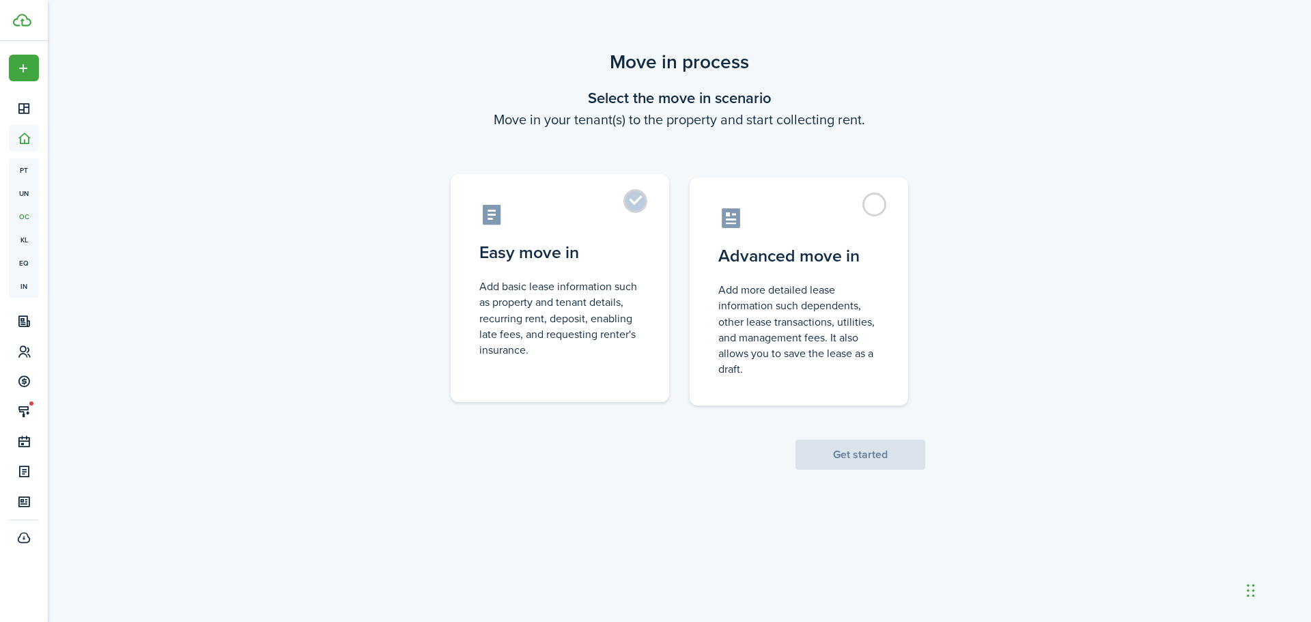
click at [636, 206] on label "Easy move in Add basic lease information such as property and tenant details, r…" at bounding box center [560, 288] width 218 height 228
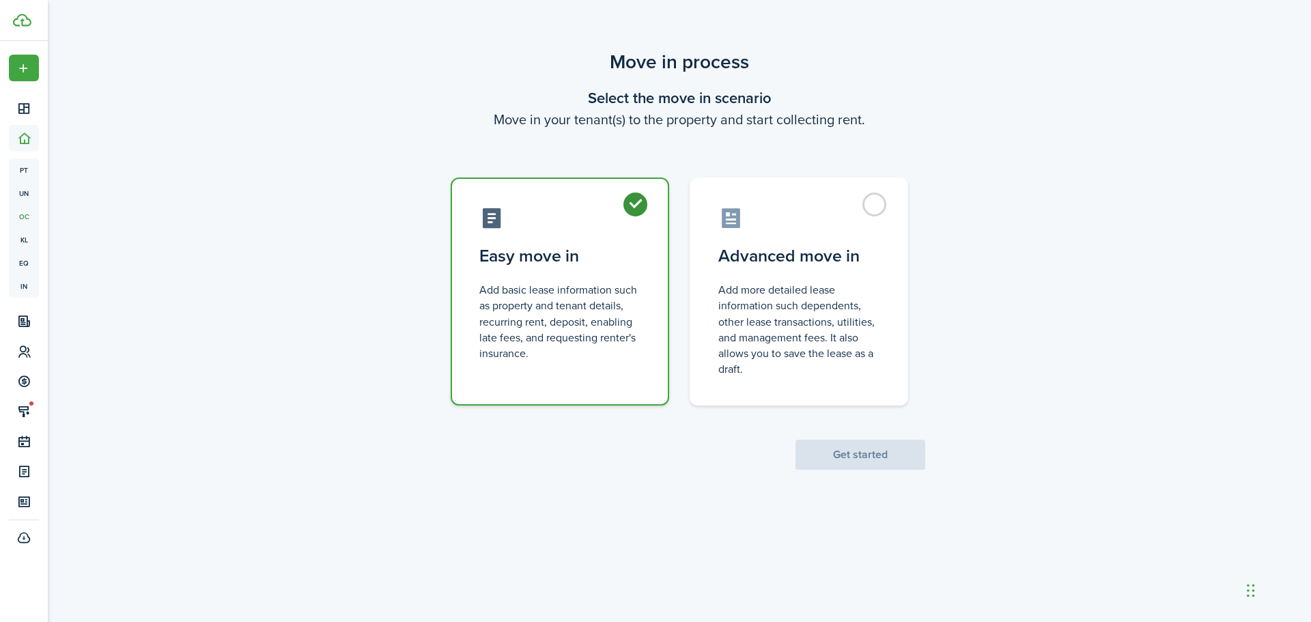
radio input "true"
click at [850, 459] on button "Get started" at bounding box center [860, 455] width 130 height 30
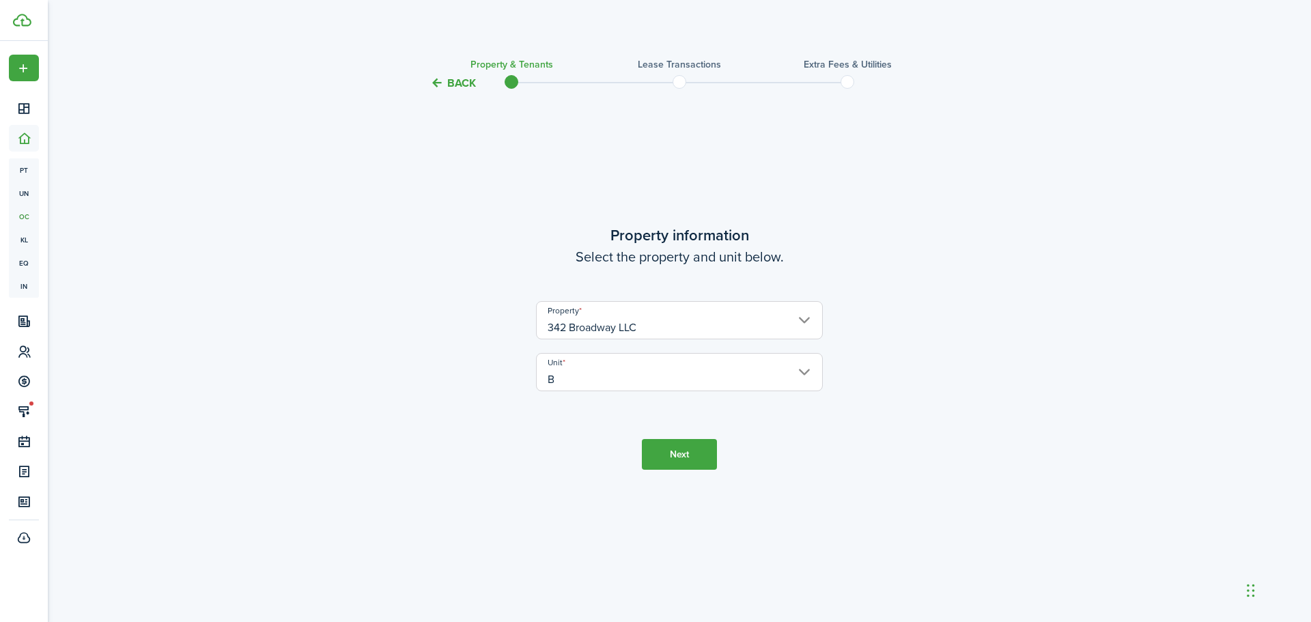
click at [672, 450] on button "Next" at bounding box center [679, 454] width 75 height 31
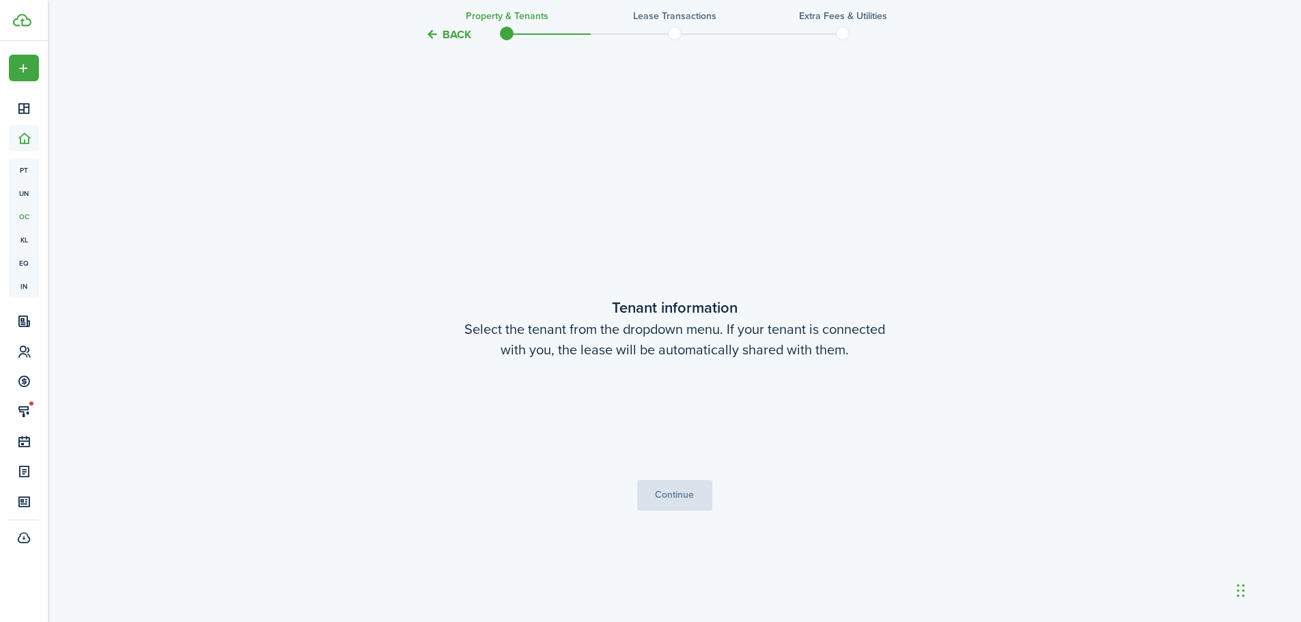
scroll to position [530, 0]
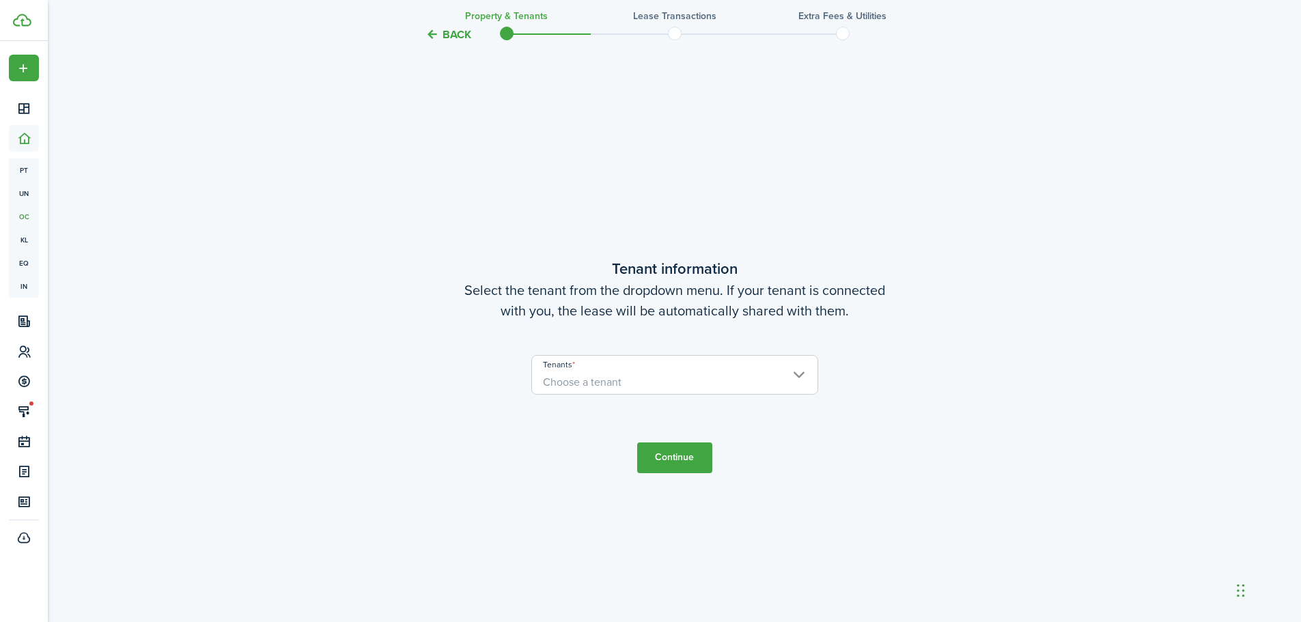
click at [799, 376] on span "Choose a tenant" at bounding box center [674, 382] width 285 height 23
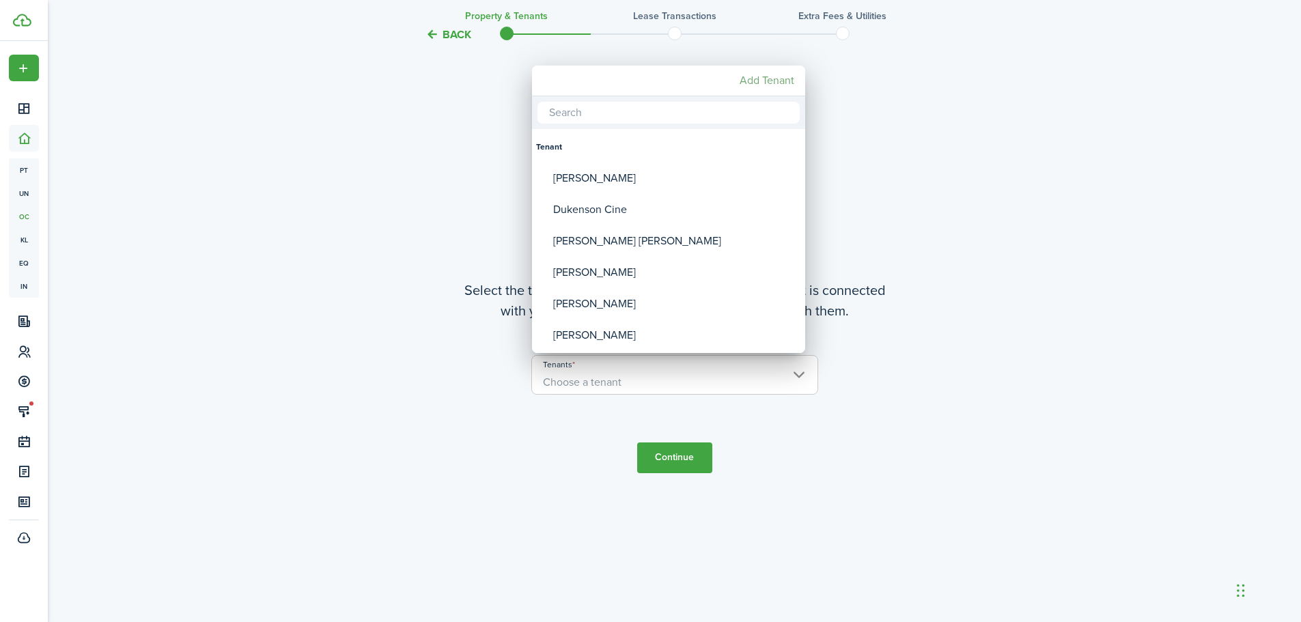
click at [760, 78] on mbsc-button "Add Tenant" at bounding box center [767, 80] width 66 height 25
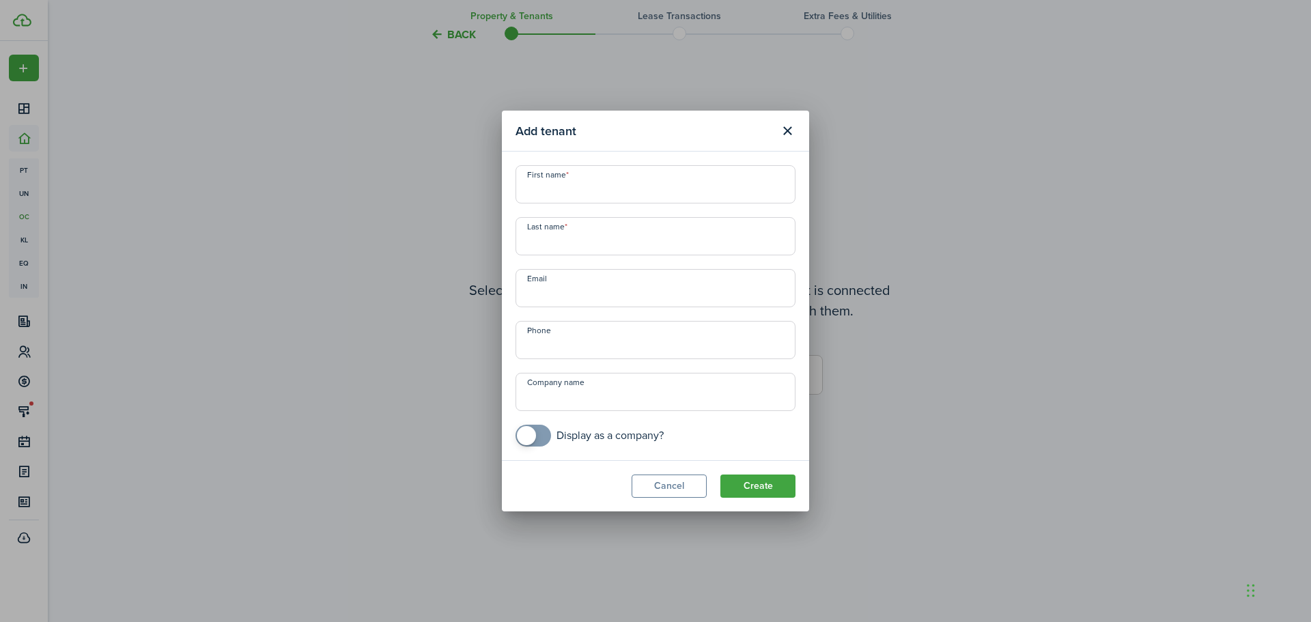
click at [533, 193] on input "First name" at bounding box center [655, 184] width 280 height 38
paste input "[PERSON_NAME]"
drag, startPoint x: 573, startPoint y: 193, endPoint x: 645, endPoint y: 197, distance: 71.8
click at [645, 197] on input "[PERSON_NAME]" at bounding box center [655, 184] width 280 height 38
type input "Christine"
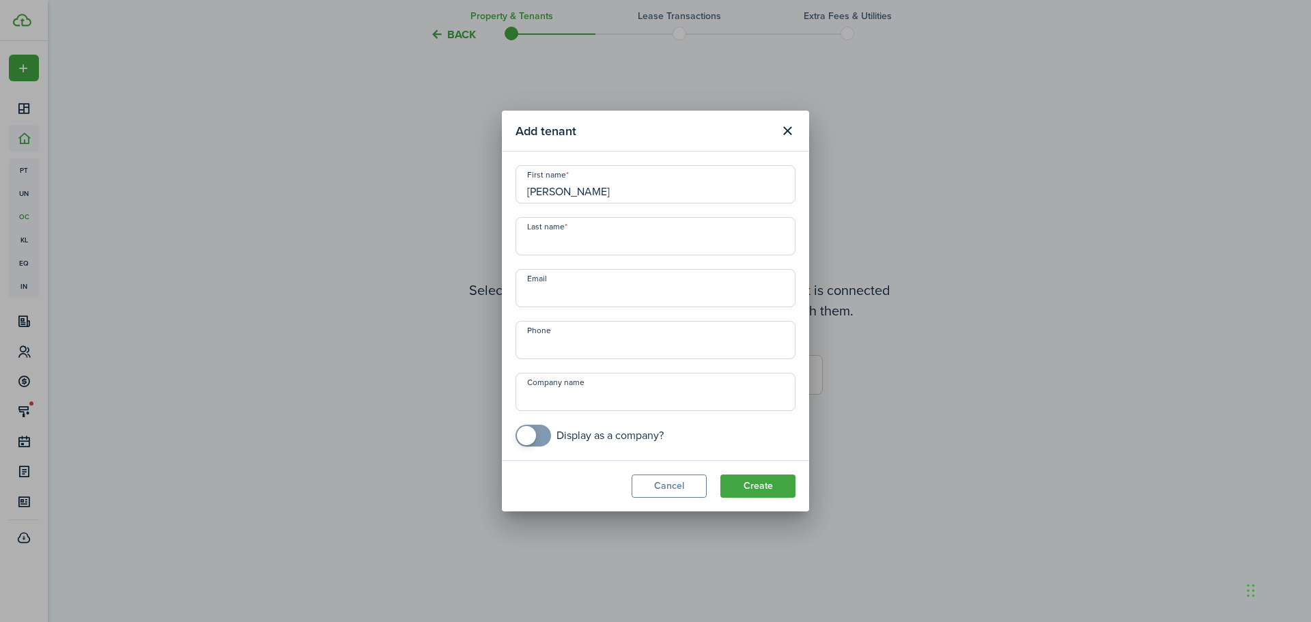
click at [573, 237] on input "Last name" at bounding box center [655, 236] width 280 height 38
paste input "Joiner"
type input "Joiner"
click at [594, 291] on input "Email" at bounding box center [655, 288] width 280 height 38
paste input "jdmeer813@gmail.com"
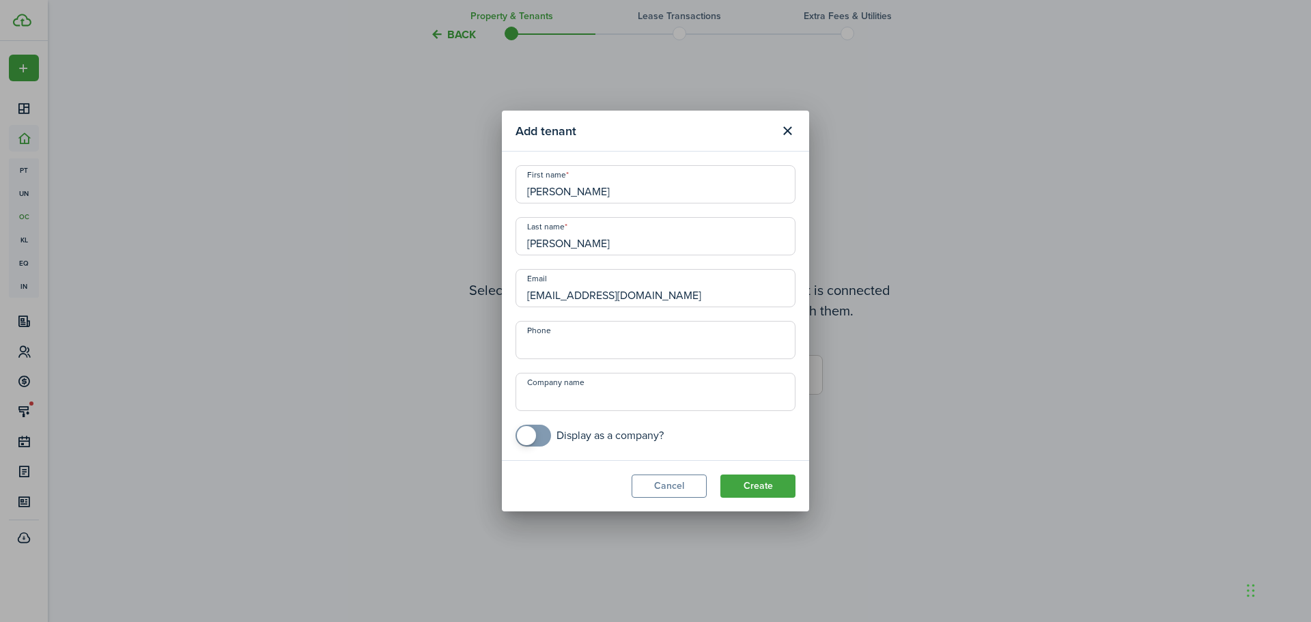
type input "jdmeer813@gmail.com"
click at [556, 354] on input "+1" at bounding box center [655, 340] width 280 height 38
paste input "774-765-9234"
type input "+1 774-765-9234"
click at [757, 490] on button "Create" at bounding box center [757, 485] width 75 height 23
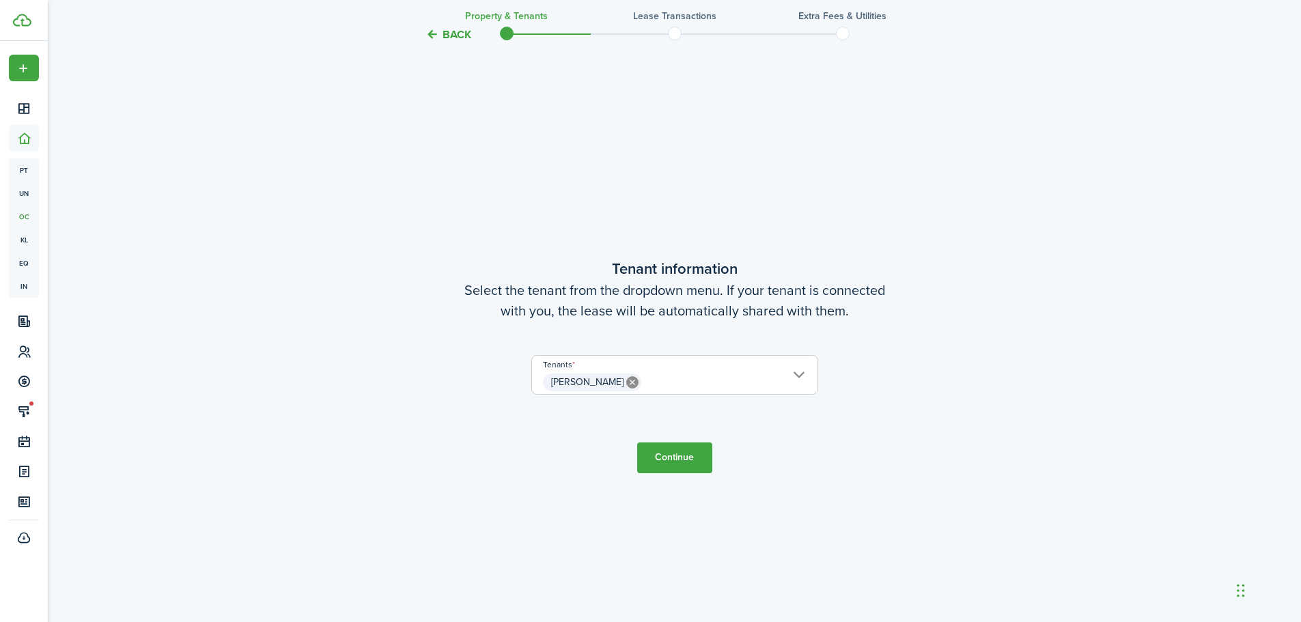
click at [801, 374] on span "[PERSON_NAME]" at bounding box center [674, 382] width 285 height 23
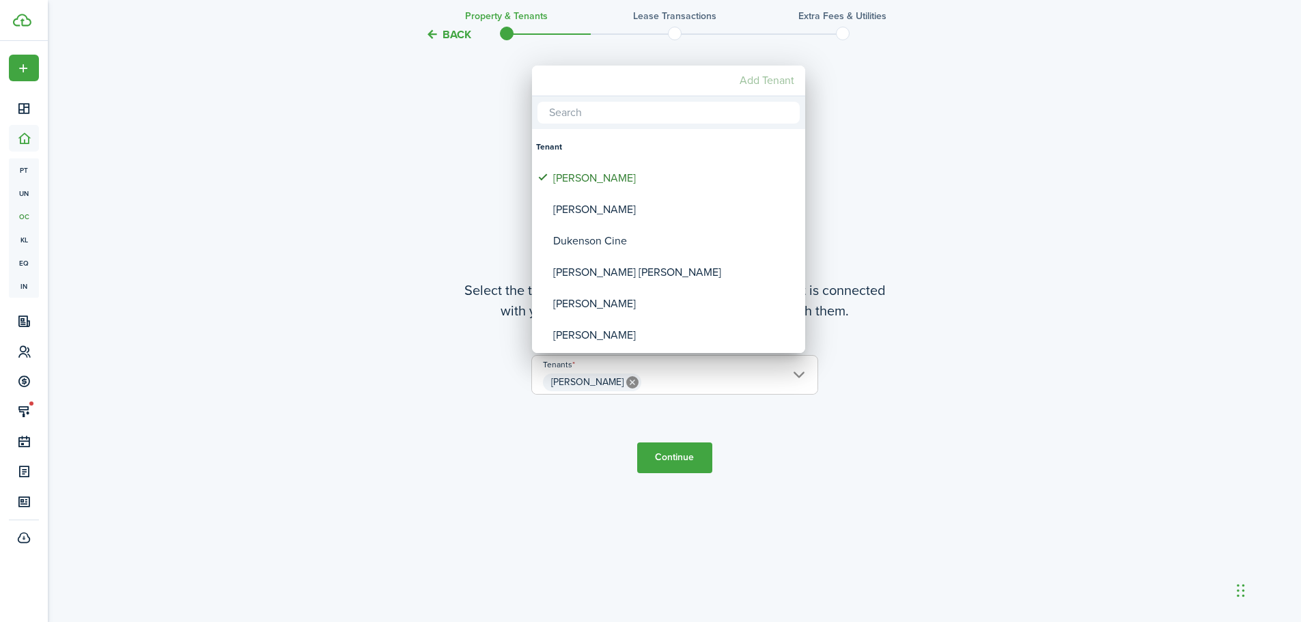
click at [771, 79] on mbsc-button "Add Tenant" at bounding box center [767, 80] width 66 height 25
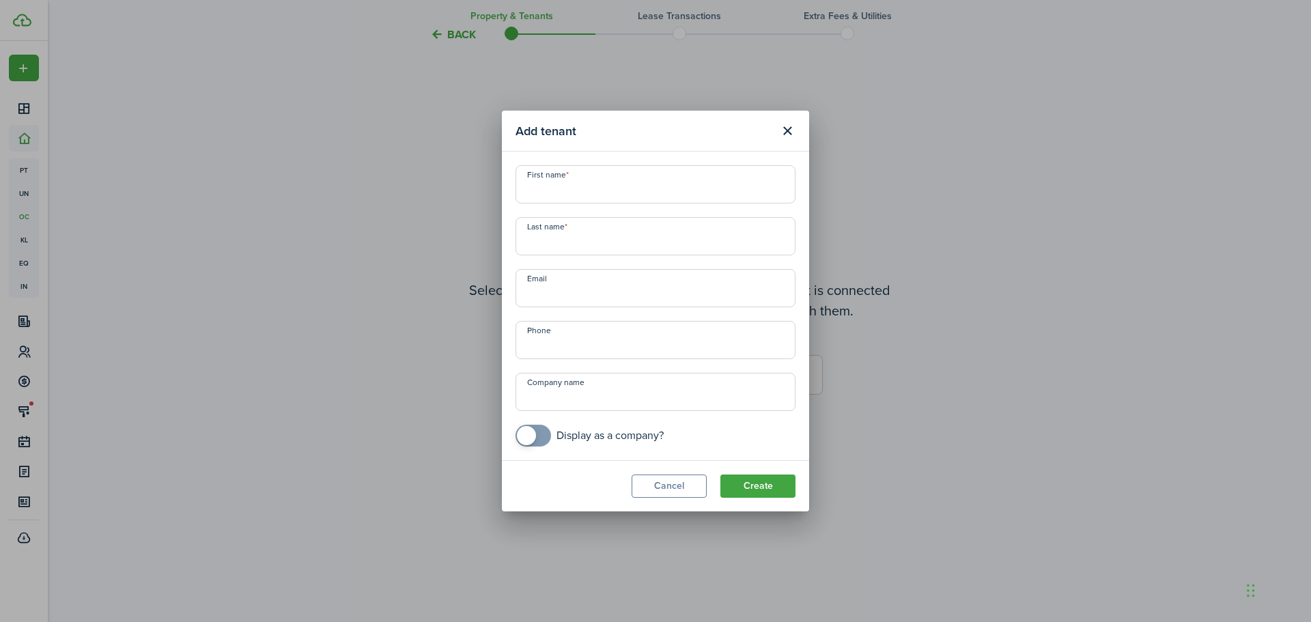
click at [556, 197] on input "First name" at bounding box center [655, 184] width 280 height 38
paste input "[PERSON_NAME]"
drag, startPoint x: 556, startPoint y: 193, endPoint x: 631, endPoint y: 200, distance: 74.7
click at [631, 200] on input "[PERSON_NAME]" at bounding box center [655, 184] width 280 height 38
type input "Mark"
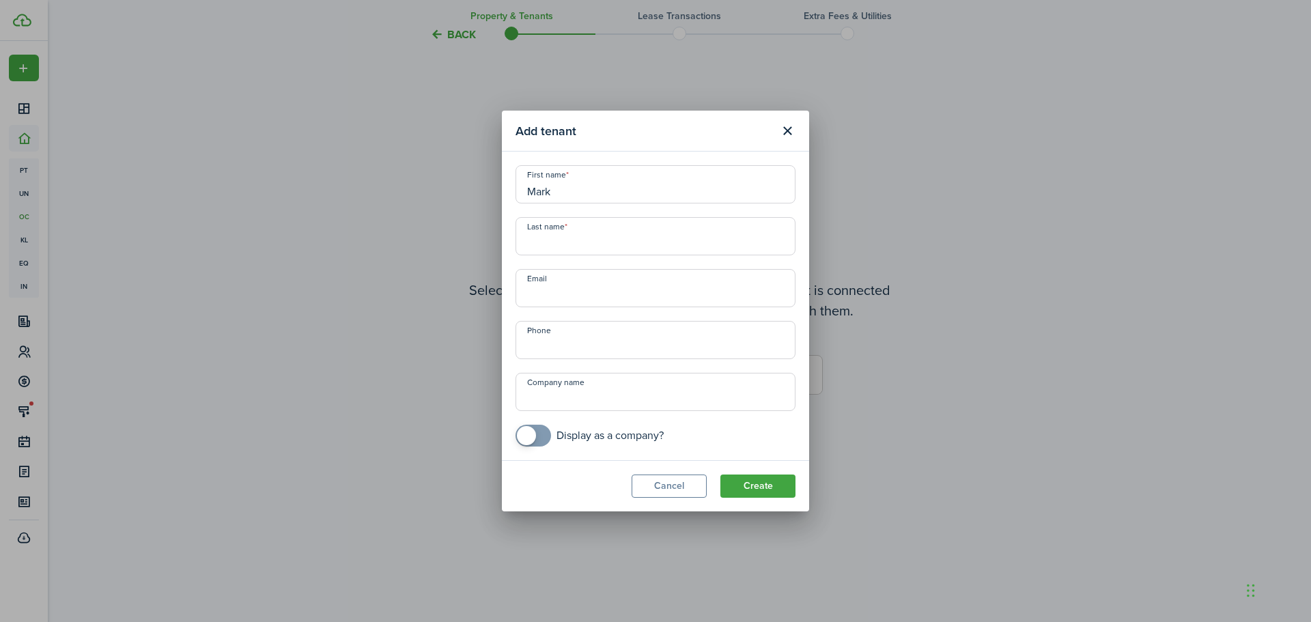
click at [556, 246] on input "Last name" at bounding box center [655, 236] width 280 height 38
paste input "Robbins"
type input "Robbins"
click at [566, 289] on input "Email" at bounding box center [655, 288] width 280 height 38
paste input "luckyrevy40@gmail.com"
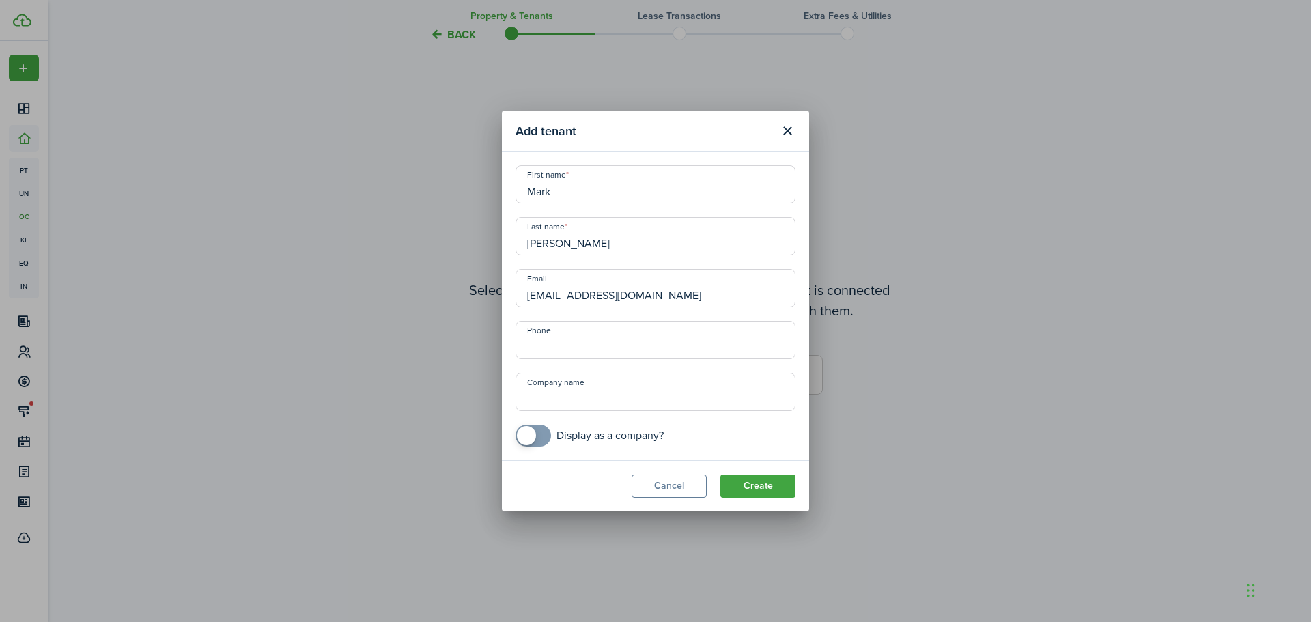
type input "luckyrevy40@gmail.com"
click at [576, 339] on input "+1" at bounding box center [655, 340] width 280 height 38
paste input "774-372-8360"
type input "+1 774-372-8360"
click at [746, 485] on button "Create" at bounding box center [757, 485] width 75 height 23
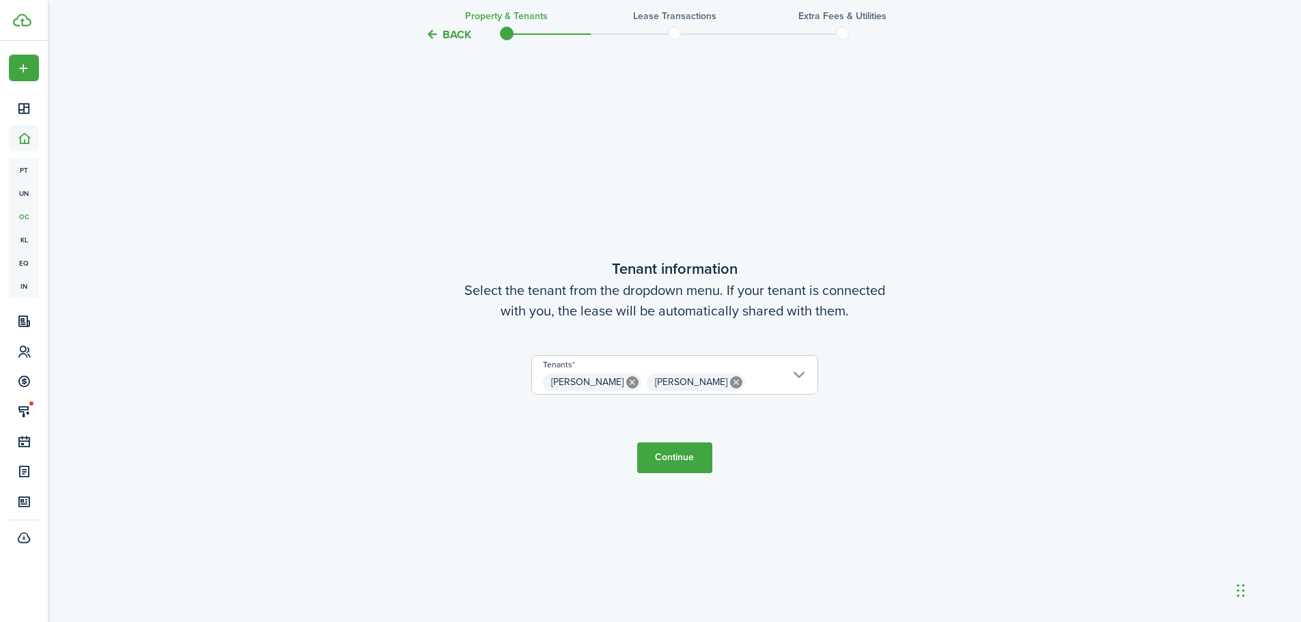
click at [677, 460] on button "Continue" at bounding box center [674, 457] width 75 height 31
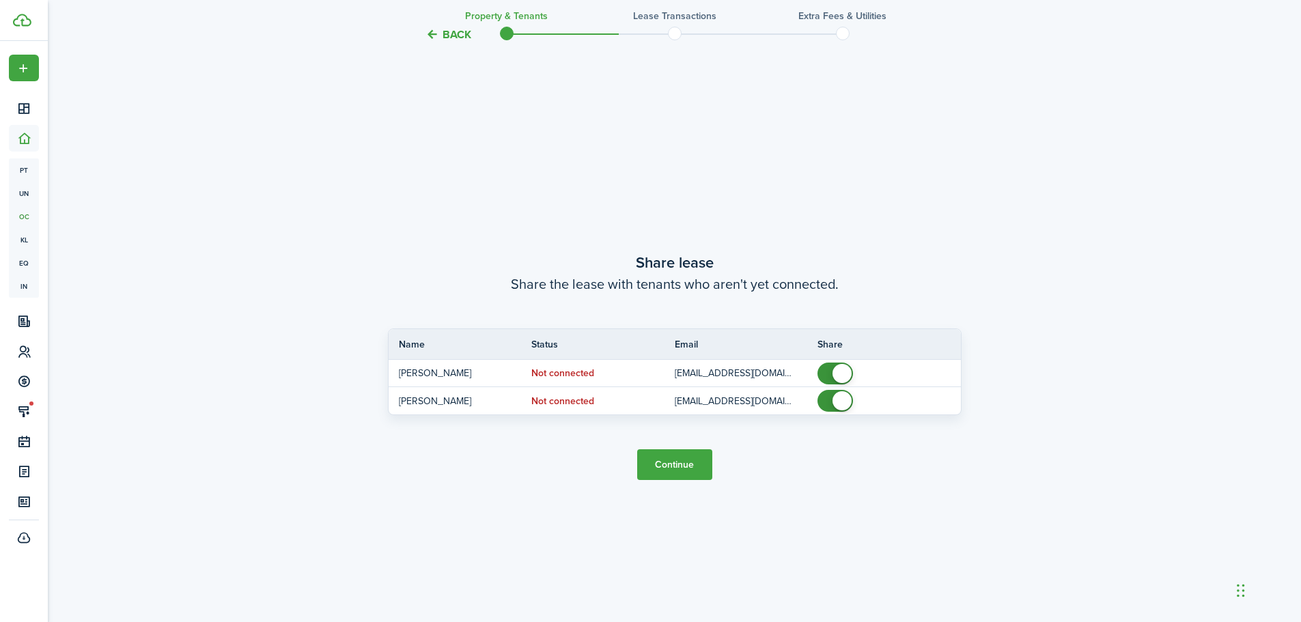
scroll to position [1152, 0]
click at [683, 458] on button "Continue" at bounding box center [674, 464] width 75 height 31
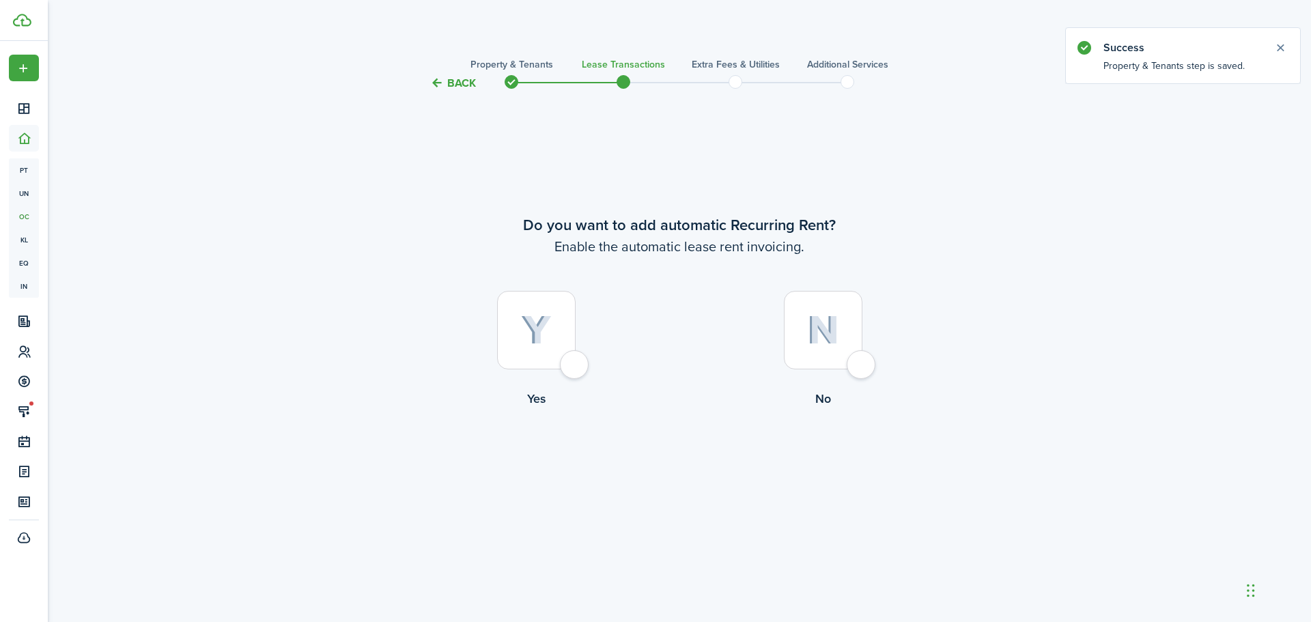
click at [575, 365] on div at bounding box center [536, 330] width 79 height 79
radio input "true"
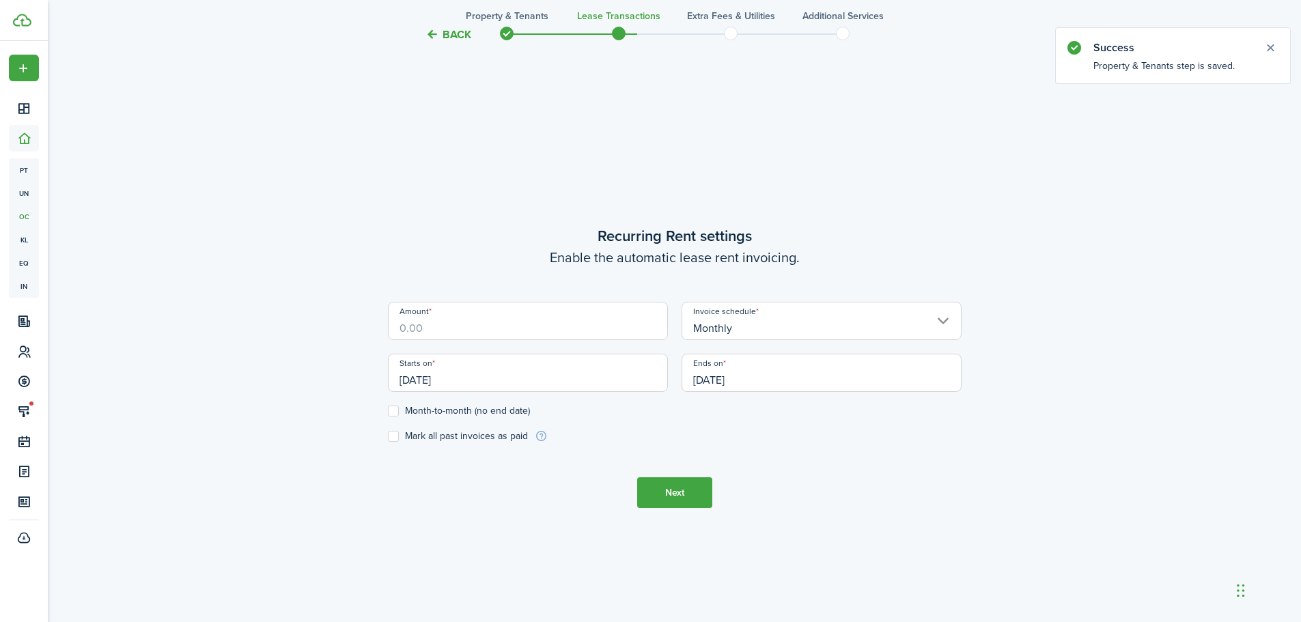
scroll to position [530, 0]
click at [455, 328] on input "Amount" at bounding box center [528, 319] width 280 height 38
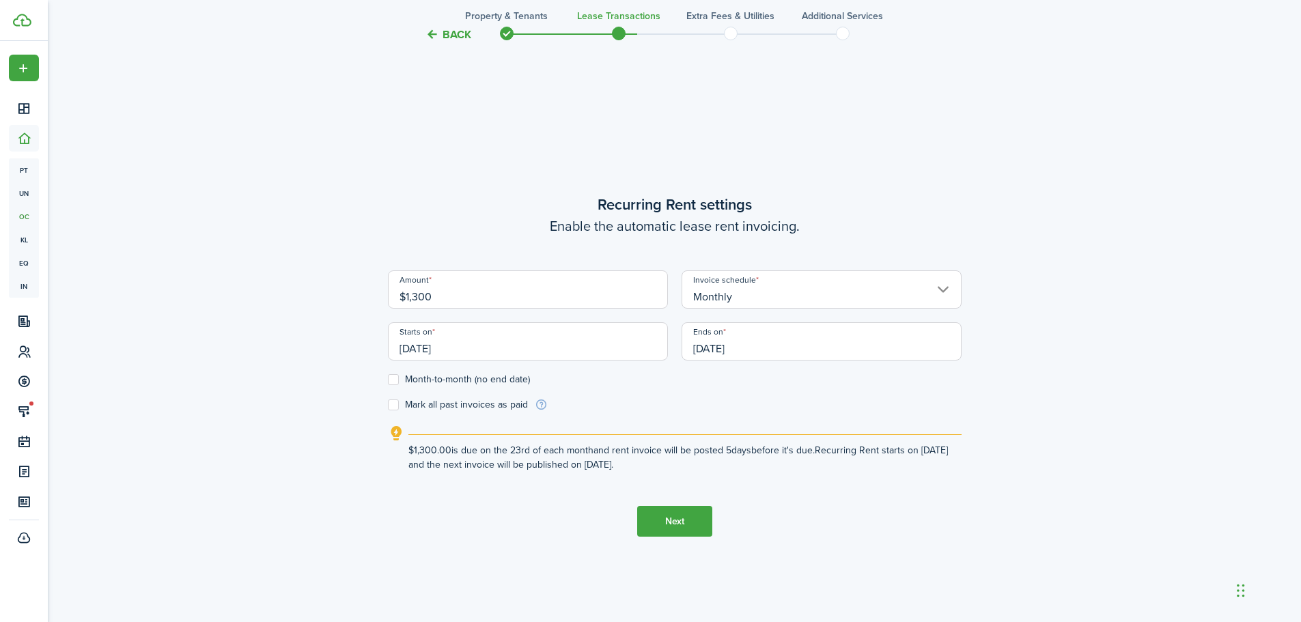
click at [474, 356] on input "[DATE]" at bounding box center [528, 341] width 280 height 38
type input "$1,300.00"
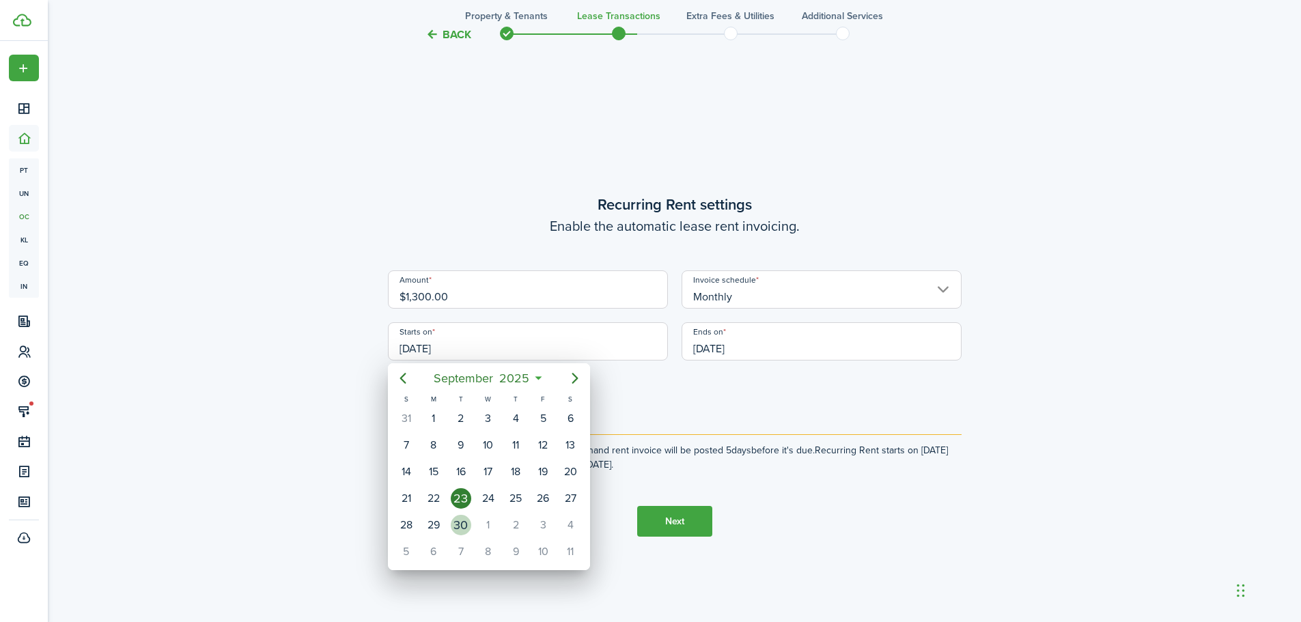
click at [457, 528] on div "30" at bounding box center [461, 525] width 20 height 20
type input "[DATE]"
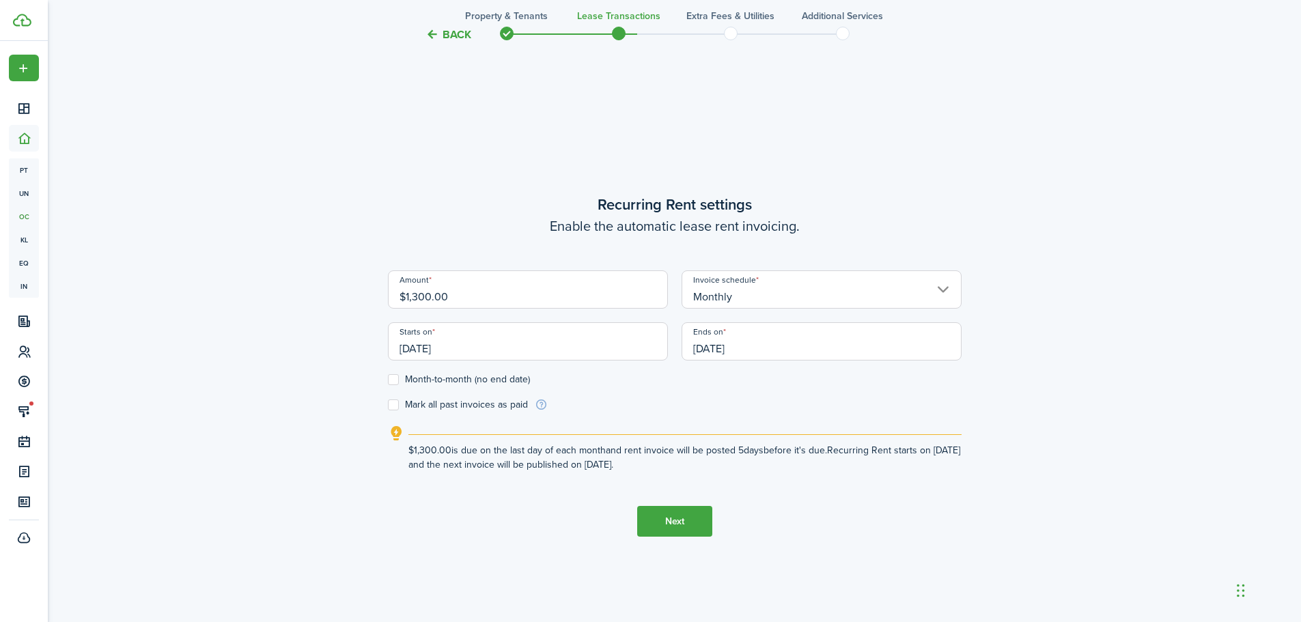
click at [395, 380] on label "Month-to-month (no end date)" at bounding box center [459, 379] width 142 height 11
click at [388, 380] on input "Month-to-month (no end date)" at bounding box center [387, 380] width 1 height 1
checkbox input "true"
click at [685, 522] on button "Next" at bounding box center [674, 521] width 75 height 31
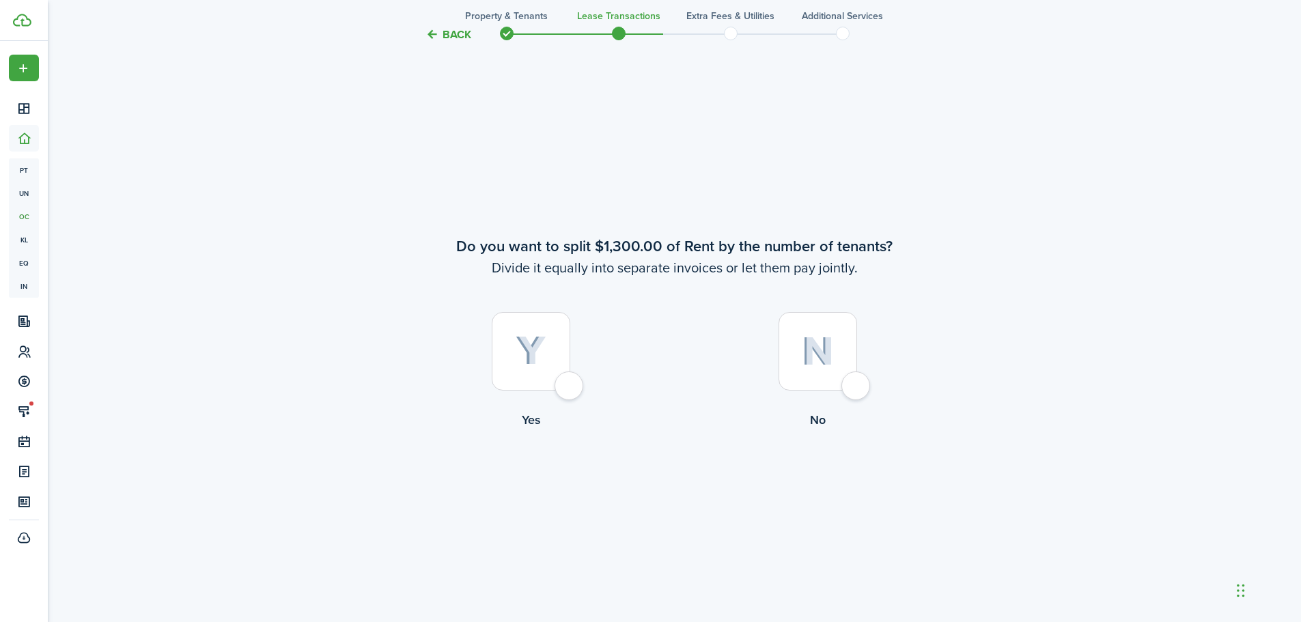
scroll to position [1152, 0]
click at [857, 380] on div at bounding box center [817, 348] width 79 height 79
radio input "true"
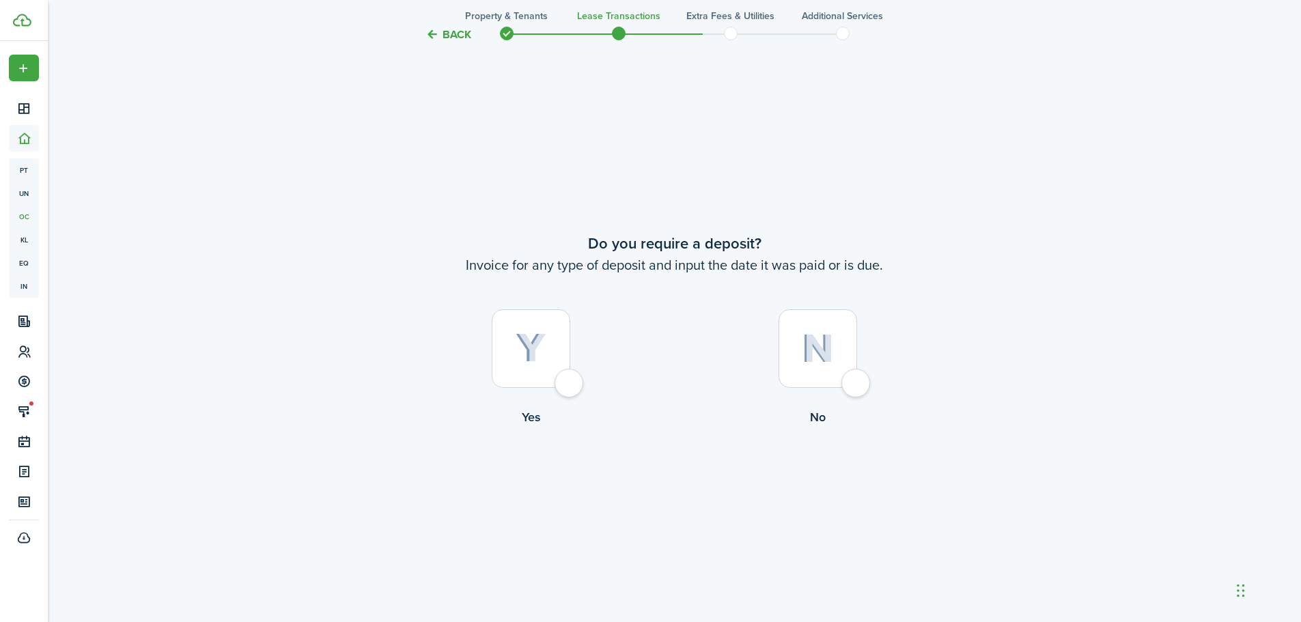
click at [570, 388] on div at bounding box center [531, 348] width 79 height 79
radio input "true"
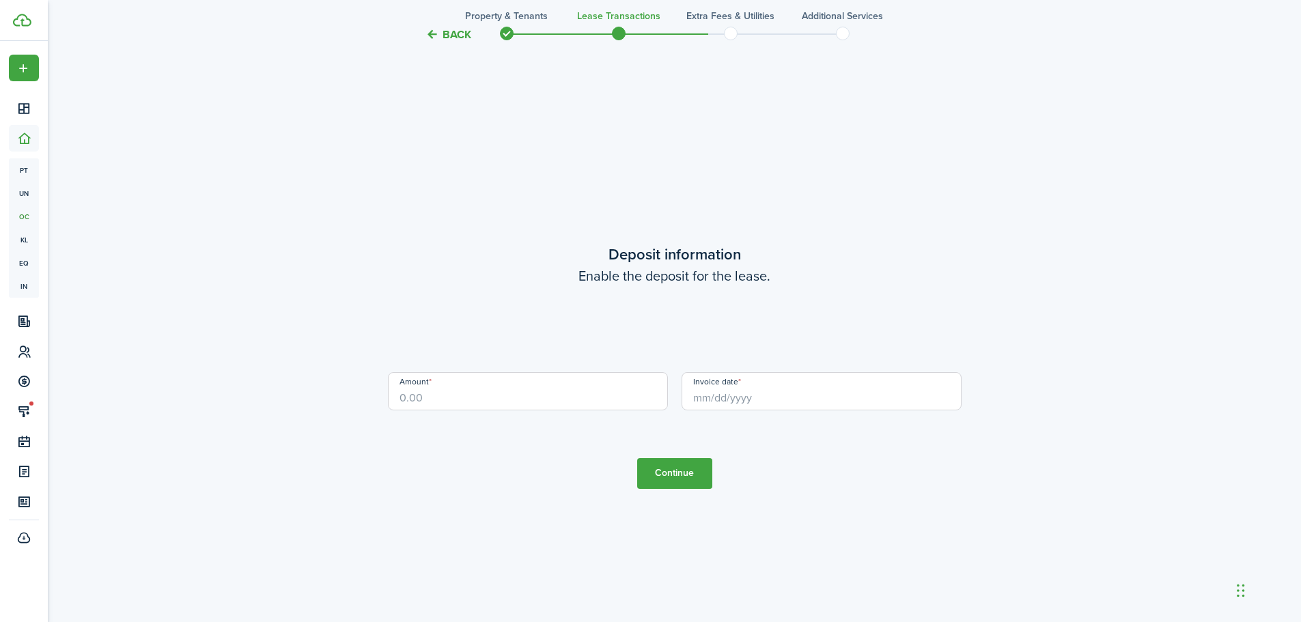
scroll to position [2396, 0]
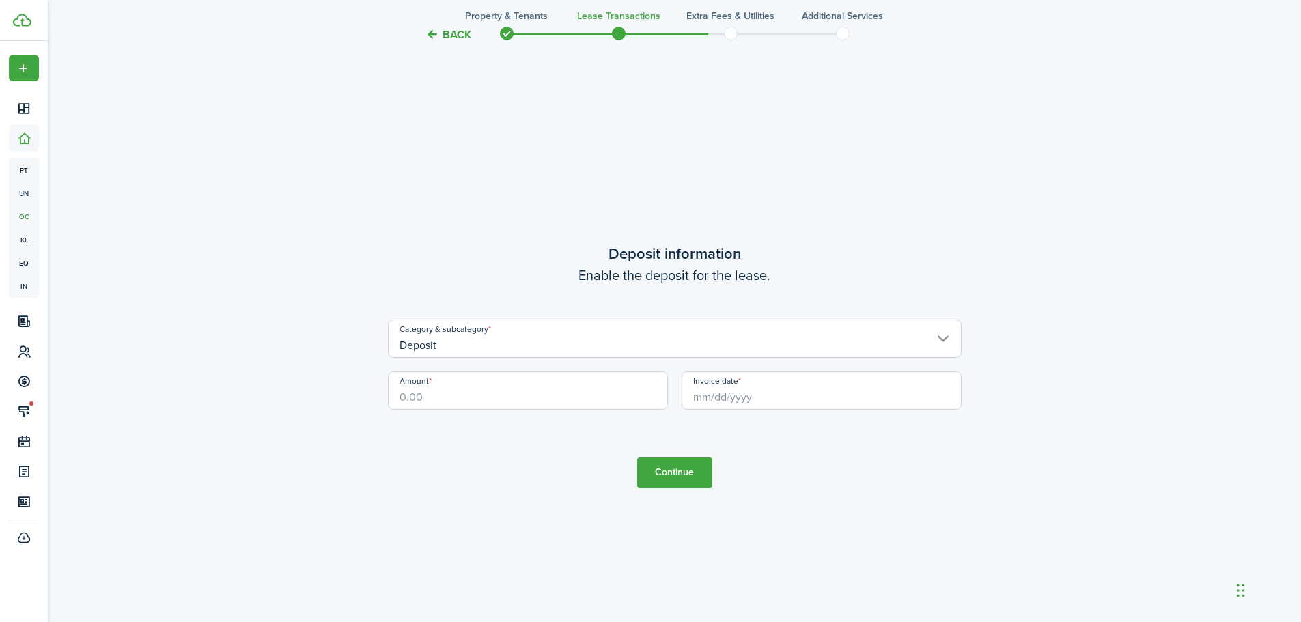
click at [569, 347] on input "Deposit" at bounding box center [674, 339] width 573 height 38
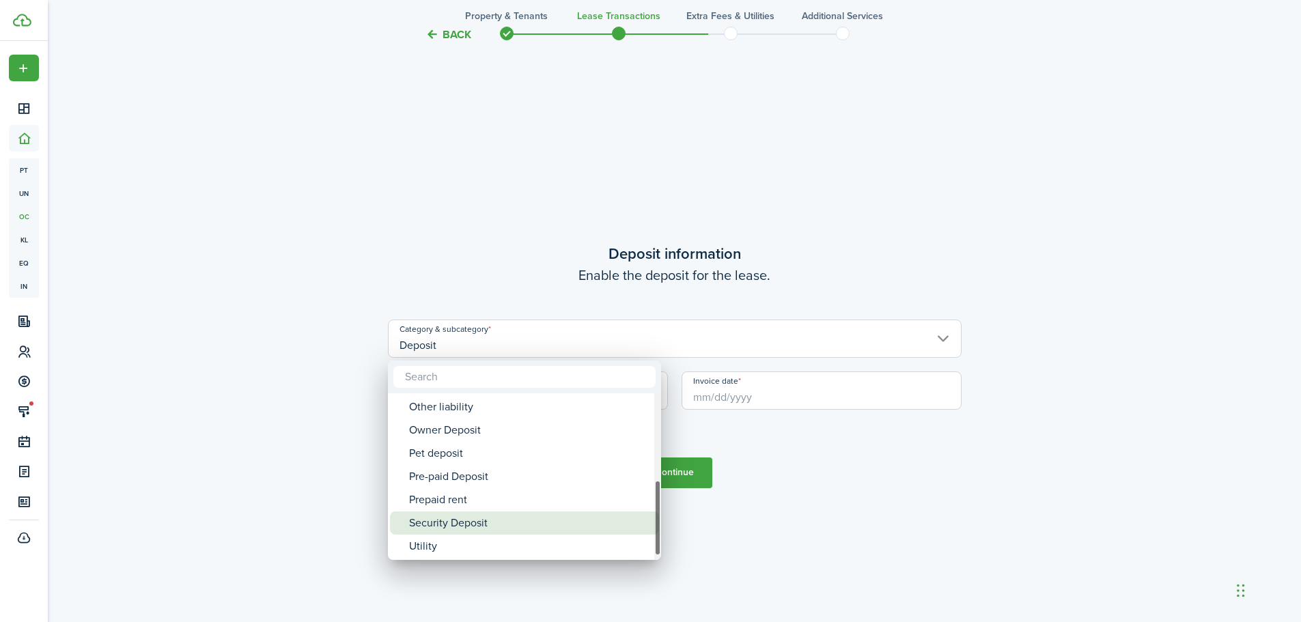
click at [474, 520] on div "Security Deposit" at bounding box center [530, 522] width 242 height 23
type input "Deposit / Security Deposit"
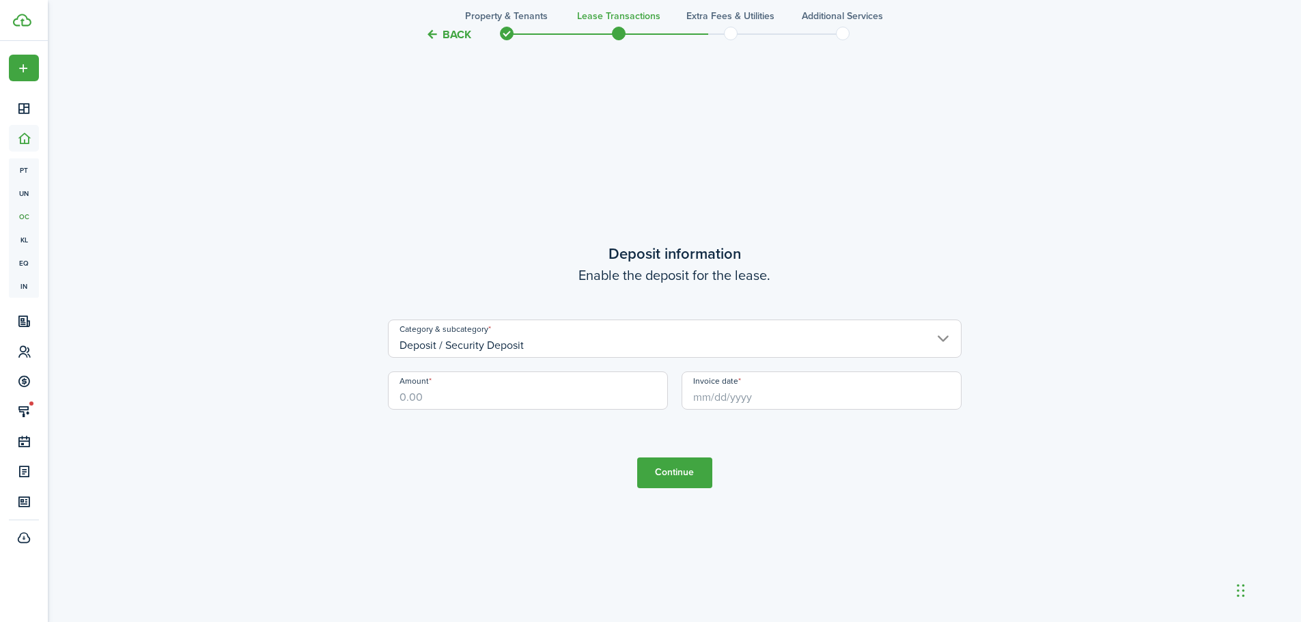
click at [520, 396] on input "Amount" at bounding box center [528, 390] width 280 height 38
click at [750, 396] on input "Invoice date" at bounding box center [821, 390] width 280 height 38
type input "$1,300.00"
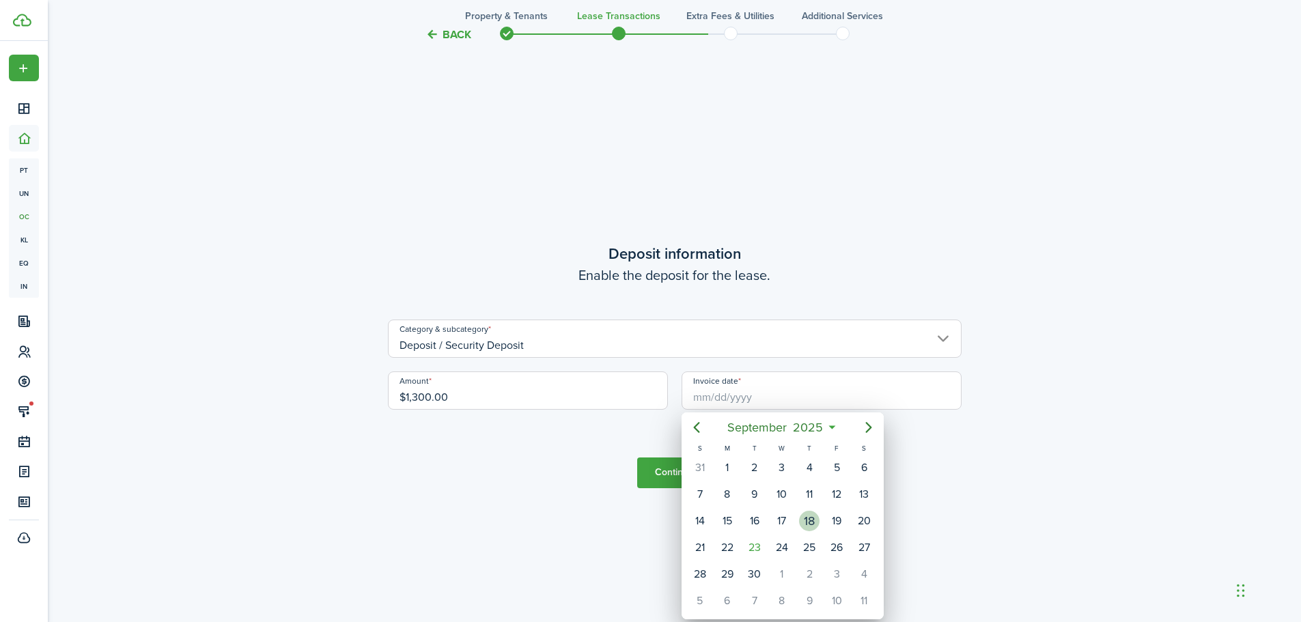
click at [806, 518] on div "18" at bounding box center [809, 521] width 20 height 20
type input "[DATE]"
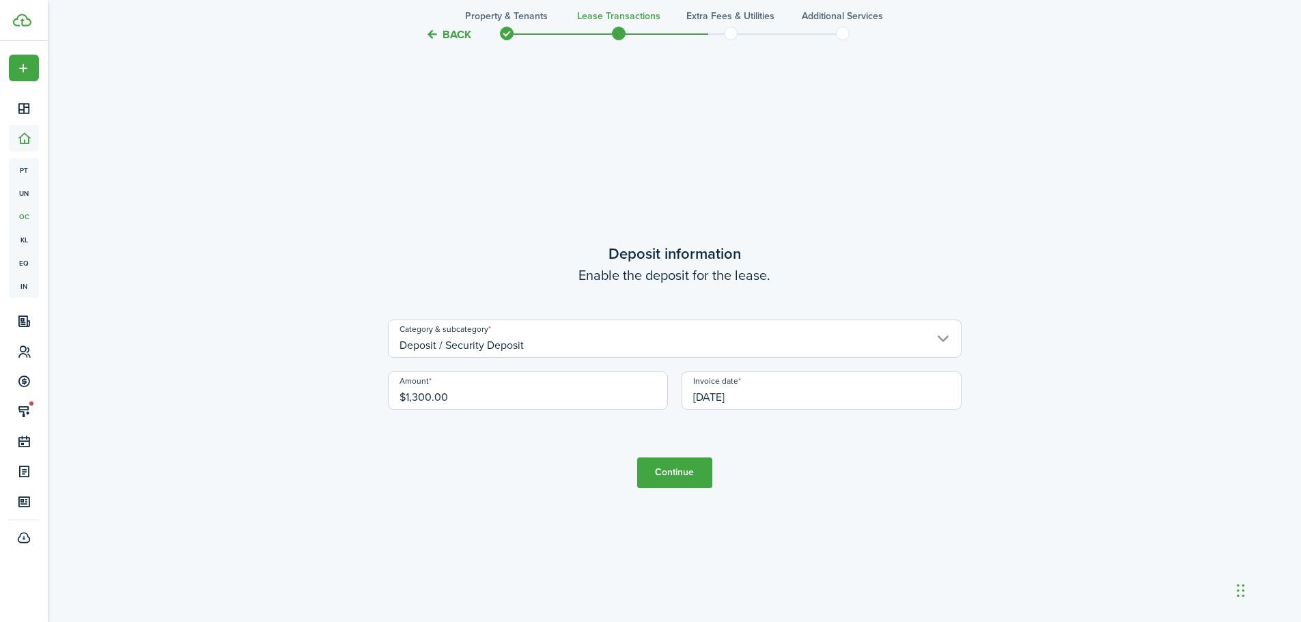
click at [667, 472] on button "Continue" at bounding box center [674, 472] width 75 height 31
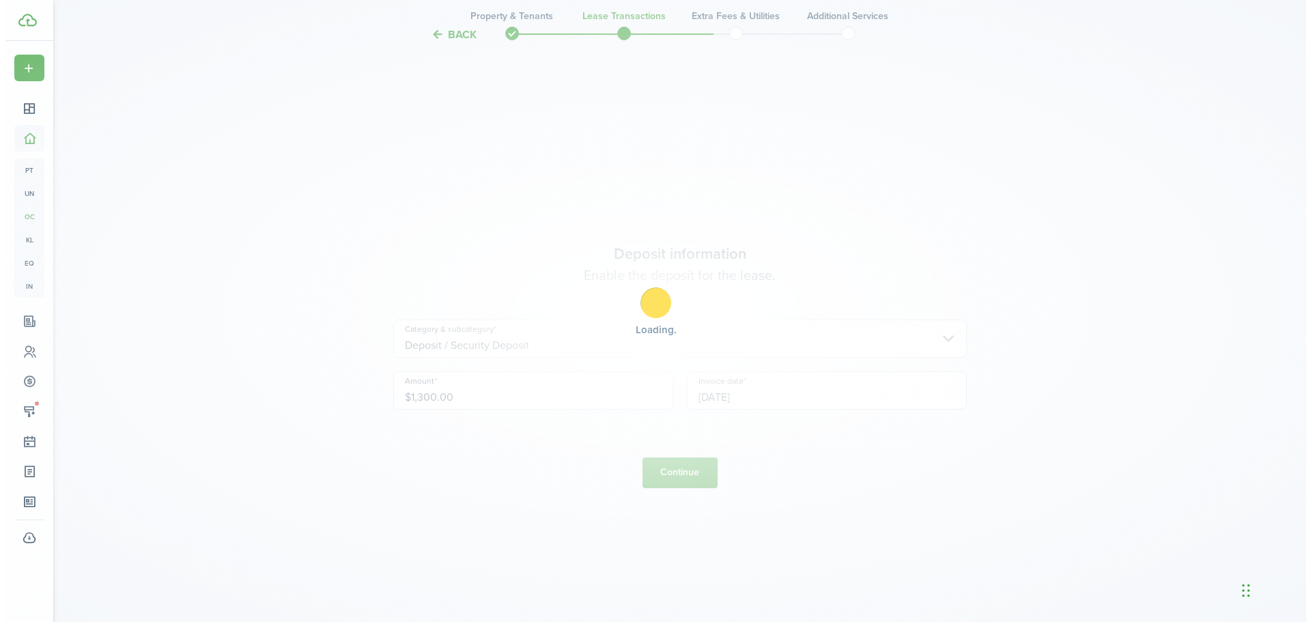
scroll to position [0, 0]
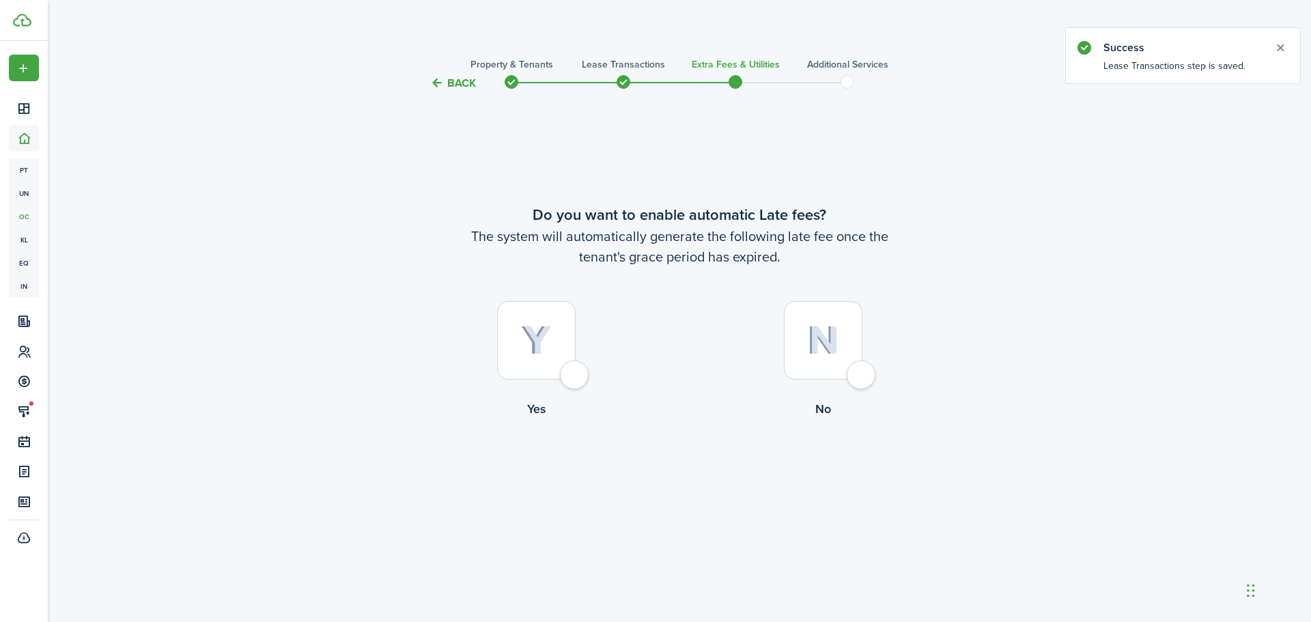
click at [862, 380] on div at bounding box center [823, 340] width 79 height 79
radio input "true"
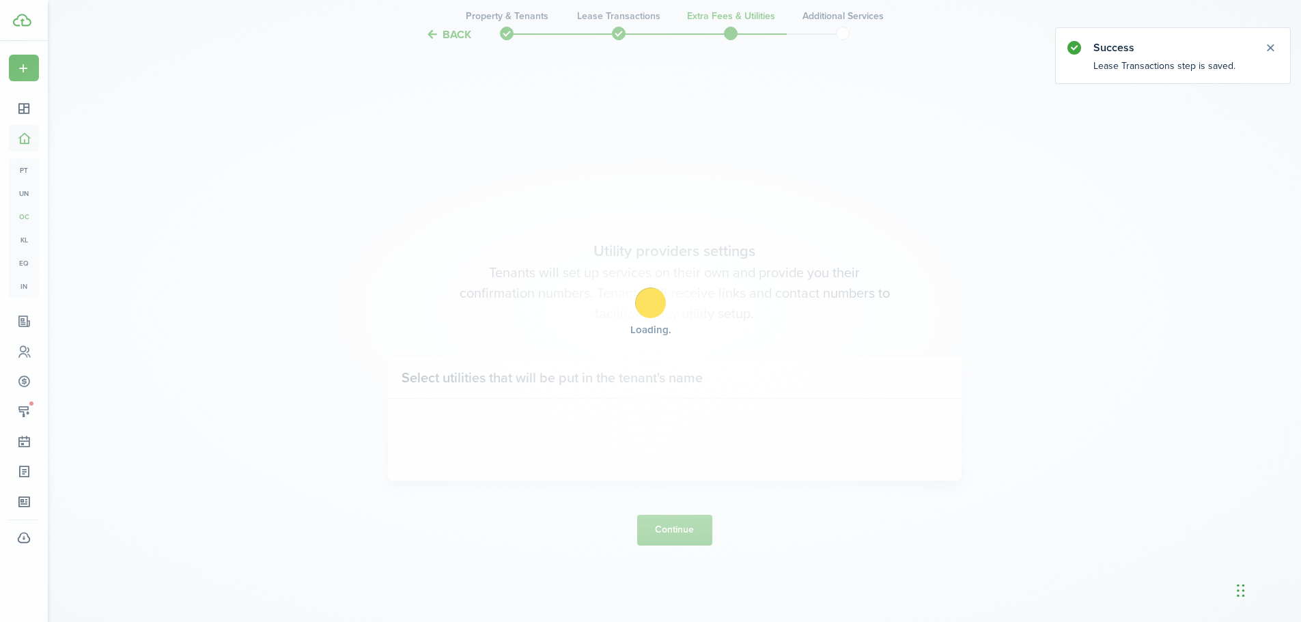
scroll to position [530, 0]
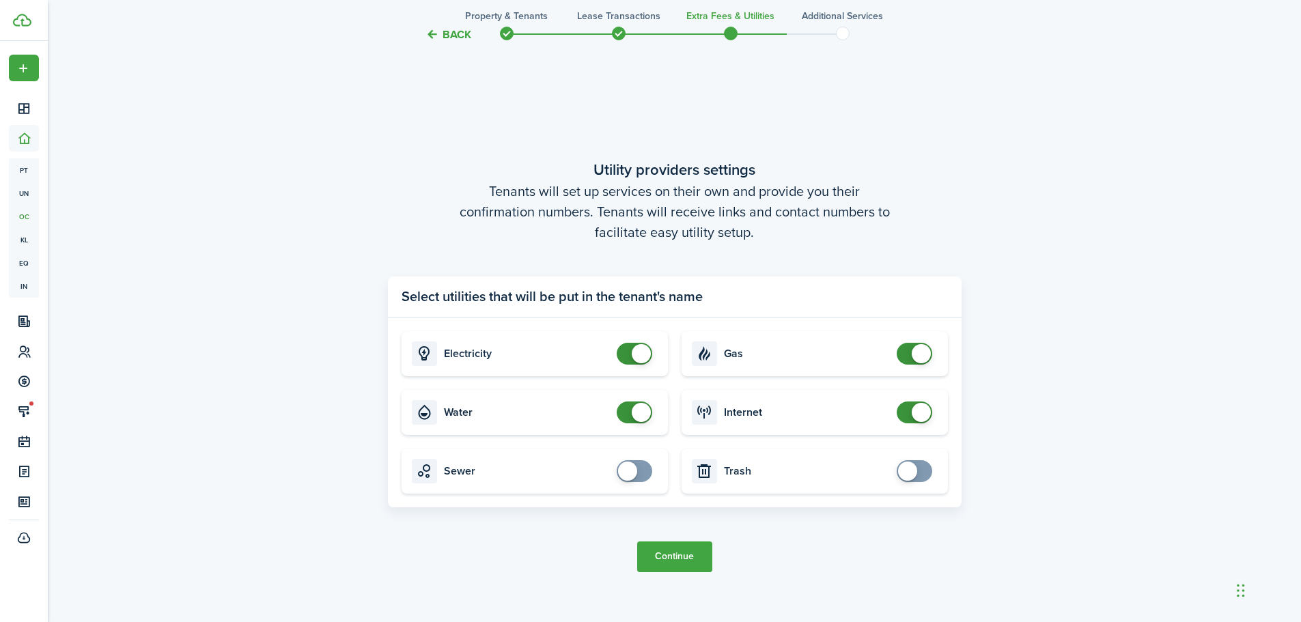
checkbox input "false"
click at [627, 416] on span at bounding box center [634, 412] width 14 height 22
click at [682, 560] on button "Continue" at bounding box center [674, 556] width 75 height 31
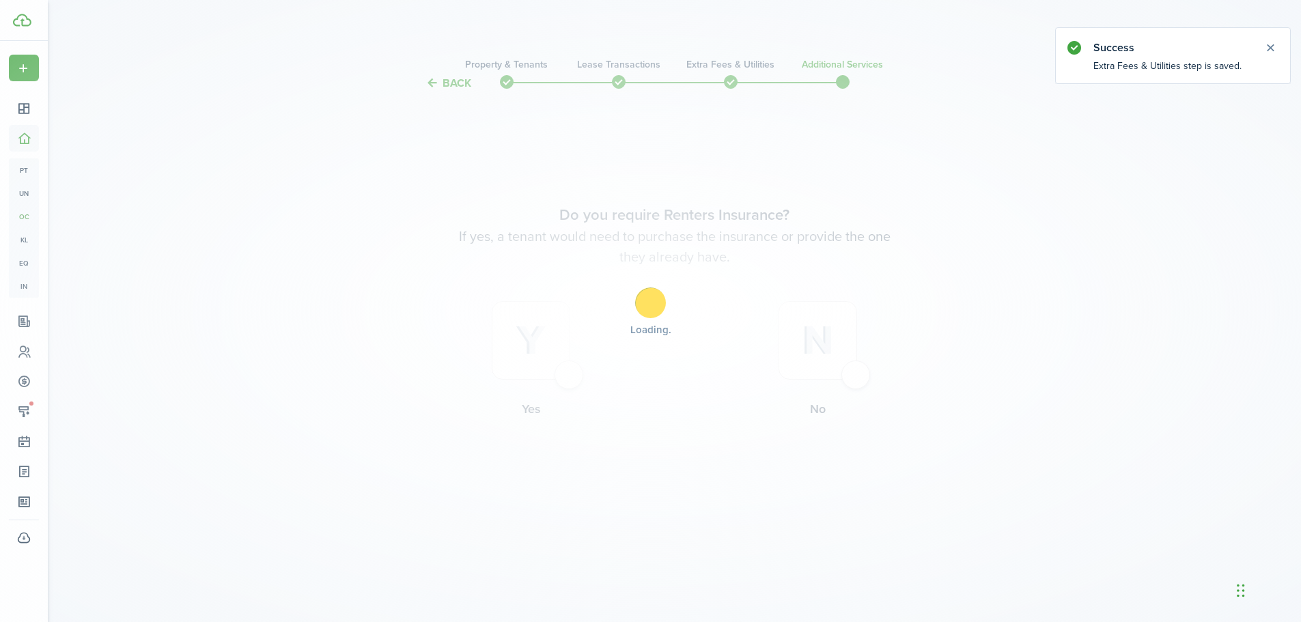
scroll to position [0, 0]
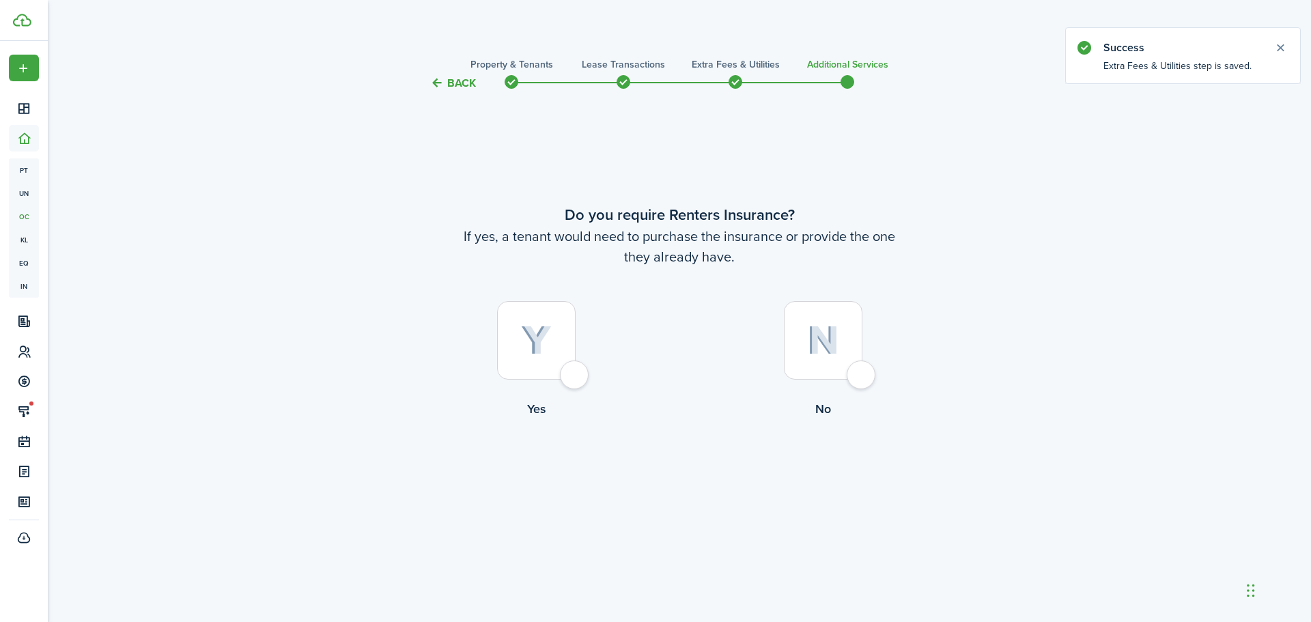
click at [858, 380] on div at bounding box center [823, 340] width 79 height 79
radio input "true"
click at [678, 476] on button "Complete move in" at bounding box center [679, 474] width 100 height 31
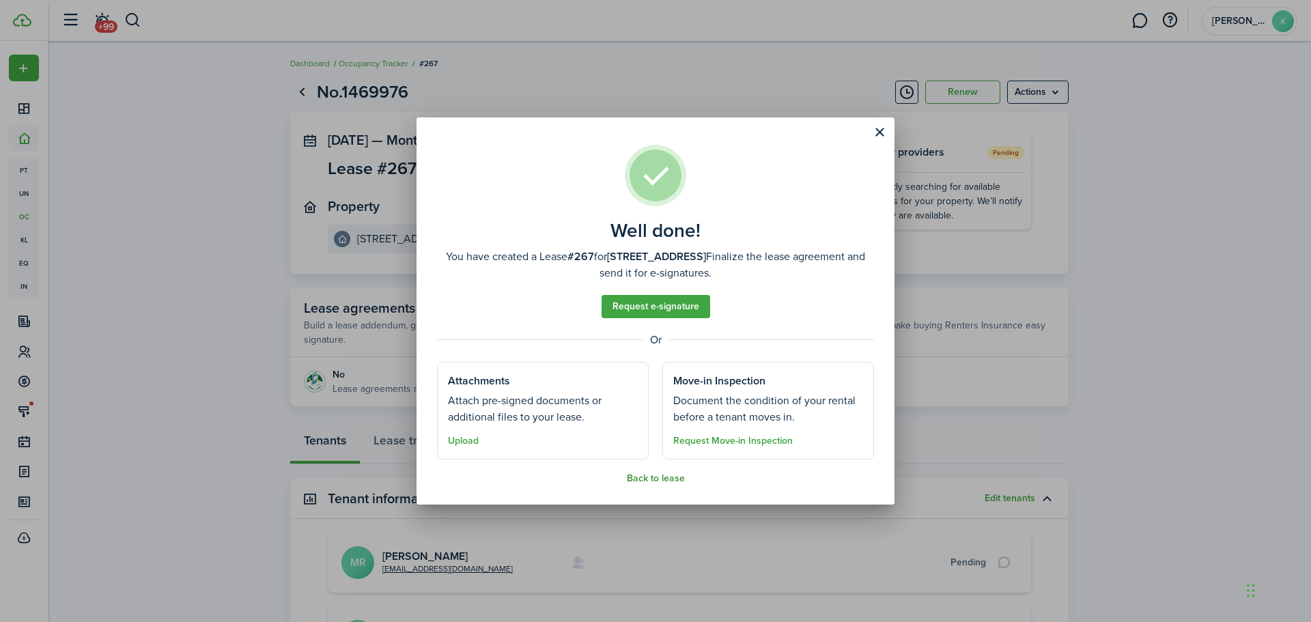
click at [662, 477] on button "Back to lease" at bounding box center [656, 478] width 58 height 11
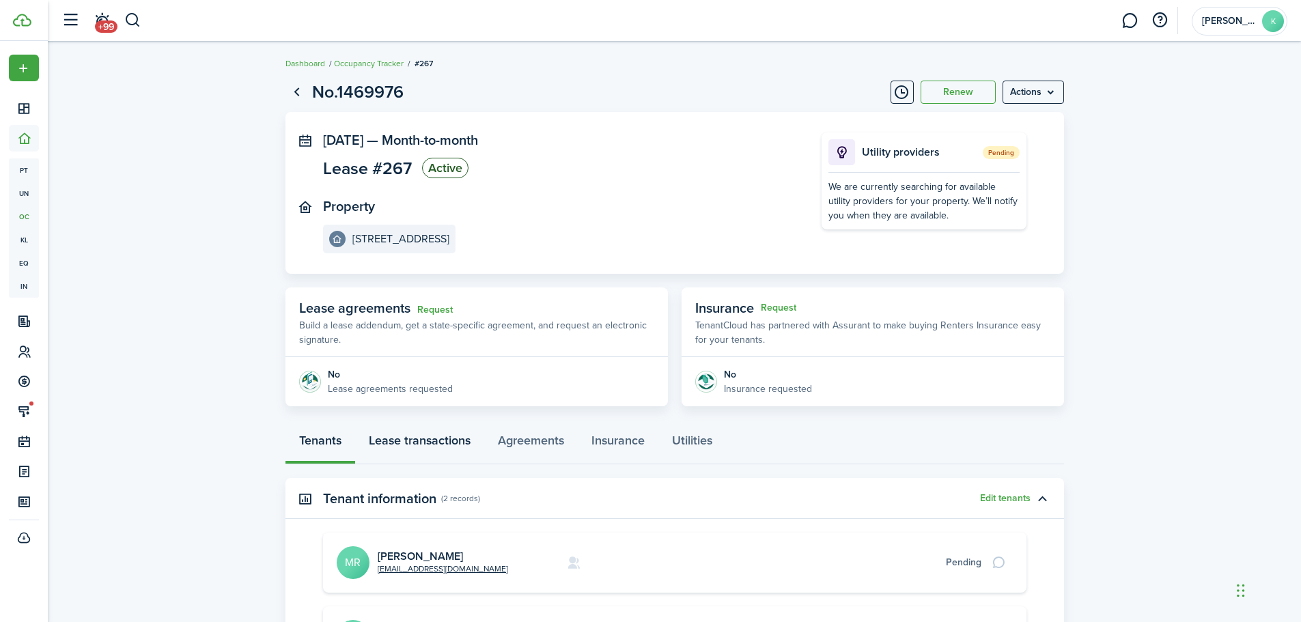
click at [435, 440] on link "Lease transactions" at bounding box center [419, 443] width 129 height 41
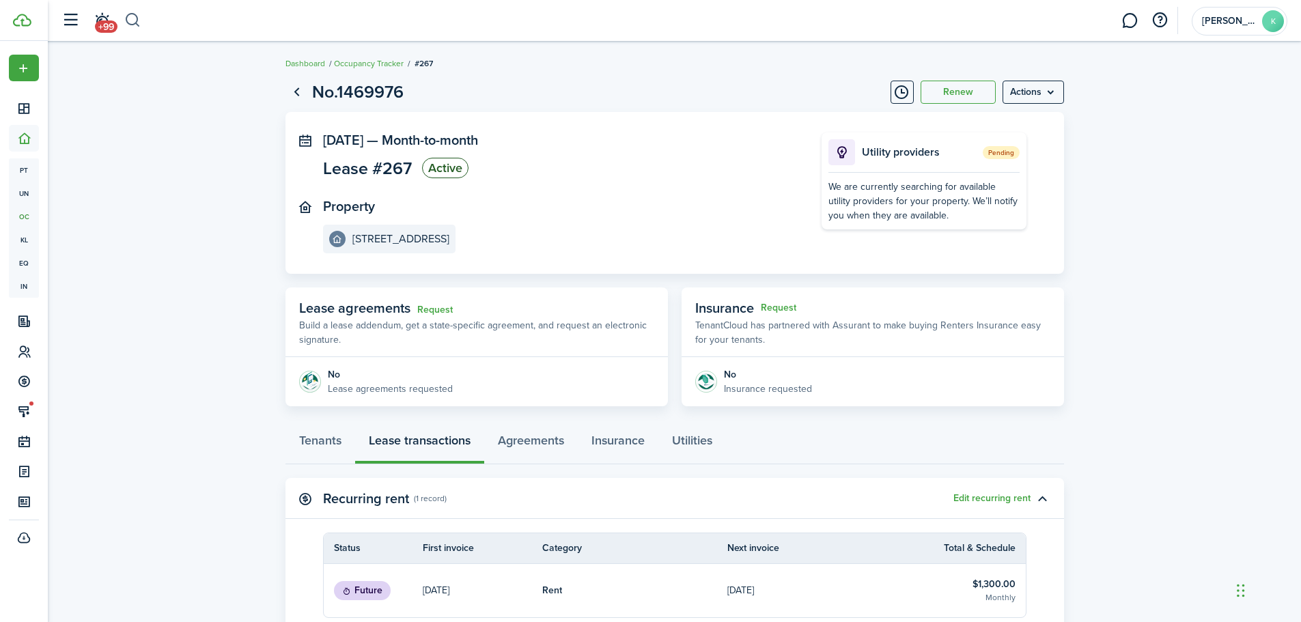
click at [135, 19] on button "button" at bounding box center [132, 20] width 17 height 23
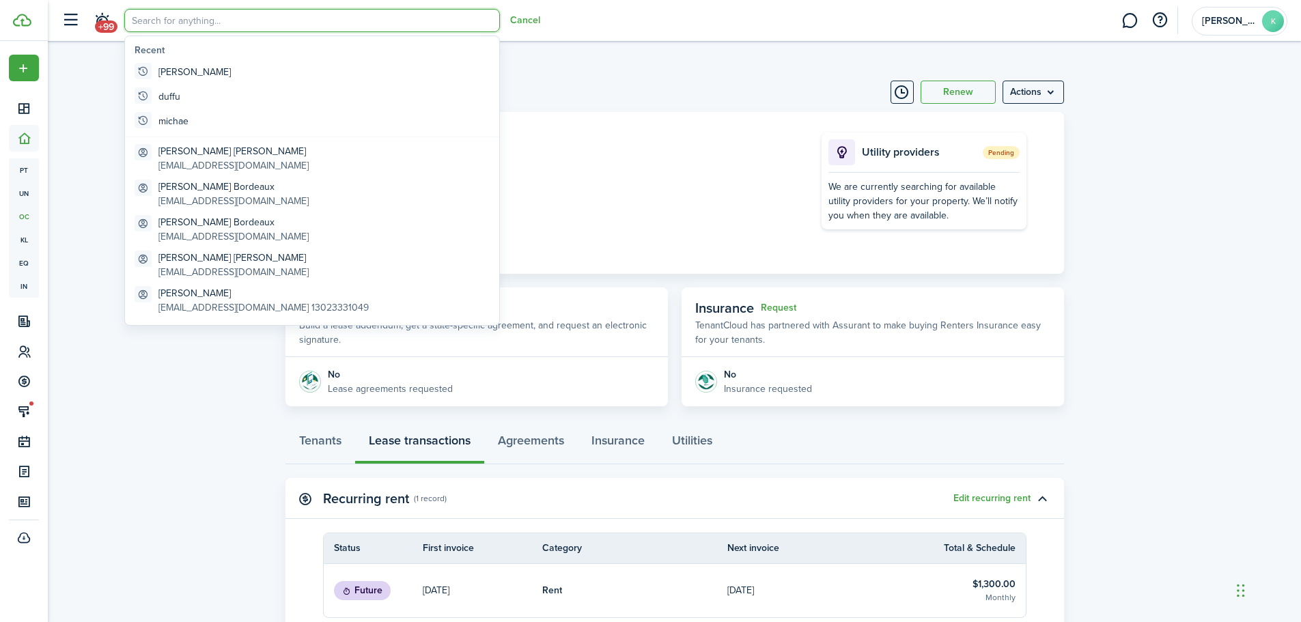
click at [162, 18] on input "search" at bounding box center [312, 20] width 376 height 23
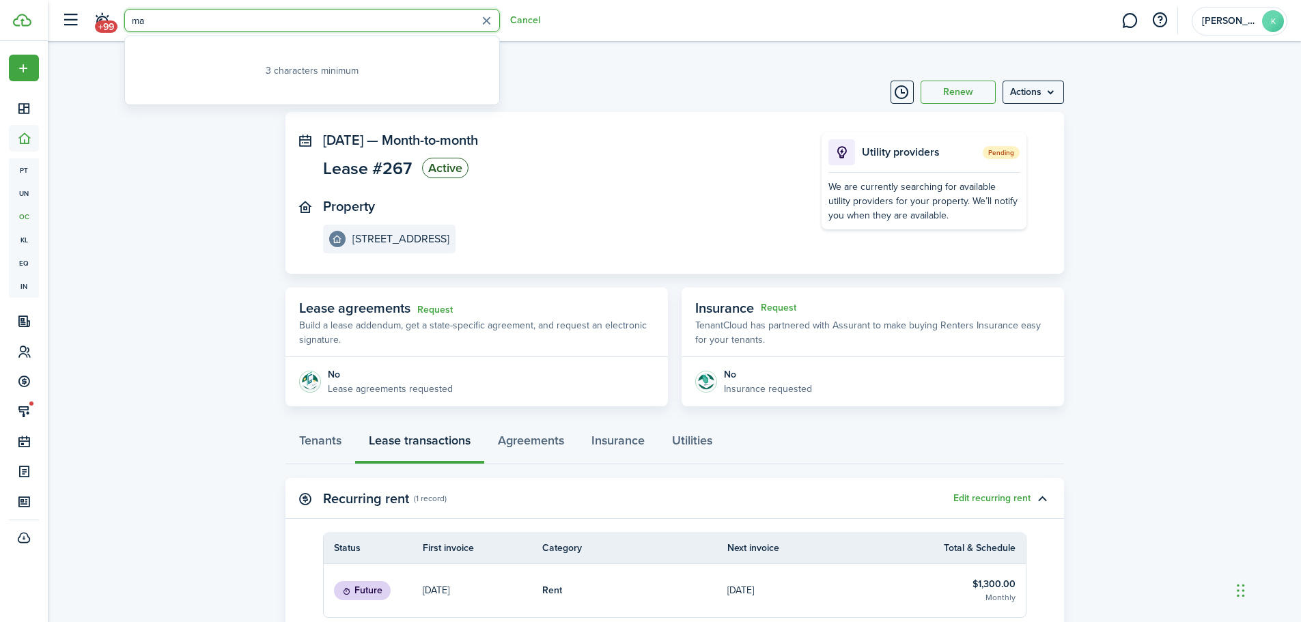
type input "m"
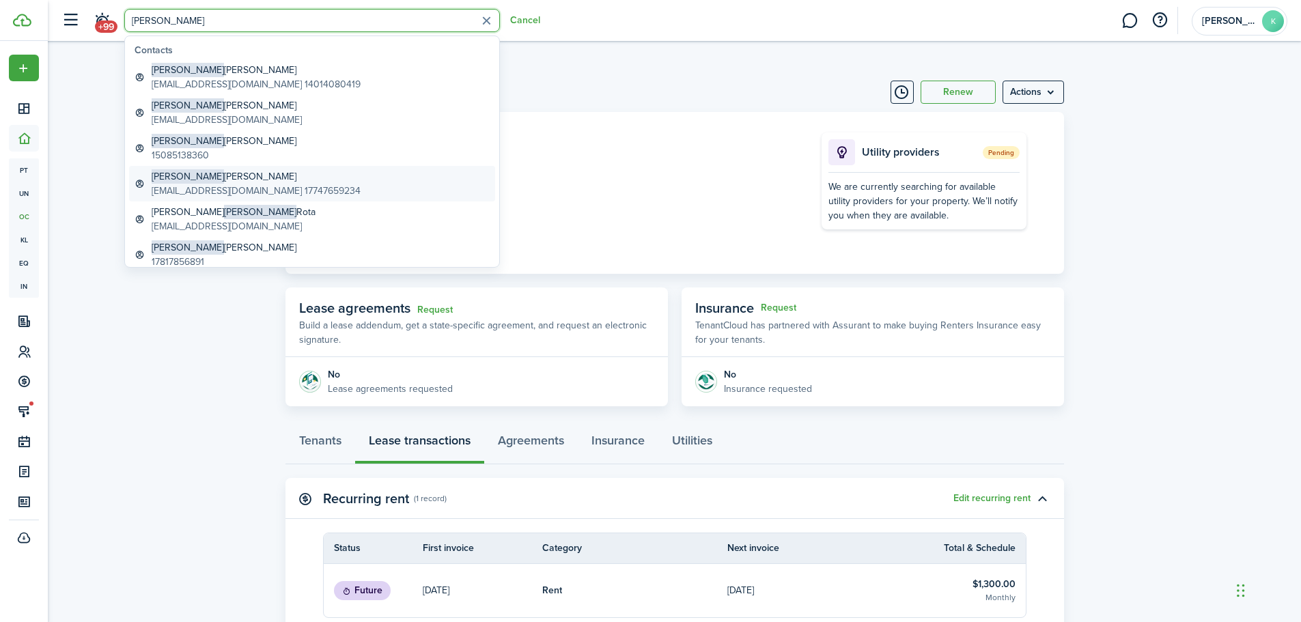
type input "chris"
click at [281, 184] on global-search-item-description "[EMAIL_ADDRESS][DOMAIN_NAME] 17747659234" at bounding box center [256, 191] width 209 height 14
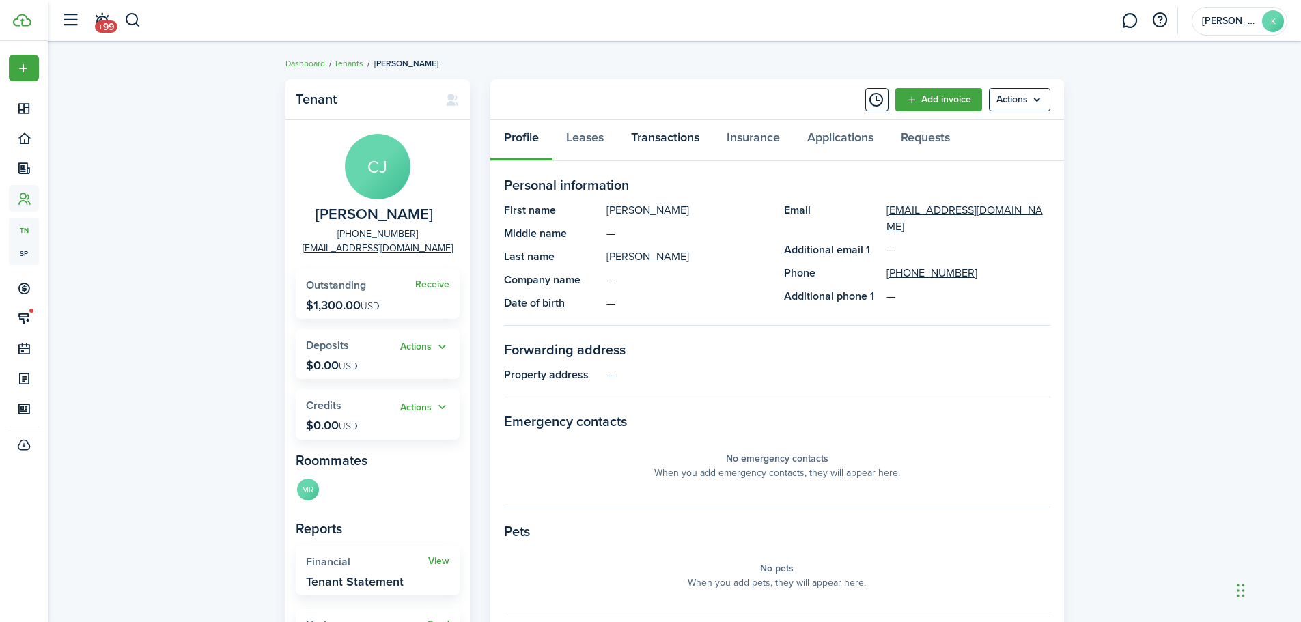
click at [680, 142] on link "Transactions" at bounding box center [665, 140] width 96 height 41
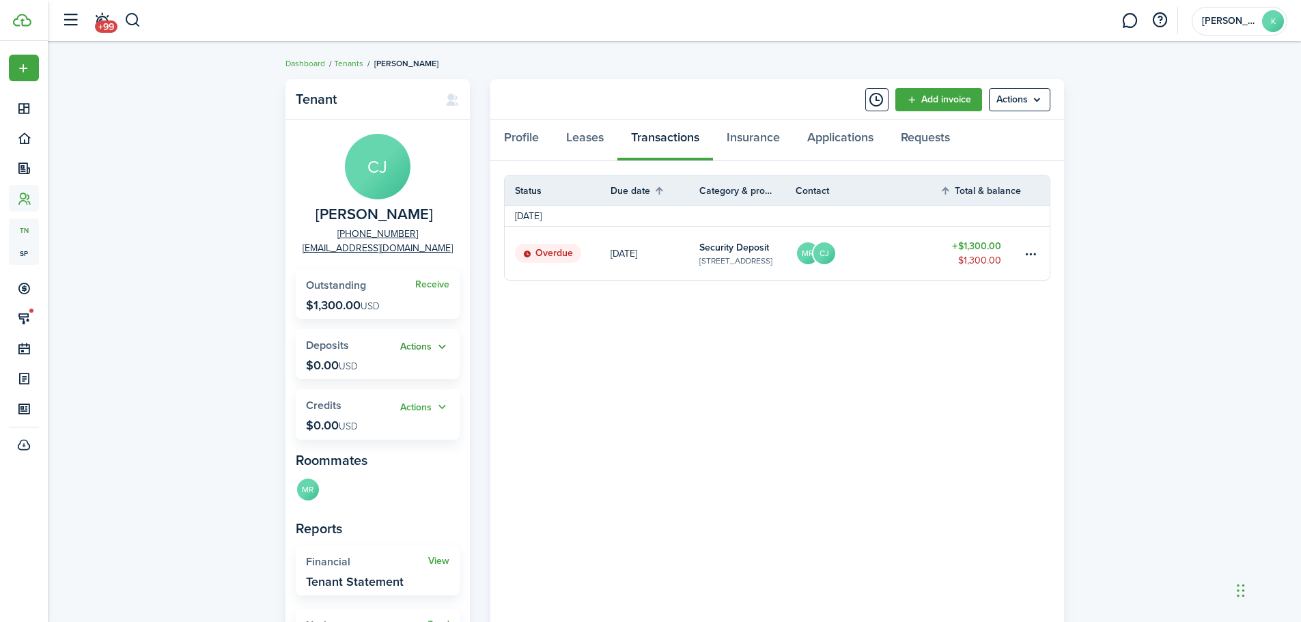
click at [445, 348] on button "Actions" at bounding box center [424, 347] width 49 height 16
click at [369, 370] on link "Add" at bounding box center [389, 373] width 119 height 23
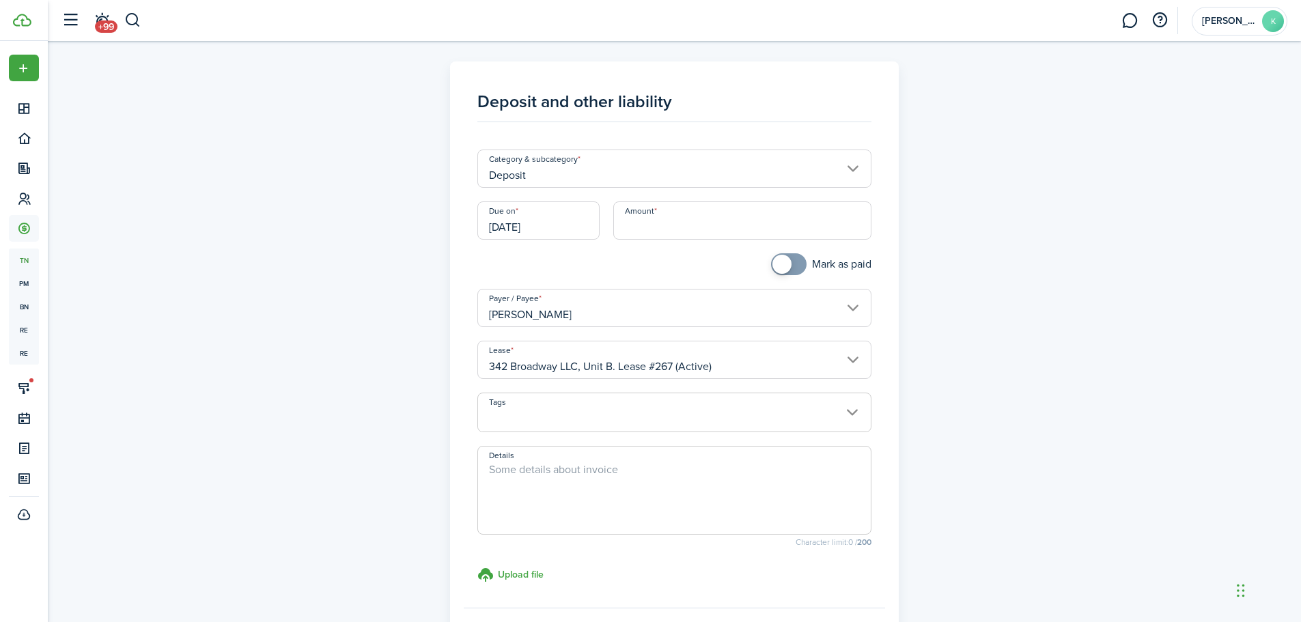
click at [561, 228] on input "[DATE]" at bounding box center [538, 220] width 122 height 38
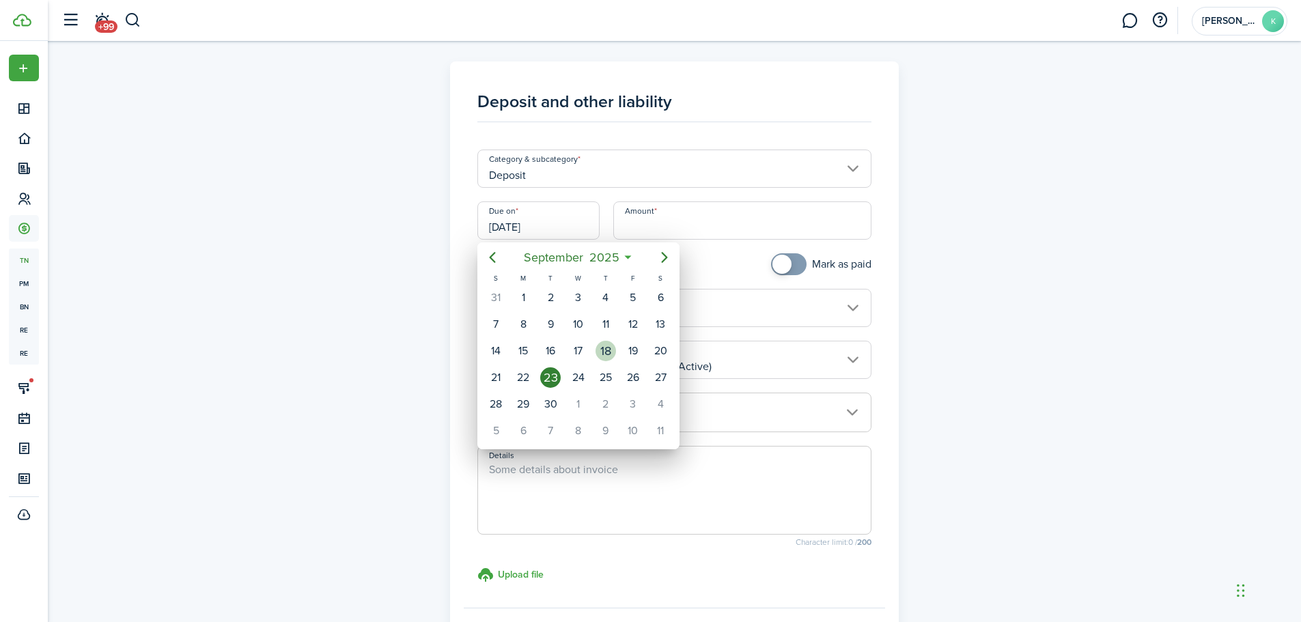
click at [601, 350] on div "18" at bounding box center [605, 351] width 20 height 20
type input "[DATE]"
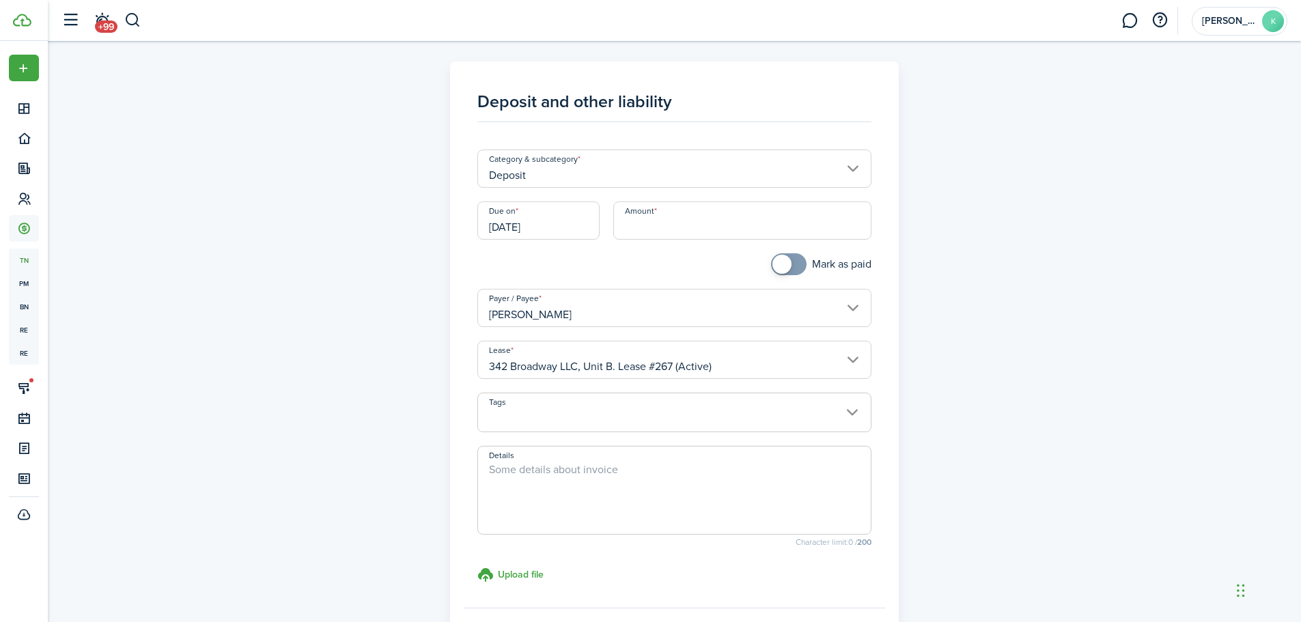
click at [569, 173] on input "Deposit" at bounding box center [674, 169] width 394 height 38
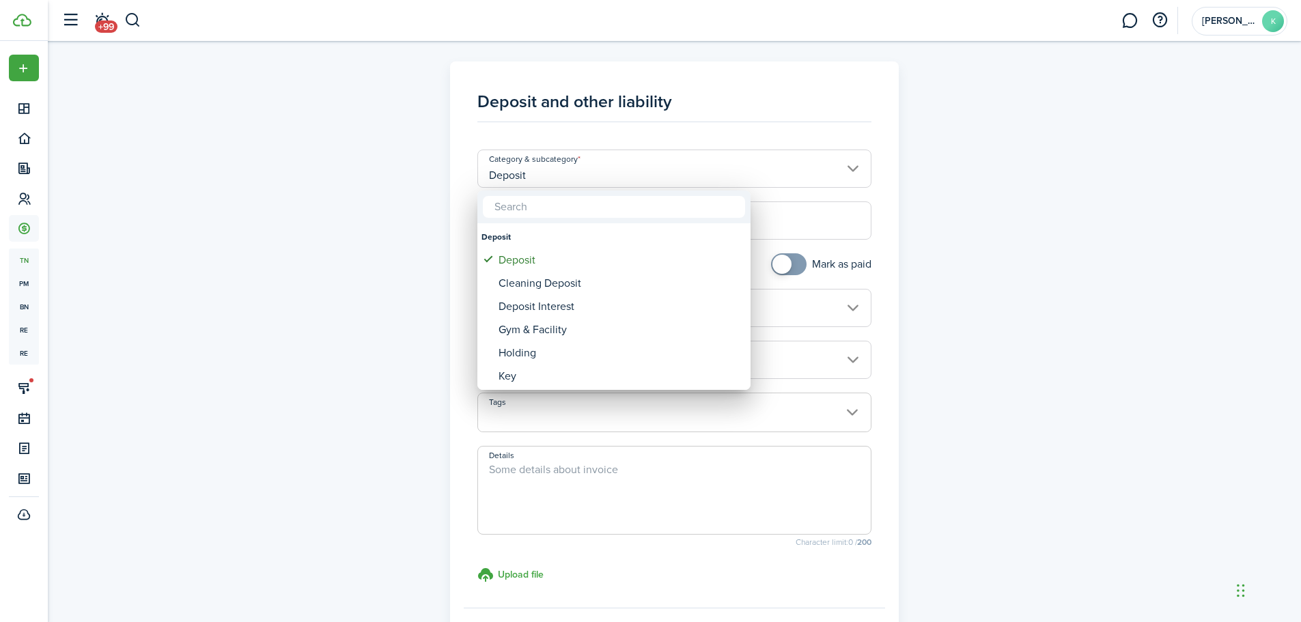
click at [552, 209] on input "text" at bounding box center [614, 207] width 262 height 22
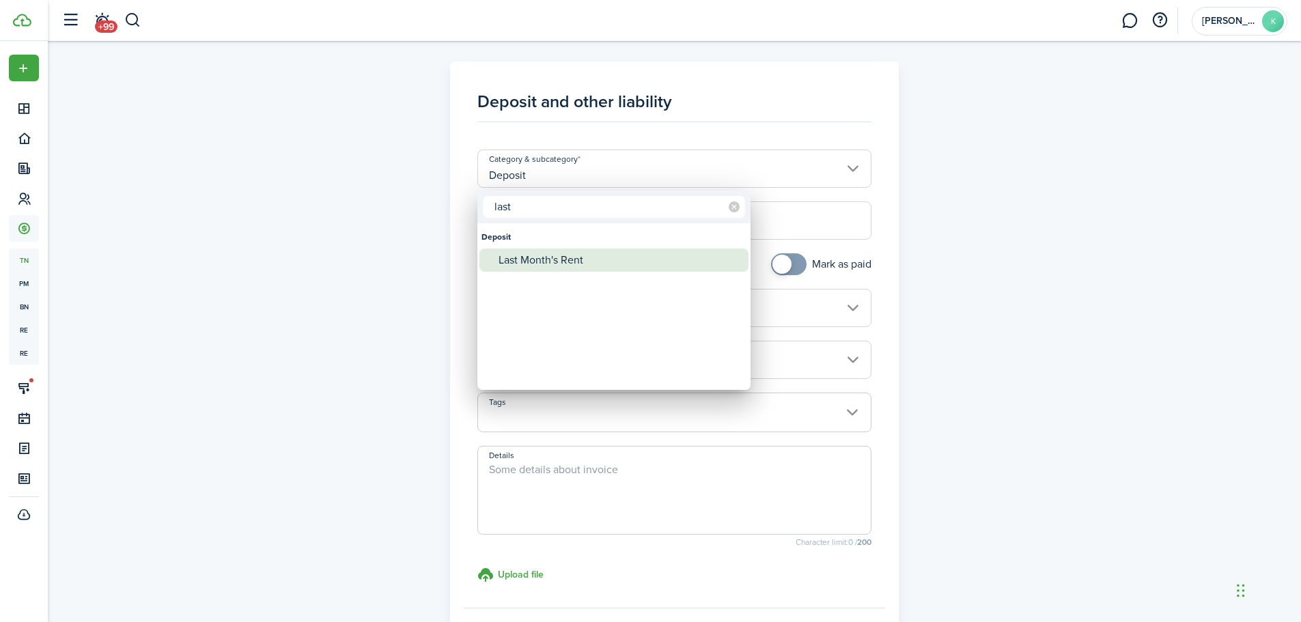
type input "last"
click at [561, 259] on div "Last Month's Rent" at bounding box center [619, 260] width 242 height 23
type input "Deposit / Last Month's Rent"
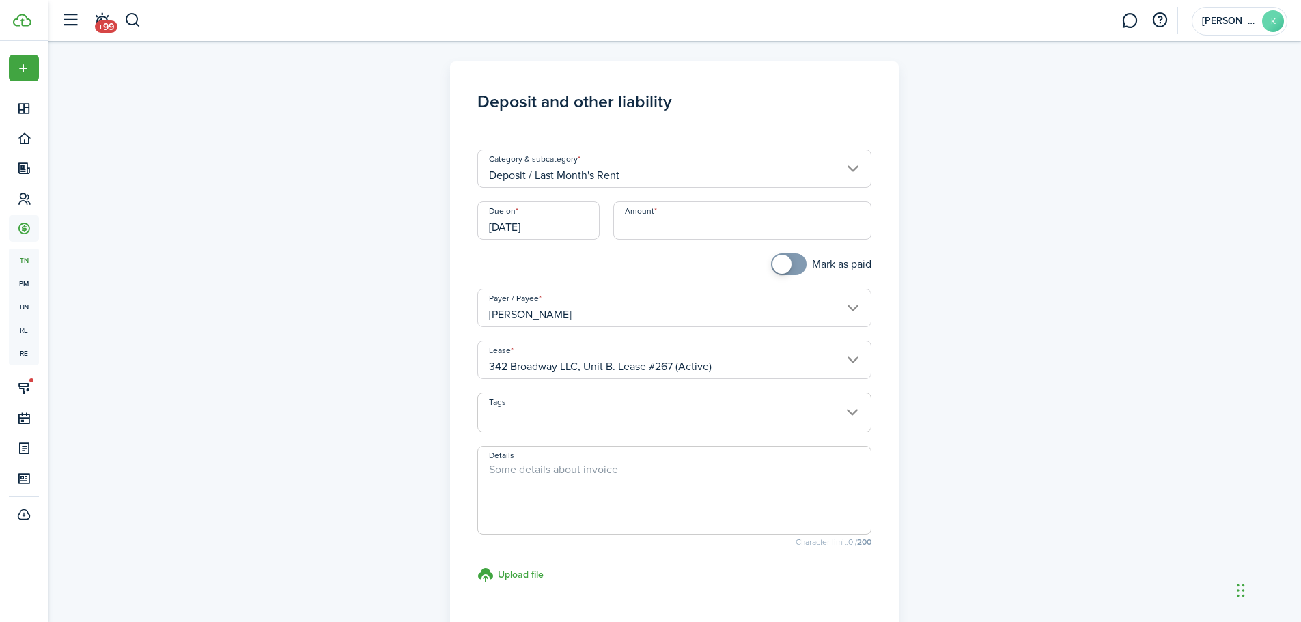
click at [668, 228] on input "Amount" at bounding box center [742, 220] width 258 height 38
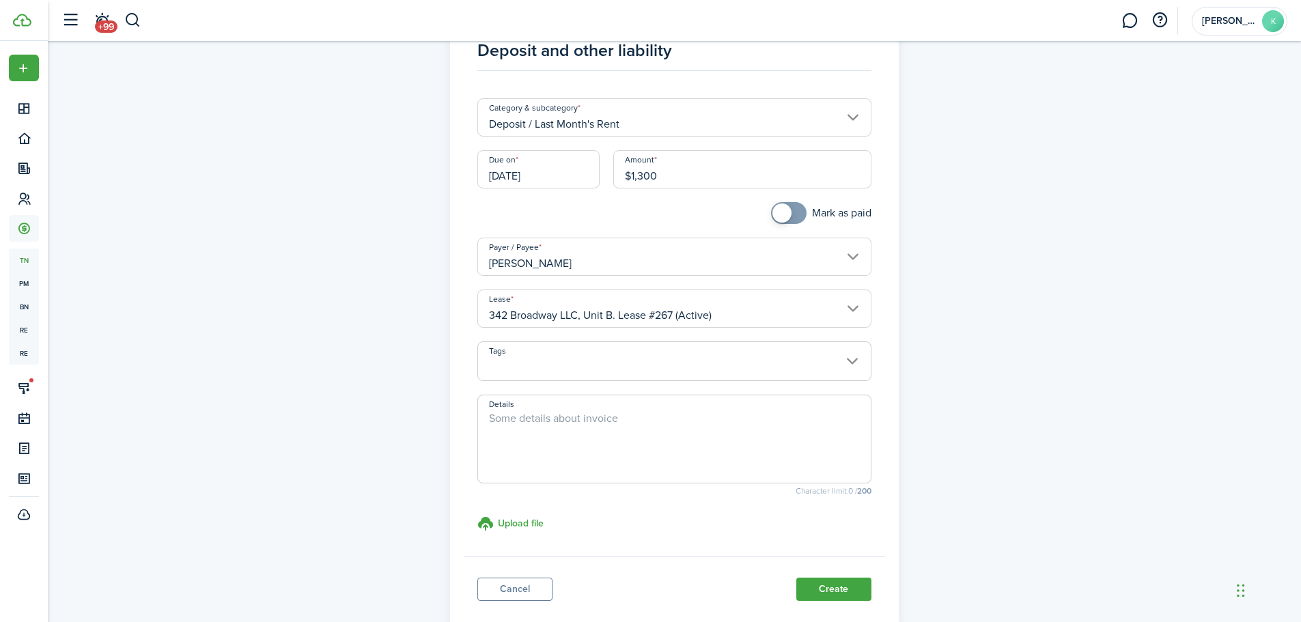
scroll to position [136, 0]
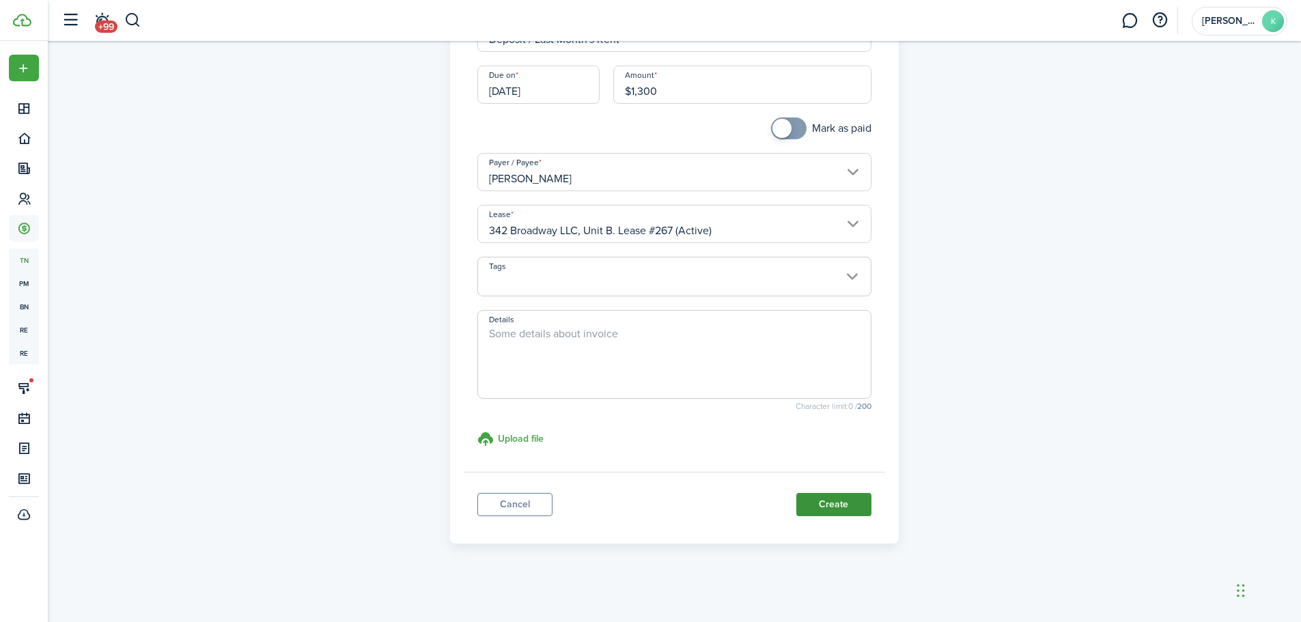
type input "$1,300.00"
click at [844, 505] on button "Create" at bounding box center [833, 504] width 75 height 23
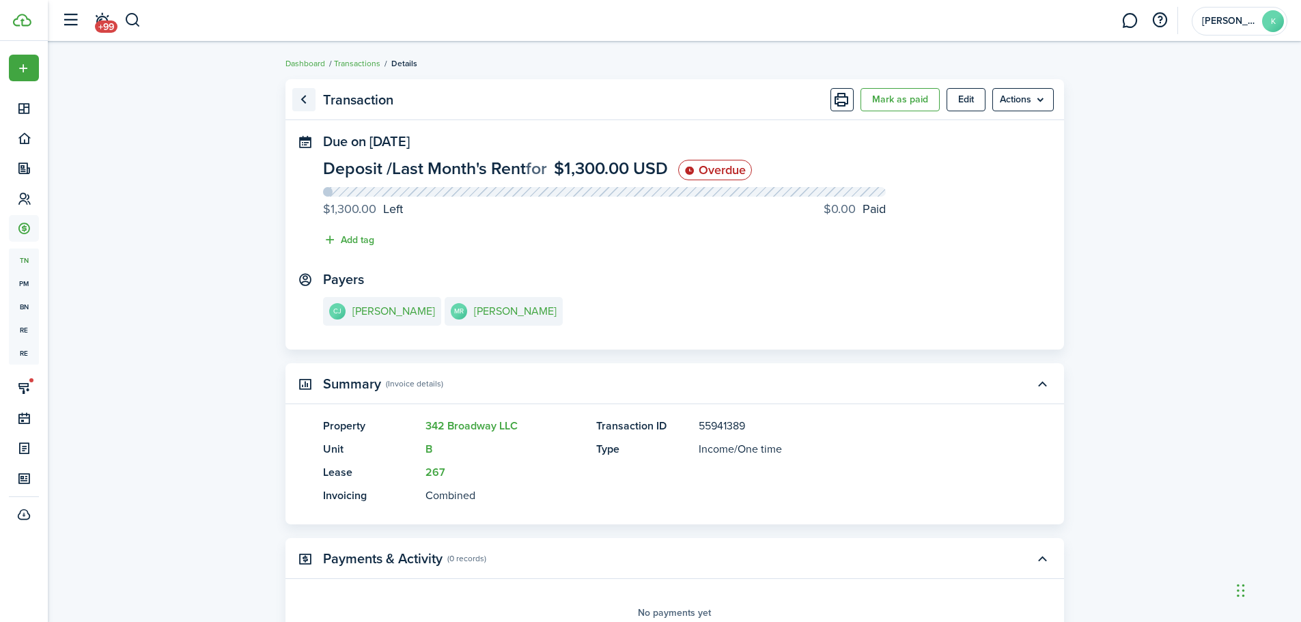
click at [305, 94] on link "Go back" at bounding box center [303, 99] width 23 height 23
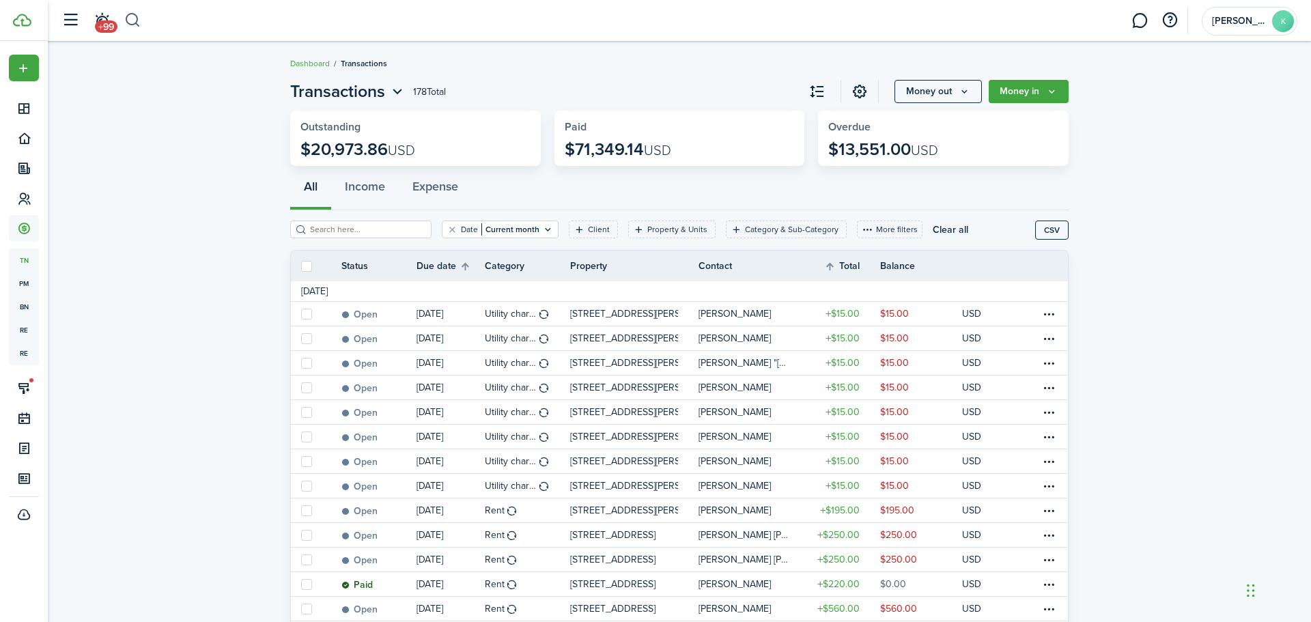
click at [134, 22] on button "button" at bounding box center [132, 20] width 17 height 23
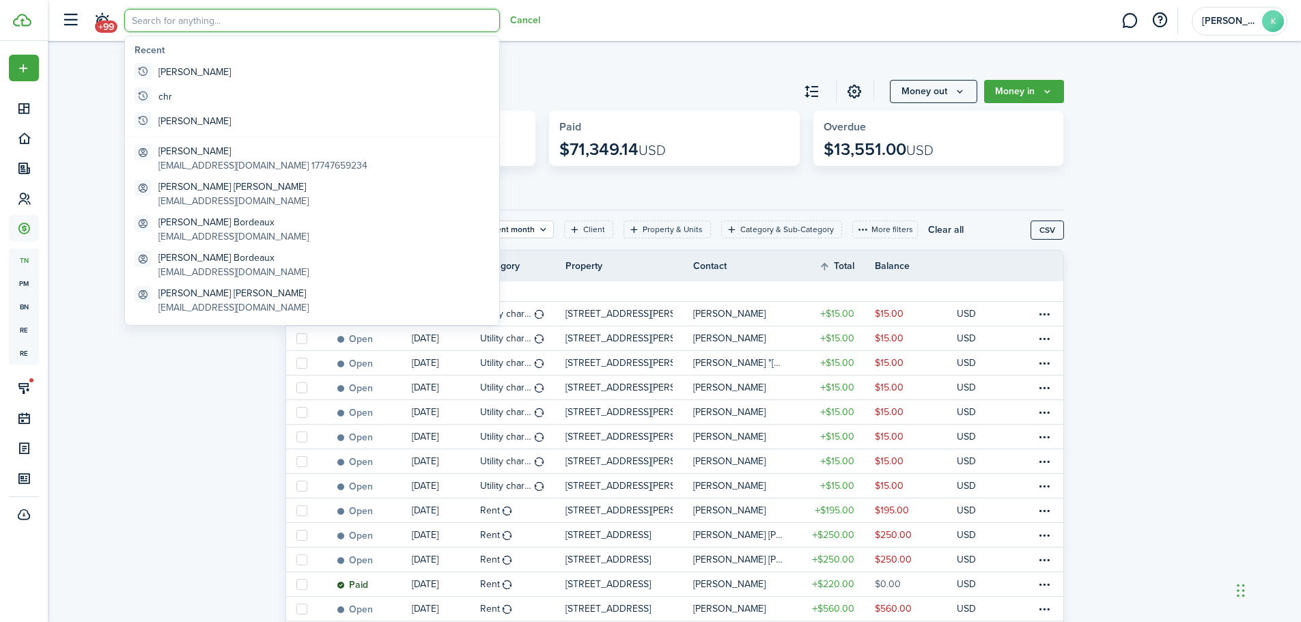
click at [175, 24] on input "search" at bounding box center [312, 20] width 376 height 23
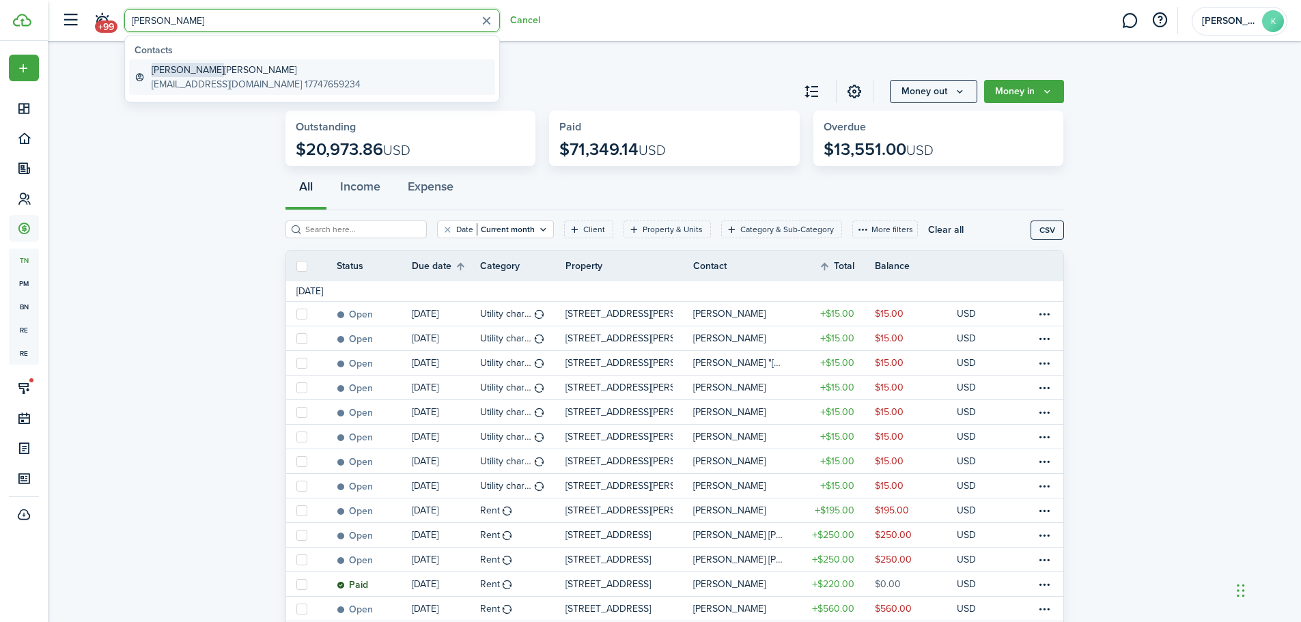
type input "[PERSON_NAME]"
click at [219, 84] on global-search-item-description "[EMAIL_ADDRESS][DOMAIN_NAME] 17747659234" at bounding box center [256, 84] width 209 height 14
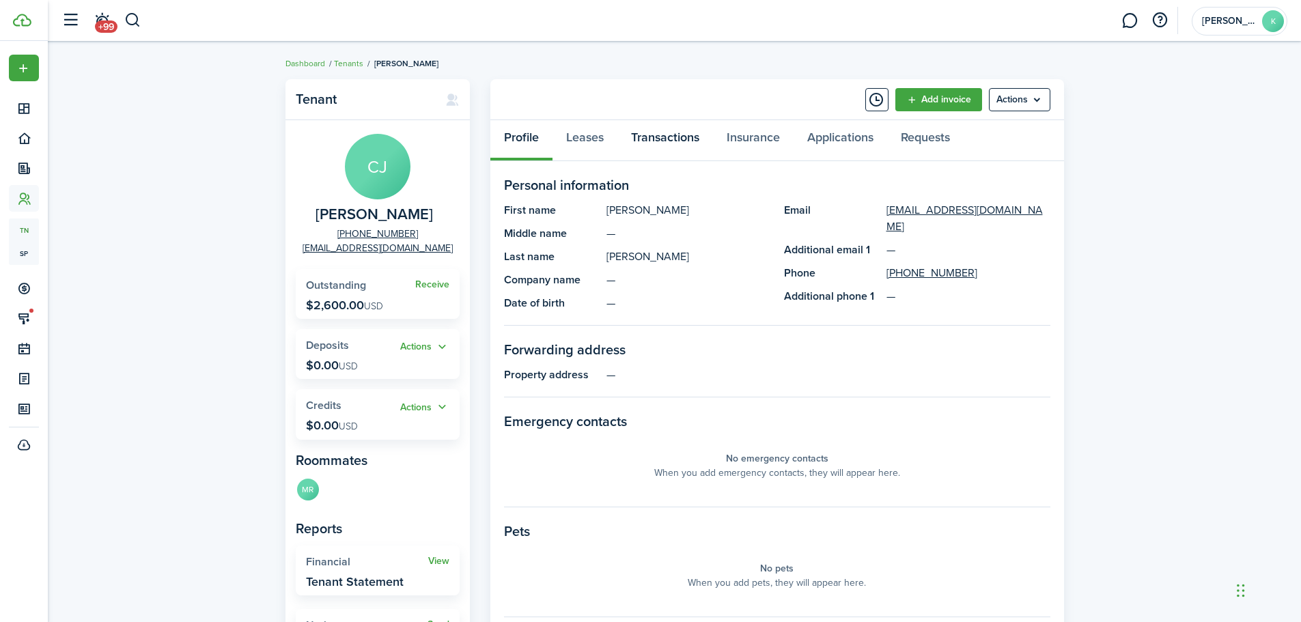
click at [664, 141] on link "Transactions" at bounding box center [665, 140] width 96 height 41
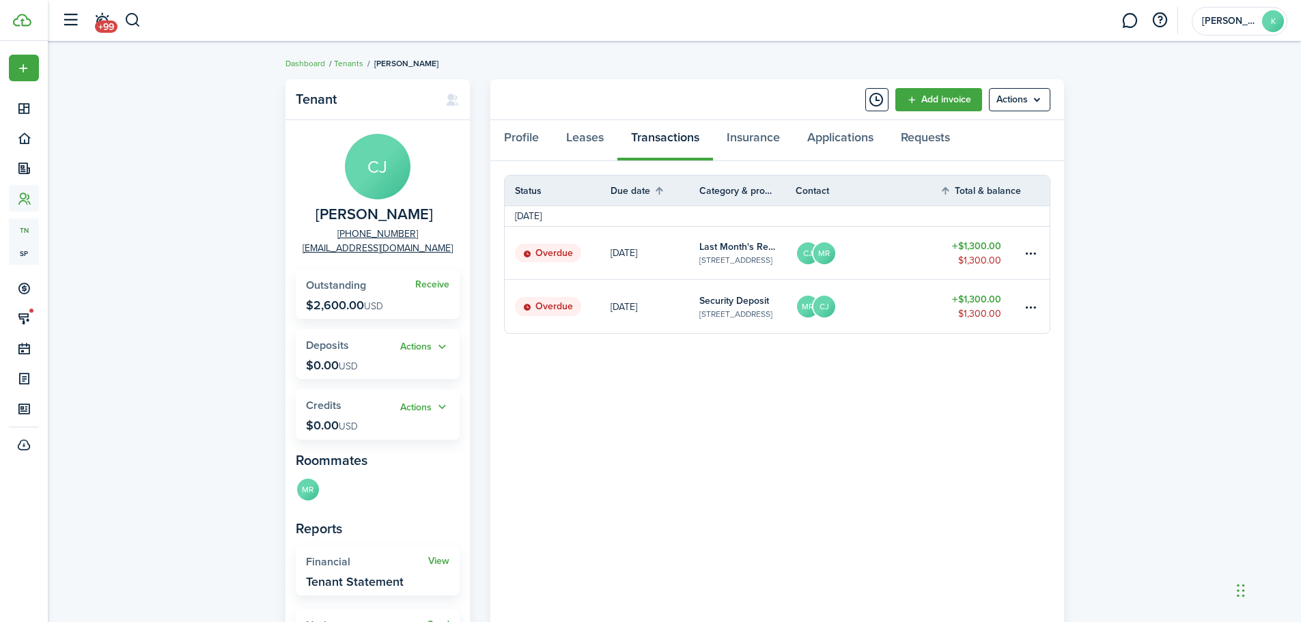
click at [985, 249] on table-amount-title "$1,300.00" at bounding box center [976, 246] width 49 height 14
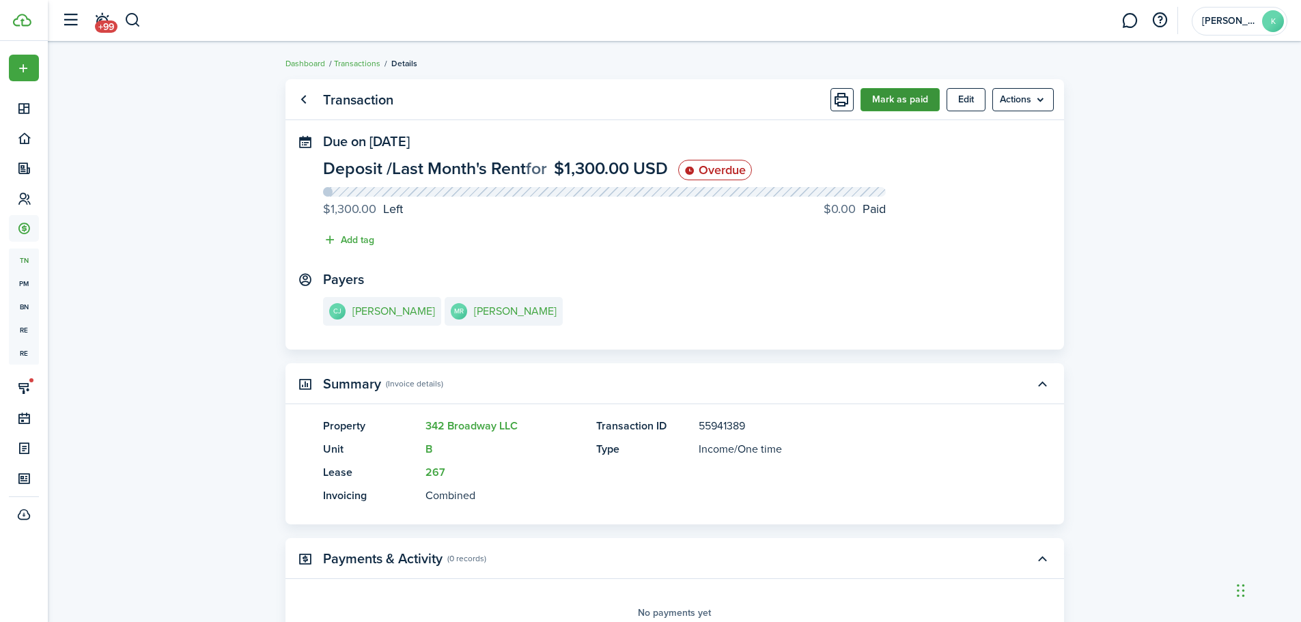
click at [881, 102] on button "Mark as paid" at bounding box center [899, 99] width 79 height 23
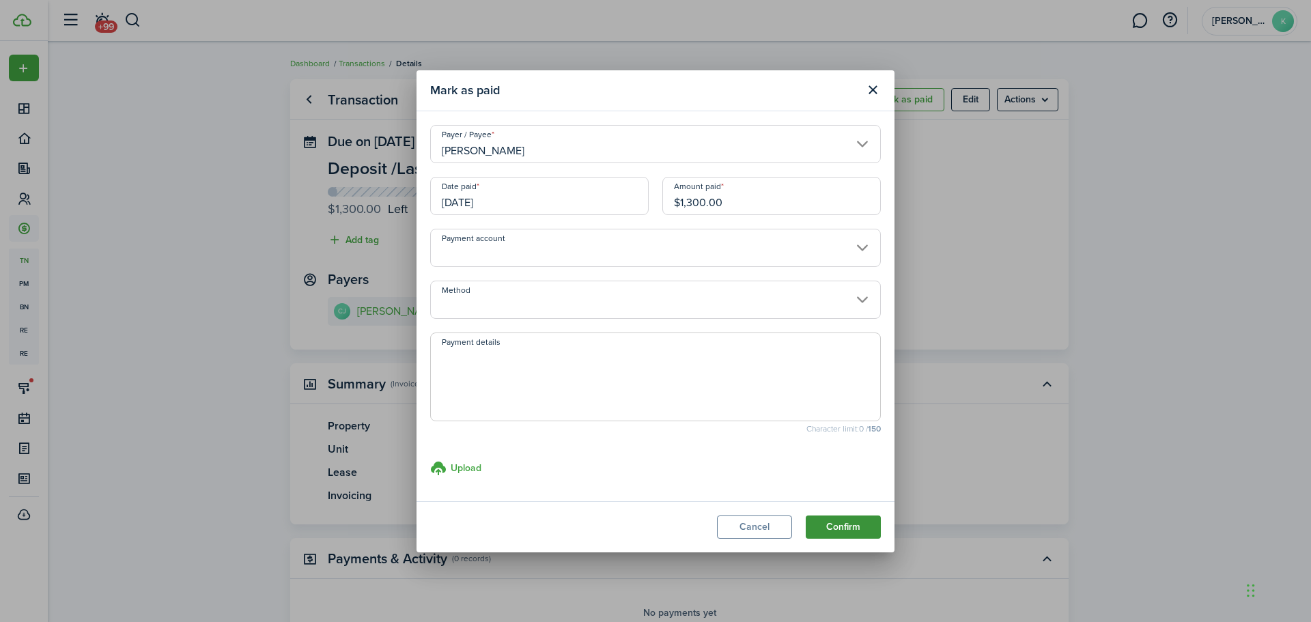
click at [840, 527] on button "Confirm" at bounding box center [843, 526] width 75 height 23
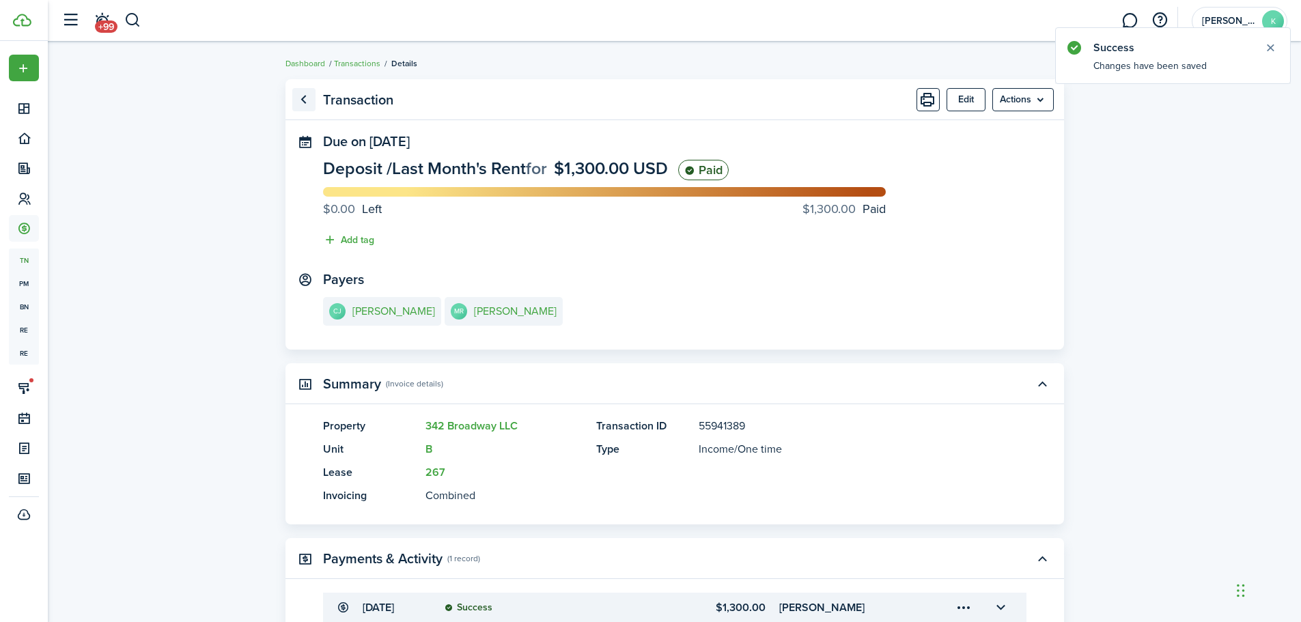
click at [308, 100] on link "Go back" at bounding box center [303, 99] width 23 height 23
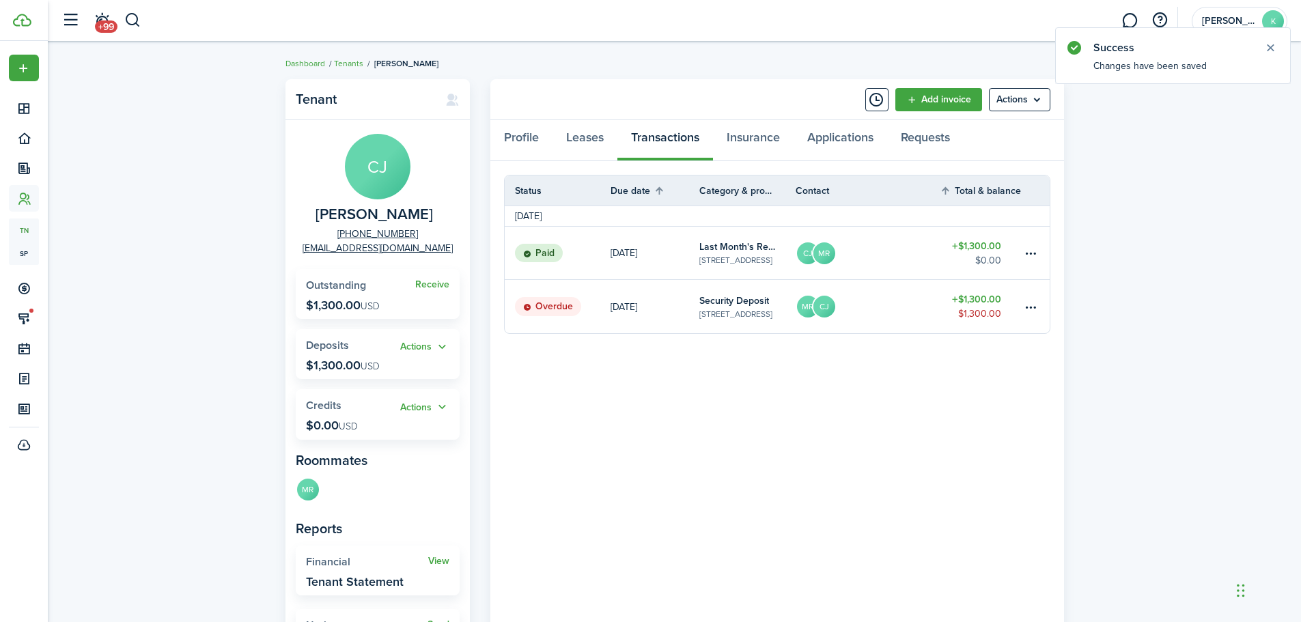
click at [978, 306] on table-amount-title "$1,300.00" at bounding box center [976, 299] width 49 height 14
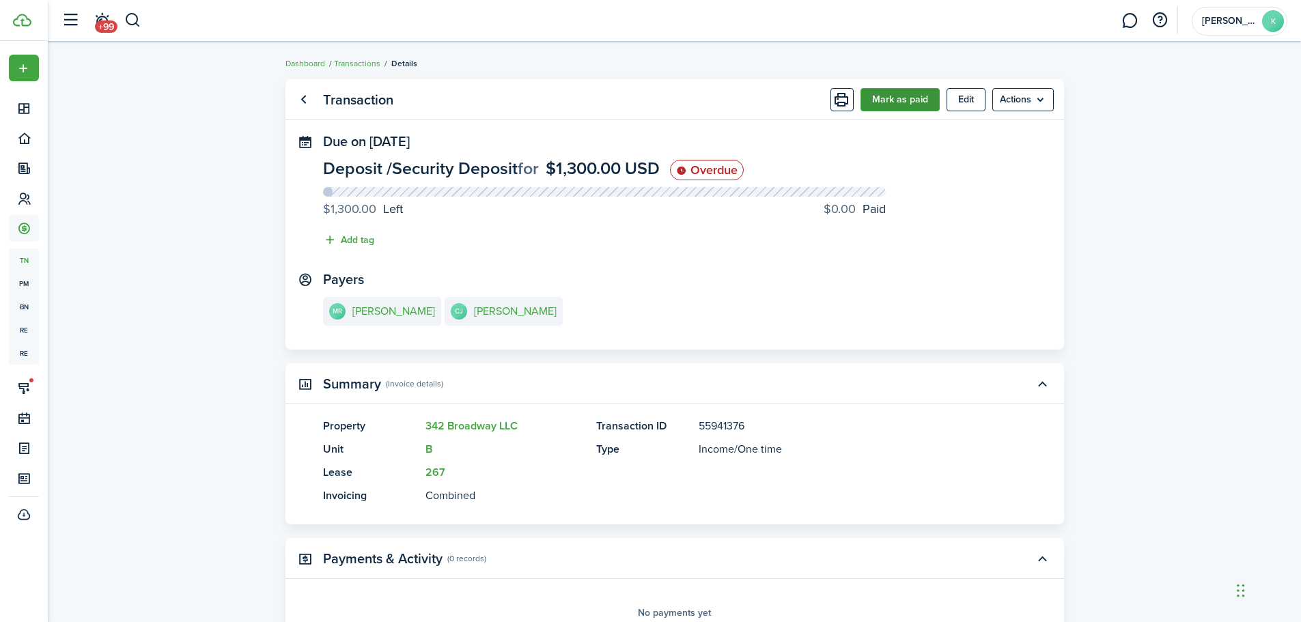
click at [881, 100] on button "Mark as paid" at bounding box center [899, 99] width 79 height 23
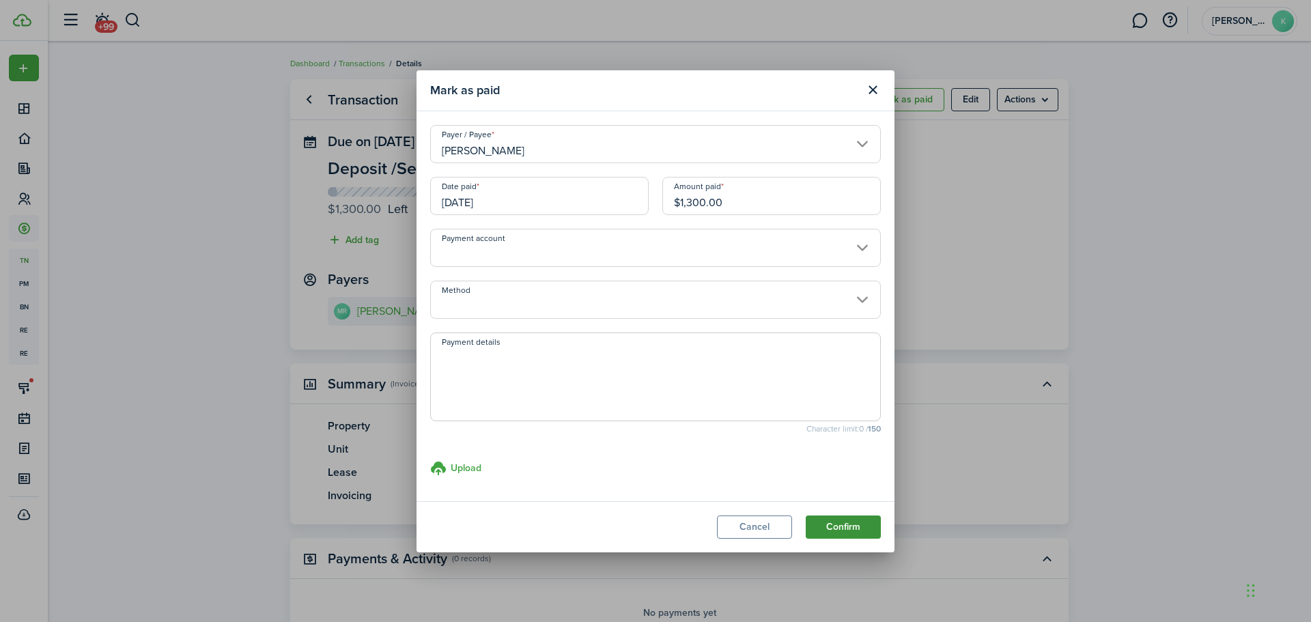
click at [860, 524] on button "Confirm" at bounding box center [843, 526] width 75 height 23
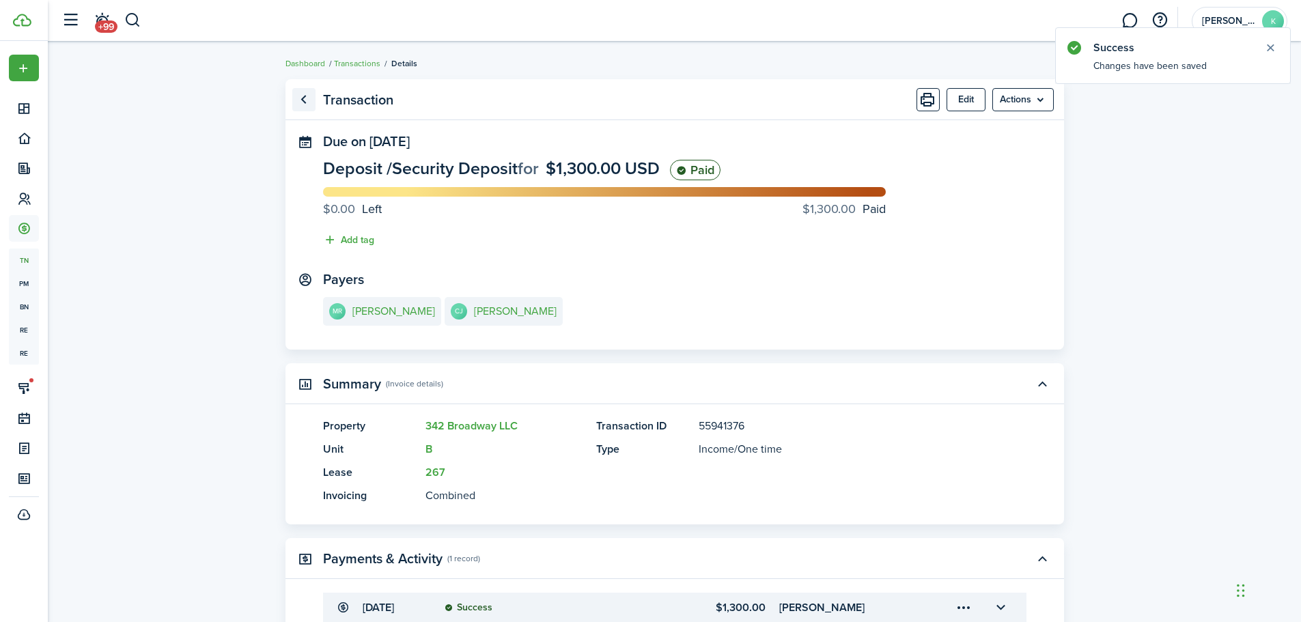
click at [305, 99] on link "Go back" at bounding box center [303, 99] width 23 height 23
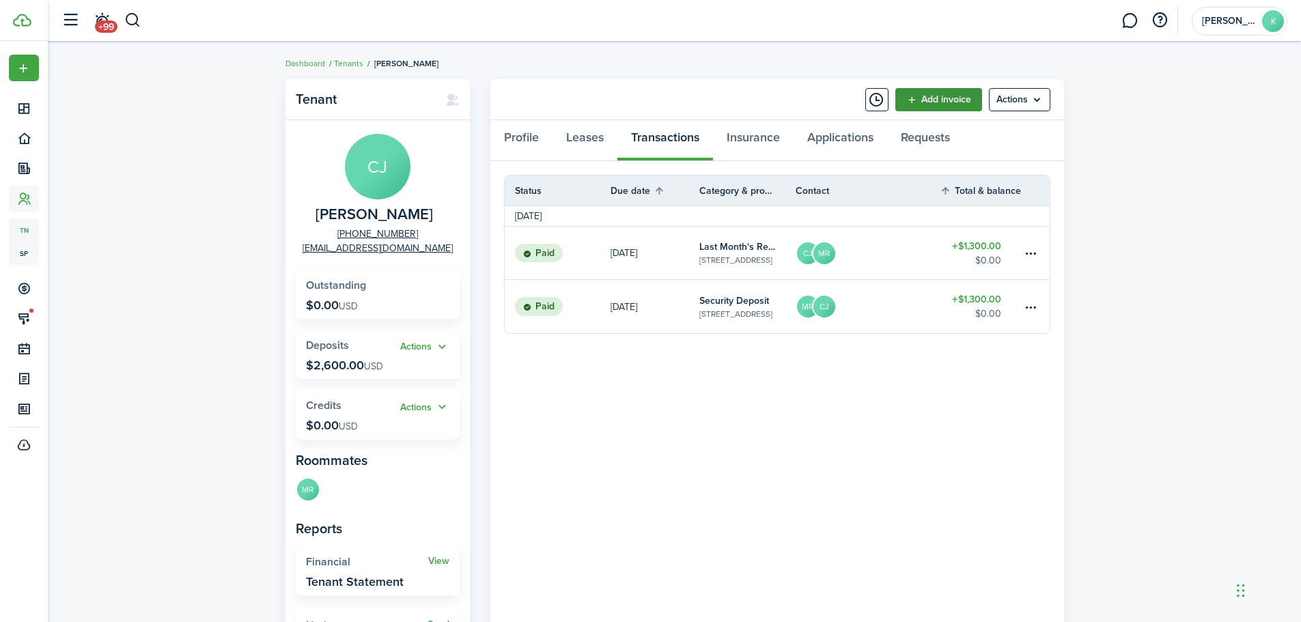
click at [954, 104] on link "Add invoice" at bounding box center [938, 99] width 87 height 23
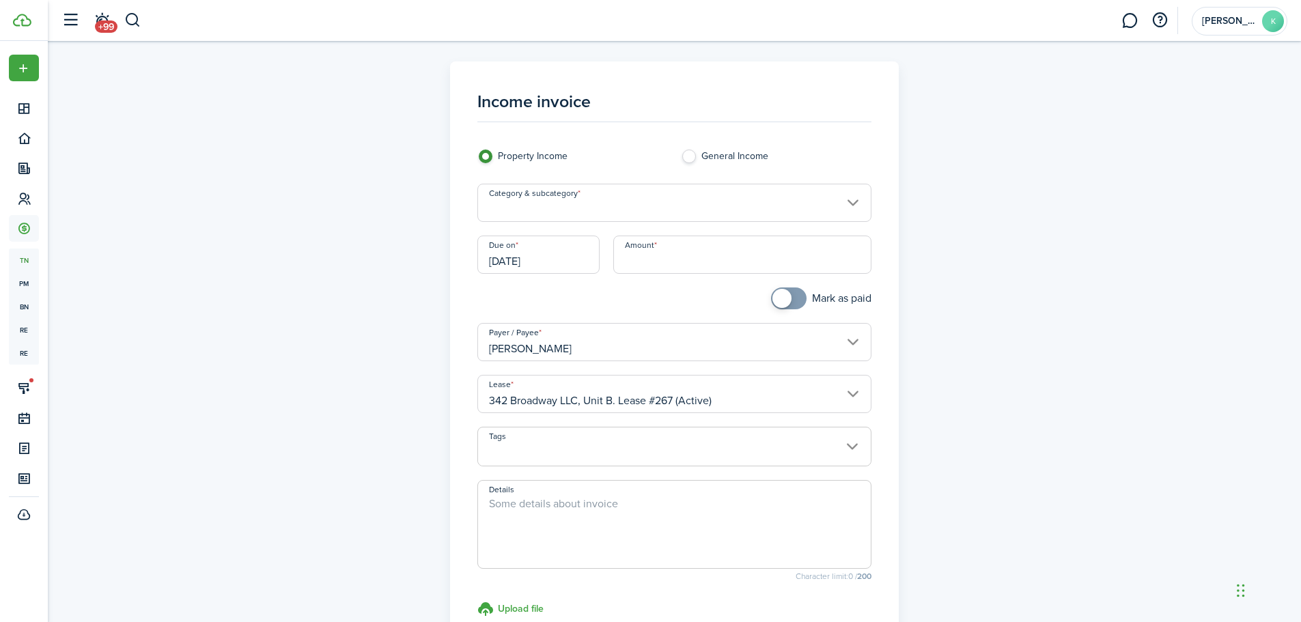
click at [617, 203] on input "Category & subcategory" at bounding box center [674, 203] width 394 height 38
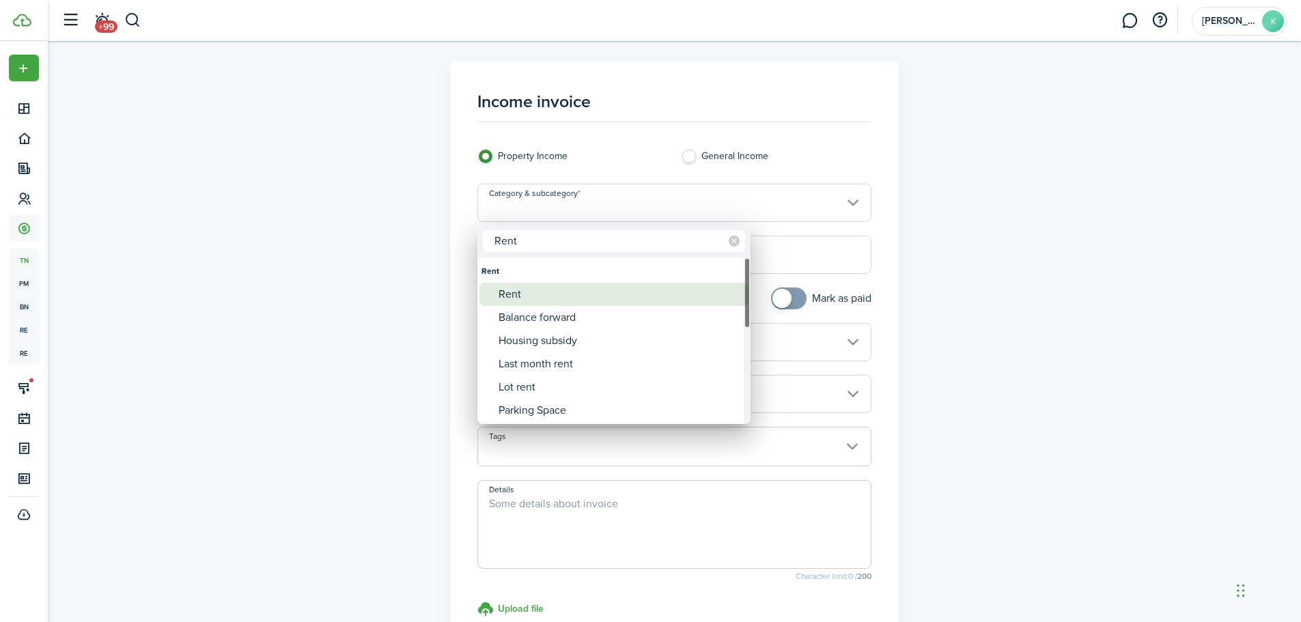
type input "Rent"
click at [515, 294] on div "Rent" at bounding box center [619, 294] width 242 height 23
type input "Rent"
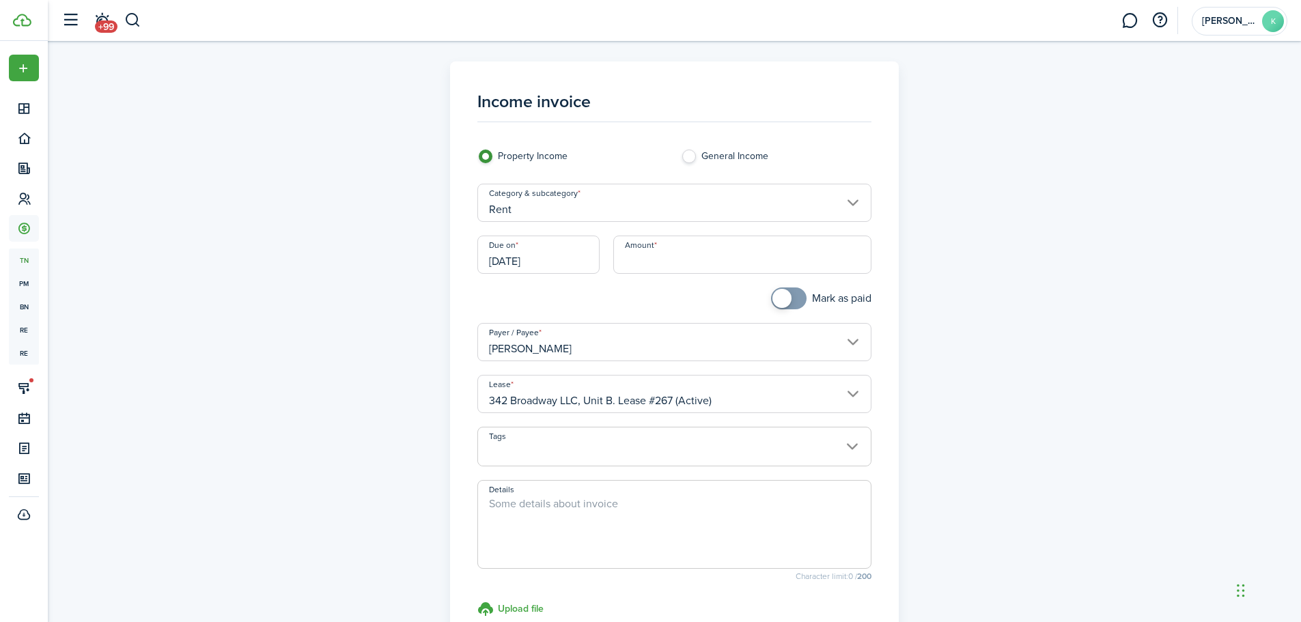
click at [569, 261] on input "[DATE]" at bounding box center [538, 255] width 122 height 38
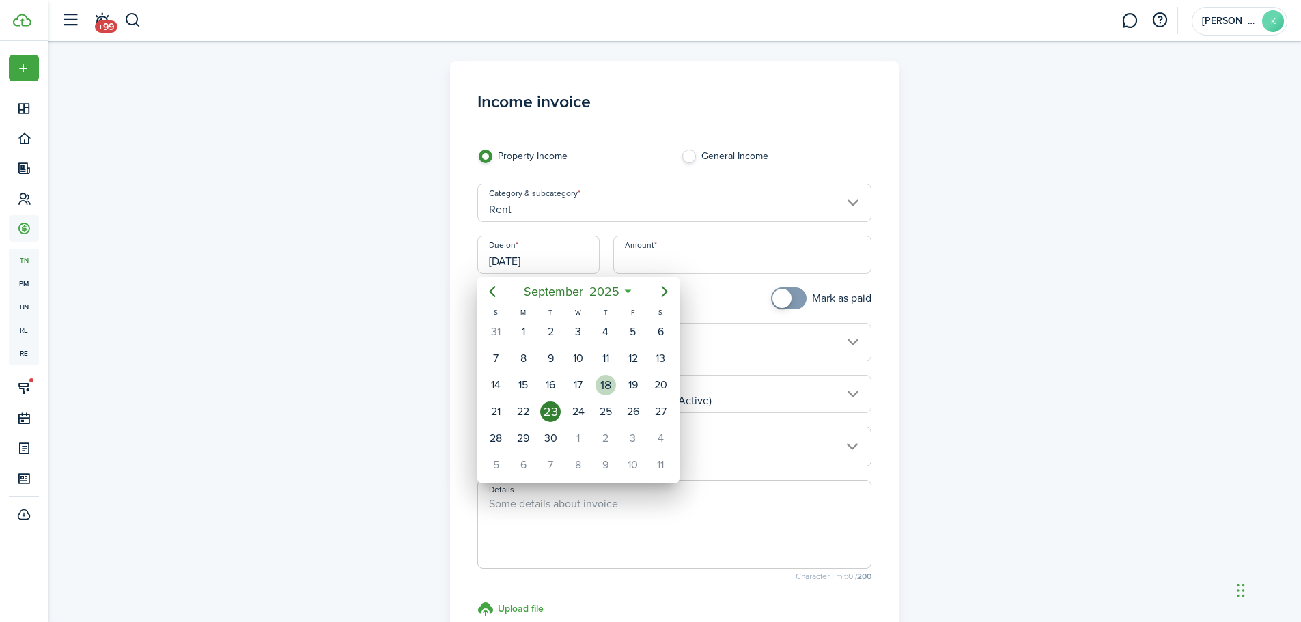
click at [611, 385] on div "18" at bounding box center [605, 385] width 20 height 20
type input "[DATE]"
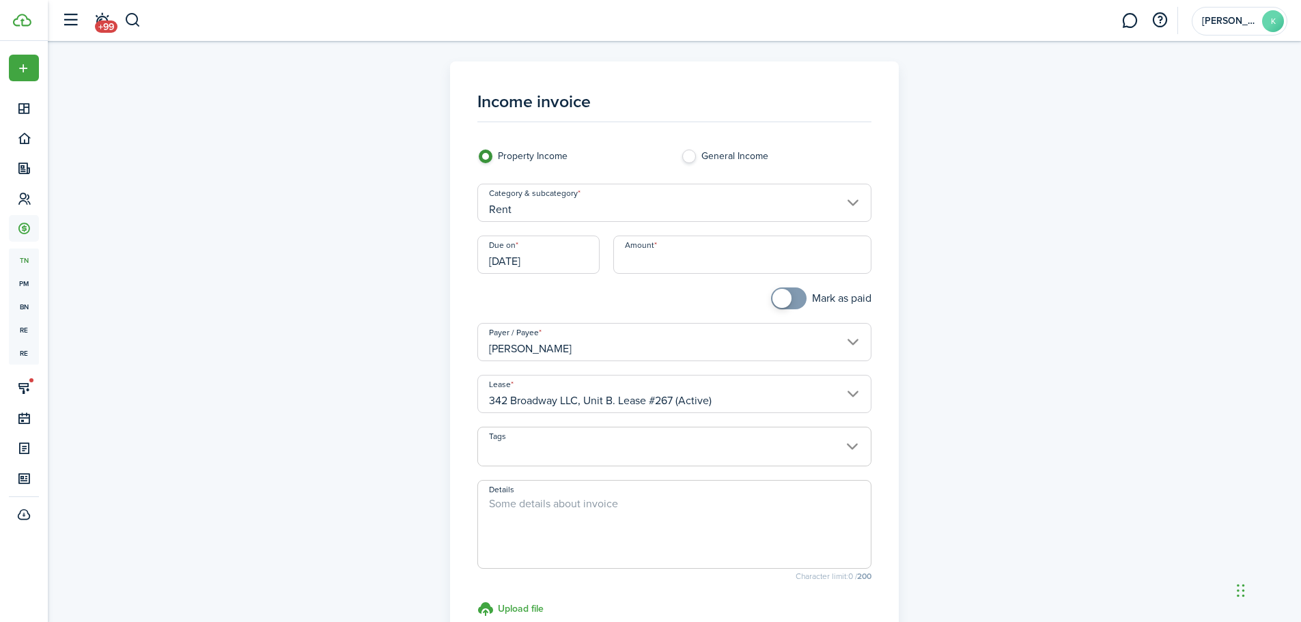
click at [675, 264] on input "Amount" at bounding box center [742, 255] width 258 height 38
paste input "$563.33"
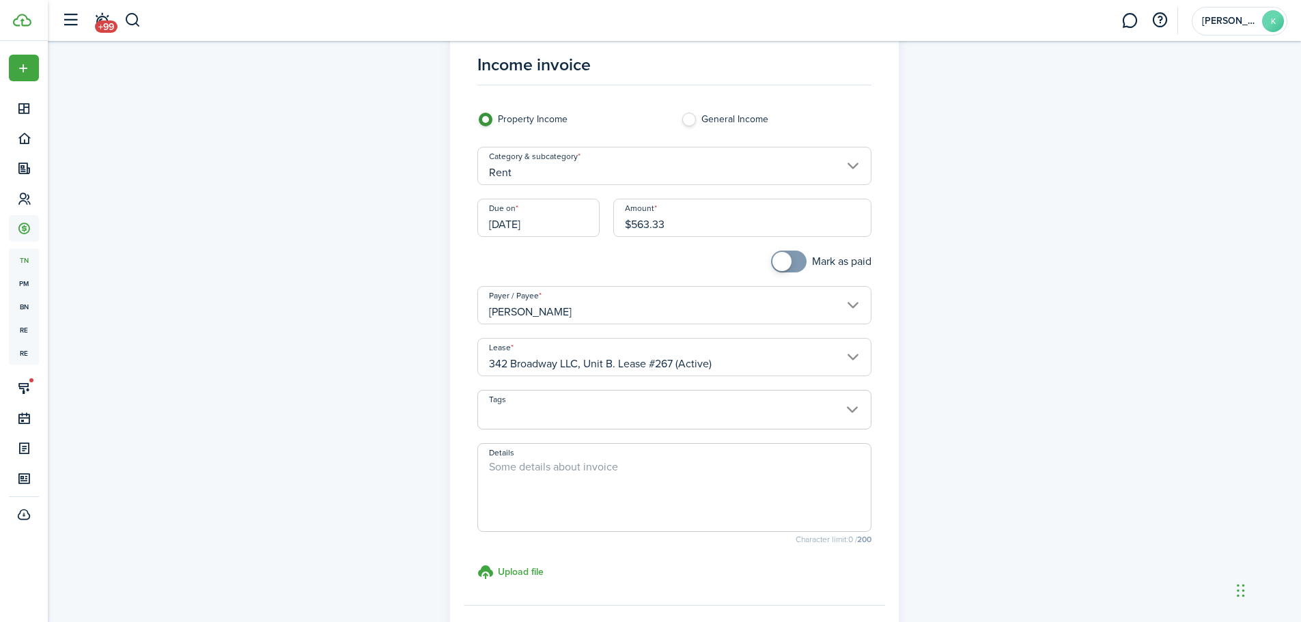
scroll to position [68, 0]
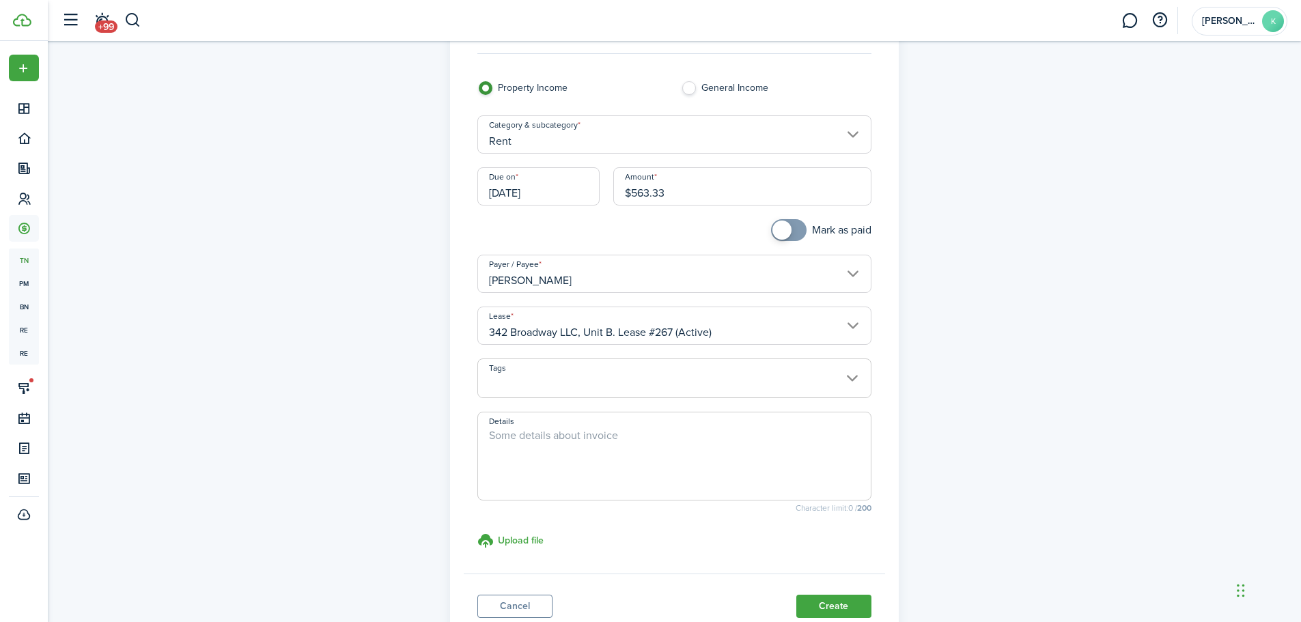
type input "$563.33"
click at [539, 437] on textarea "Details" at bounding box center [674, 460] width 393 height 66
type textarea "Prorated Rent : 9/18 to 9/30 (13 Days)"
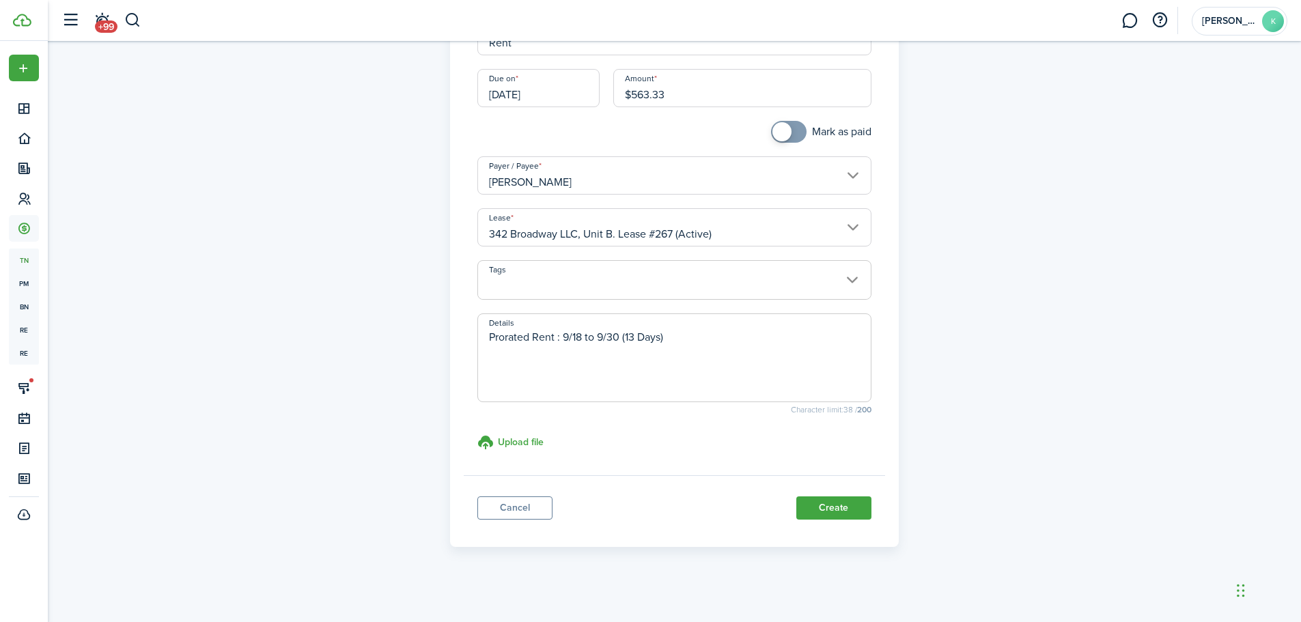
scroll to position [170, 0]
click at [845, 503] on button "Create" at bounding box center [833, 504] width 75 height 23
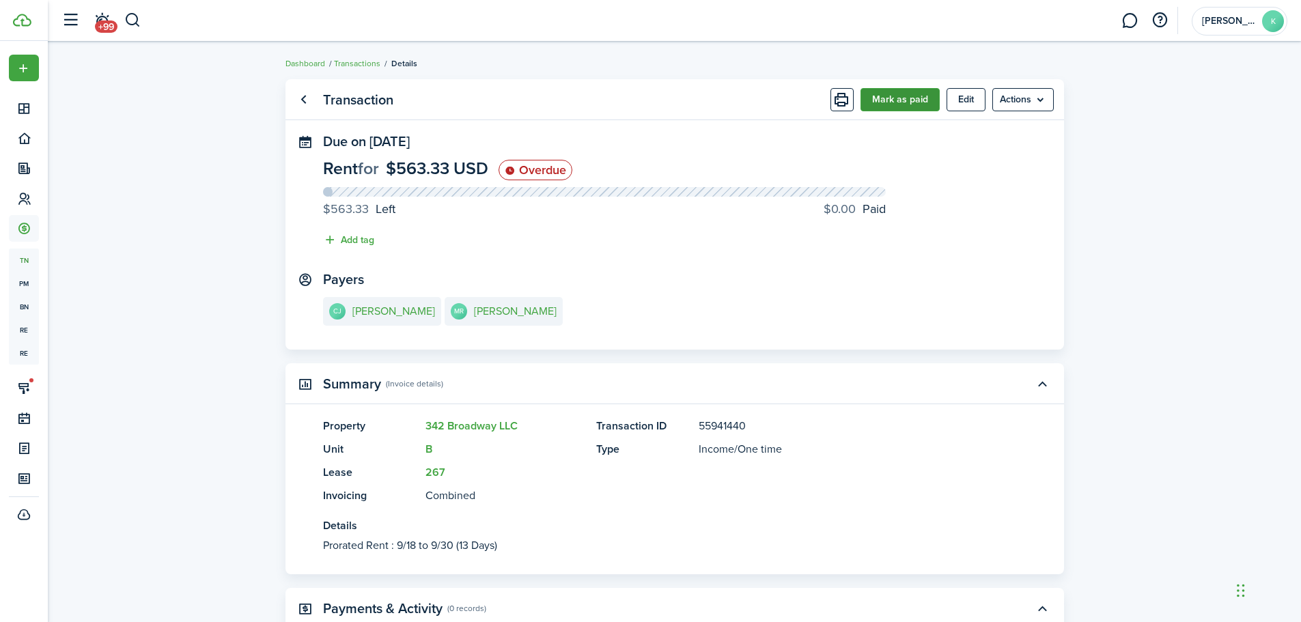
click at [888, 102] on button "Mark as paid" at bounding box center [899, 99] width 79 height 23
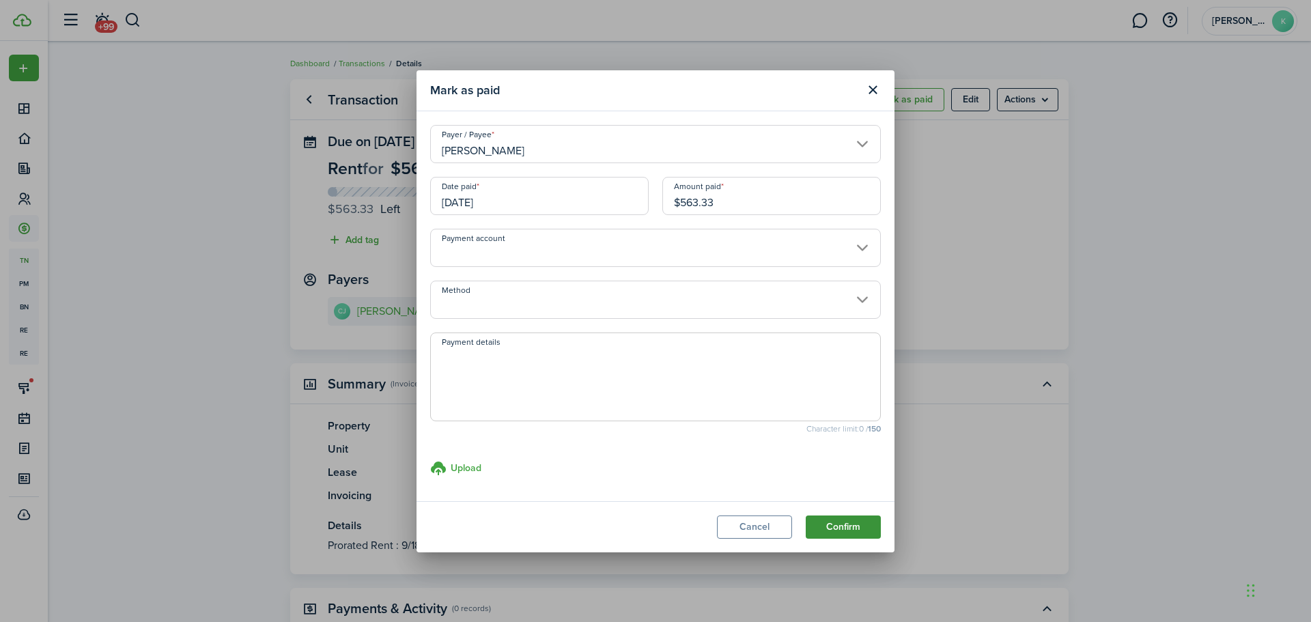
click at [838, 530] on button "Confirm" at bounding box center [843, 526] width 75 height 23
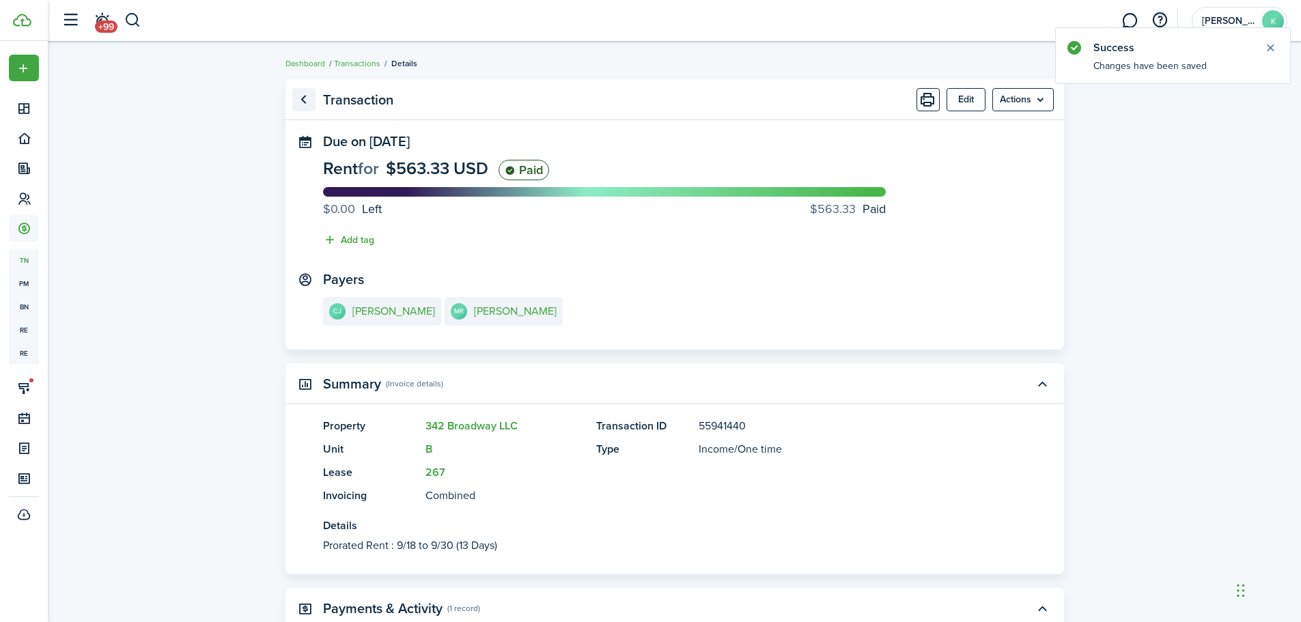
click at [302, 100] on link "Go back" at bounding box center [303, 99] width 23 height 23
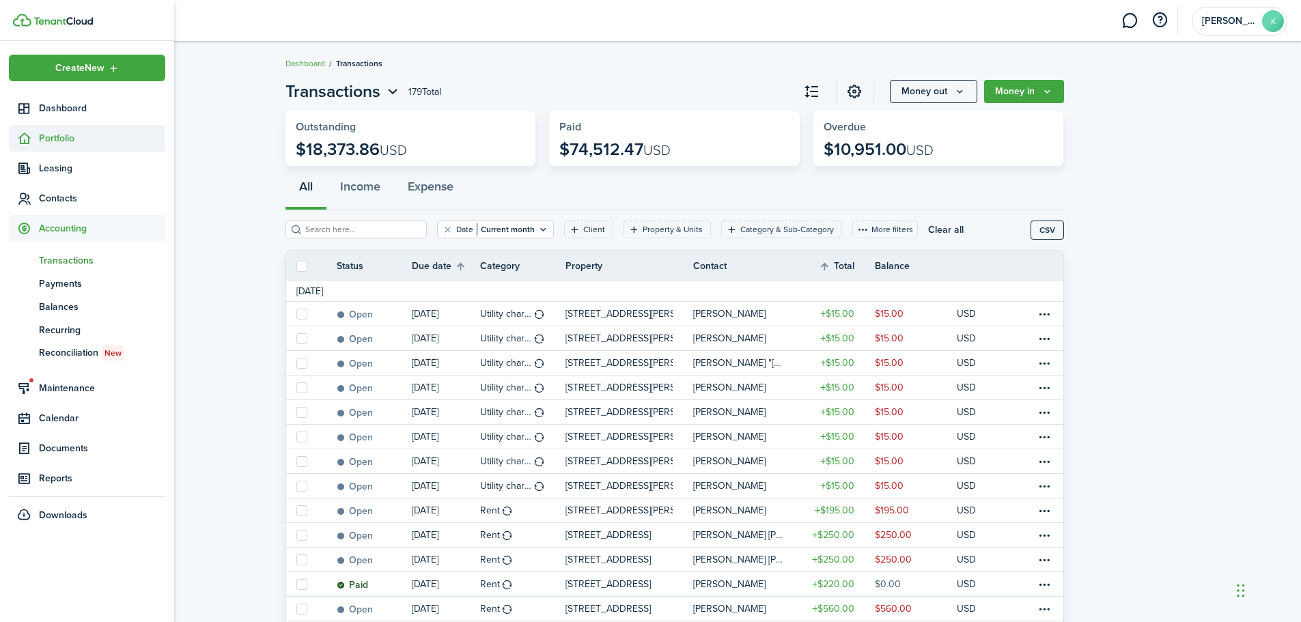
click at [68, 137] on span "Portfolio" at bounding box center [102, 138] width 126 height 14
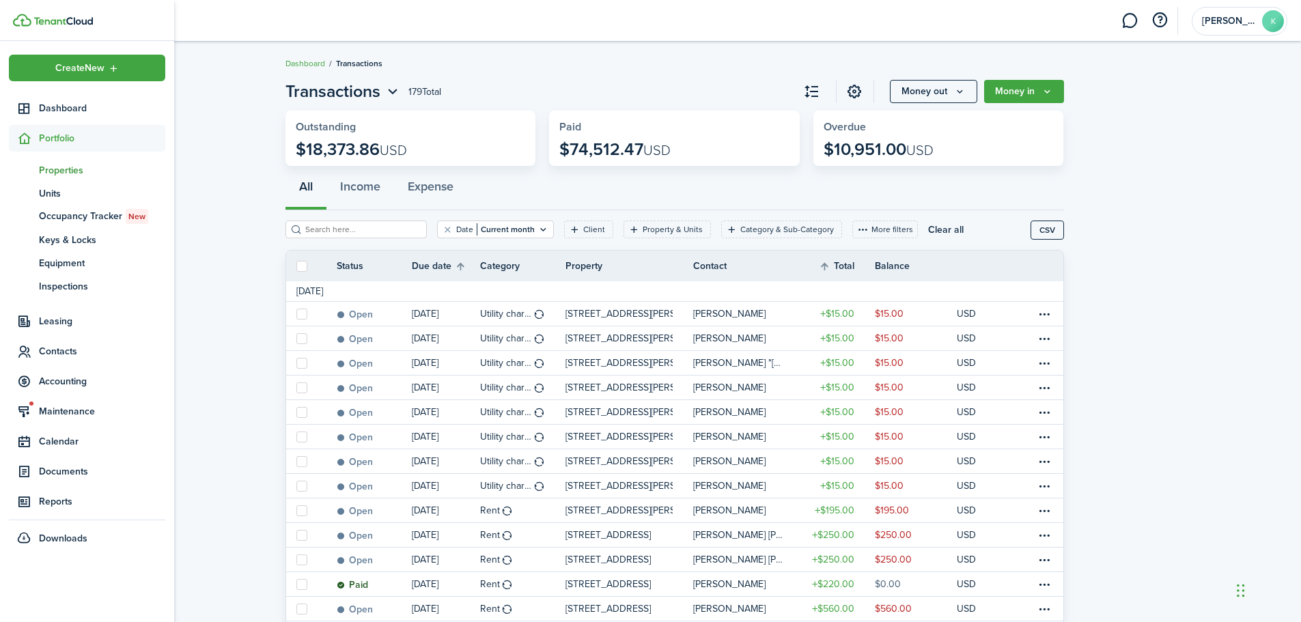
click at [70, 172] on span "Properties" at bounding box center [102, 170] width 126 height 14
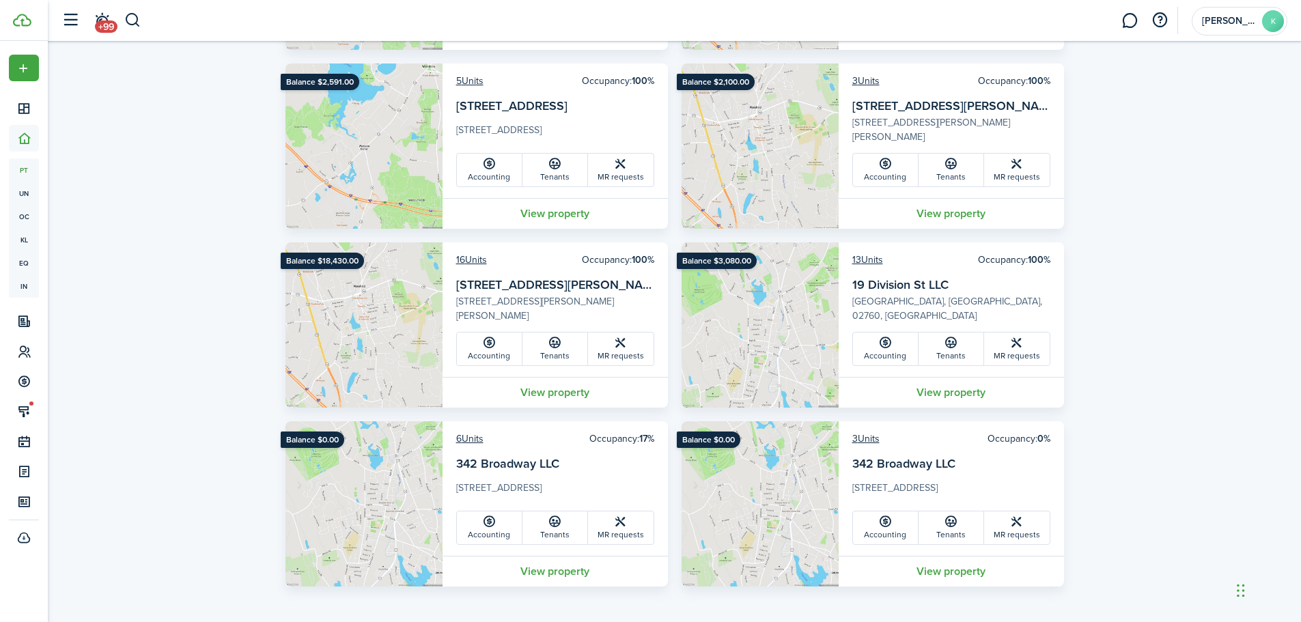
scroll to position [1522, 0]
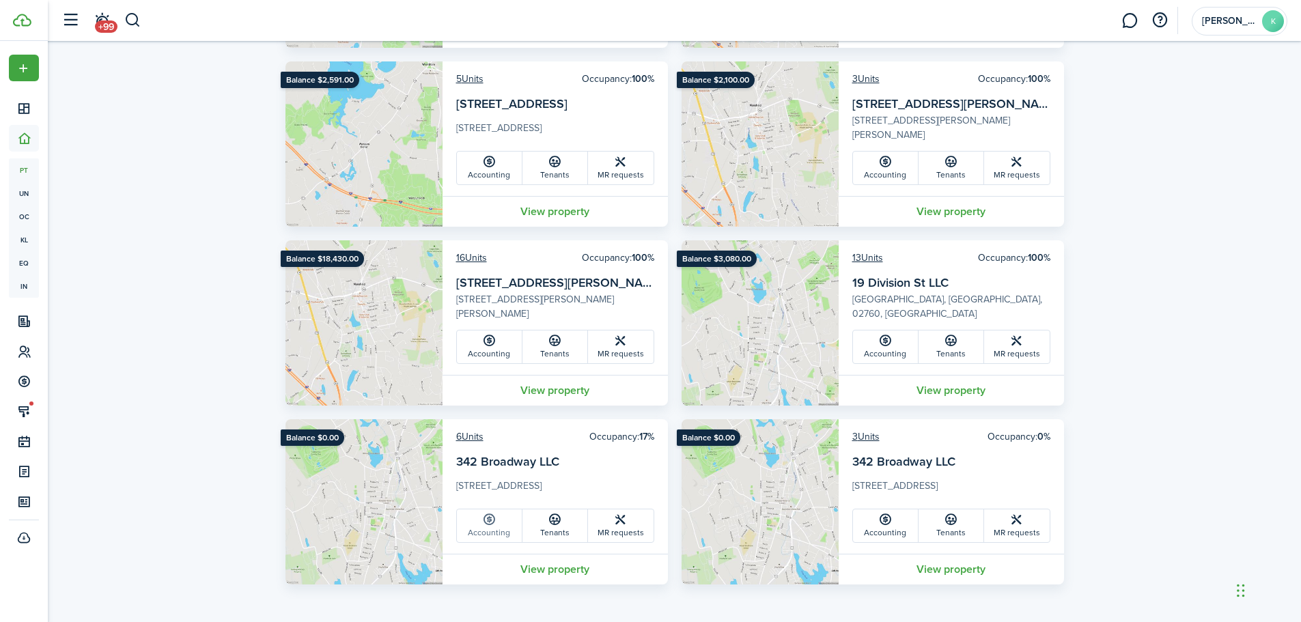
click at [478, 528] on link "Accounting" at bounding box center [490, 525] width 66 height 33
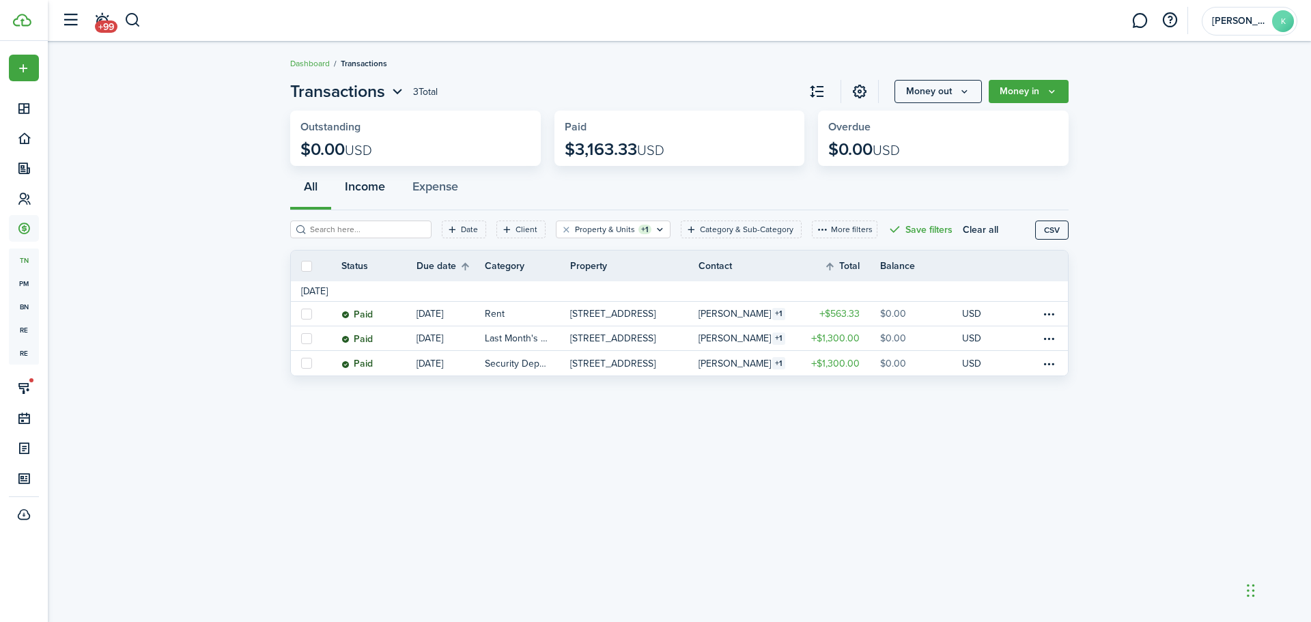
click at [363, 193] on button "Income" at bounding box center [365, 189] width 68 height 41
click at [432, 186] on button "Expense" at bounding box center [435, 189] width 73 height 41
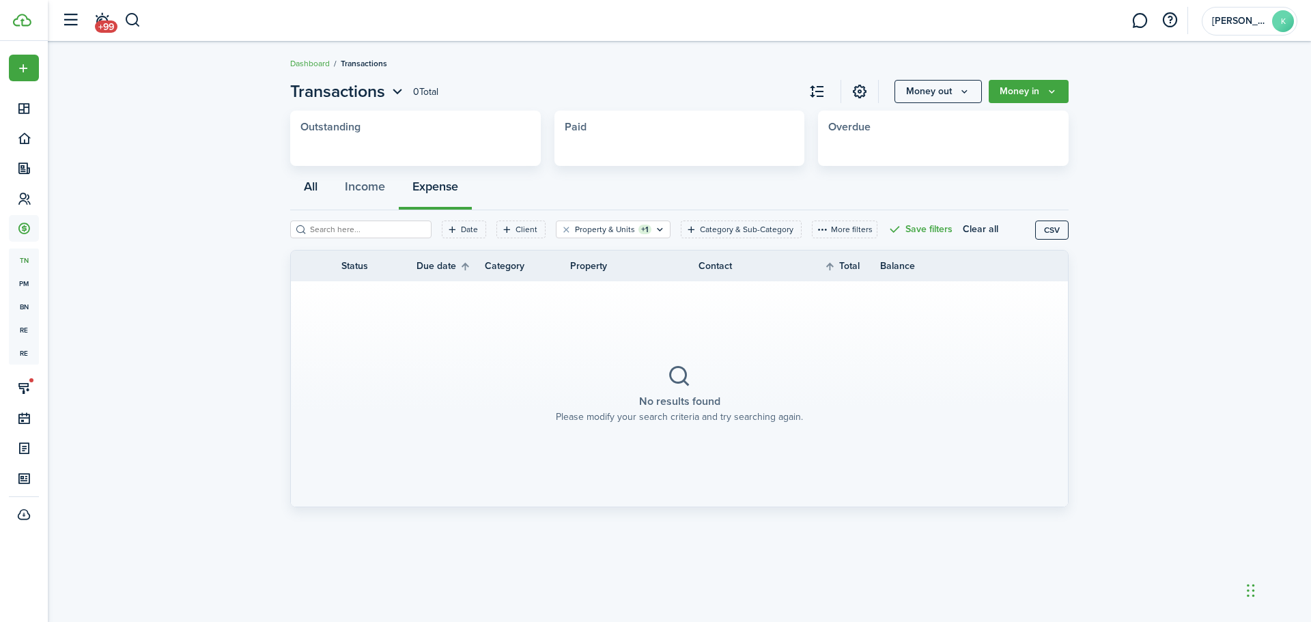
click at [309, 188] on button "All" at bounding box center [310, 189] width 41 height 41
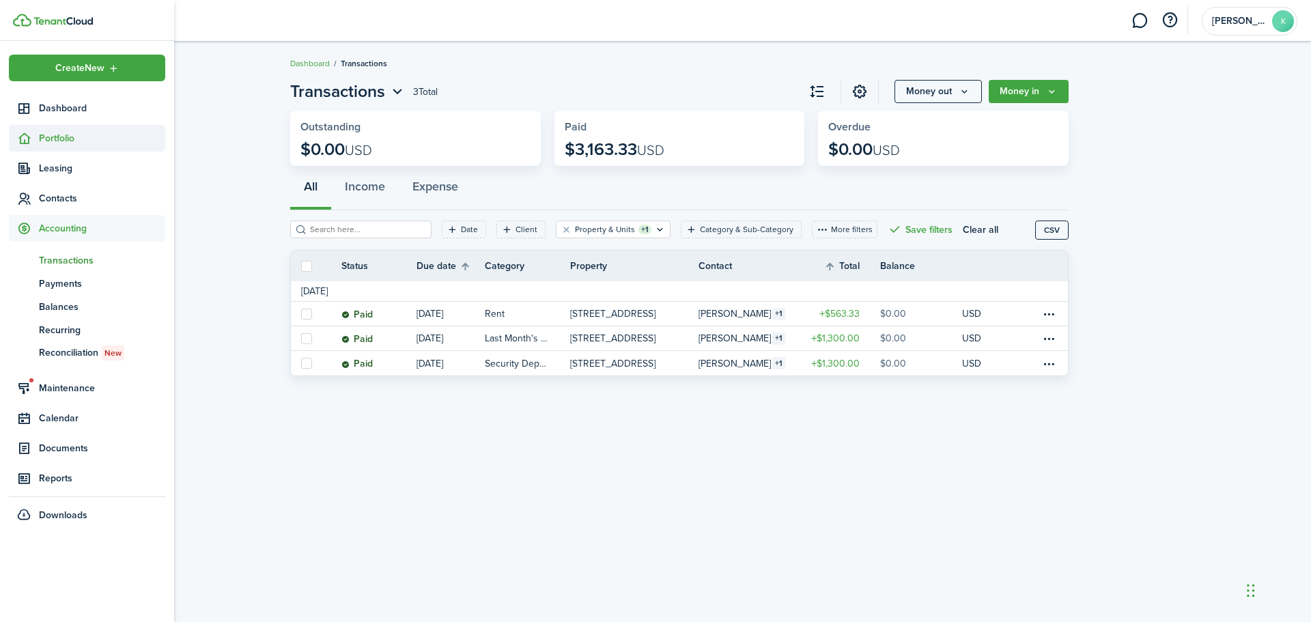
click at [67, 137] on span "Portfolio" at bounding box center [102, 138] width 126 height 14
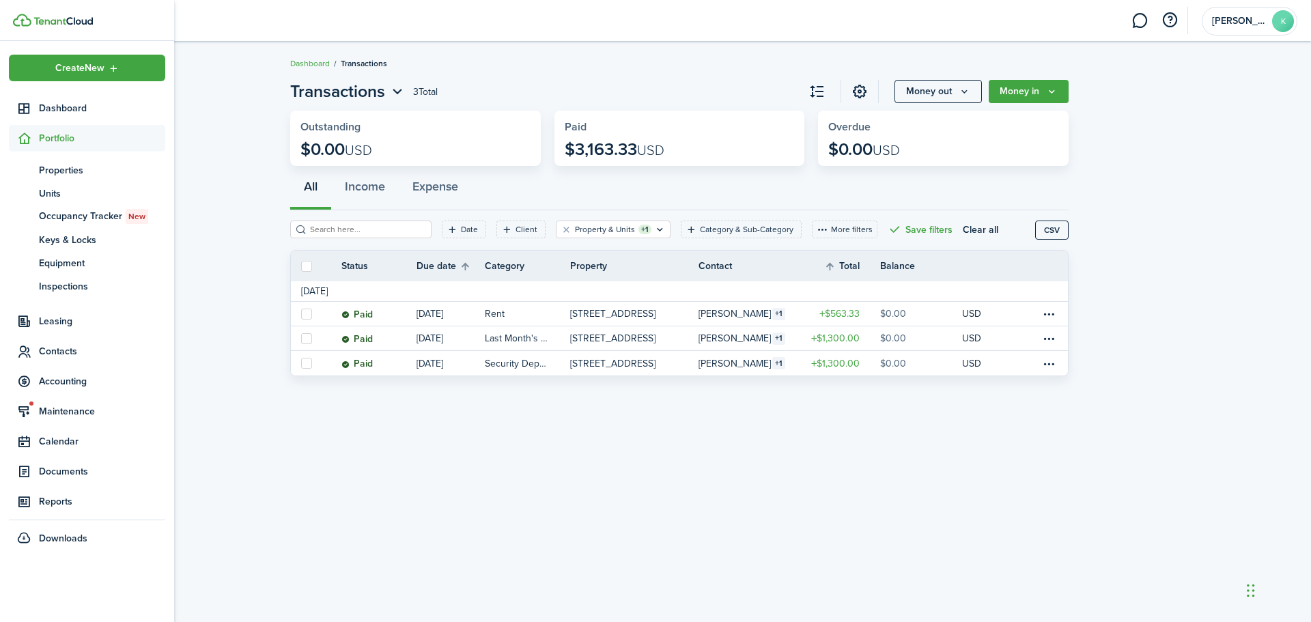
click at [67, 137] on span "Portfolio" at bounding box center [102, 138] width 126 height 14
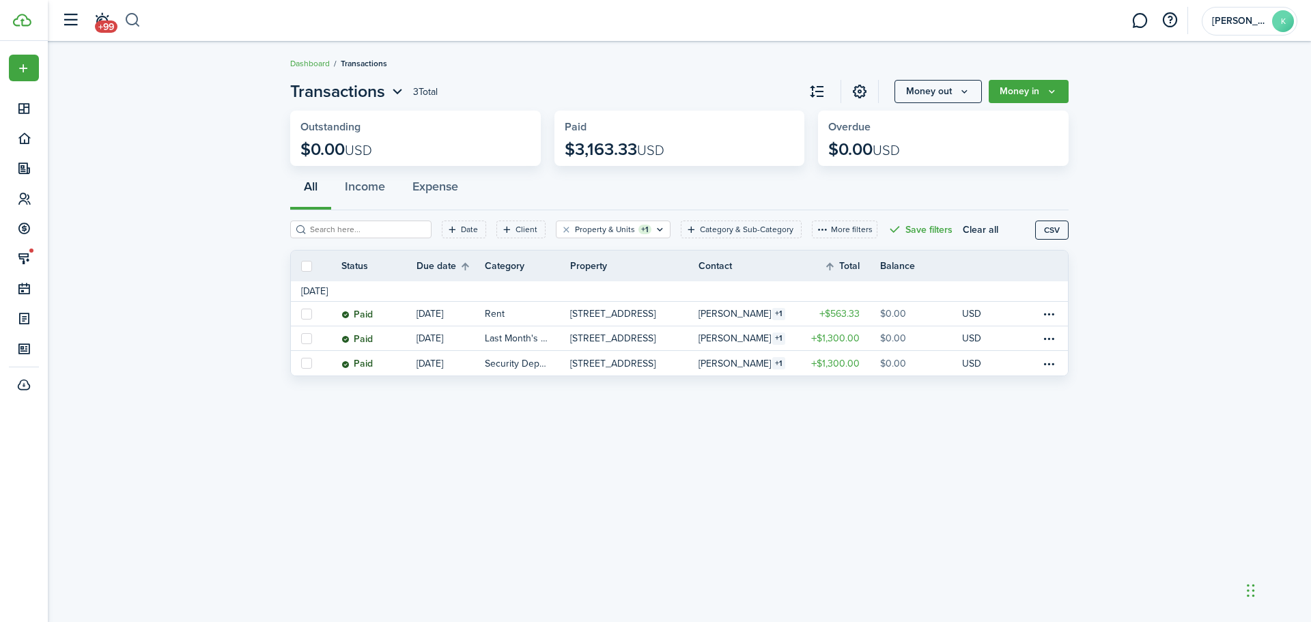
click at [134, 26] on button "button" at bounding box center [132, 20] width 17 height 23
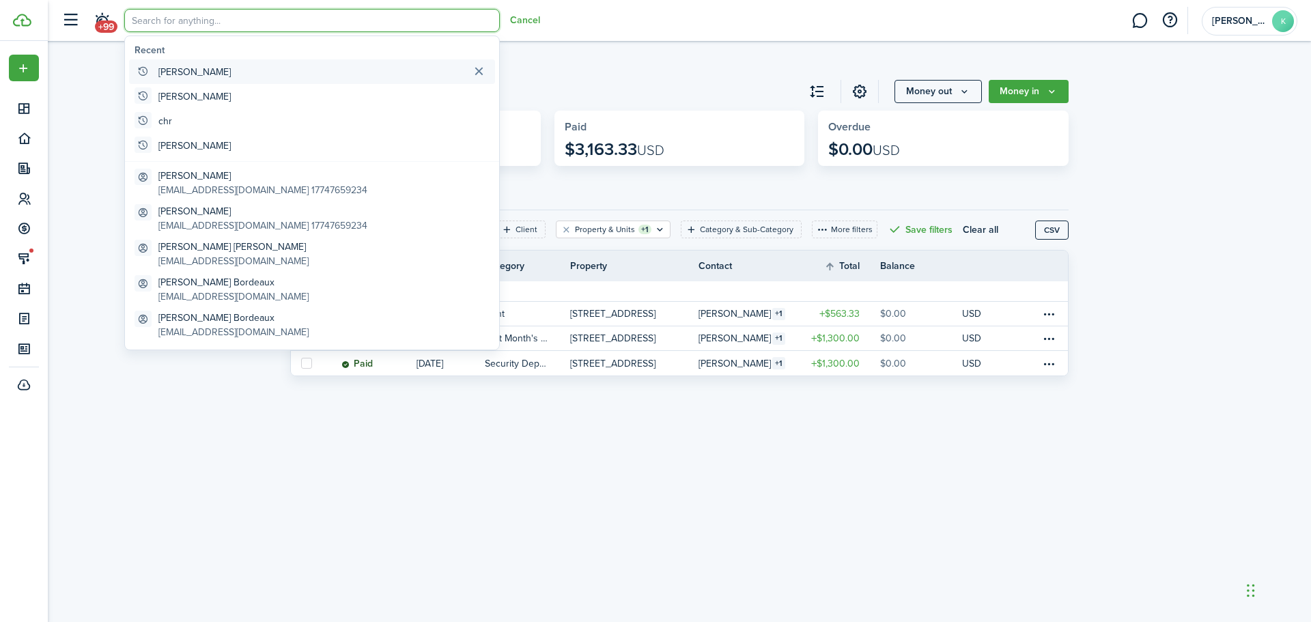
drag, startPoint x: 176, startPoint y: 77, endPoint x: 170, endPoint y: 87, distance: 11.9
click at [175, 77] on global-search-item-title "[PERSON_NAME]" at bounding box center [194, 72] width 72 height 14
type input "[PERSON_NAME]"
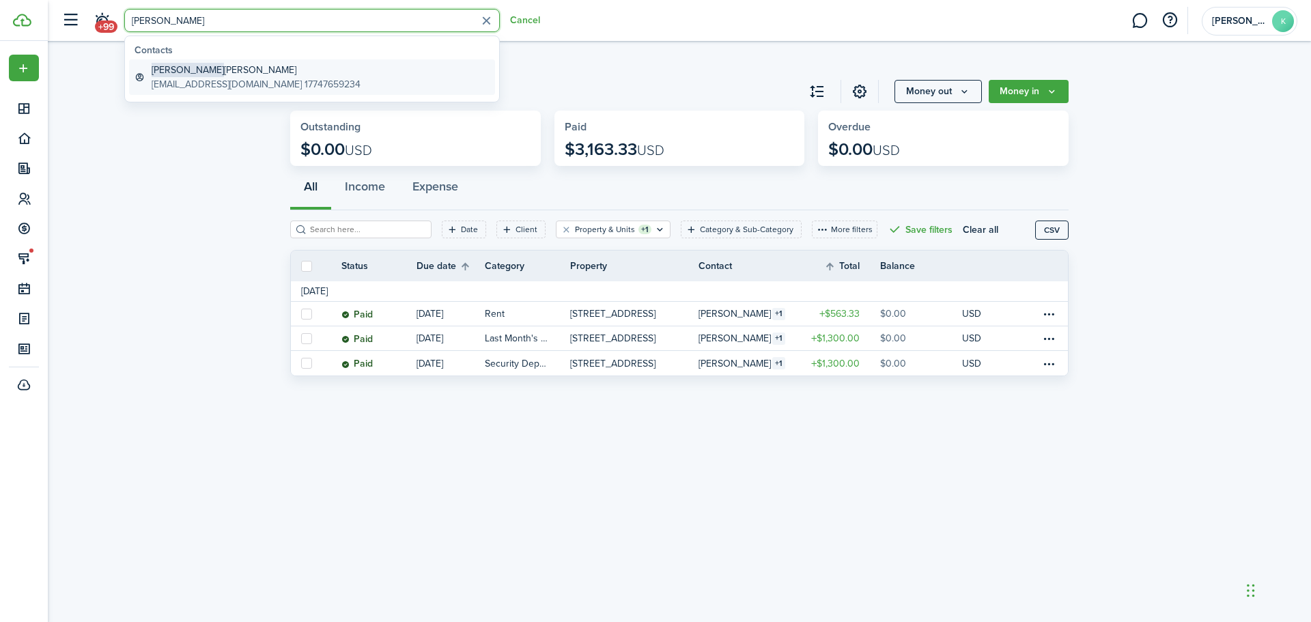
click at [281, 74] on global-search-item-title "Christine Joiner" at bounding box center [256, 70] width 209 height 14
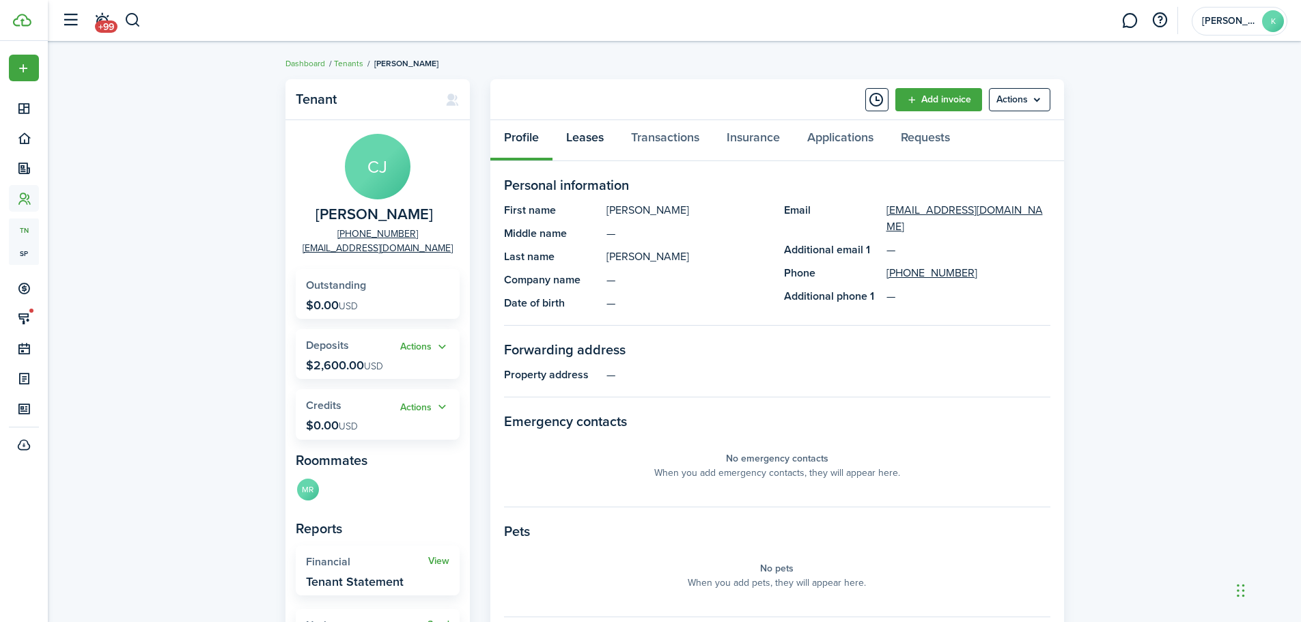
click at [580, 135] on link "Leases" at bounding box center [584, 140] width 65 height 41
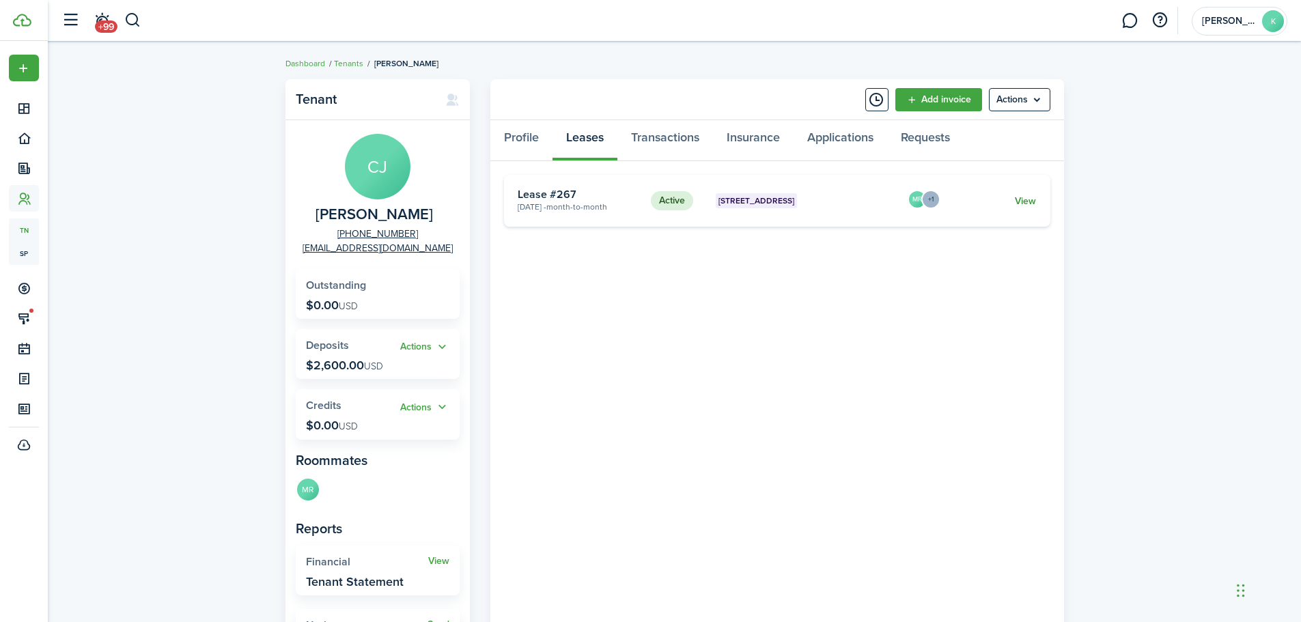
click at [1024, 198] on link "View" at bounding box center [1025, 201] width 21 height 14
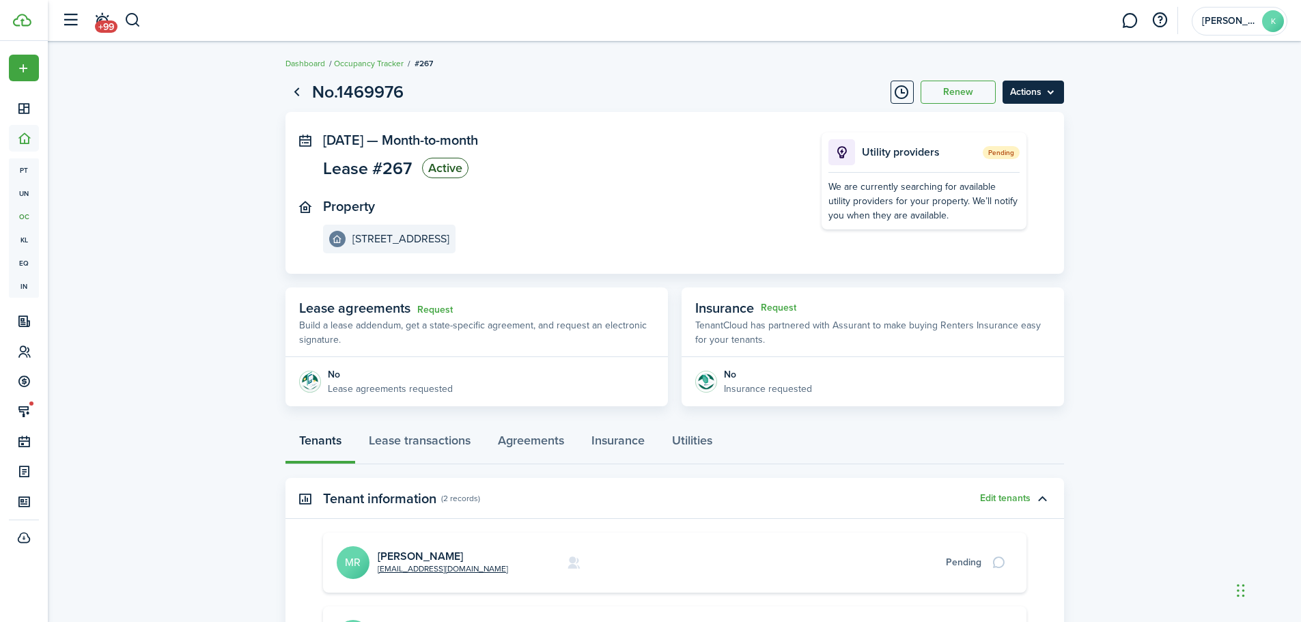
click at [1021, 93] on menu-btn "Actions" at bounding box center [1032, 92] width 61 height 23
click at [1000, 122] on button "Edit" at bounding box center [1003, 122] width 119 height 23
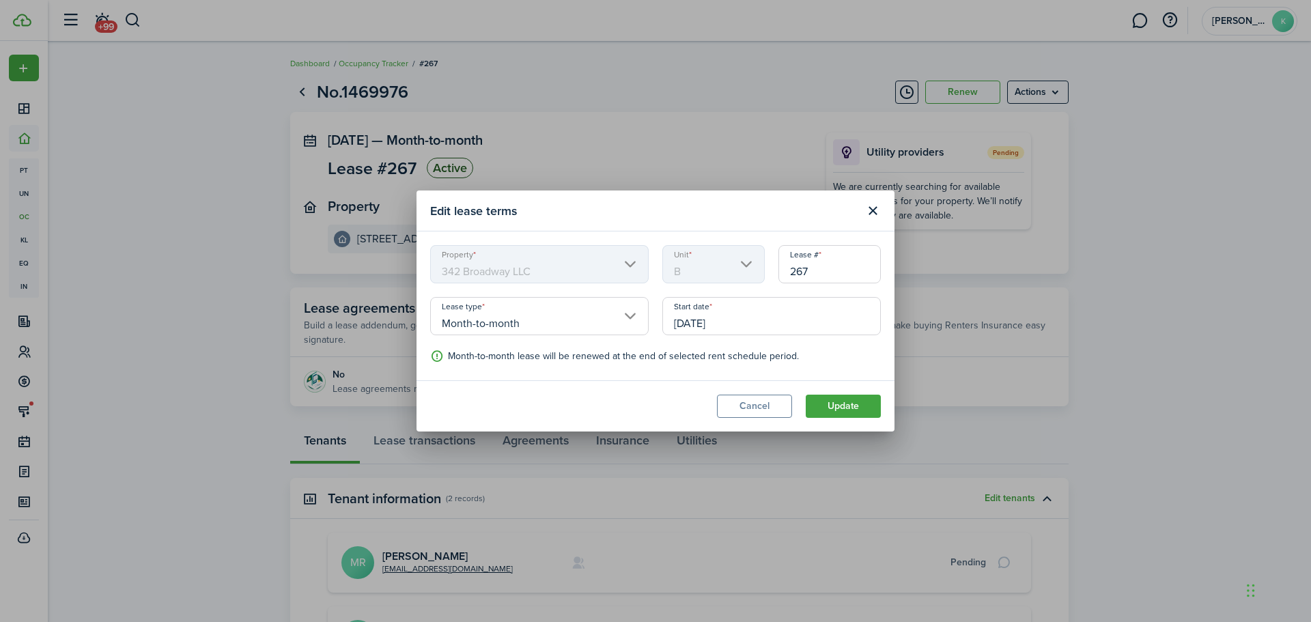
click at [749, 325] on input "[DATE]" at bounding box center [771, 316] width 218 height 38
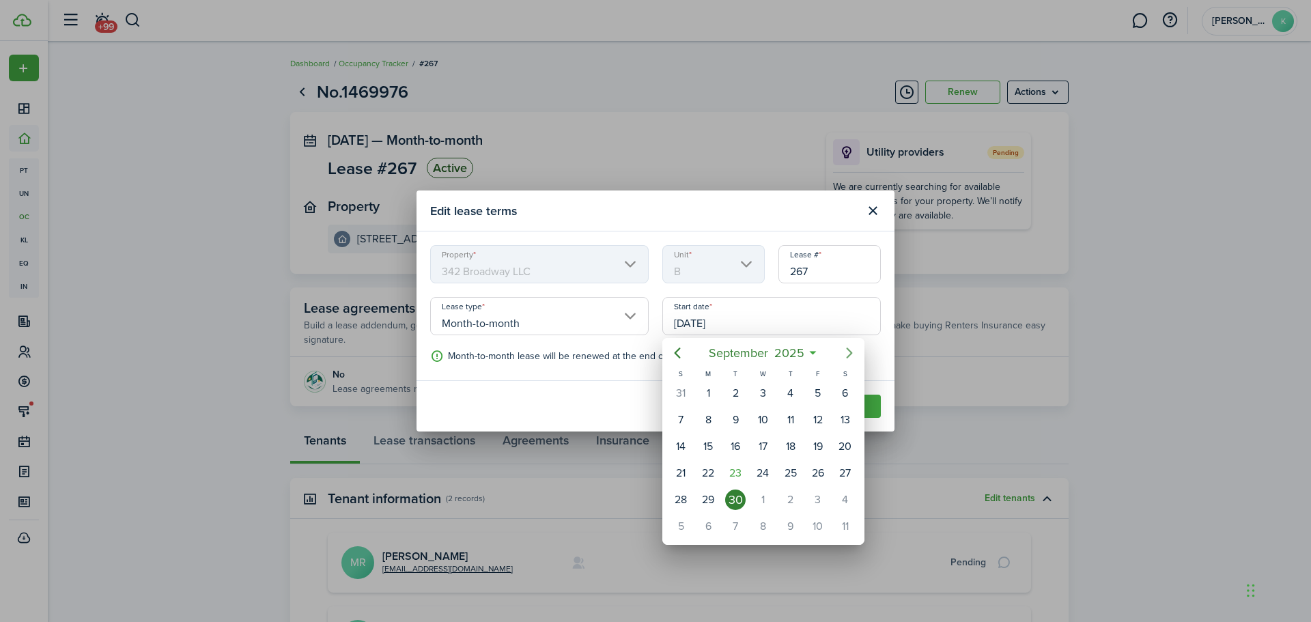
click at [847, 353] on icon "Next page" at bounding box center [849, 353] width 16 height 16
click at [790, 499] on div "30" at bounding box center [790, 500] width 20 height 20
type input "10/30/2025"
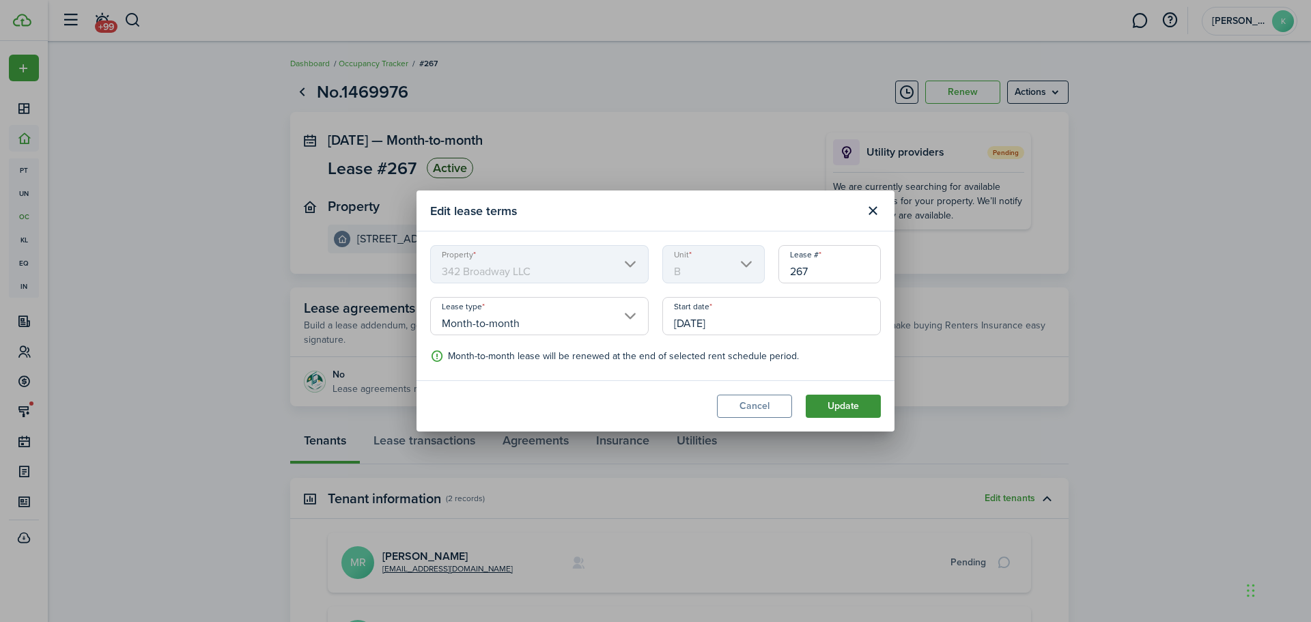
click at [830, 406] on button "Update" at bounding box center [843, 406] width 75 height 23
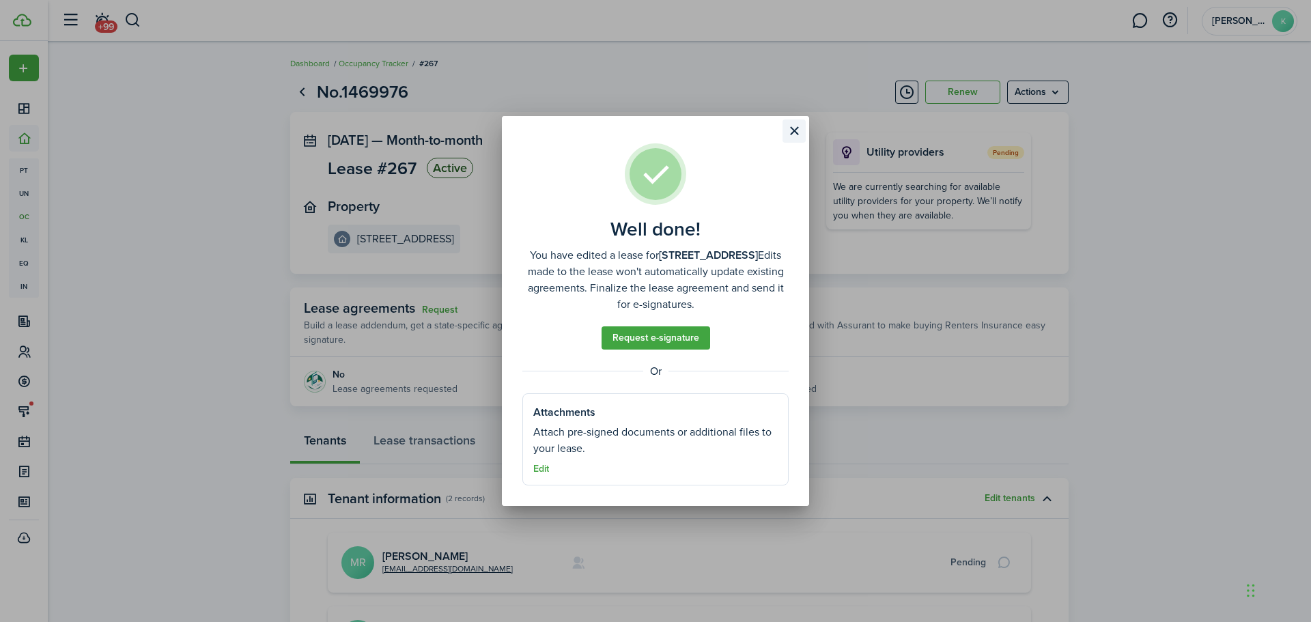
click at [798, 130] on button "Close modal" at bounding box center [793, 130] width 23 height 23
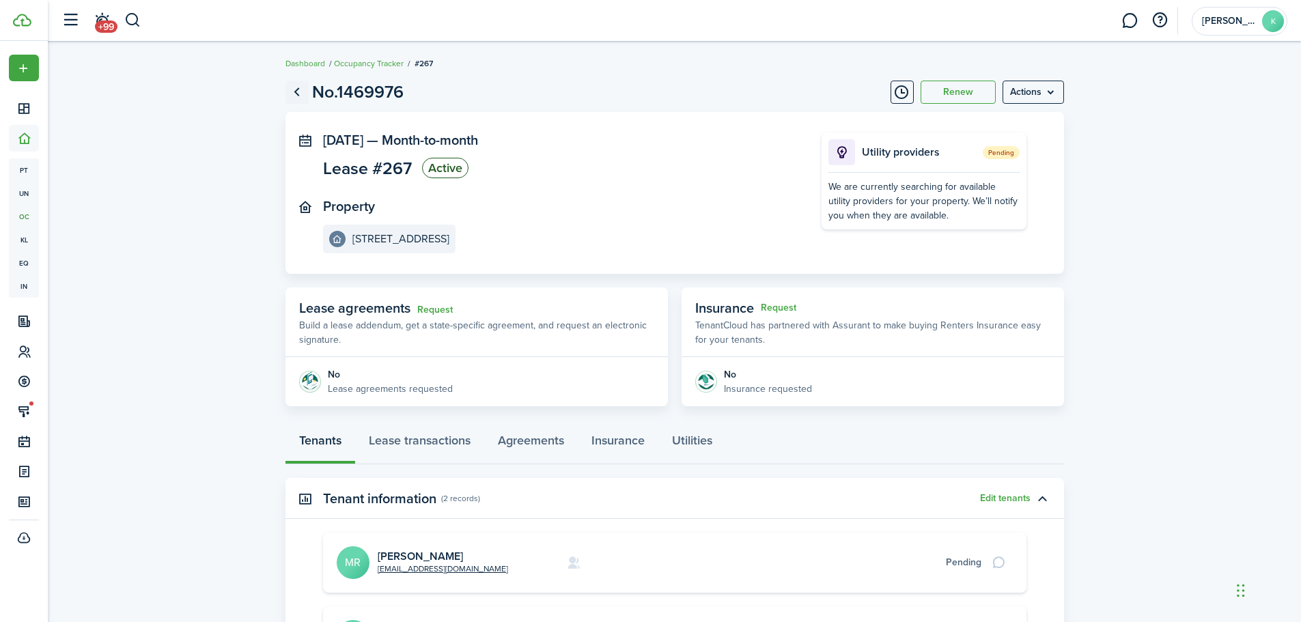
click at [298, 92] on link "Go back" at bounding box center [296, 92] width 23 height 23
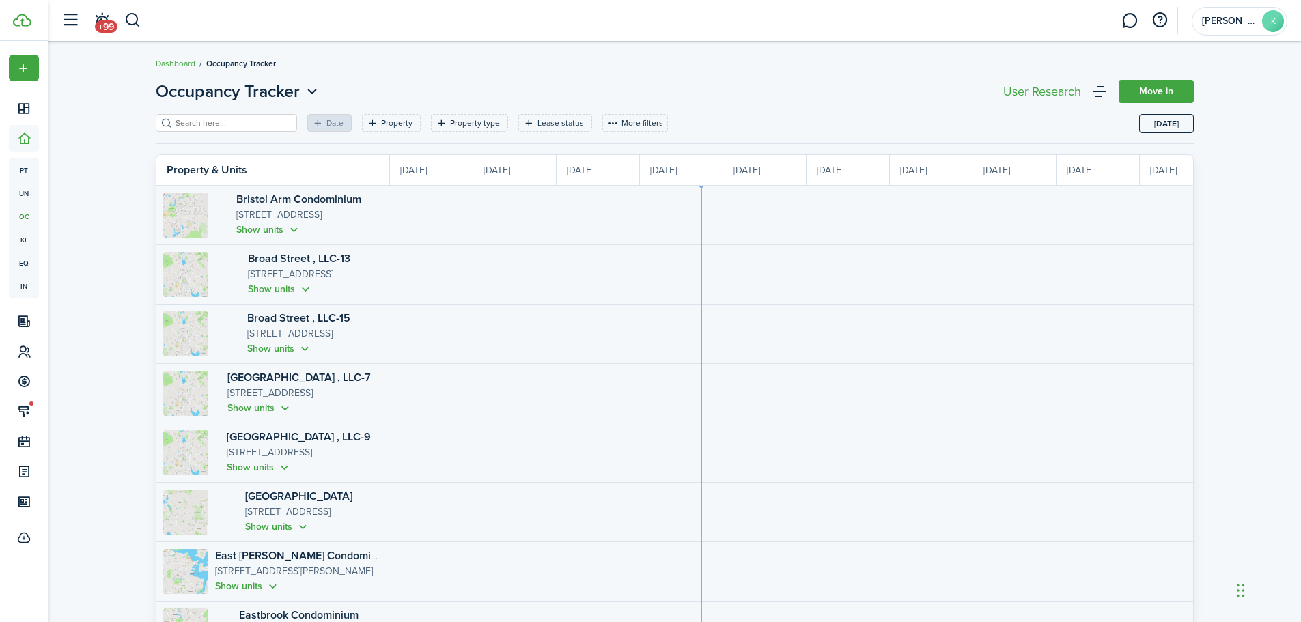
scroll to position [0, 250]
click at [132, 16] on button "button" at bounding box center [132, 20] width 17 height 23
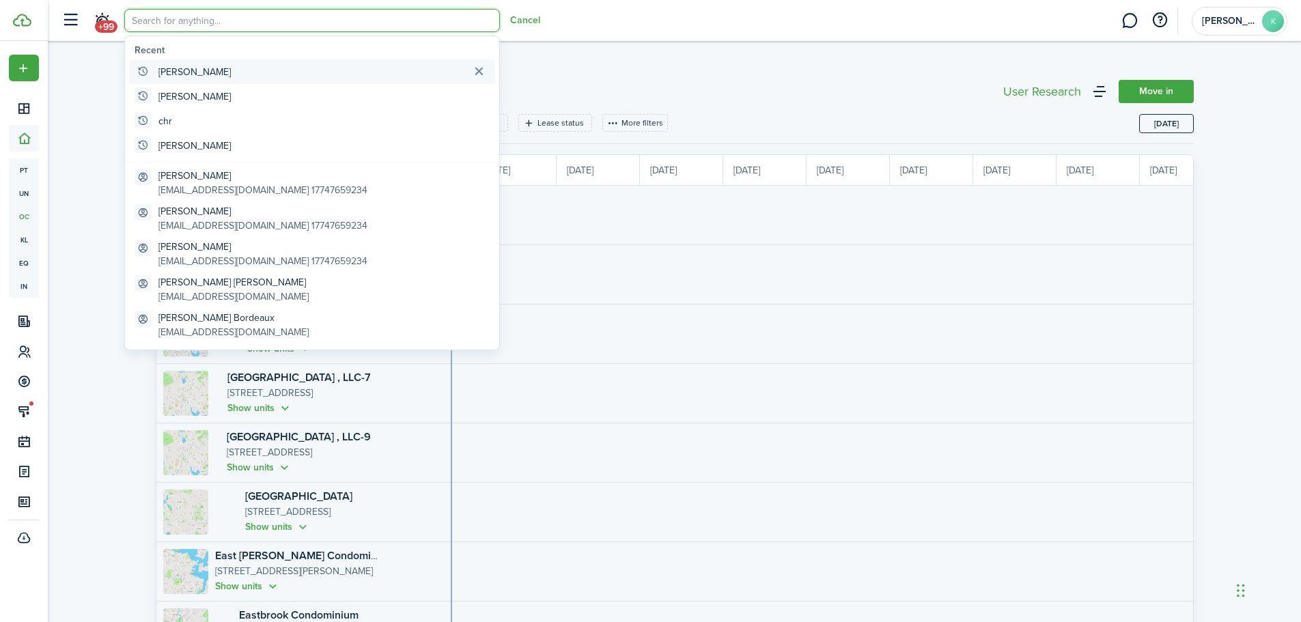
click at [199, 76] on global-search-item "[PERSON_NAME]" at bounding box center [312, 71] width 366 height 25
type input "[PERSON_NAME]"
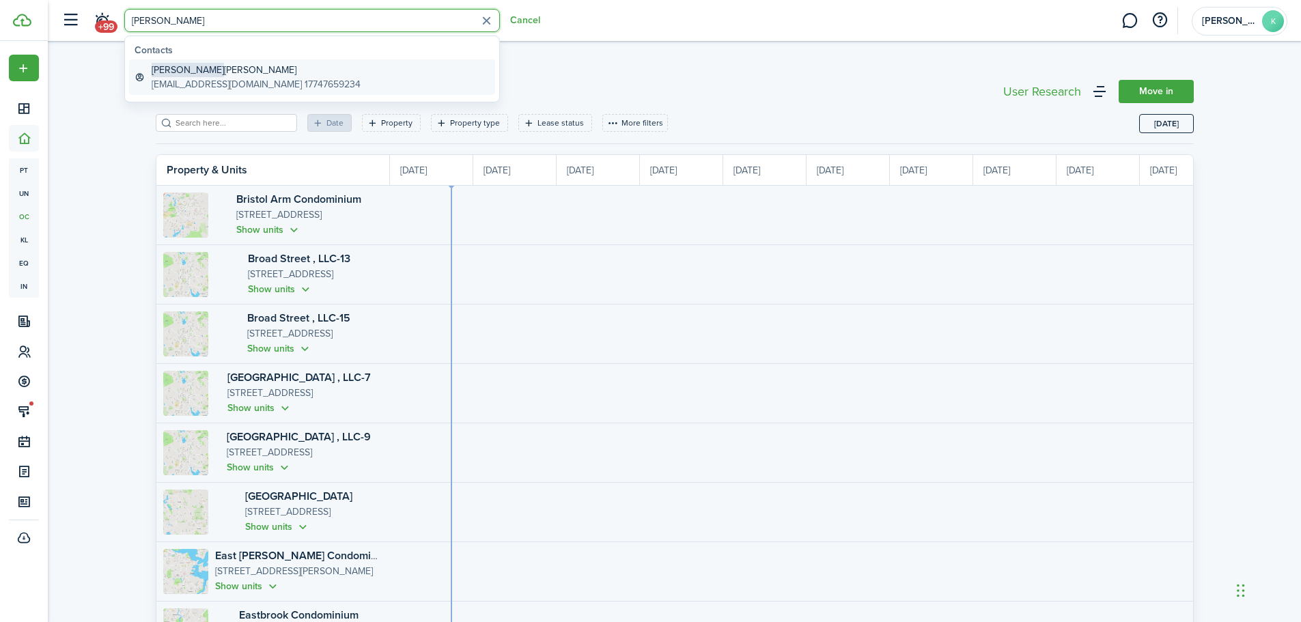
click at [225, 78] on global-search-item-description "[EMAIL_ADDRESS][DOMAIN_NAME] 17747659234" at bounding box center [256, 84] width 209 height 14
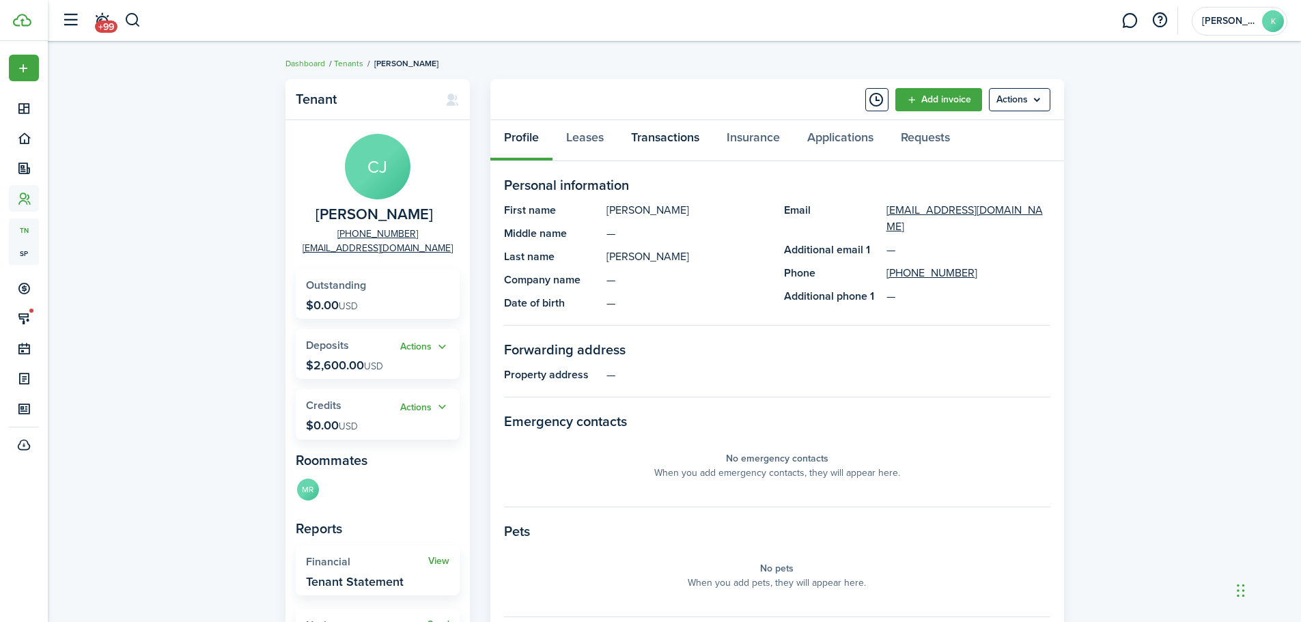
click at [685, 143] on link "Transactions" at bounding box center [665, 140] width 96 height 41
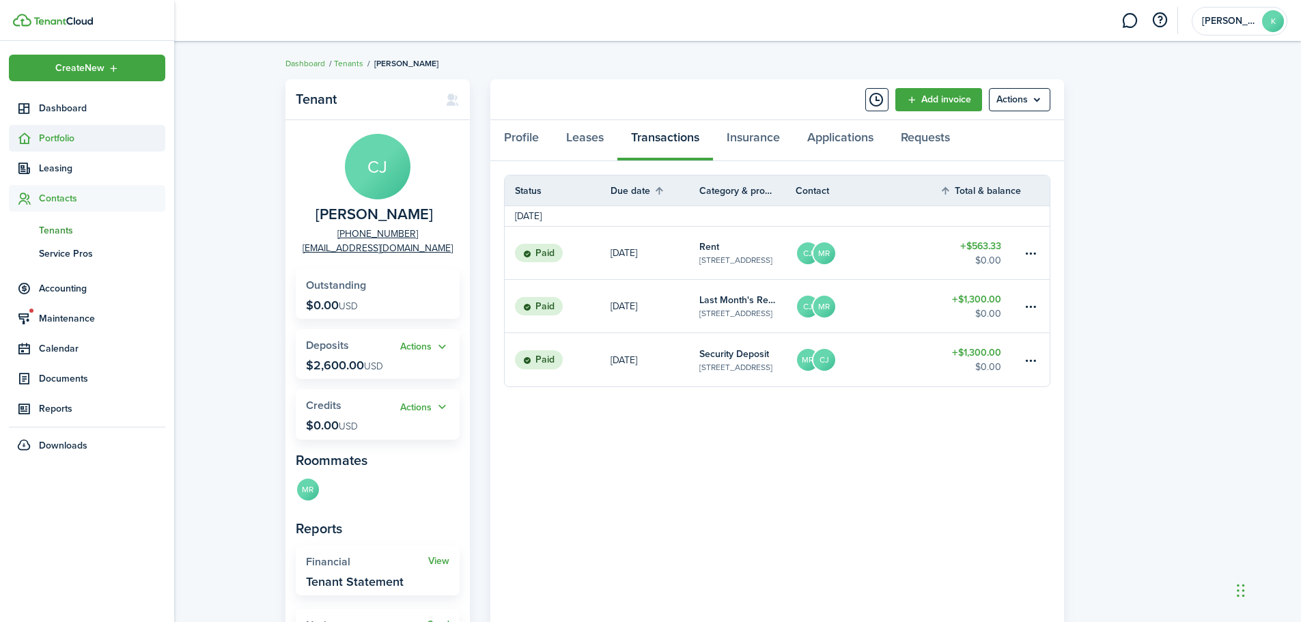
click at [74, 145] on span "Portfolio" at bounding box center [102, 138] width 126 height 14
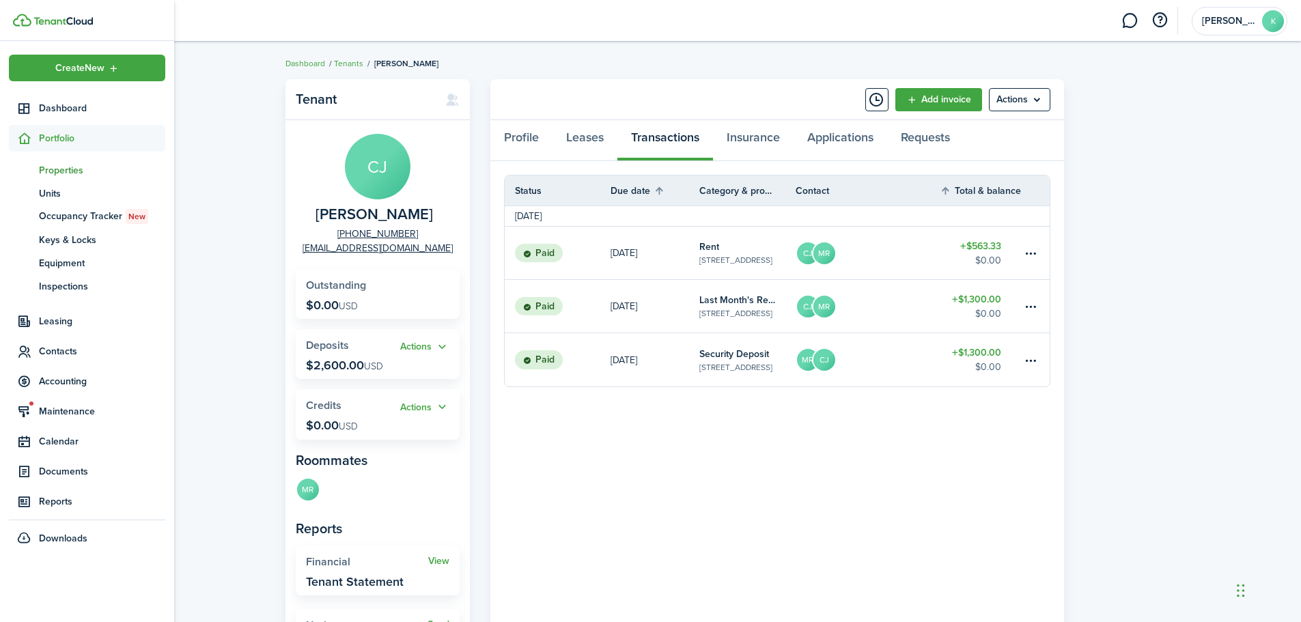
click at [75, 170] on span "Properties" at bounding box center [102, 170] width 126 height 14
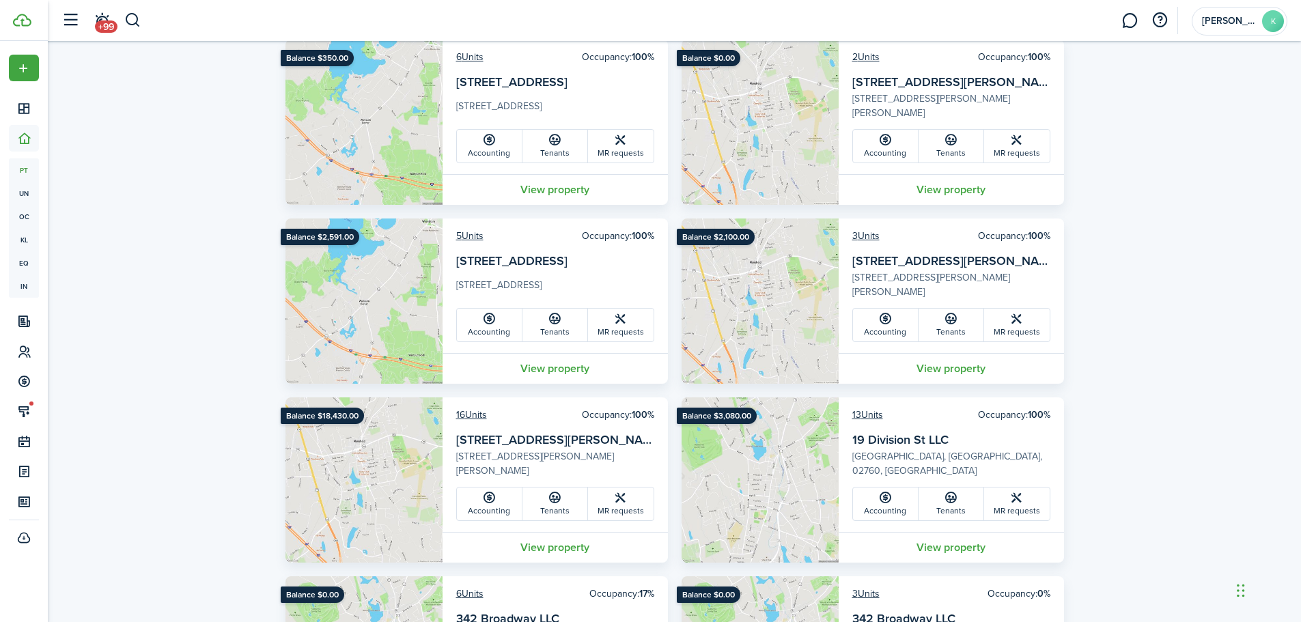
scroll to position [1522, 0]
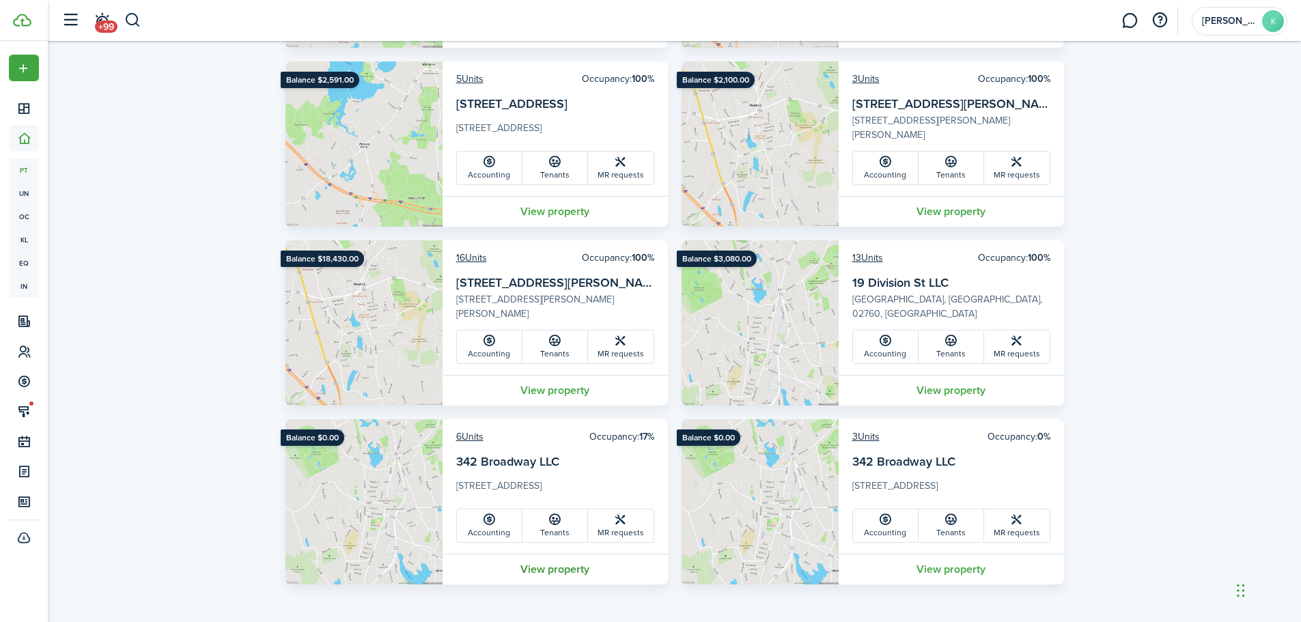
click at [551, 569] on link "View property" at bounding box center [554, 569] width 225 height 31
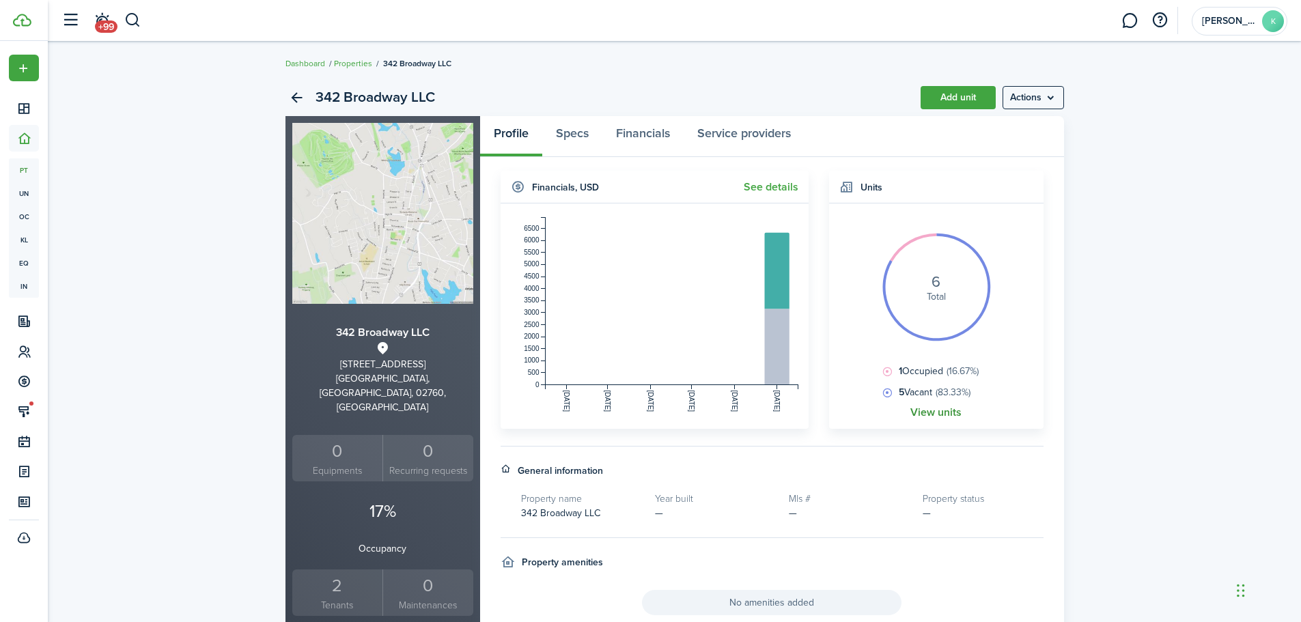
click at [929, 414] on link "View units" at bounding box center [935, 412] width 51 height 12
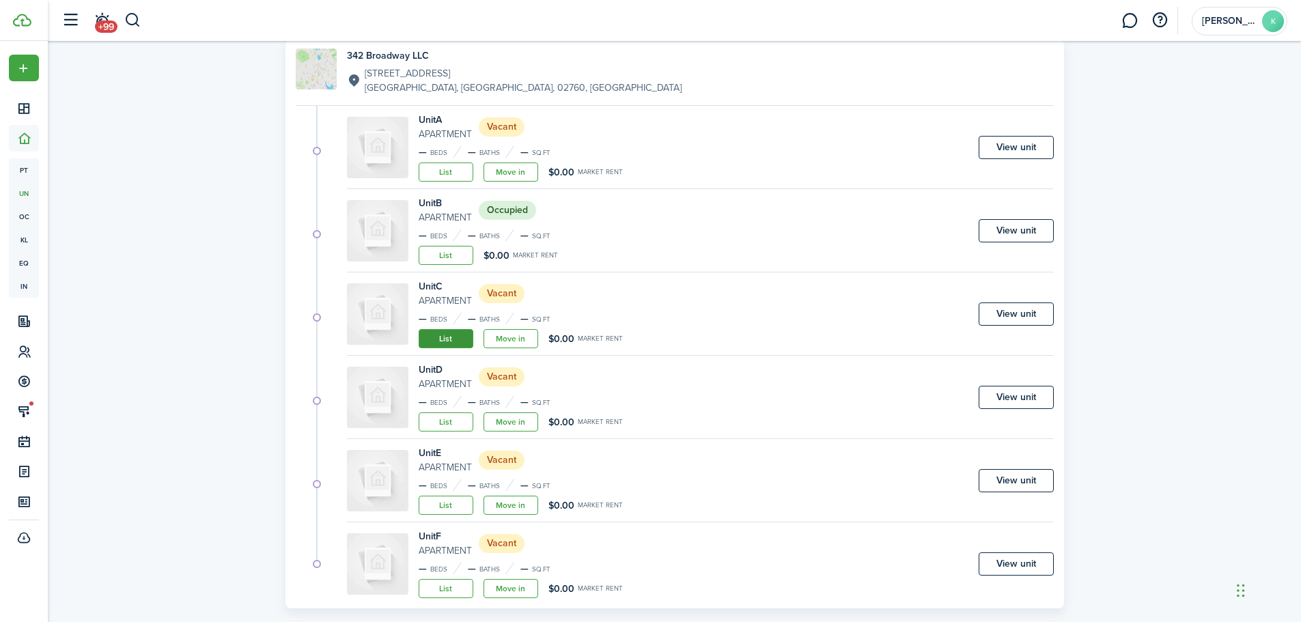
scroll to position [137, 0]
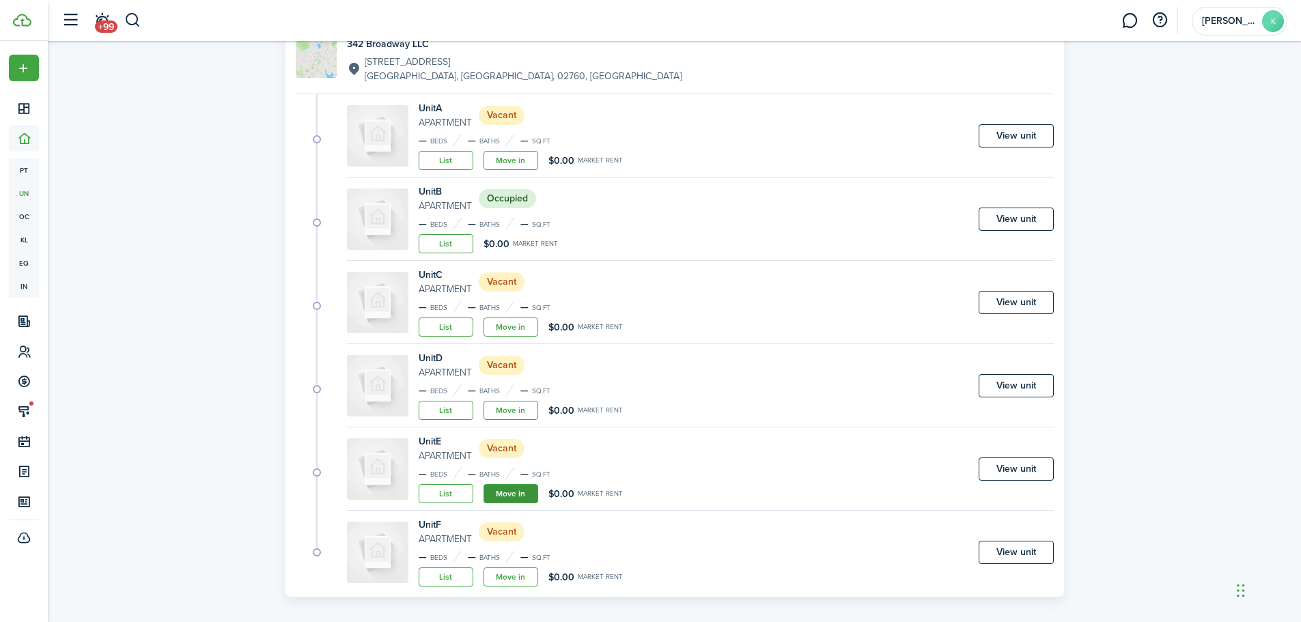
click at [515, 502] on link "Move in" at bounding box center [510, 493] width 55 height 19
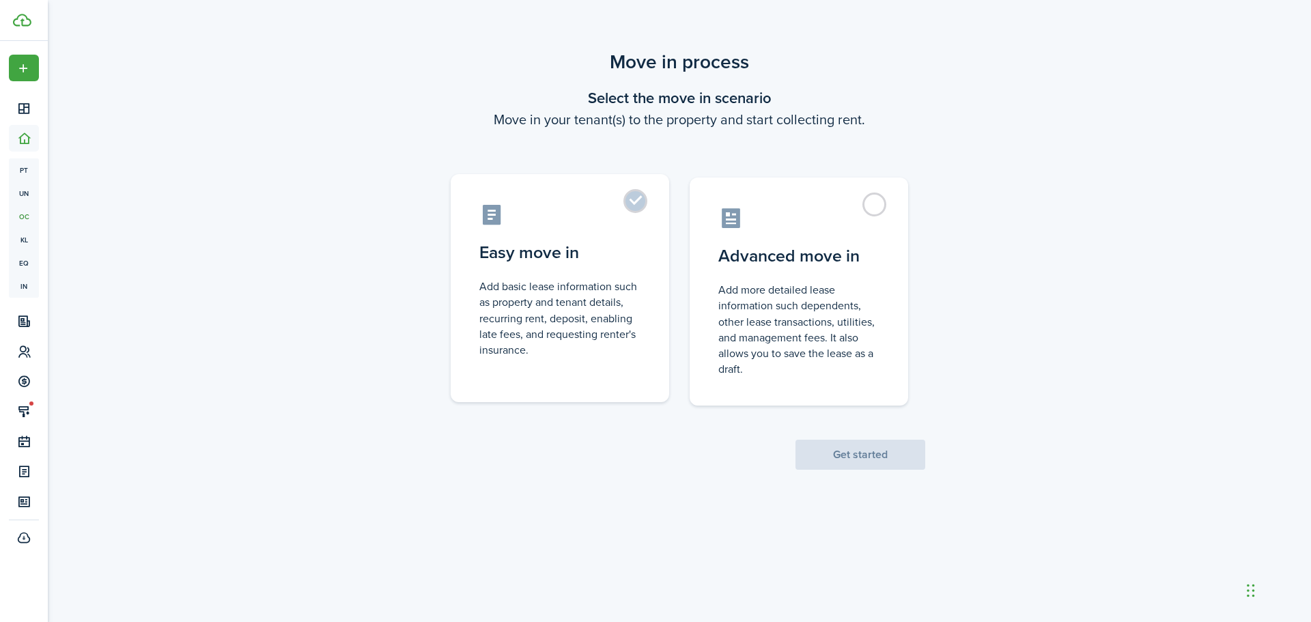
click at [634, 202] on label "Easy move in Add basic lease information such as property and tenant details, r…" at bounding box center [560, 288] width 218 height 228
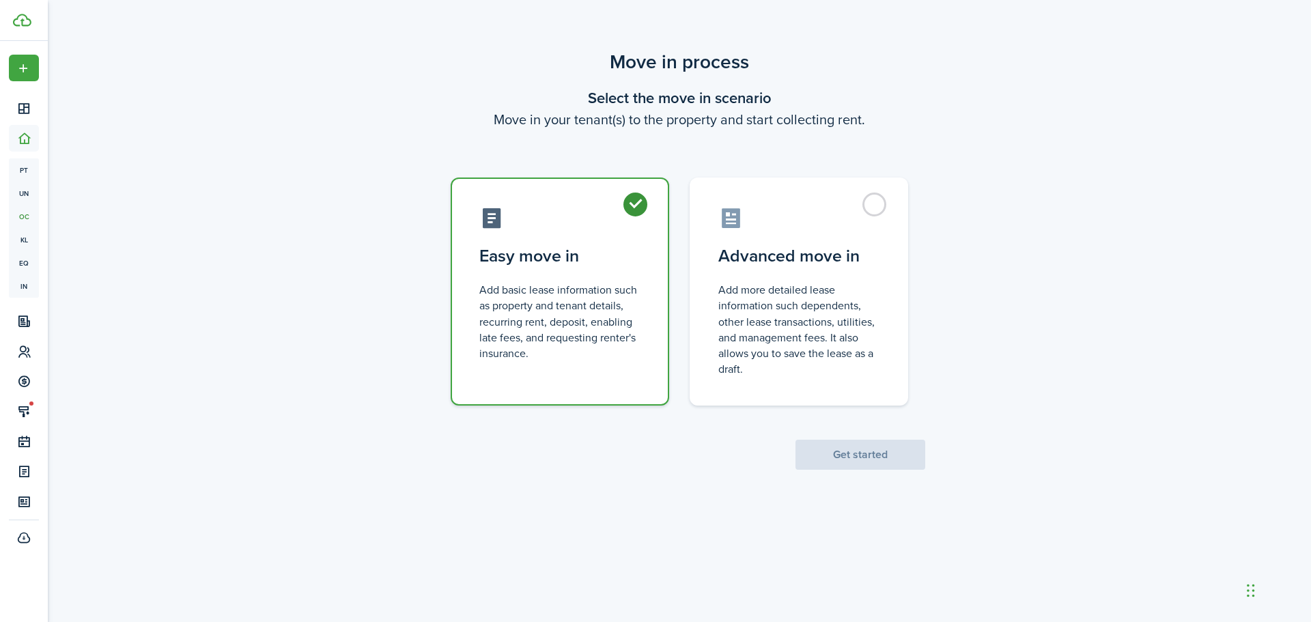
radio input "true"
click at [859, 463] on button "Get started" at bounding box center [860, 455] width 130 height 30
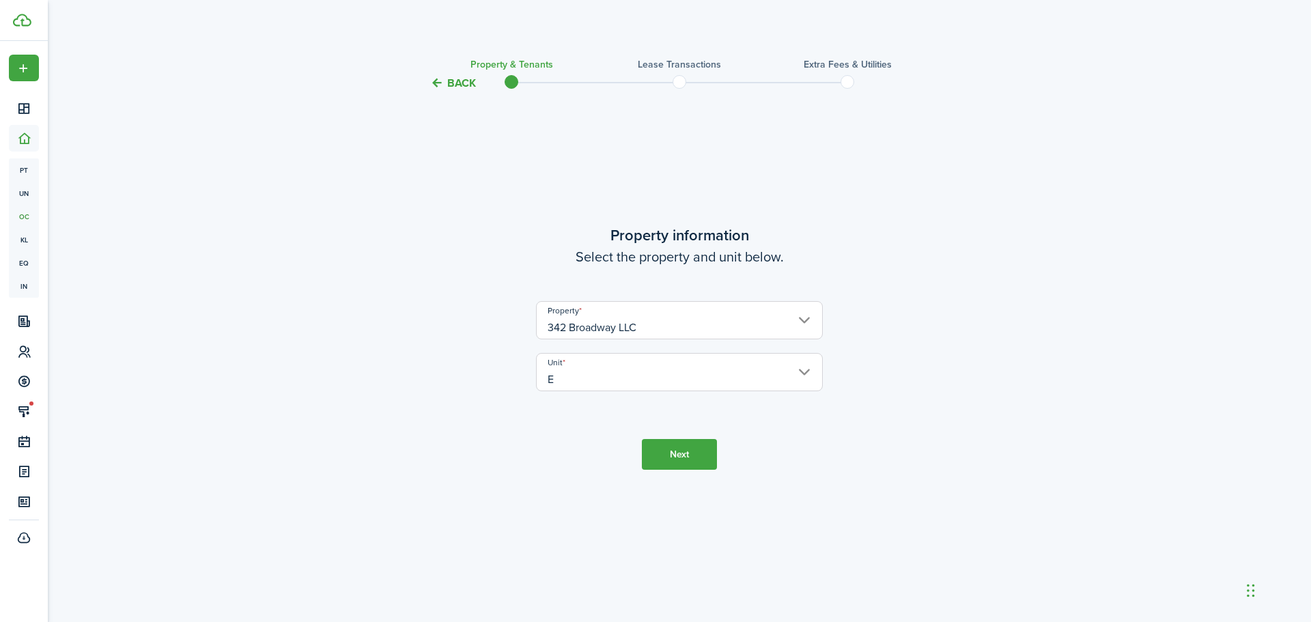
click at [695, 451] on button "Next" at bounding box center [679, 454] width 75 height 31
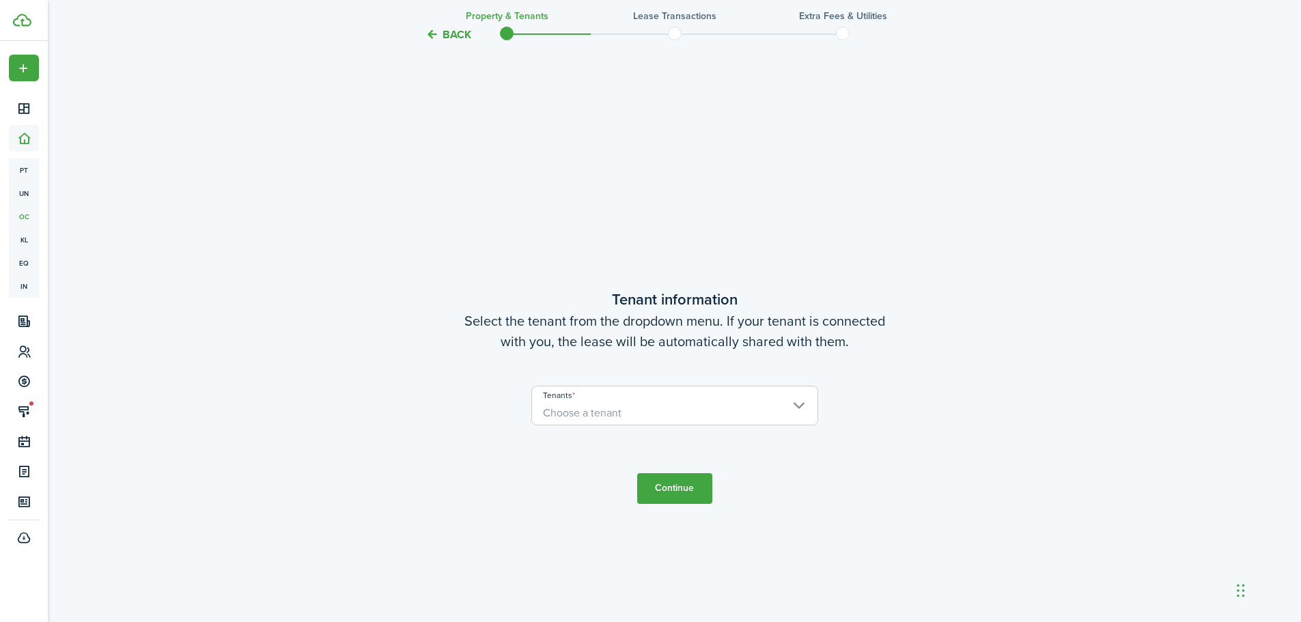
scroll to position [530, 0]
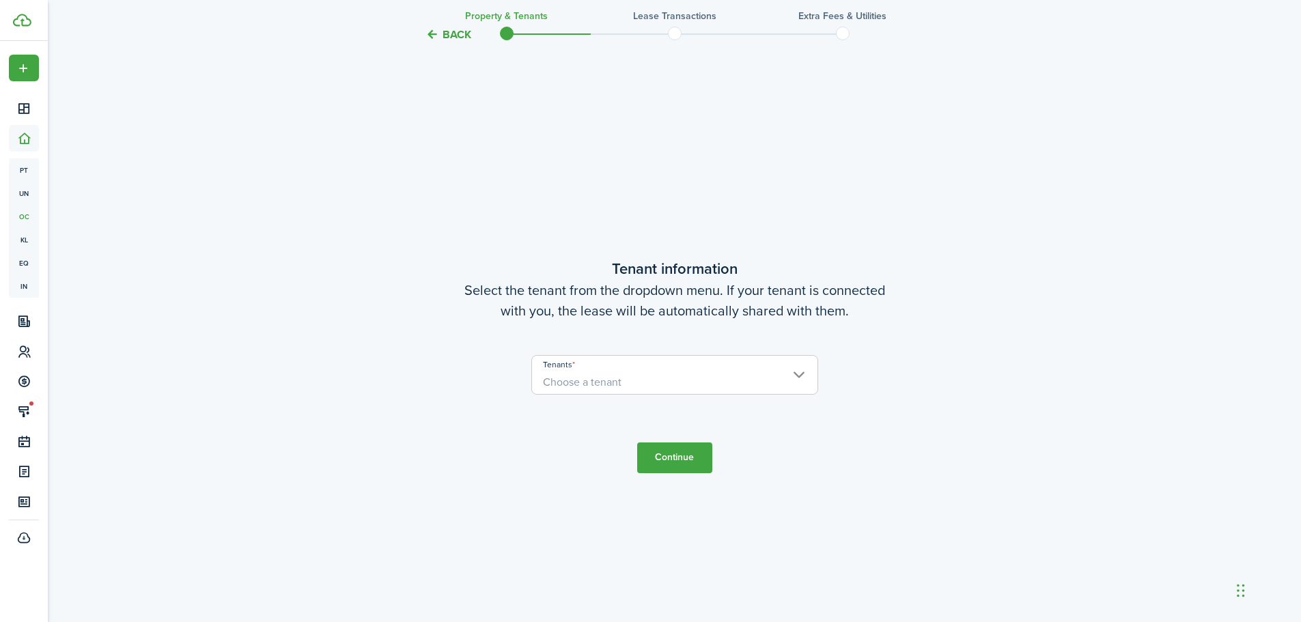
click at [583, 380] on span "Choose a tenant" at bounding box center [582, 382] width 79 height 16
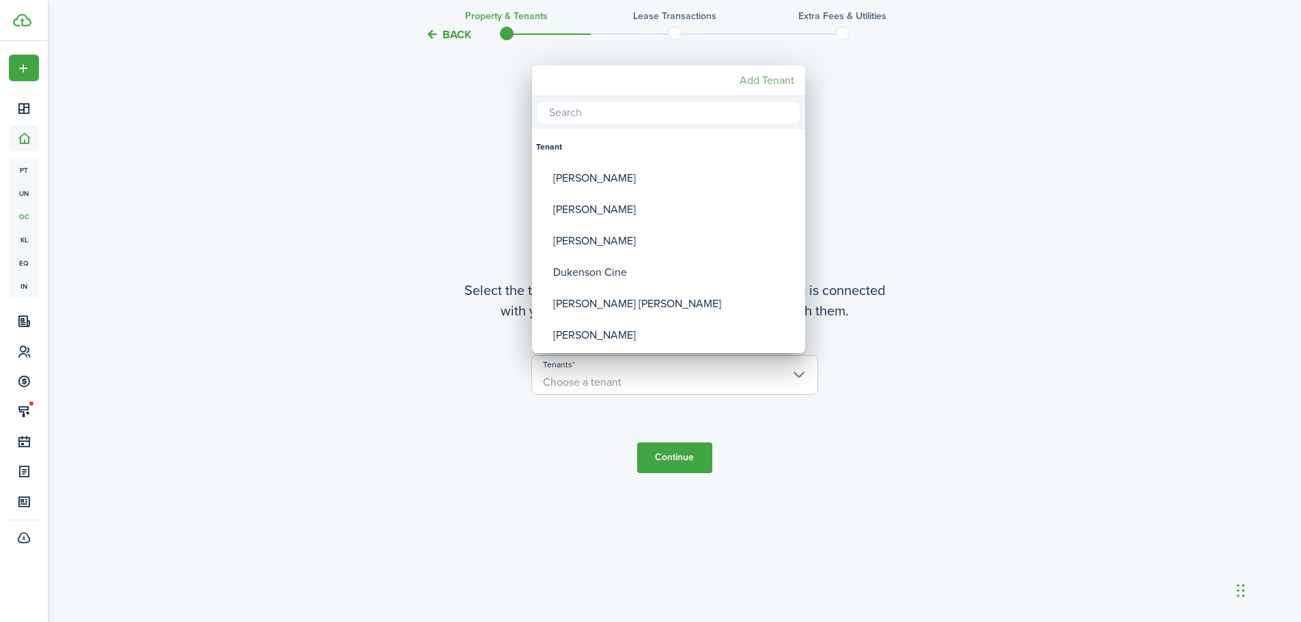
click at [753, 79] on mbsc-button "Add Tenant" at bounding box center [767, 80] width 66 height 25
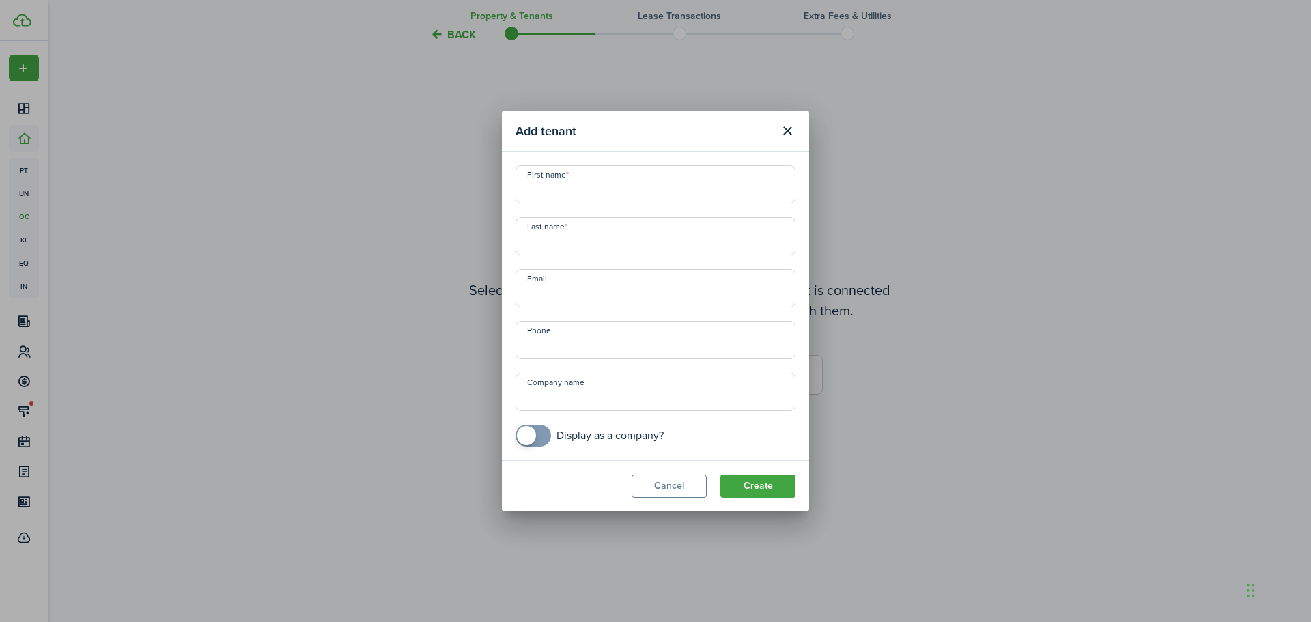
click at [539, 198] on input "First name" at bounding box center [655, 184] width 280 height 38
click at [573, 184] on input "First name" at bounding box center [655, 184] width 280 height 38
paste input "[PERSON_NAME]"
click at [565, 246] on input "Last name" at bounding box center [655, 236] width 280 height 38
drag, startPoint x: 572, startPoint y: 190, endPoint x: 651, endPoint y: 184, distance: 79.4
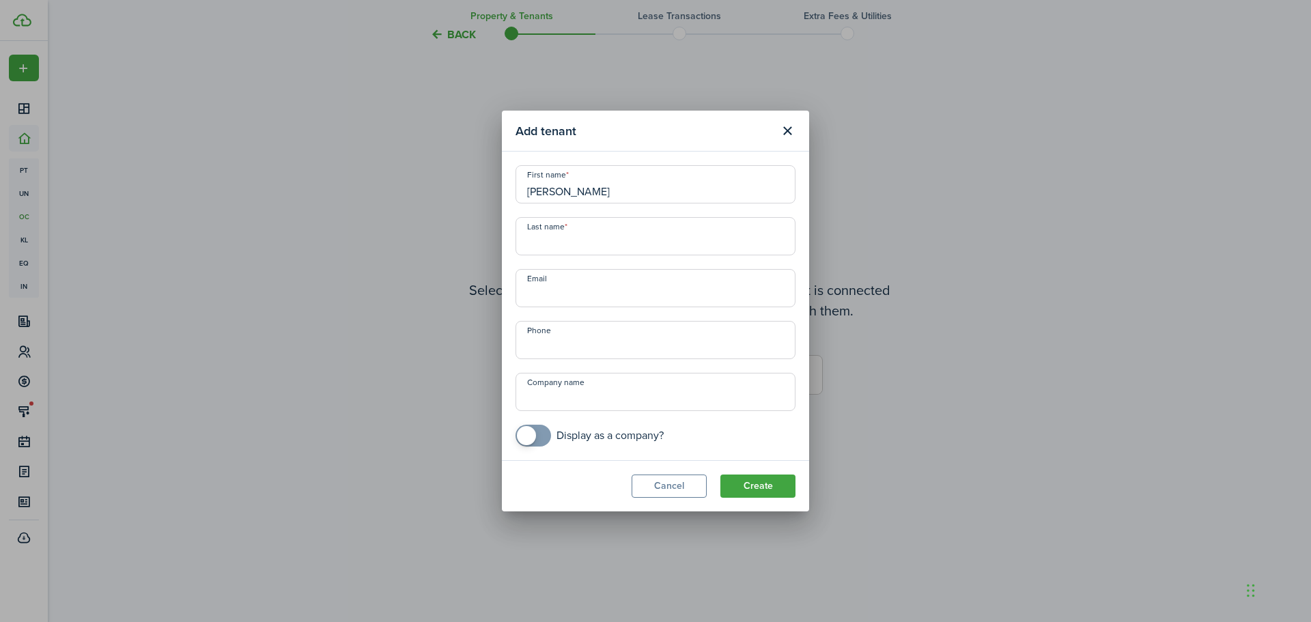
click at [651, 184] on input "[PERSON_NAME]" at bounding box center [655, 184] width 280 height 38
type input "Bradford"
click at [557, 246] on input "Last name" at bounding box center [655, 236] width 280 height 38
paste input "[PERSON_NAME]"
type input "[PERSON_NAME]"
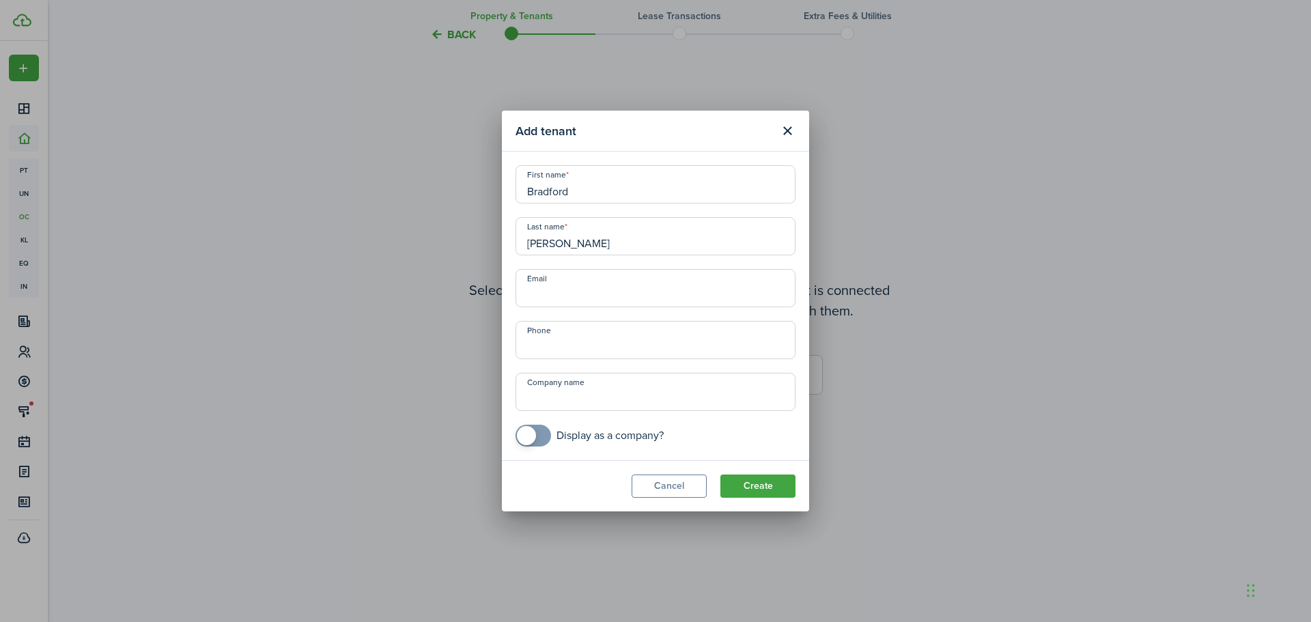
click at [585, 294] on input "Email" at bounding box center [655, 288] width 280 height 38
paste input "[EMAIL_ADDRESS][DOMAIN_NAME]"
type input "[EMAIL_ADDRESS][DOMAIN_NAME]"
click at [563, 343] on input "+1" at bounding box center [655, 340] width 280 height 38
paste input "508-223-7369"
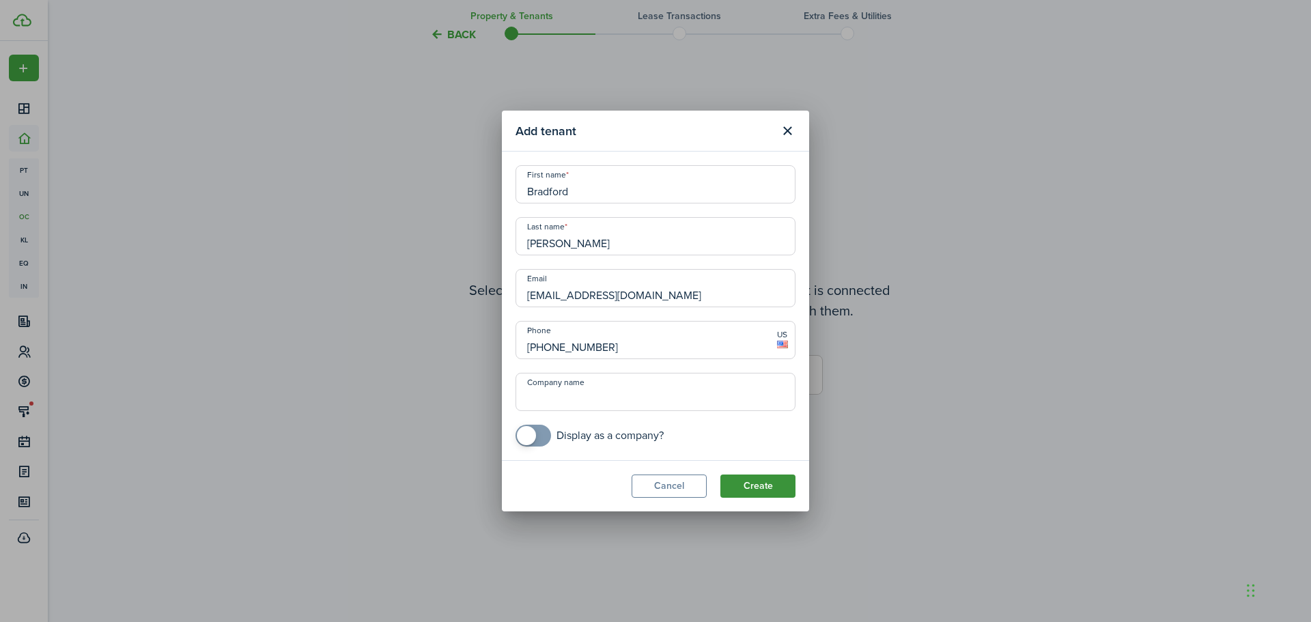
type input "[PHONE_NUMBER]"
click at [764, 487] on button "Create" at bounding box center [757, 485] width 75 height 23
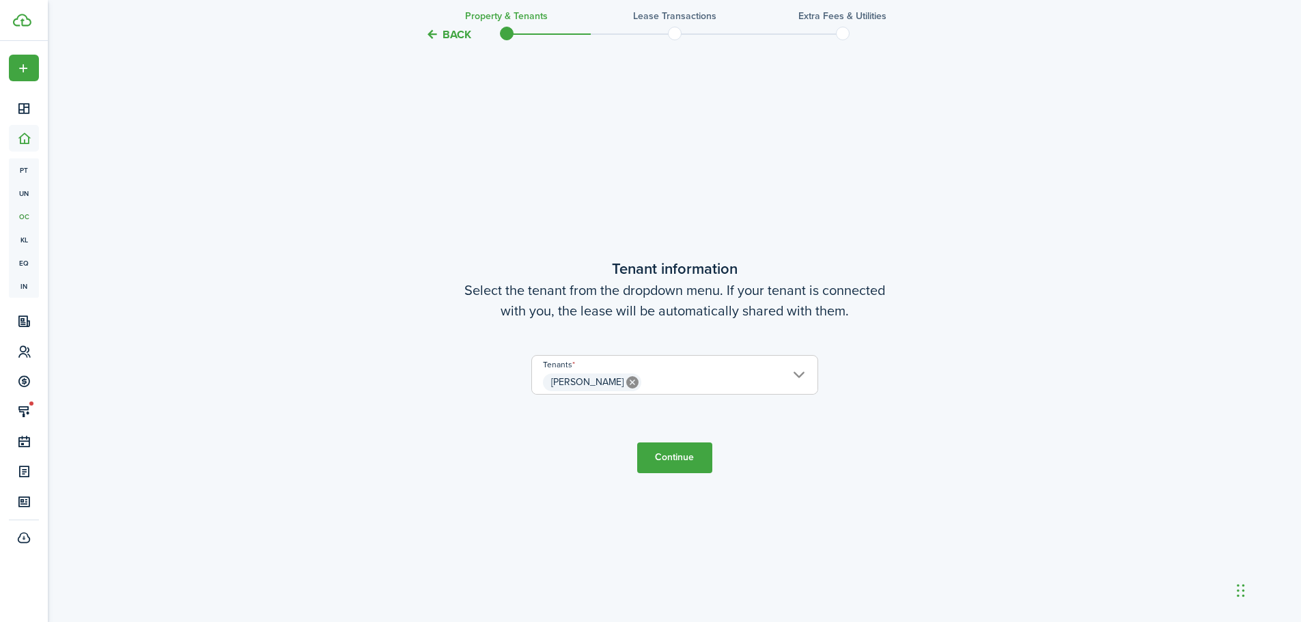
click at [801, 375] on span "[PERSON_NAME]" at bounding box center [674, 382] width 285 height 23
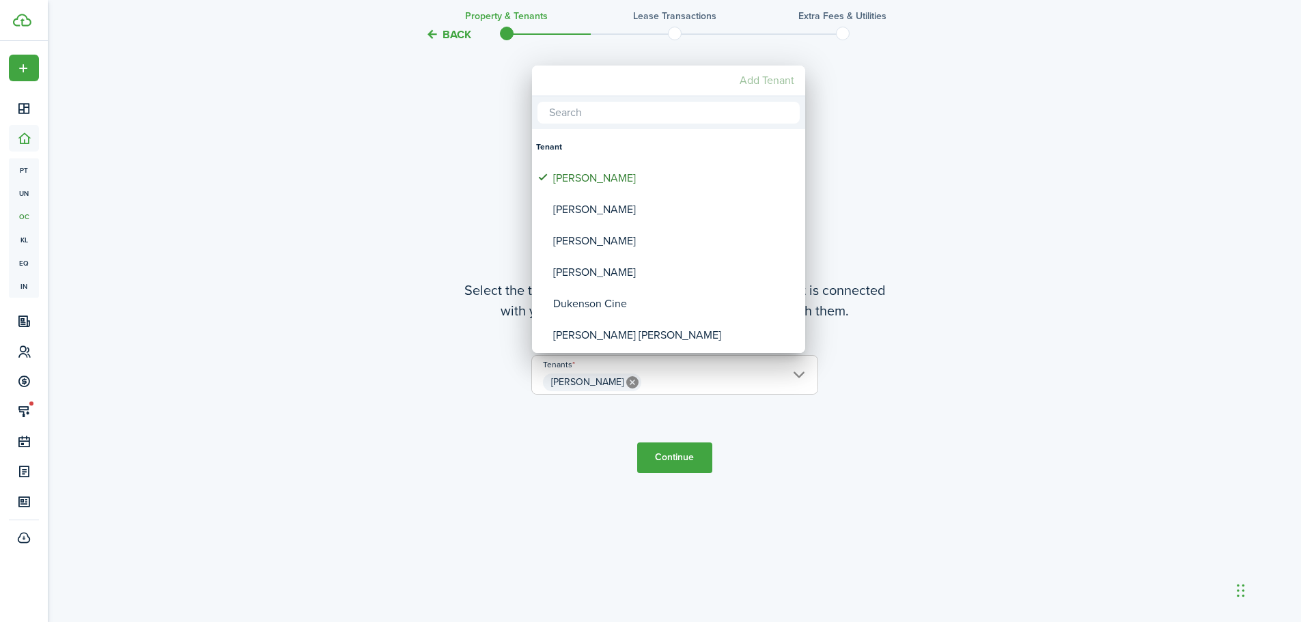
click at [748, 80] on mbsc-button "Add Tenant" at bounding box center [767, 80] width 66 height 25
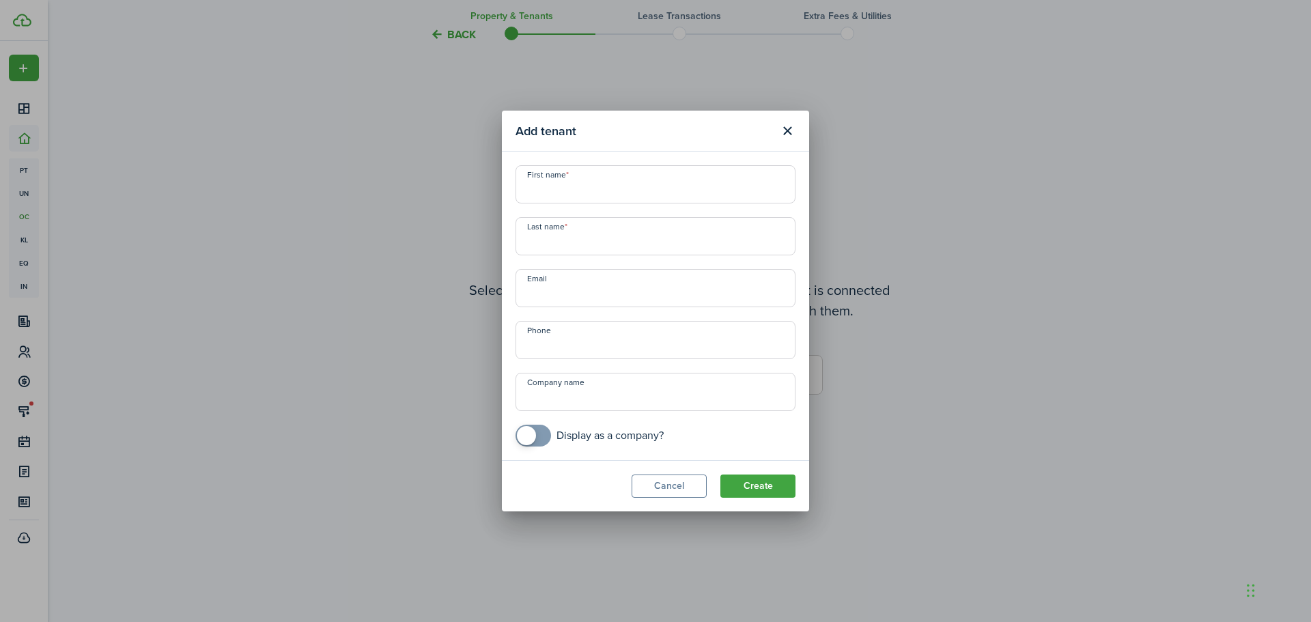
drag, startPoint x: 576, startPoint y: 189, endPoint x: 502, endPoint y: 146, distance: 86.0
click at [575, 188] on input "First name" at bounding box center [655, 184] width 280 height 38
paste input "[PERSON_NAME]"
click at [583, 245] on input "Last name" at bounding box center [655, 236] width 280 height 38
drag, startPoint x: 574, startPoint y: 191, endPoint x: 649, endPoint y: 188, distance: 75.2
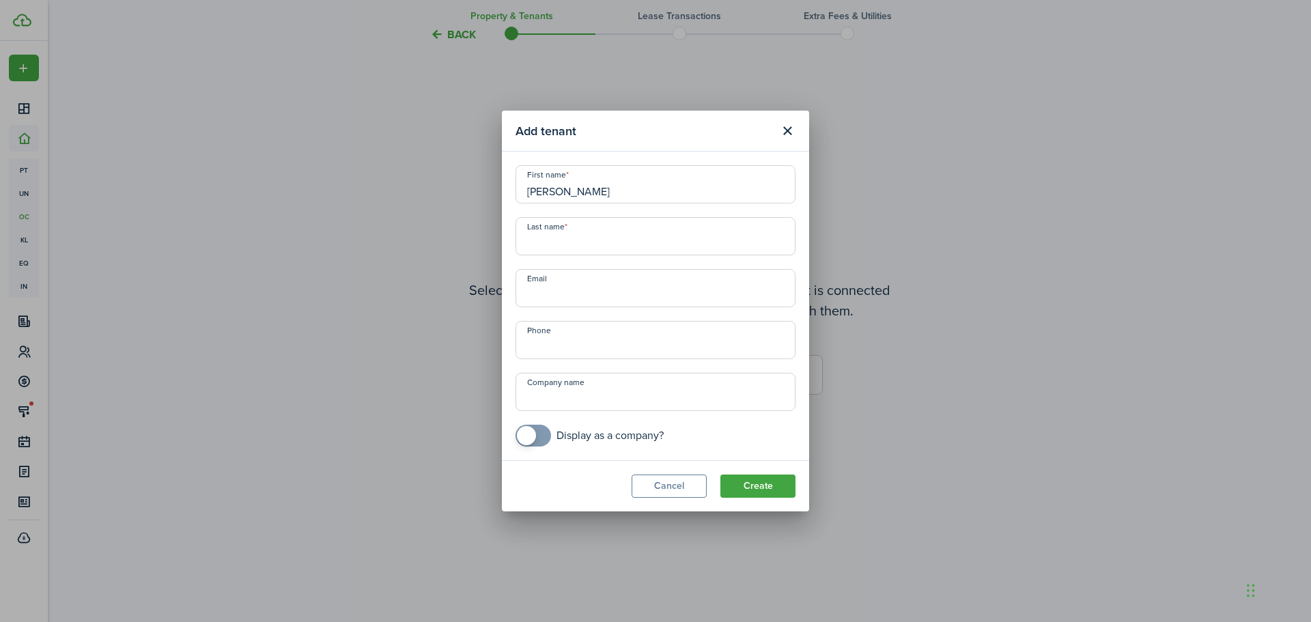
click at [649, 188] on input "[PERSON_NAME]" at bounding box center [655, 184] width 280 height 38
type input "[PERSON_NAME]"
click at [566, 248] on input "Last name" at bounding box center [655, 236] width 280 height 38
paste input "[PERSON_NAME]"
type input "[PERSON_NAME]"
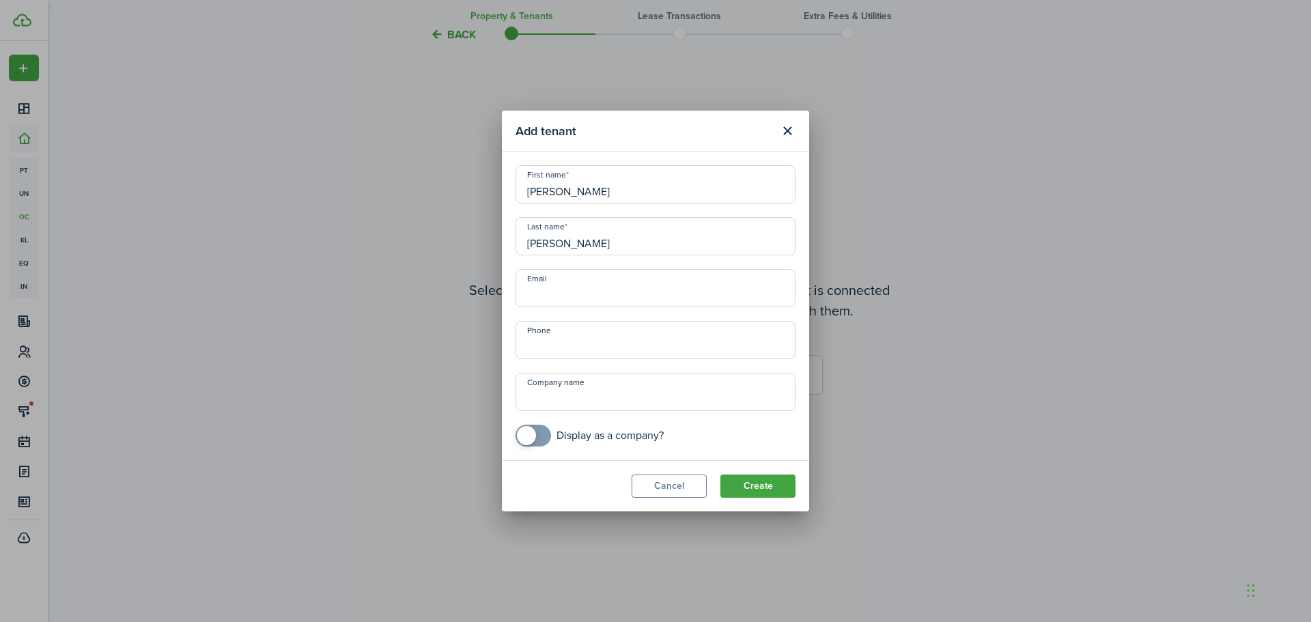
click at [551, 296] on input "Email" at bounding box center [655, 288] width 280 height 38
paste input "[EMAIL_ADDRESS][DOMAIN_NAME]"
type input "[EMAIL_ADDRESS][DOMAIN_NAME]"
click at [567, 348] on input "+1" at bounding box center [655, 340] width 280 height 38
paste input "508-212-7599"
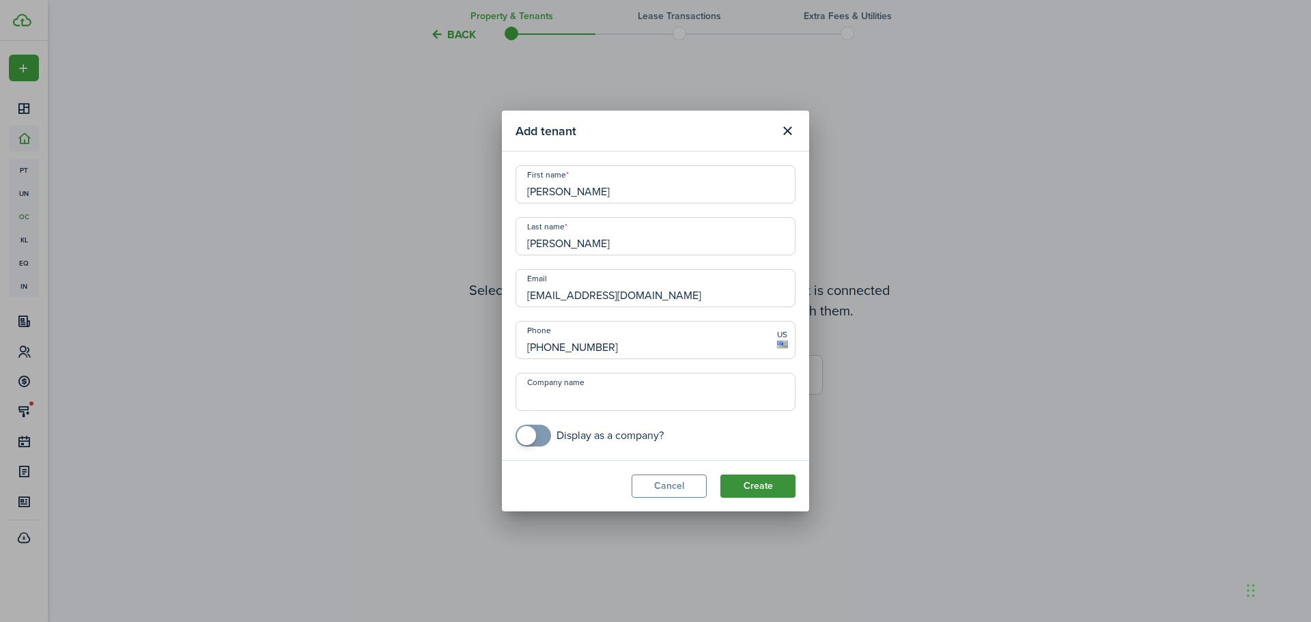
type input "+1 508-212-7599"
click at [746, 490] on button "Create" at bounding box center [757, 485] width 75 height 23
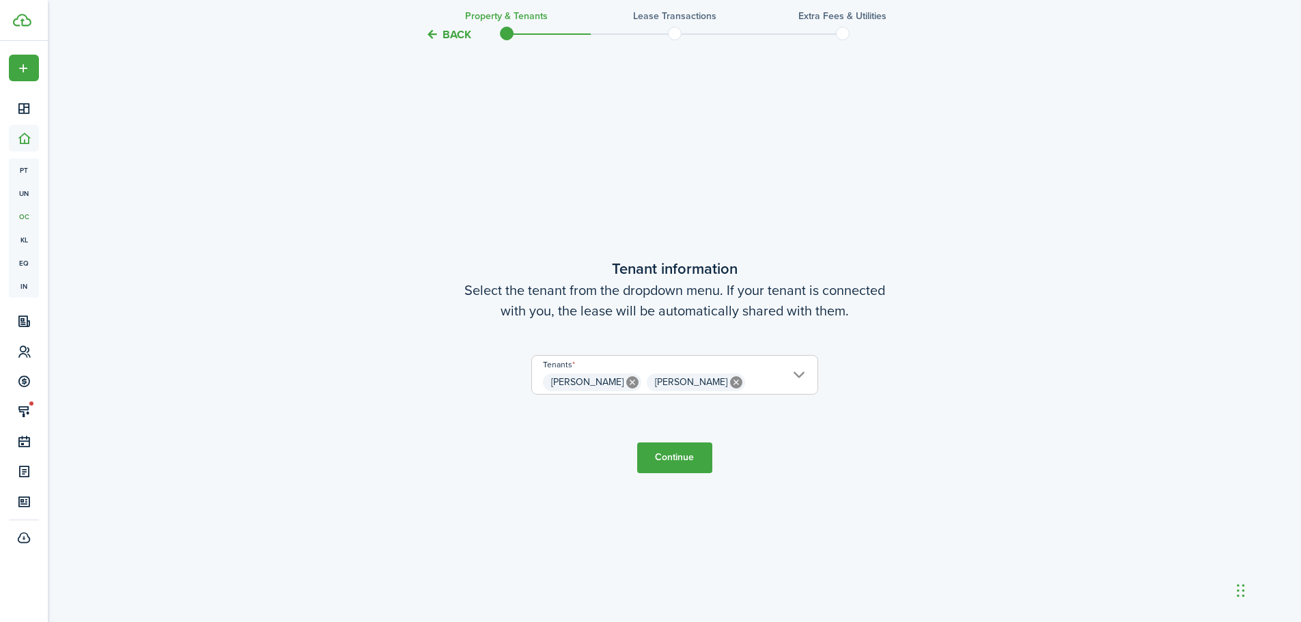
click at [684, 455] on button "Continue" at bounding box center [674, 457] width 75 height 31
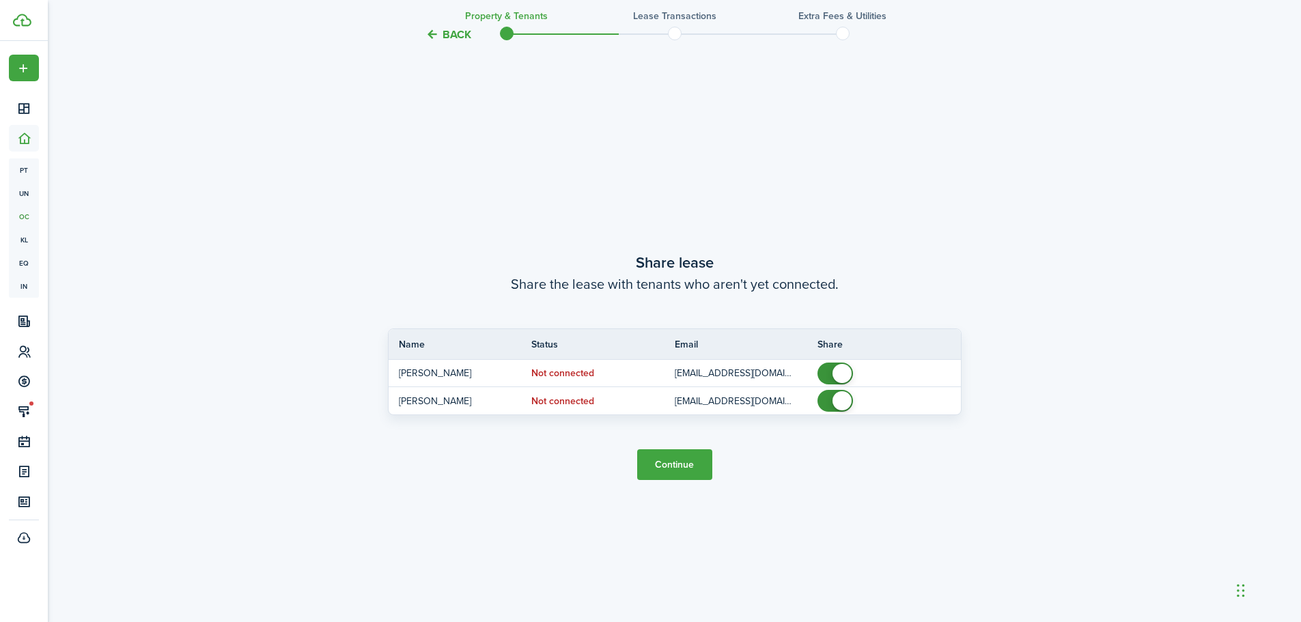
scroll to position [1152, 0]
click at [675, 466] on button "Continue" at bounding box center [674, 464] width 75 height 31
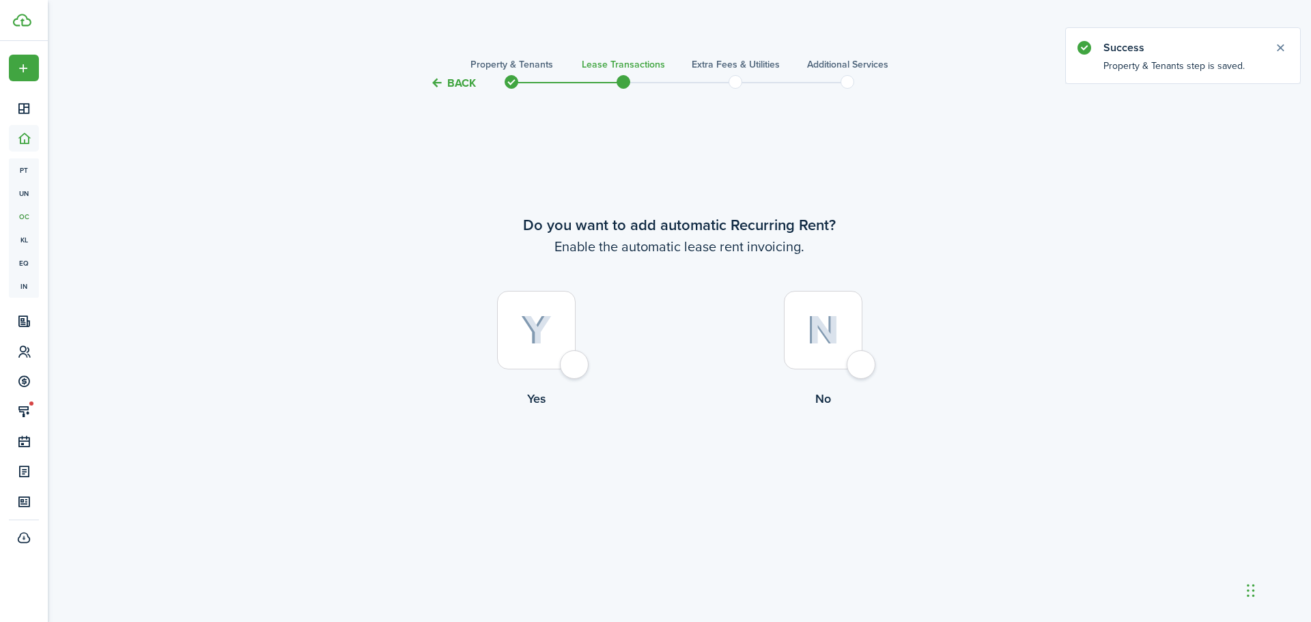
click at [571, 369] on div at bounding box center [536, 330] width 79 height 79
radio input "true"
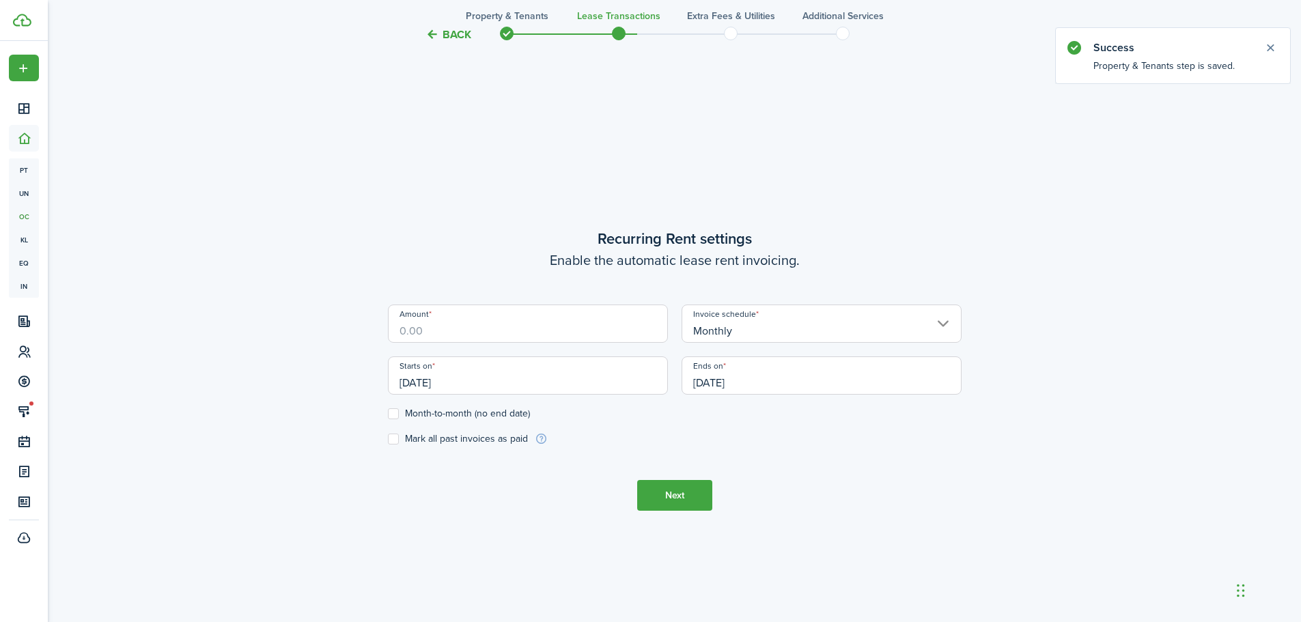
scroll to position [530, 0]
click at [565, 324] on input "Amount" at bounding box center [528, 319] width 280 height 38
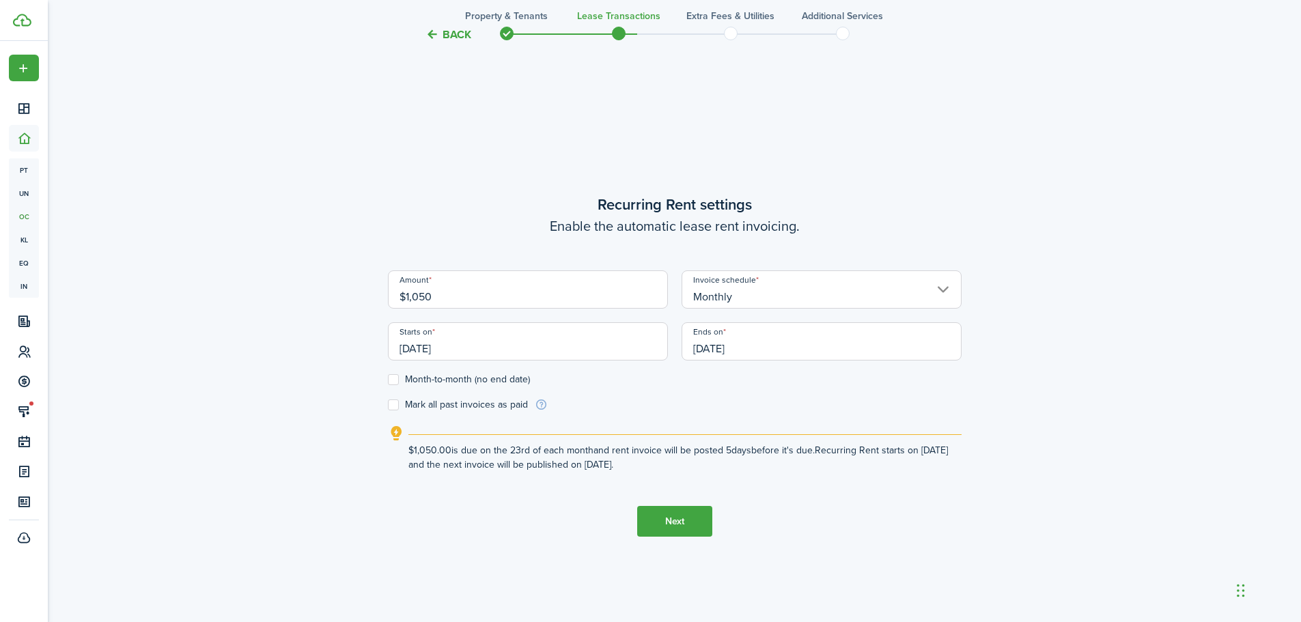
click at [534, 348] on input "[DATE]" at bounding box center [528, 341] width 280 height 38
type input "$1,050.00"
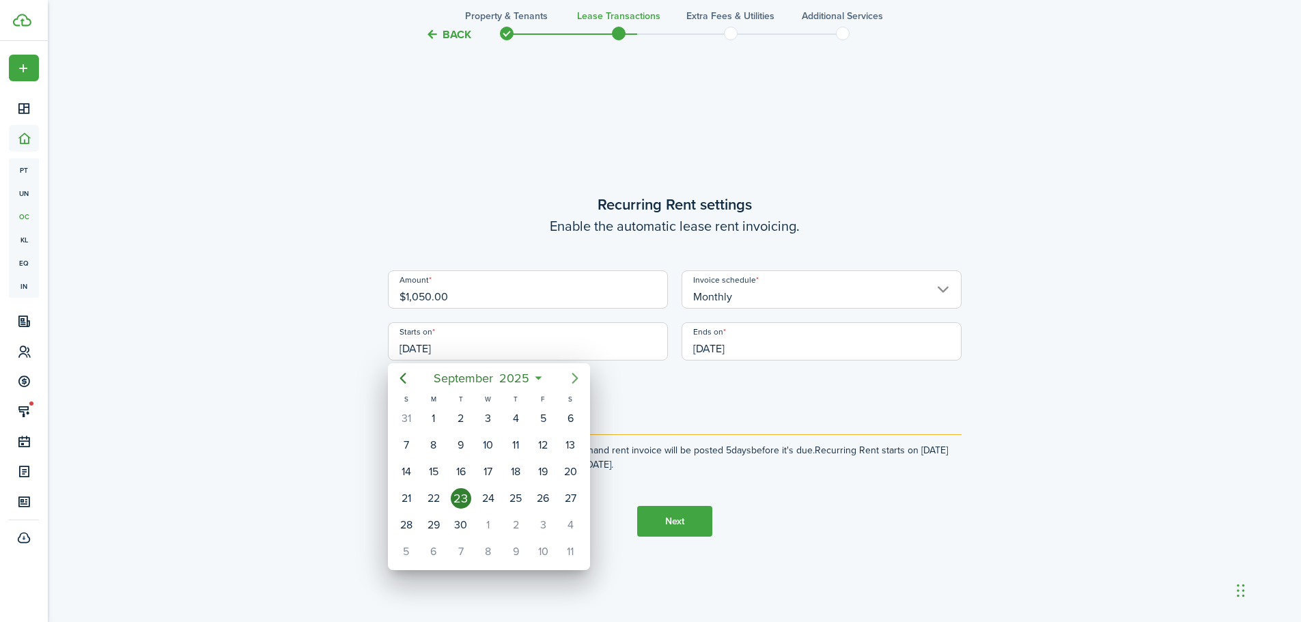
click at [576, 378] on icon "Next page" at bounding box center [575, 378] width 16 height 16
click at [518, 523] on div "30" at bounding box center [515, 525] width 20 height 20
type input "10/30/2025"
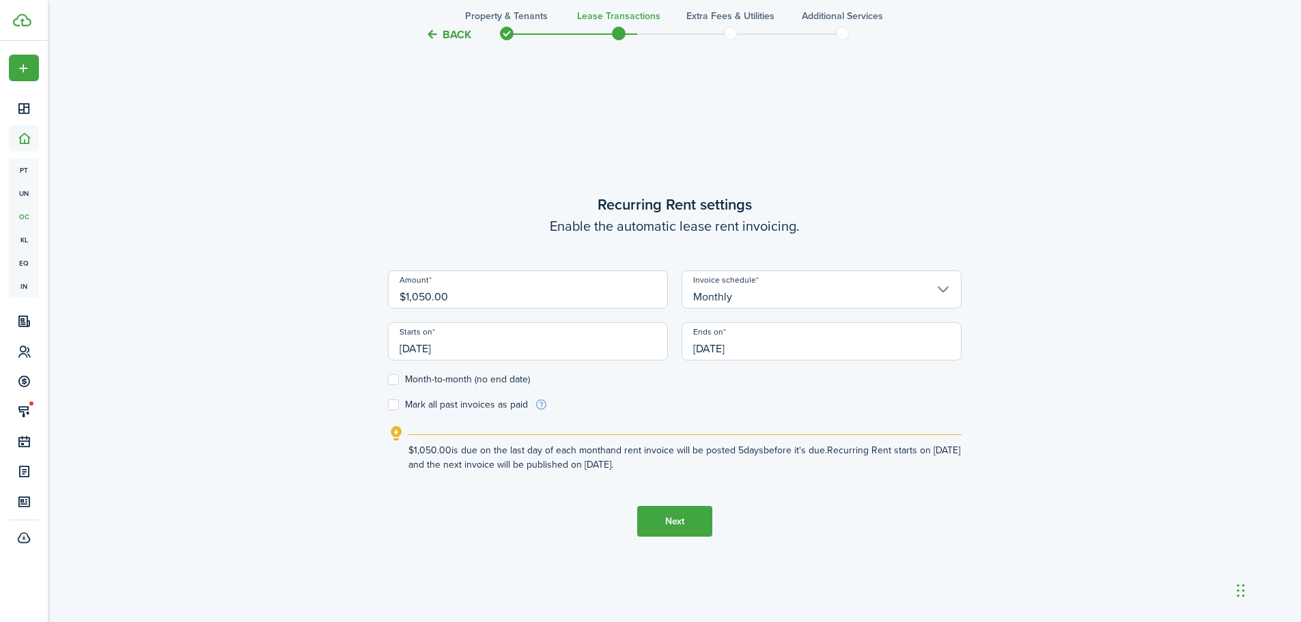
click at [392, 382] on label "Month-to-month (no end date)" at bounding box center [459, 379] width 142 height 11
click at [388, 380] on input "Month-to-month (no end date)" at bounding box center [387, 380] width 1 height 1
checkbox input "true"
click at [671, 530] on button "Next" at bounding box center [674, 521] width 75 height 31
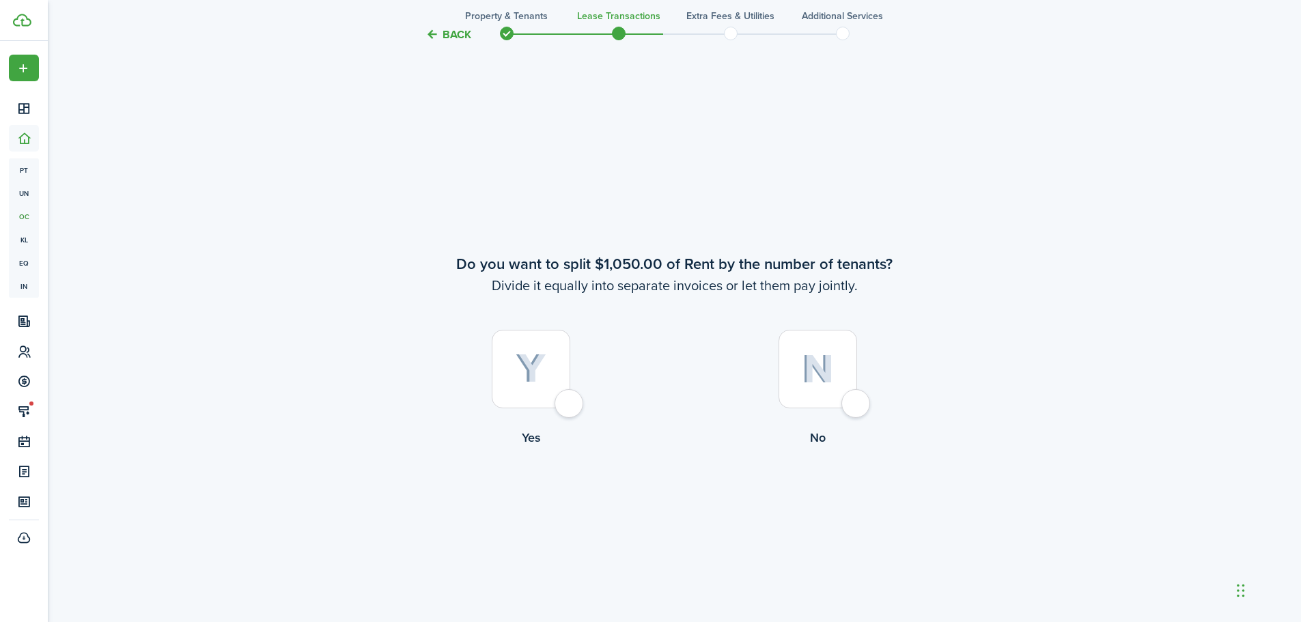
scroll to position [1152, 0]
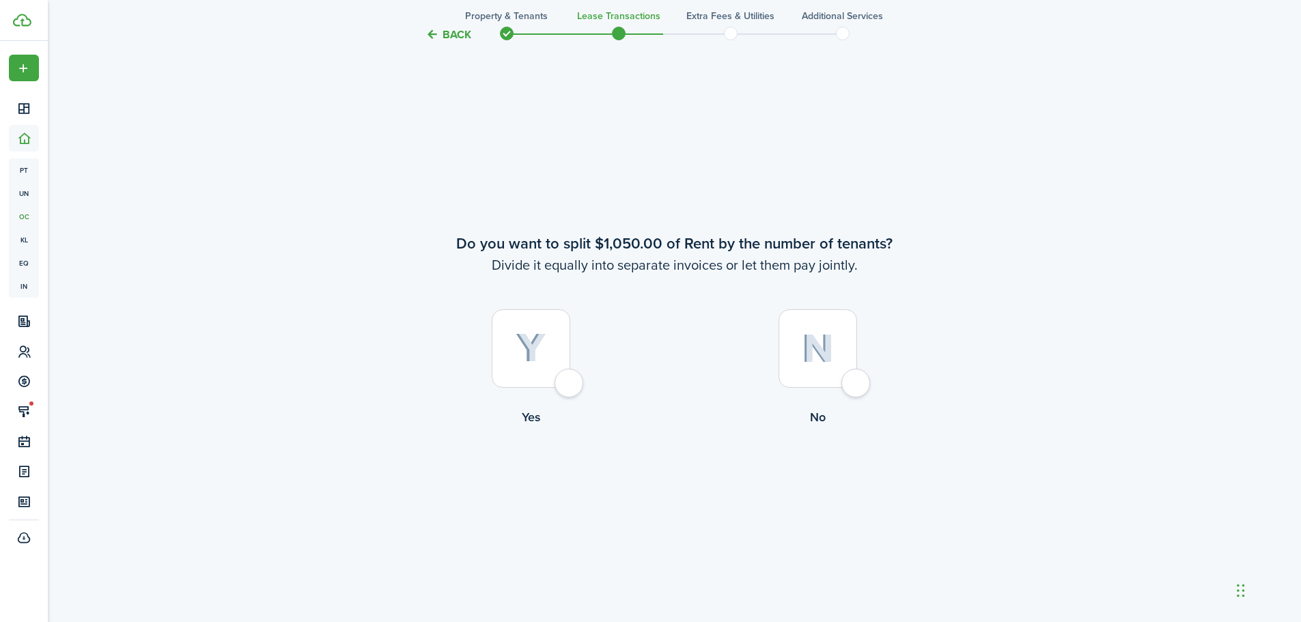
click at [853, 387] on div at bounding box center [817, 348] width 79 height 79
radio input "true"
click at [566, 378] on div at bounding box center [531, 348] width 79 height 79
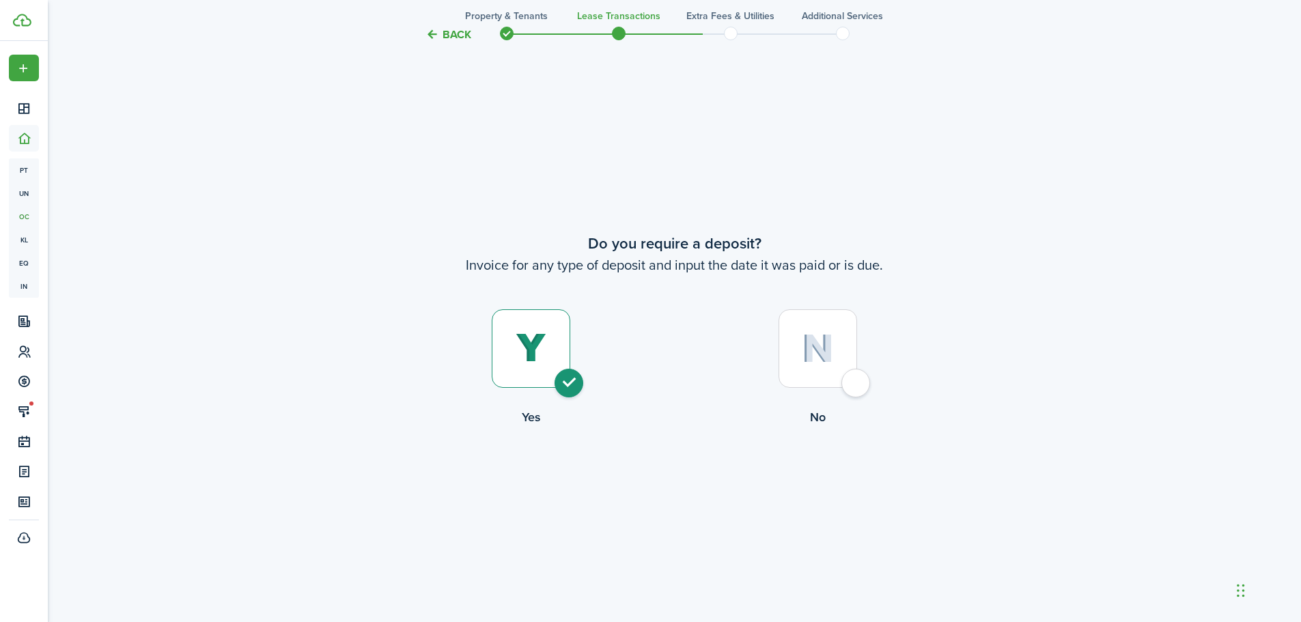
radio input "true"
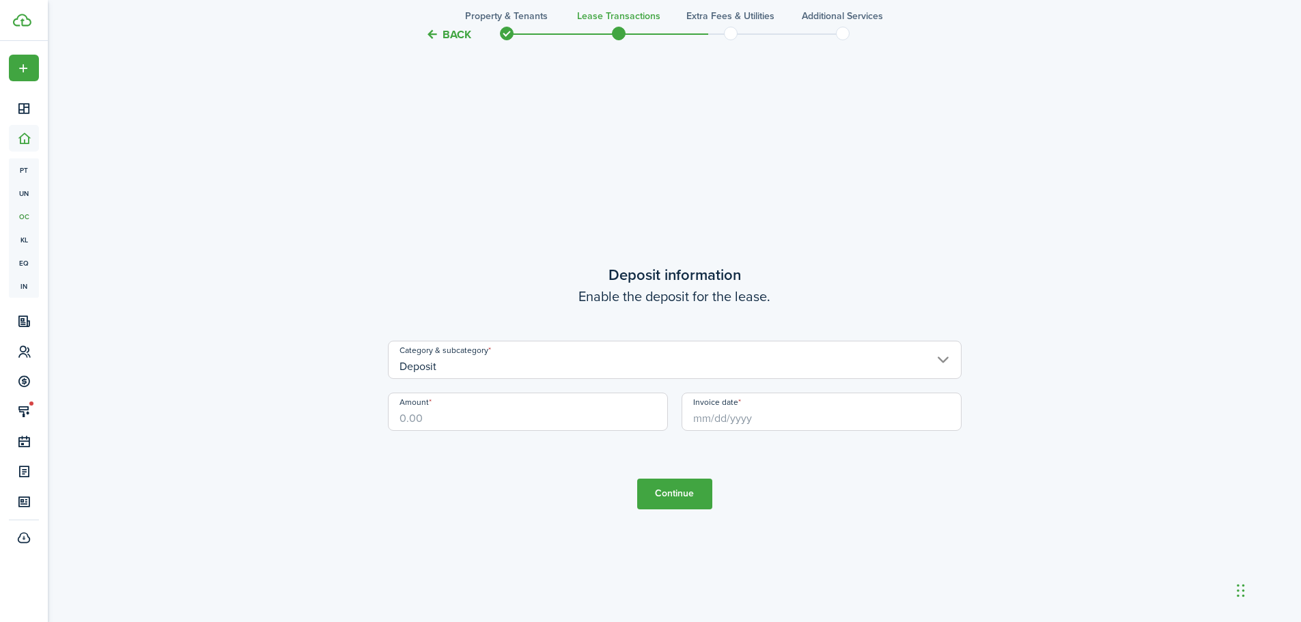
scroll to position [2396, 0]
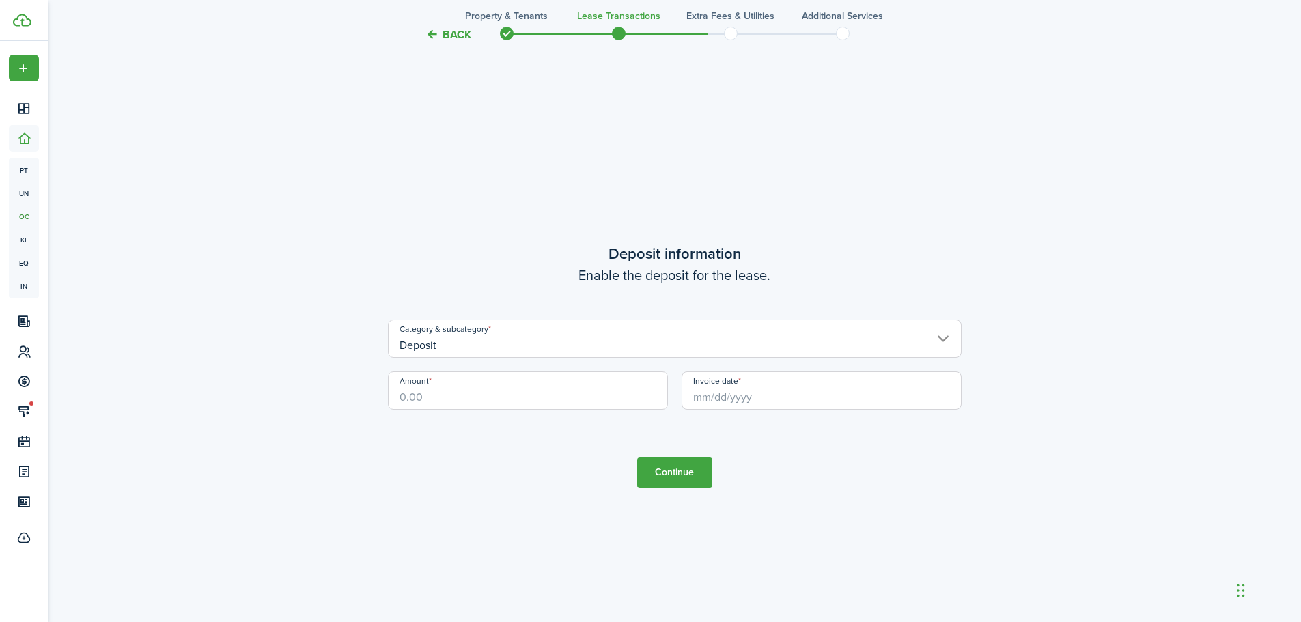
click at [487, 348] on input "Deposit" at bounding box center [674, 339] width 573 height 38
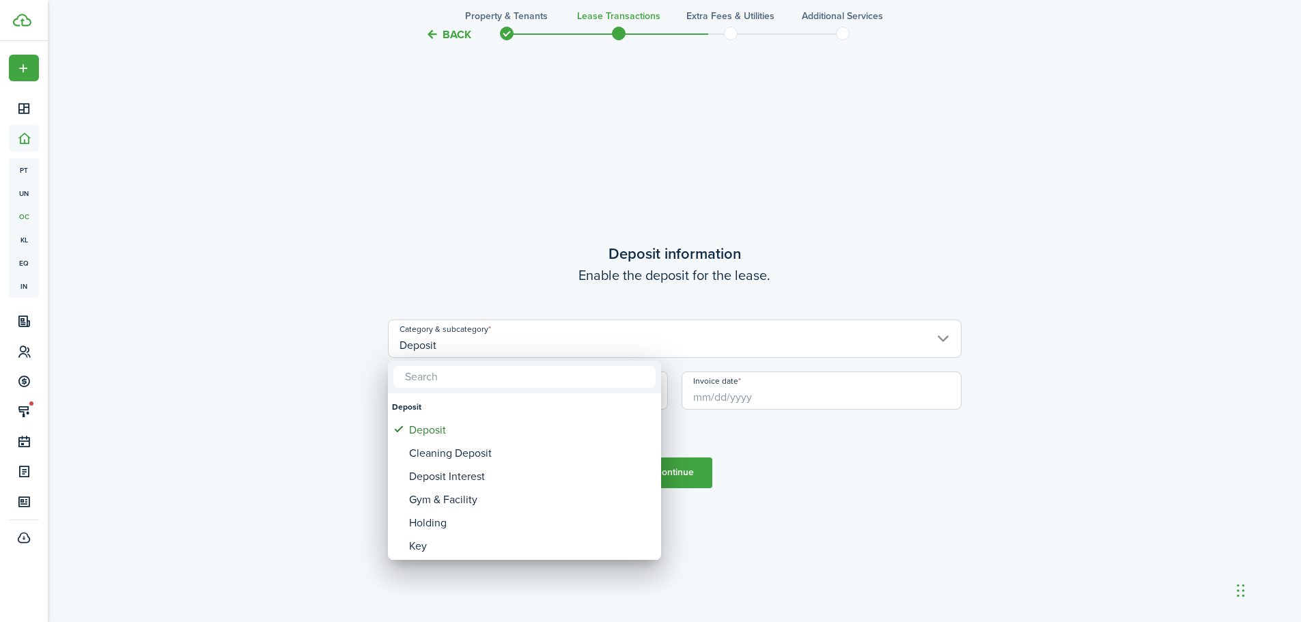
click at [486, 379] on input "text" at bounding box center [524, 377] width 262 height 22
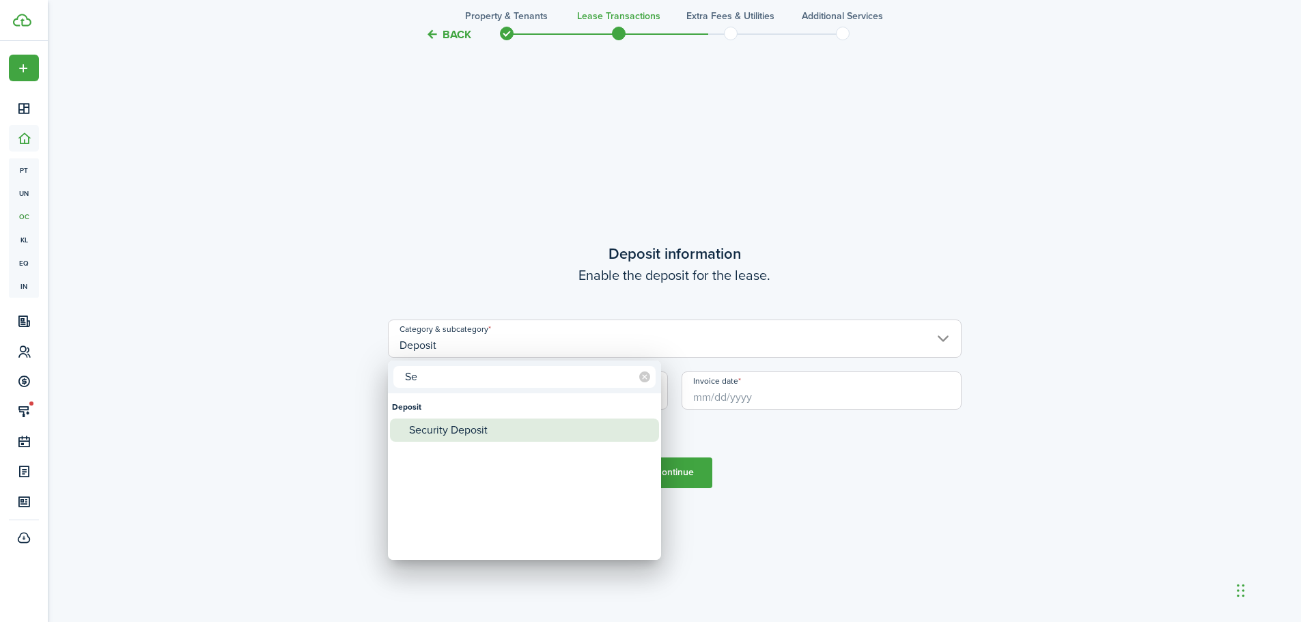
type input "Se"
click at [485, 427] on div "Security Deposit" at bounding box center [530, 430] width 242 height 23
type input "Deposit / Security Deposit"
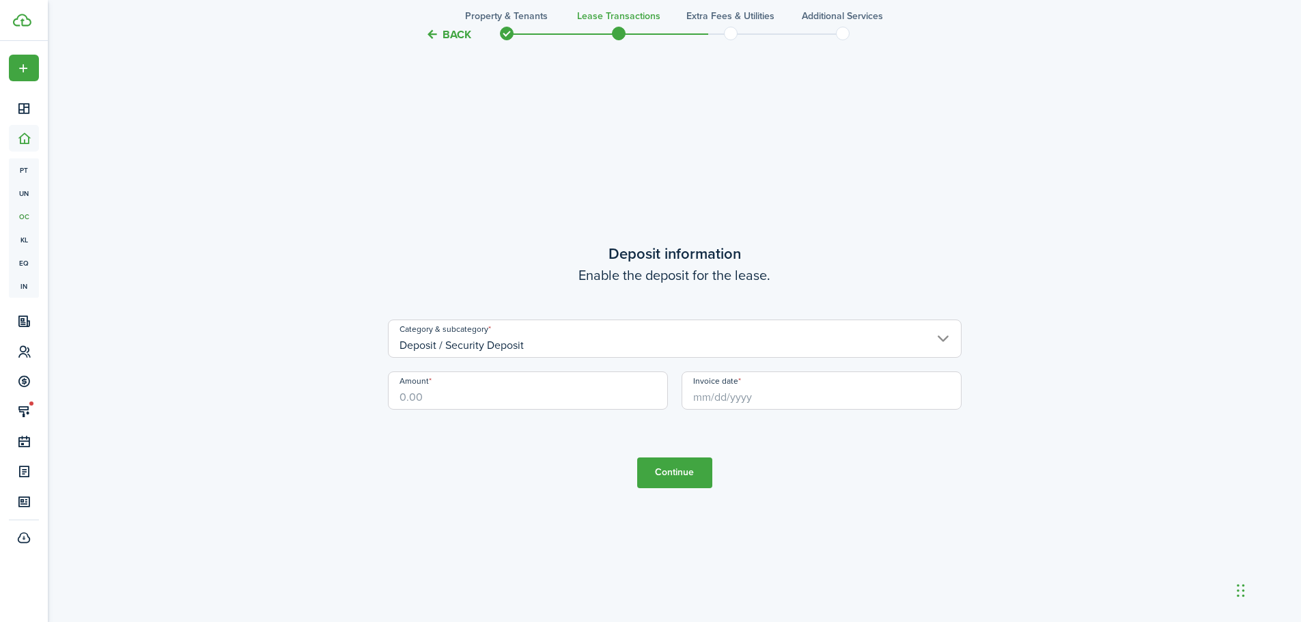
click at [470, 392] on input "Amount" at bounding box center [528, 390] width 280 height 38
click at [720, 394] on input "Invoice date" at bounding box center [821, 390] width 280 height 38
type input "$1,050.00"
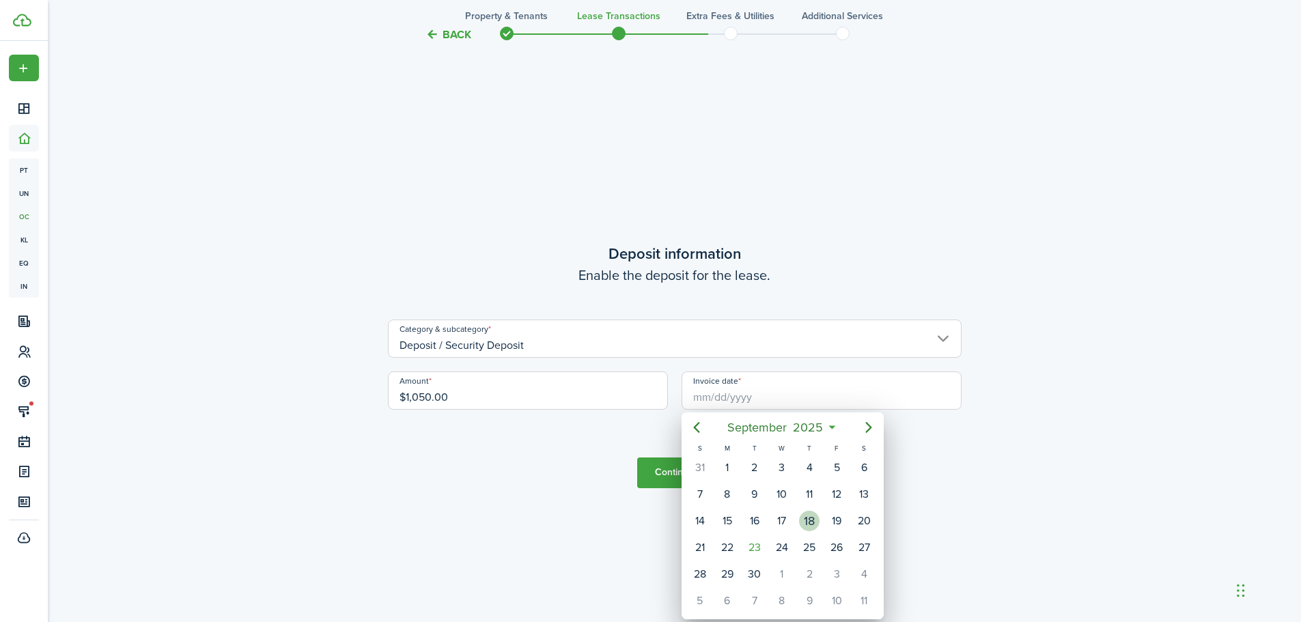
click at [810, 520] on div "18" at bounding box center [809, 521] width 20 height 20
type input "[DATE]"
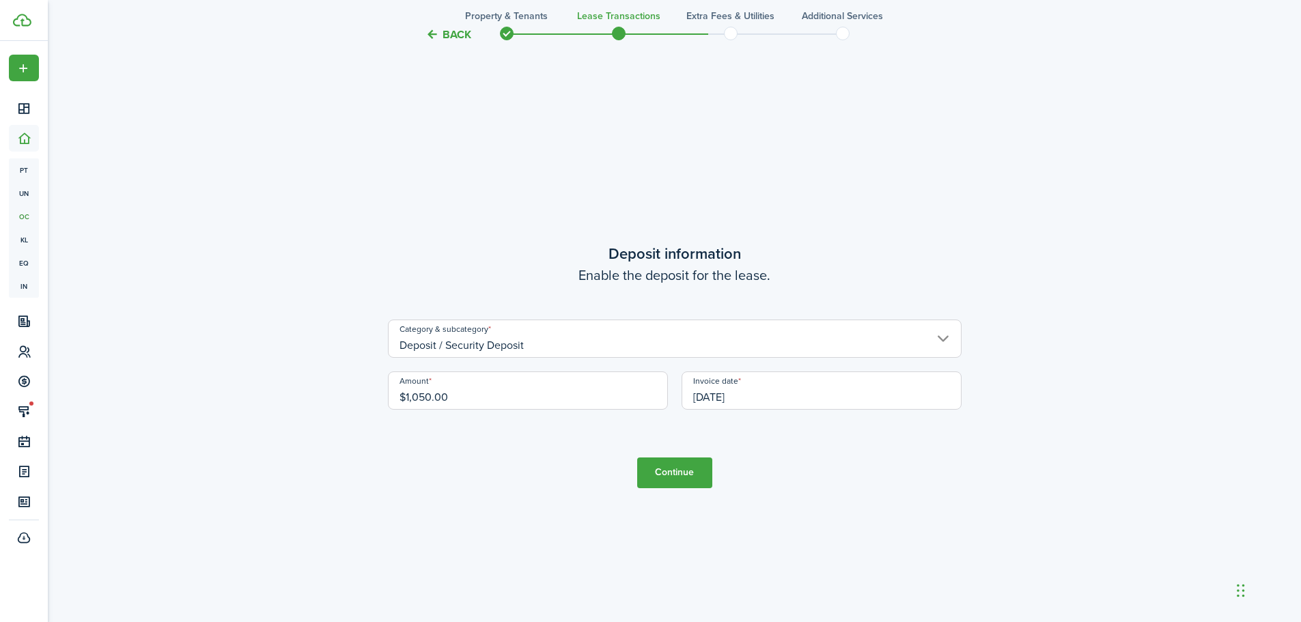
click at [683, 472] on button "Continue" at bounding box center [674, 472] width 75 height 31
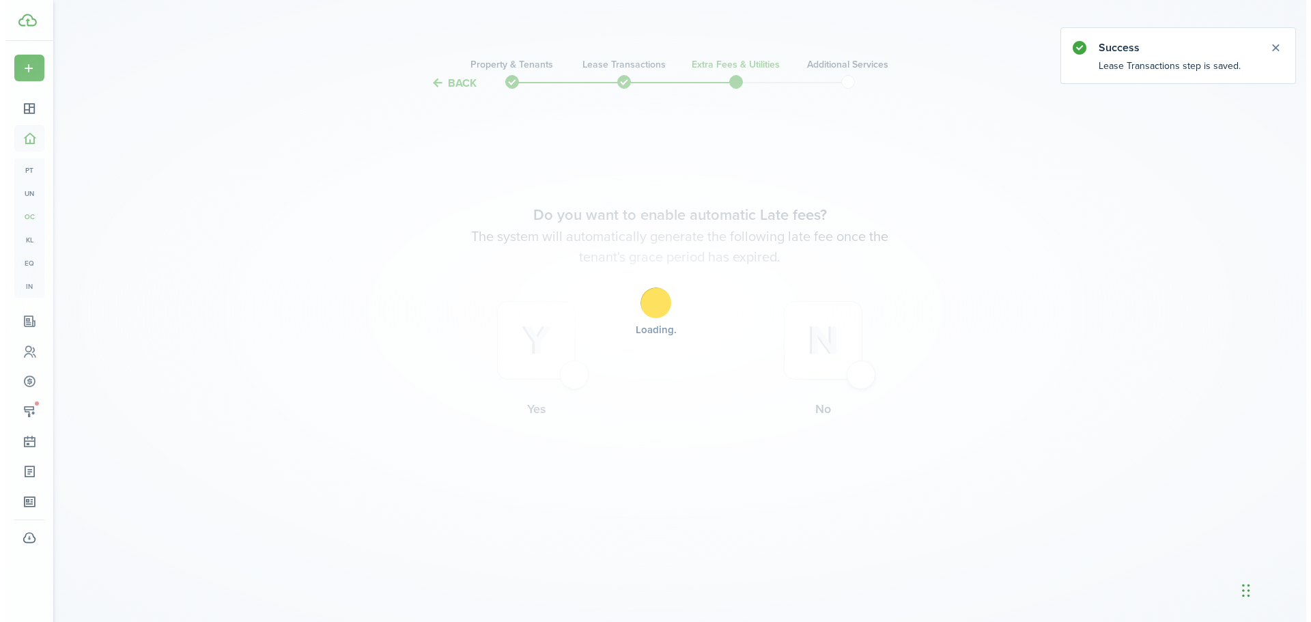
scroll to position [0, 0]
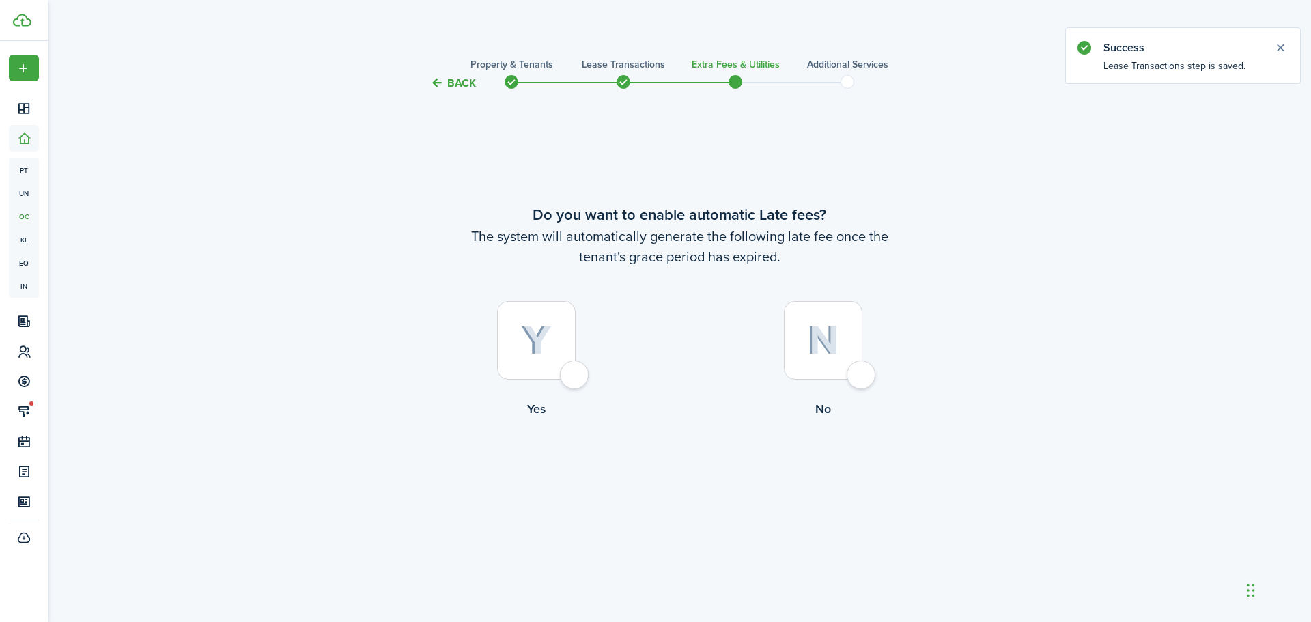
drag, startPoint x: 859, startPoint y: 380, endPoint x: 834, endPoint y: 388, distance: 25.9
click at [859, 380] on div at bounding box center [823, 340] width 79 height 79
radio input "true"
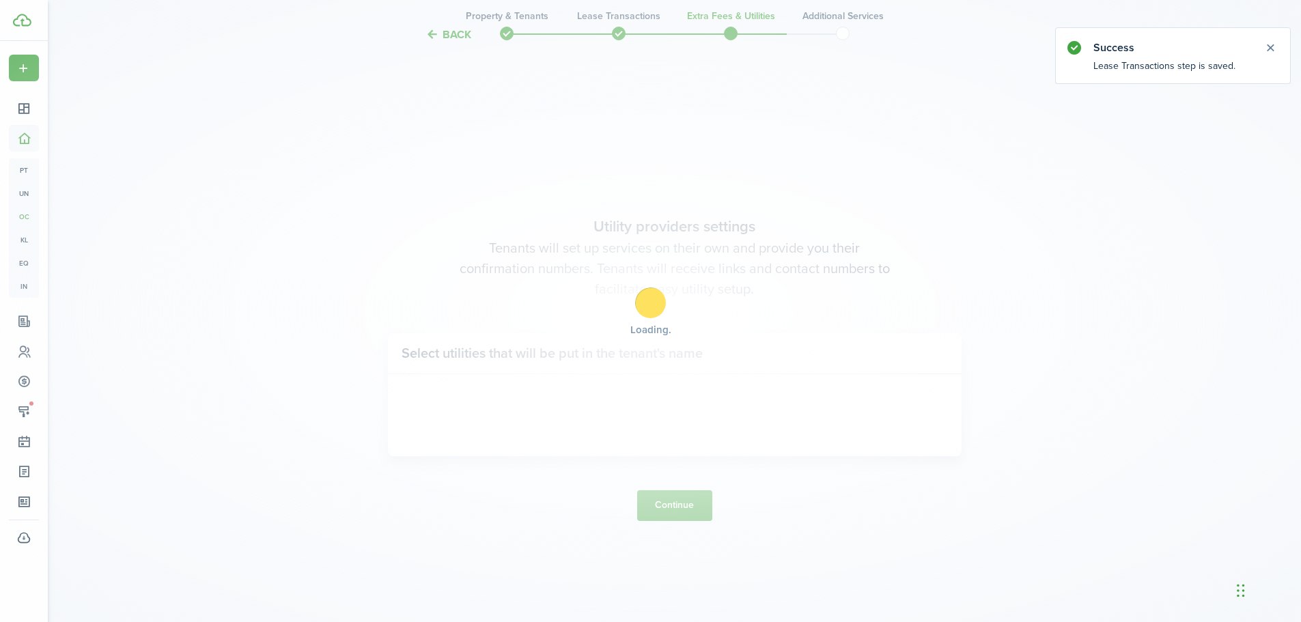
scroll to position [530, 0]
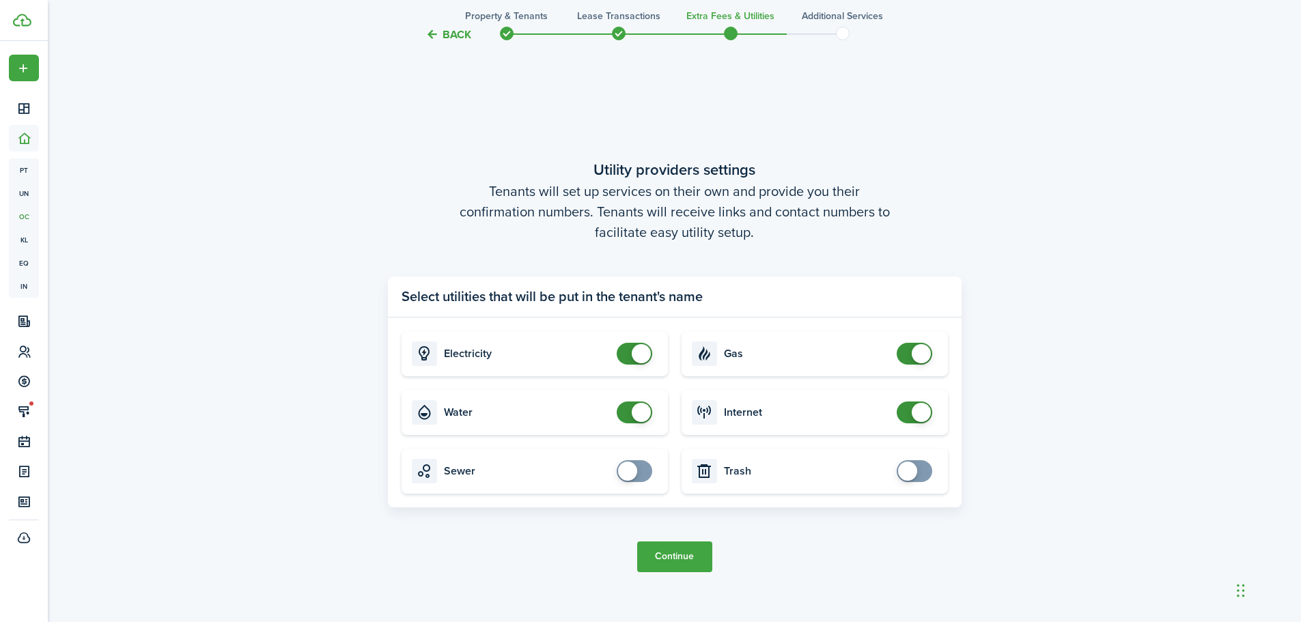
checkbox input "false"
click at [627, 414] on span at bounding box center [634, 412] width 14 height 22
click at [674, 551] on button "Continue" at bounding box center [674, 556] width 75 height 31
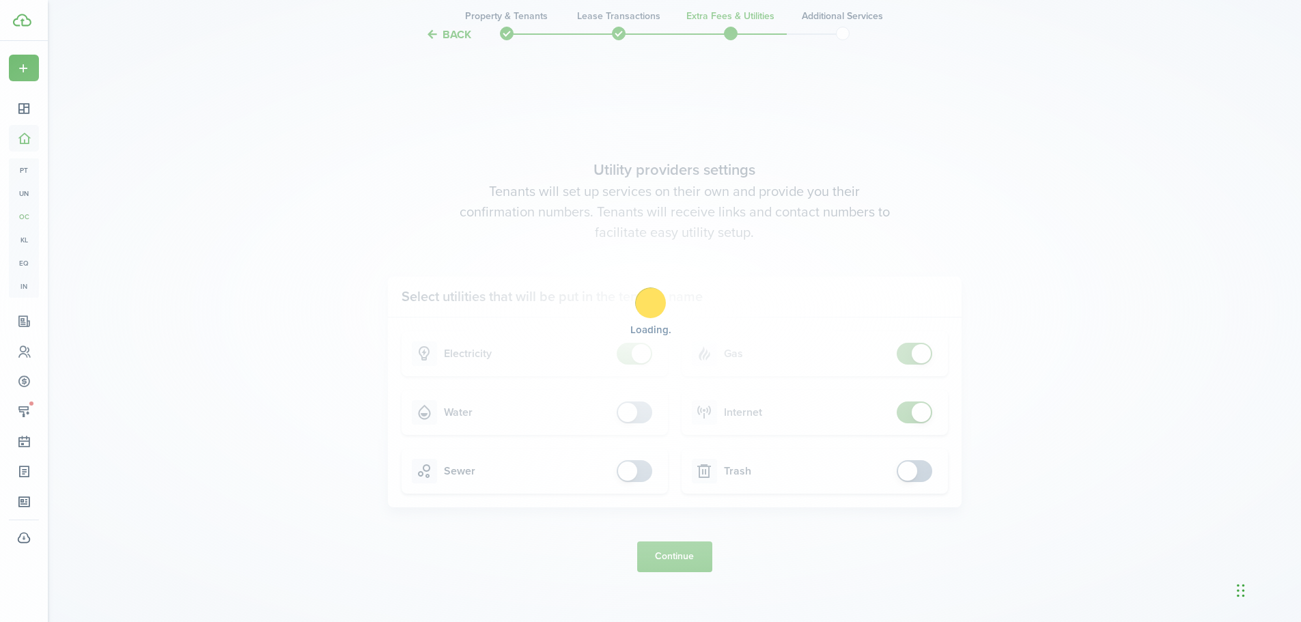
scroll to position [0, 0]
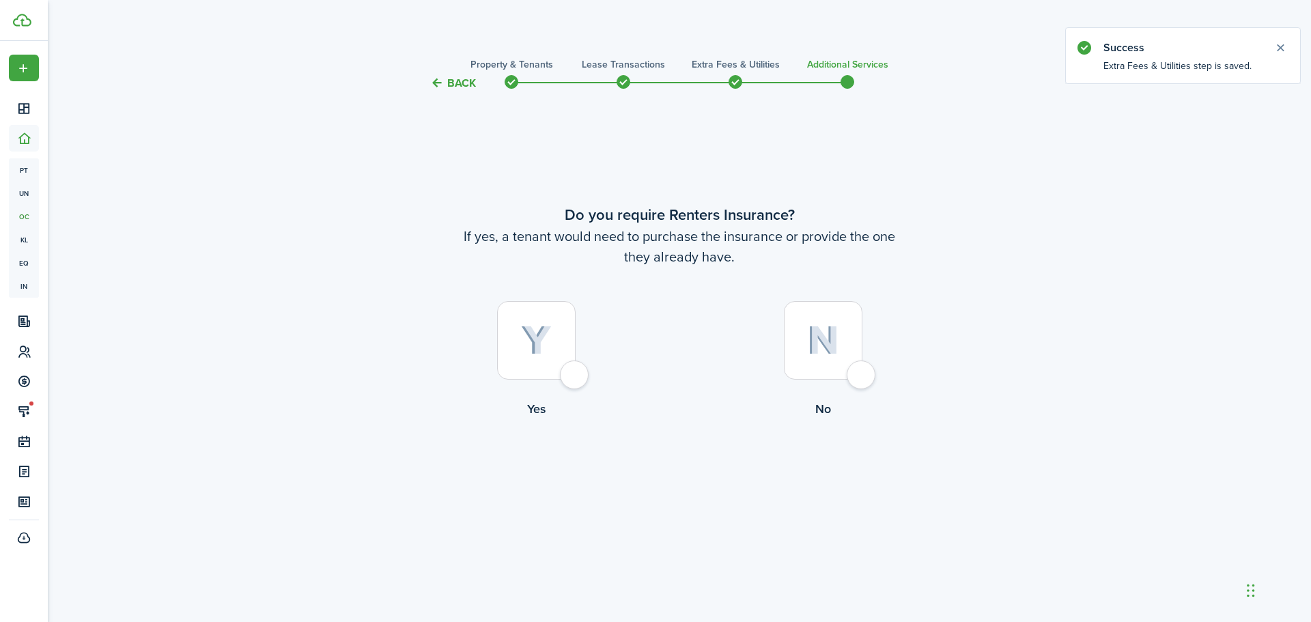
click at [860, 373] on div at bounding box center [823, 340] width 79 height 79
radio input "true"
click at [668, 476] on button "Complete move in" at bounding box center [679, 474] width 100 height 31
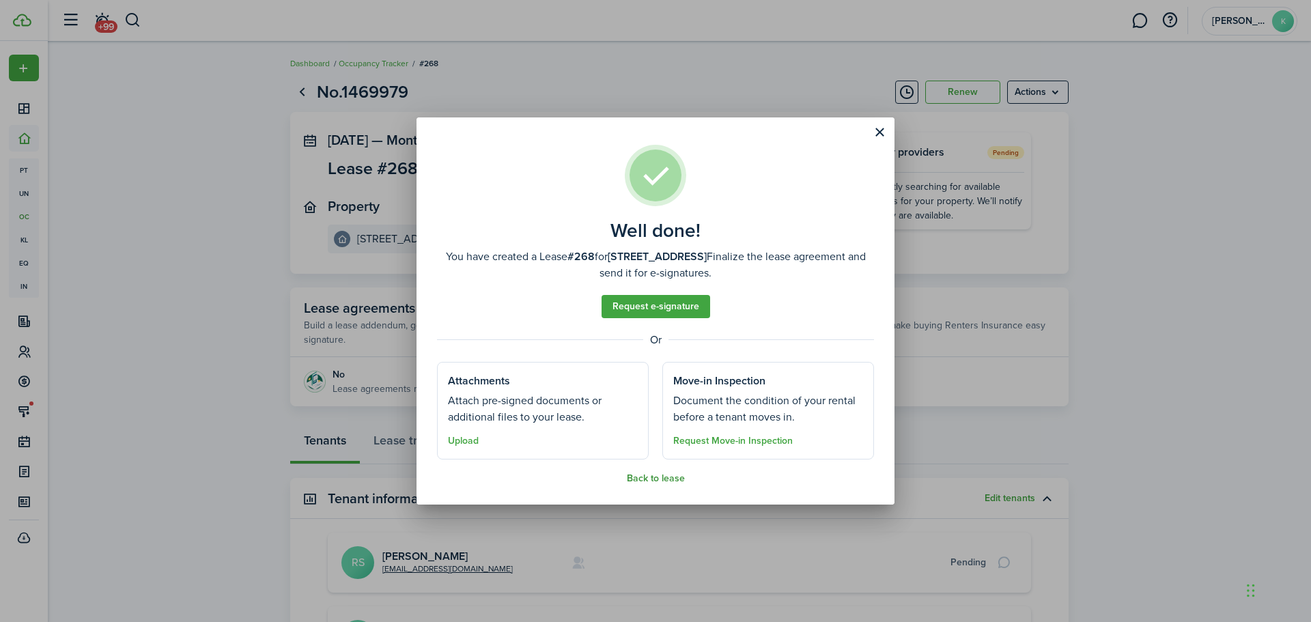
click at [670, 482] on button "Back to lease" at bounding box center [656, 478] width 58 height 11
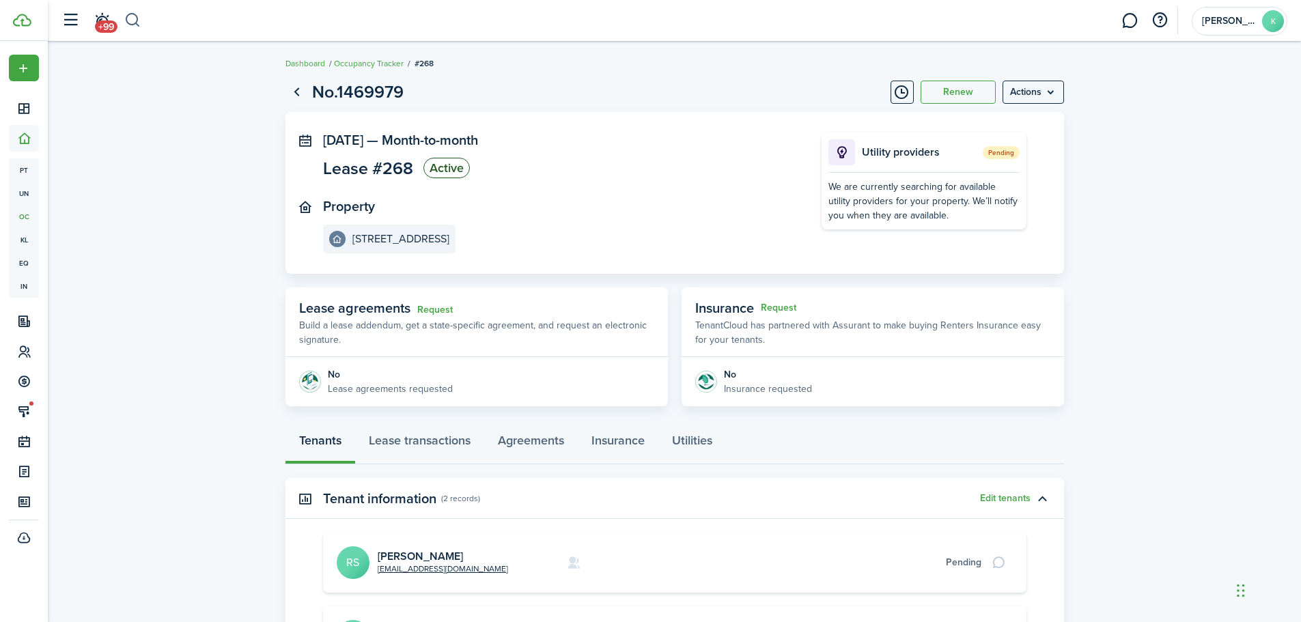
click at [130, 25] on button "button" at bounding box center [132, 20] width 17 height 23
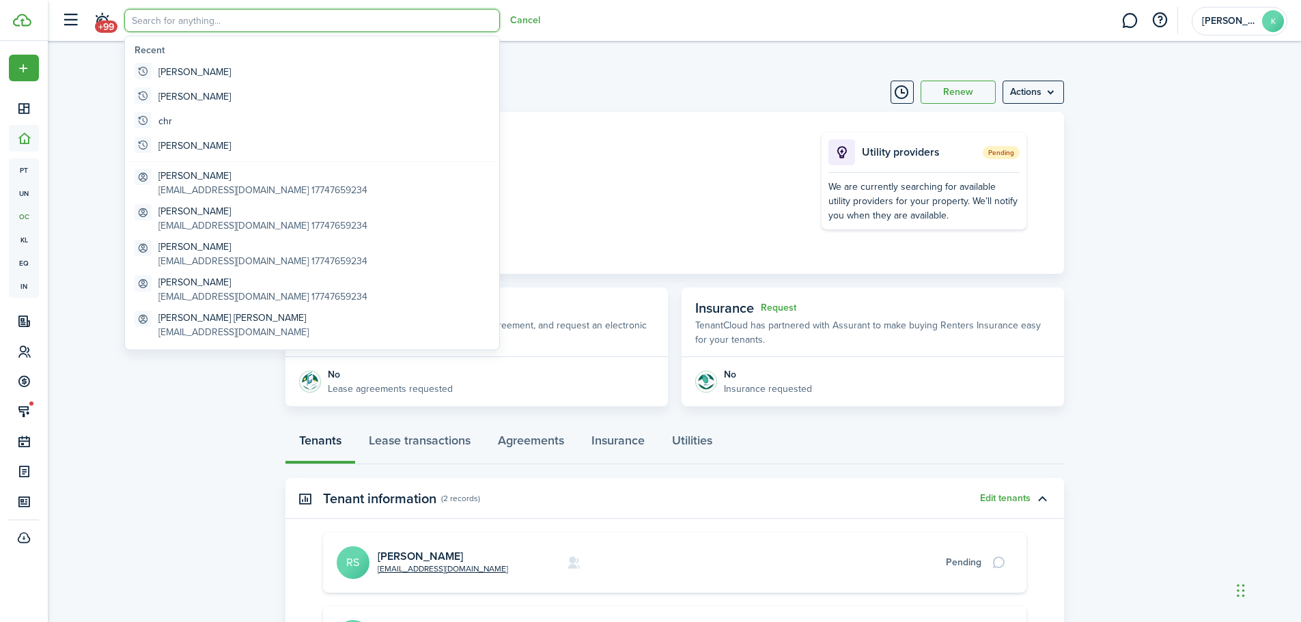
click at [147, 23] on input "search" at bounding box center [312, 20] width 376 height 23
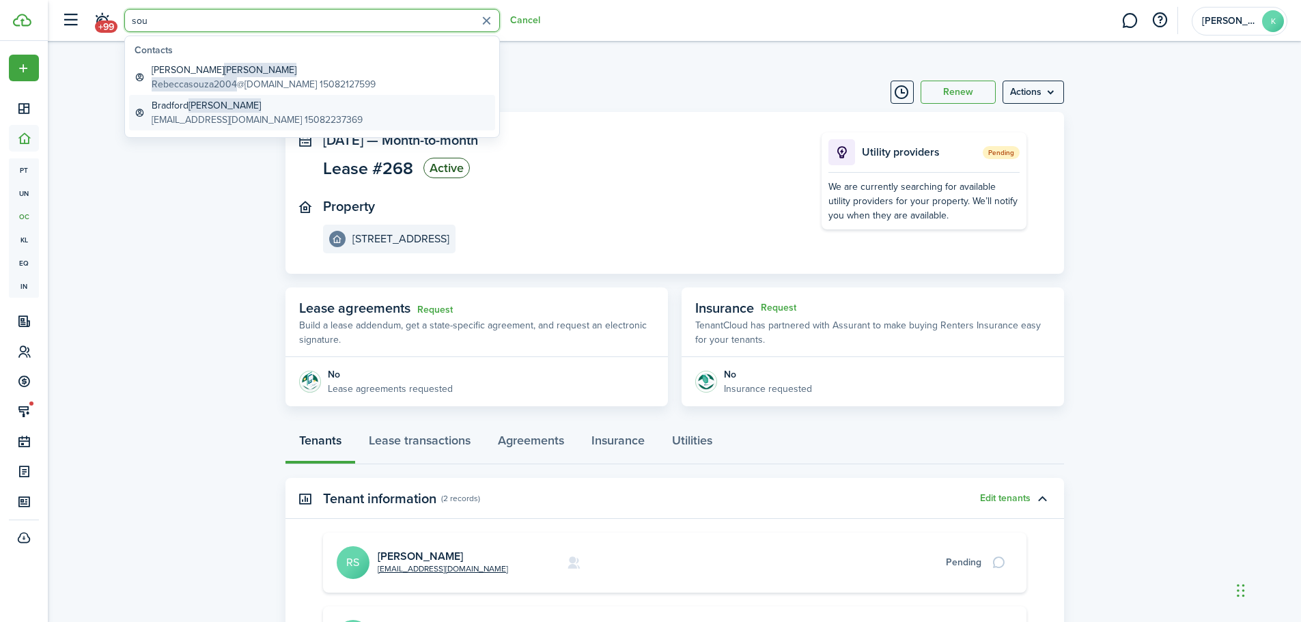
type input "sou"
click at [226, 117] on global-search-item-description "[EMAIL_ADDRESS][DOMAIN_NAME] 15082237369" at bounding box center [257, 120] width 211 height 14
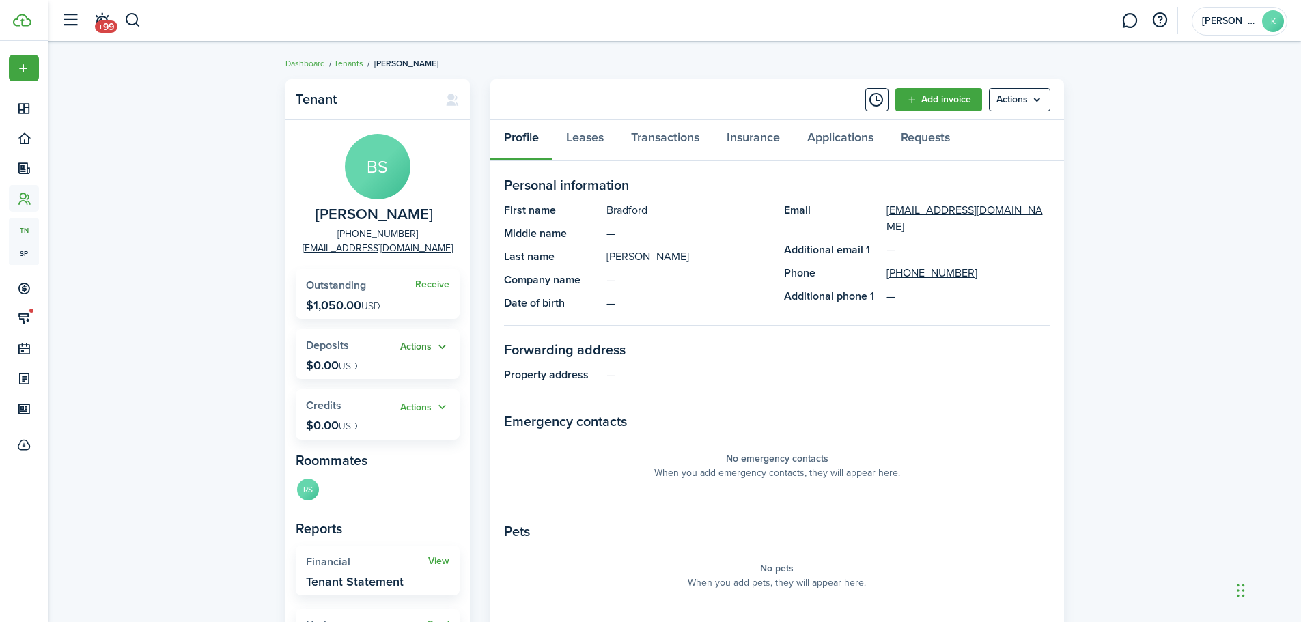
click at [435, 348] on button "Actions" at bounding box center [424, 347] width 49 height 16
click at [360, 369] on link "Add" at bounding box center [389, 373] width 119 height 23
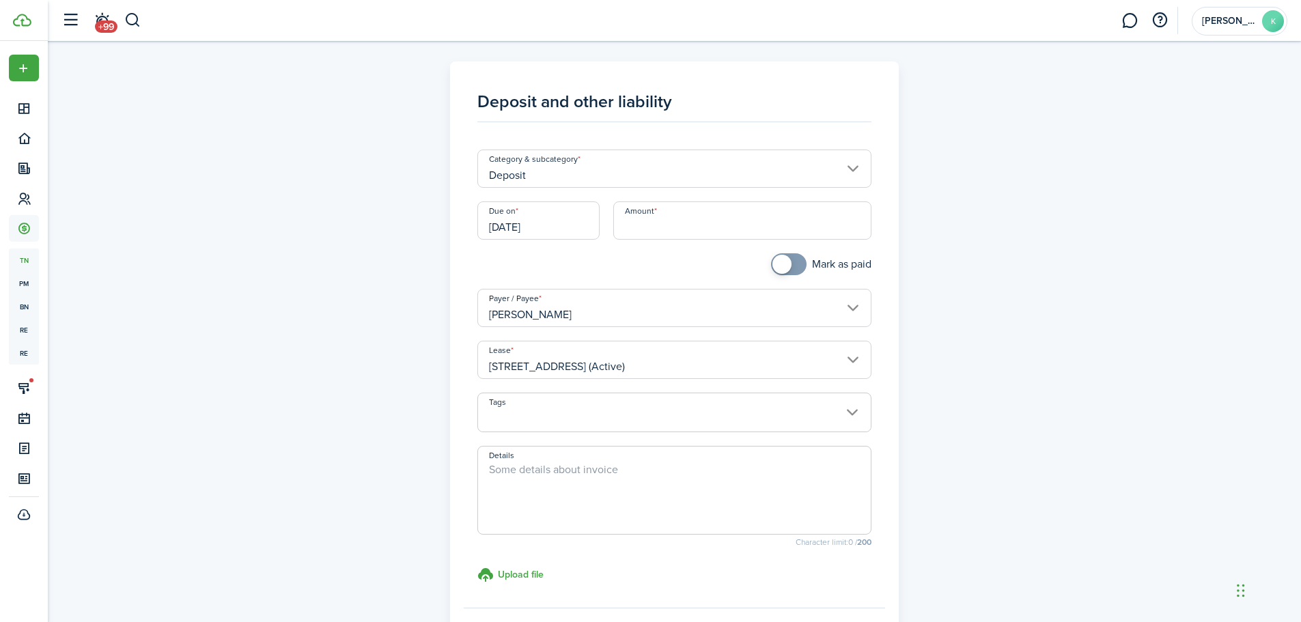
click at [554, 179] on input "Deposit" at bounding box center [674, 169] width 394 height 38
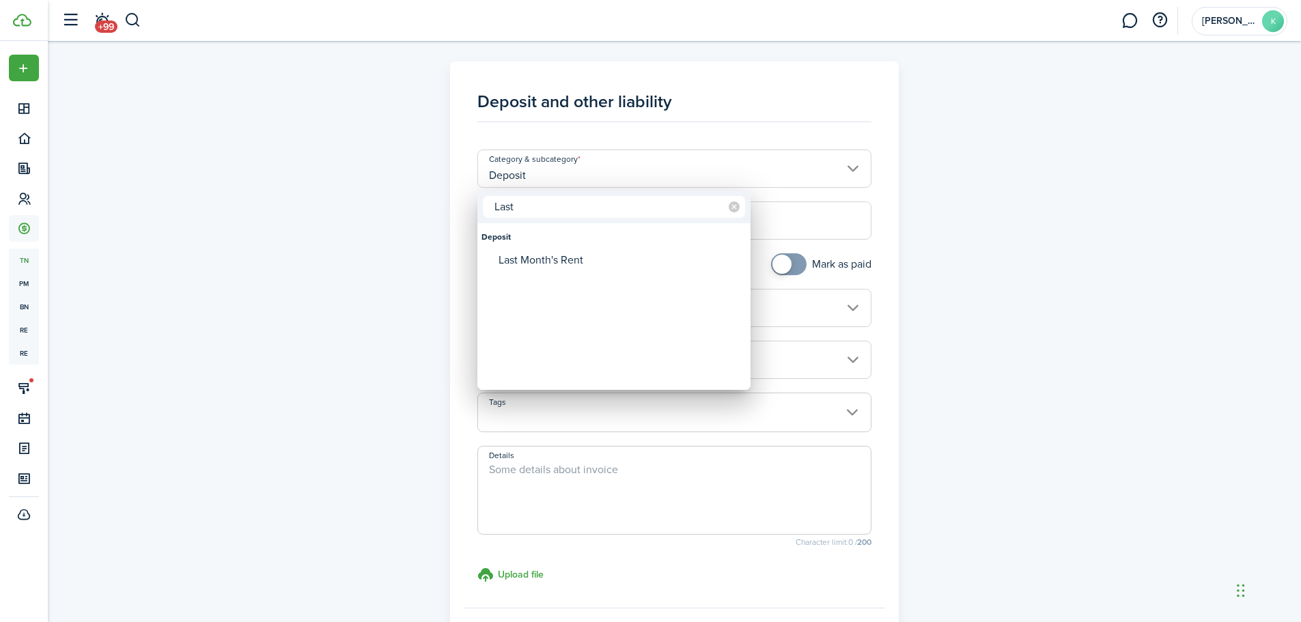
type input "Last"
click at [559, 261] on div "Last Month's Rent" at bounding box center [619, 260] width 242 height 23
type input "Deposit / Last Month's Rent"
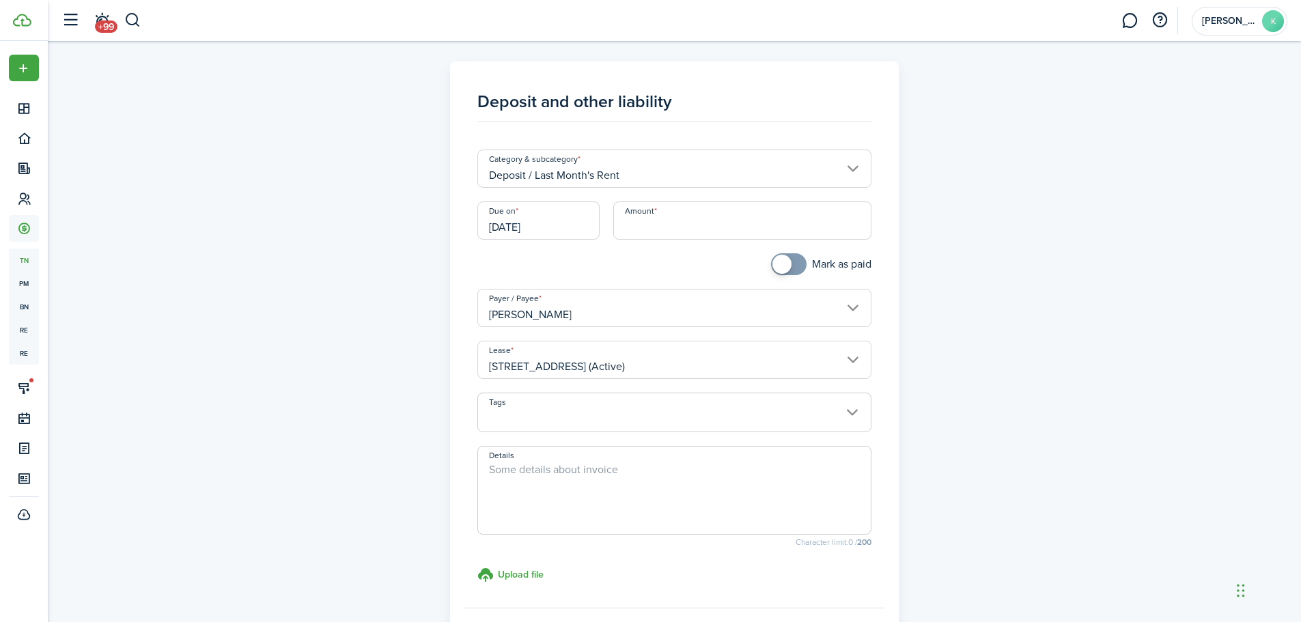
click at [558, 218] on input "[DATE]" at bounding box center [538, 220] width 122 height 38
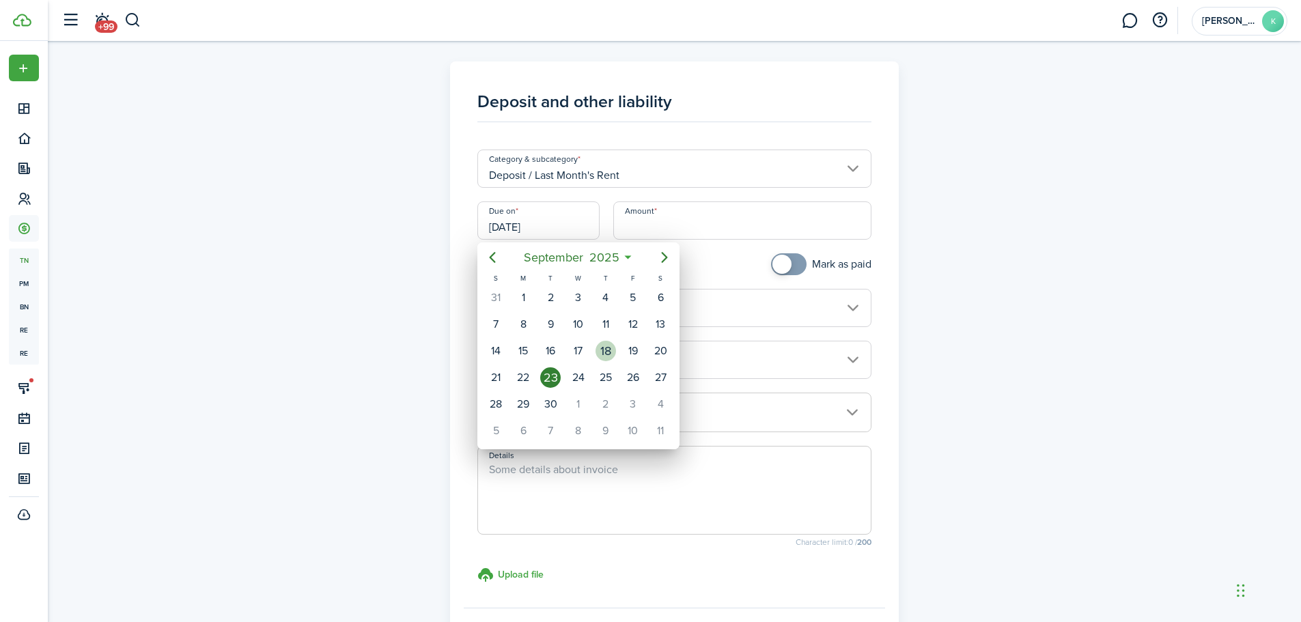
click at [606, 345] on div "18" at bounding box center [605, 351] width 20 height 20
type input "[DATE]"
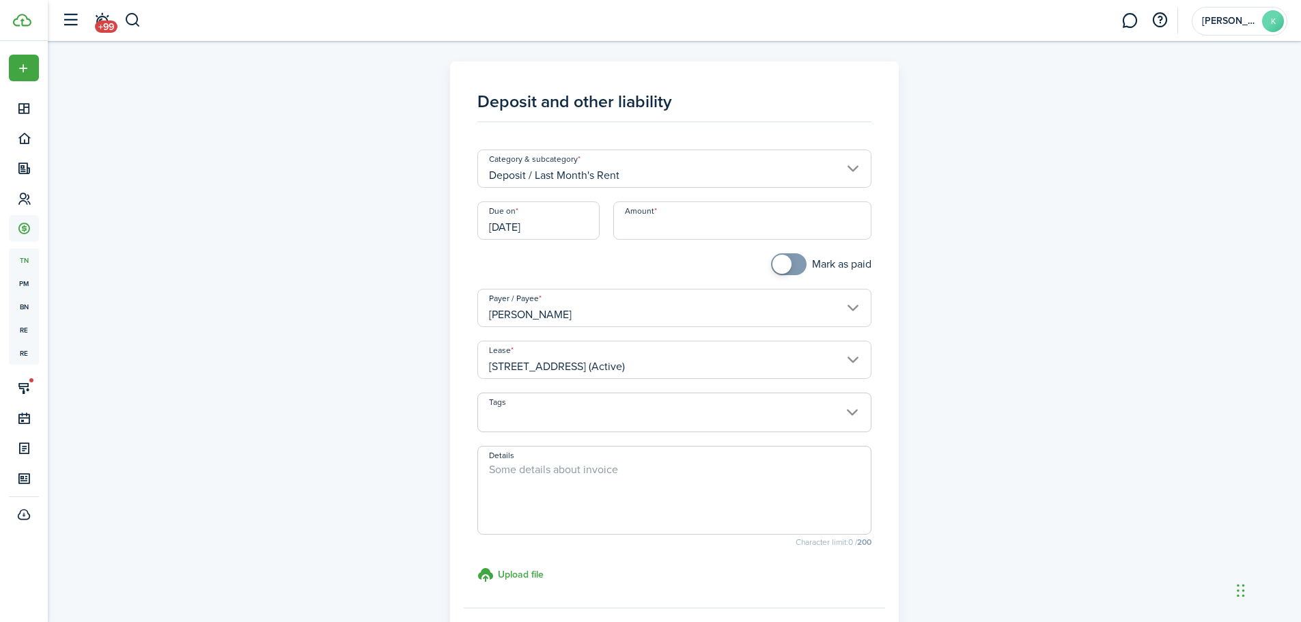
click at [662, 225] on input "Amount" at bounding box center [742, 220] width 258 height 38
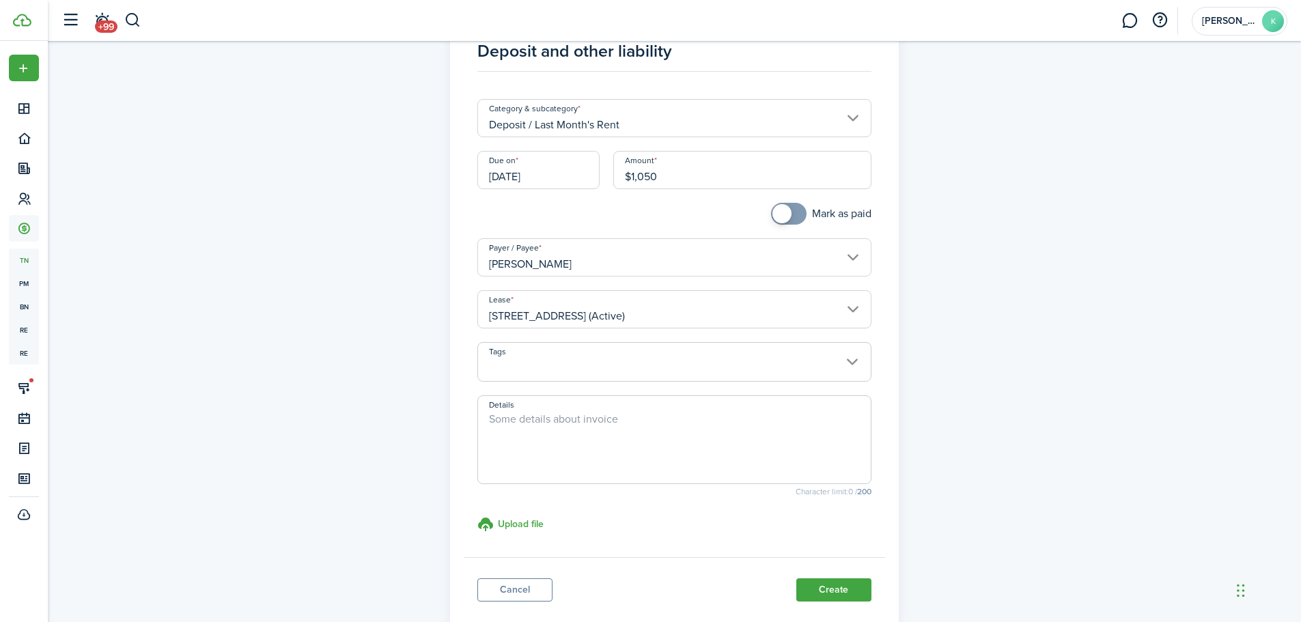
scroll to position [136, 0]
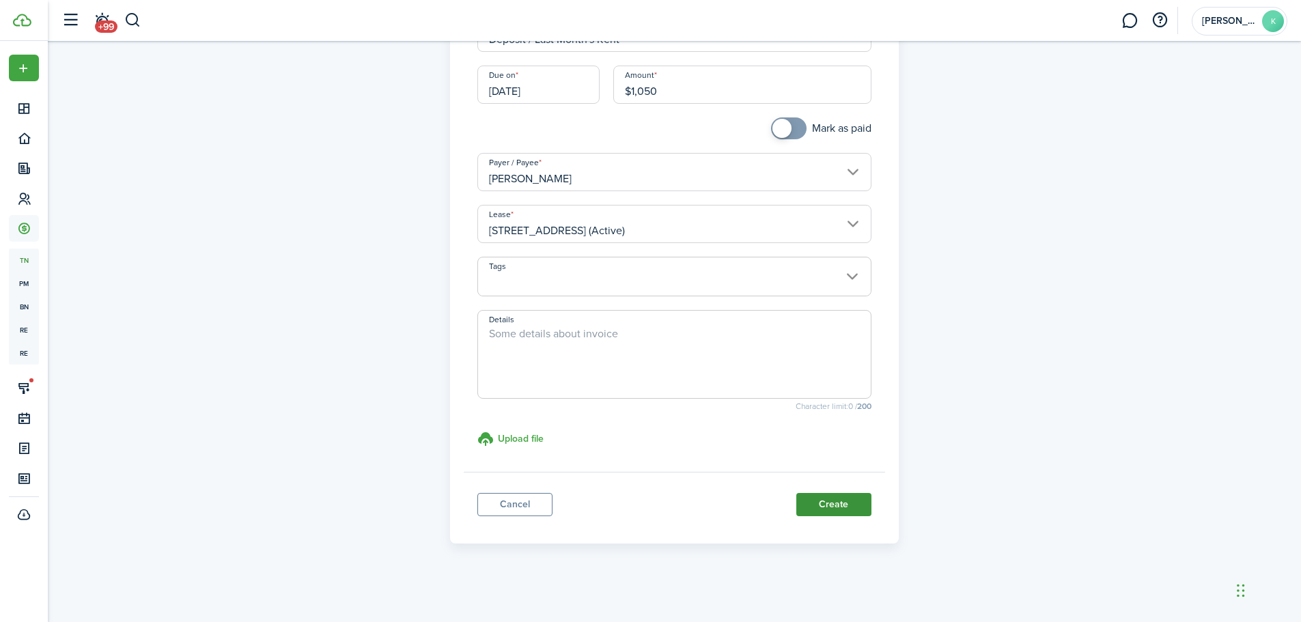
type input "$1,050.00"
click at [849, 507] on button "Create" at bounding box center [833, 504] width 75 height 23
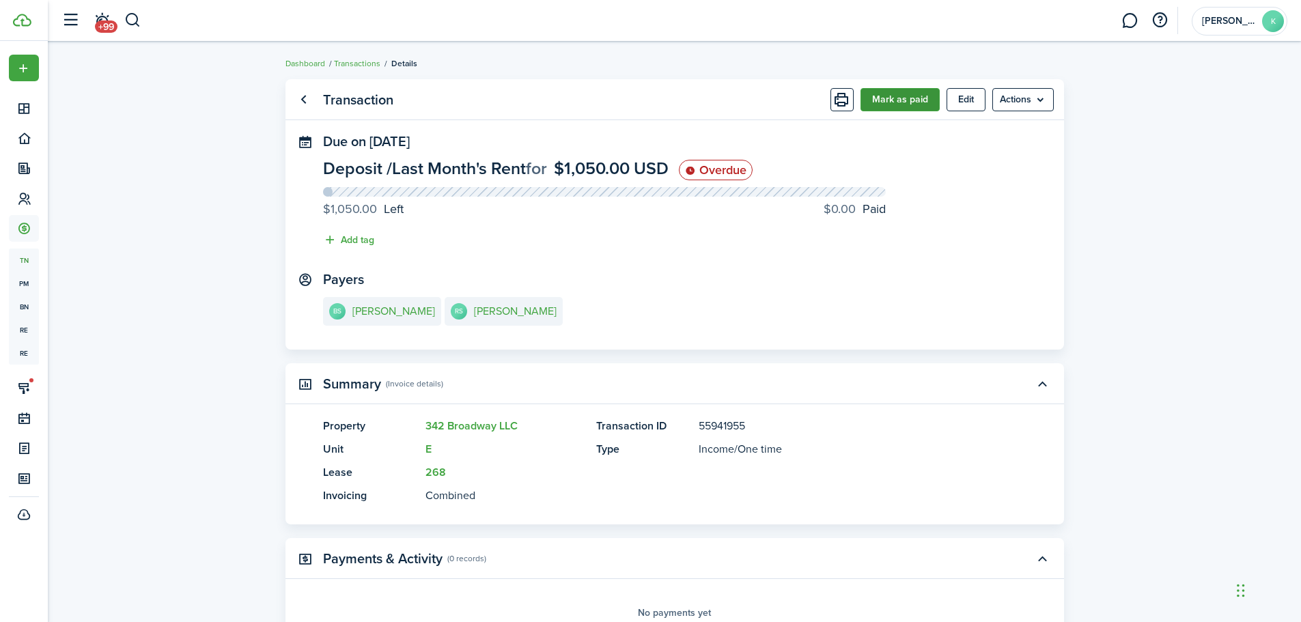
click at [892, 98] on button "Mark as paid" at bounding box center [899, 99] width 79 height 23
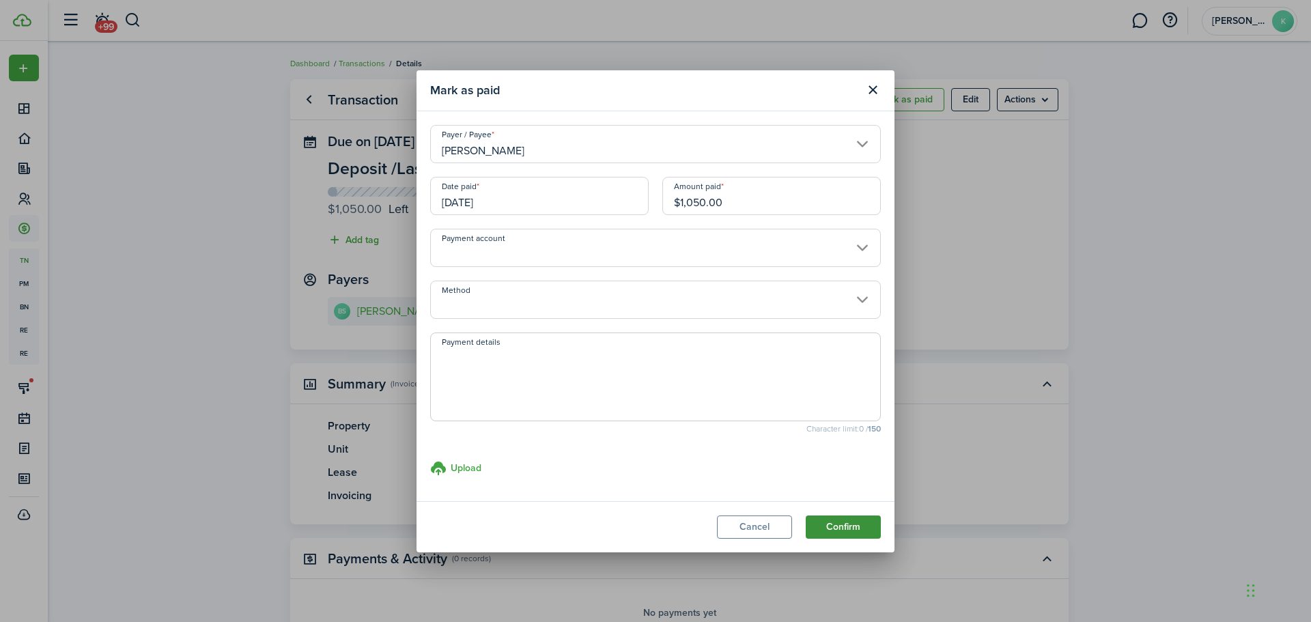
click at [833, 526] on button "Confirm" at bounding box center [843, 526] width 75 height 23
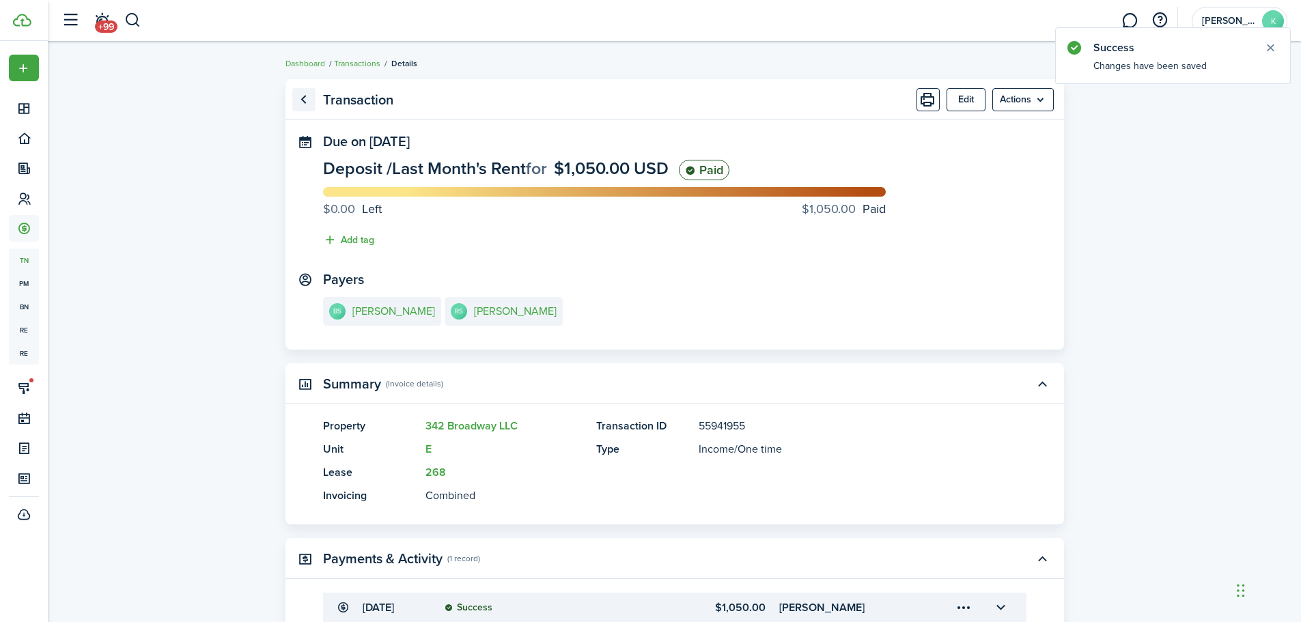
click at [304, 104] on link "Go back" at bounding box center [303, 99] width 23 height 23
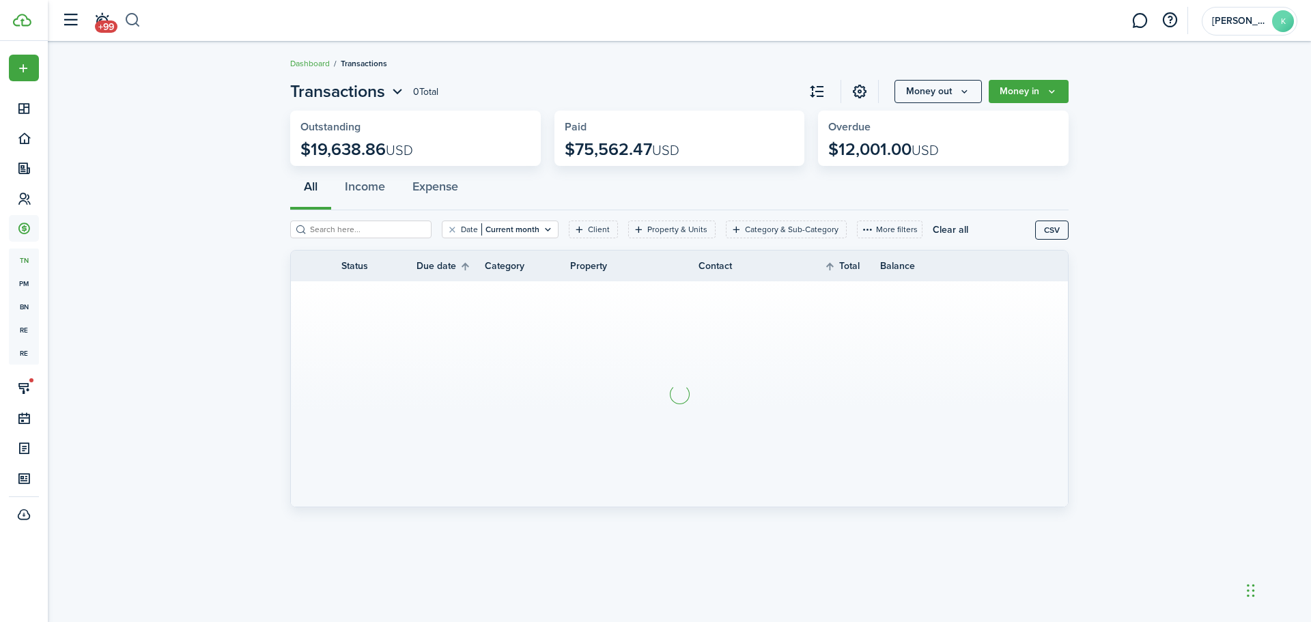
drag, startPoint x: 132, startPoint y: 24, endPoint x: 134, endPoint y: 31, distance: 8.0
click at [132, 24] on button "button" at bounding box center [132, 20] width 17 height 23
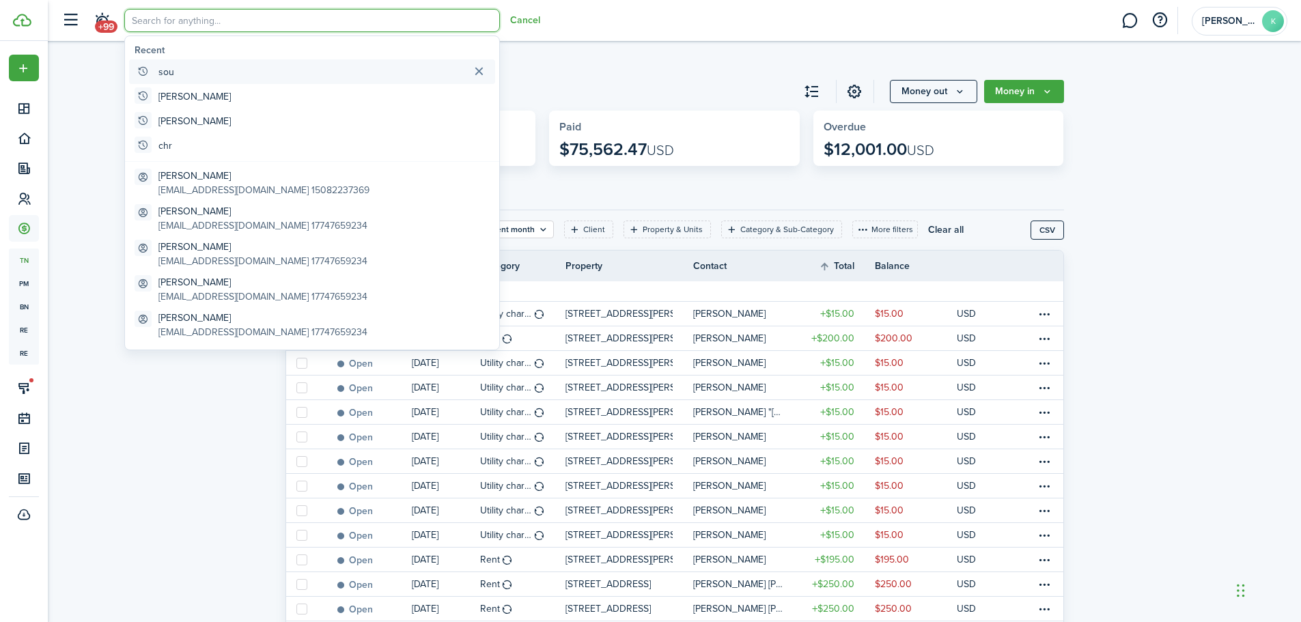
click at [176, 72] on global-search-item "sou" at bounding box center [312, 71] width 366 height 25
type input "sou"
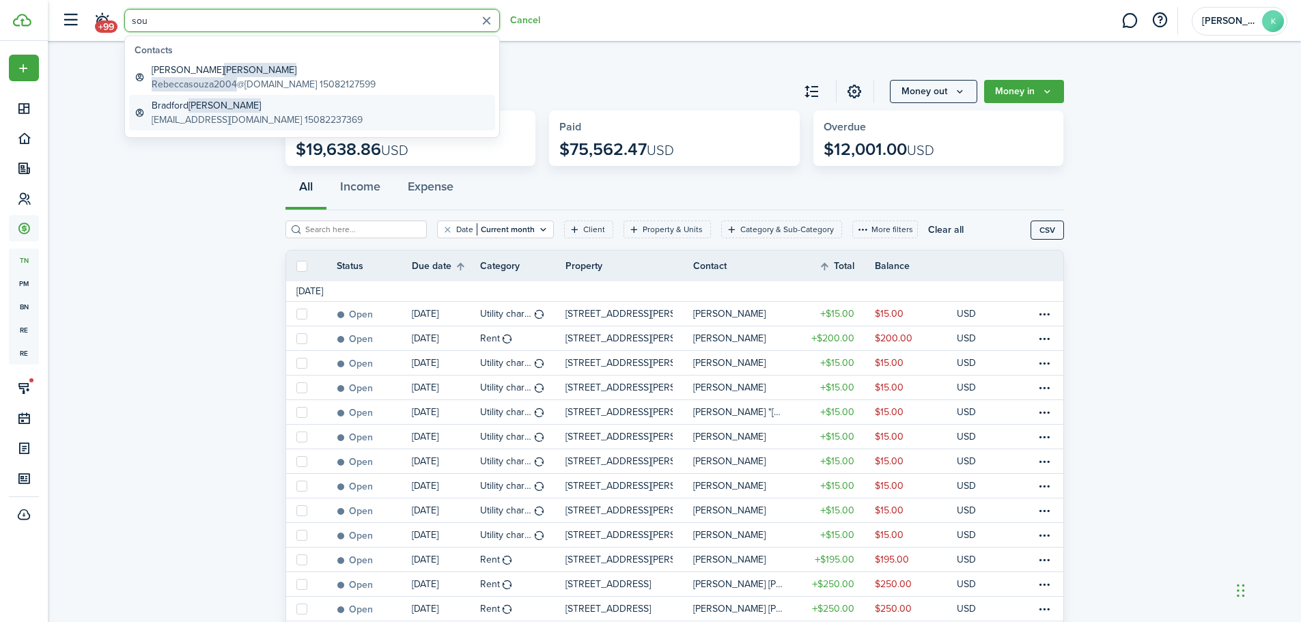
click at [199, 107] on span "[PERSON_NAME]" at bounding box center [224, 105] width 72 height 14
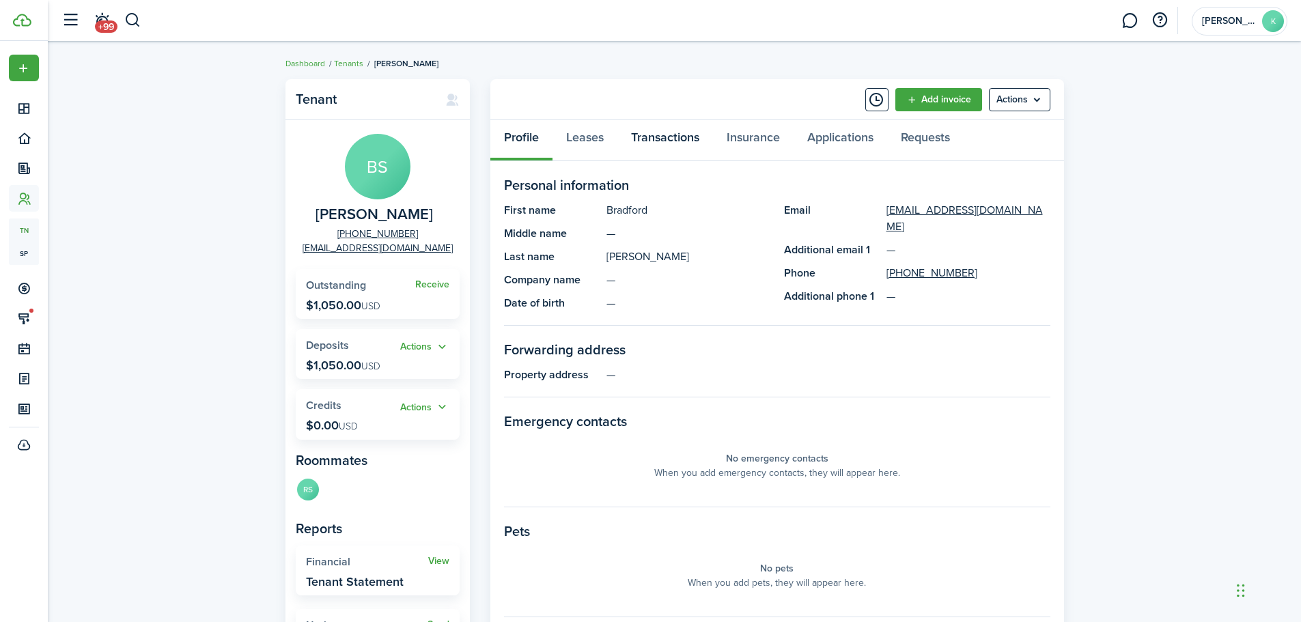
click at [660, 141] on link "Transactions" at bounding box center [665, 140] width 96 height 41
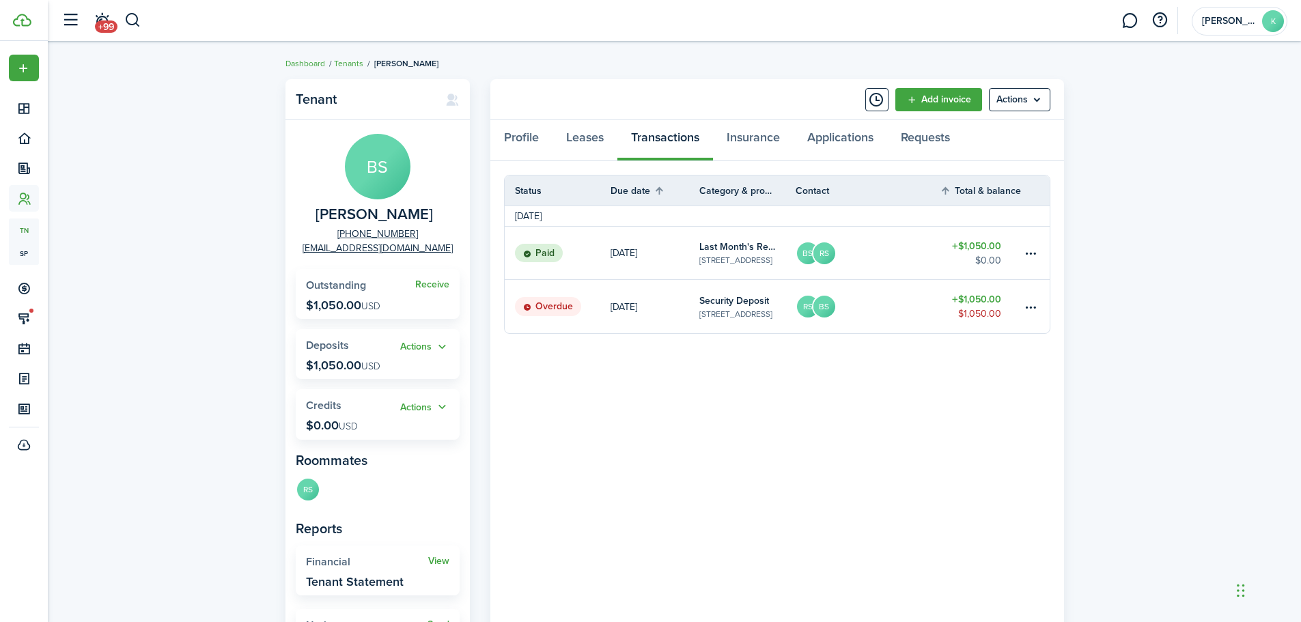
click at [983, 246] on table-amount-title "$1,050.00" at bounding box center [976, 246] width 49 height 14
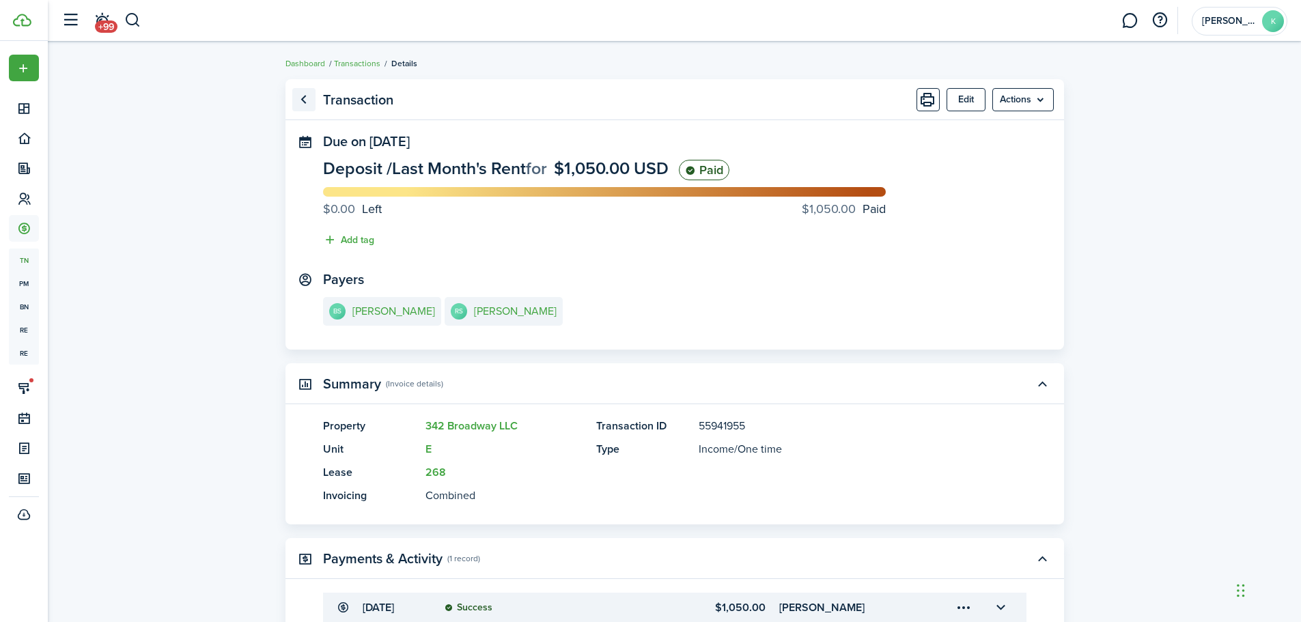
click at [302, 98] on link "Go back" at bounding box center [303, 99] width 23 height 23
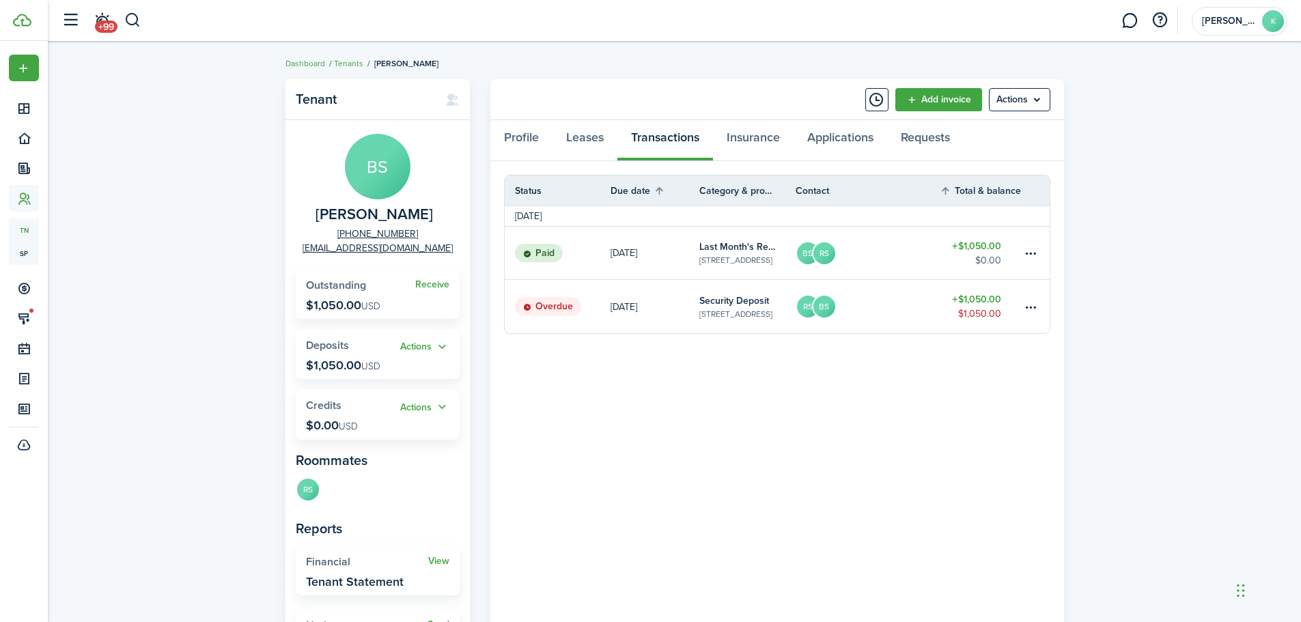
click at [982, 307] on table-amount-description "$1,050.00" at bounding box center [979, 314] width 43 height 14
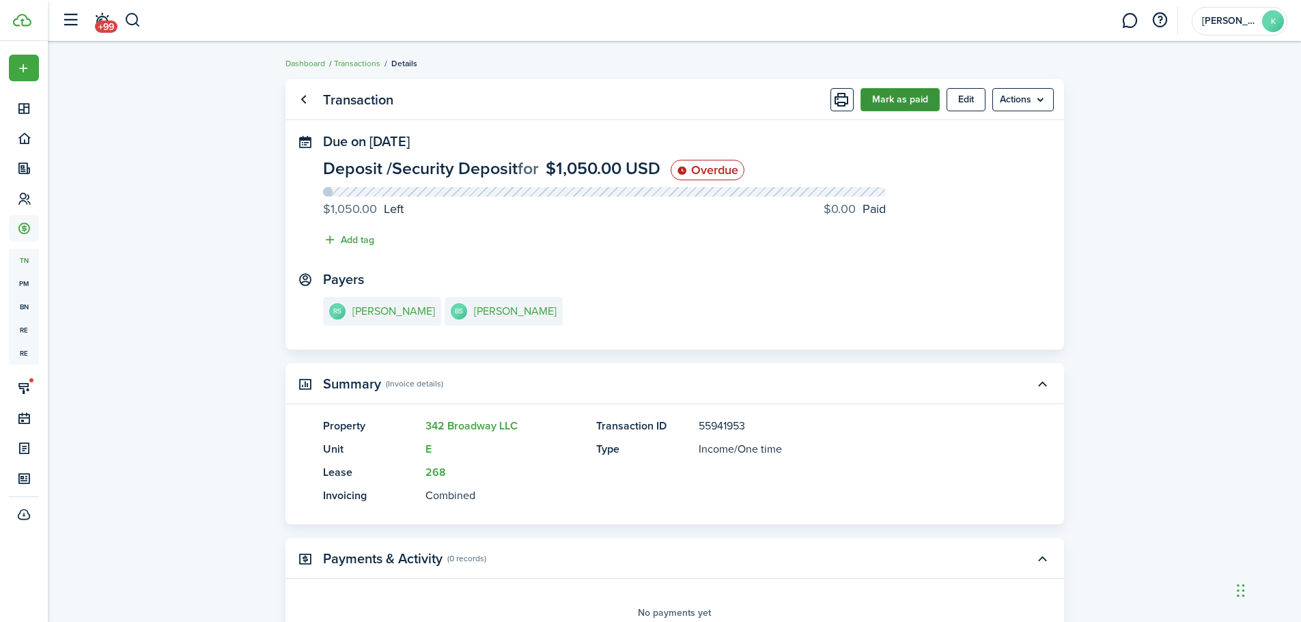
click at [883, 97] on button "Mark as paid" at bounding box center [899, 99] width 79 height 23
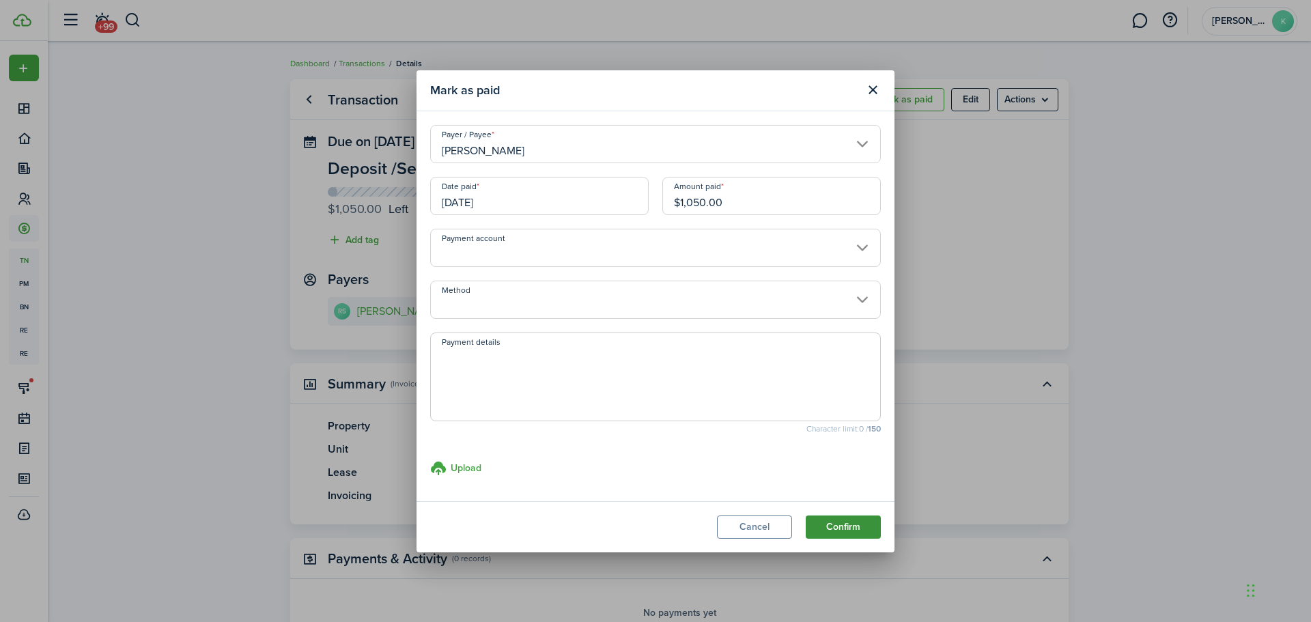
click at [851, 525] on button "Confirm" at bounding box center [843, 526] width 75 height 23
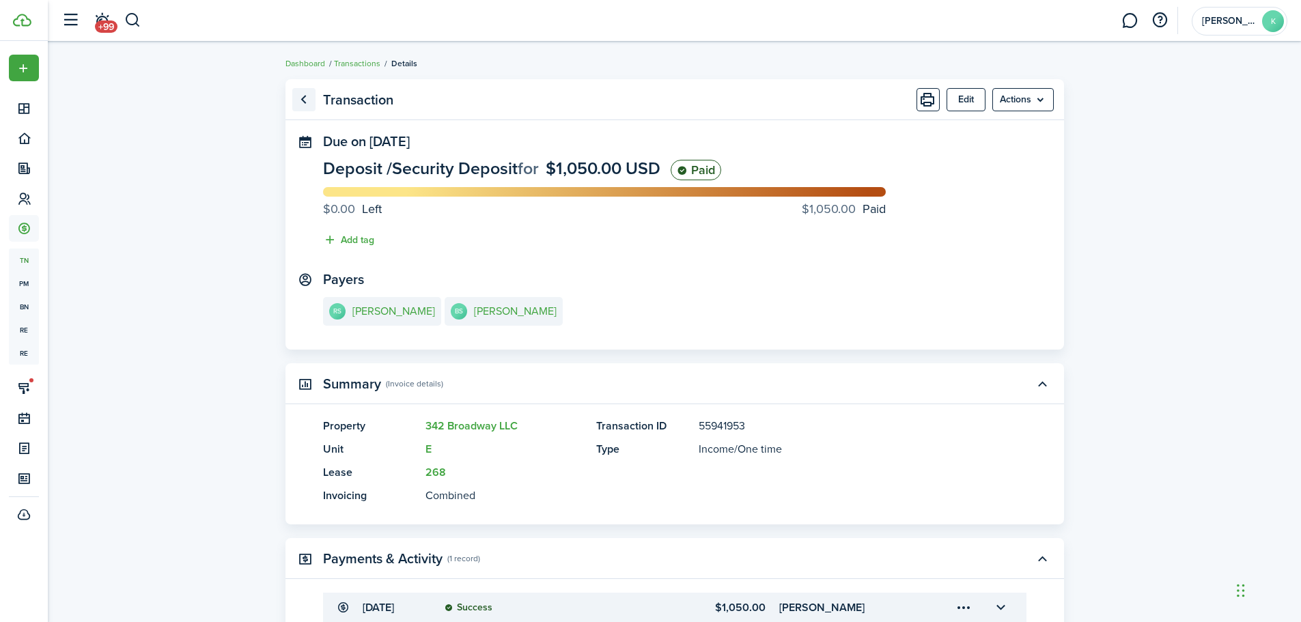
click at [302, 102] on link "Go back" at bounding box center [303, 99] width 23 height 23
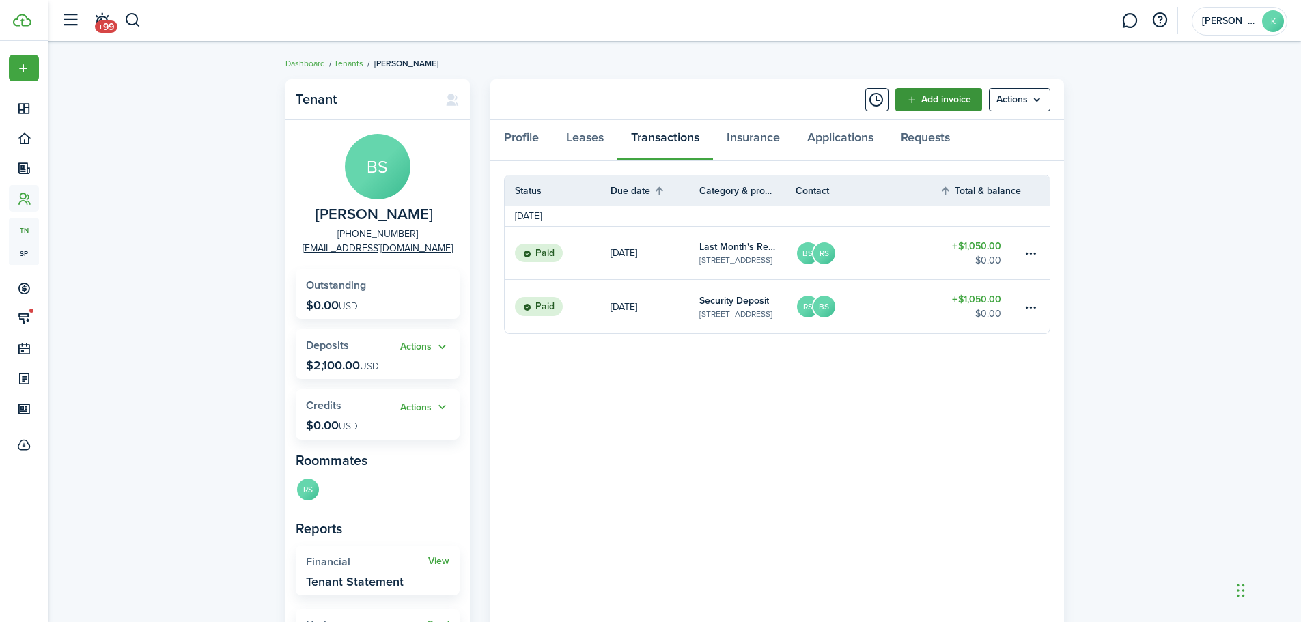
click at [941, 103] on link "Add invoice" at bounding box center [938, 99] width 87 height 23
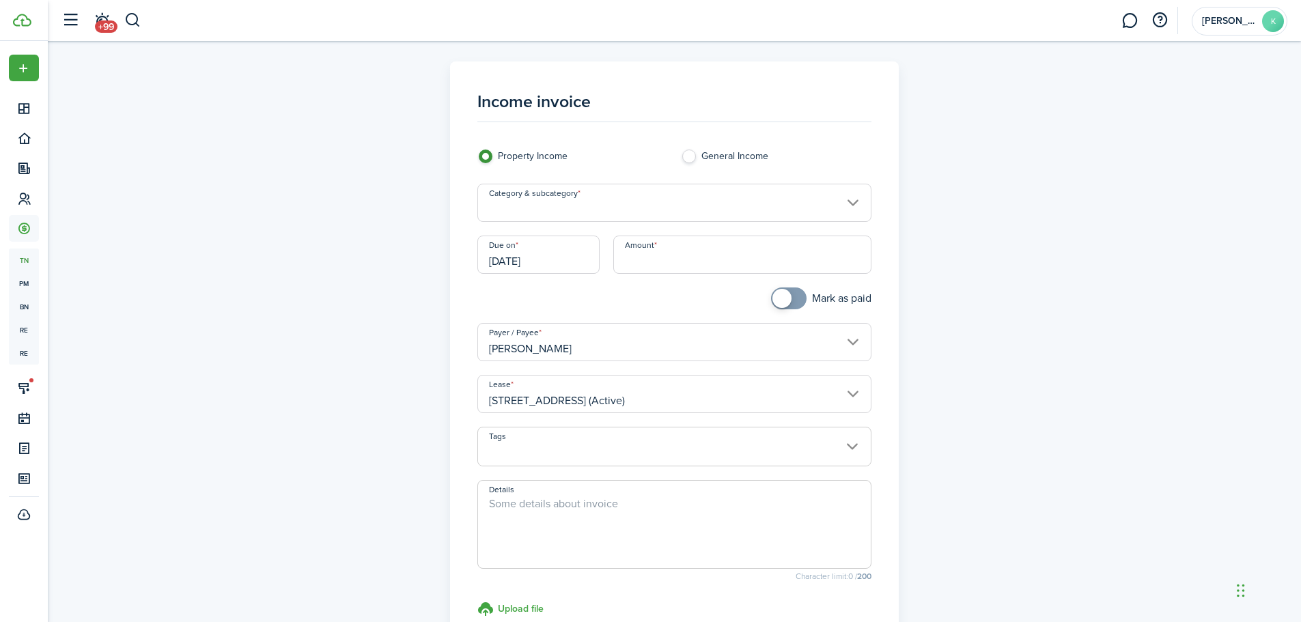
click at [571, 208] on input "Category & subcategory" at bounding box center [674, 203] width 394 height 38
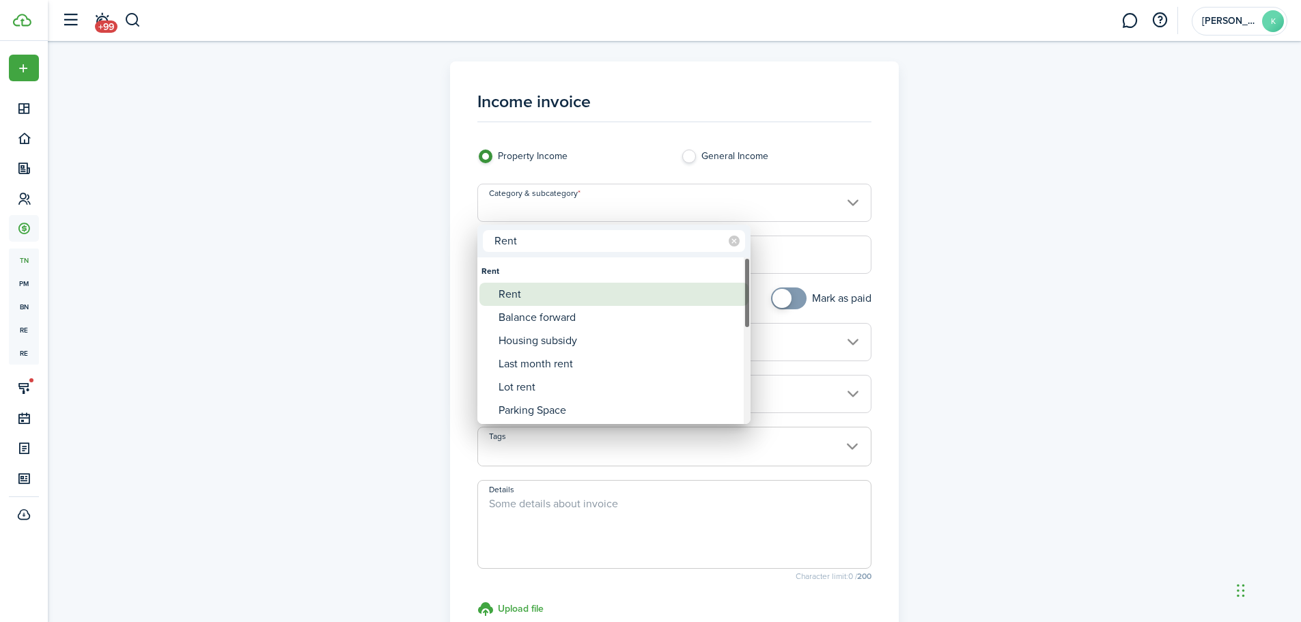
type input "Rent"
click at [541, 298] on div "Rent" at bounding box center [619, 294] width 242 height 23
type input "Rent"
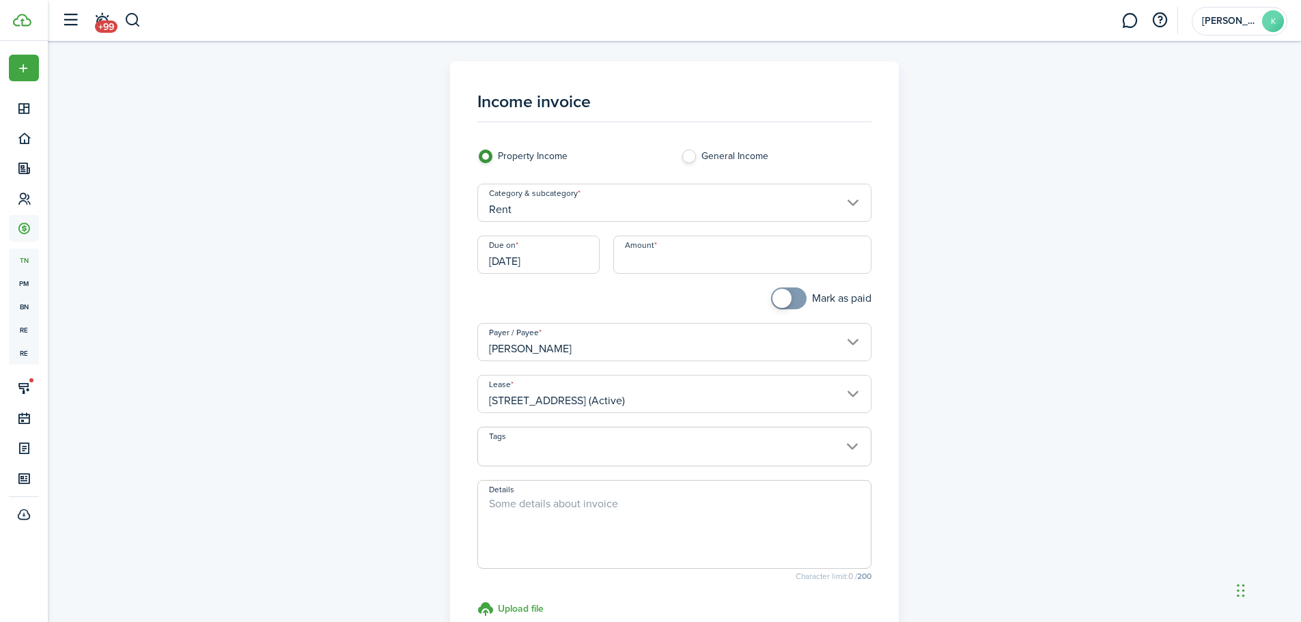
click at [575, 264] on input "[DATE]" at bounding box center [538, 255] width 122 height 38
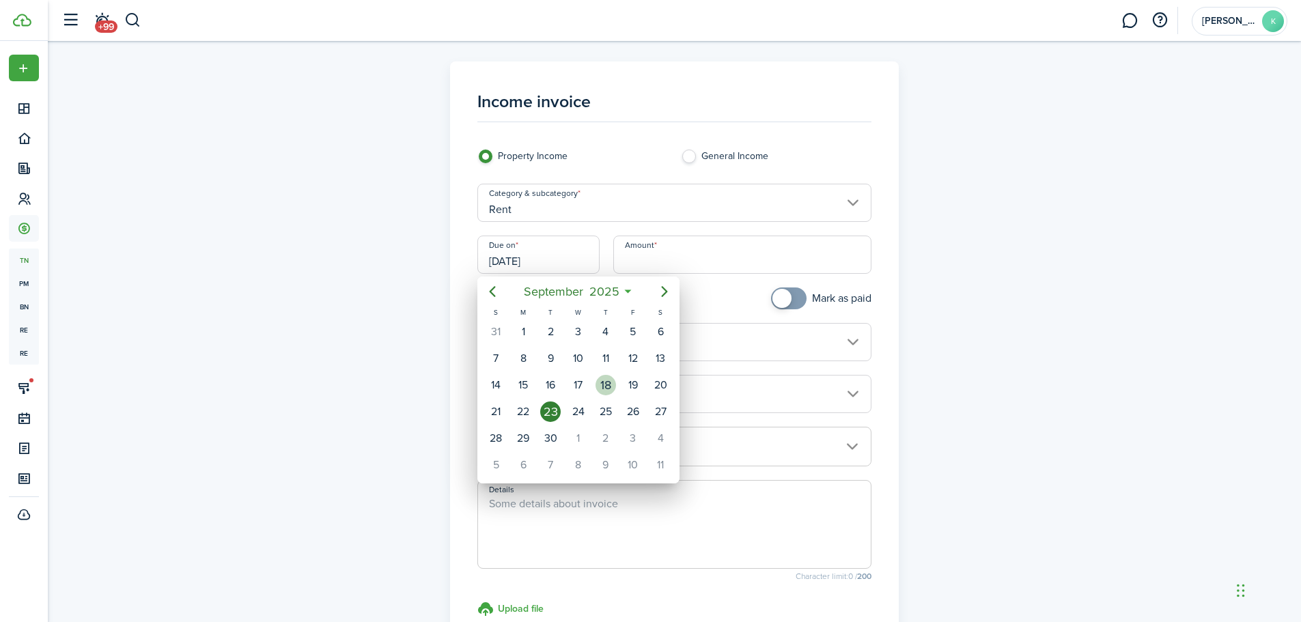
click at [606, 386] on div "18" at bounding box center [605, 385] width 20 height 20
type input "[DATE]"
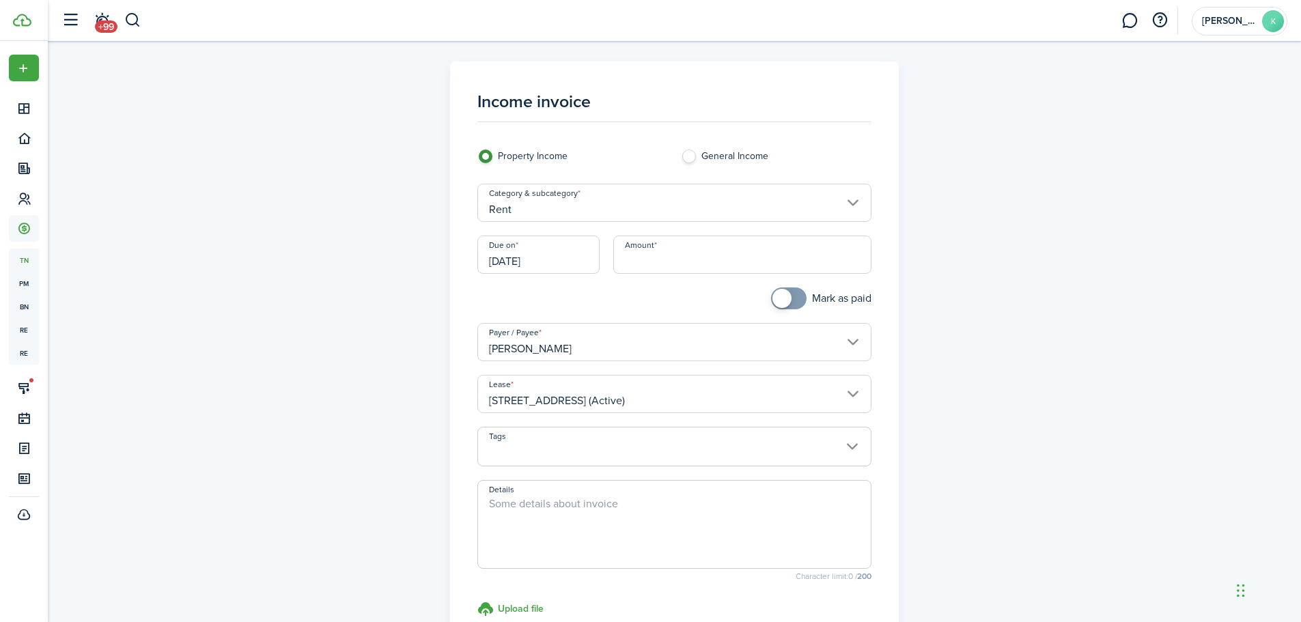
click at [662, 262] on input "Amount" at bounding box center [742, 255] width 258 height 38
paste input "$245.00"
type input "$245.00"
click at [577, 506] on textarea "Details" at bounding box center [674, 529] width 393 height 66
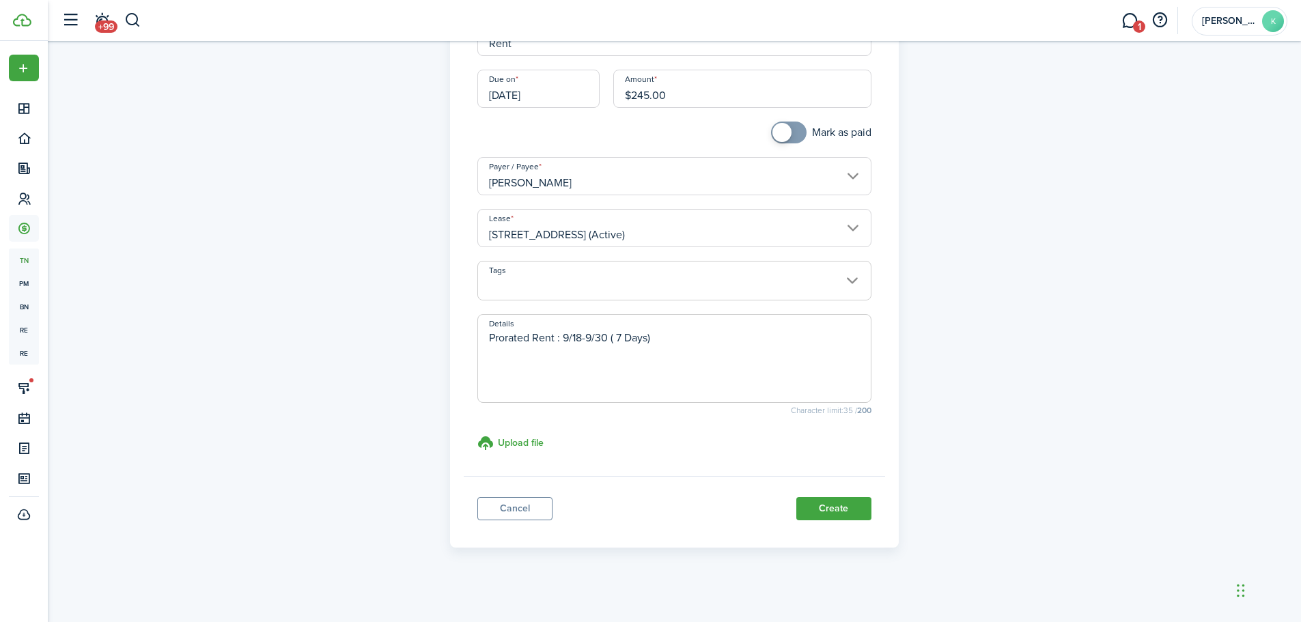
scroll to position [170, 0]
type textarea "Prorated Rent : 9/18-9/30 ( 7 Days)"
click at [846, 503] on button "Create" at bounding box center [833, 504] width 75 height 23
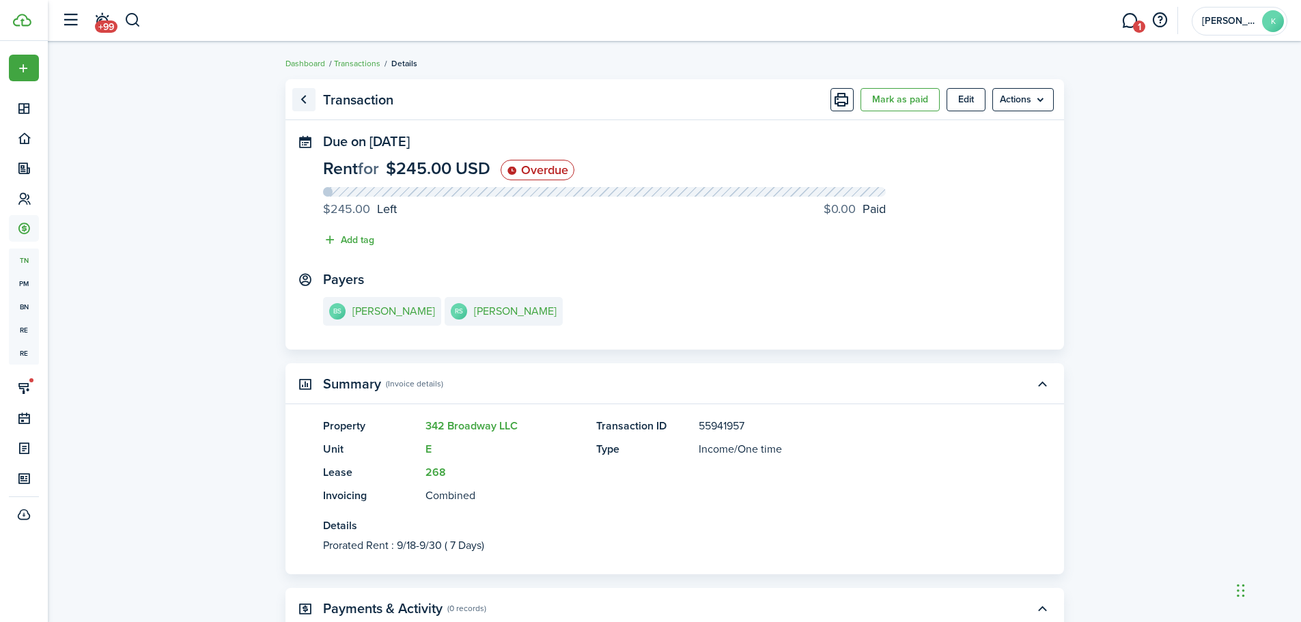
click at [301, 99] on link "Go back" at bounding box center [303, 99] width 23 height 23
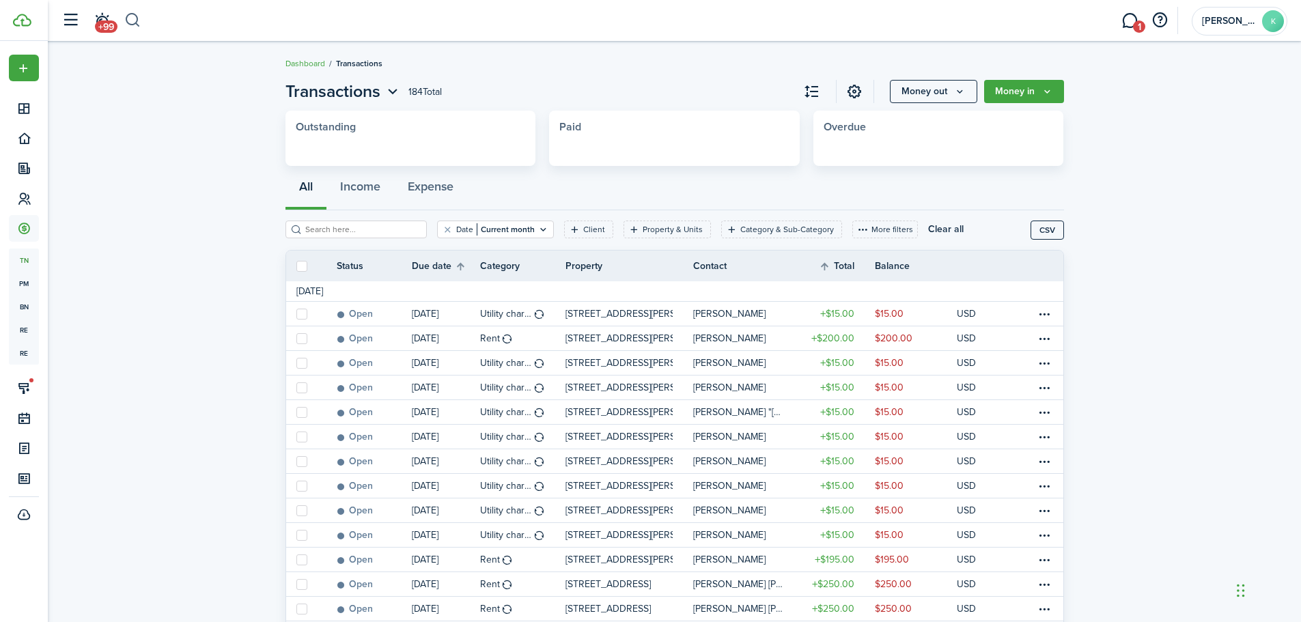
click at [126, 15] on button "button" at bounding box center [132, 20] width 17 height 23
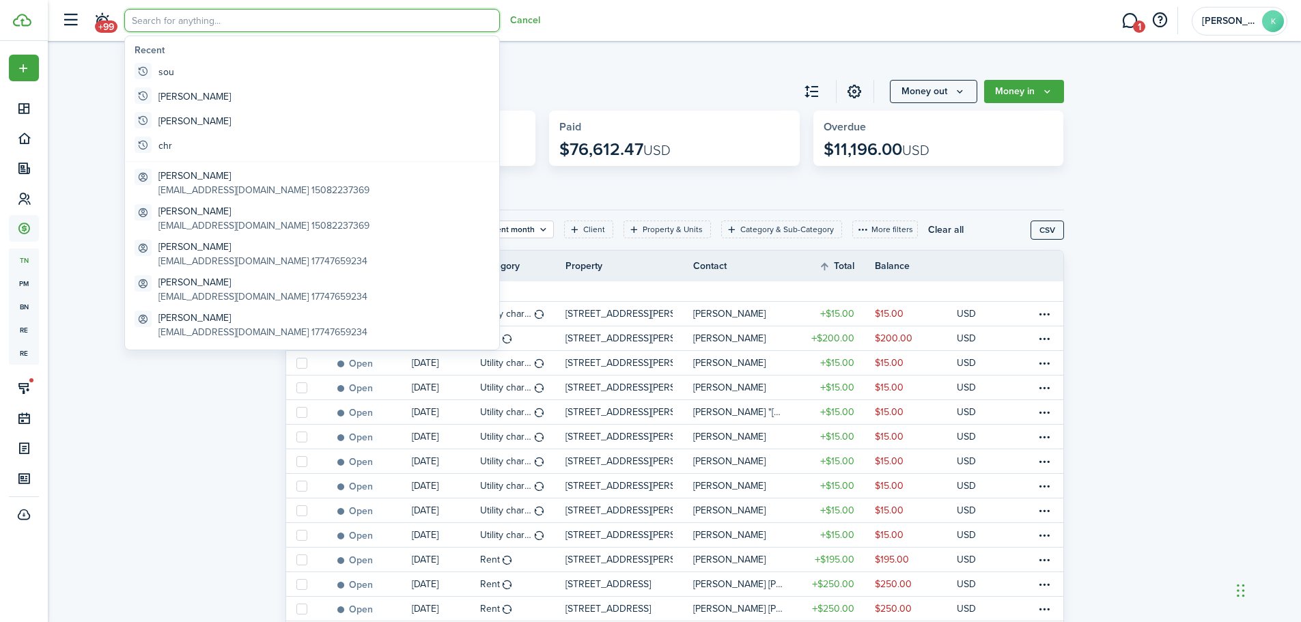
click at [145, 25] on input "search" at bounding box center [312, 20] width 376 height 23
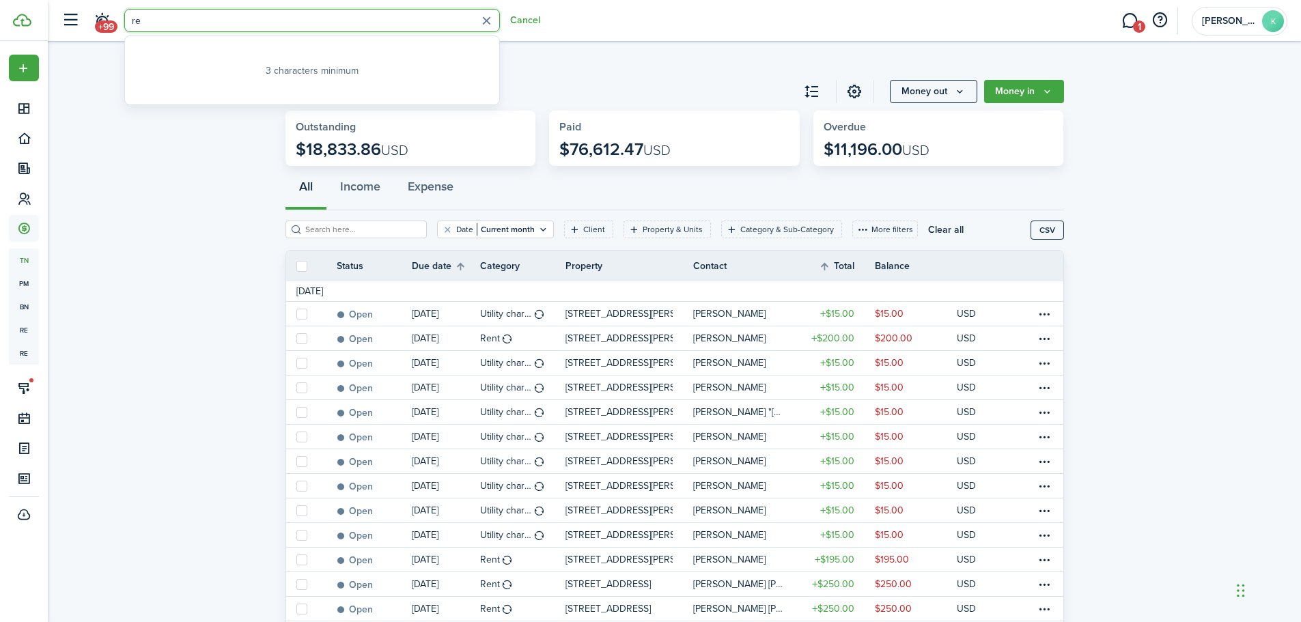
type input "r"
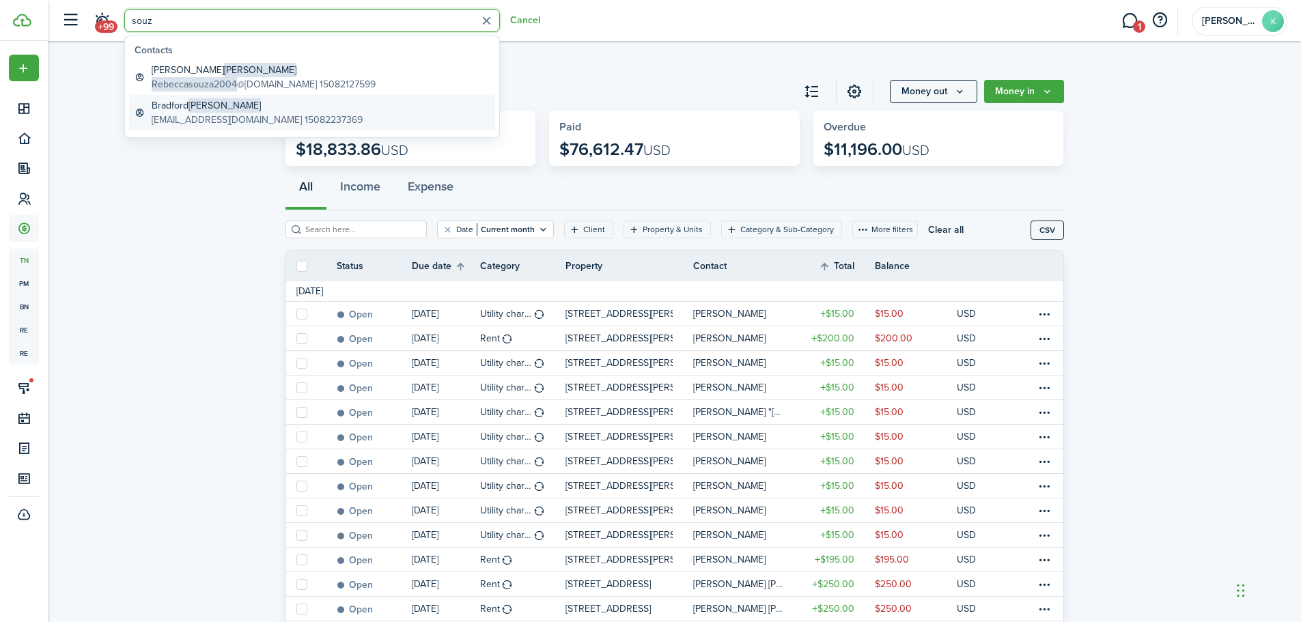
type input "souz"
click at [206, 122] on global-search-item-description "[EMAIL_ADDRESS][DOMAIN_NAME] 15082237369" at bounding box center [257, 120] width 211 height 14
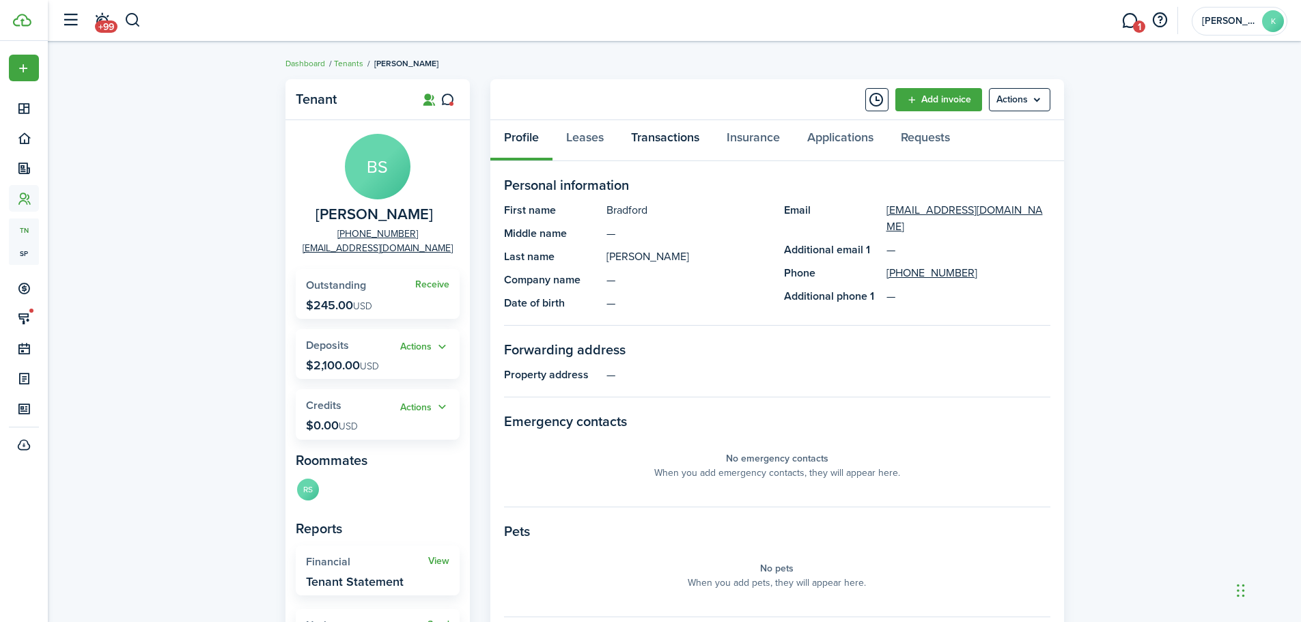
click at [675, 141] on link "Transactions" at bounding box center [665, 140] width 96 height 41
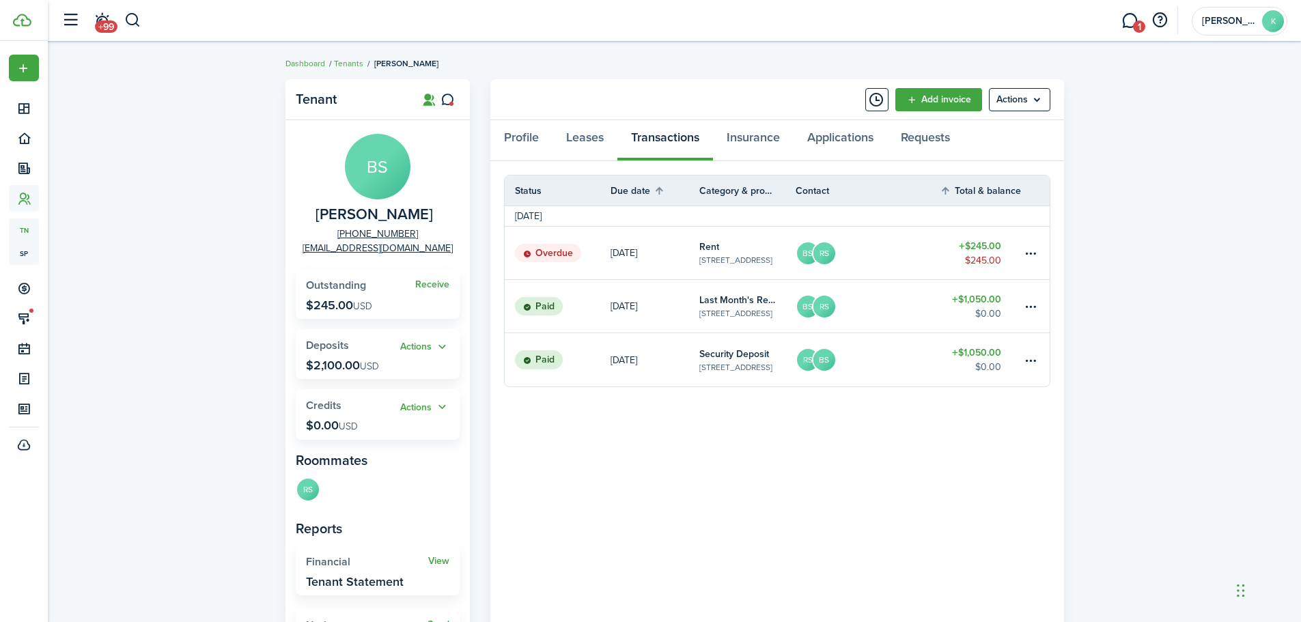
click at [978, 263] on table-amount-description "$245.00" at bounding box center [983, 260] width 36 height 14
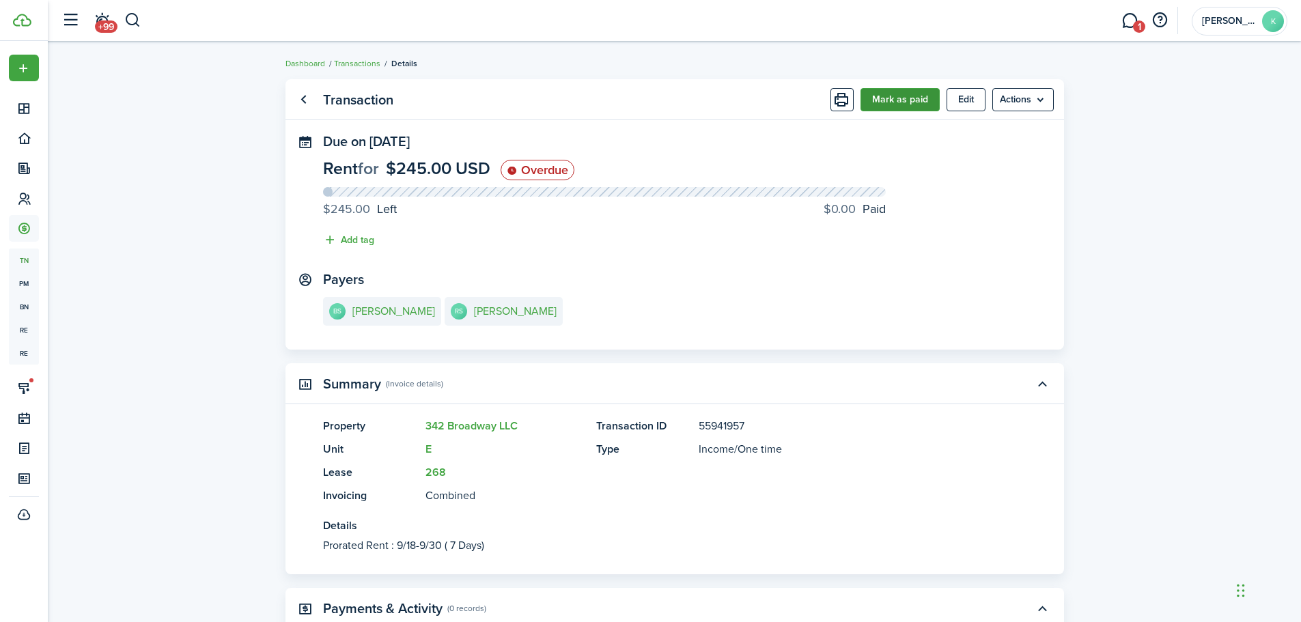
click at [892, 104] on button "Mark as paid" at bounding box center [899, 99] width 79 height 23
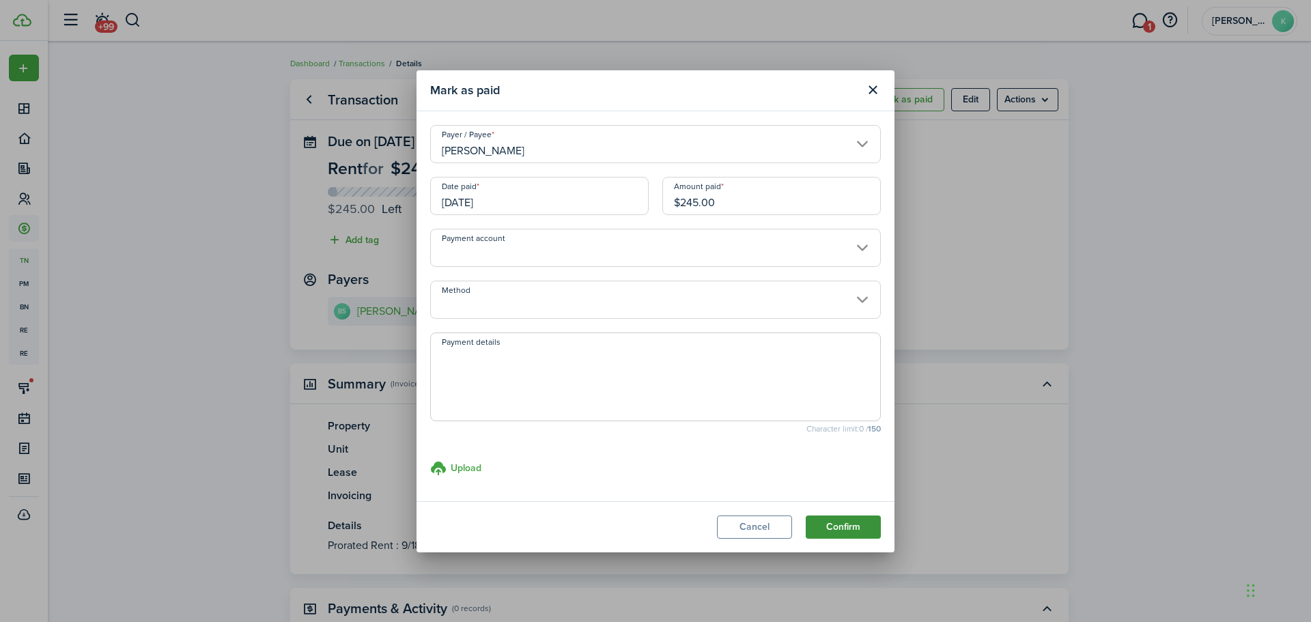
click at [849, 526] on button "Confirm" at bounding box center [843, 526] width 75 height 23
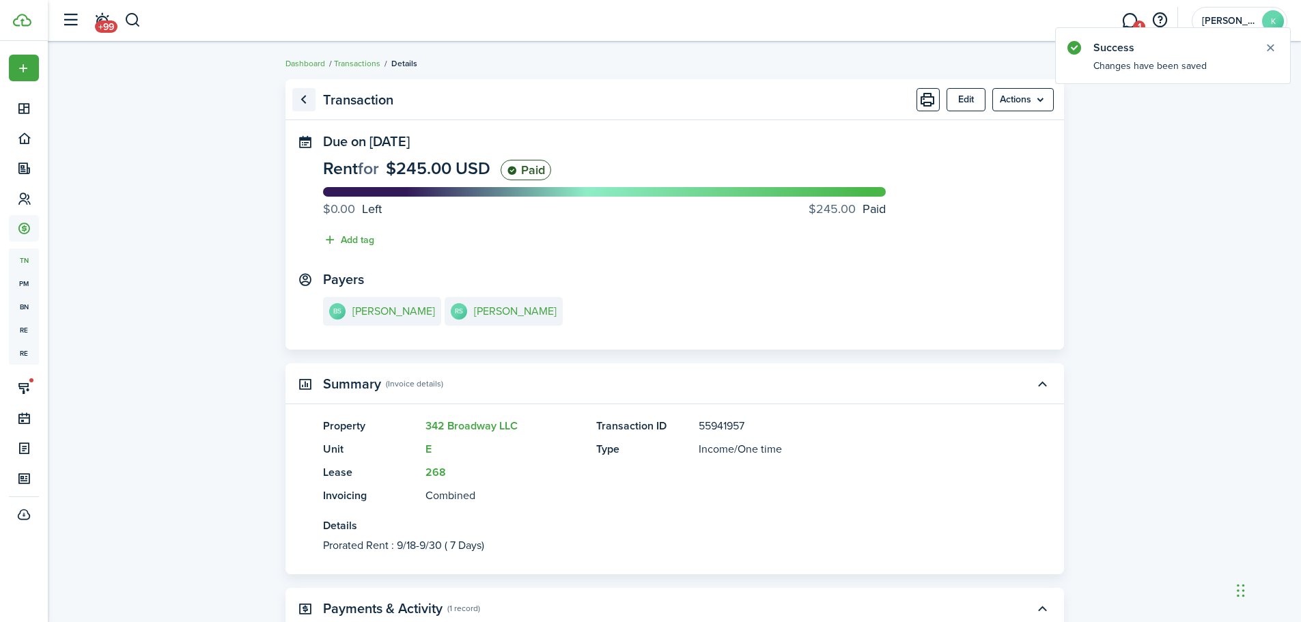
click at [304, 97] on link "Go back" at bounding box center [303, 99] width 23 height 23
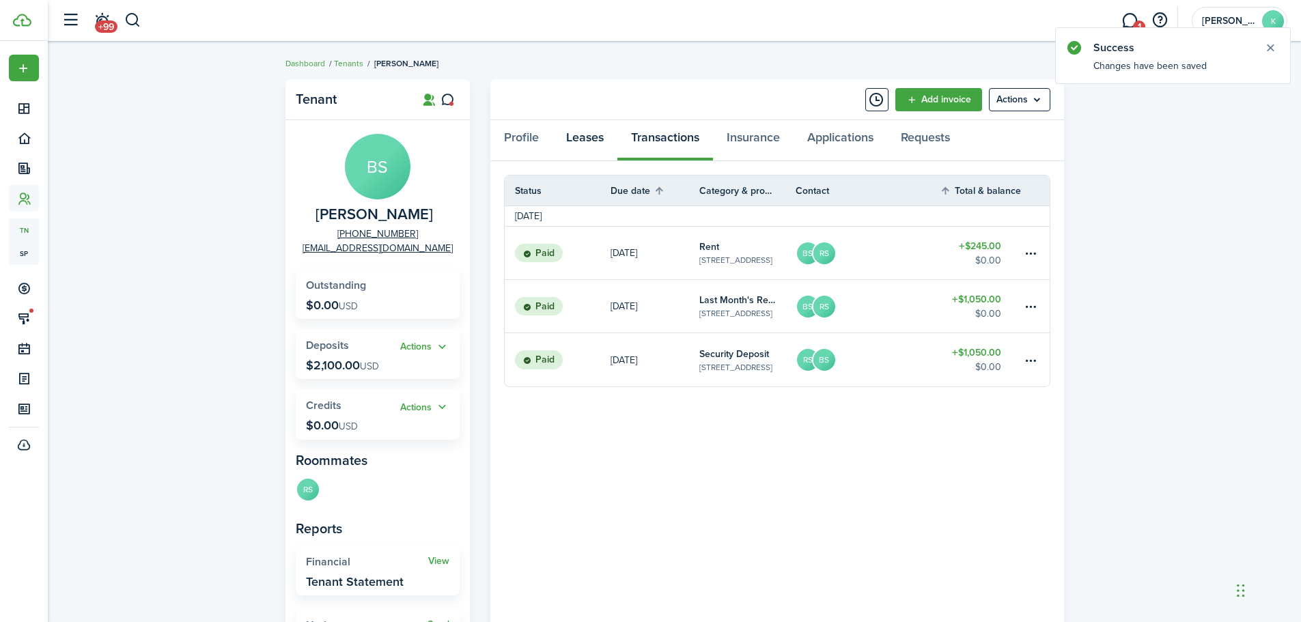
click at [578, 140] on link "Leases" at bounding box center [584, 140] width 65 height 41
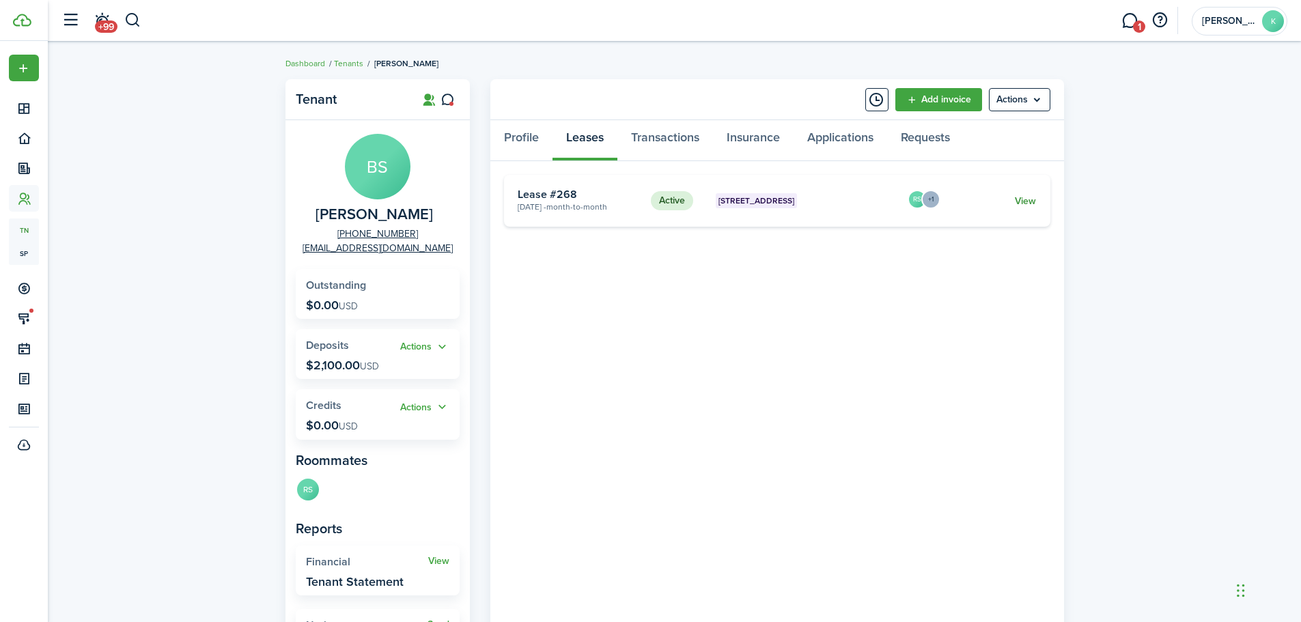
click at [1031, 199] on link "View" at bounding box center [1025, 201] width 21 height 14
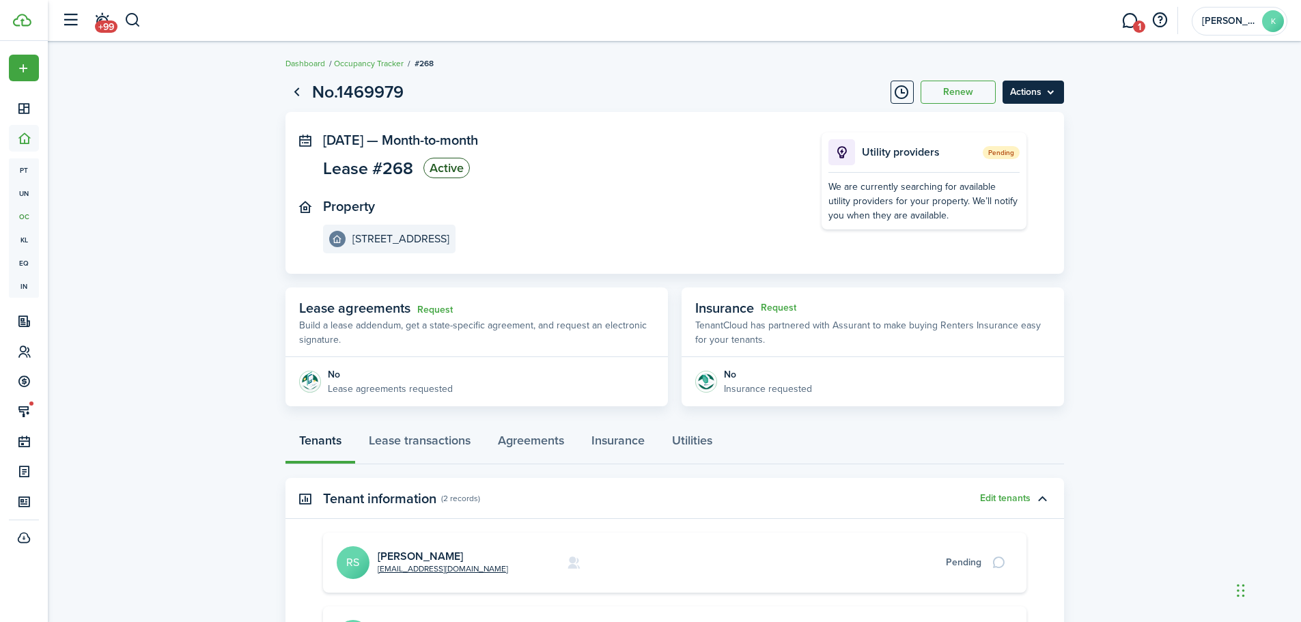
click at [1028, 87] on menu-btn "Actions" at bounding box center [1032, 92] width 61 height 23
click at [993, 124] on button "Edit" at bounding box center [1003, 122] width 119 height 23
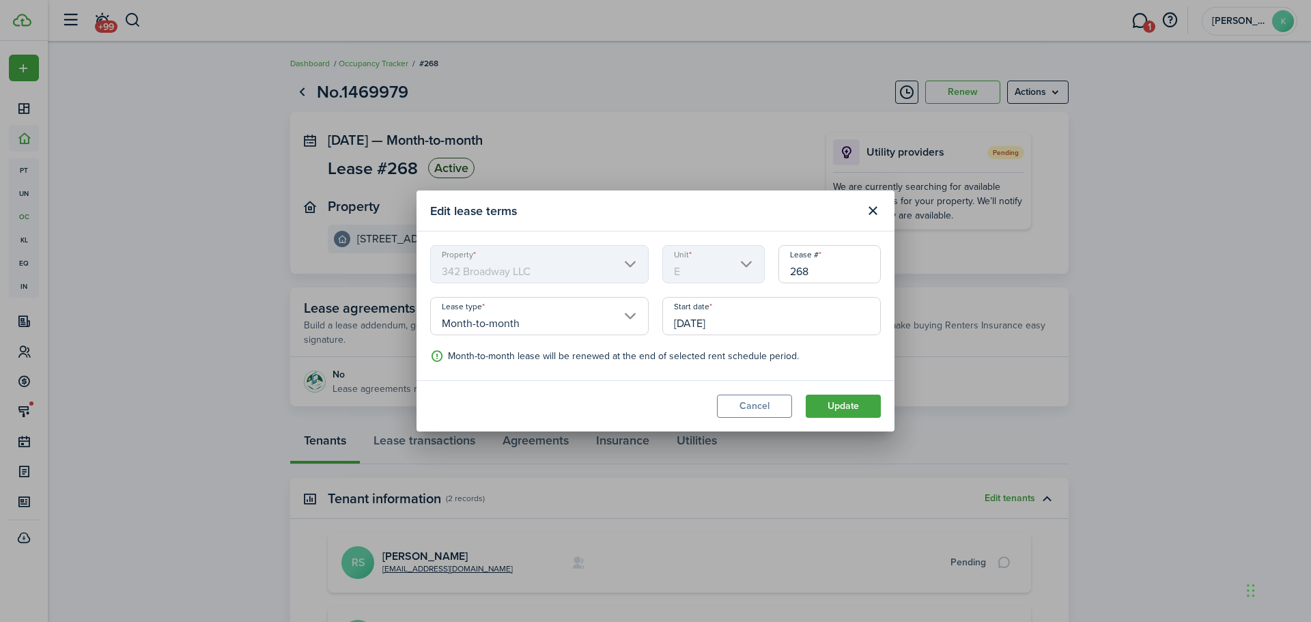
click at [699, 325] on input "10/30/2025" at bounding box center [771, 316] width 218 height 38
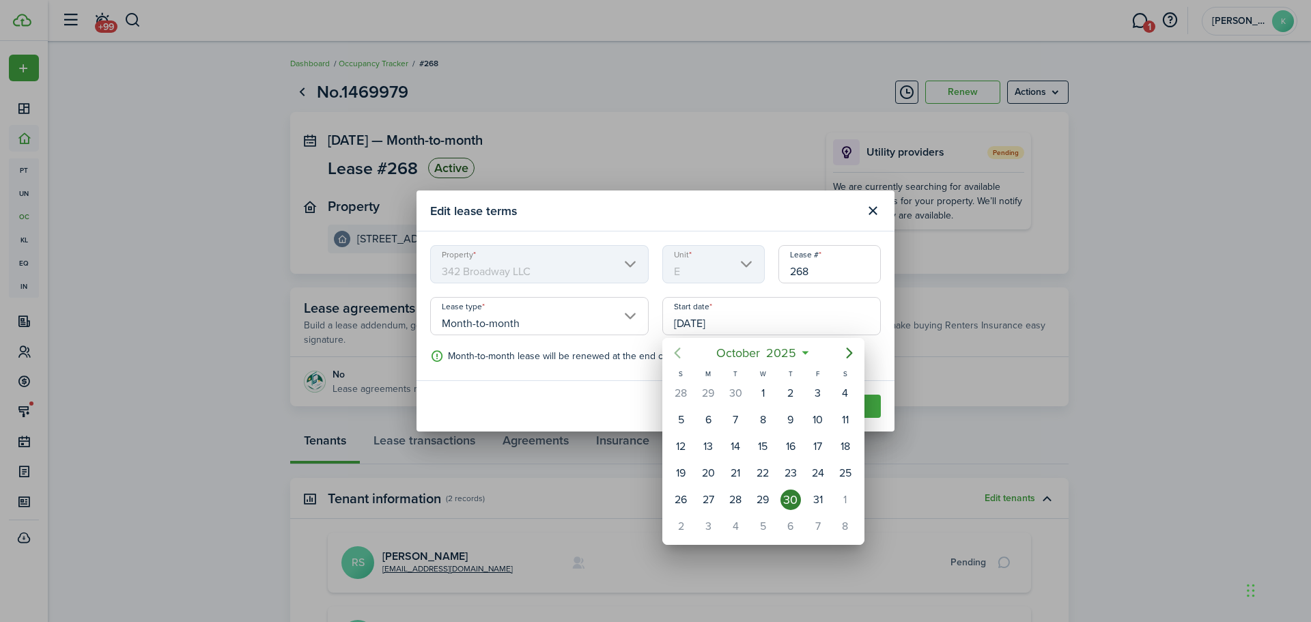
click at [681, 348] on icon "Previous page" at bounding box center [677, 353] width 16 height 16
click at [769, 471] on div "24" at bounding box center [762, 473] width 20 height 20
type input "09/24/2025"
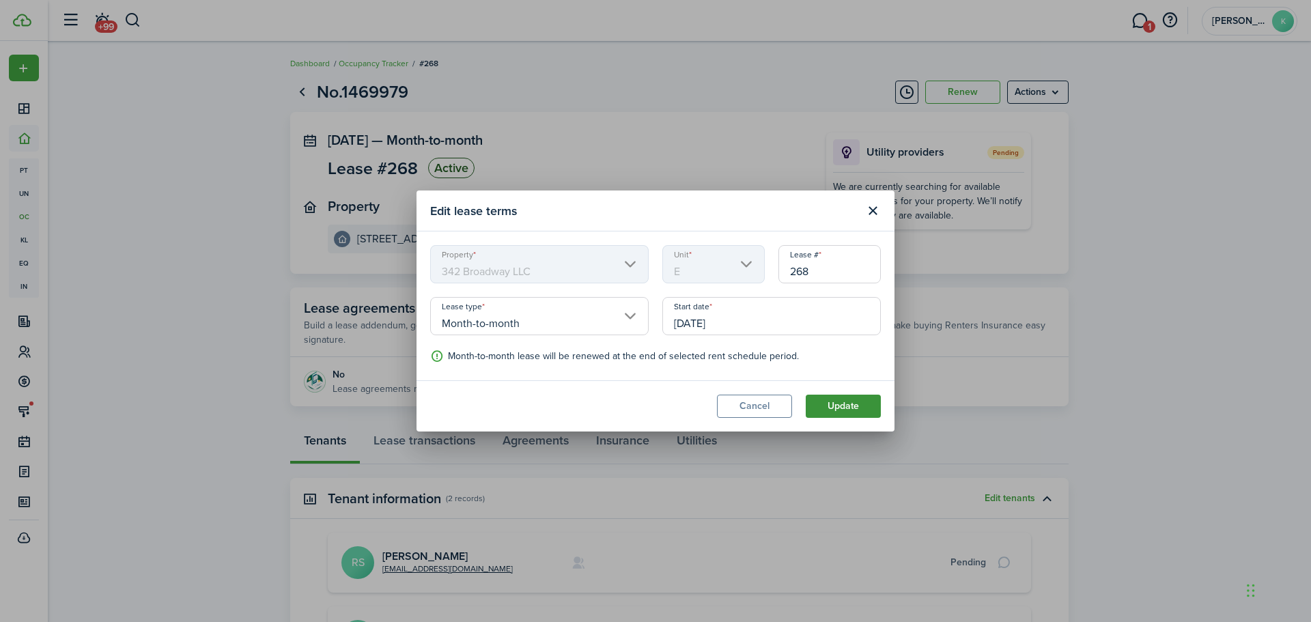
click at [840, 410] on button "Update" at bounding box center [843, 406] width 75 height 23
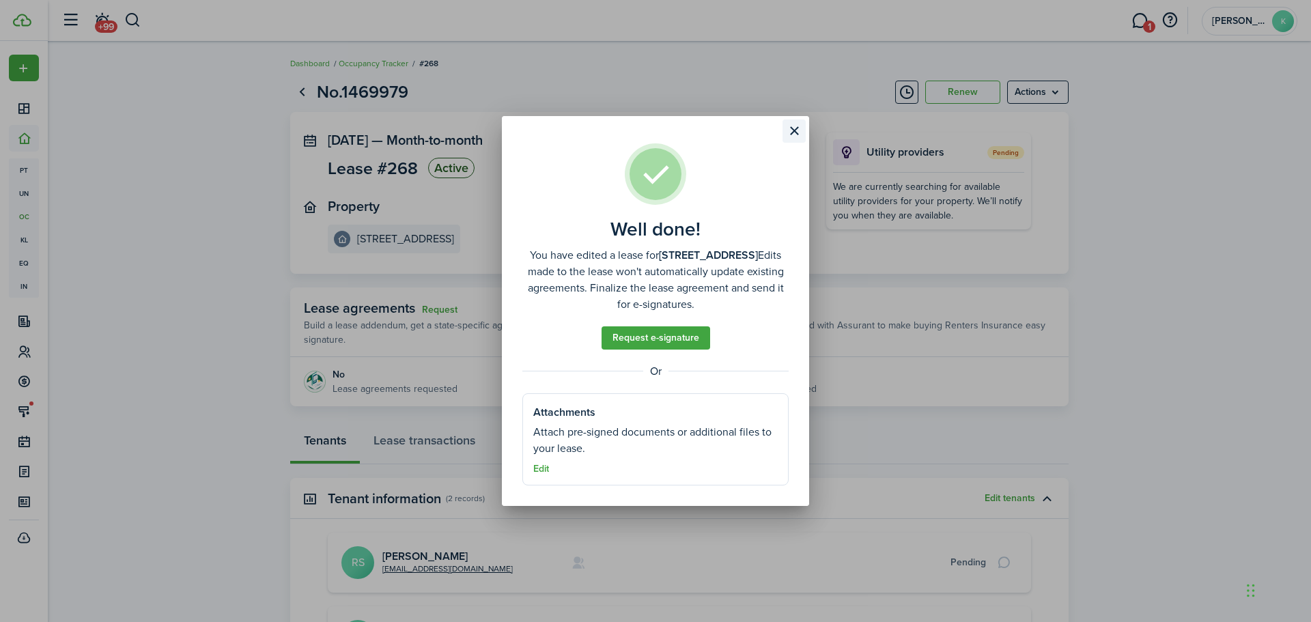
click at [792, 132] on button "Close modal" at bounding box center [793, 130] width 23 height 23
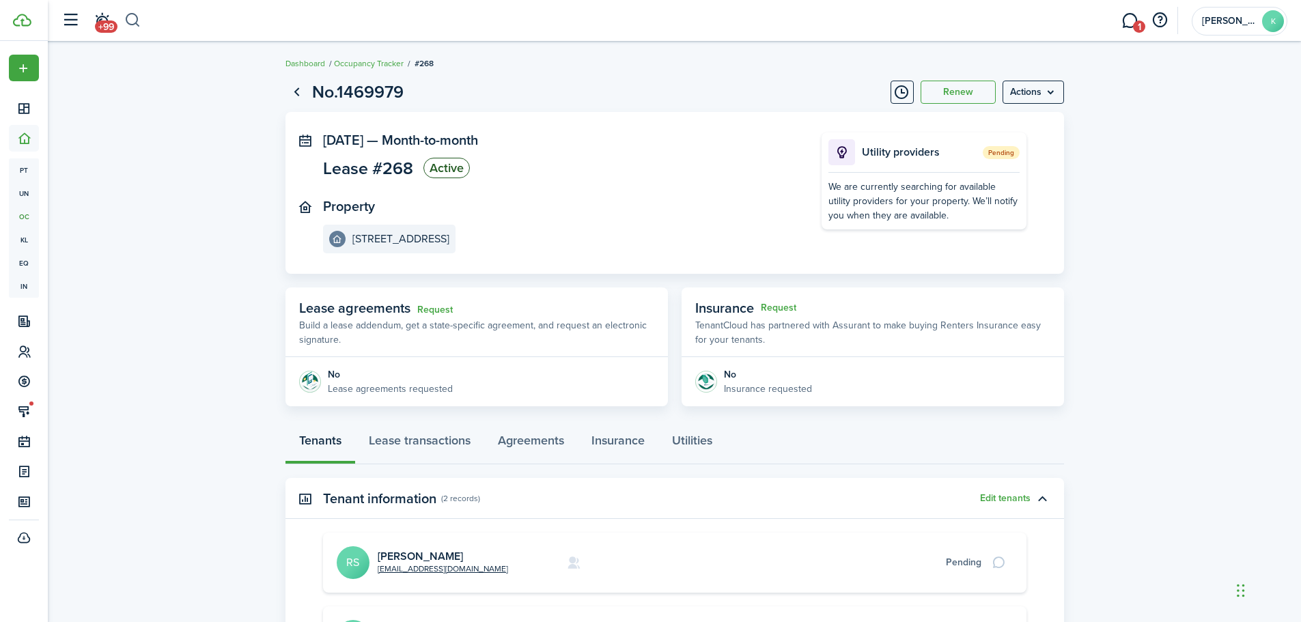
click at [130, 19] on button "button" at bounding box center [132, 20] width 17 height 23
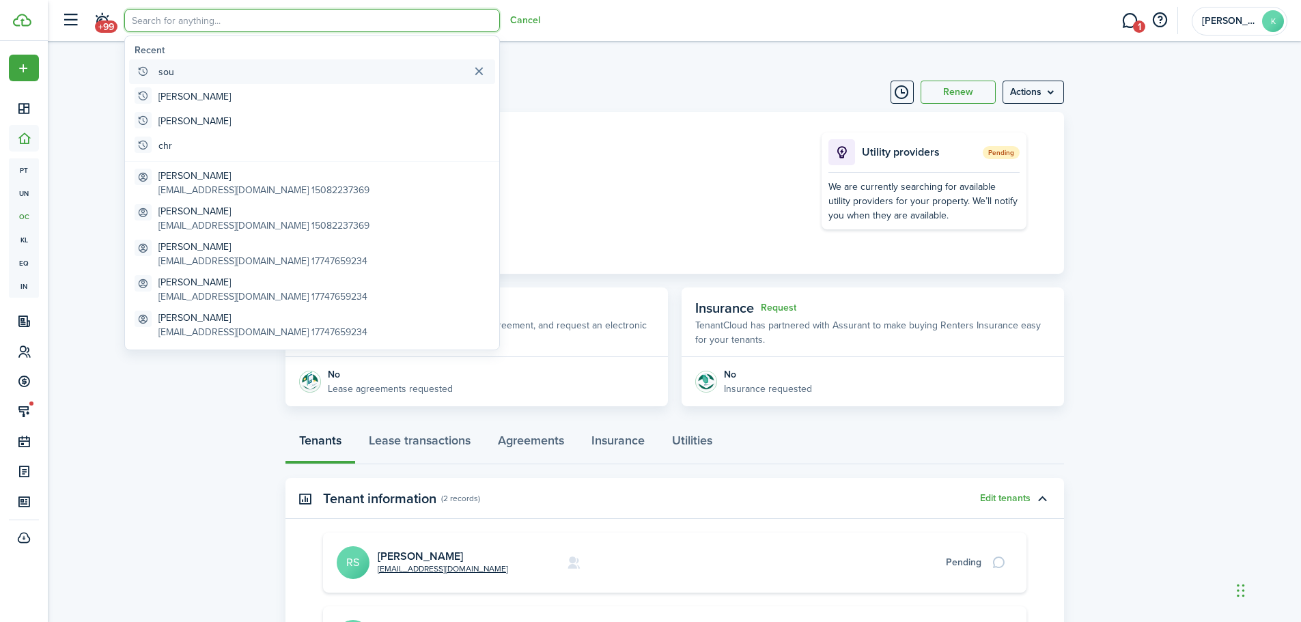
click at [175, 76] on global-search-item "sou" at bounding box center [312, 71] width 366 height 25
type input "souz"
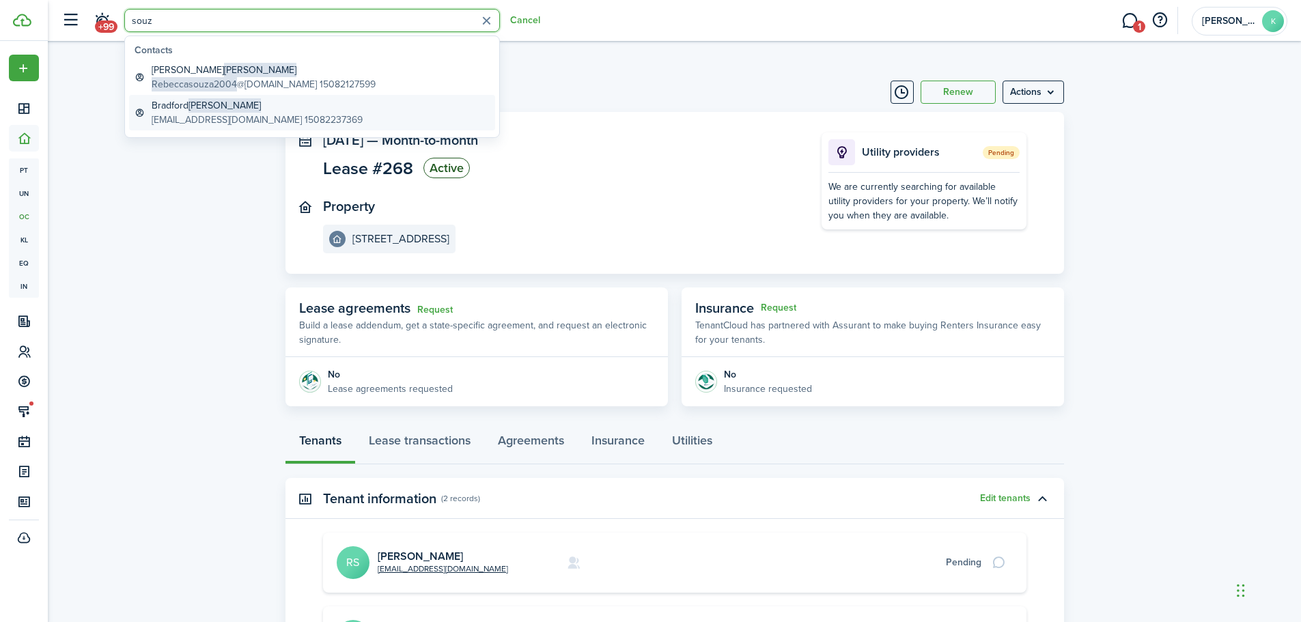
click at [189, 112] on global-search-item-title "[PERSON_NAME]" at bounding box center [257, 105] width 211 height 14
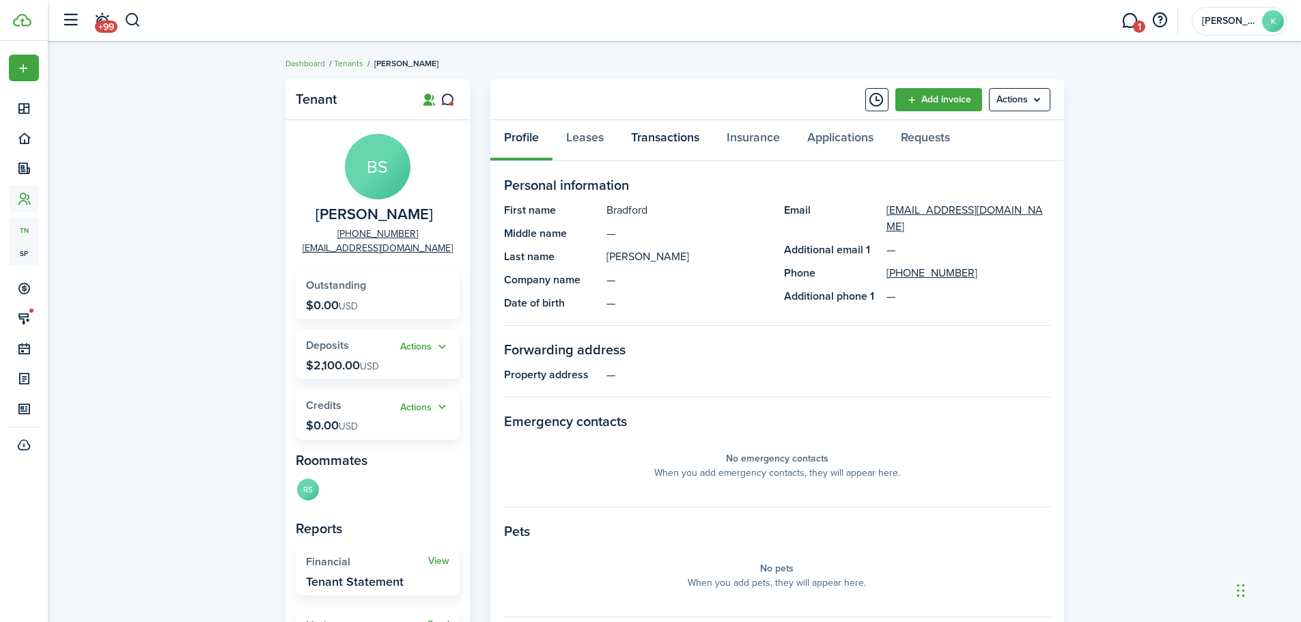
click at [685, 146] on link "Transactions" at bounding box center [665, 140] width 96 height 41
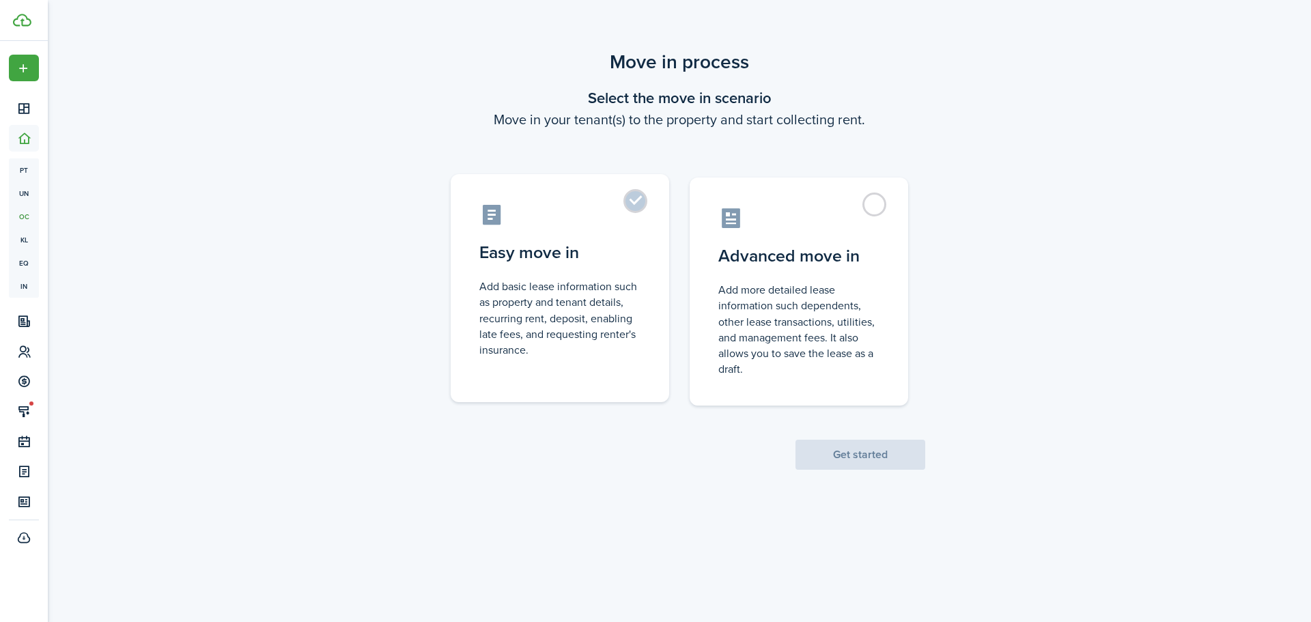
click at [631, 203] on label "Easy move in Add basic lease information such as property and tenant details, r…" at bounding box center [560, 288] width 218 height 228
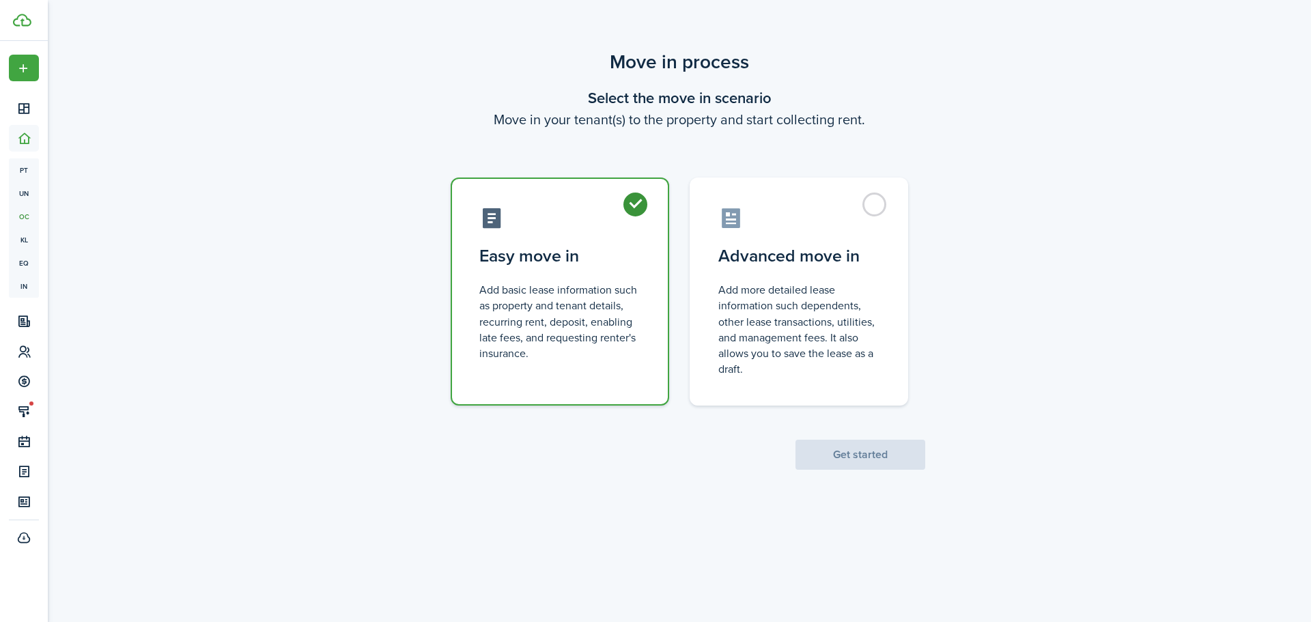
radio input "true"
click at [864, 457] on button "Get started" at bounding box center [860, 455] width 130 height 30
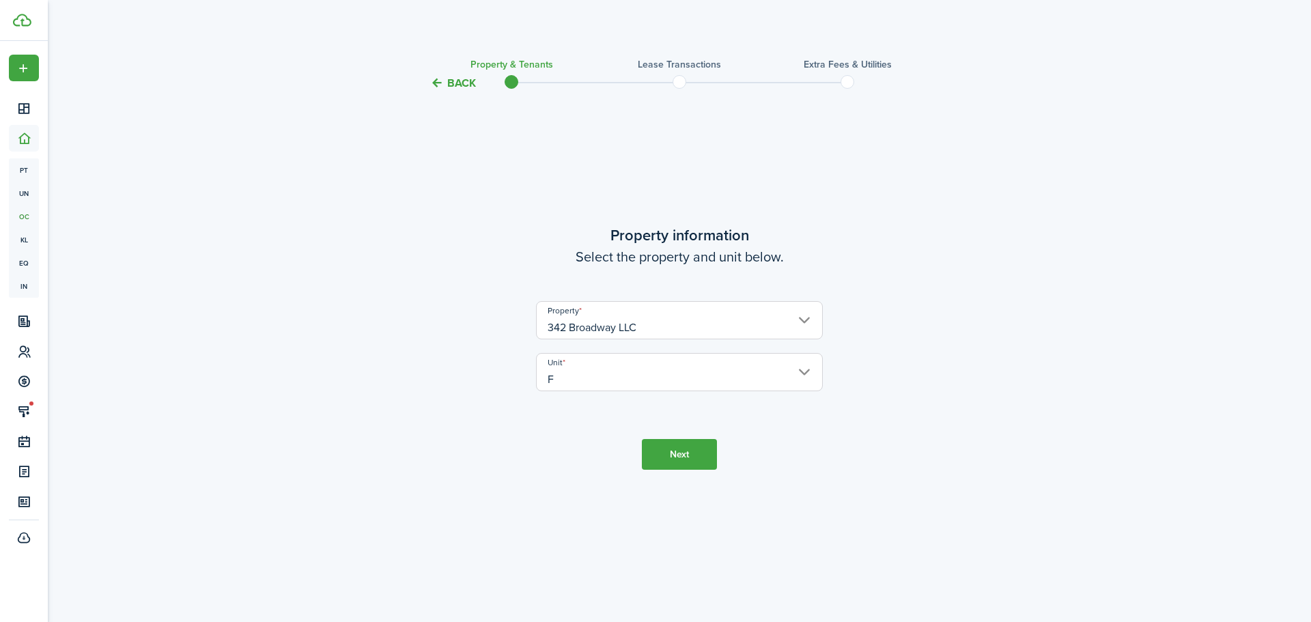
click at [683, 464] on button "Next" at bounding box center [679, 454] width 75 height 31
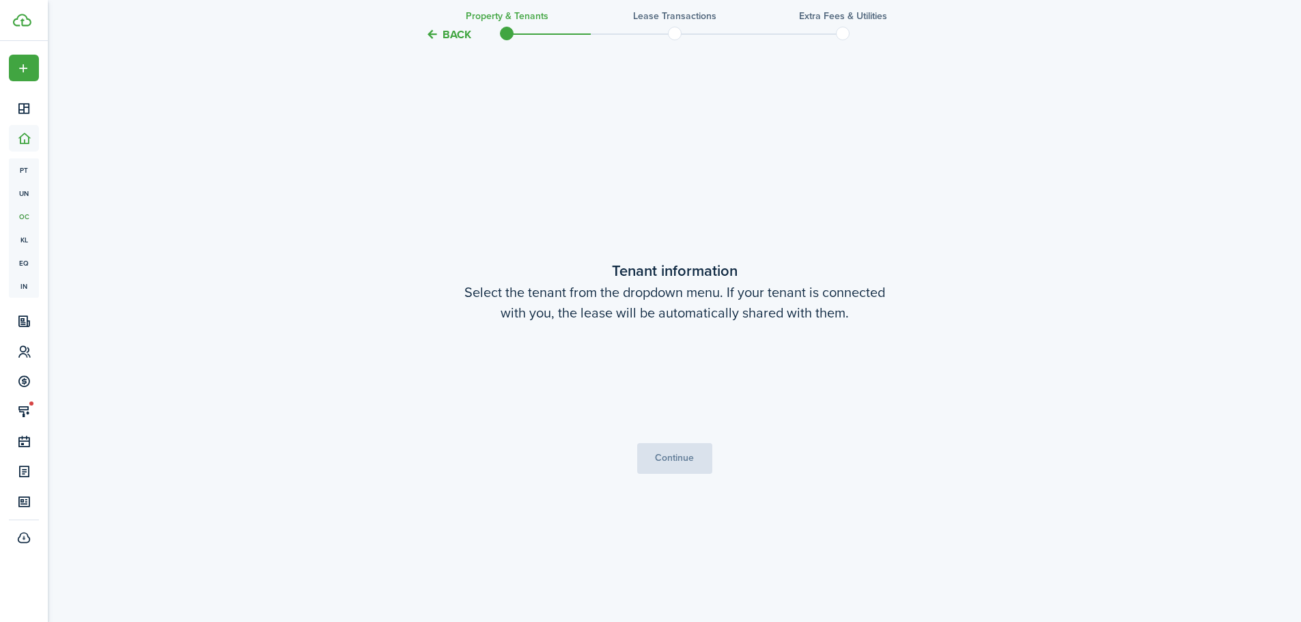
scroll to position [530, 0]
click at [797, 376] on span "Choose a tenant" at bounding box center [674, 382] width 285 height 23
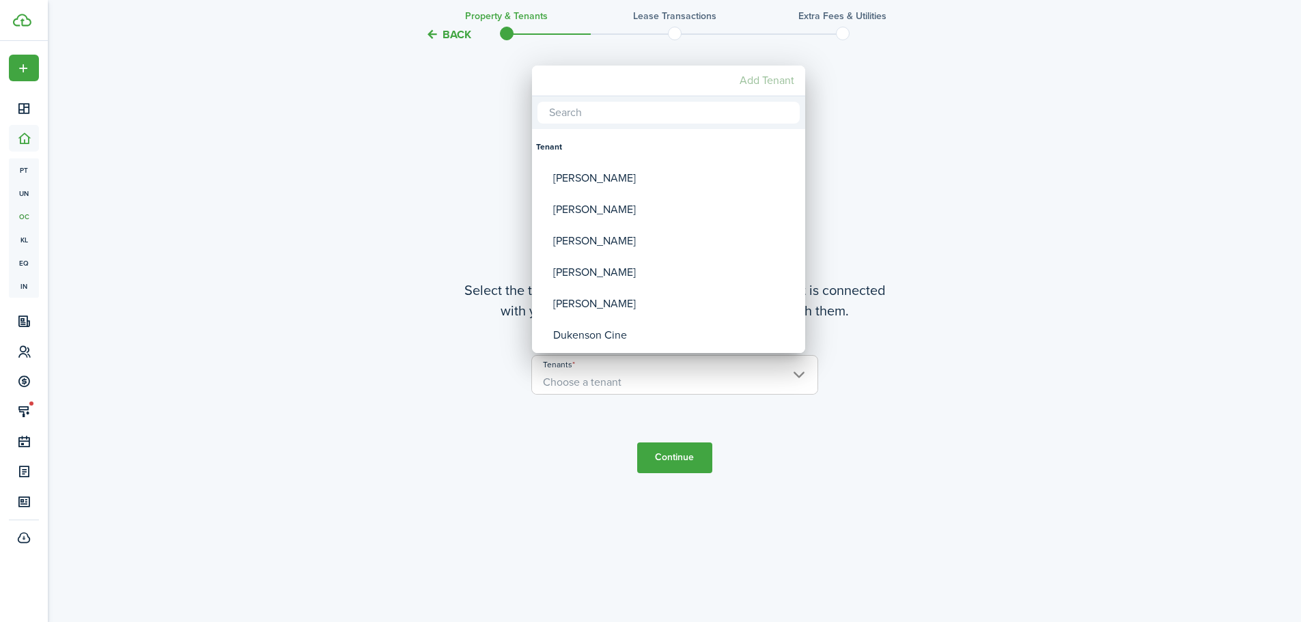
click at [755, 78] on mbsc-button "Add Tenant" at bounding box center [767, 80] width 66 height 25
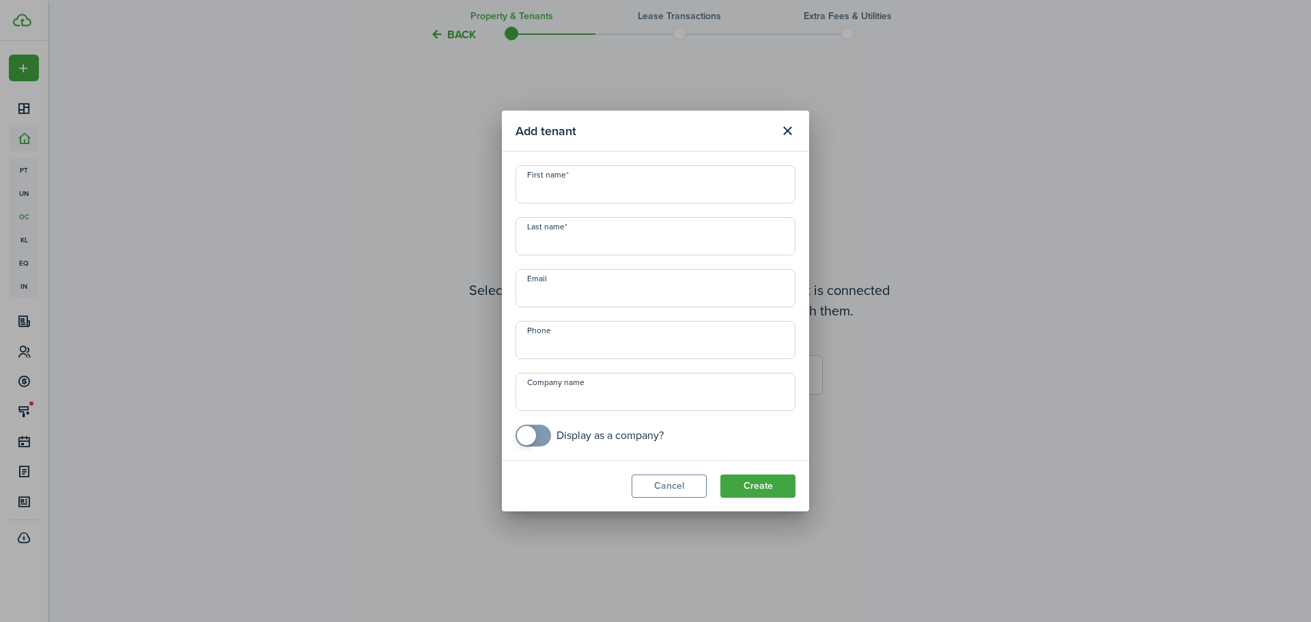
click at [560, 186] on input "First name" at bounding box center [655, 184] width 280 height 38
paste input "[PERSON_NAME]"
drag, startPoint x: 555, startPoint y: 193, endPoint x: 636, endPoint y: 194, distance: 80.6
click at [636, 194] on input "[PERSON_NAME]" at bounding box center [655, 184] width 280 height 38
type input "[PERSON_NAME]"
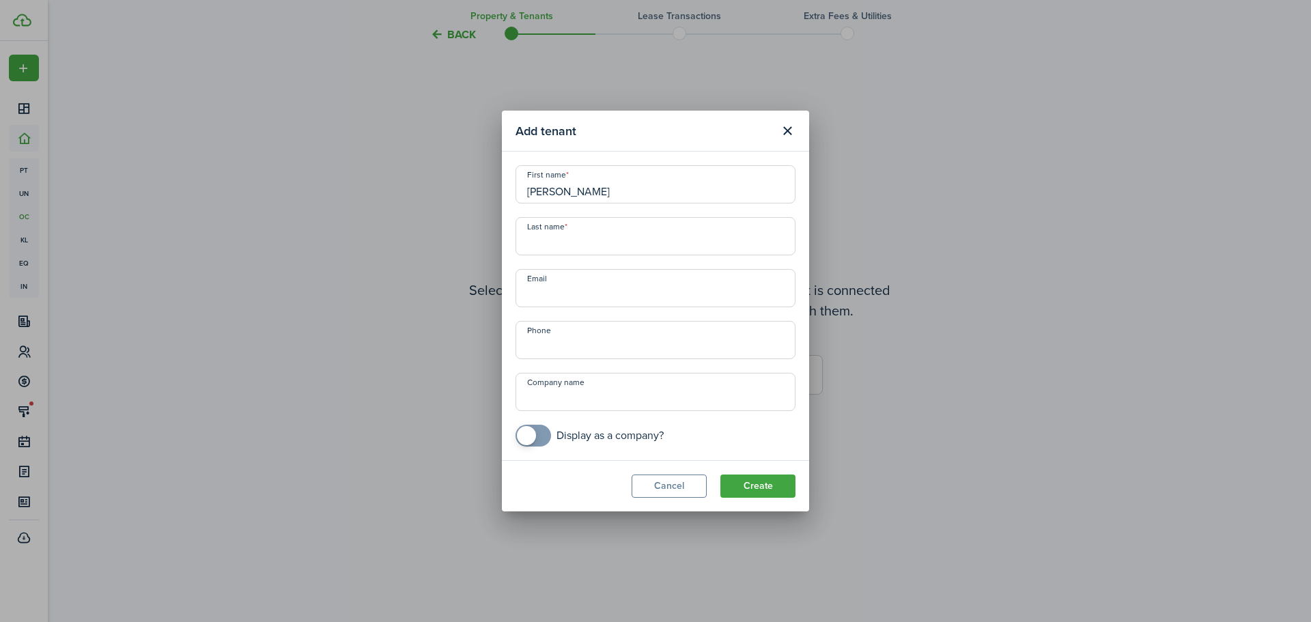
click at [563, 240] on input "Last name" at bounding box center [655, 236] width 280 height 38
paste input "[PERSON_NAME]"
type input "[PERSON_NAME]"
click at [589, 292] on input "Email" at bounding box center [655, 288] width 280 height 38
paste input "[EMAIL_ADDRESS][DOMAIN_NAME]"
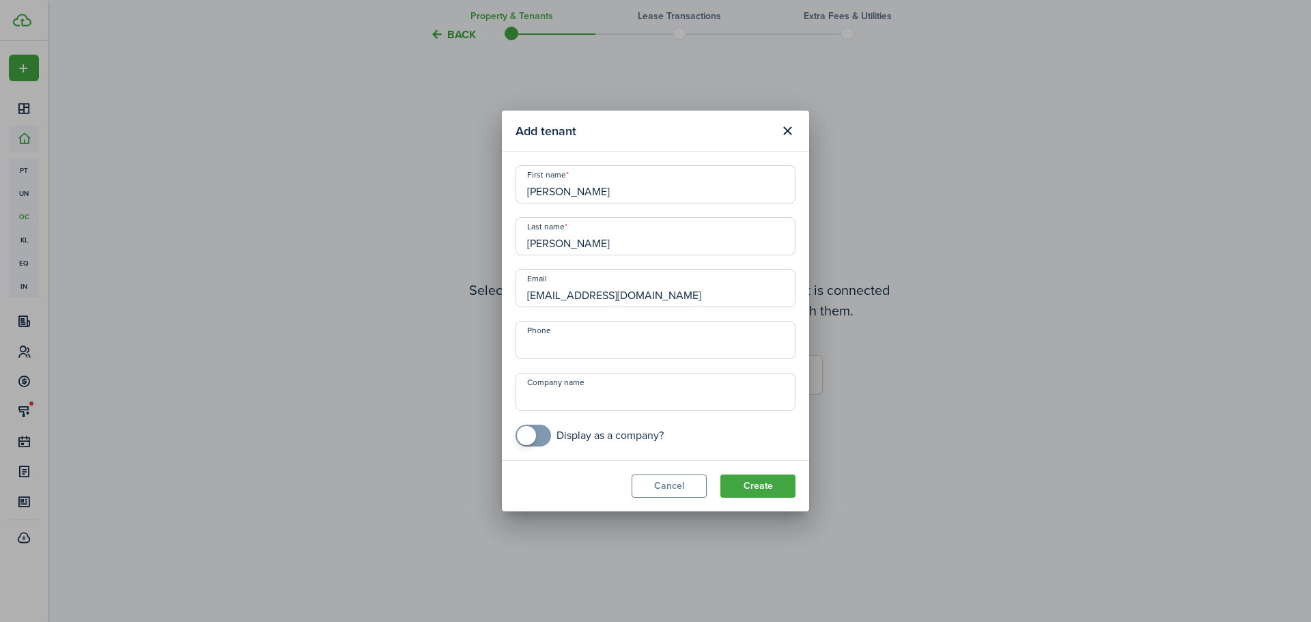
type input "[EMAIL_ADDRESS][DOMAIN_NAME]"
click at [569, 345] on input "+1" at bounding box center [655, 340] width 280 height 38
paste input "[PHONE_NUMBER]"
type input "[PHONE_NUMBER]"
click at [729, 487] on button "Create" at bounding box center [757, 485] width 75 height 23
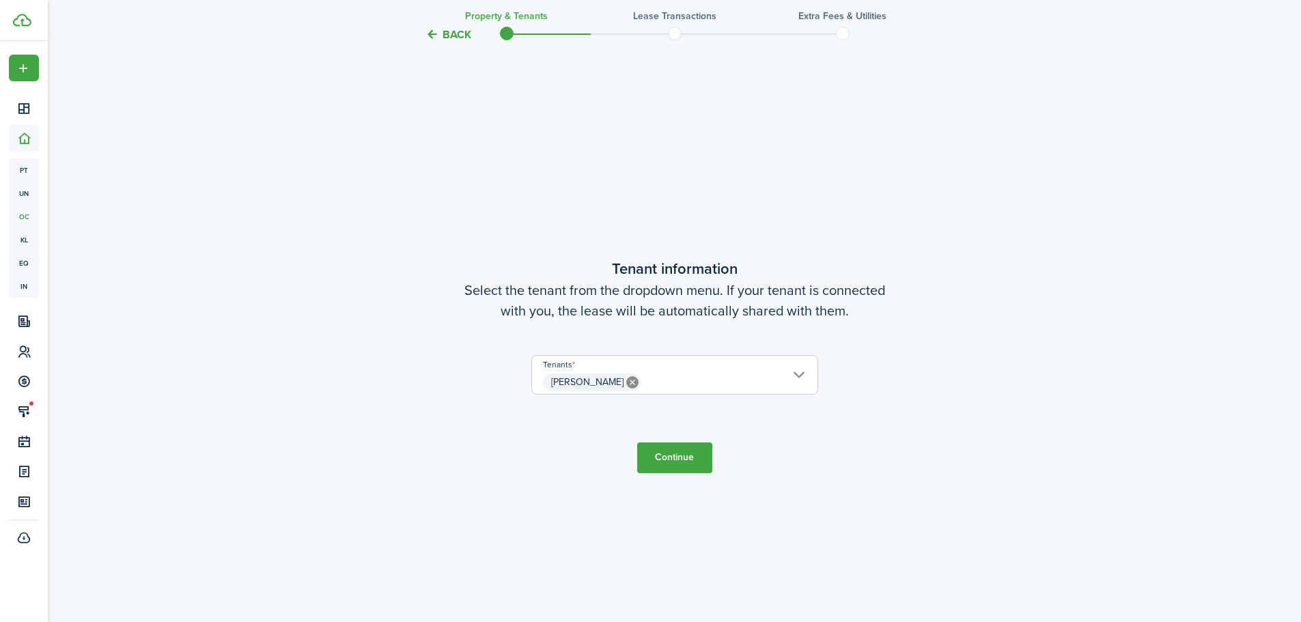
click at [793, 377] on span "[PERSON_NAME]" at bounding box center [674, 382] width 285 height 23
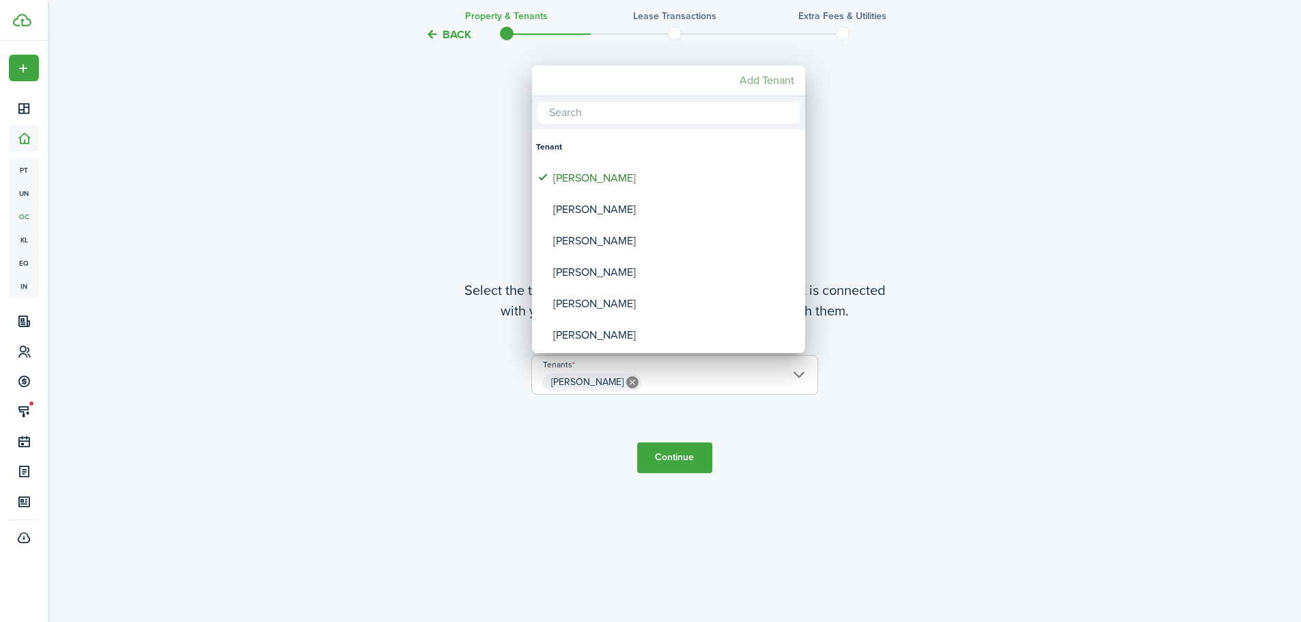
click at [751, 79] on mbsc-button "Add Tenant" at bounding box center [767, 80] width 66 height 25
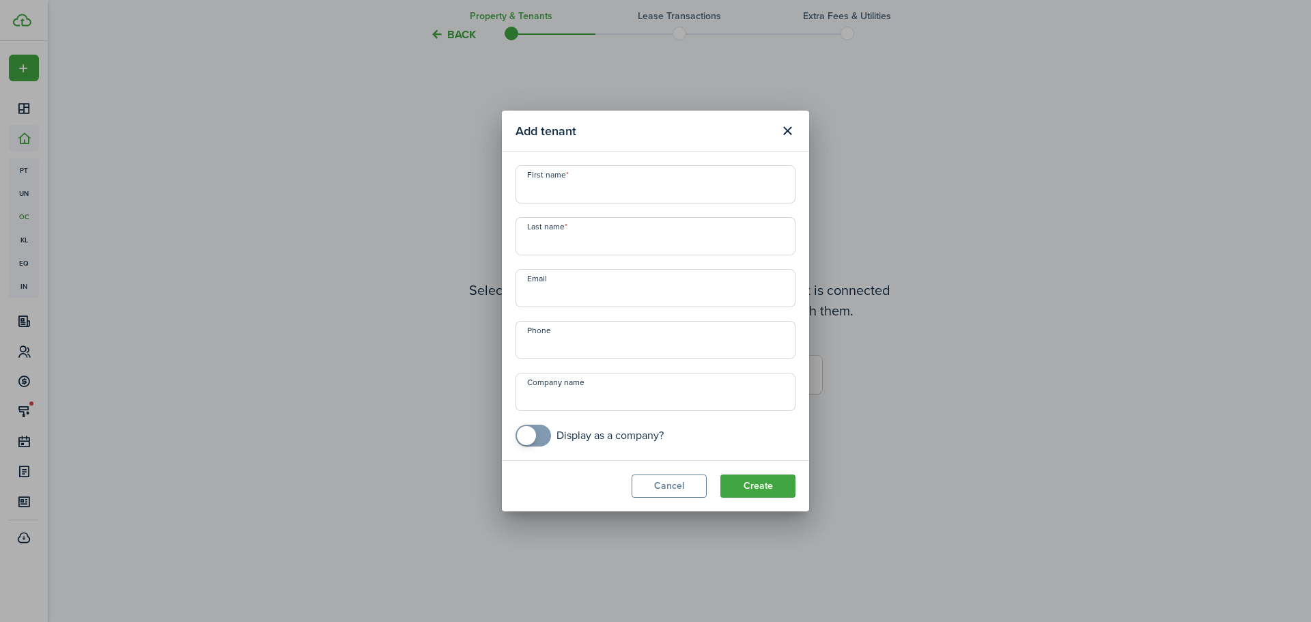
click at [594, 190] on input "First name" at bounding box center [655, 184] width 280 height 38
paste input "[PERSON_NAME]"
drag, startPoint x: 565, startPoint y: 195, endPoint x: 644, endPoint y: 199, distance: 80.0
click at [644, 199] on input "[PERSON_NAME]" at bounding box center [655, 184] width 280 height 38
type input "[PERSON_NAME]"
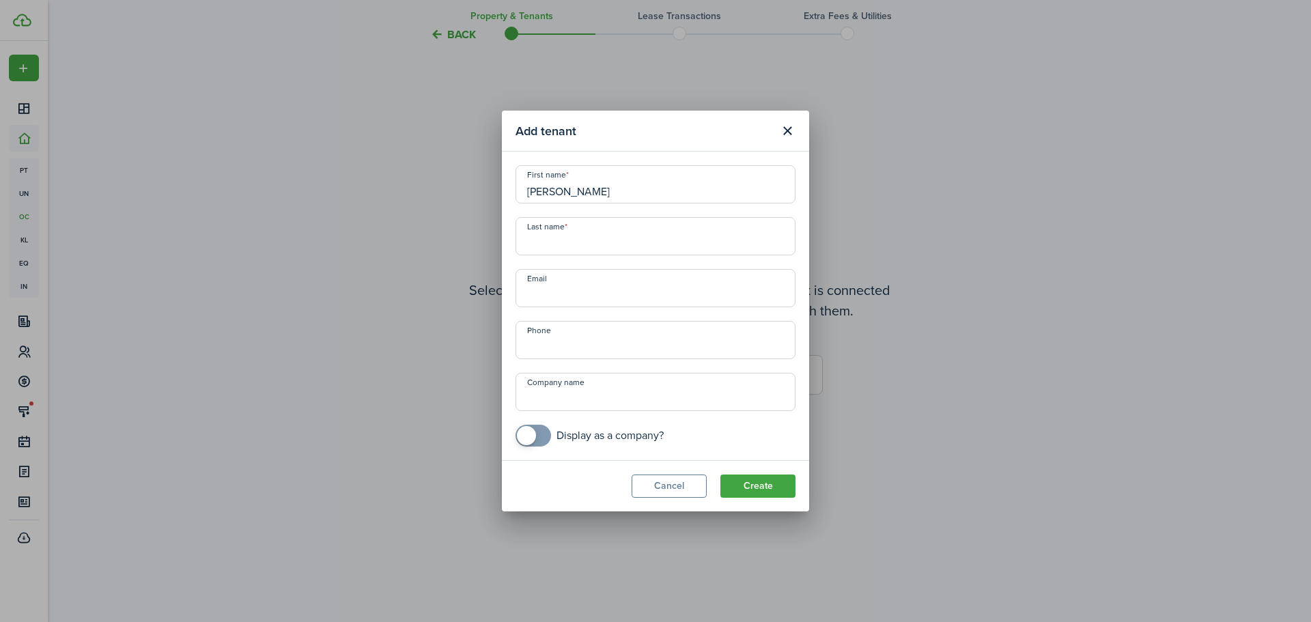
click at [538, 245] on input "Last name" at bounding box center [655, 236] width 280 height 38
paste input "[PERSON_NAME]"
type input "[PERSON_NAME]"
click at [546, 296] on input "Email" at bounding box center [655, 288] width 280 height 38
paste input "[EMAIL_ADDRESS][DOMAIN_NAME]"
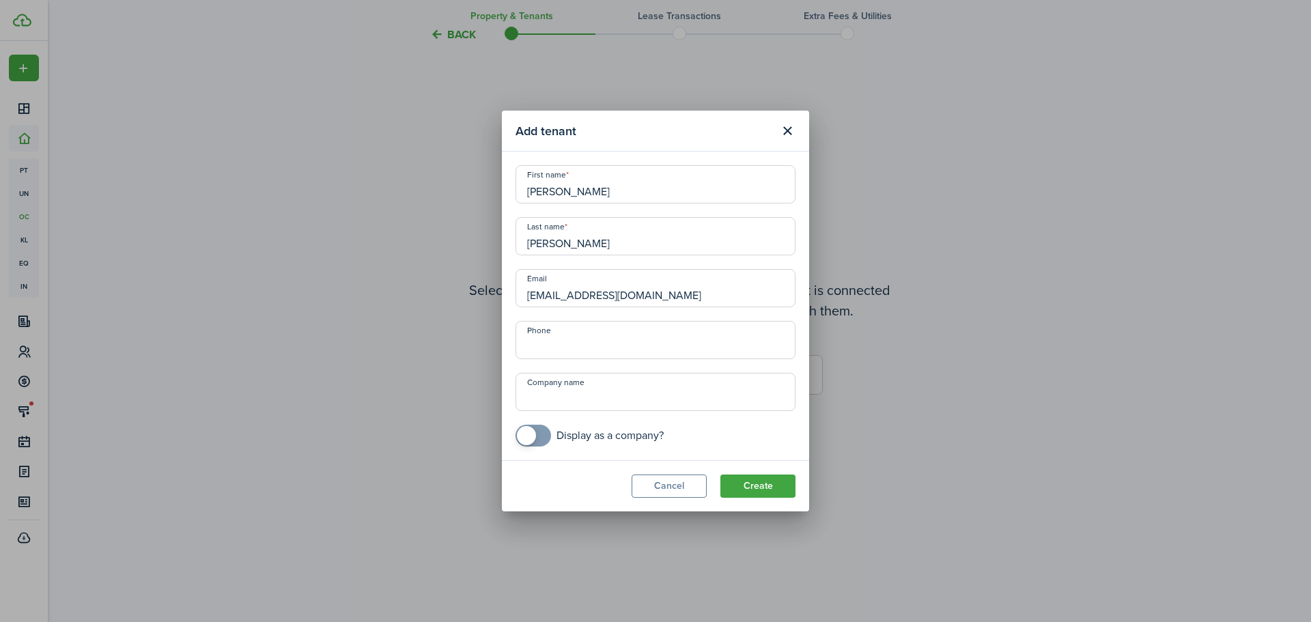
type input "[EMAIL_ADDRESS][DOMAIN_NAME]"
click at [552, 350] on input "+1" at bounding box center [655, 340] width 280 height 38
paste input "[PHONE_NUMBER]"
type input "[PHONE_NUMBER]"
click at [763, 487] on button "Create" at bounding box center [757, 485] width 75 height 23
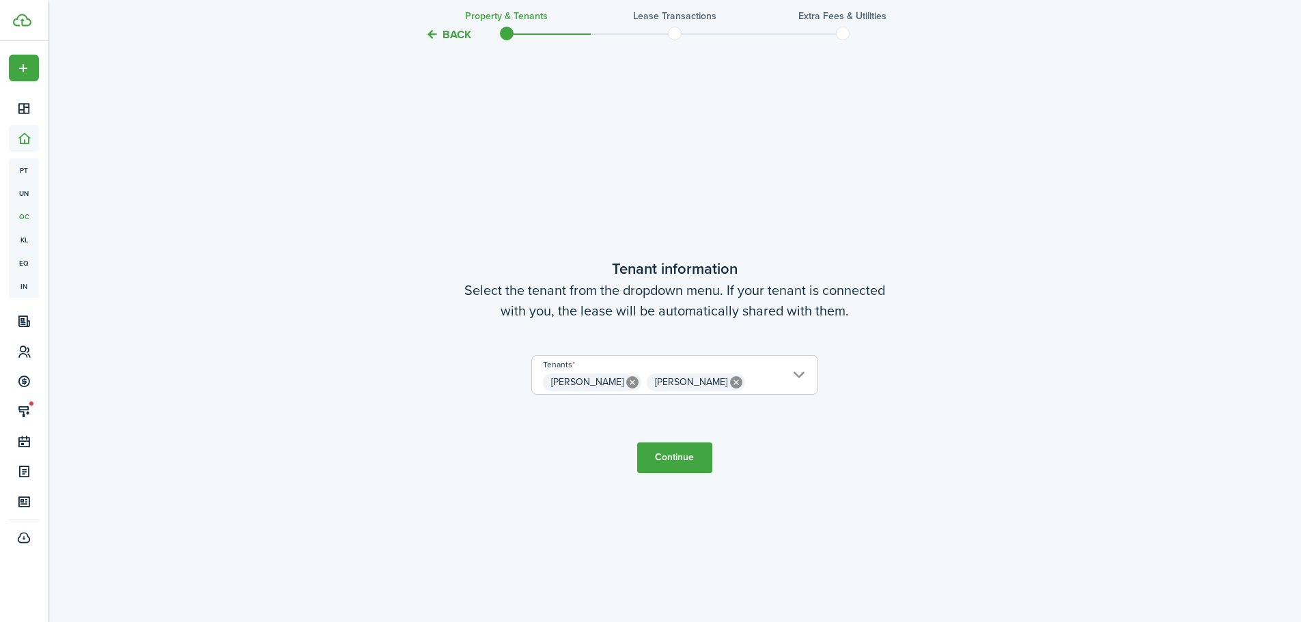
click at [654, 458] on button "Continue" at bounding box center [674, 457] width 75 height 31
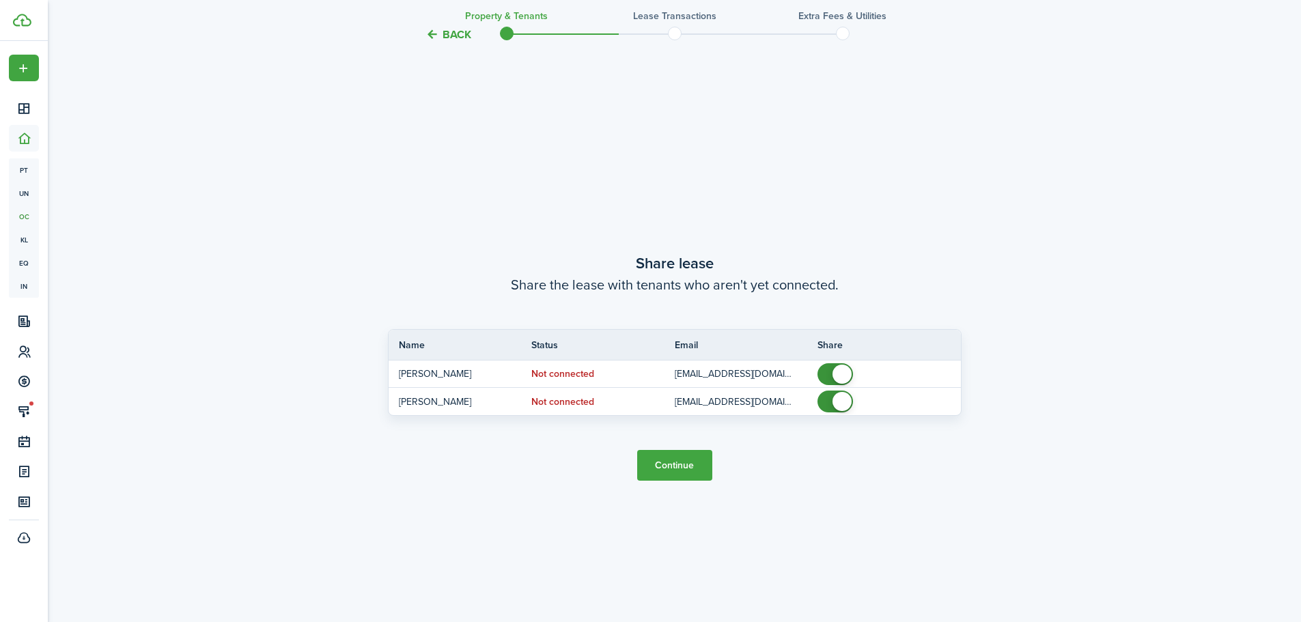
scroll to position [1152, 0]
click at [676, 462] on button "Continue" at bounding box center [674, 464] width 75 height 31
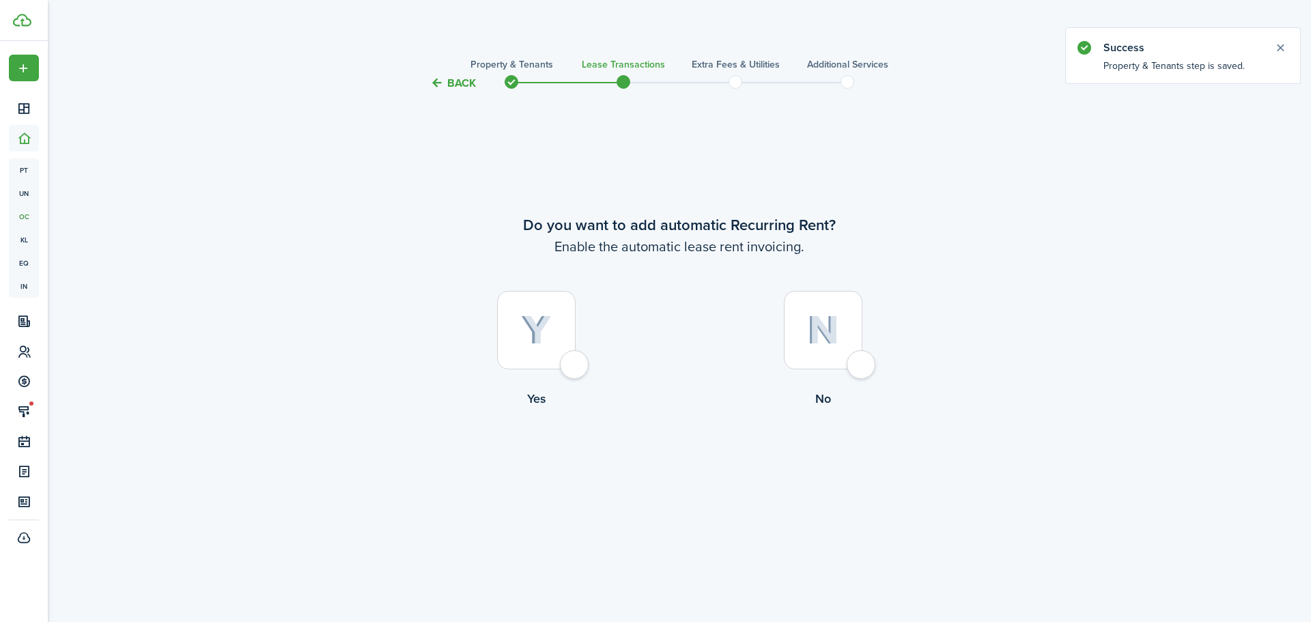
click at [571, 367] on div at bounding box center [536, 330] width 79 height 79
radio input "true"
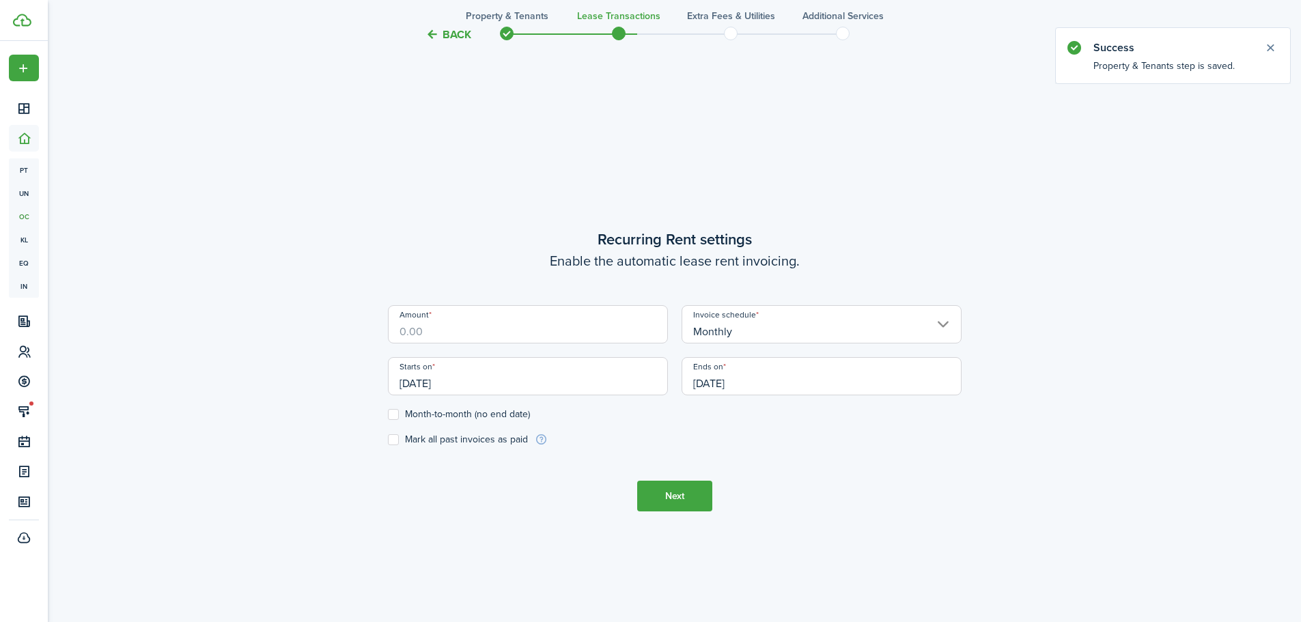
scroll to position [530, 0]
click at [521, 326] on input "Amount" at bounding box center [528, 319] width 280 height 38
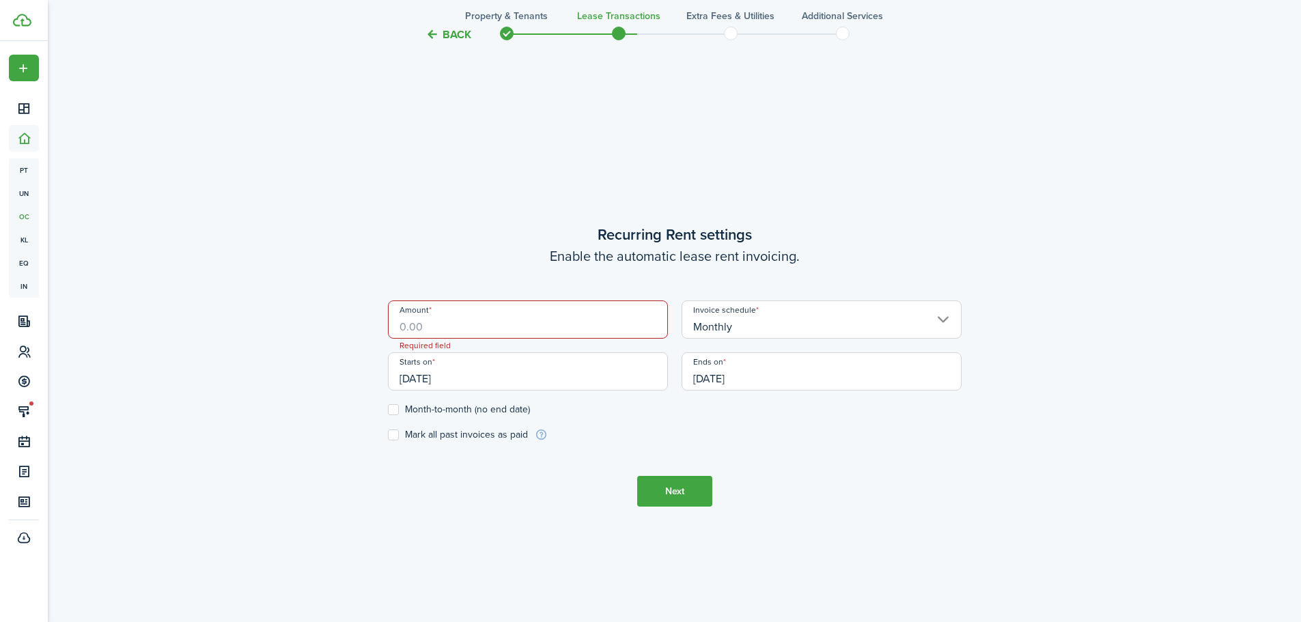
click at [566, 320] on input "Amount" at bounding box center [528, 319] width 280 height 38
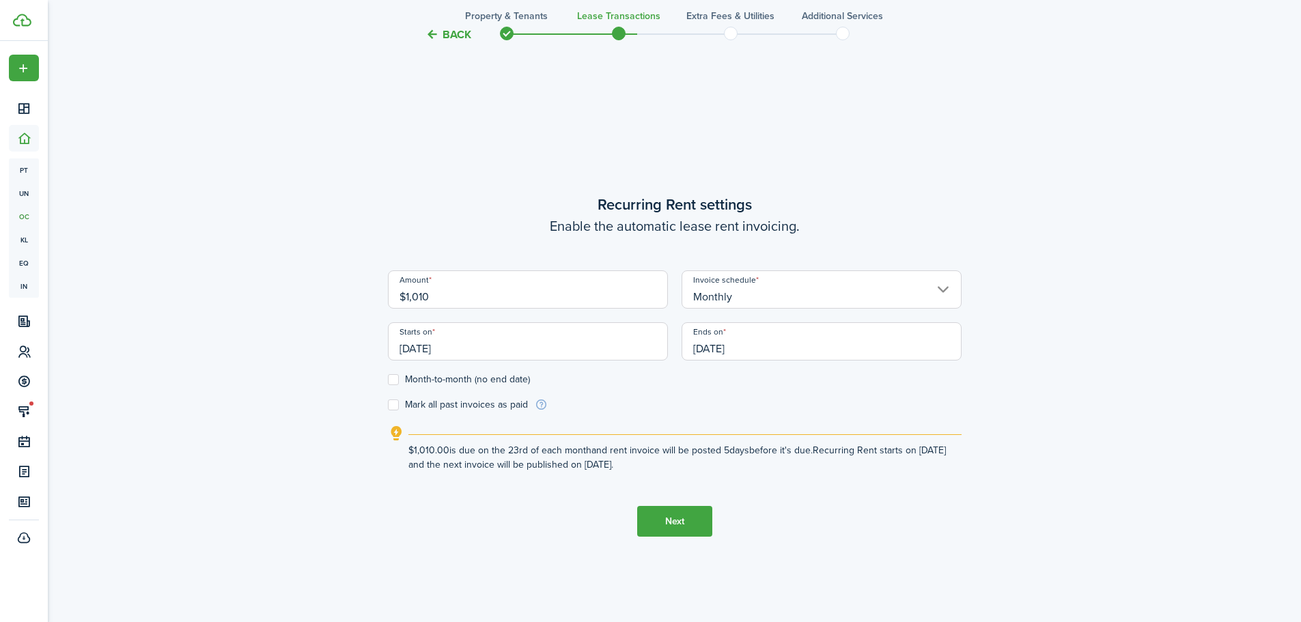
click at [514, 358] on input "[DATE]" at bounding box center [528, 341] width 280 height 38
type input "$1,010.00"
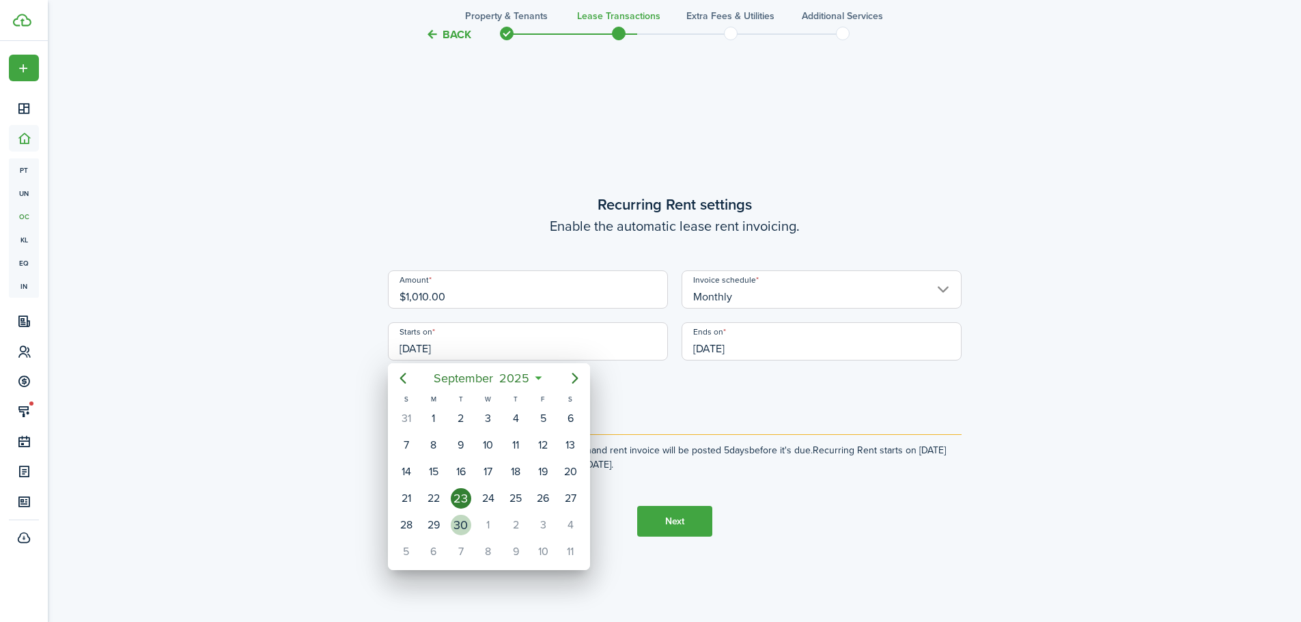
click at [462, 526] on div "30" at bounding box center [461, 525] width 20 height 20
type input "[DATE]"
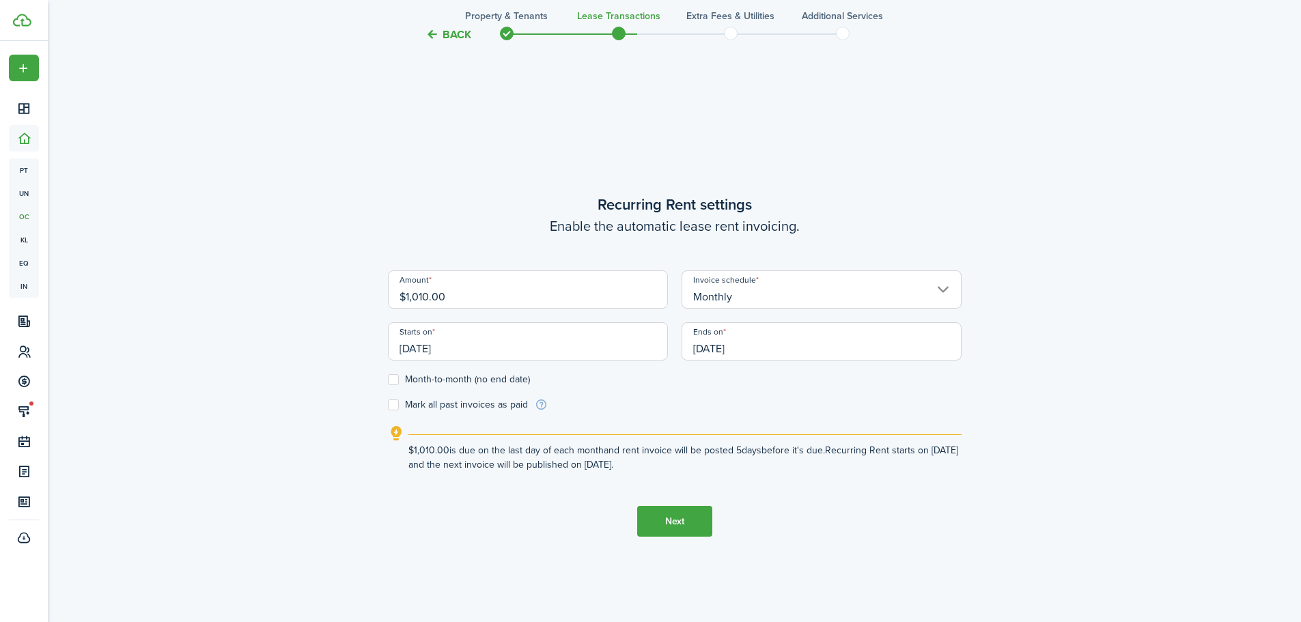
click at [395, 383] on label "Month-to-month (no end date)" at bounding box center [459, 379] width 142 height 11
click at [388, 380] on input "Month-to-month (no end date)" at bounding box center [387, 380] width 1 height 1
checkbox input "true"
click at [683, 520] on button "Next" at bounding box center [674, 521] width 75 height 31
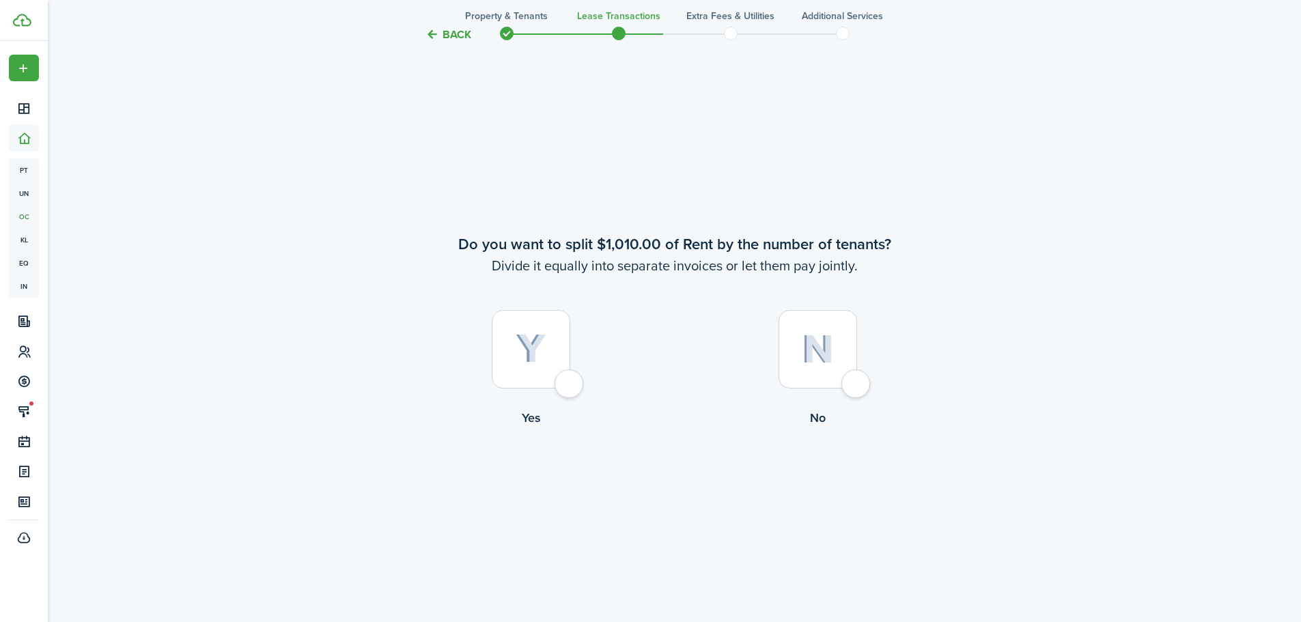
scroll to position [1152, 0]
click at [857, 383] on div at bounding box center [817, 348] width 79 height 79
radio input "true"
click at [569, 380] on div at bounding box center [531, 348] width 79 height 79
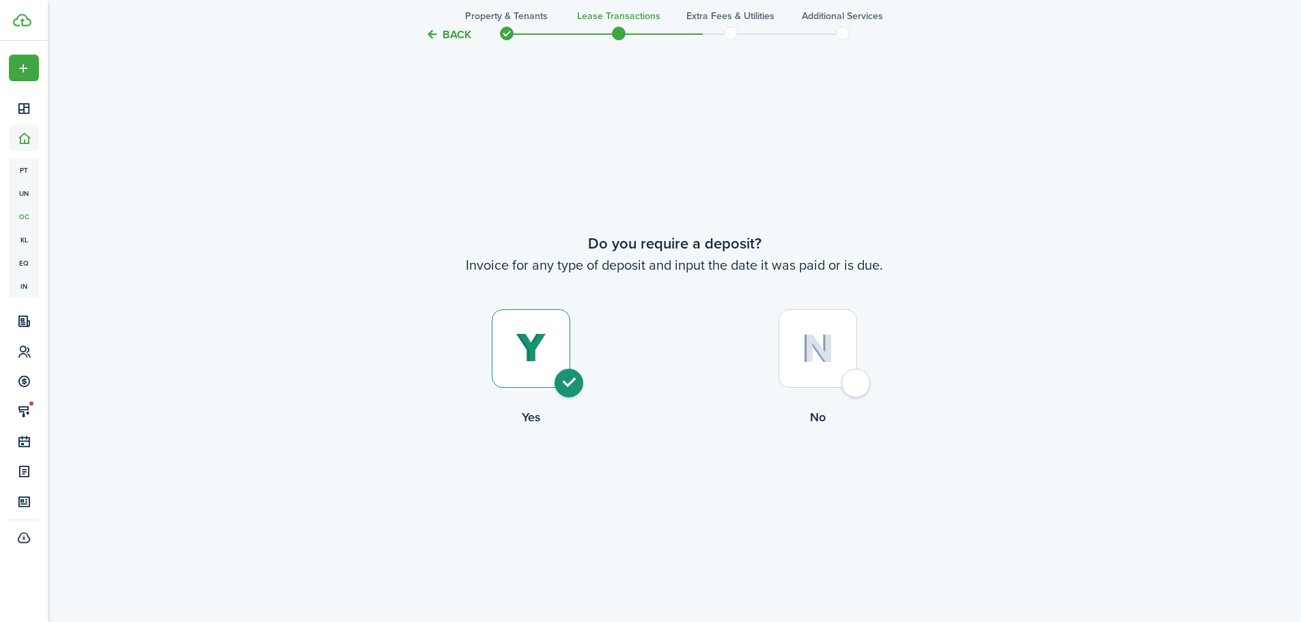
radio input "true"
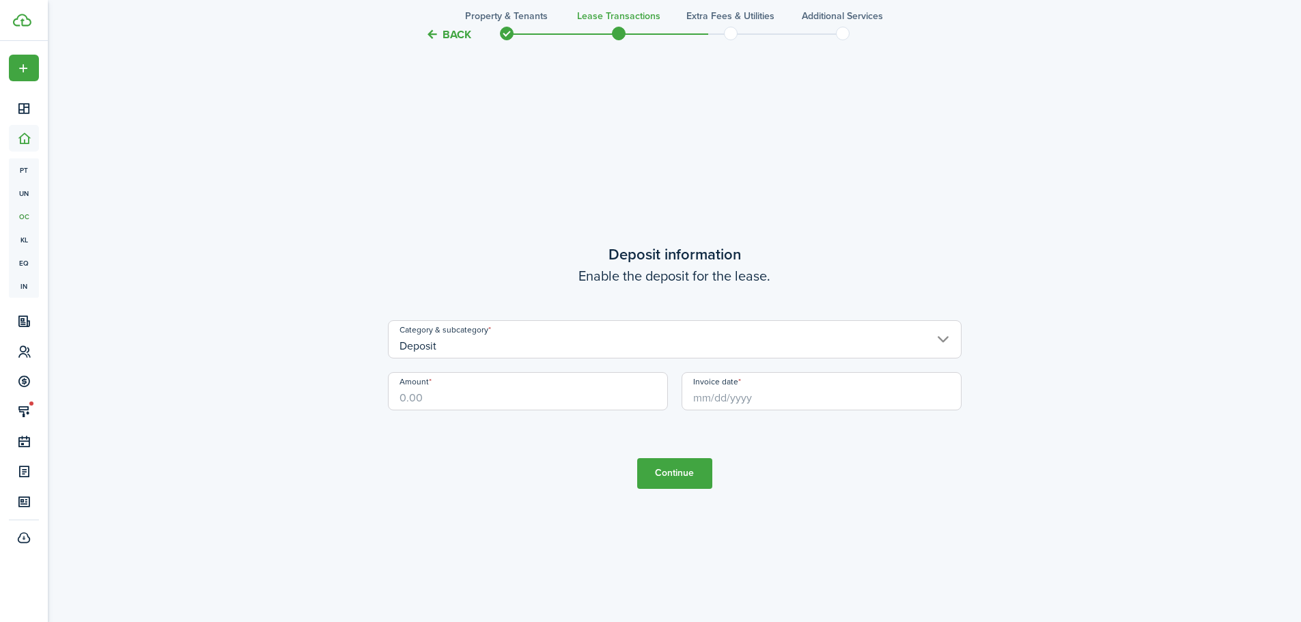
scroll to position [2396, 0]
click at [511, 348] on input "Deposit" at bounding box center [674, 339] width 573 height 38
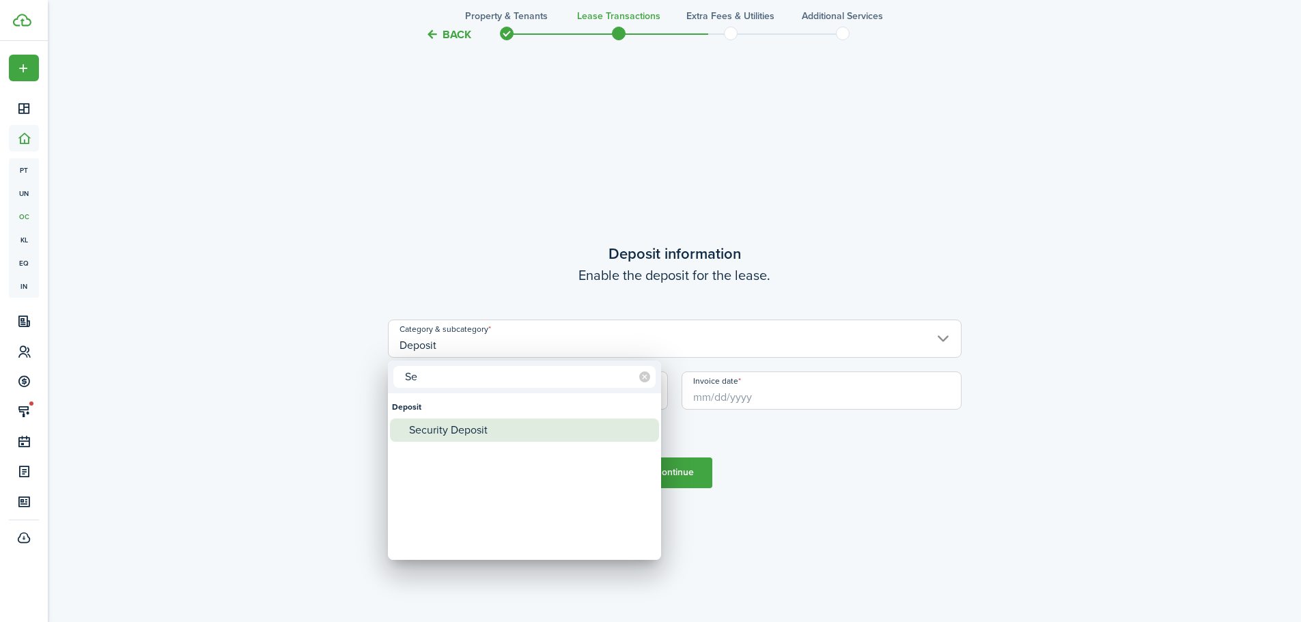
type input "Se"
click at [462, 434] on div "Security Deposit" at bounding box center [530, 430] width 242 height 23
type input "Deposit / Security Deposit"
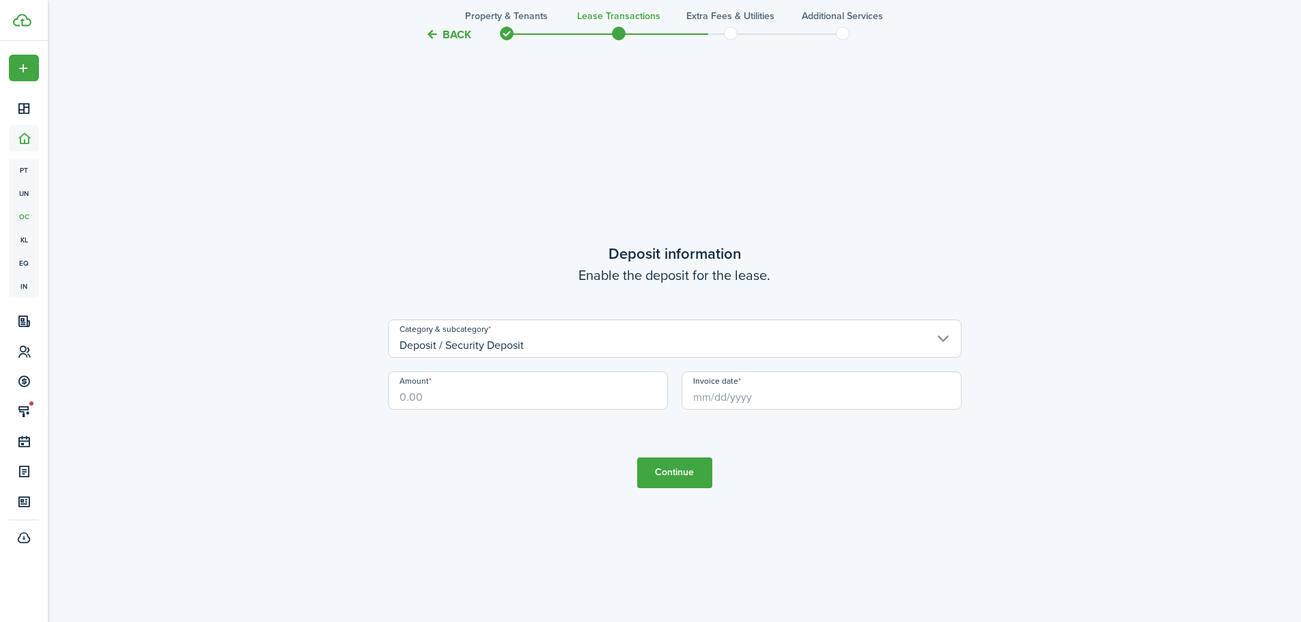
click at [486, 395] on input "Amount" at bounding box center [528, 390] width 280 height 38
click at [730, 398] on input "Invoice date" at bounding box center [821, 390] width 280 height 38
type input "$700.00"
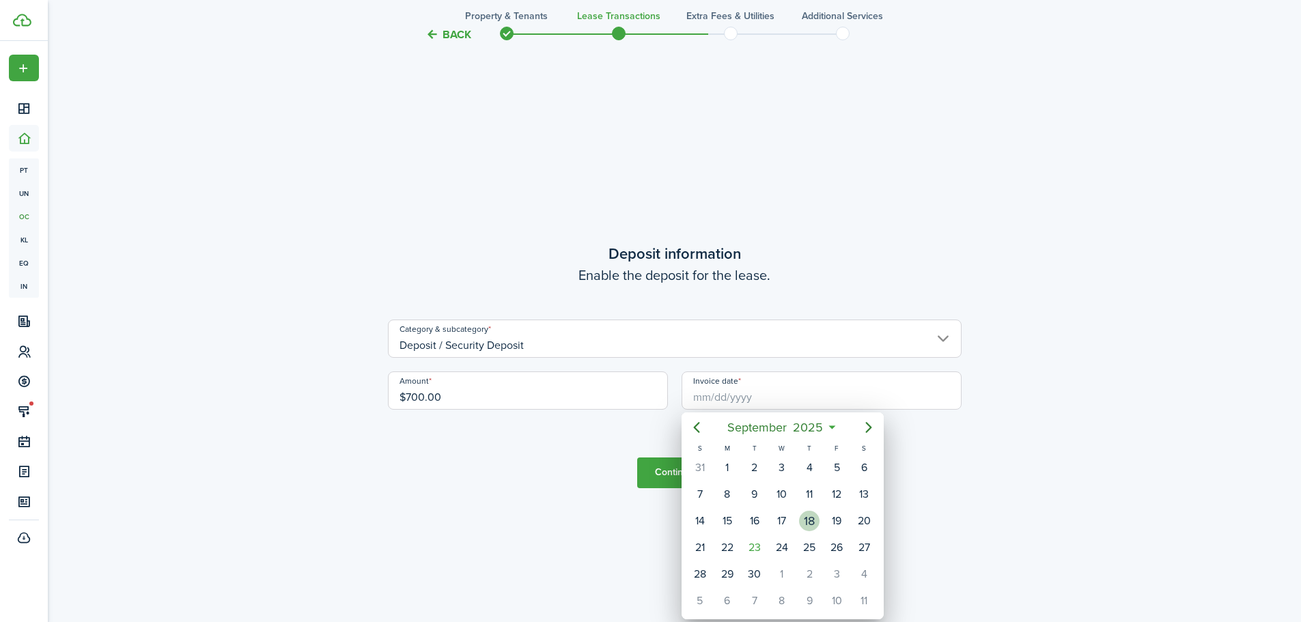
click at [810, 518] on div "18" at bounding box center [809, 521] width 20 height 20
type input "[DATE]"
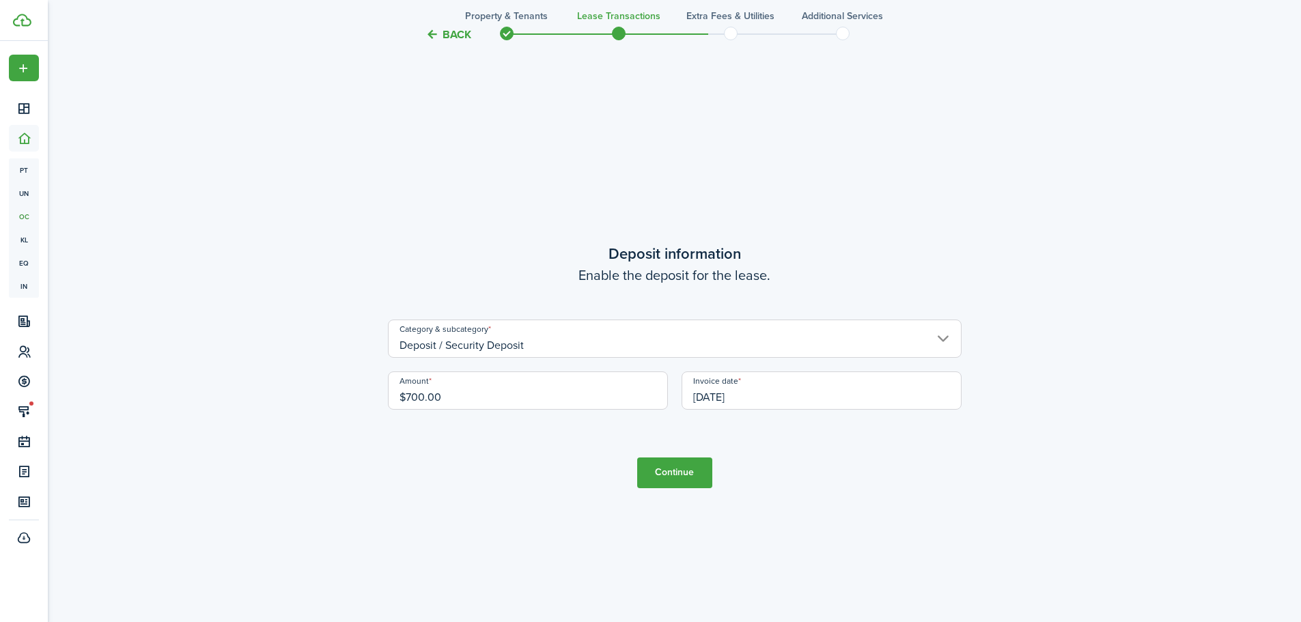
click at [685, 473] on button "Continue" at bounding box center [674, 472] width 75 height 31
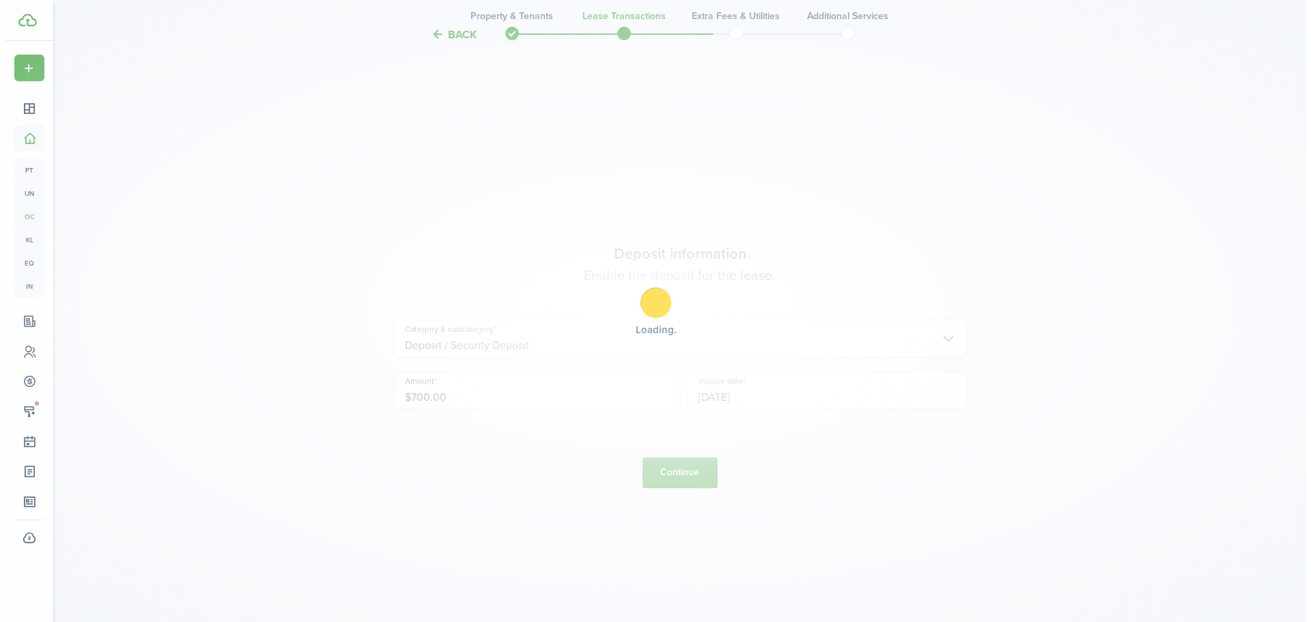
scroll to position [0, 0]
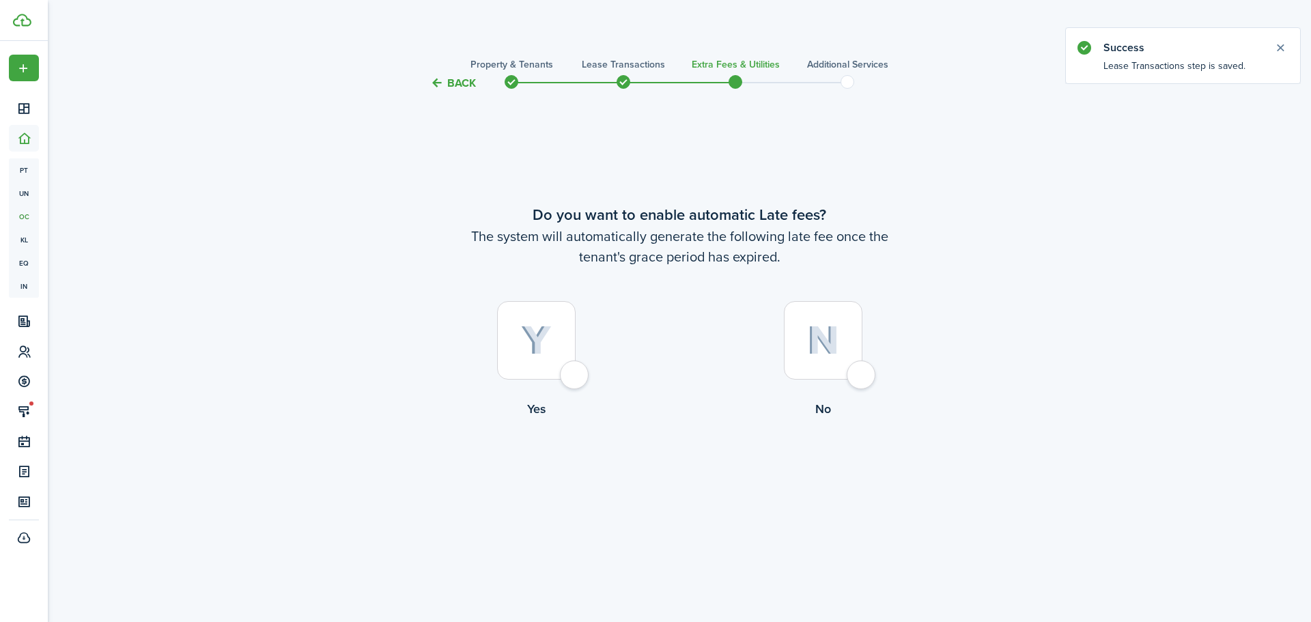
click at [862, 378] on div at bounding box center [823, 340] width 79 height 79
radio input "true"
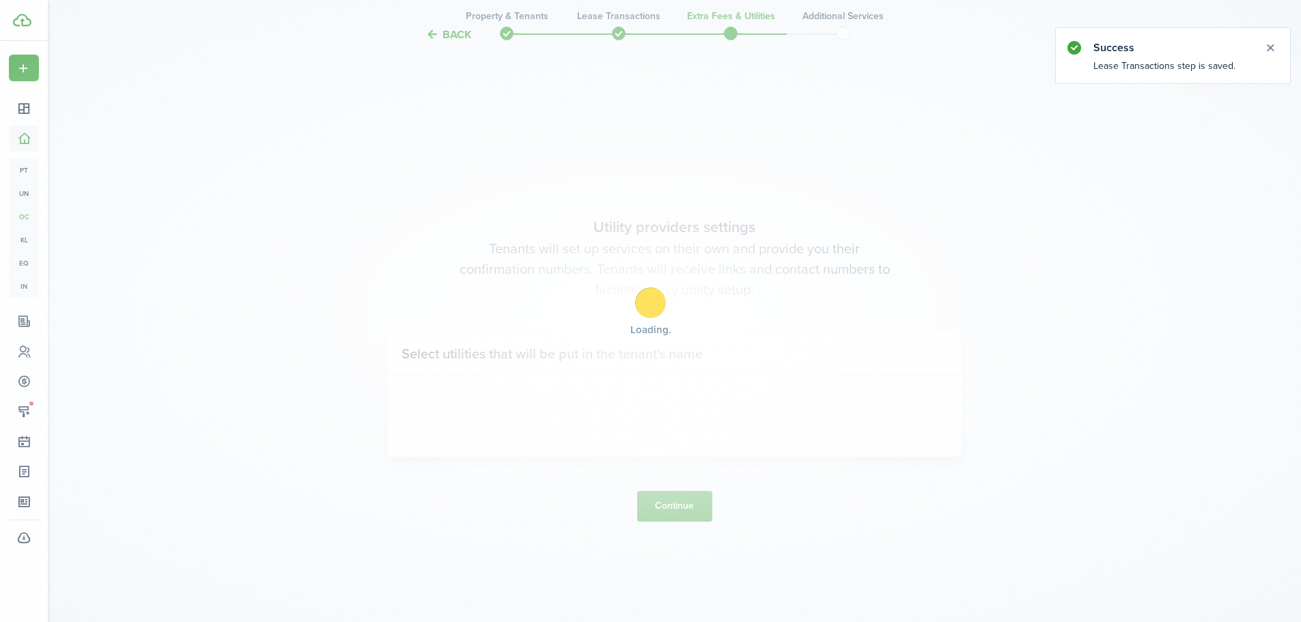
scroll to position [530, 0]
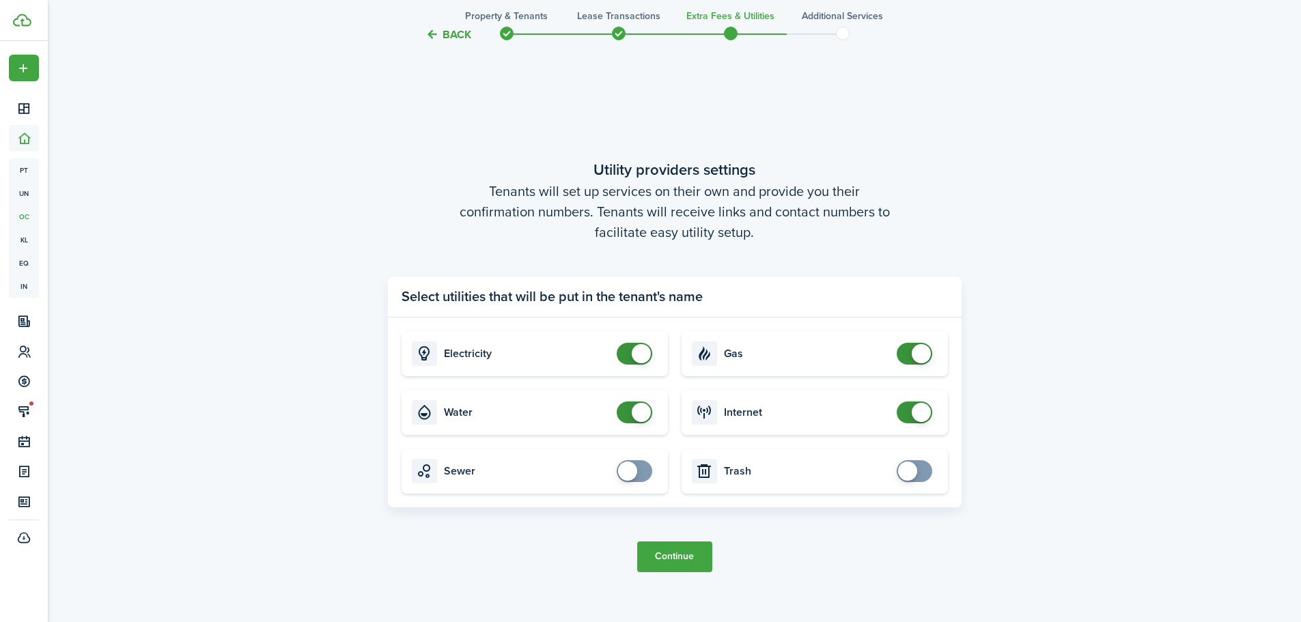
checkbox input "false"
click at [627, 413] on span at bounding box center [634, 412] width 14 height 22
click at [683, 556] on button "Continue" at bounding box center [674, 556] width 75 height 31
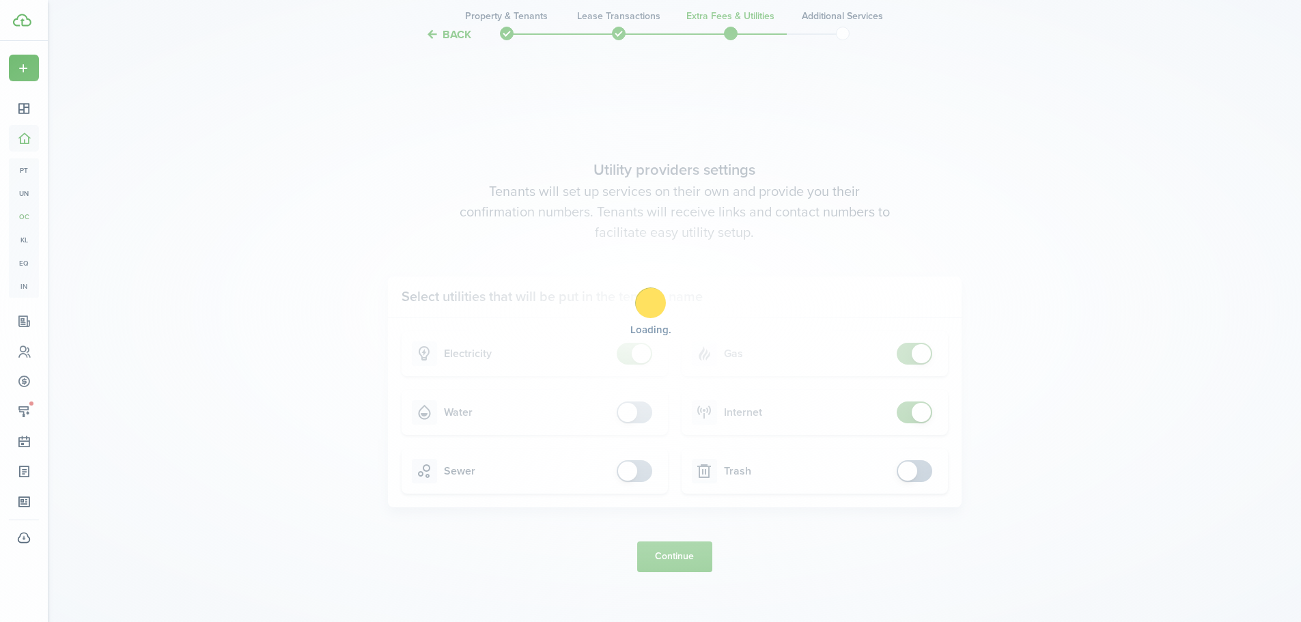
scroll to position [0, 0]
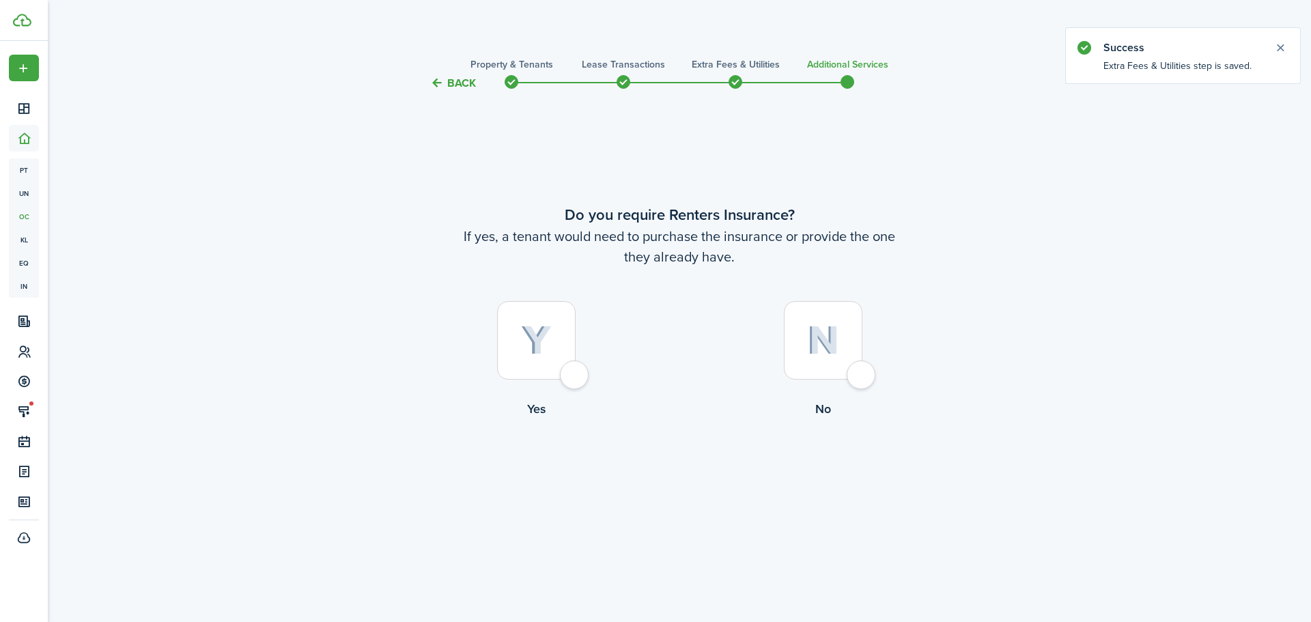
drag, startPoint x: 858, startPoint y: 373, endPoint x: 771, endPoint y: 397, distance: 90.8
click at [857, 374] on div at bounding box center [823, 340] width 79 height 79
radio input "true"
click at [679, 474] on button "Complete move in" at bounding box center [679, 474] width 100 height 31
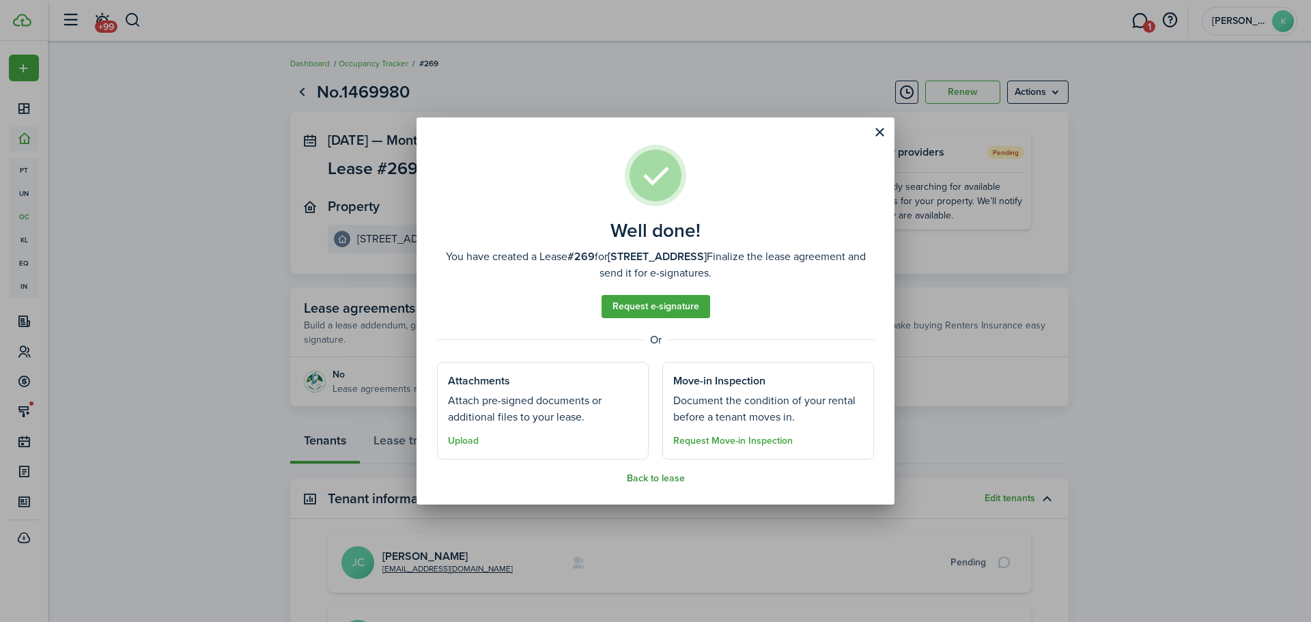
click at [662, 473] on button "Back to lease" at bounding box center [656, 478] width 58 height 11
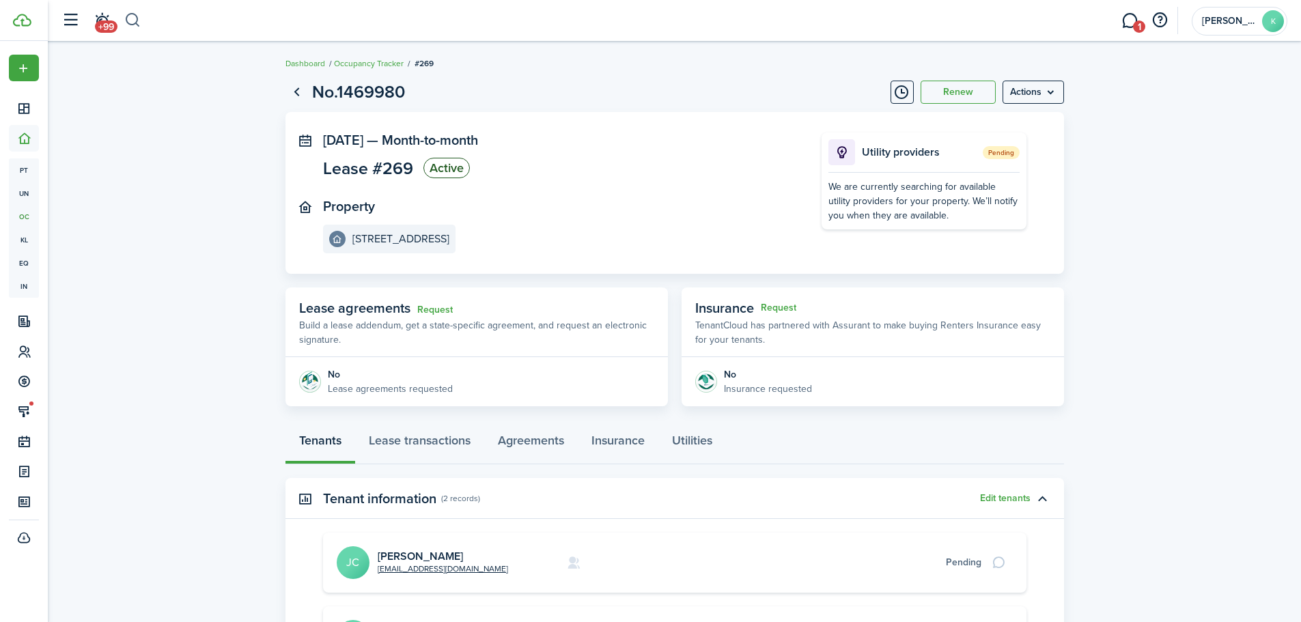
click at [132, 17] on button "button" at bounding box center [132, 20] width 17 height 23
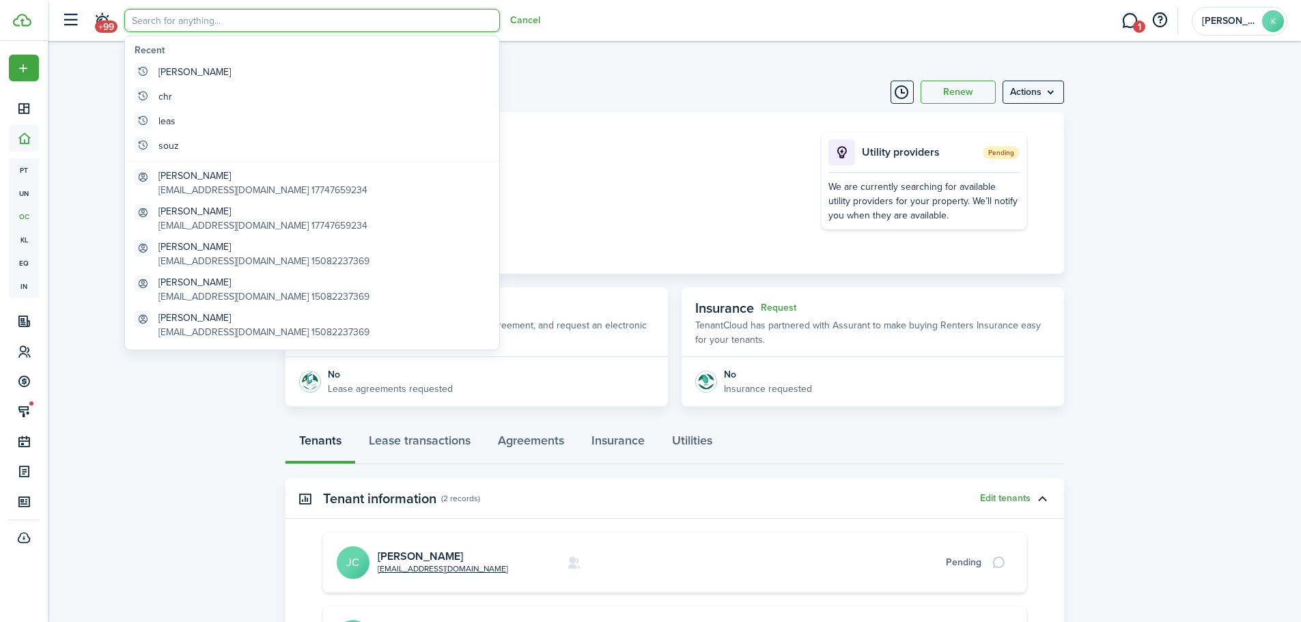
click at [180, 25] on input "search" at bounding box center [312, 20] width 376 height 23
click at [177, 23] on input "search" at bounding box center [312, 20] width 376 height 23
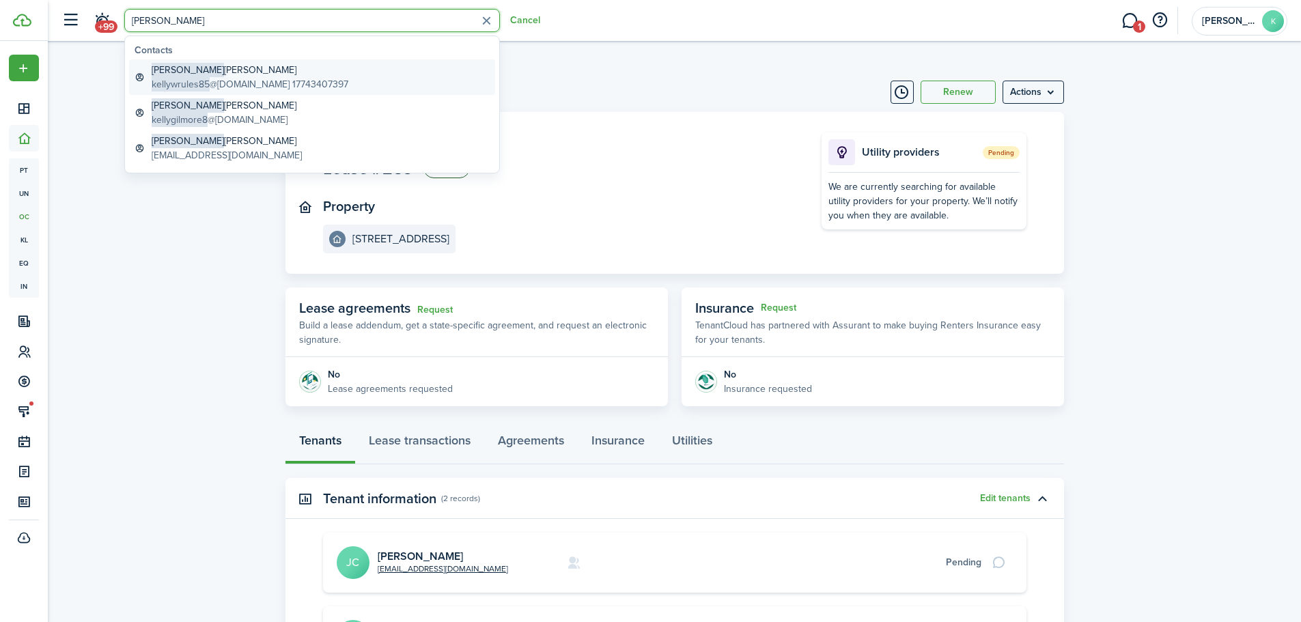
type input "[PERSON_NAME]"
click at [225, 87] on global-search-item-description "kellywrules85 @[DOMAIN_NAME] 17743407397" at bounding box center [250, 84] width 197 height 14
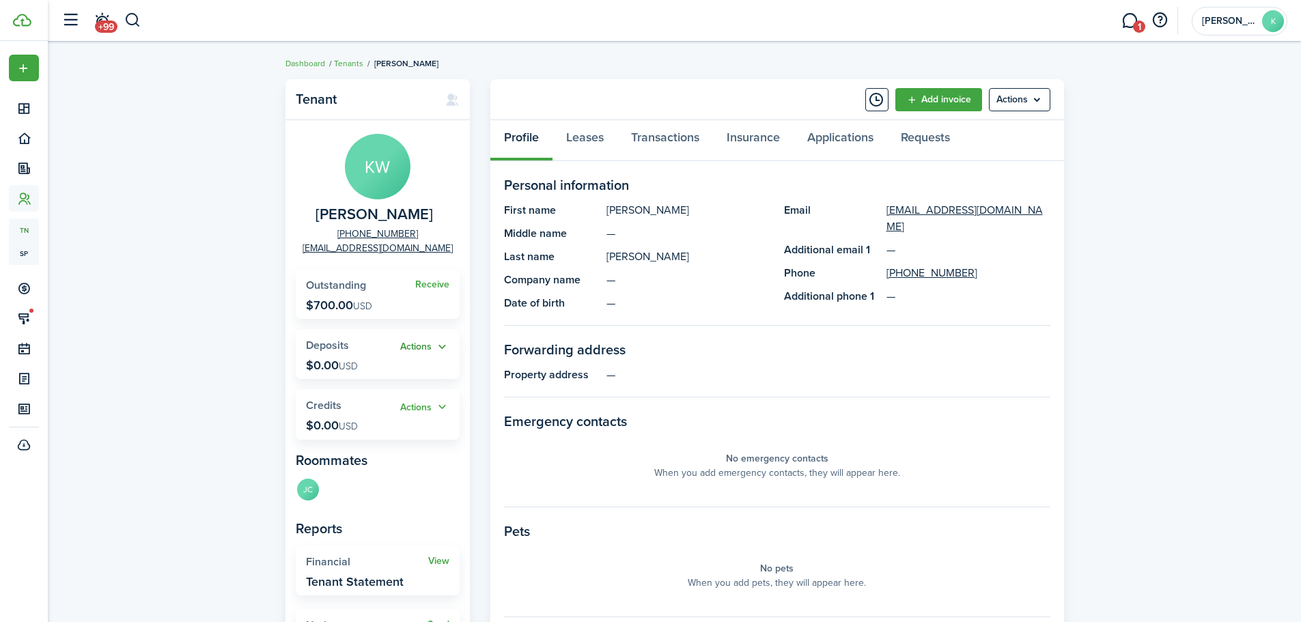
click at [427, 345] on button "Actions" at bounding box center [424, 347] width 49 height 16
click at [373, 373] on link "Add" at bounding box center [389, 373] width 119 height 23
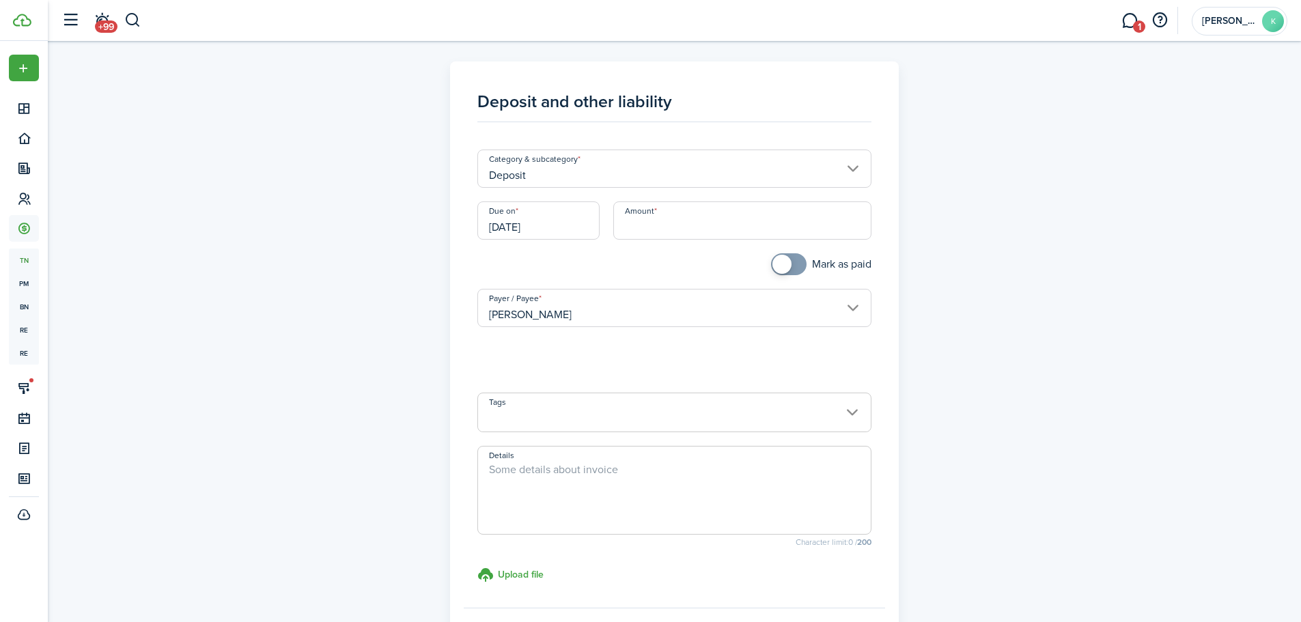
click at [576, 175] on input "Deposit" at bounding box center [674, 169] width 394 height 38
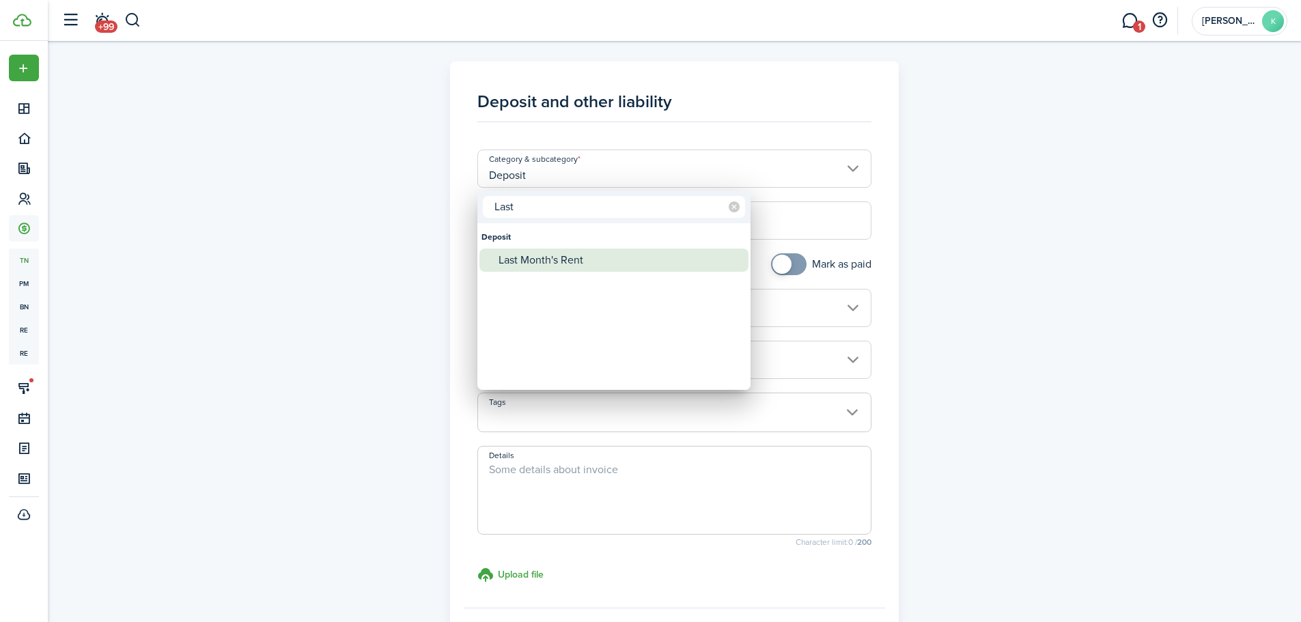
type input "Last"
click at [570, 261] on div "Last Month's Rent" at bounding box center [619, 260] width 242 height 23
type input "Deposit / Last Month's Rent"
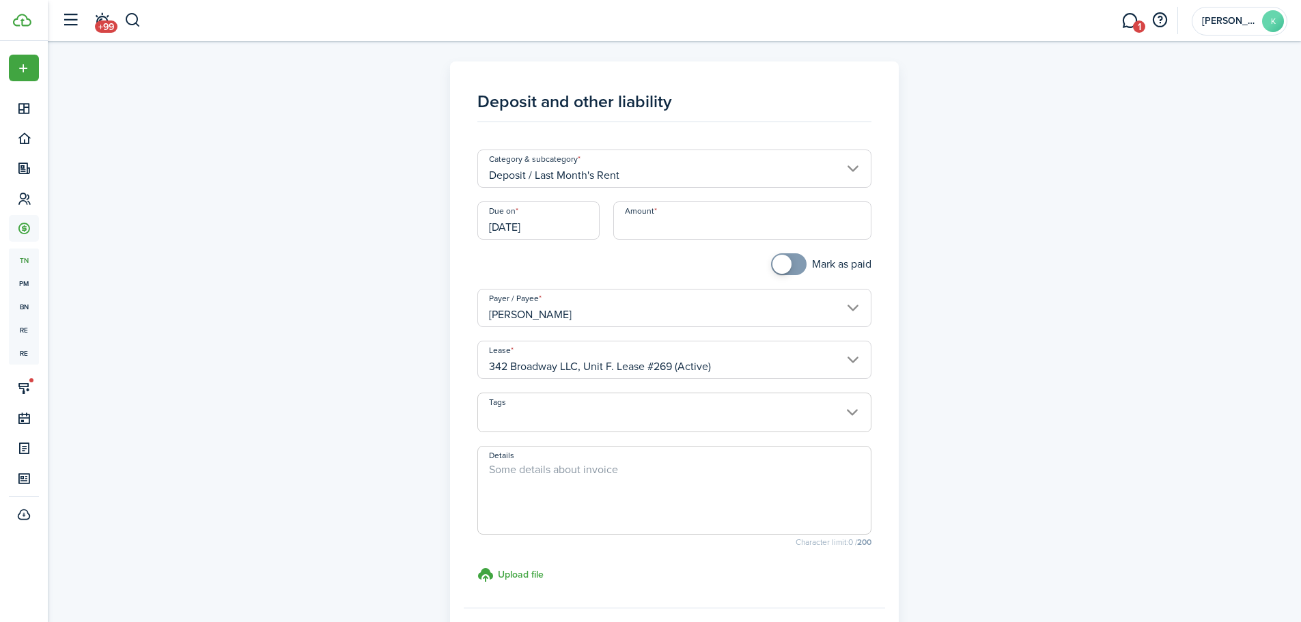
click at [554, 227] on input "[DATE]" at bounding box center [538, 220] width 122 height 38
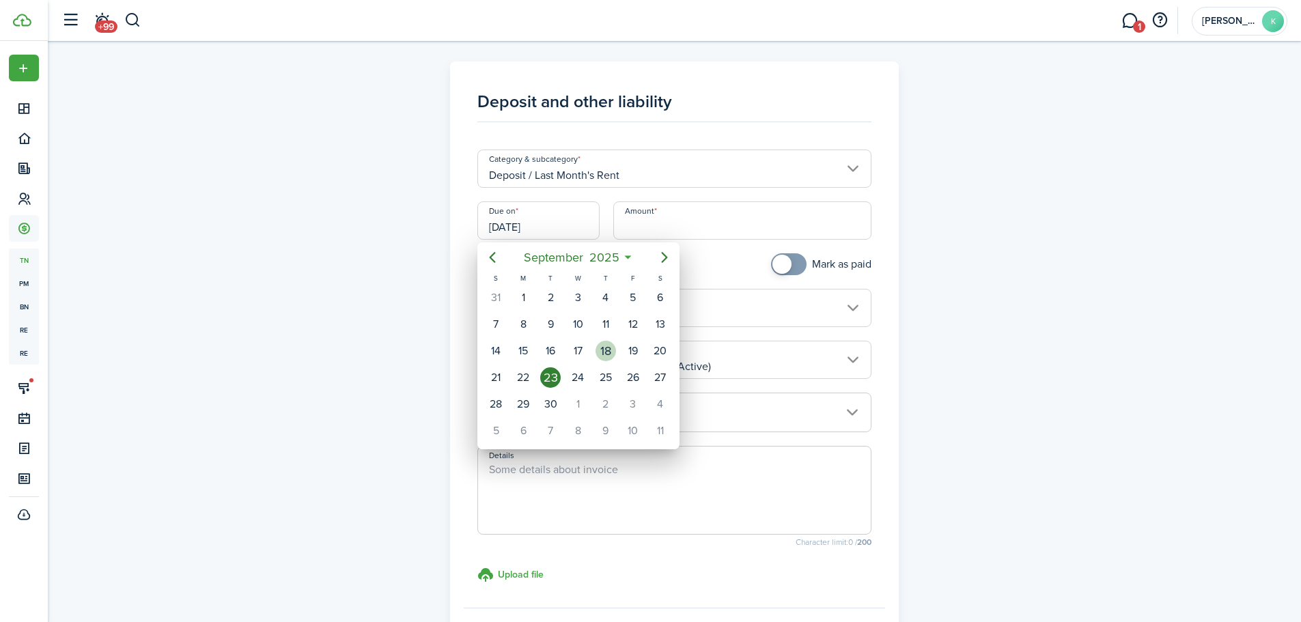
click at [604, 356] on div "18" at bounding box center [605, 351] width 20 height 20
type input "[DATE]"
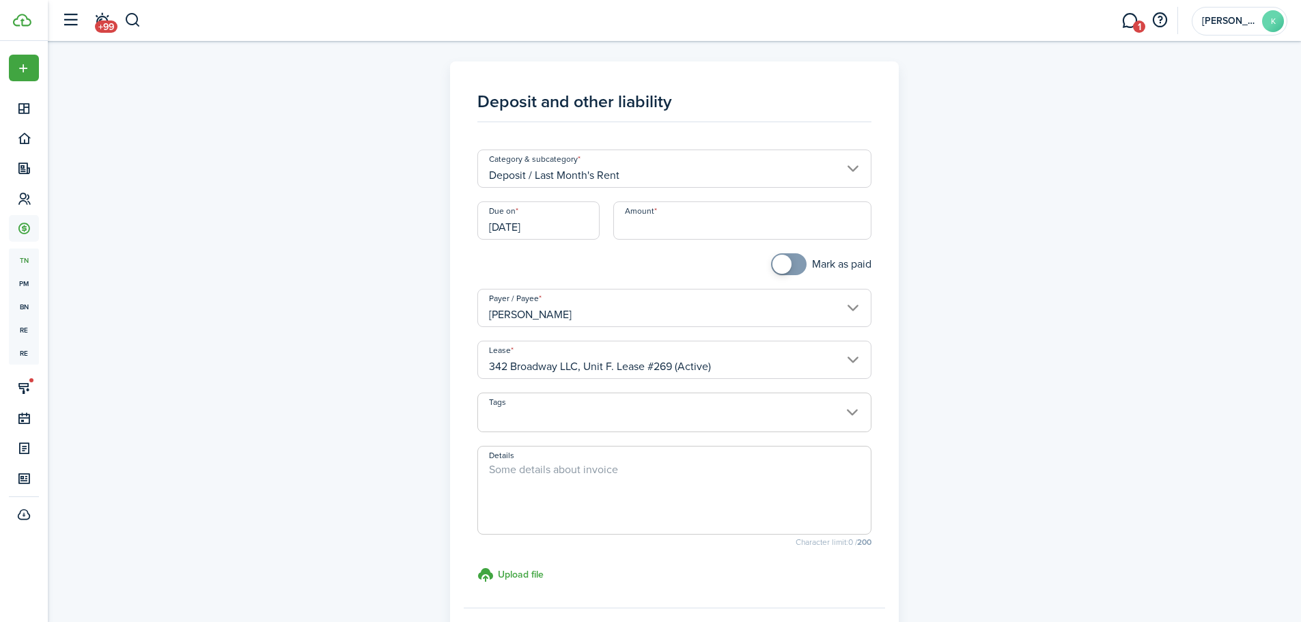
click at [655, 227] on input "Amount" at bounding box center [742, 220] width 258 height 38
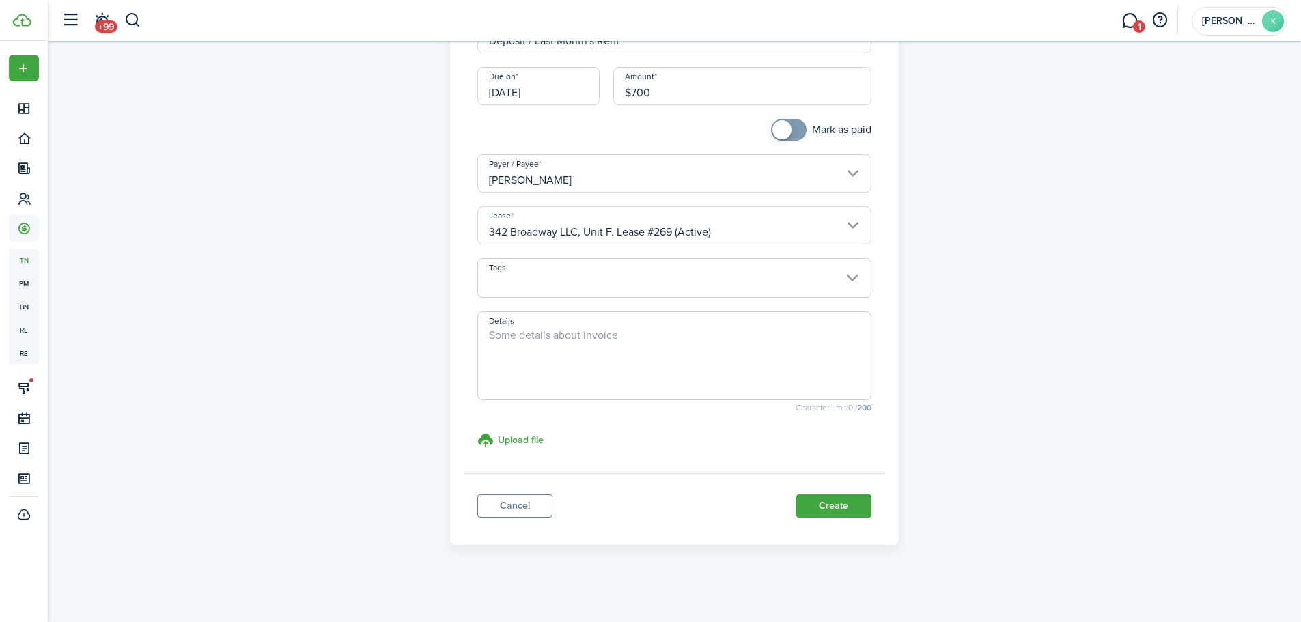
scroll to position [136, 0]
type input "$700.00"
click at [837, 507] on button "Create" at bounding box center [833, 504] width 75 height 23
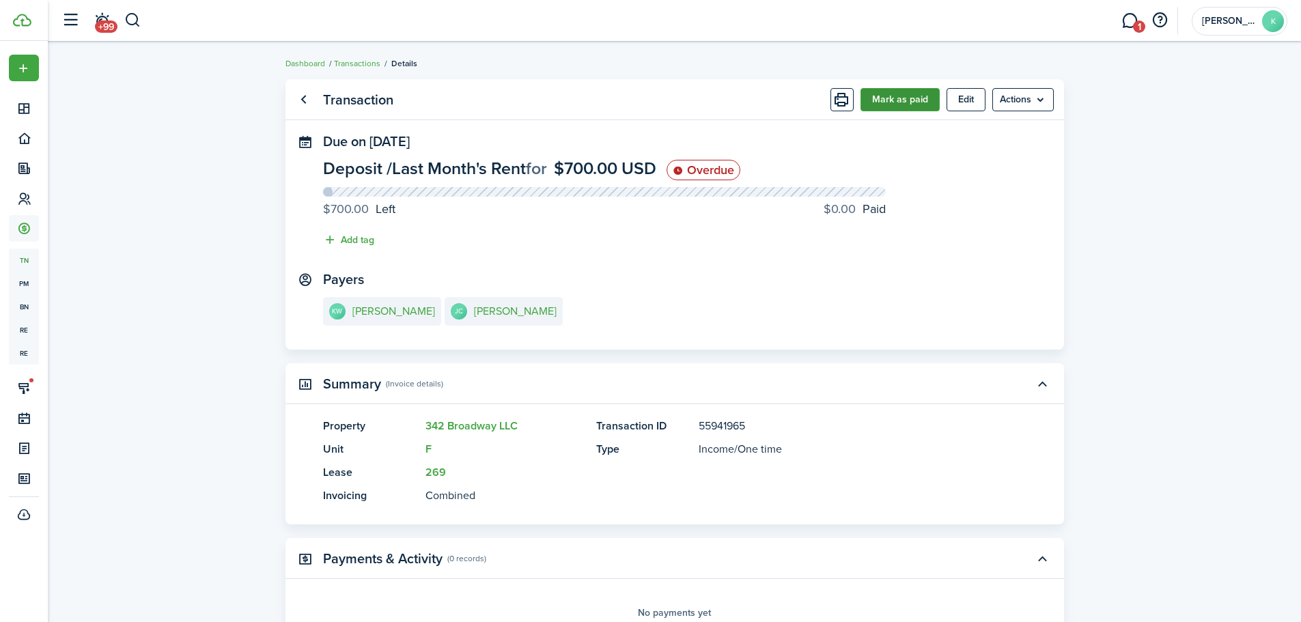
click at [915, 100] on button "Mark as paid" at bounding box center [899, 99] width 79 height 23
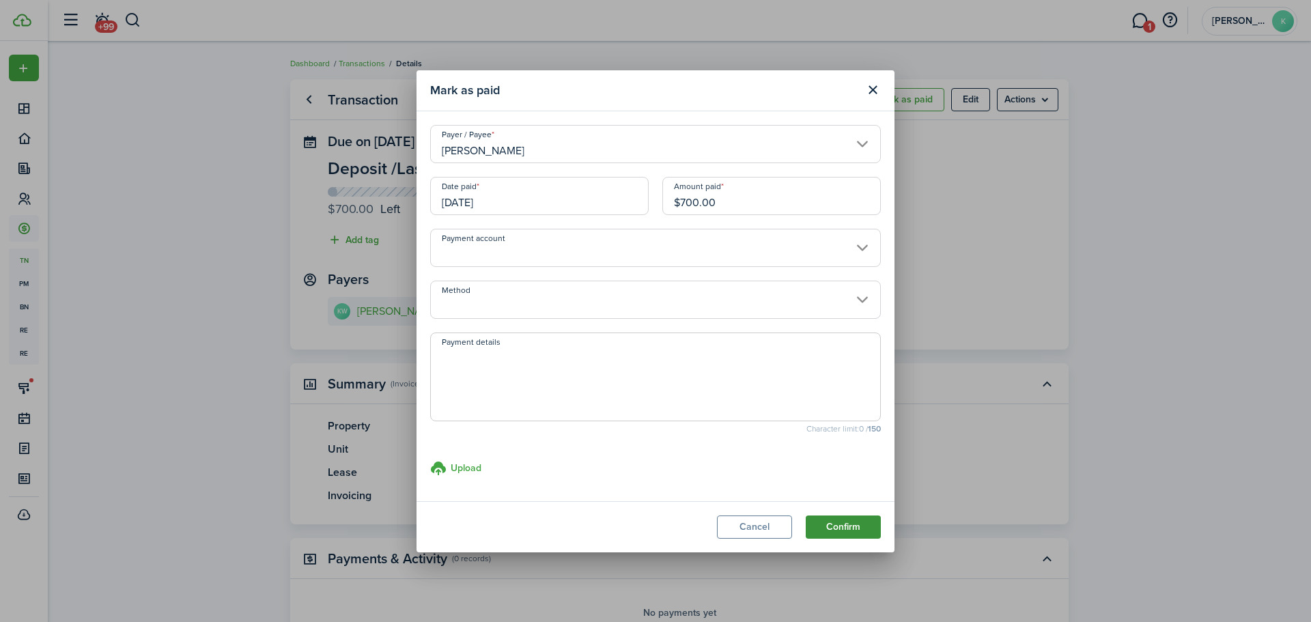
click at [831, 528] on button "Confirm" at bounding box center [843, 526] width 75 height 23
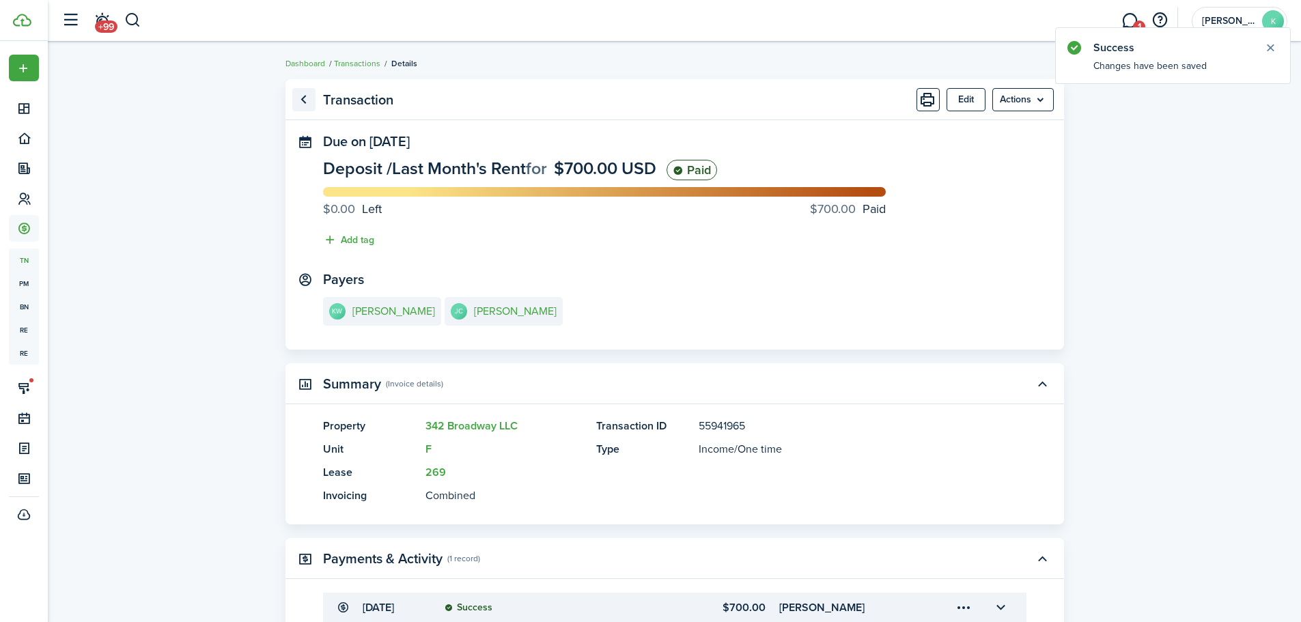
click at [305, 102] on link "Go back" at bounding box center [303, 99] width 23 height 23
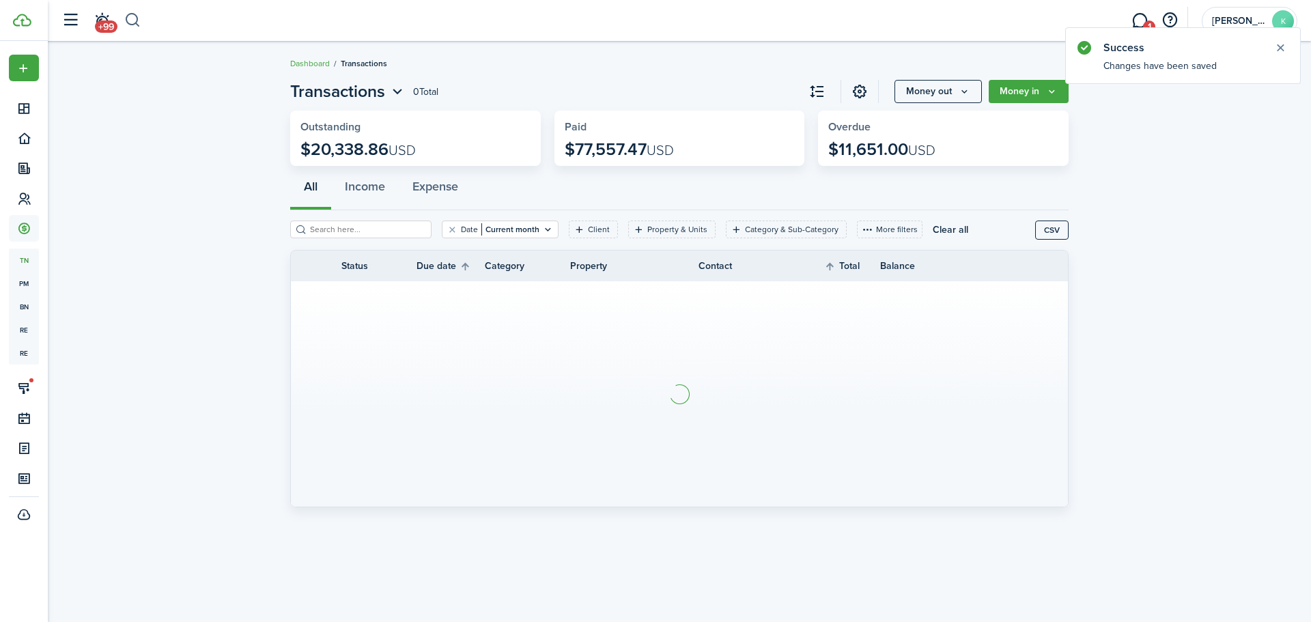
click at [132, 21] on button "button" at bounding box center [132, 20] width 17 height 23
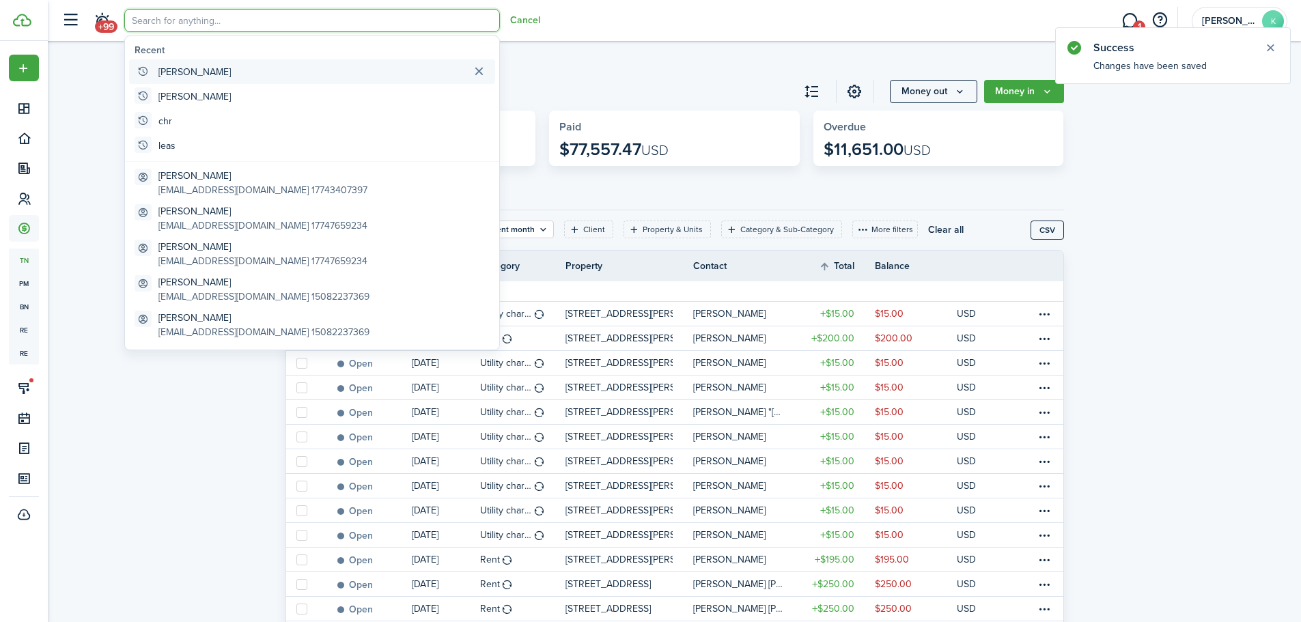
click at [169, 70] on global-search-item-title "[PERSON_NAME]" at bounding box center [194, 72] width 72 height 14
type input "[PERSON_NAME]"
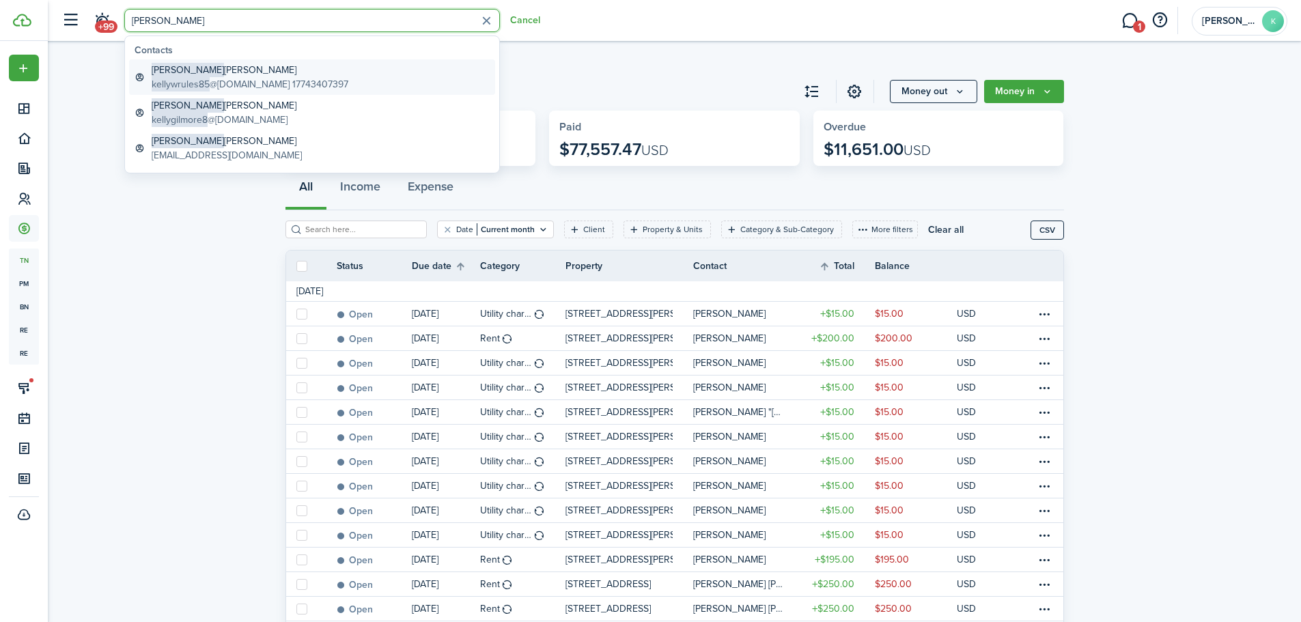
click at [242, 82] on global-search-item-description "kellywrules85 @[DOMAIN_NAME] 17743407397" at bounding box center [250, 84] width 197 height 14
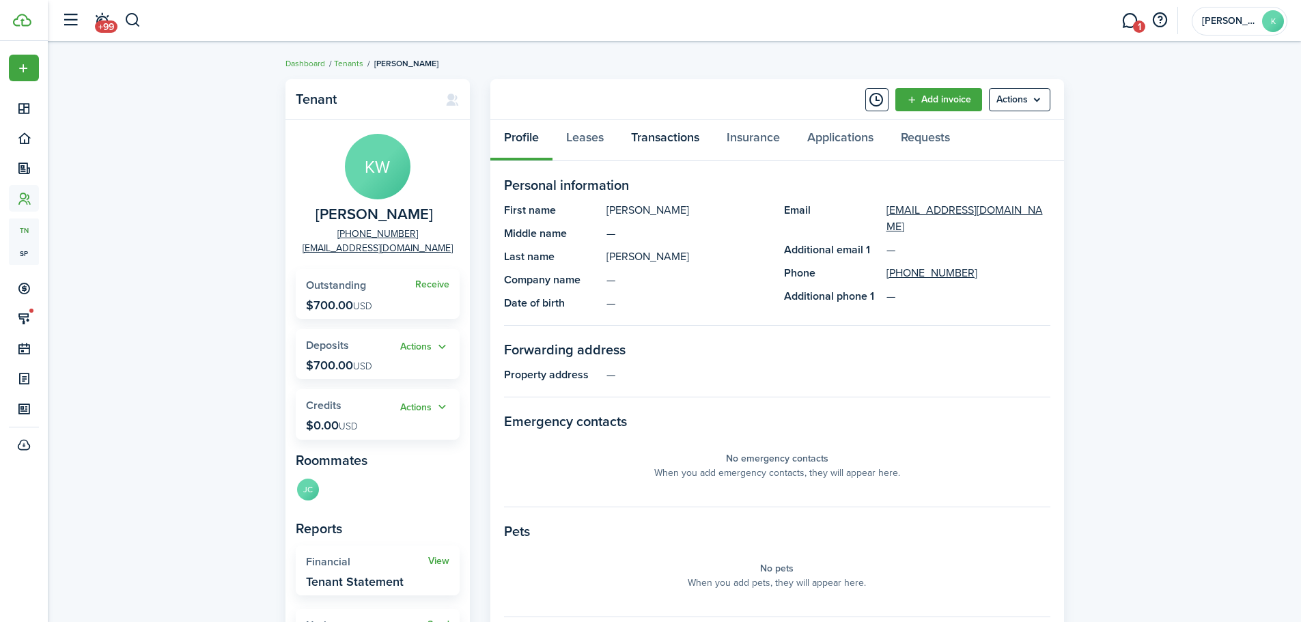
click at [672, 137] on link "Transactions" at bounding box center [665, 140] width 96 height 41
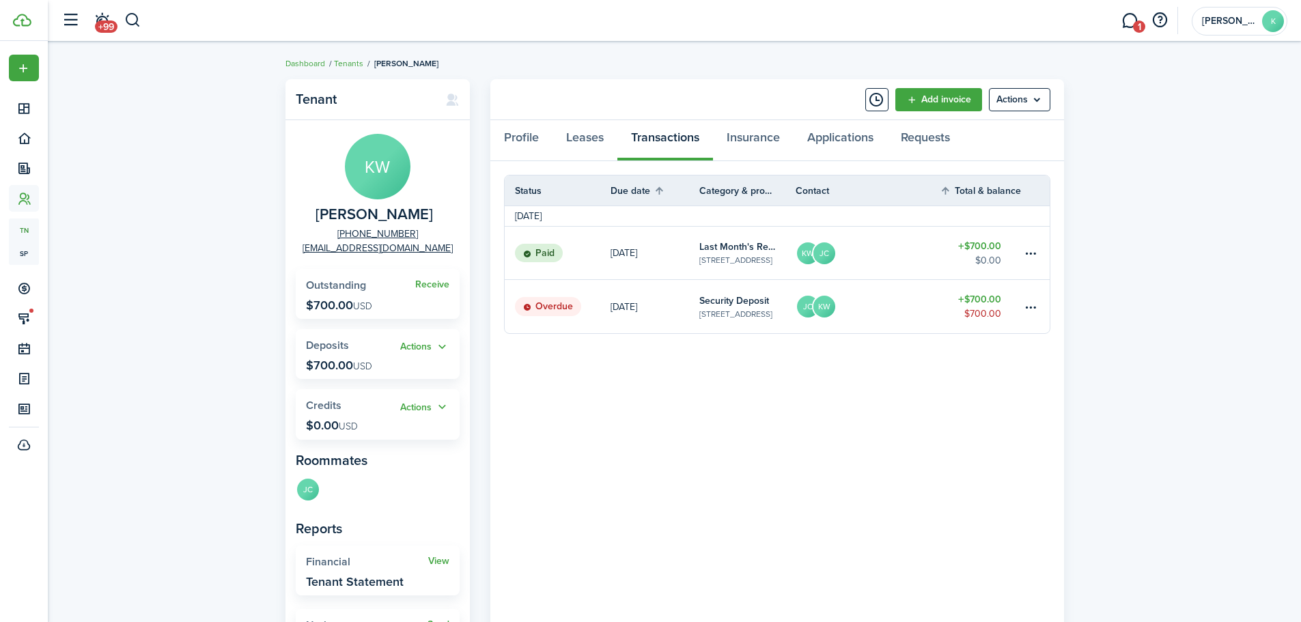
click at [989, 306] on table-amount-title "$700.00" at bounding box center [979, 299] width 43 height 14
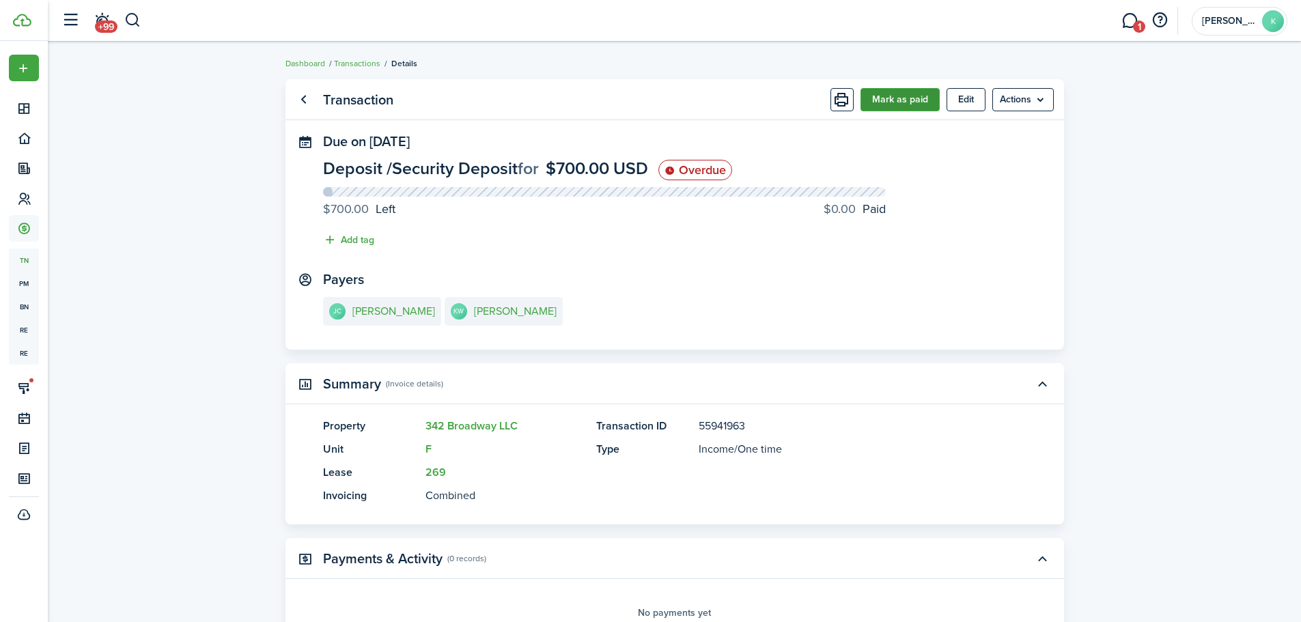
click at [900, 100] on button "Mark as paid" at bounding box center [899, 99] width 79 height 23
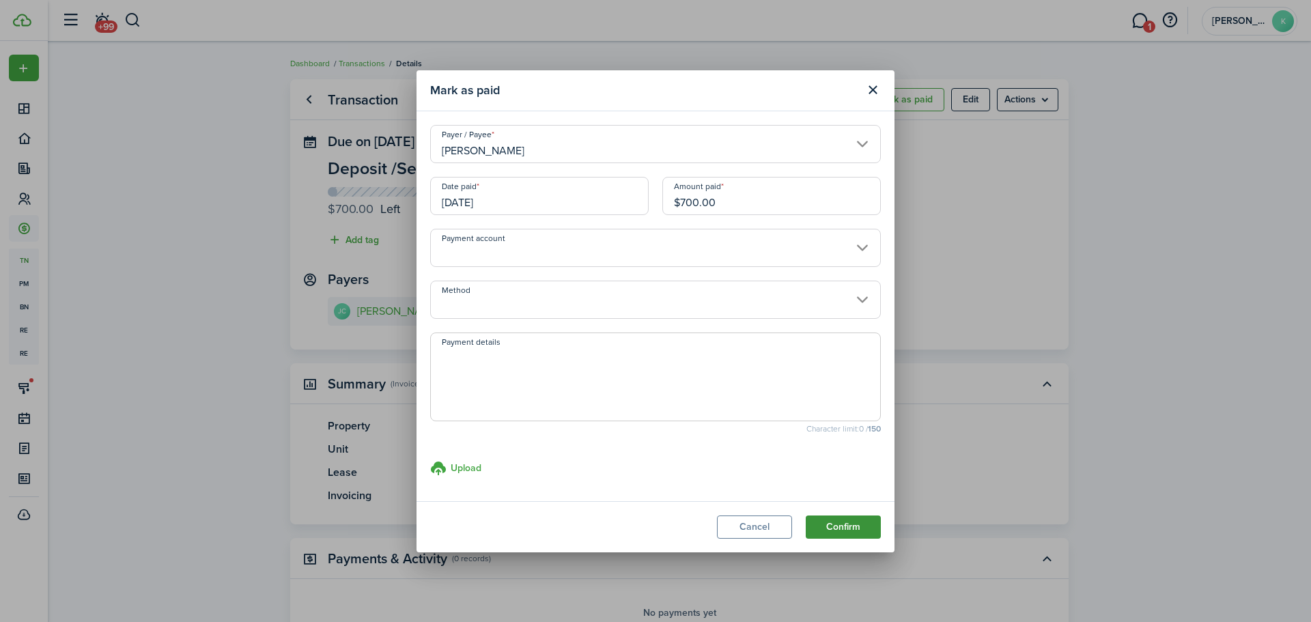
click at [862, 528] on button "Confirm" at bounding box center [843, 526] width 75 height 23
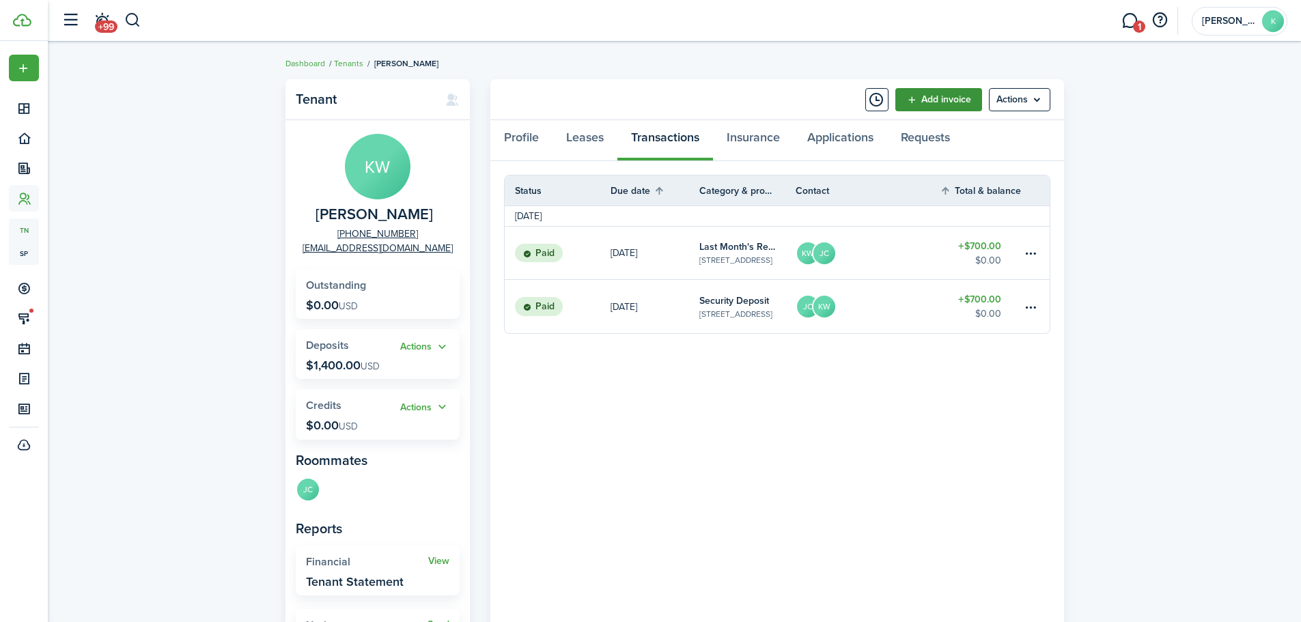
click at [938, 103] on link "Add invoice" at bounding box center [938, 99] width 87 height 23
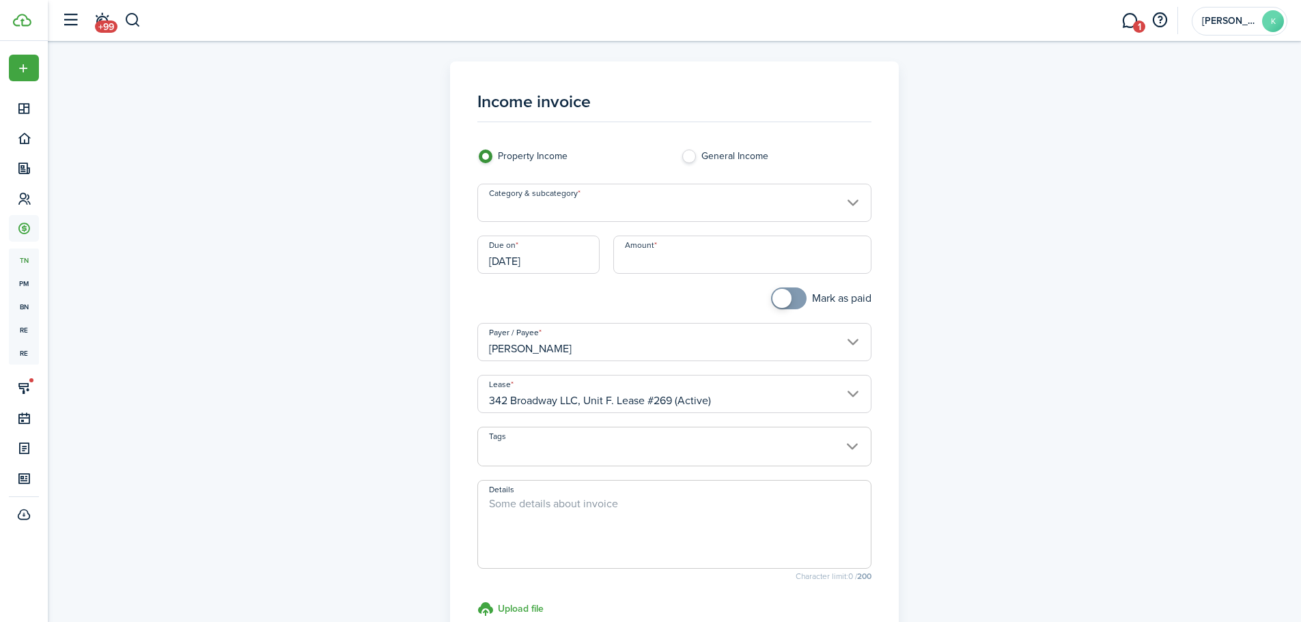
click at [601, 213] on input "Category & subcategory" at bounding box center [674, 203] width 394 height 38
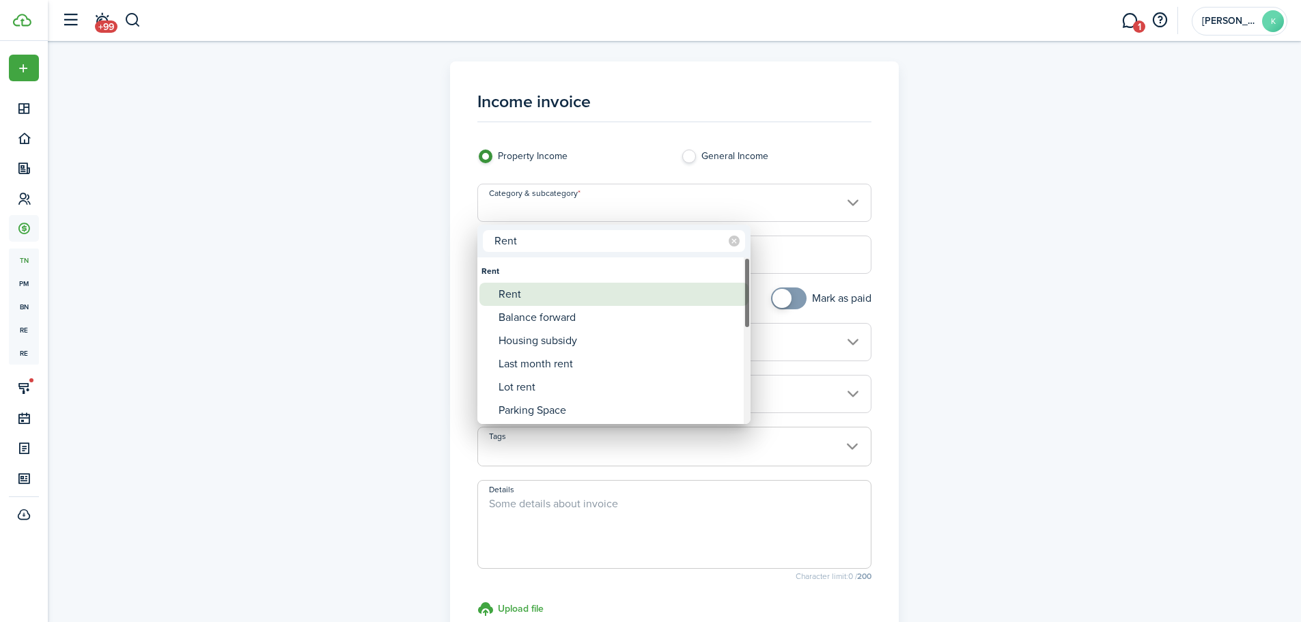
type input "Rent"
click at [536, 284] on div "Rent" at bounding box center [619, 294] width 242 height 23
type input "Rent"
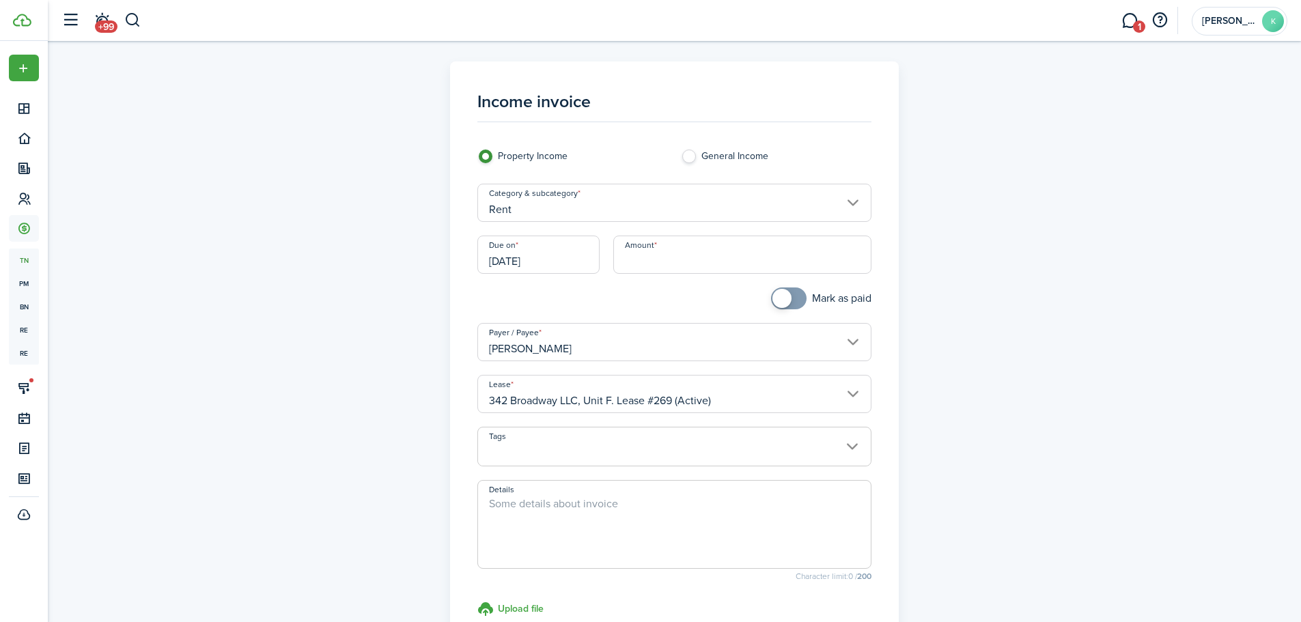
click at [549, 255] on input "[DATE]" at bounding box center [538, 255] width 122 height 38
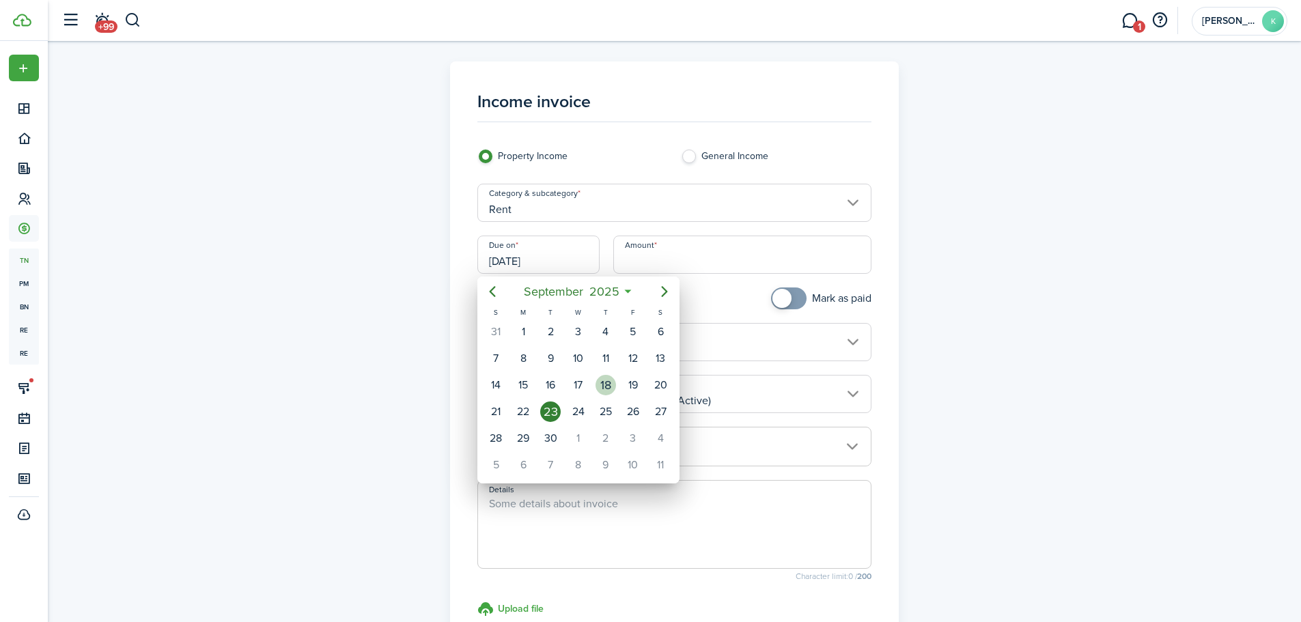
click at [612, 392] on div "18" at bounding box center [605, 385] width 20 height 20
type input "[DATE]"
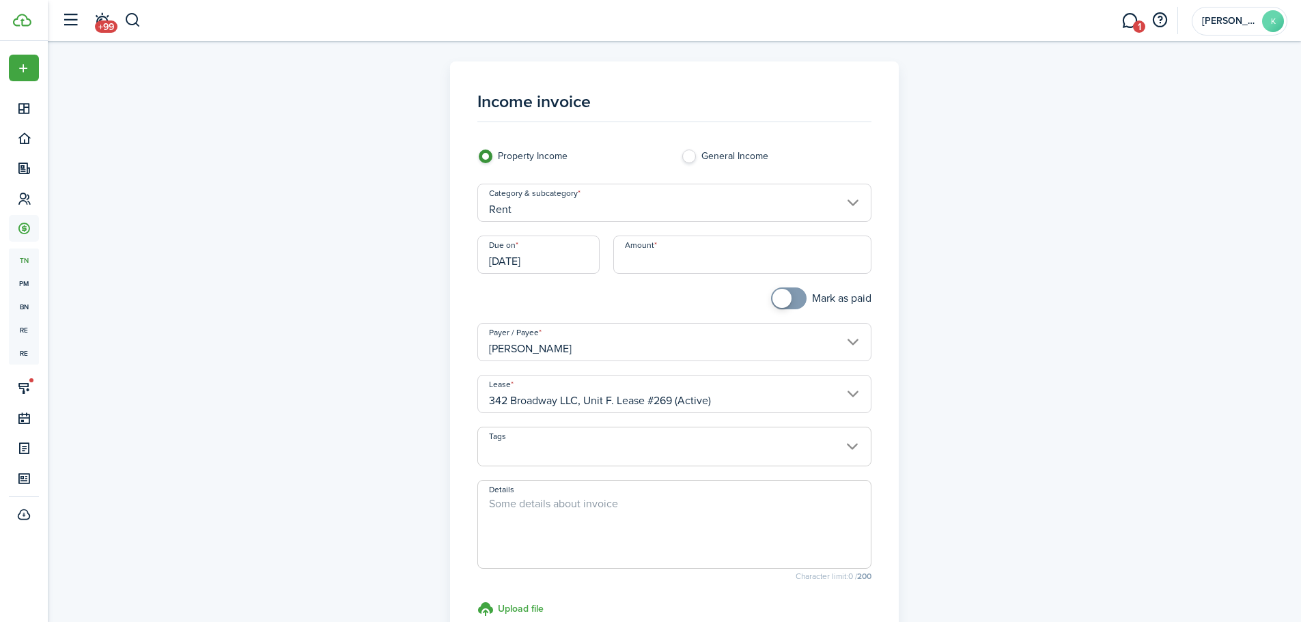
click at [655, 257] on input "Amount" at bounding box center [742, 255] width 258 height 38
paste input "$437.67"
type input "$437.67"
click at [546, 518] on textarea "Details" at bounding box center [674, 529] width 393 height 66
type textarea "Prorated Rent : 9/18 - 9/30 (13 Days)"
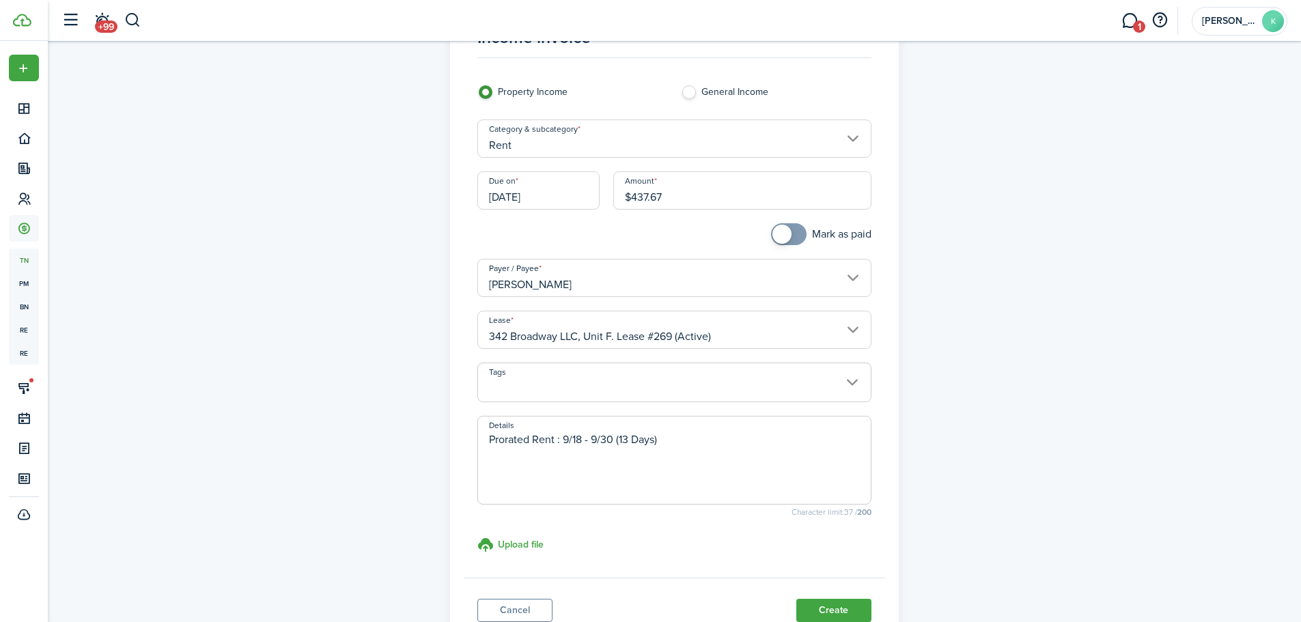
scroll to position [170, 0]
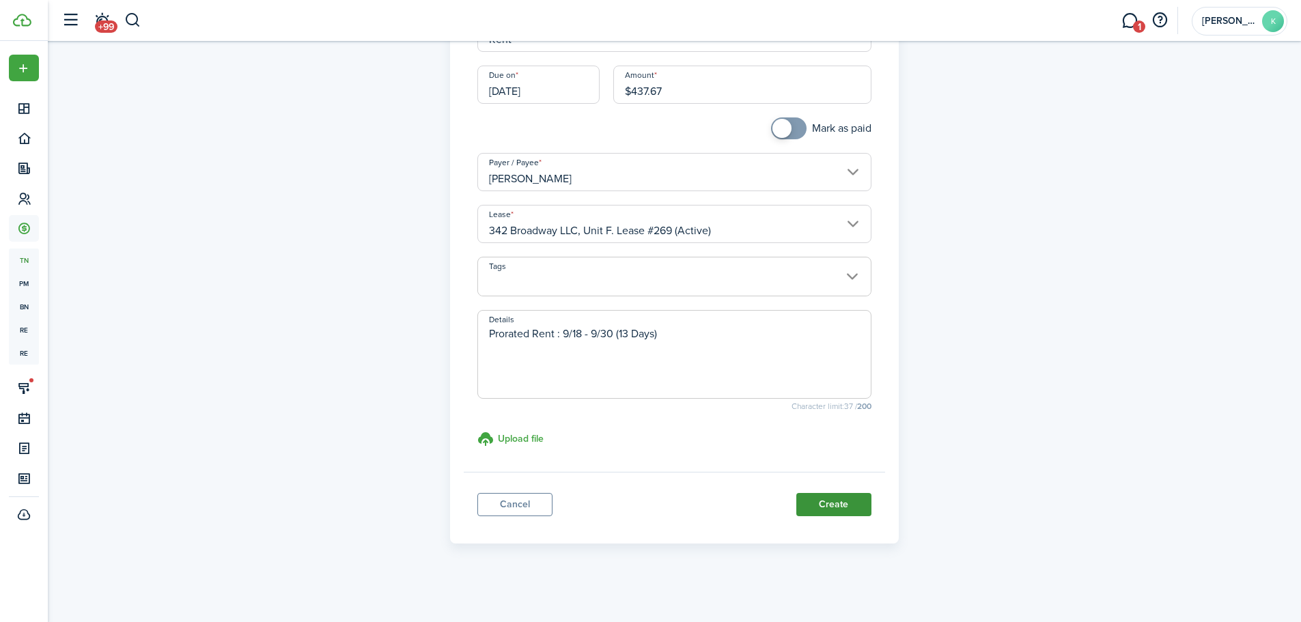
click at [852, 507] on button "Create" at bounding box center [833, 504] width 75 height 23
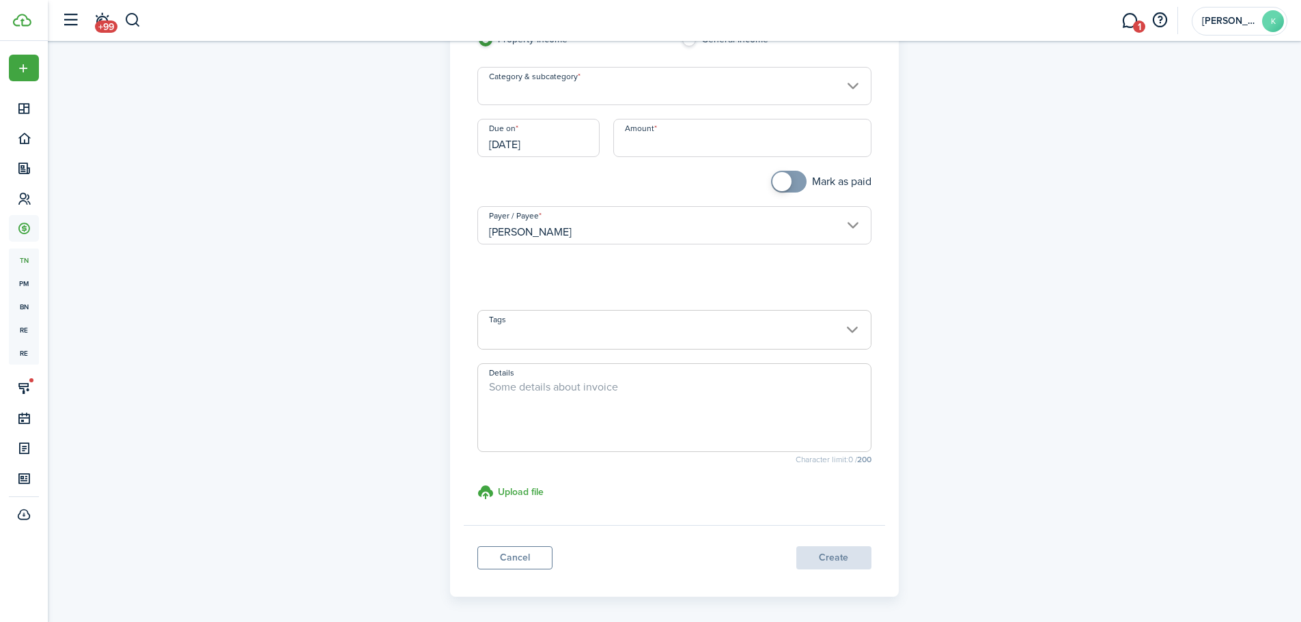
scroll to position [139, 0]
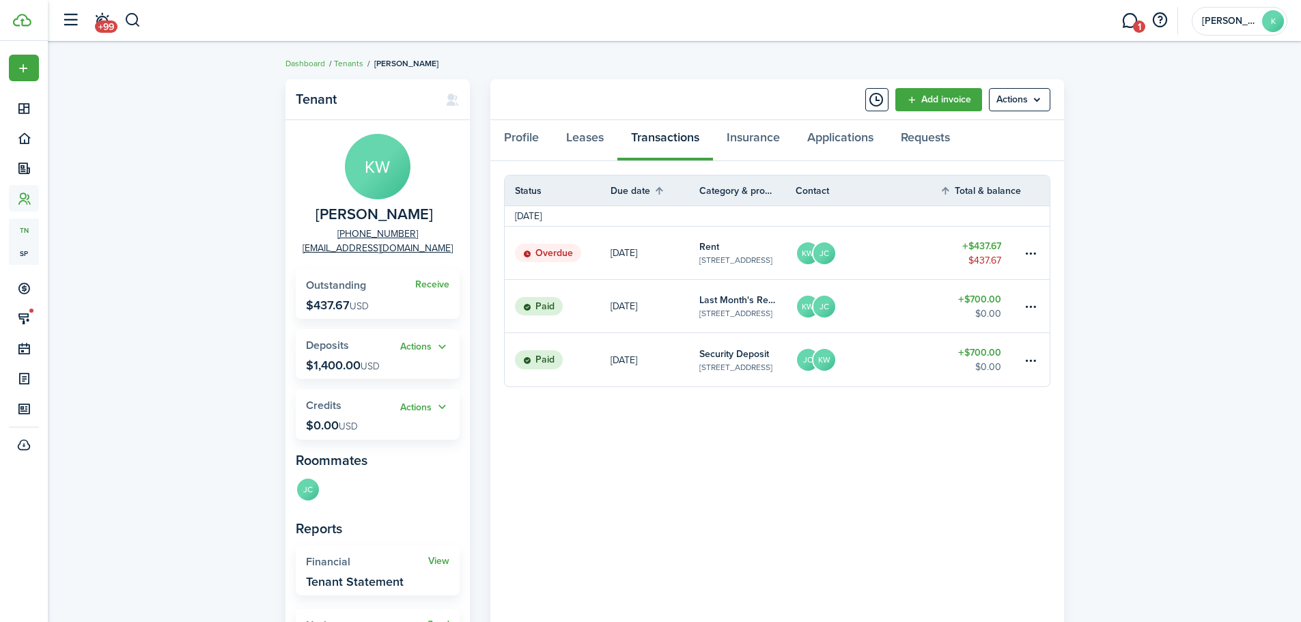
click at [987, 249] on table-amount-title "$437.67" at bounding box center [981, 246] width 39 height 14
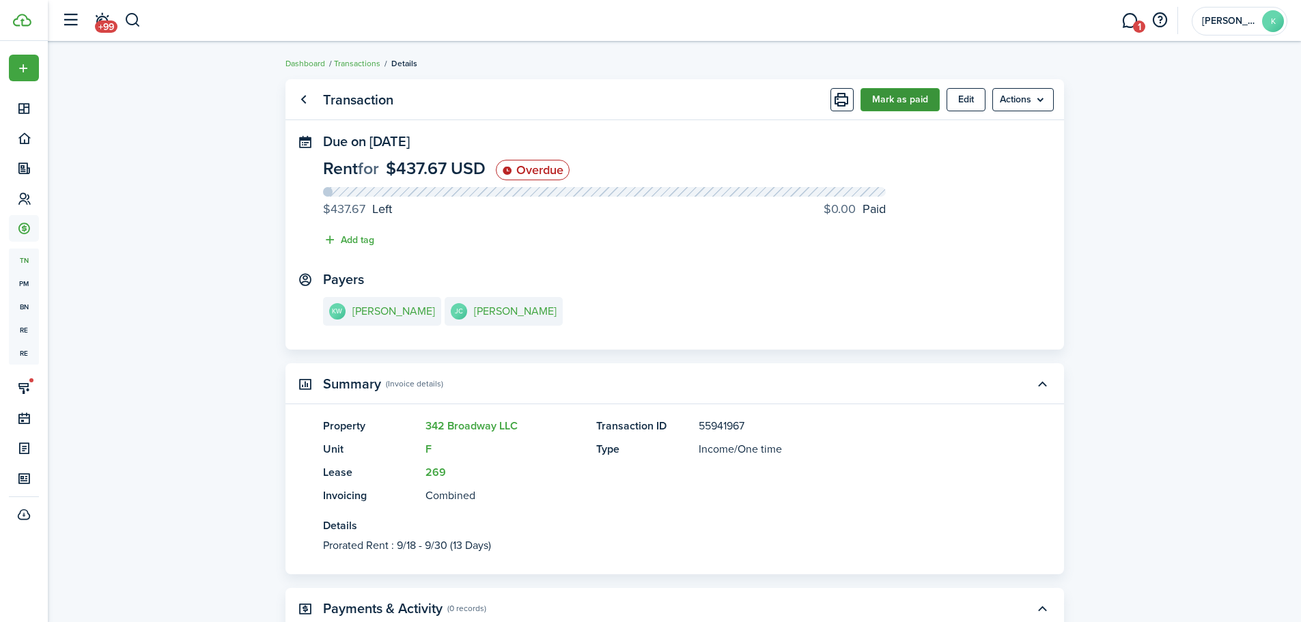
click at [895, 89] on button "Mark as paid" at bounding box center [899, 99] width 79 height 23
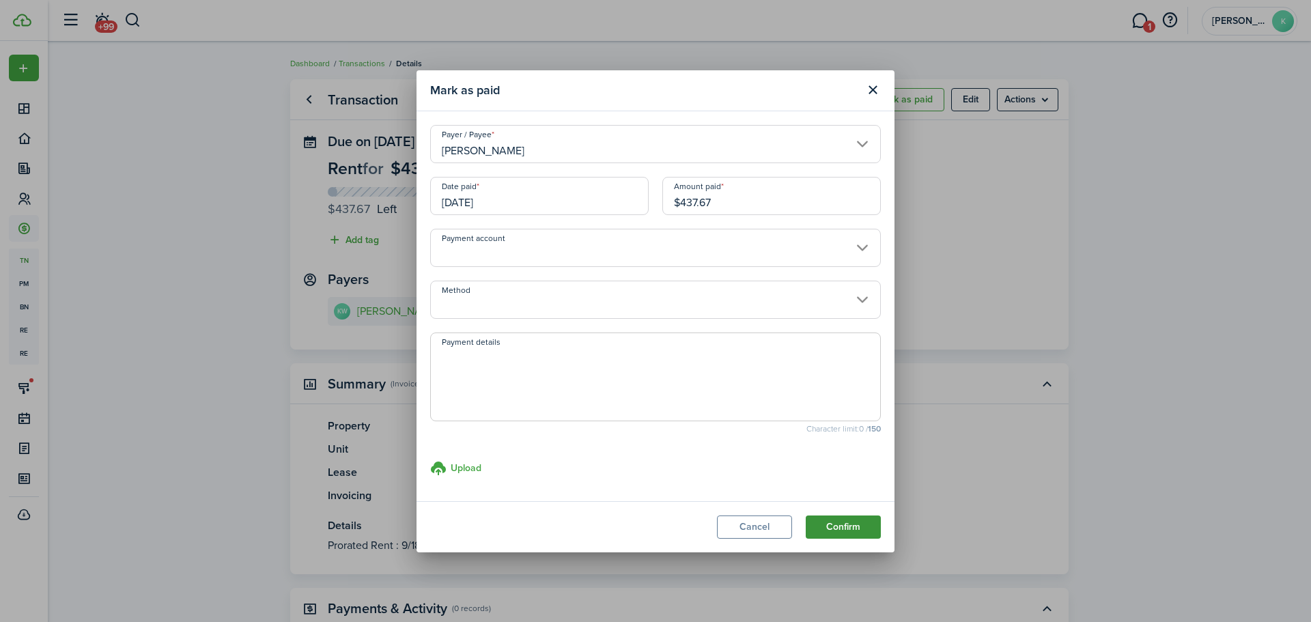
click at [838, 530] on button "Confirm" at bounding box center [843, 526] width 75 height 23
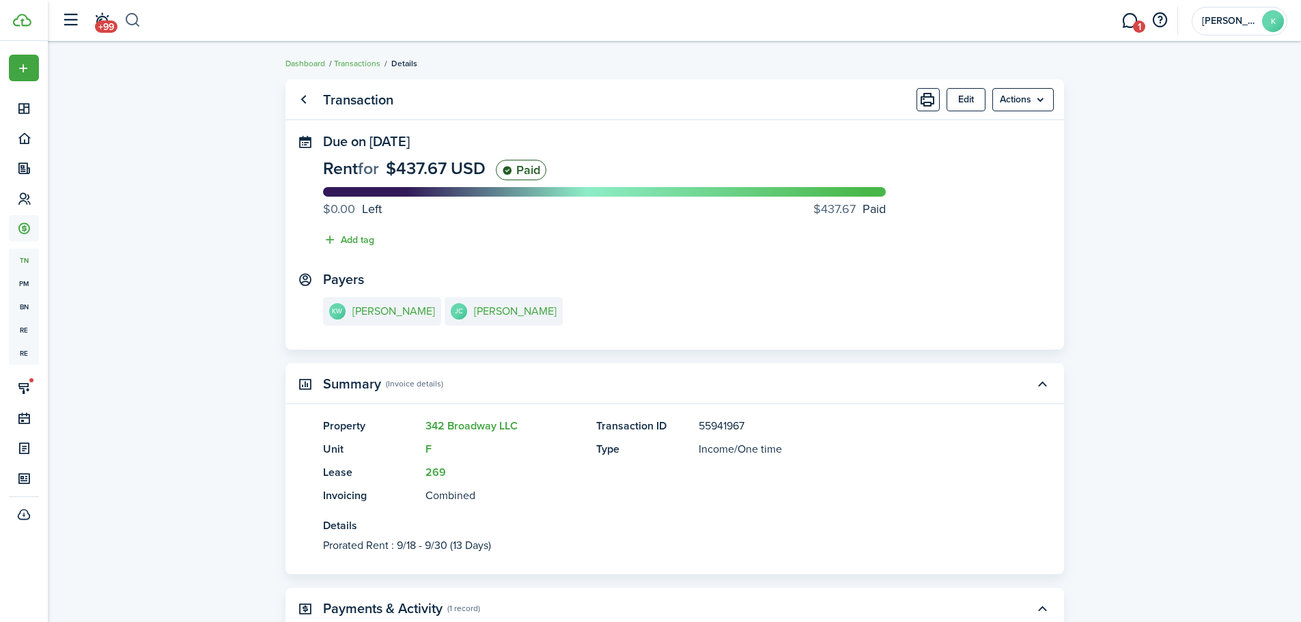
click at [134, 16] on button "button" at bounding box center [132, 20] width 17 height 23
type input "[PERSON_NAME]"
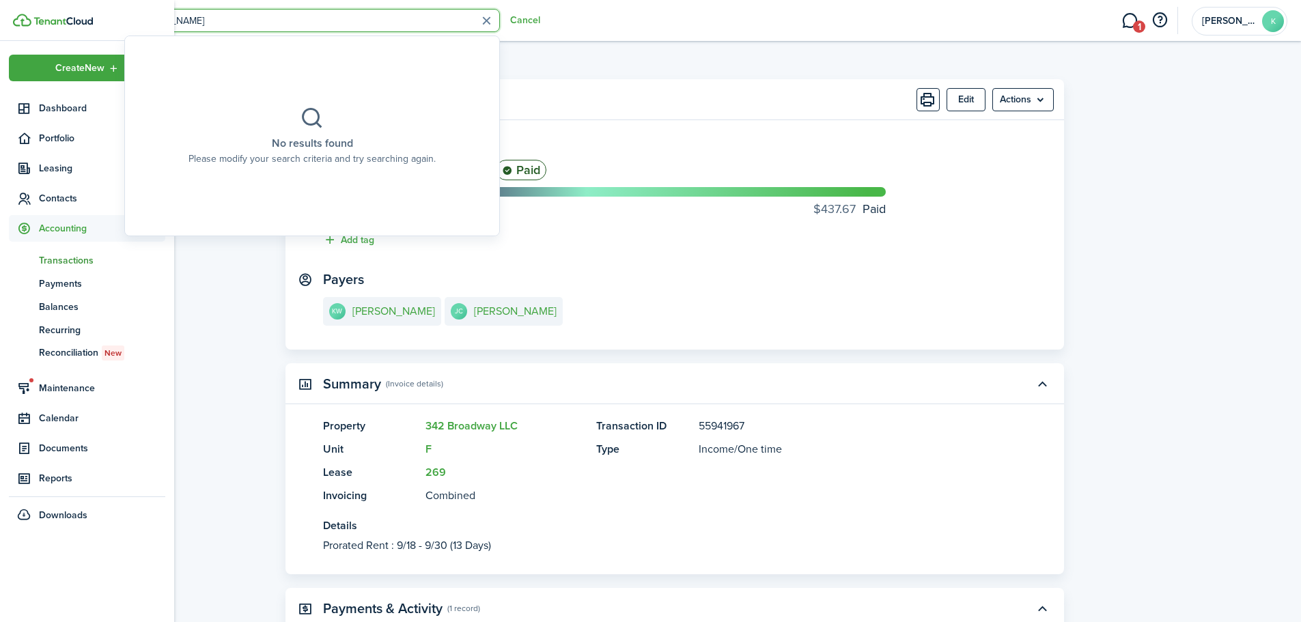
drag, startPoint x: 199, startPoint y: 23, endPoint x: 20, endPoint y: 12, distance: 178.5
click at [20, 12] on landlord-dashboard "Create New Dashboard Portfolio Leasing Contacts Accounting tn Transactions pm P…" at bounding box center [650, 311] width 1301 height 622
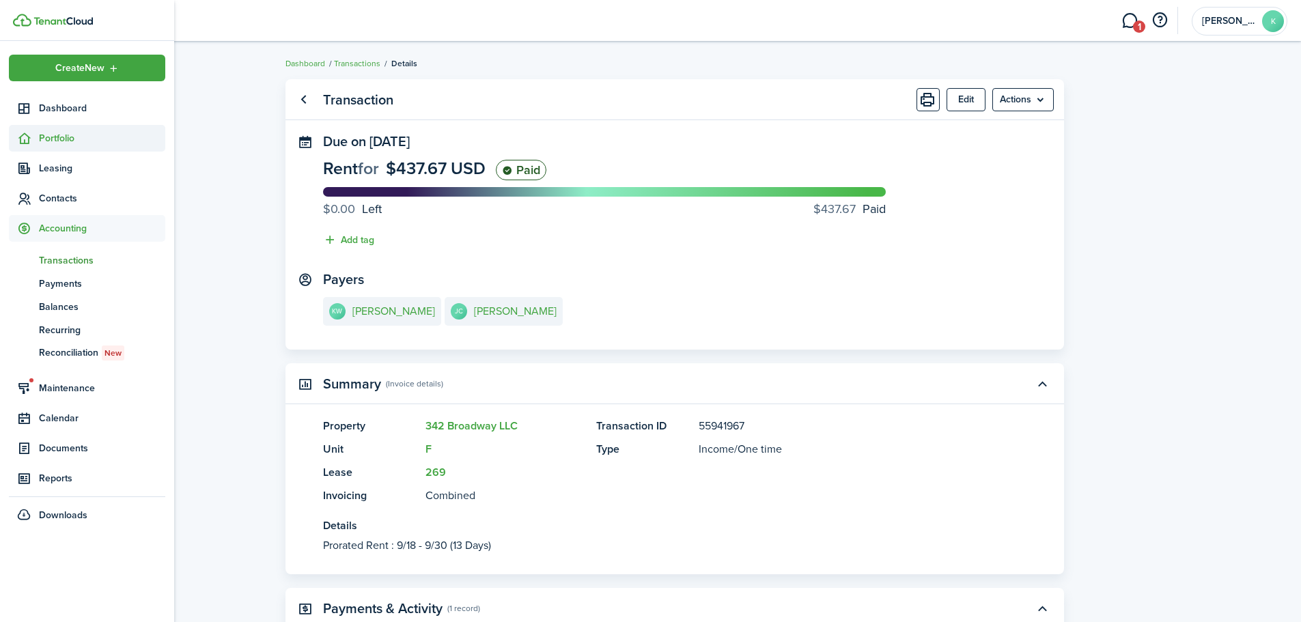
click at [80, 135] on span "Portfolio" at bounding box center [102, 138] width 126 height 14
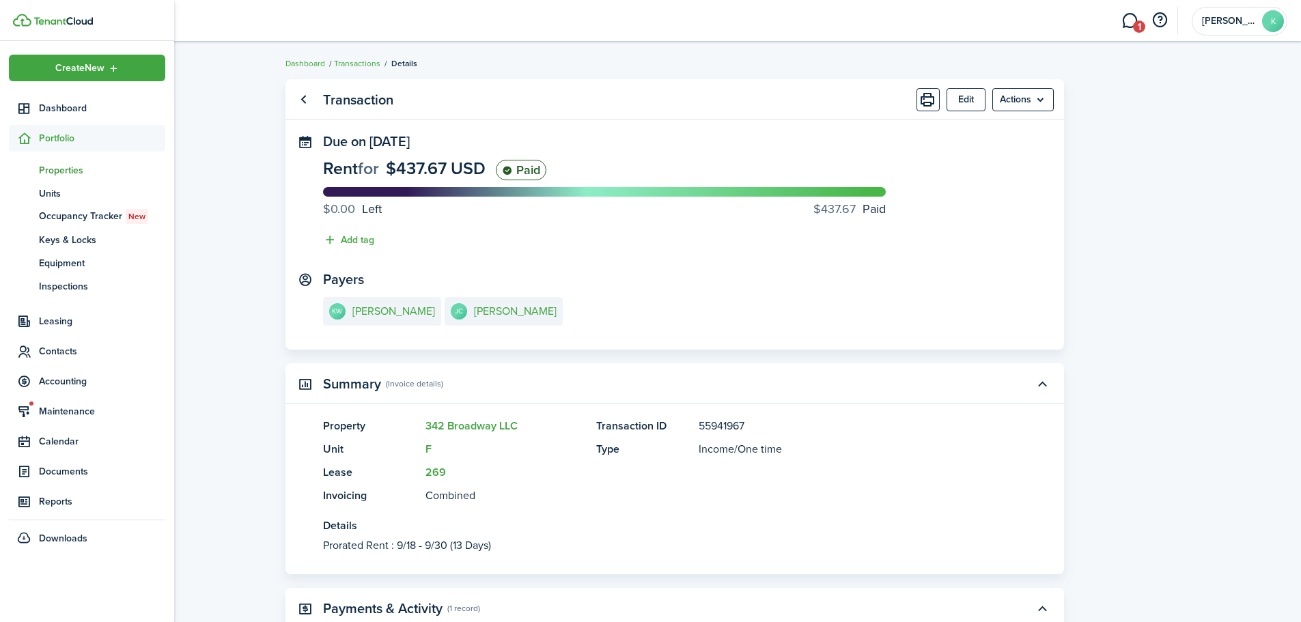
click at [87, 168] on span "Properties" at bounding box center [102, 170] width 126 height 14
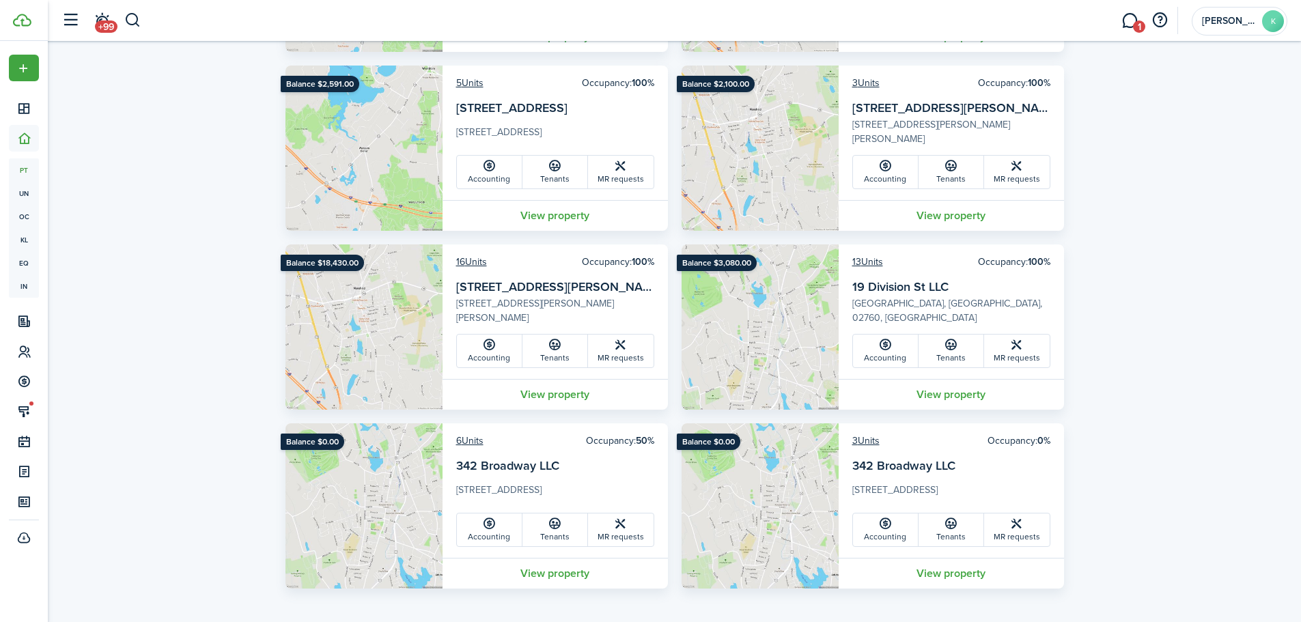
scroll to position [1522, 0]
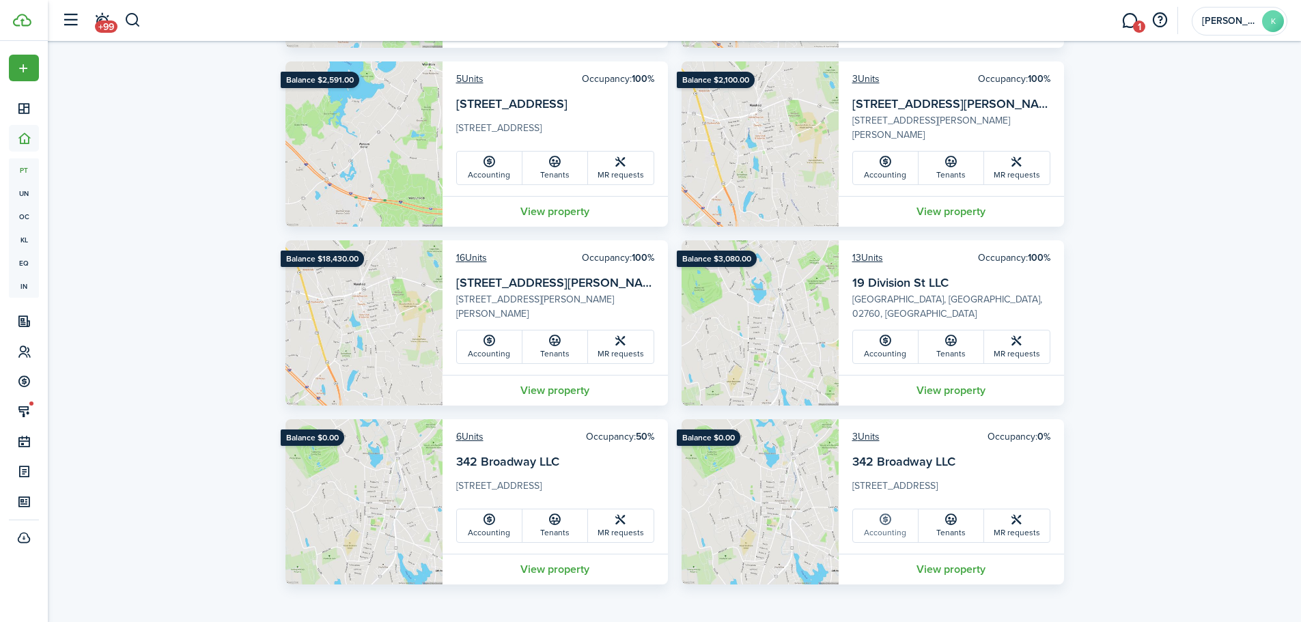
click at [887, 528] on link "Accounting" at bounding box center [886, 525] width 66 height 33
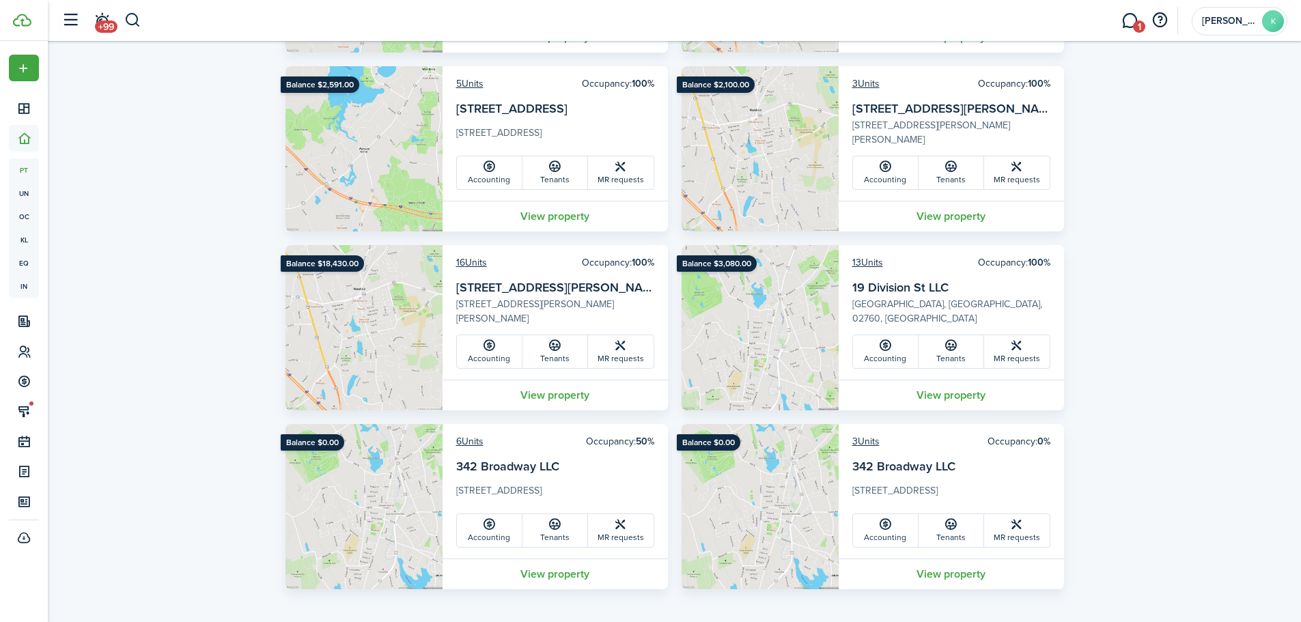
scroll to position [1522, 0]
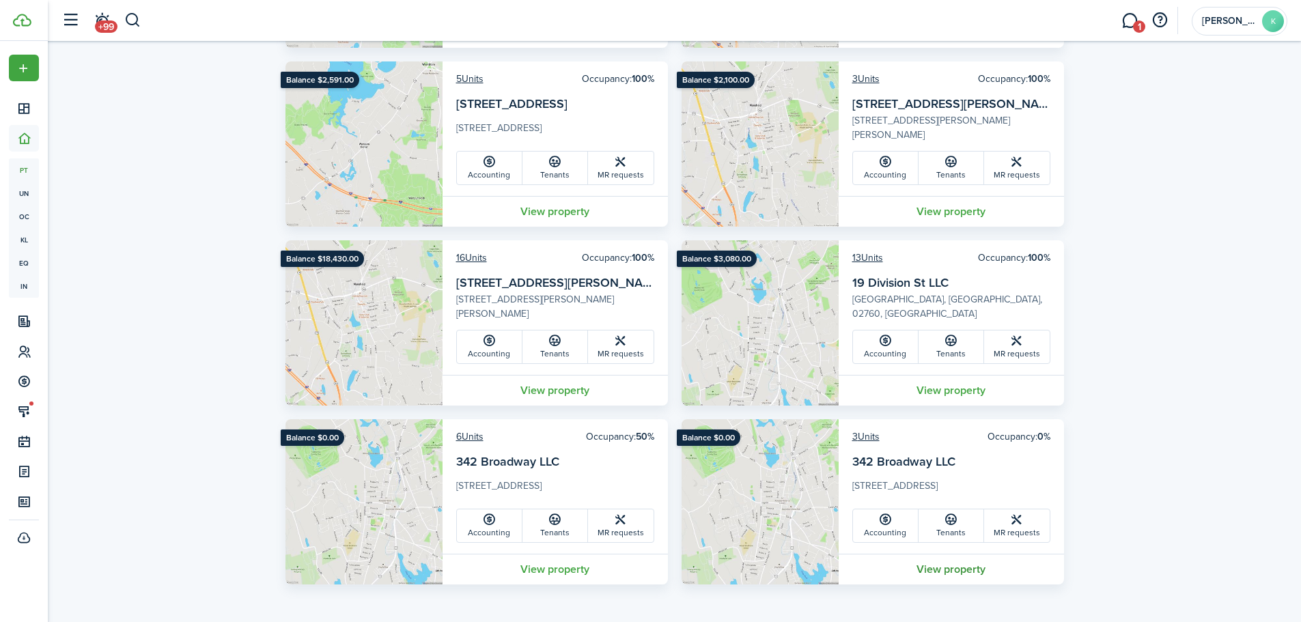
click at [948, 569] on link "View property" at bounding box center [950, 569] width 225 height 31
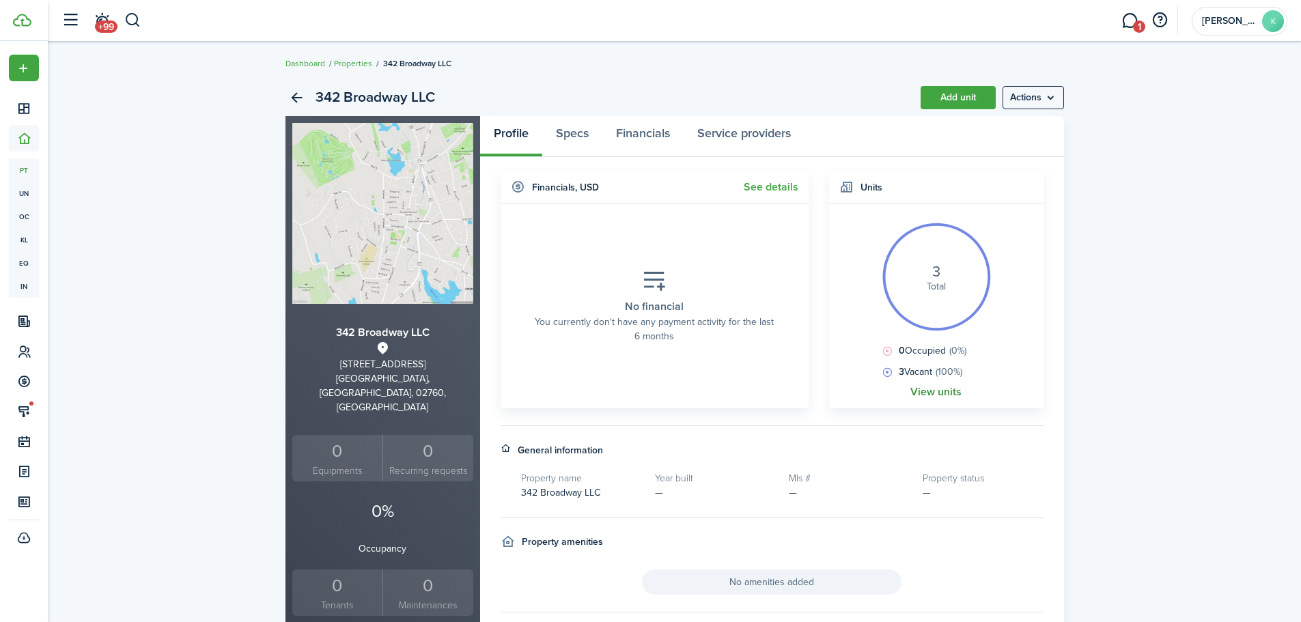
click at [939, 397] on link "View units" at bounding box center [935, 392] width 51 height 12
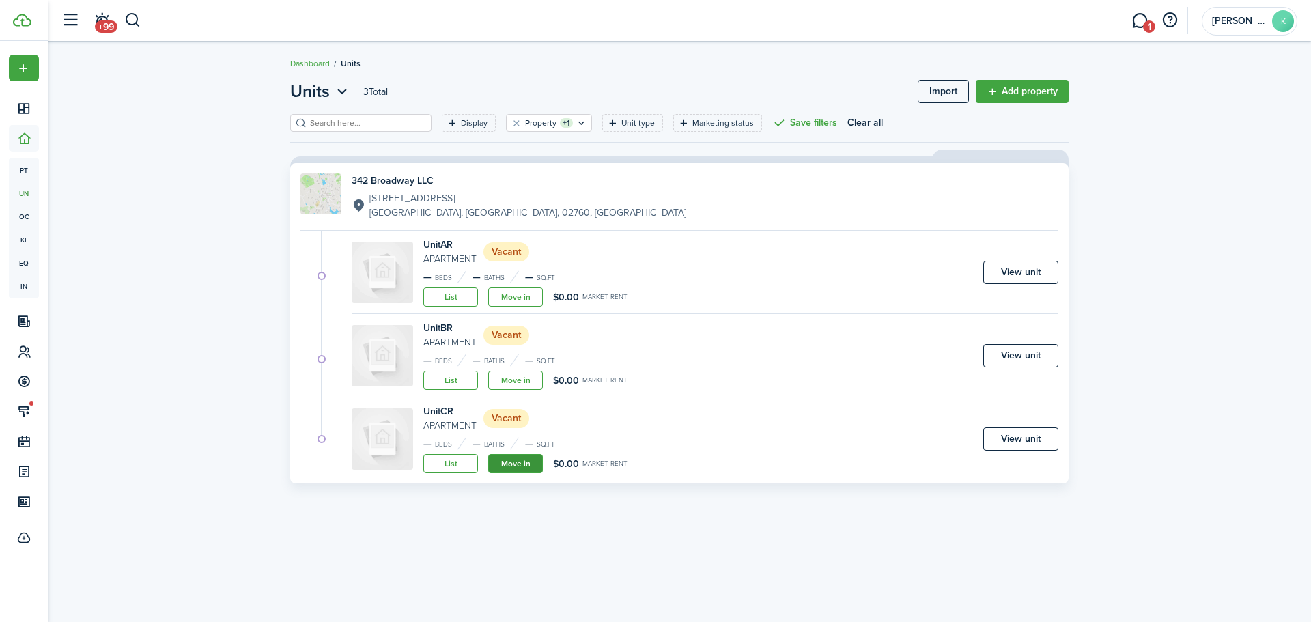
click at [522, 459] on link "Move in" at bounding box center [515, 463] width 55 height 19
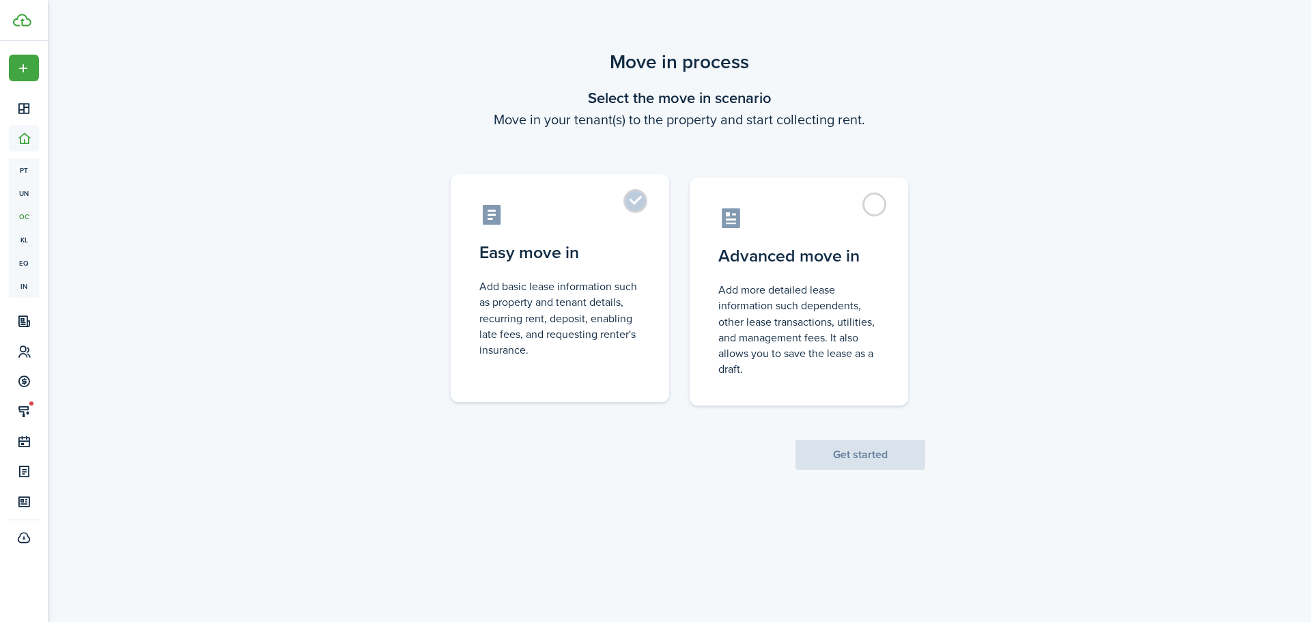
click at [636, 206] on label "Easy move in Add basic lease information such as property and tenant details, r…" at bounding box center [560, 288] width 218 height 228
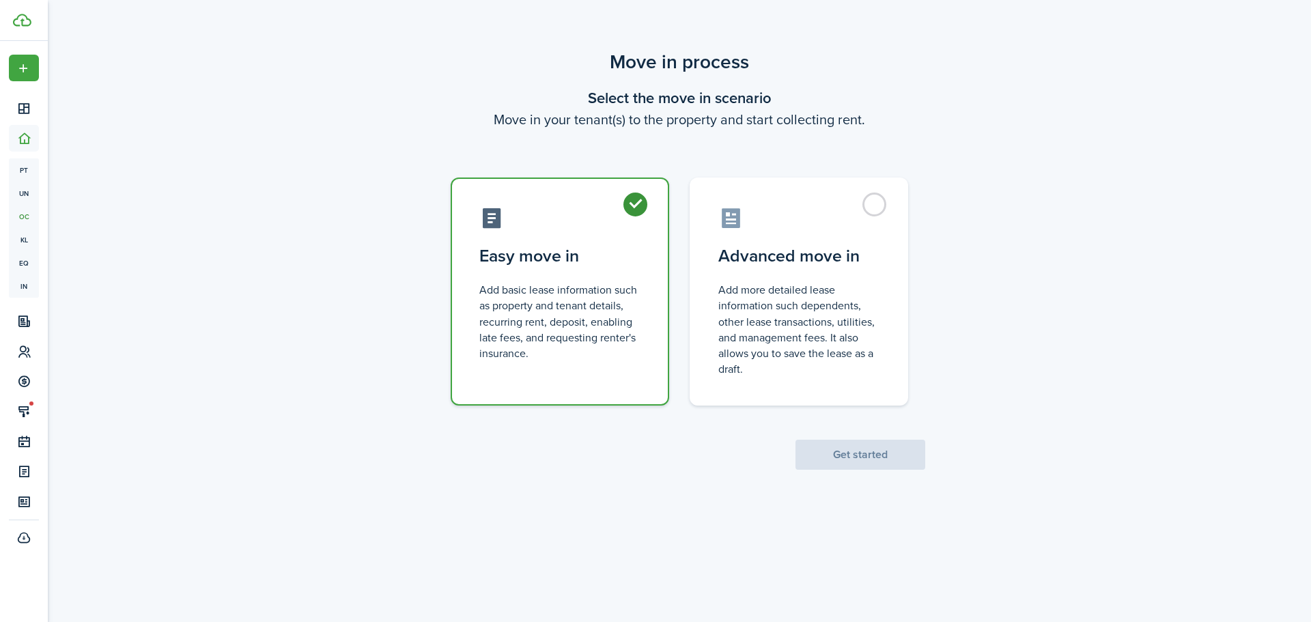
radio input "true"
click at [878, 454] on button "Get started" at bounding box center [860, 455] width 130 height 30
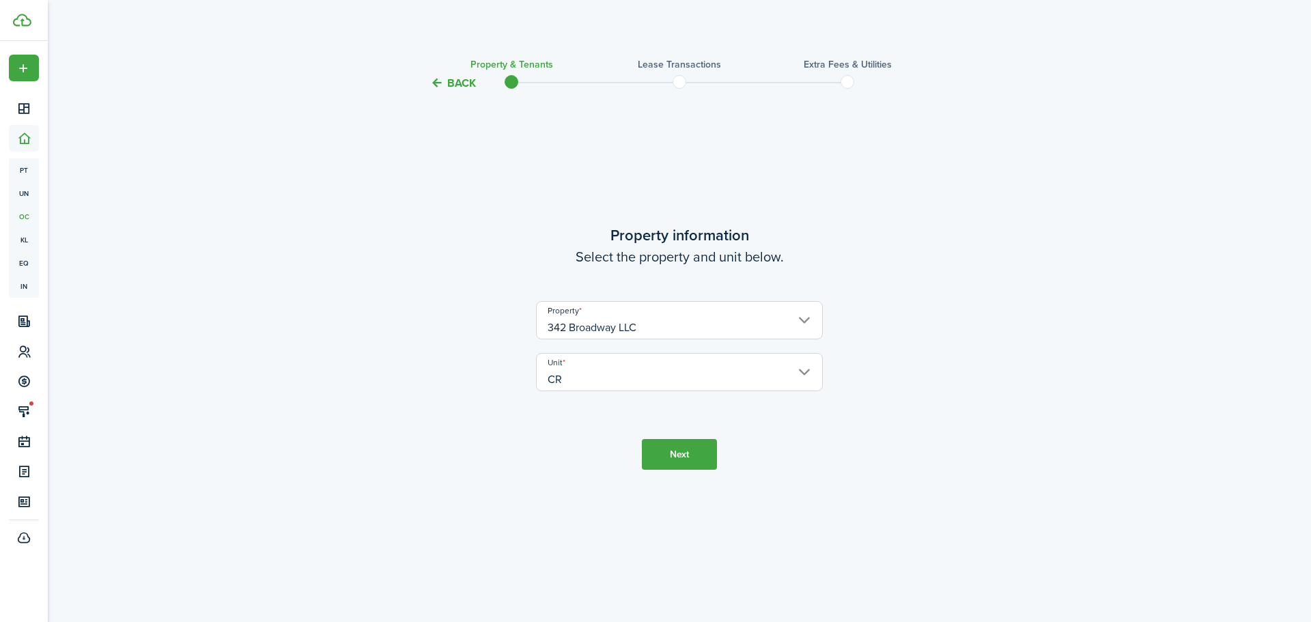
click at [662, 457] on button "Next" at bounding box center [679, 454] width 75 height 31
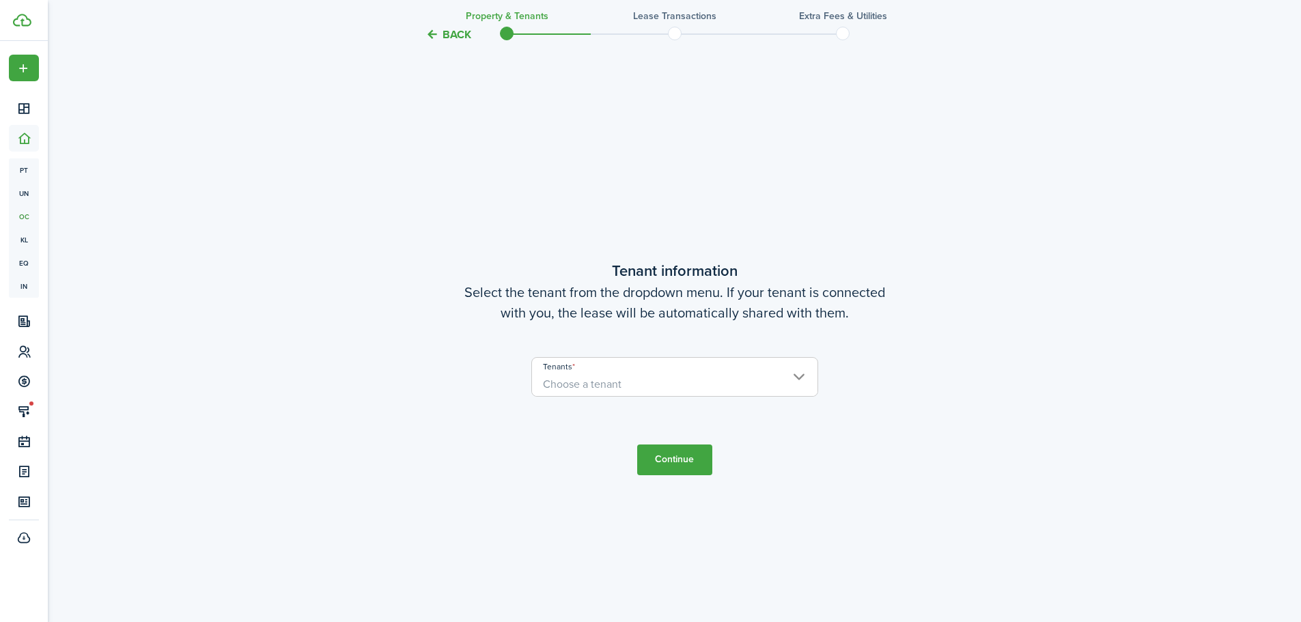
scroll to position [530, 0]
click at [799, 376] on span "Choose a tenant" at bounding box center [674, 382] width 285 height 23
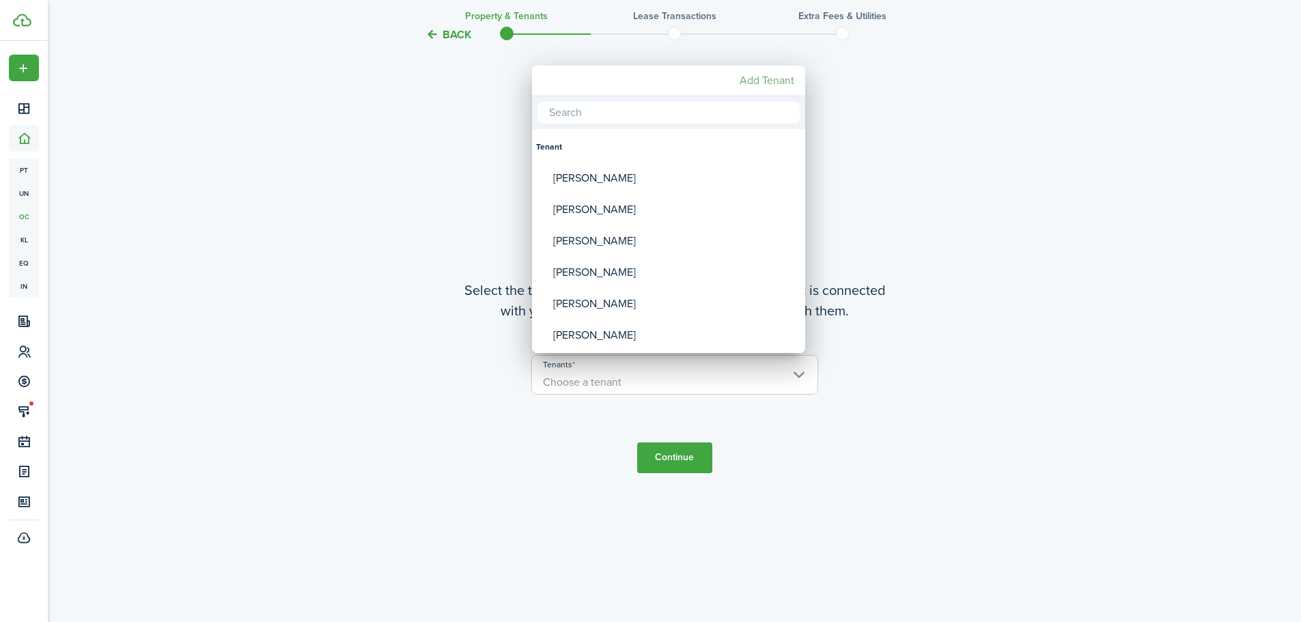
click at [767, 78] on mbsc-button "Add Tenant" at bounding box center [767, 80] width 66 height 25
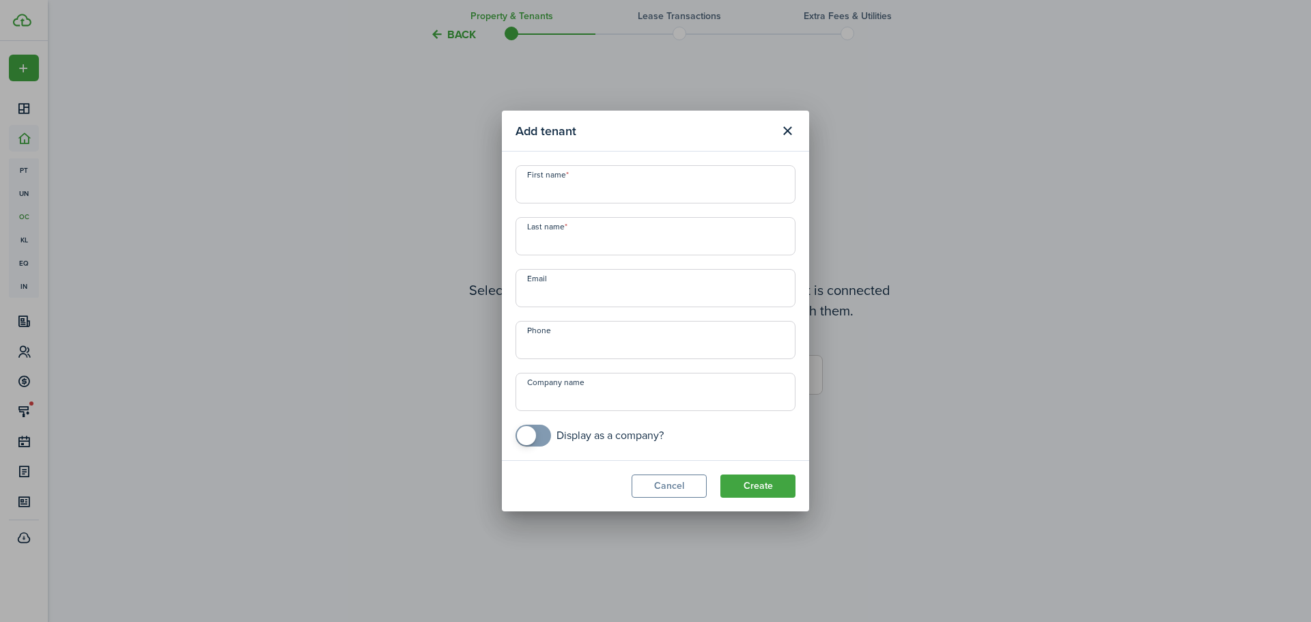
click at [589, 195] on input "First name" at bounding box center [655, 184] width 280 height 38
paste input "[PERSON_NAME]"
drag, startPoint x: 558, startPoint y: 194, endPoint x: 637, endPoint y: 191, distance: 78.6
click at [637, 191] on input "[PERSON_NAME]" at bounding box center [655, 184] width 280 height 38
type input "[PERSON_NAME]"
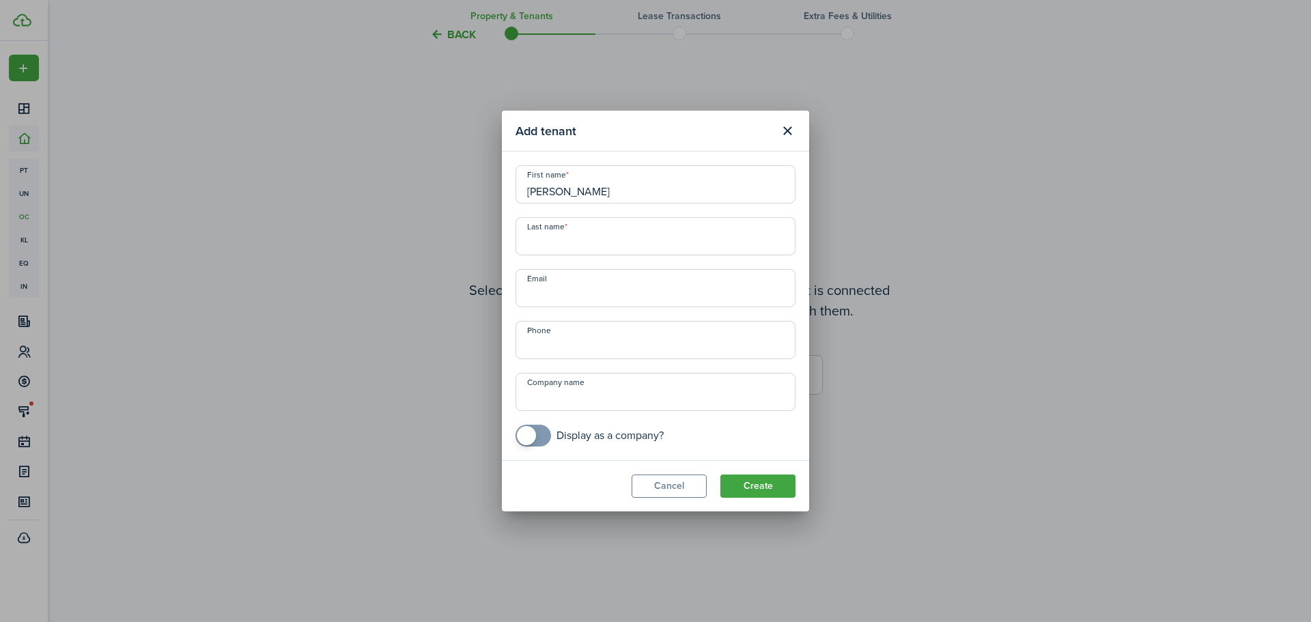
click at [565, 246] on input "Last name" at bounding box center [655, 236] width 280 height 38
paste input "[DEMOGRAPHIC_DATA]"
type input "[DEMOGRAPHIC_DATA]"
click at [592, 298] on input "Email" at bounding box center [655, 288] width 280 height 38
paste input "[EMAIL_ADDRESS][DOMAIN_NAME]"
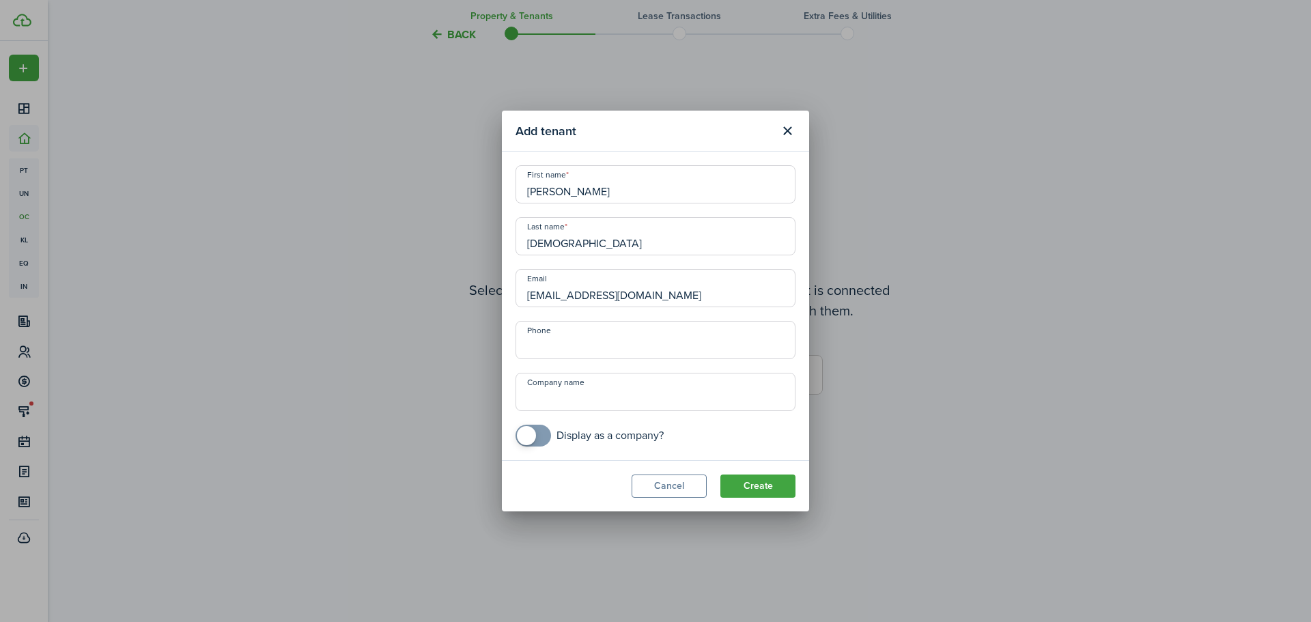
type input "[EMAIL_ADDRESS][DOMAIN_NAME]"
click at [571, 350] on input "+1" at bounding box center [655, 340] width 280 height 38
paste input "[PHONE_NUMBER]"
type input "[PHONE_NUMBER]"
click at [763, 485] on button "Create" at bounding box center [757, 485] width 75 height 23
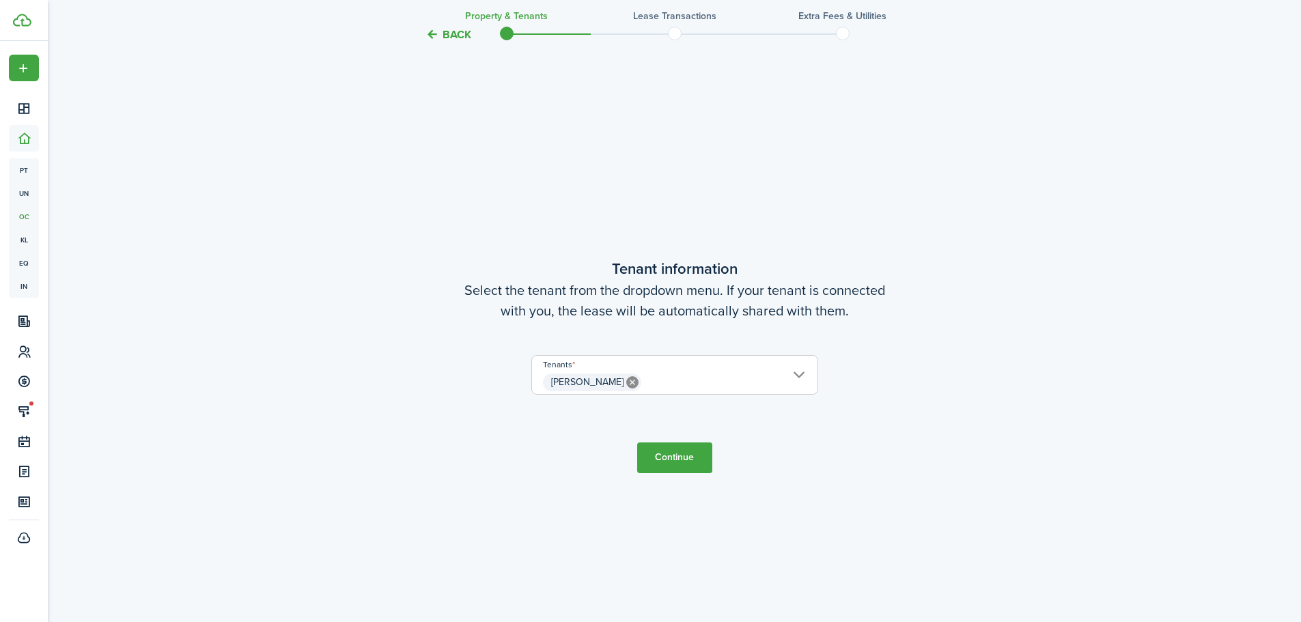
click at [801, 369] on input "[PERSON_NAME]" at bounding box center [674, 364] width 285 height 16
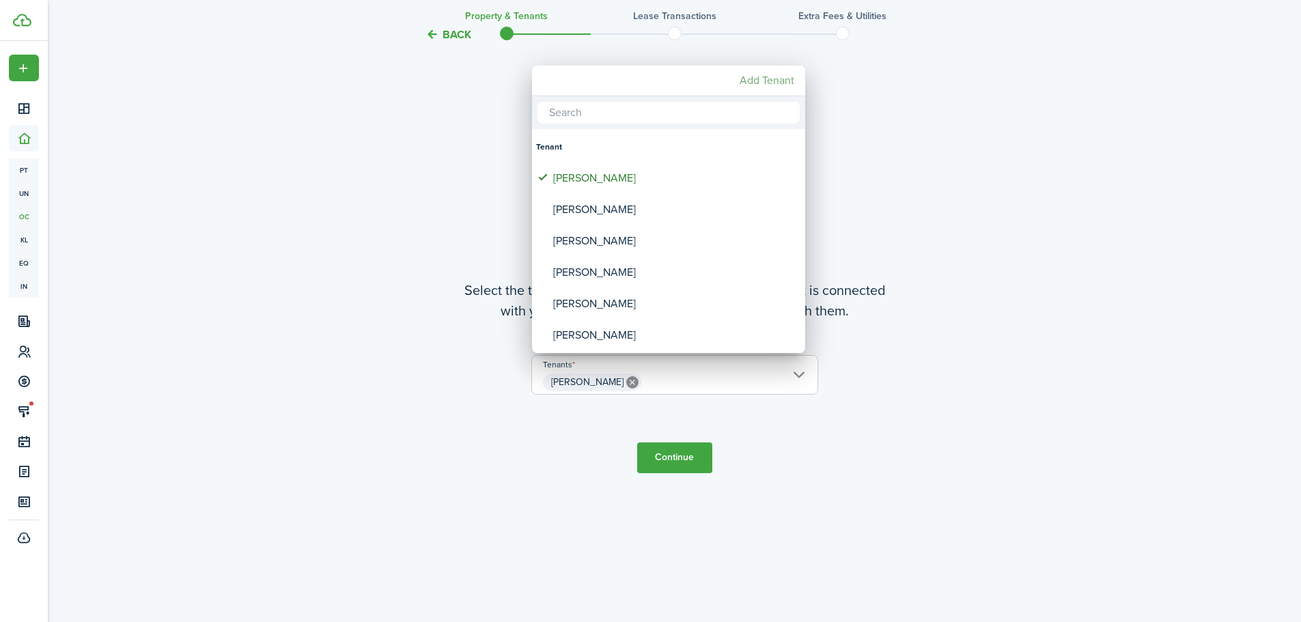
click at [777, 76] on mbsc-button "Add Tenant" at bounding box center [767, 80] width 66 height 25
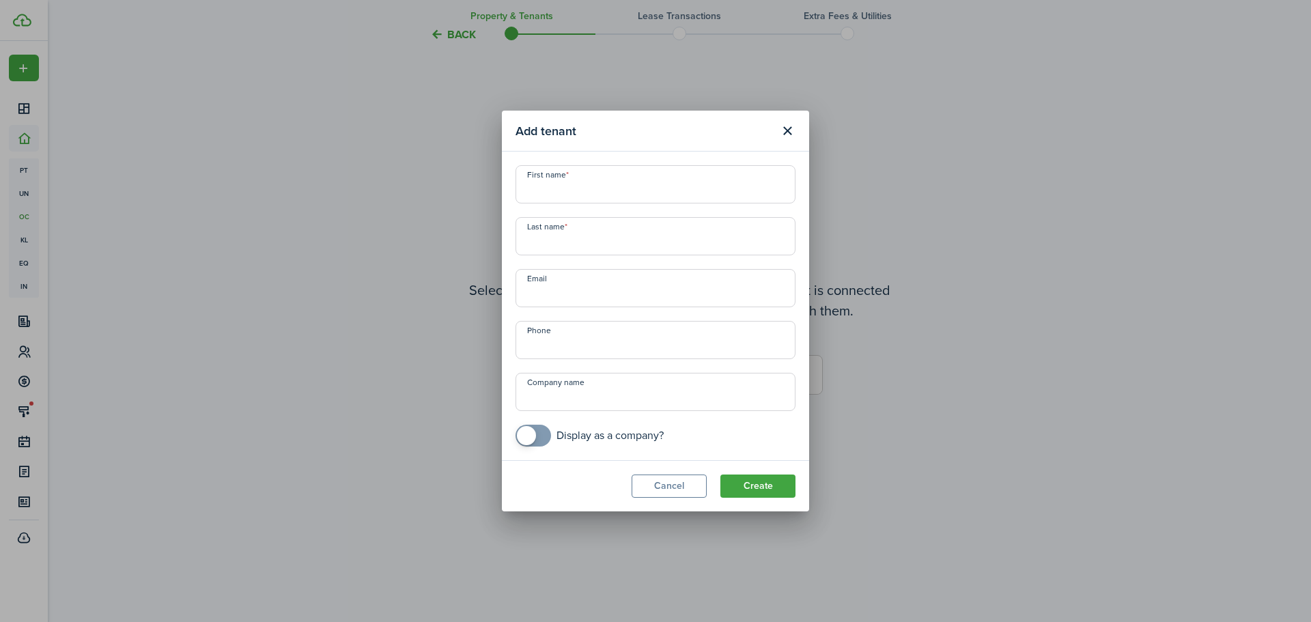
click at [576, 186] on input "First name" at bounding box center [655, 184] width 280 height 38
click at [587, 347] on input "+1" at bounding box center [655, 340] width 280 height 38
paste input "[PHONE_NUMBER]"
type input "[PHONE_NUMBER]"
click at [589, 284] on input "Email" at bounding box center [655, 288] width 280 height 38
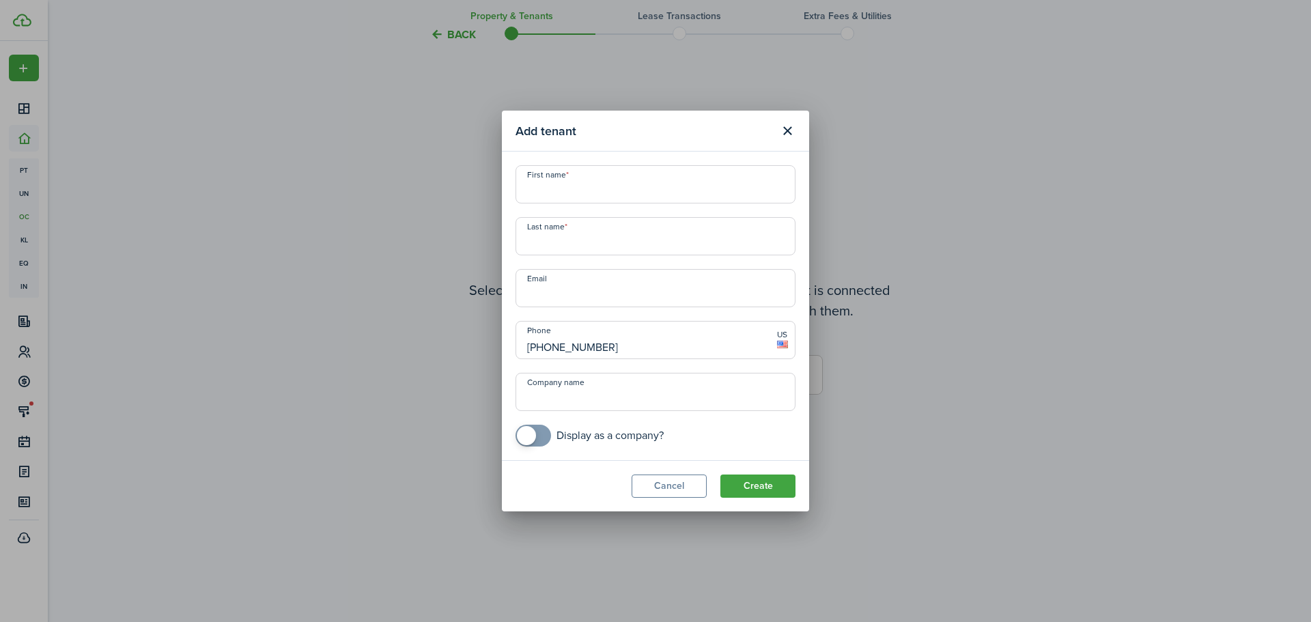
paste input "[EMAIL_ADDRESS][DOMAIN_NAME]"
type input "[EMAIL_ADDRESS][DOMAIN_NAME]"
click at [570, 186] on input "First name" at bounding box center [655, 184] width 280 height 38
paste input "[PERSON_NAME]"
drag, startPoint x: 572, startPoint y: 190, endPoint x: 676, endPoint y: 187, distance: 103.8
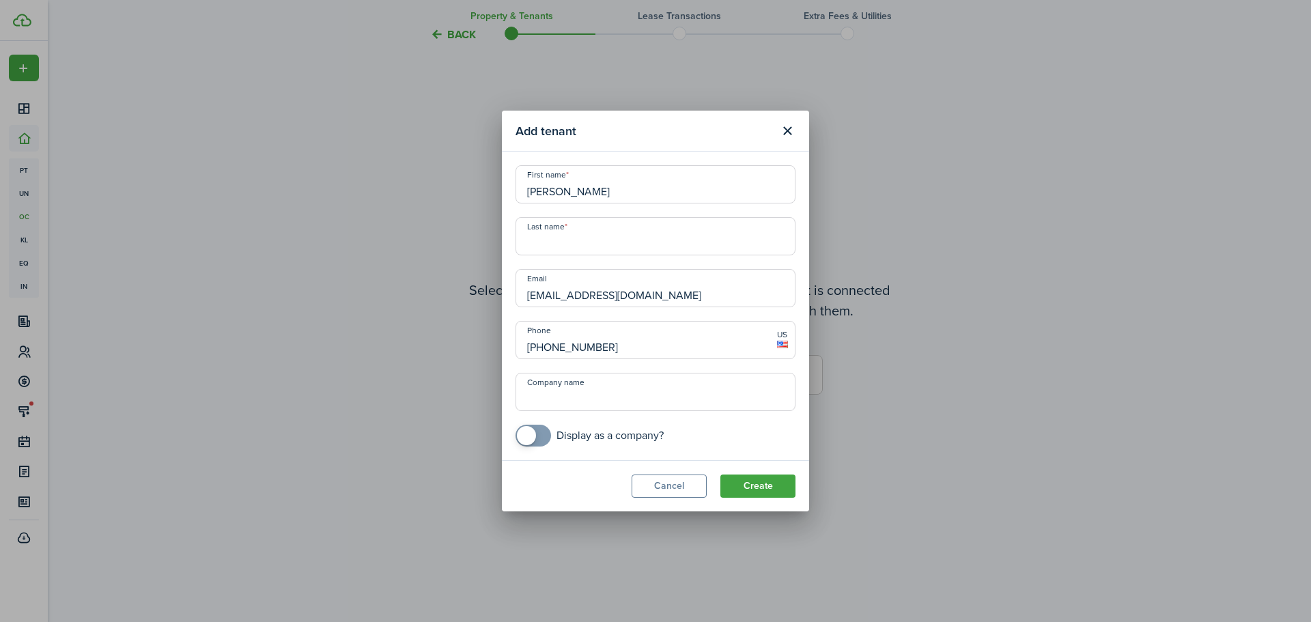
click at [676, 187] on input "[PERSON_NAME]" at bounding box center [655, 184] width 280 height 38
type input "[PERSON_NAME]"
click at [573, 246] on input "Last name" at bounding box center [655, 236] width 280 height 38
paste input "[PERSON_NAME]"
type input "[PERSON_NAME]"
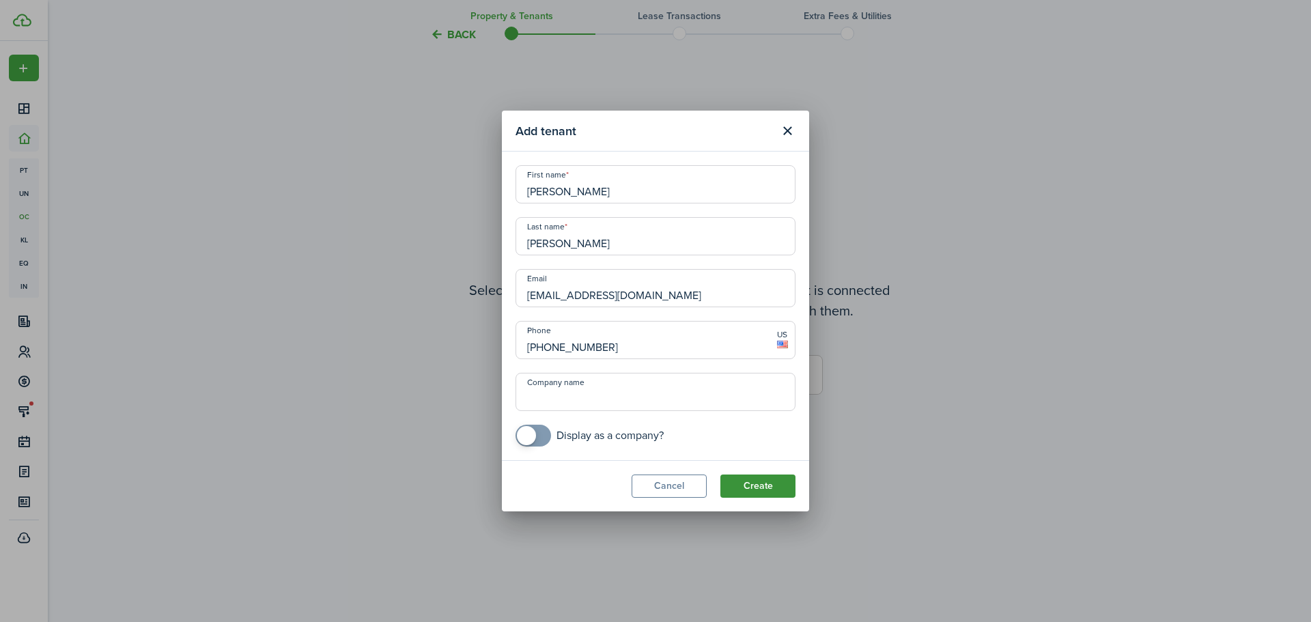
click at [761, 483] on button "Create" at bounding box center [757, 485] width 75 height 23
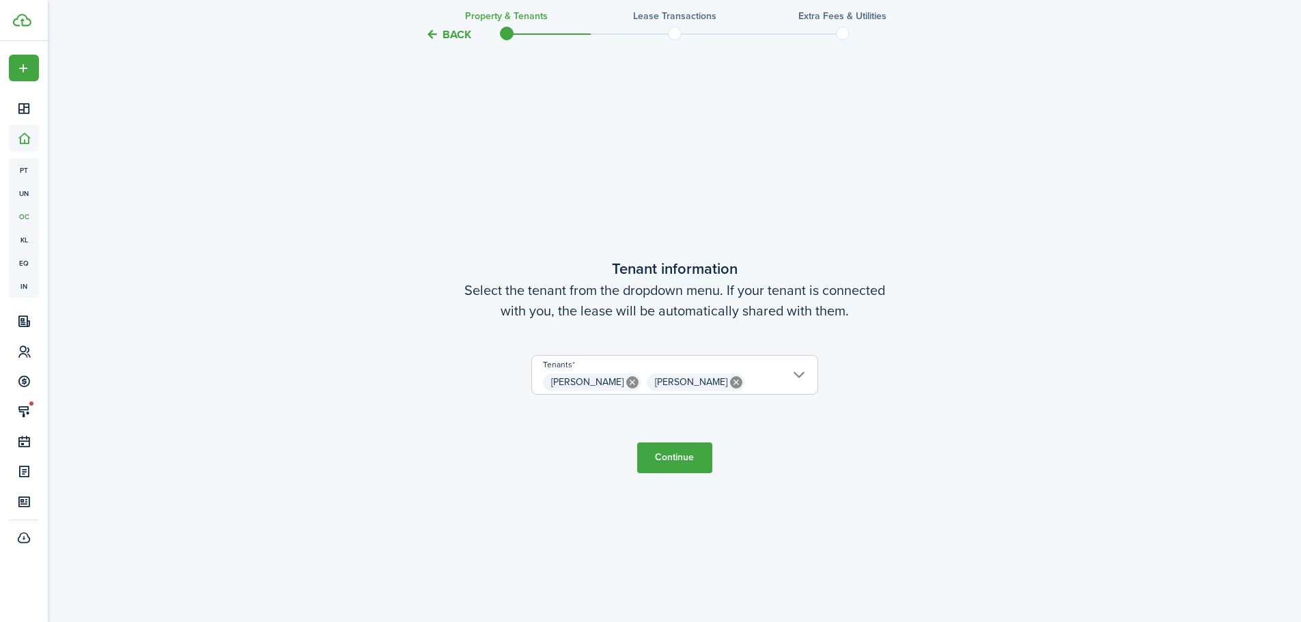
click at [675, 461] on button "Continue" at bounding box center [674, 457] width 75 height 31
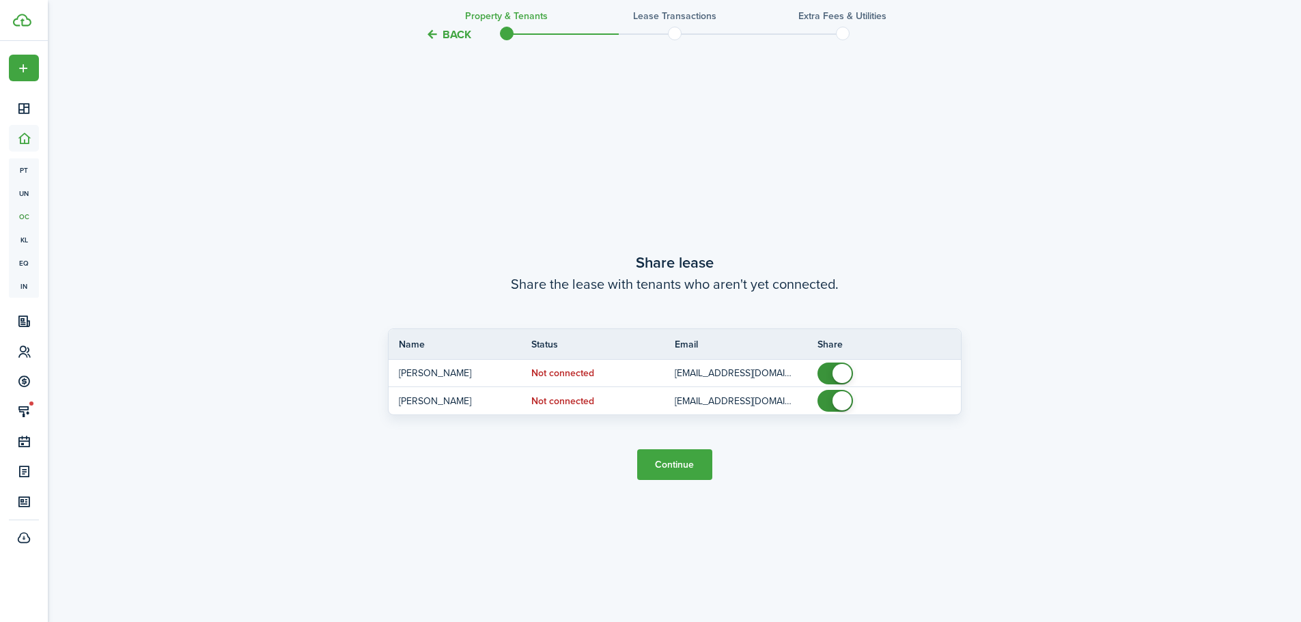
scroll to position [1152, 0]
click at [677, 462] on button "Continue" at bounding box center [674, 464] width 75 height 31
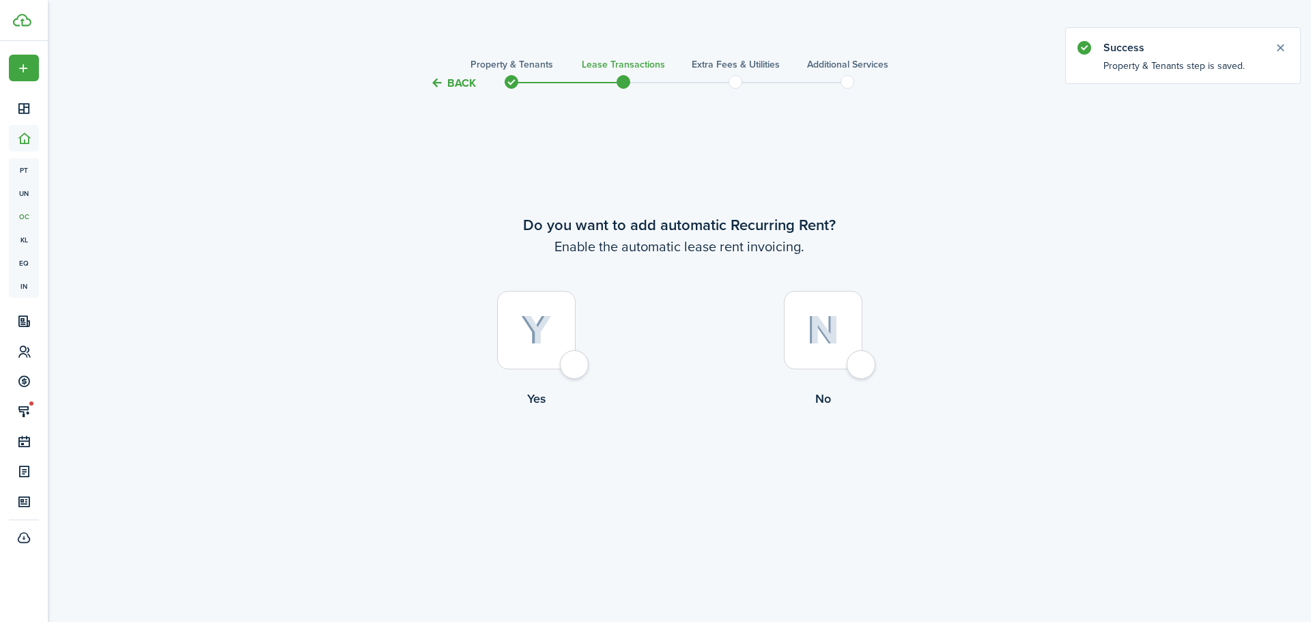
click at [576, 366] on div at bounding box center [536, 330] width 79 height 79
radio input "true"
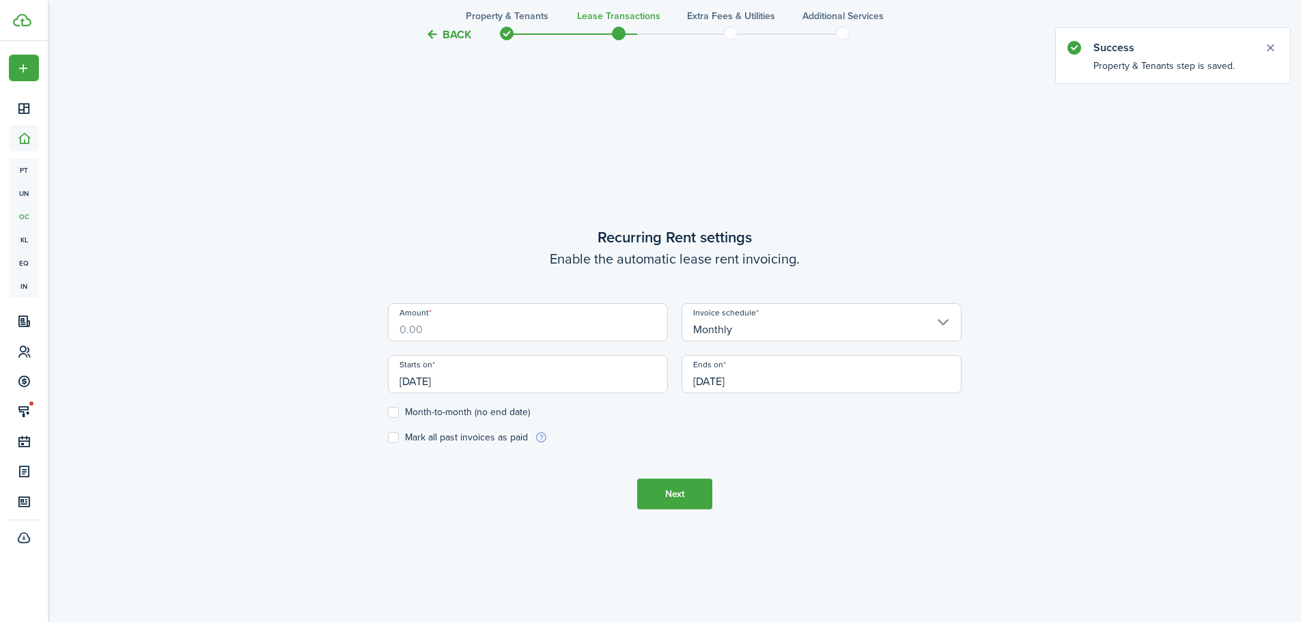
scroll to position [530, 0]
click at [548, 323] on input "Amount" at bounding box center [528, 319] width 280 height 38
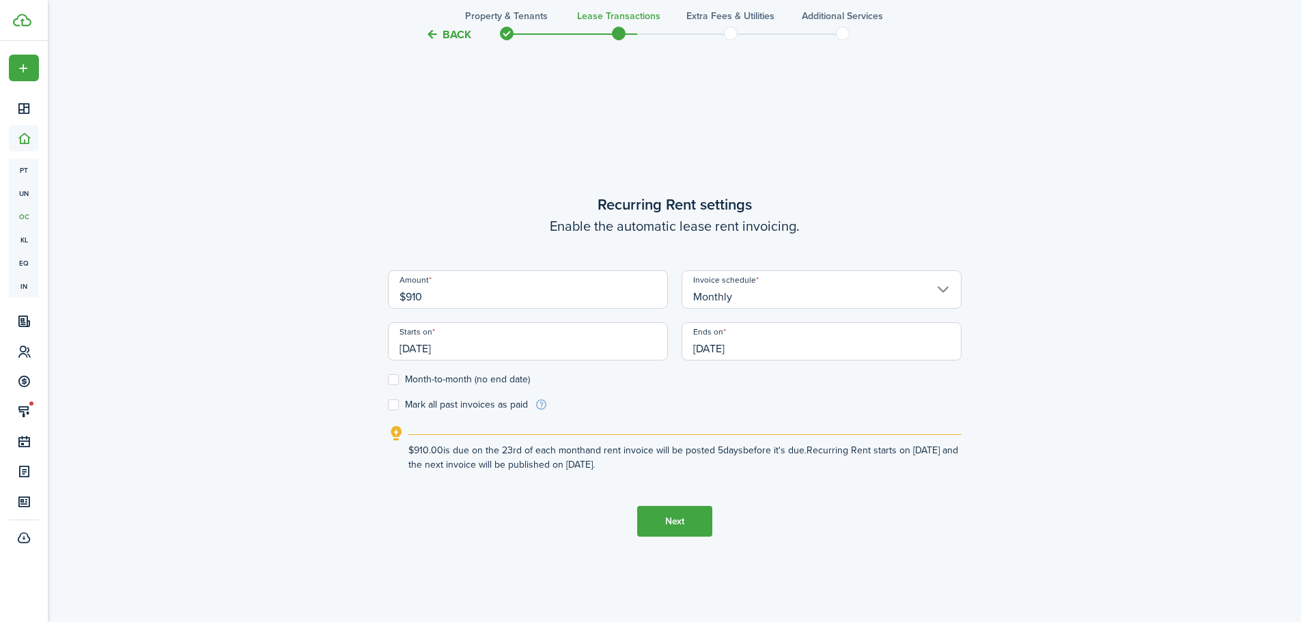
click at [482, 351] on input "[DATE]" at bounding box center [528, 341] width 280 height 38
type input "$910.00"
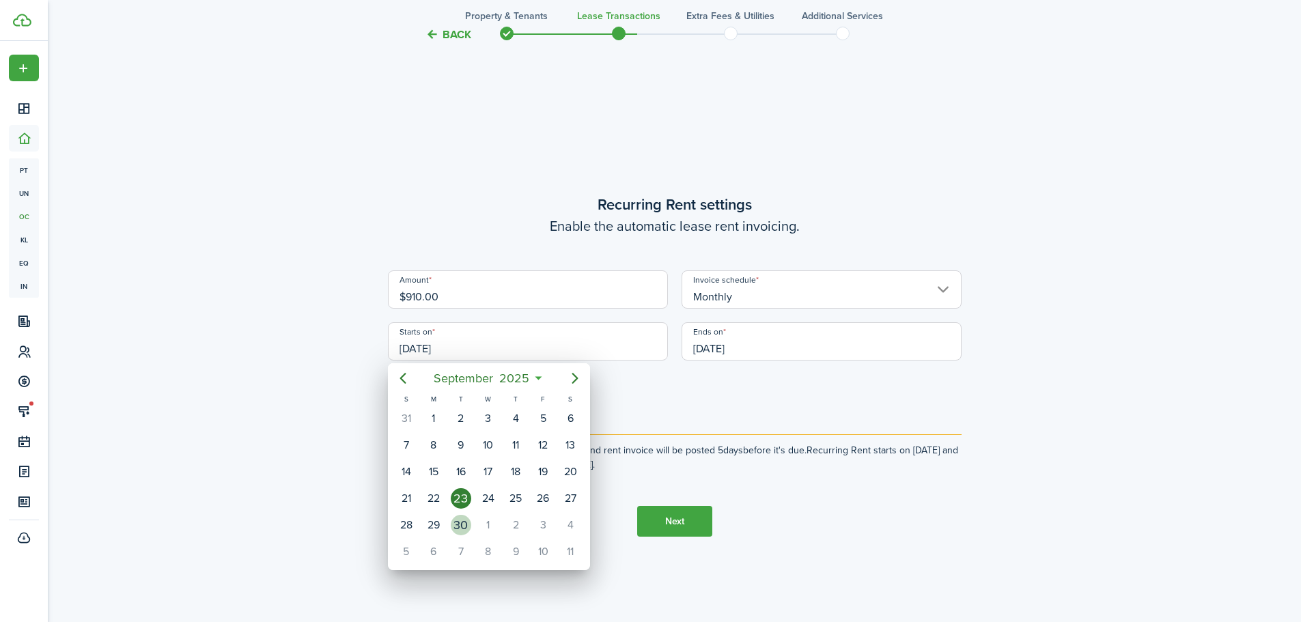
click at [459, 524] on div "30" at bounding box center [461, 525] width 20 height 20
type input "[DATE]"
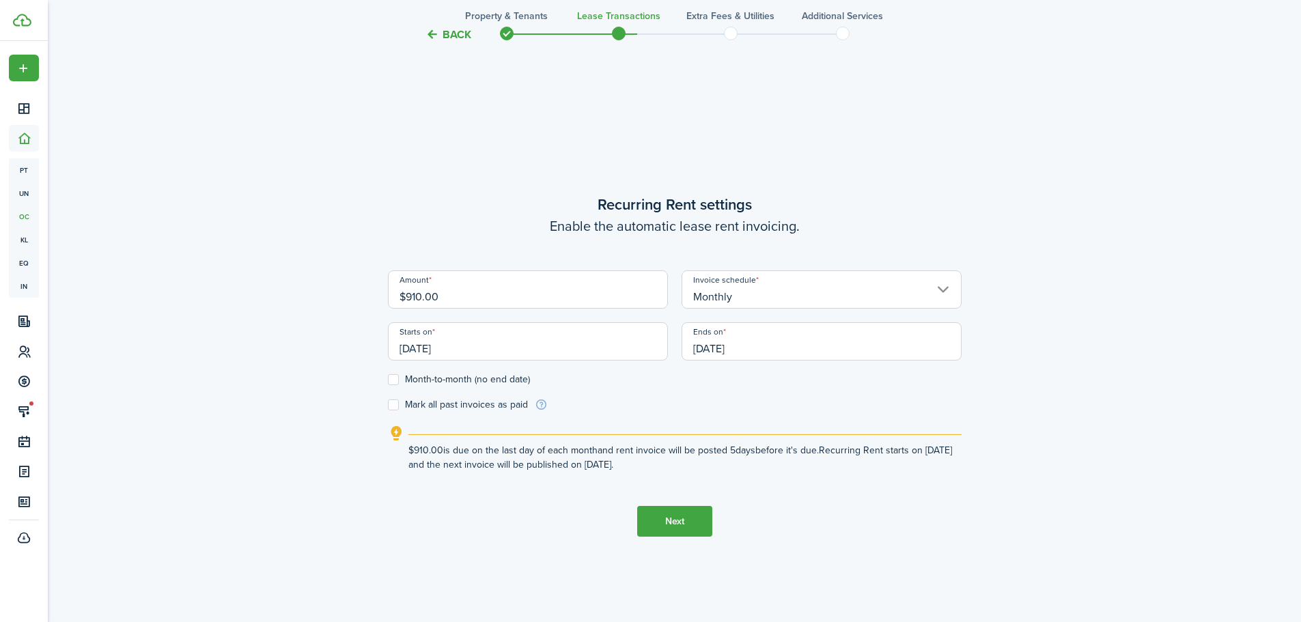
click at [393, 381] on label "Month-to-month (no end date)" at bounding box center [459, 379] width 142 height 11
click at [388, 380] on input "Month-to-month (no end date)" at bounding box center [387, 380] width 1 height 1
checkbox input "true"
click at [674, 526] on button "Next" at bounding box center [674, 521] width 75 height 31
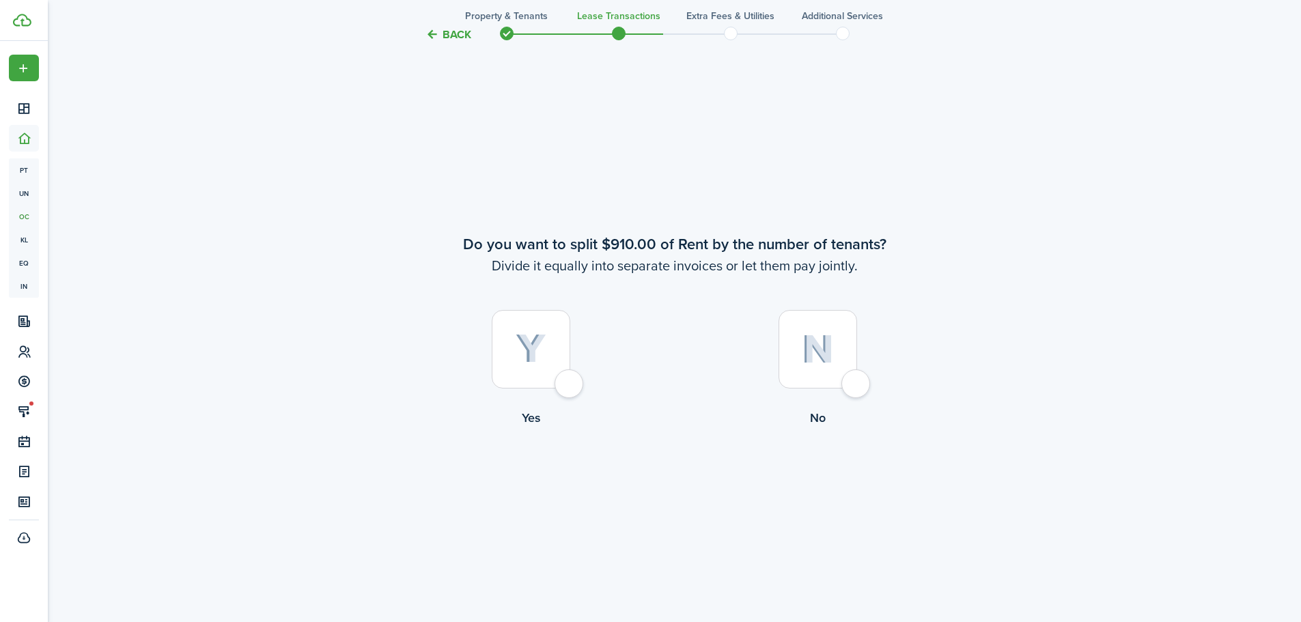
scroll to position [1152, 0]
drag, startPoint x: 853, startPoint y: 383, endPoint x: 845, endPoint y: 384, distance: 7.6
click at [853, 382] on div at bounding box center [817, 348] width 79 height 79
radio input "true"
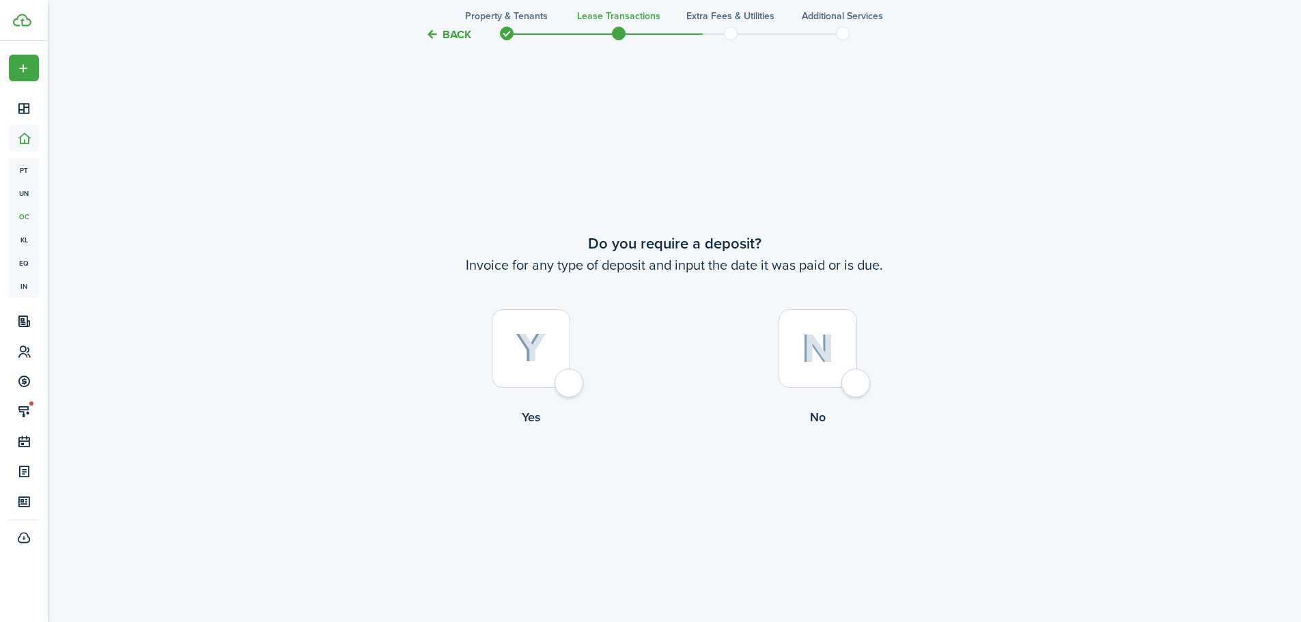
click at [562, 384] on div at bounding box center [531, 348] width 79 height 79
radio input "true"
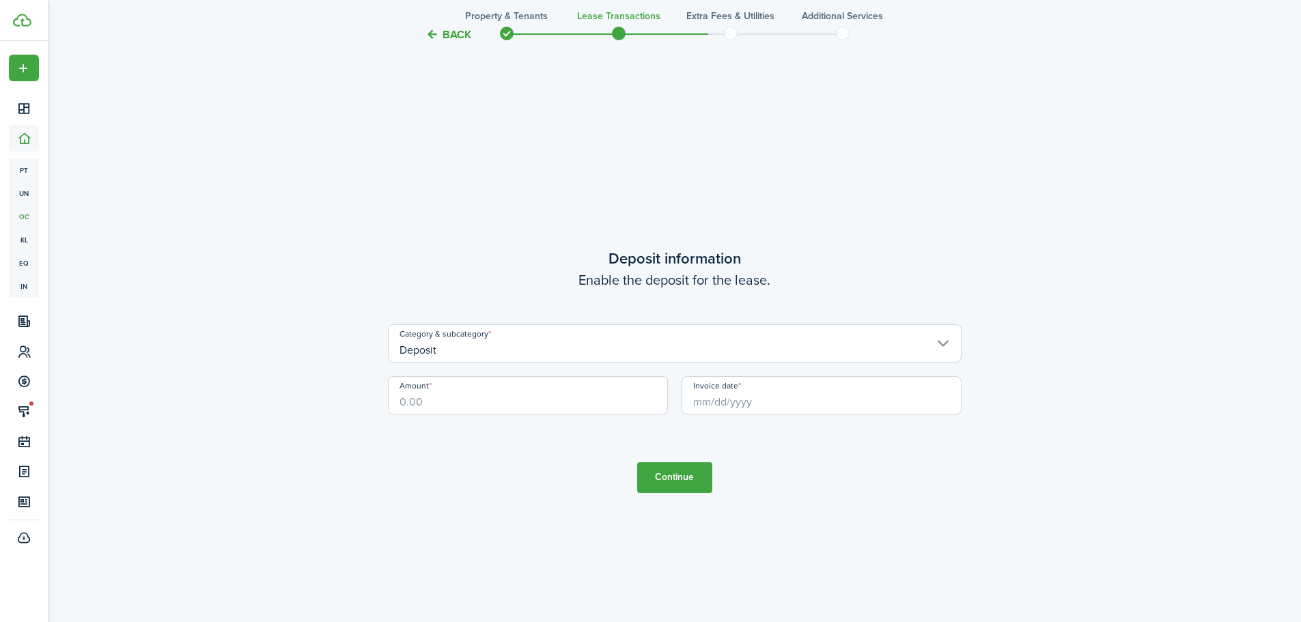
scroll to position [2396, 0]
click at [460, 348] on input "Deposit" at bounding box center [674, 339] width 573 height 38
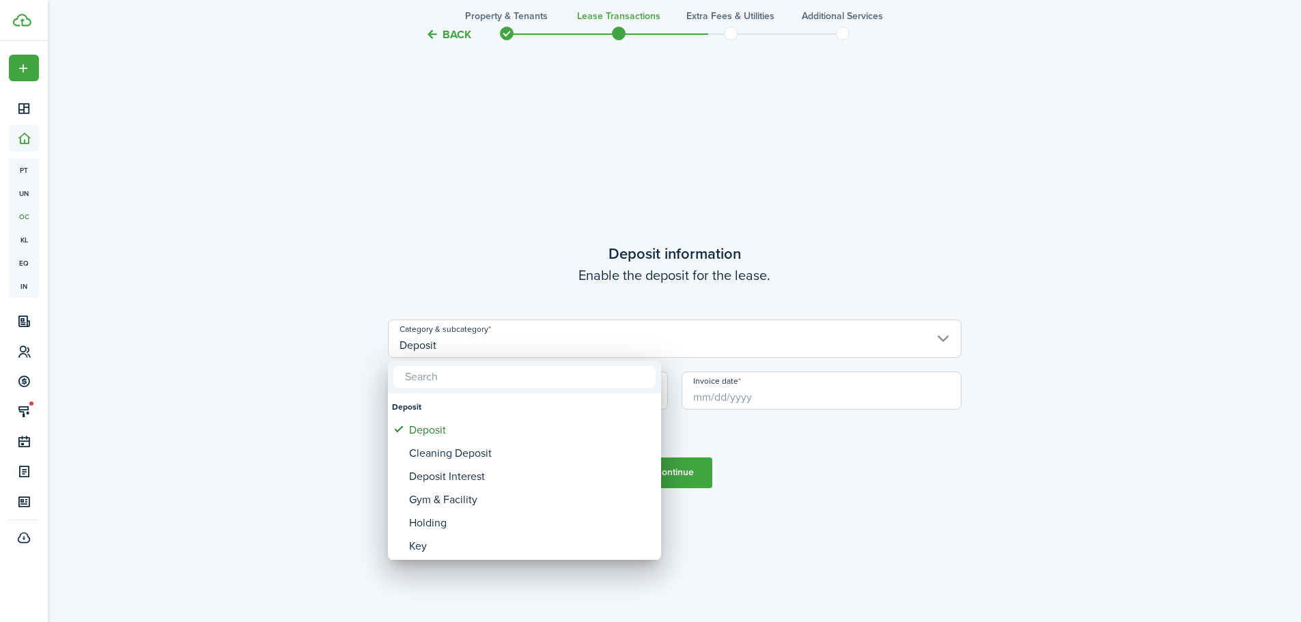
click at [453, 380] on input "text" at bounding box center [524, 377] width 262 height 22
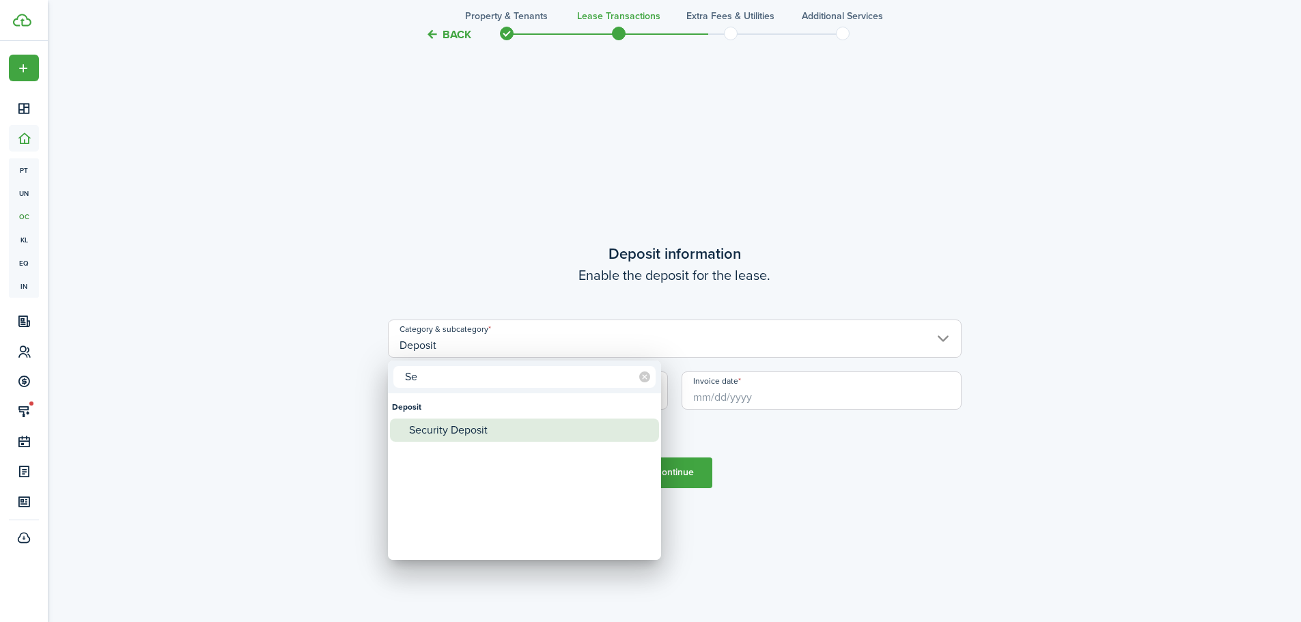
type input "Se"
click at [440, 433] on div "Security Deposit" at bounding box center [530, 430] width 242 height 23
type input "Deposit / Security Deposit"
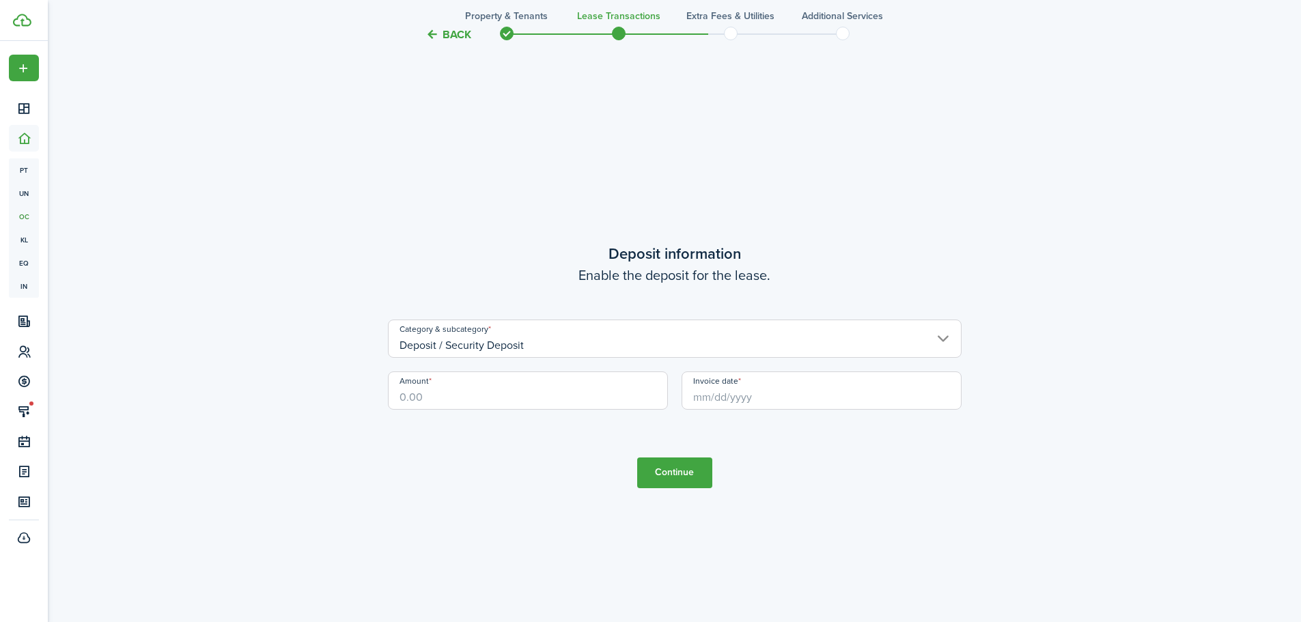
click at [446, 402] on input "Amount" at bounding box center [528, 390] width 280 height 38
click at [722, 398] on input "Invoice date" at bounding box center [821, 390] width 280 height 38
type input "$700.00"
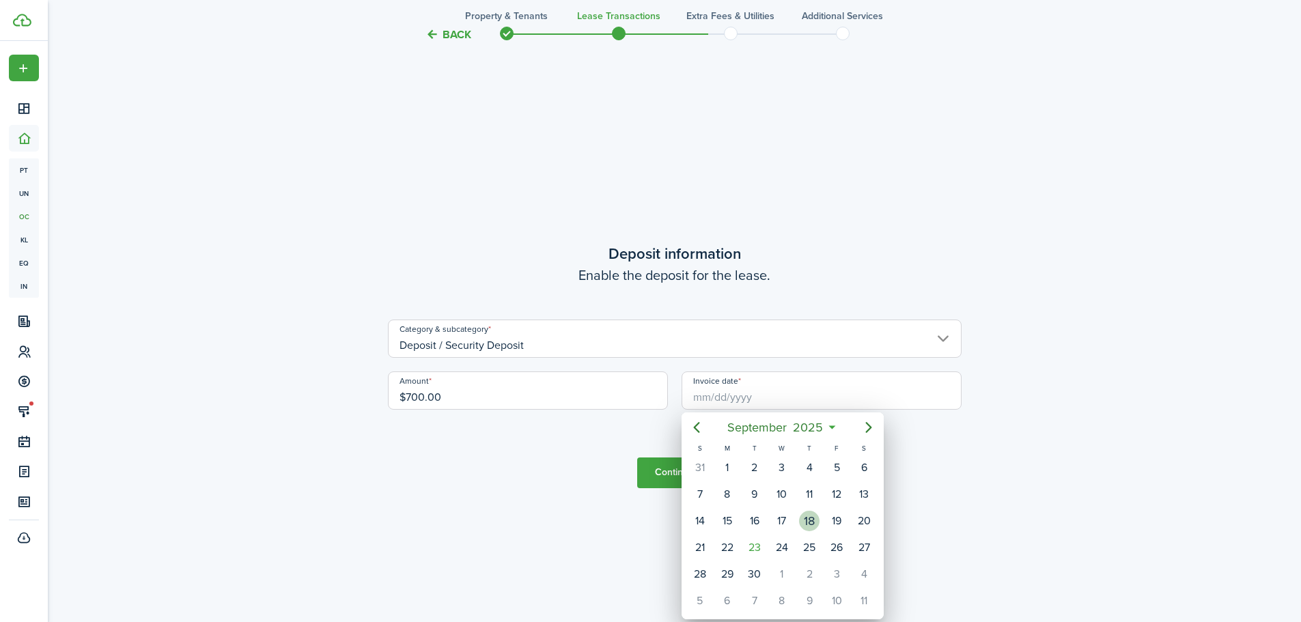
click at [812, 520] on div "18" at bounding box center [809, 521] width 20 height 20
type input "[DATE]"
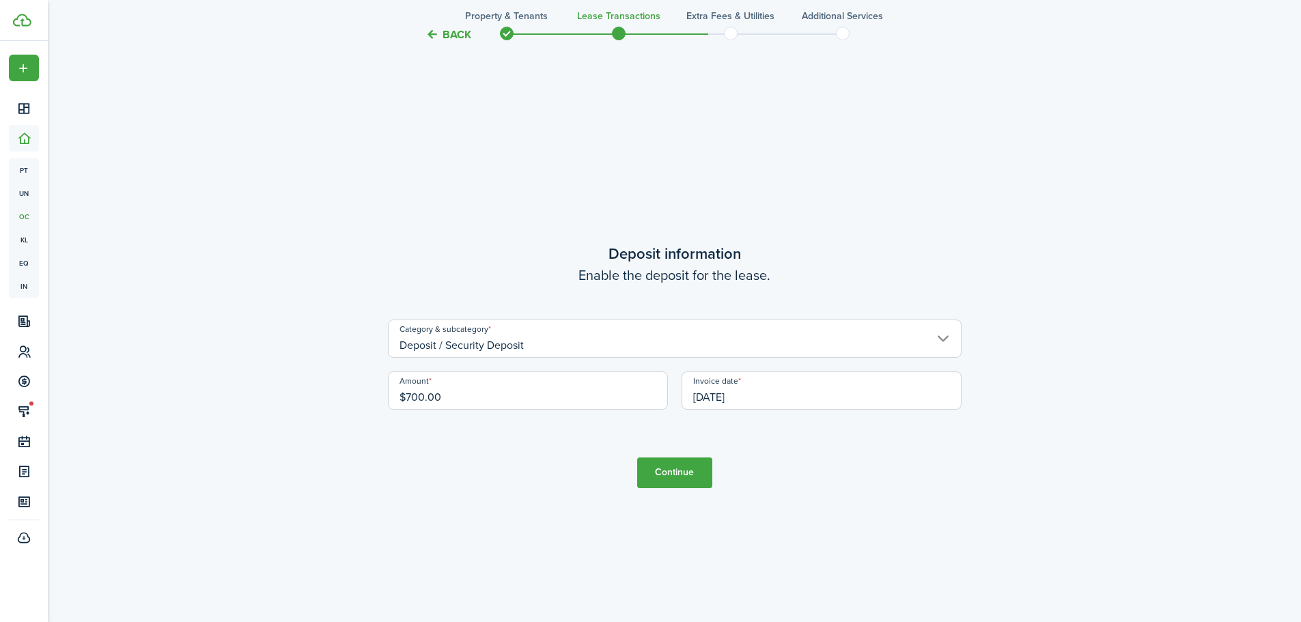
click at [682, 471] on button "Continue" at bounding box center [674, 472] width 75 height 31
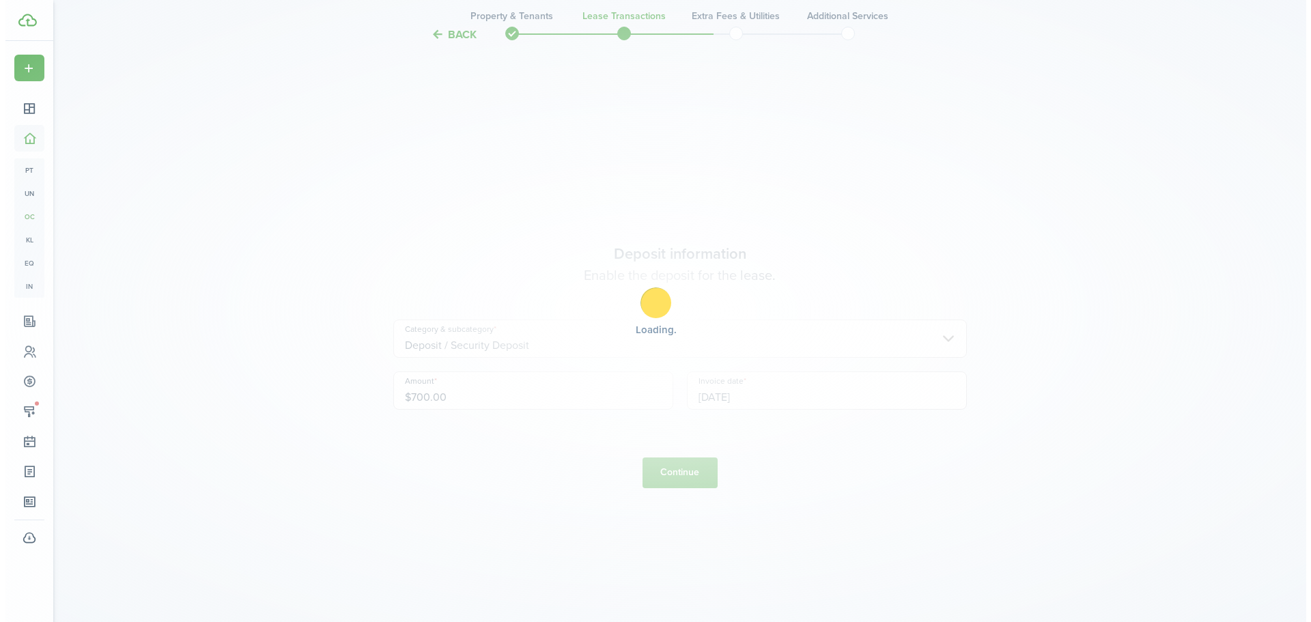
scroll to position [0, 0]
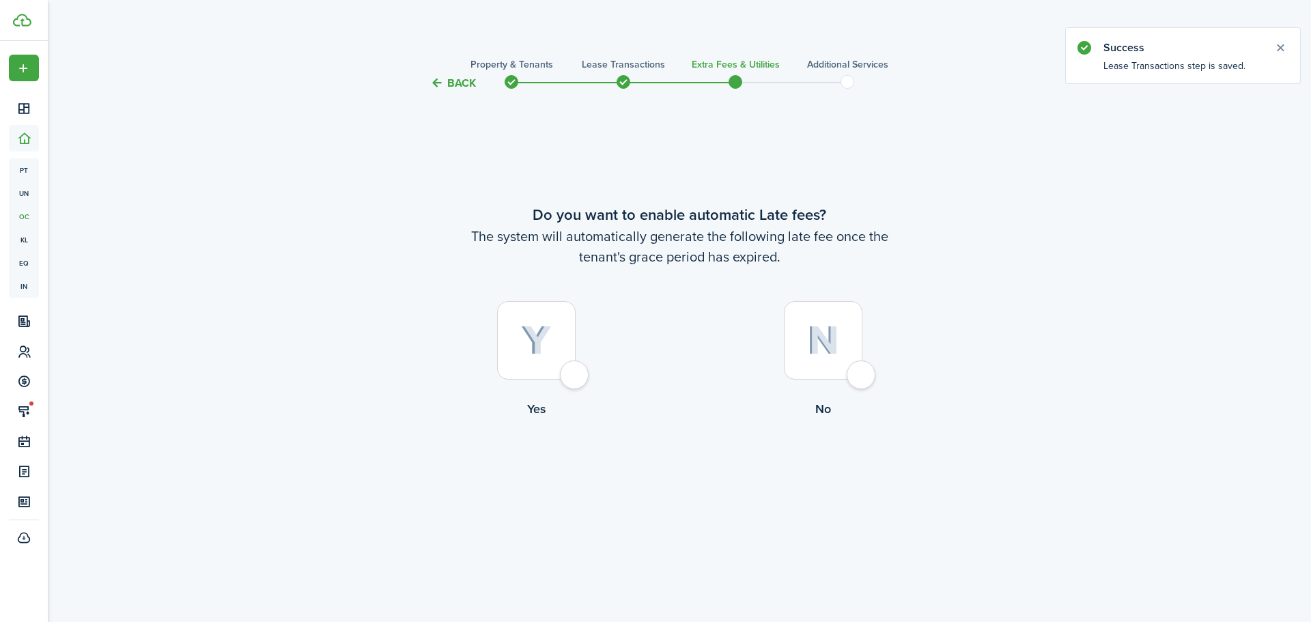
click at [859, 368] on div at bounding box center [823, 340] width 79 height 79
radio input "true"
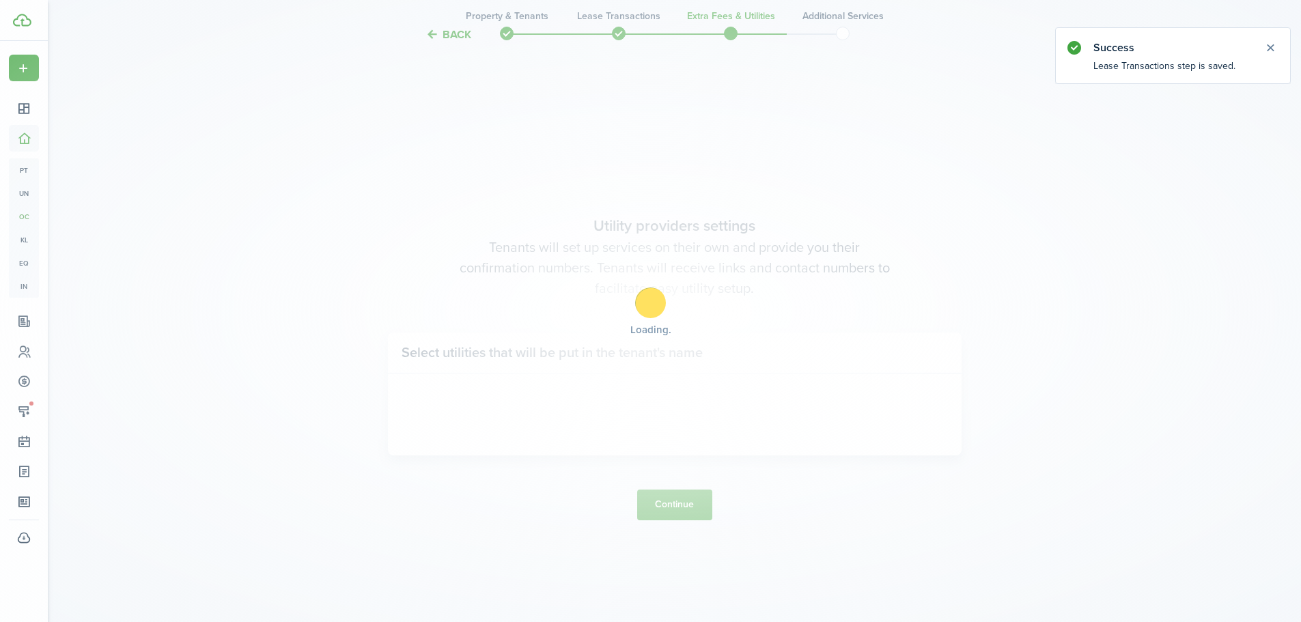
scroll to position [530, 0]
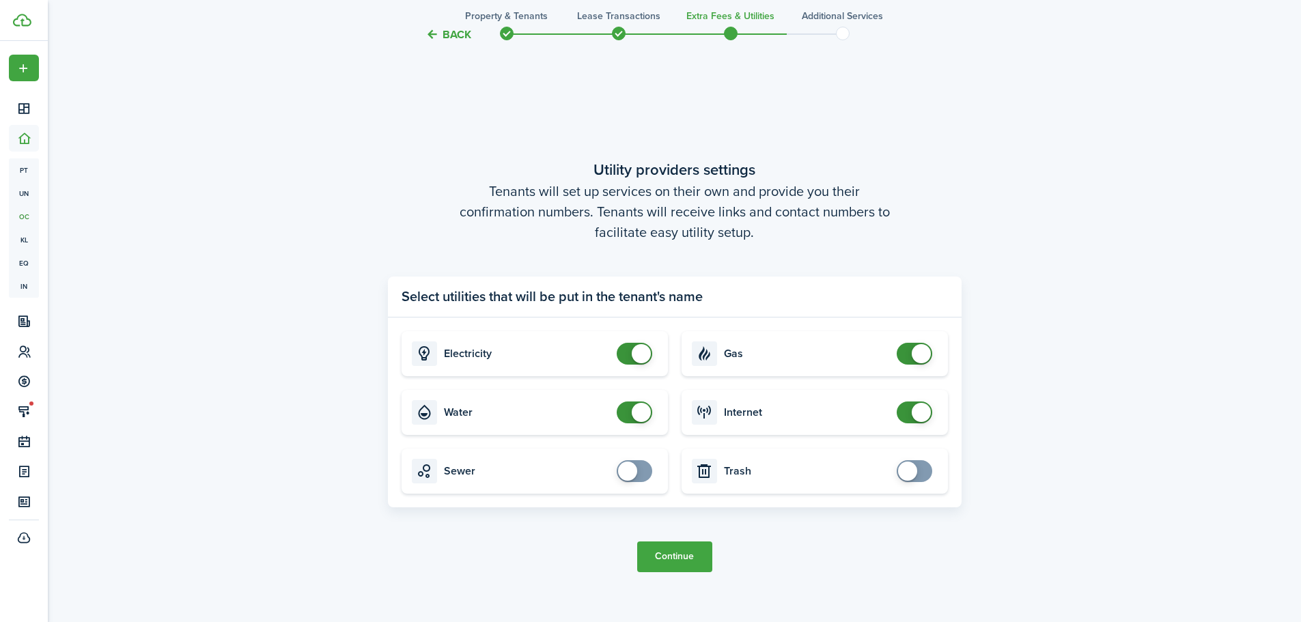
checkbox input "false"
click at [627, 414] on span at bounding box center [634, 412] width 14 height 22
click at [676, 563] on button "Continue" at bounding box center [674, 556] width 75 height 31
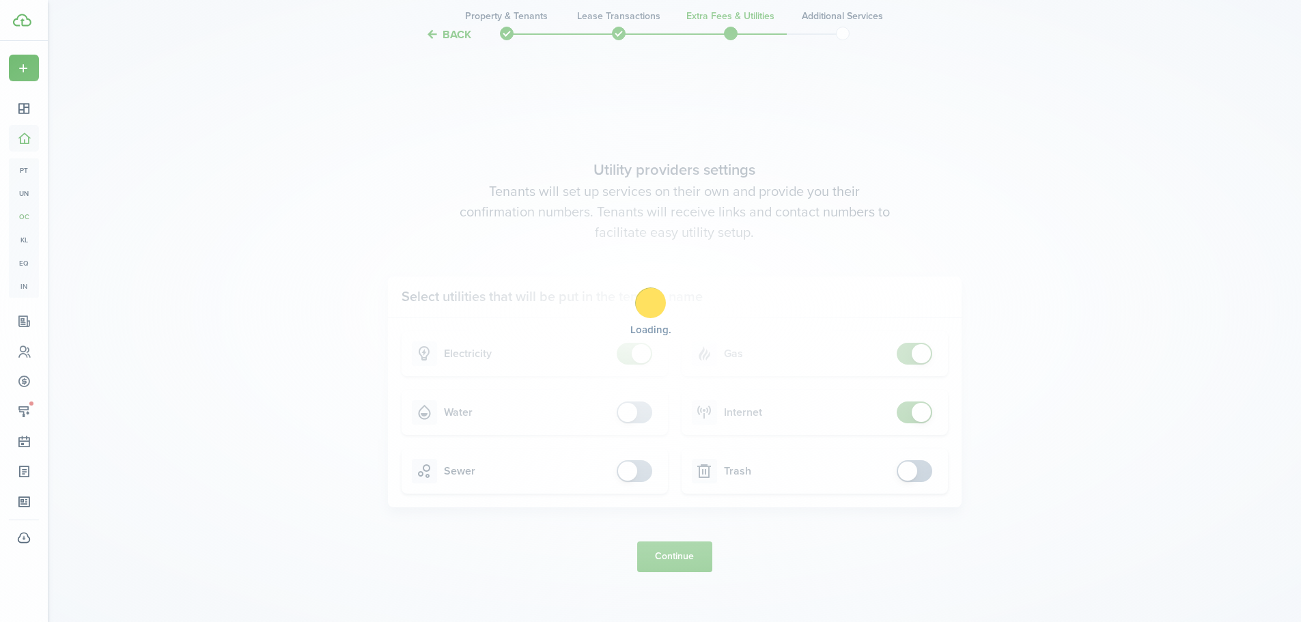
scroll to position [0, 0]
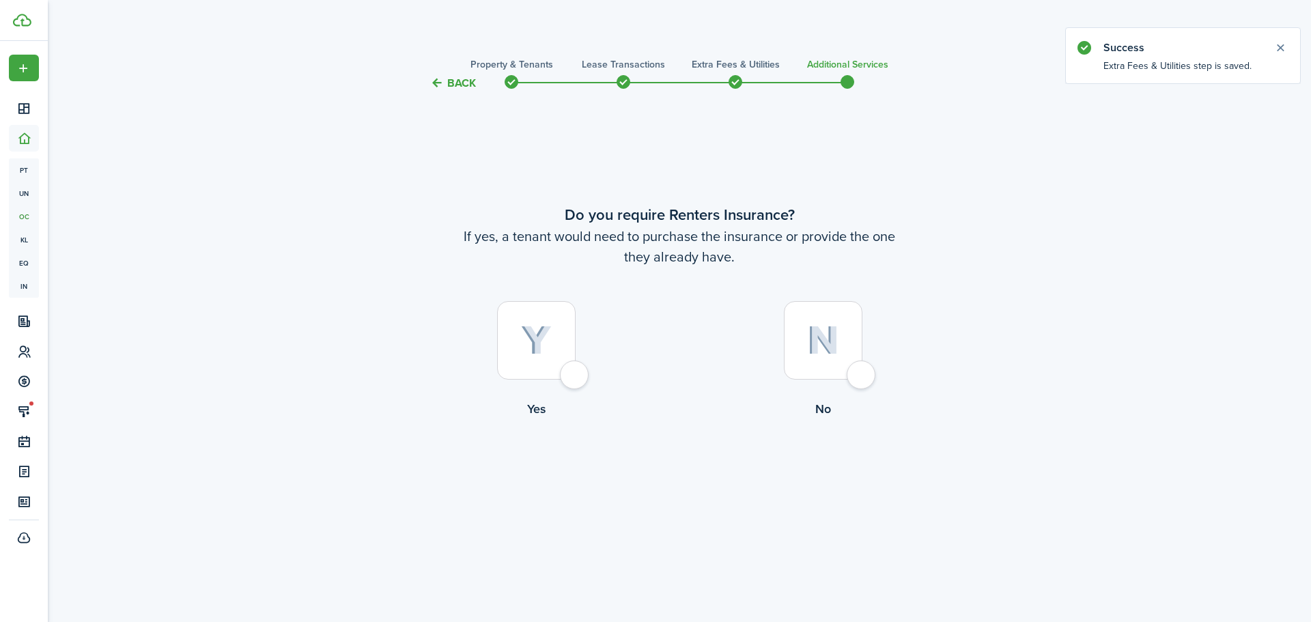
click at [858, 371] on div at bounding box center [823, 340] width 79 height 79
radio input "true"
click at [666, 474] on button "Complete move in" at bounding box center [679, 474] width 100 height 31
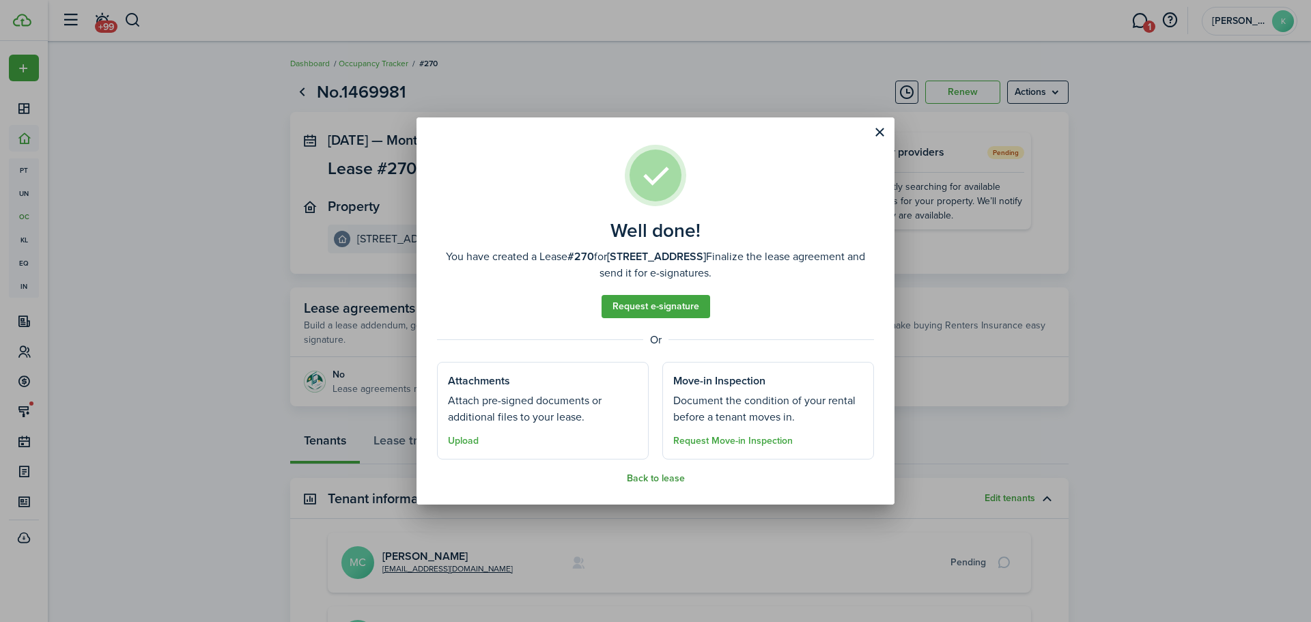
click at [666, 479] on button "Back to lease" at bounding box center [656, 478] width 58 height 11
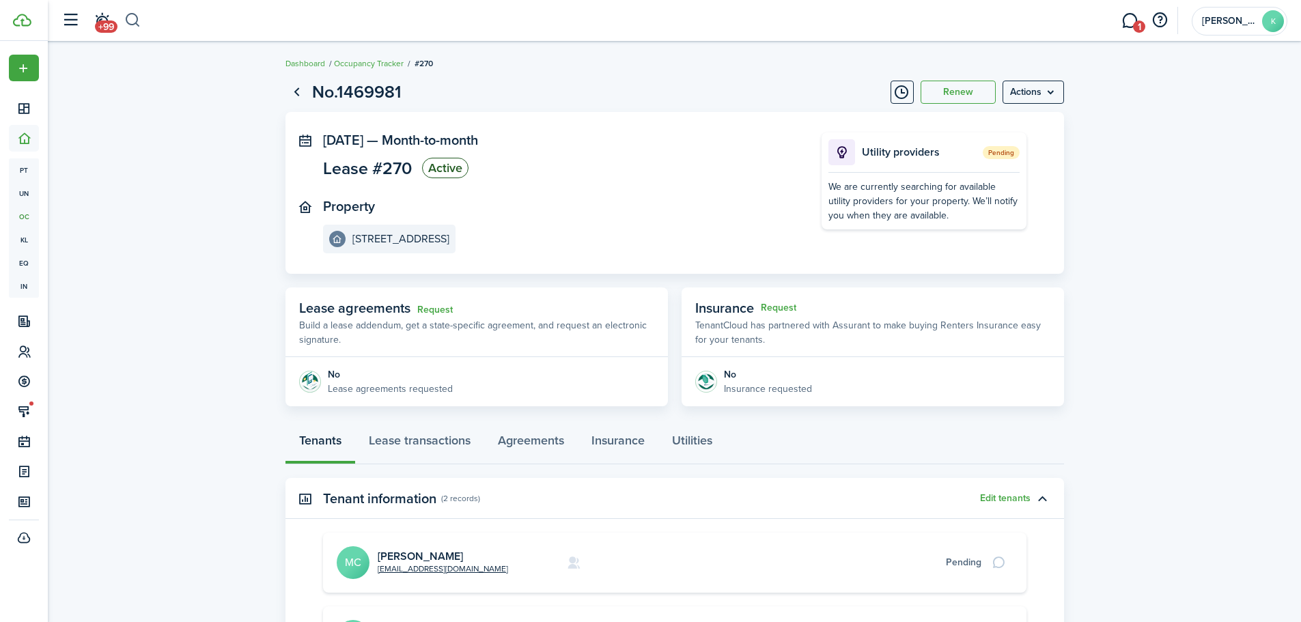
click at [130, 18] on button "button" at bounding box center [132, 20] width 17 height 23
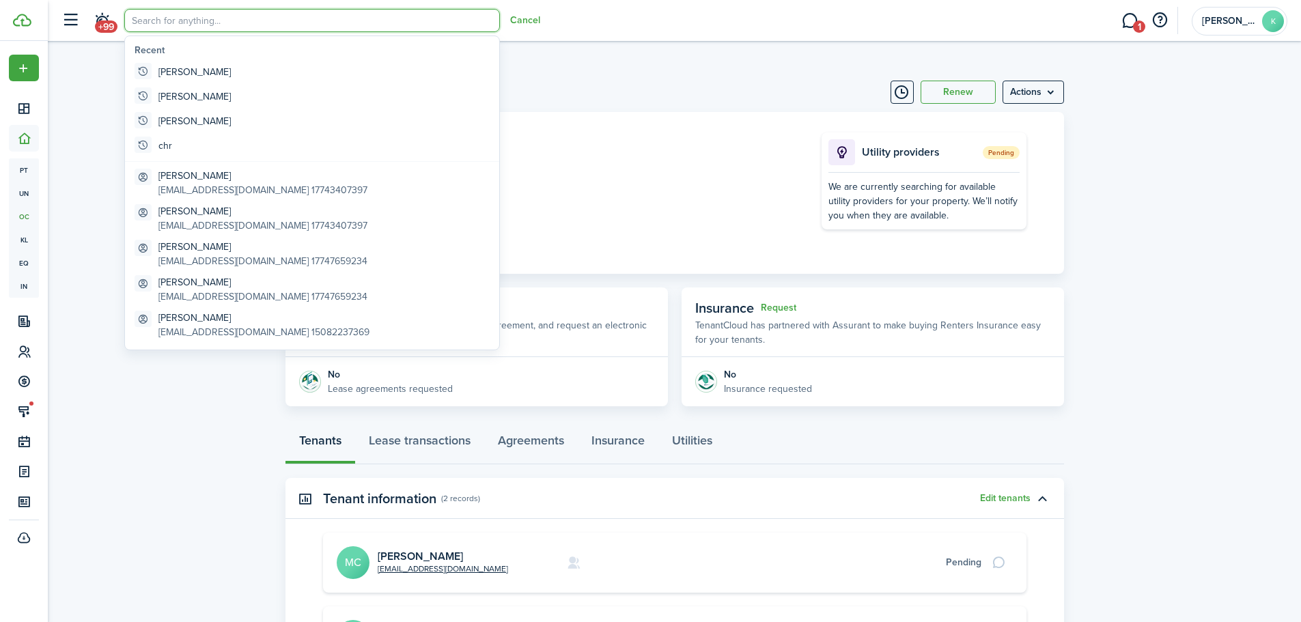
click at [181, 16] on input "search" at bounding box center [312, 20] width 376 height 23
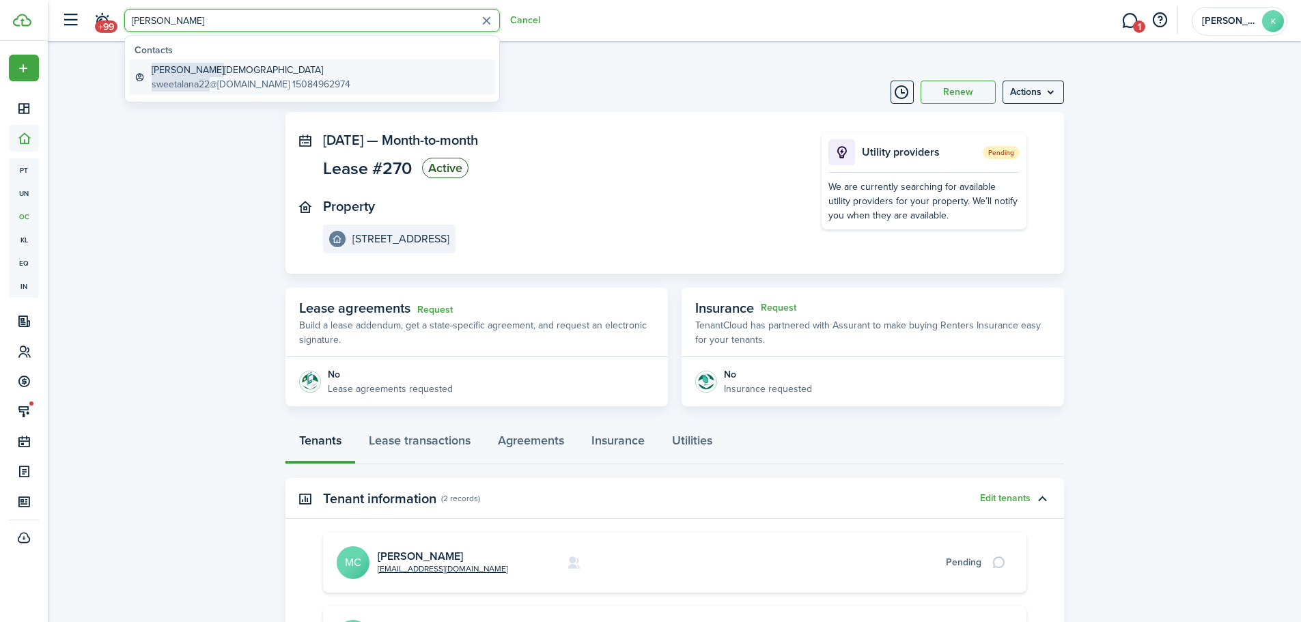
type input "[PERSON_NAME]"
click at [252, 83] on global-search-item-description "sweetalana22 @[DOMAIN_NAME] 15084962974" at bounding box center [251, 84] width 199 height 14
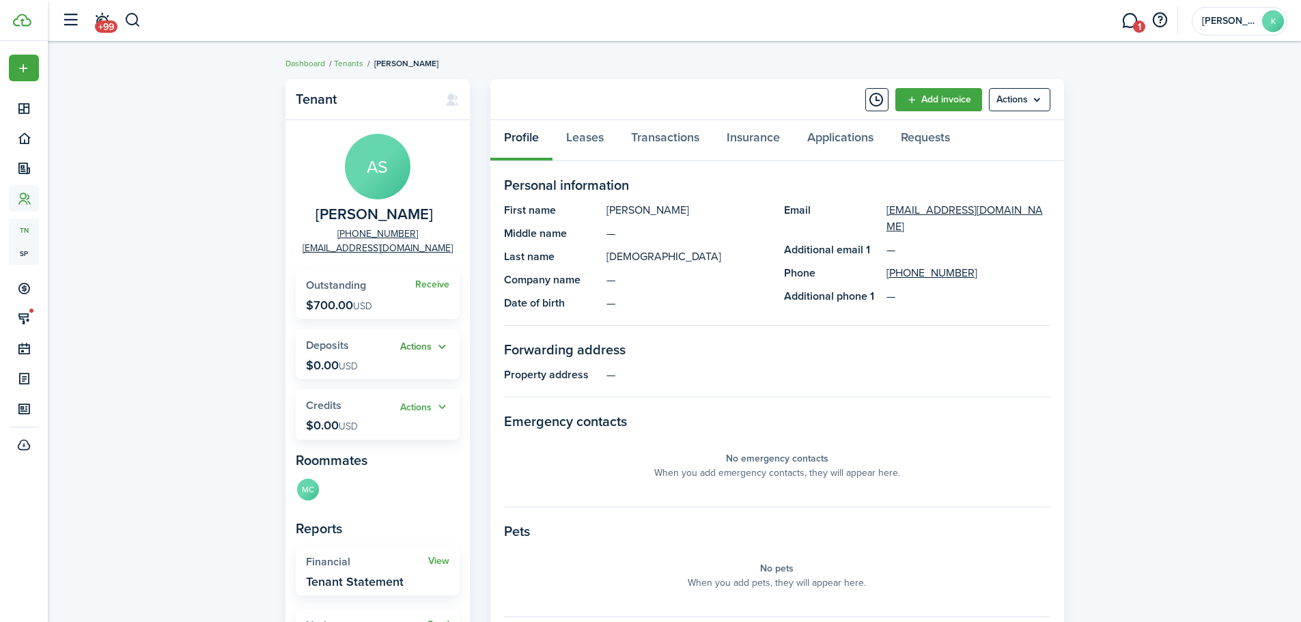
click at [439, 349] on button "Actions" at bounding box center [424, 347] width 49 height 16
click at [388, 380] on link "Add" at bounding box center [389, 373] width 119 height 23
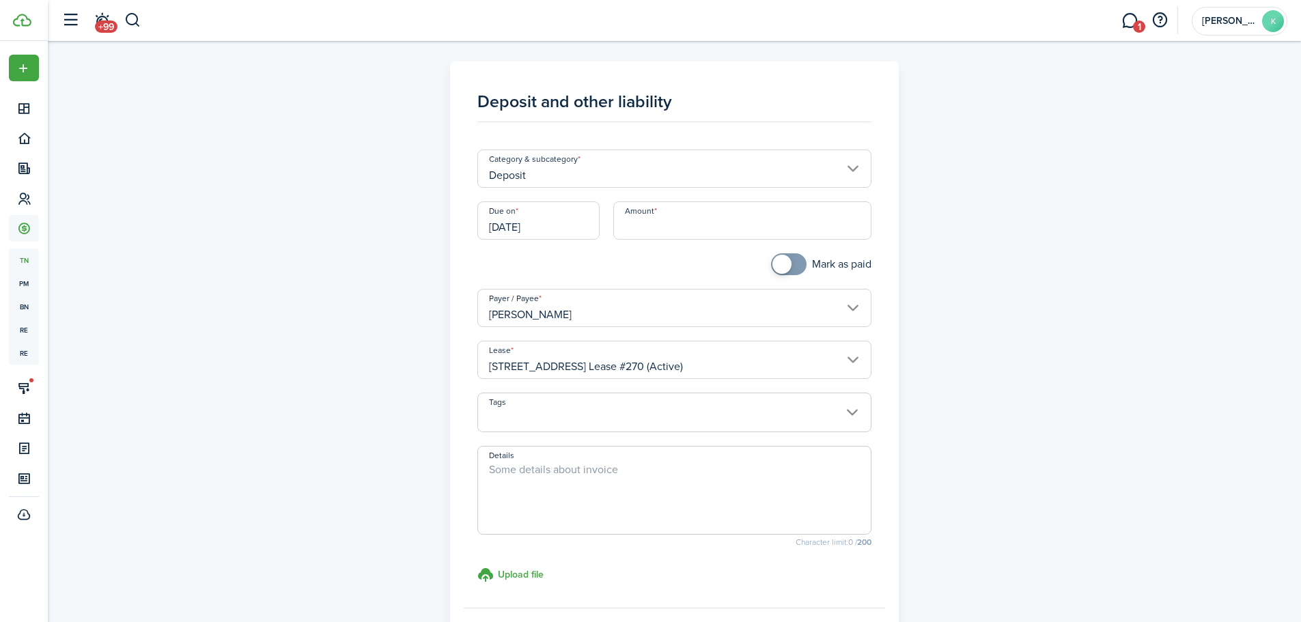
click at [559, 228] on input "[DATE]" at bounding box center [538, 220] width 122 height 38
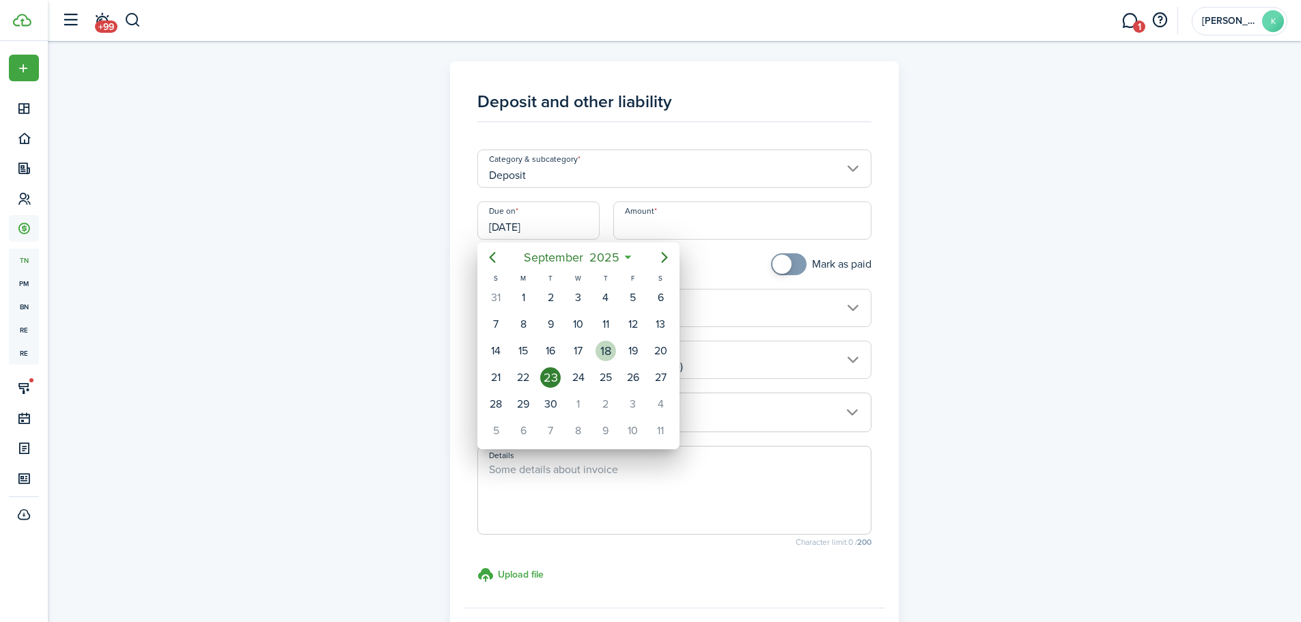
click at [608, 348] on div "18" at bounding box center [605, 351] width 20 height 20
type input "[DATE]"
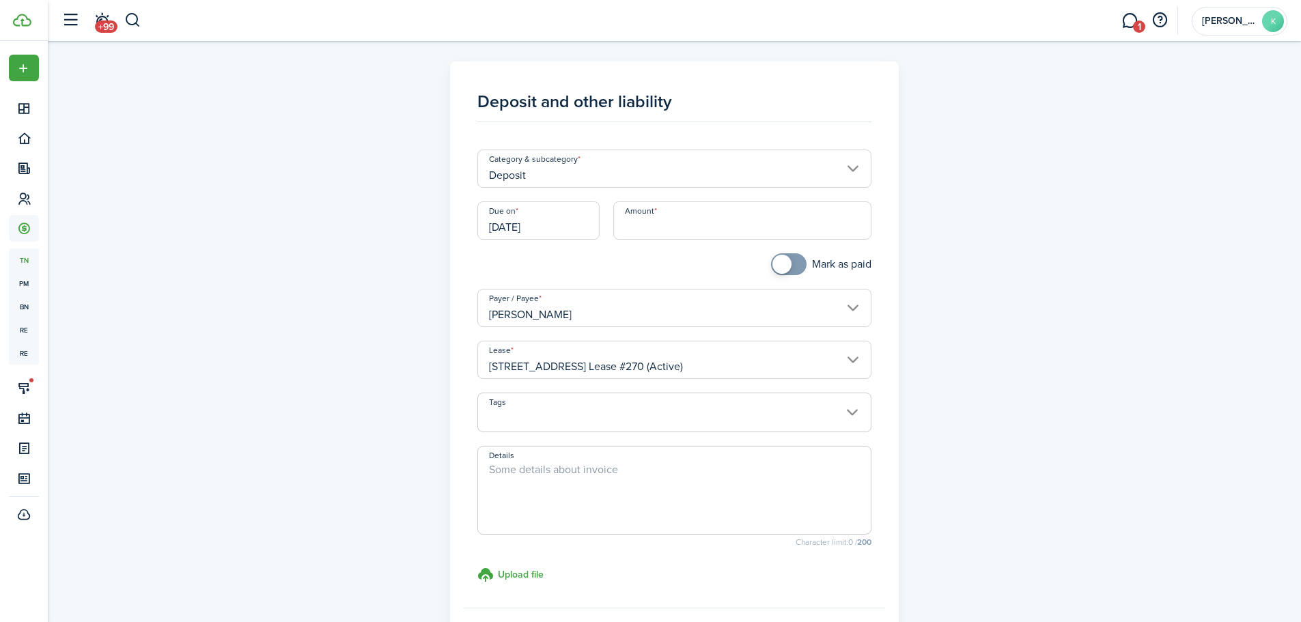
click at [662, 225] on input "Amount" at bounding box center [742, 220] width 258 height 38
type input "$700.00"
checkbox input "true"
click at [793, 266] on span at bounding box center [789, 264] width 14 height 22
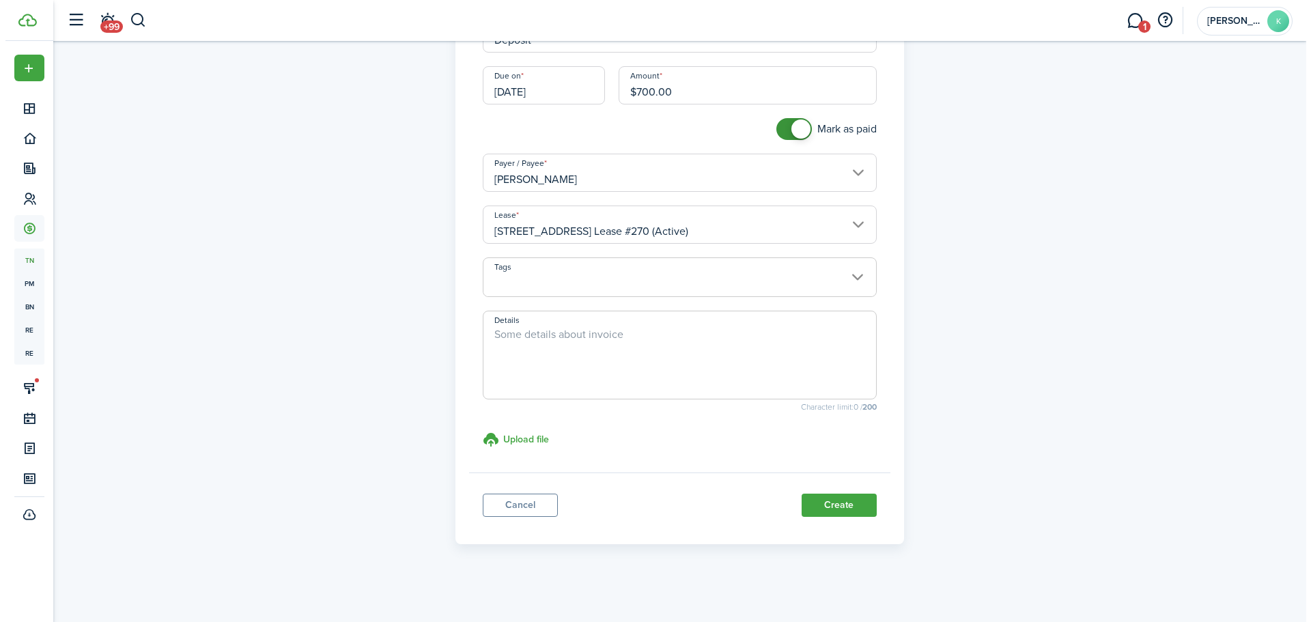
scroll to position [136, 0]
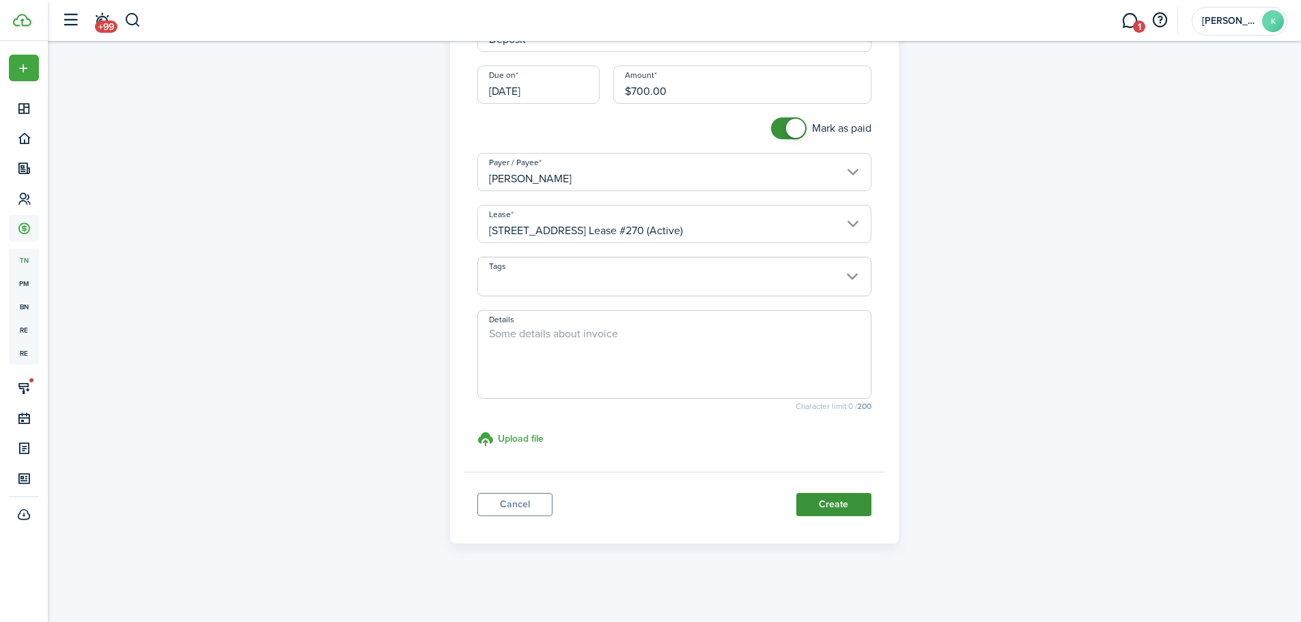
click at [832, 507] on button "Create" at bounding box center [833, 504] width 75 height 23
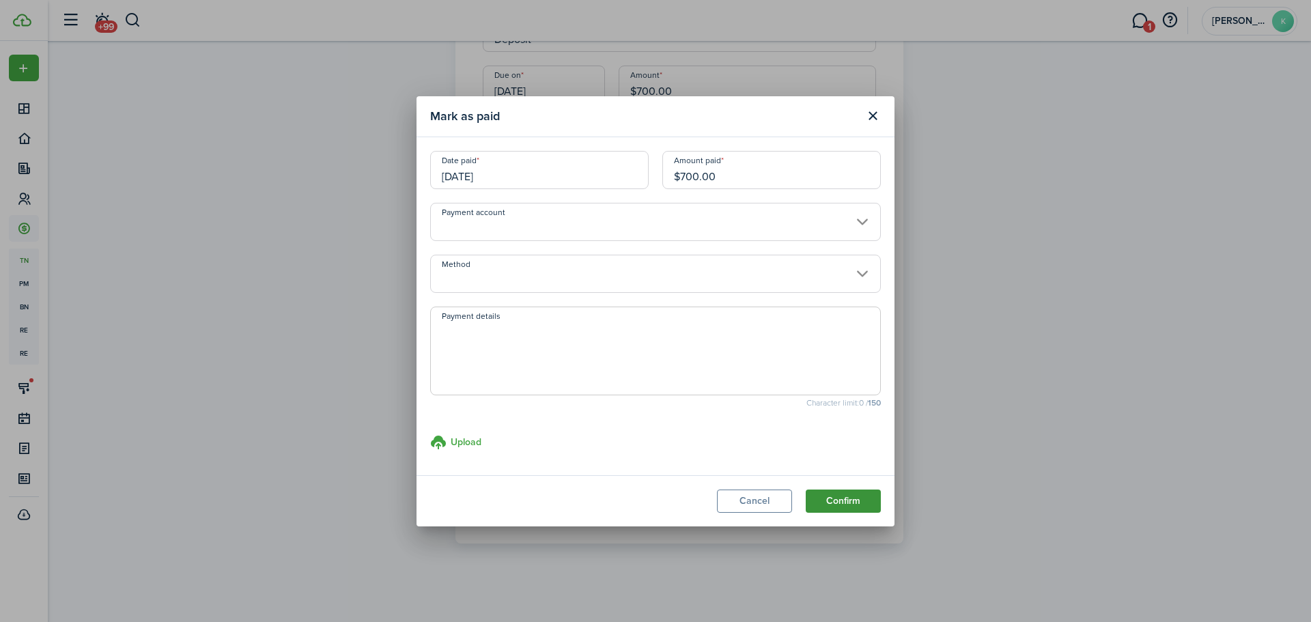
click at [842, 498] on button "Confirm" at bounding box center [843, 501] width 75 height 23
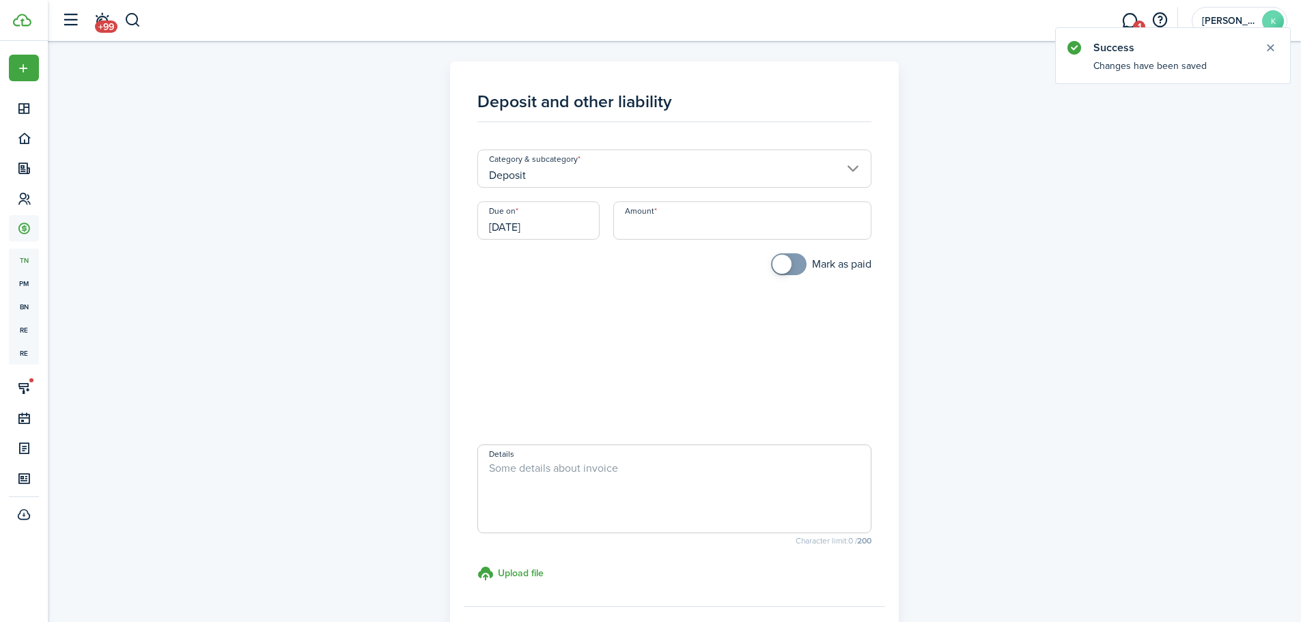
scroll to position [134, 0]
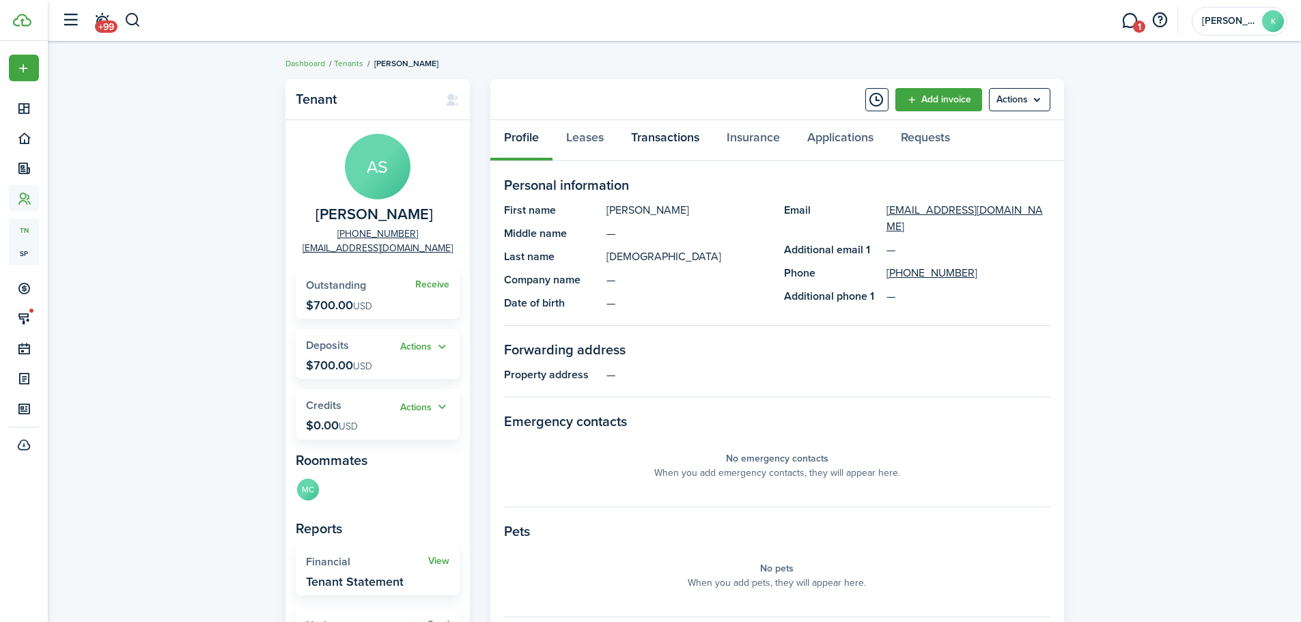
click at [675, 139] on link "Transactions" at bounding box center [665, 140] width 96 height 41
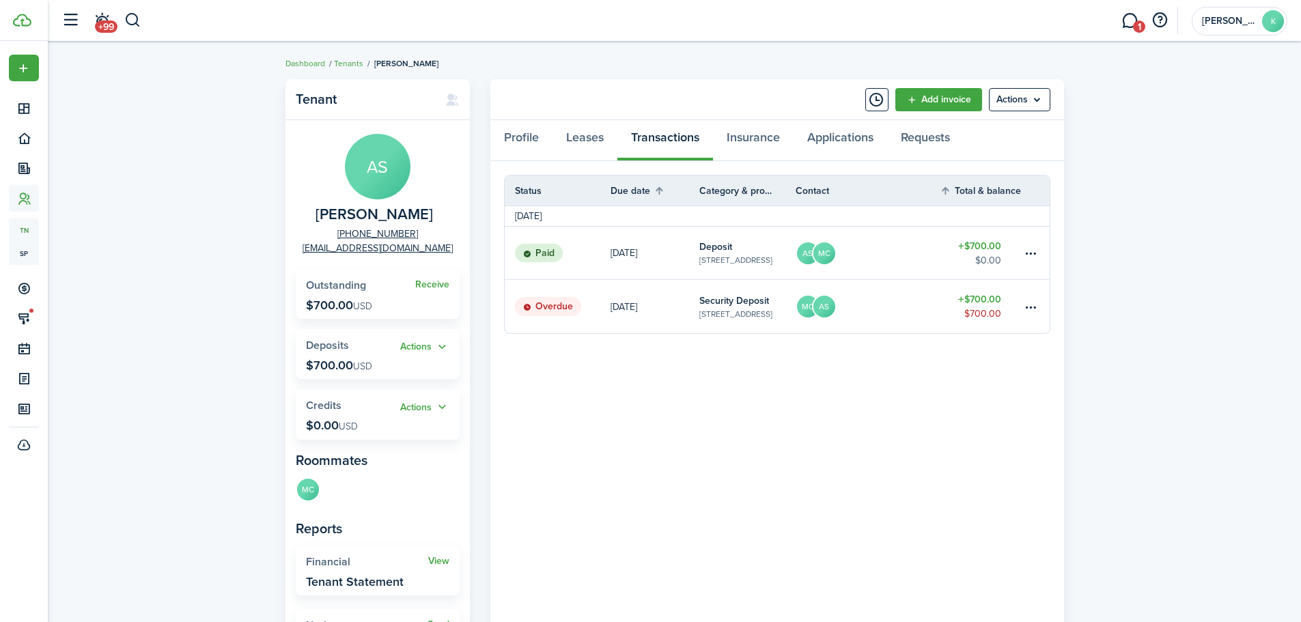
click at [970, 310] on table-amount-description "$700.00" at bounding box center [982, 314] width 37 height 14
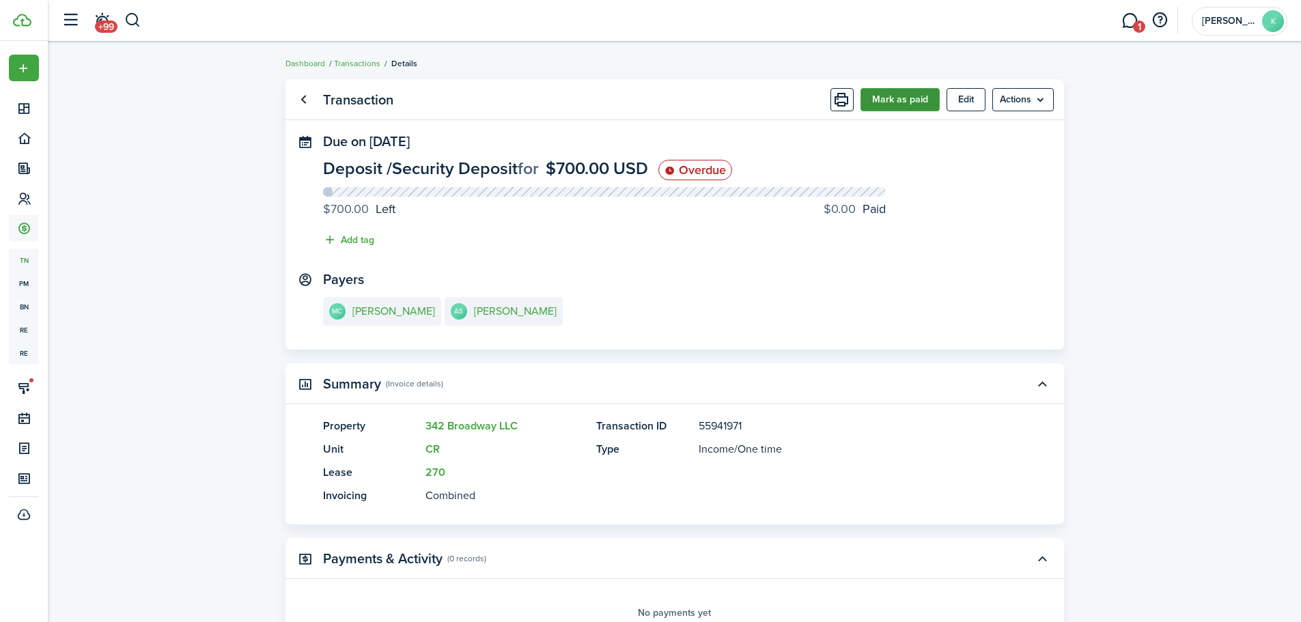
click at [898, 104] on button "Mark as paid" at bounding box center [899, 99] width 79 height 23
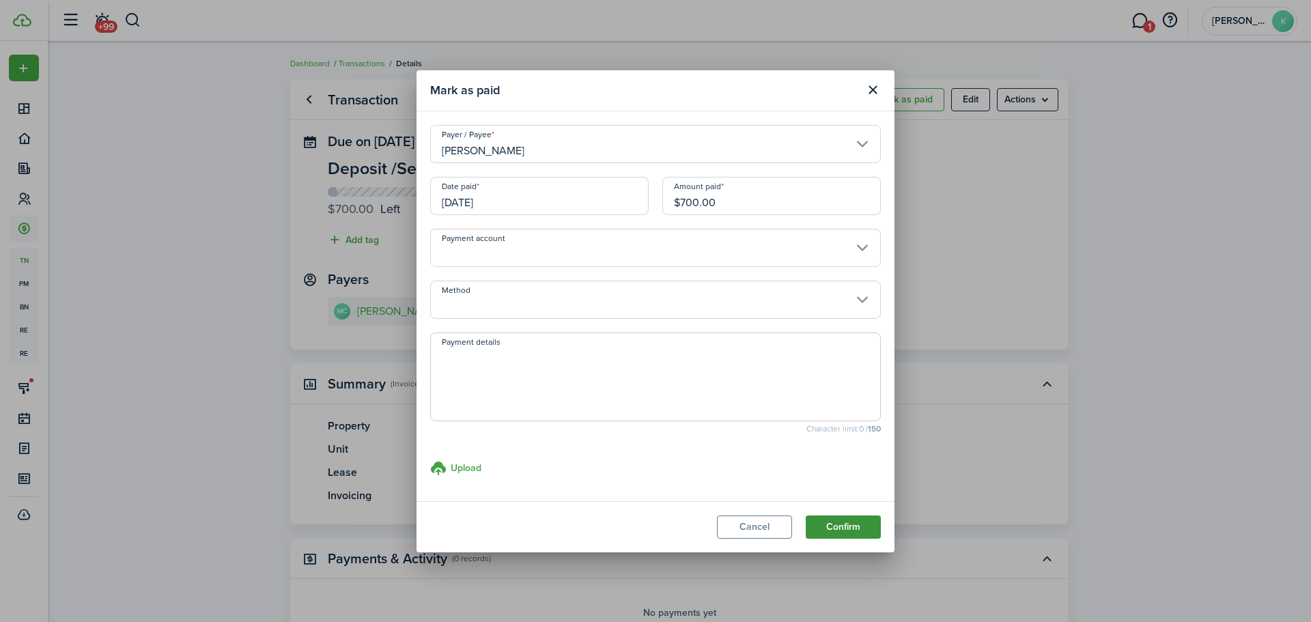
click at [828, 523] on button "Confirm" at bounding box center [843, 526] width 75 height 23
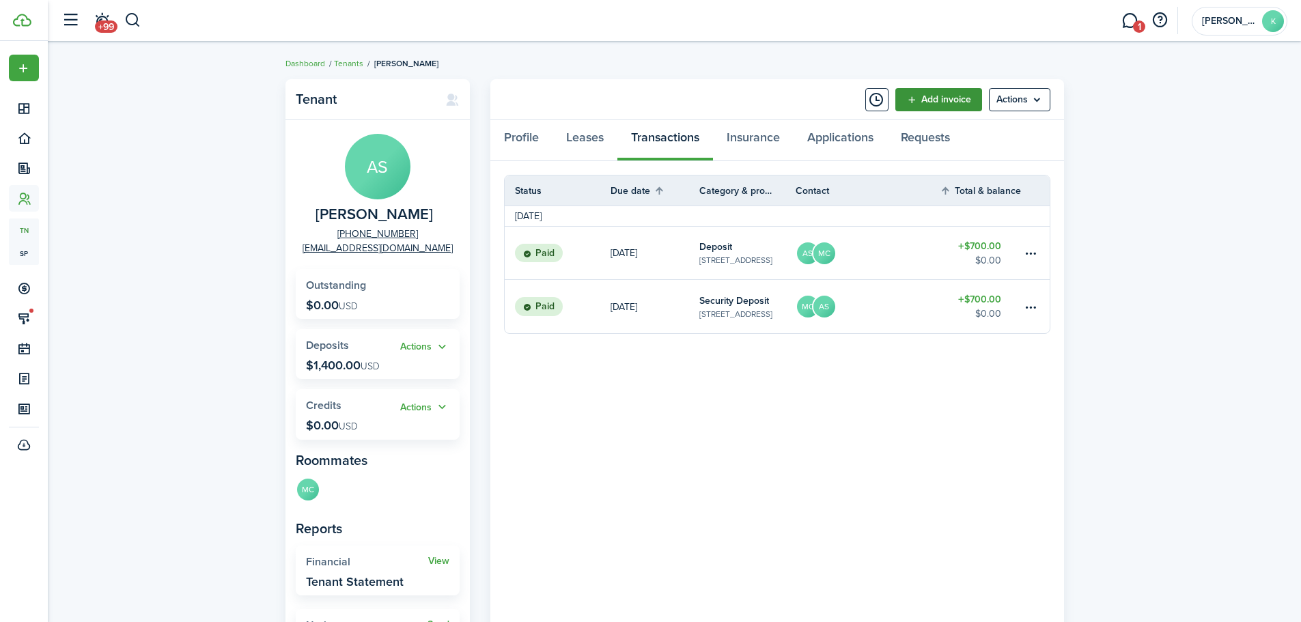
click at [931, 106] on link "Add invoice" at bounding box center [938, 99] width 87 height 23
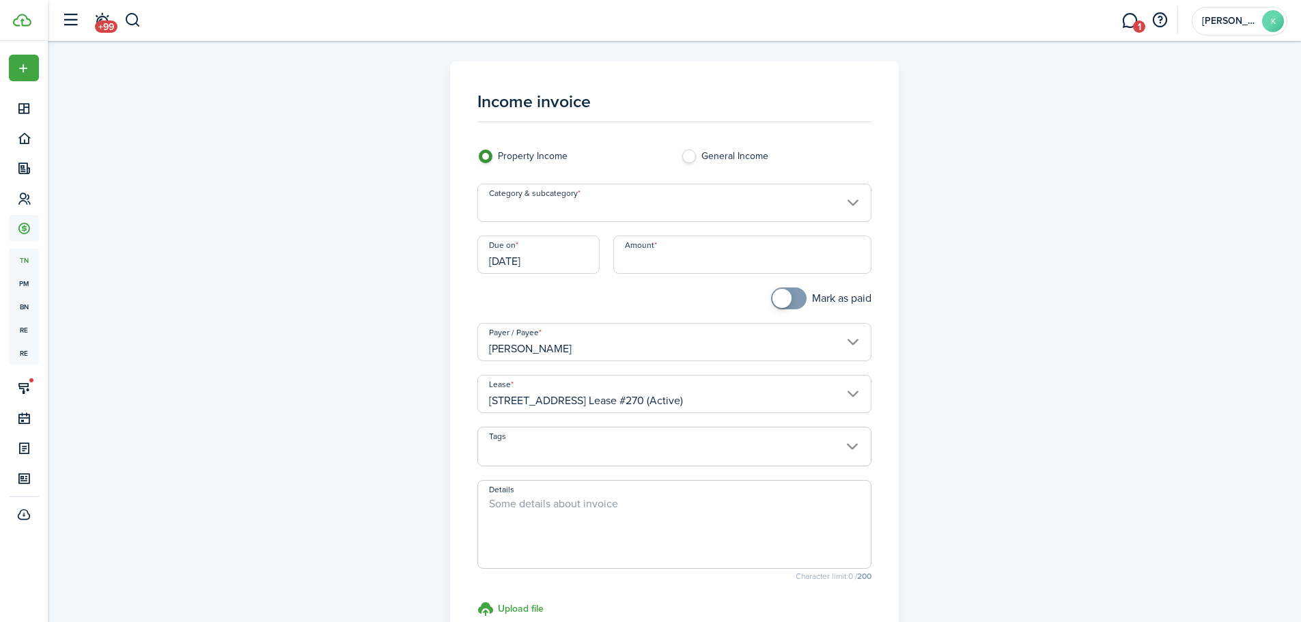
click at [553, 210] on input "Category & subcategory" at bounding box center [674, 203] width 394 height 38
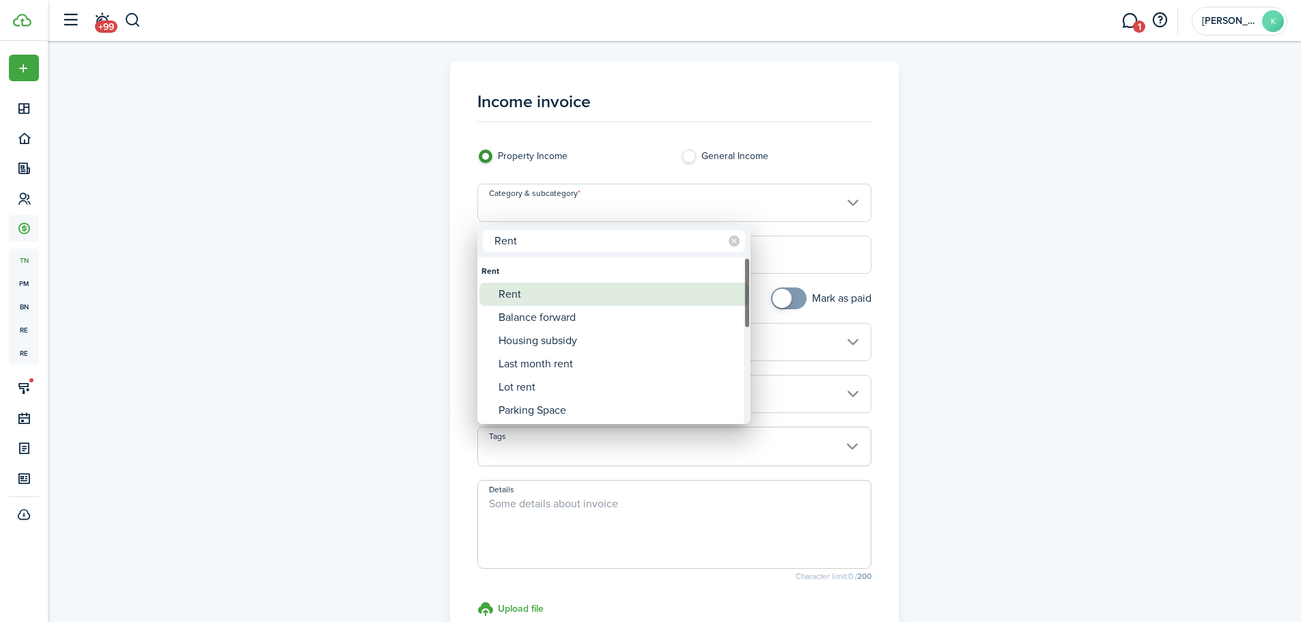
type input "Rent"
click at [529, 285] on div "Rent" at bounding box center [619, 294] width 242 height 23
type input "Rent"
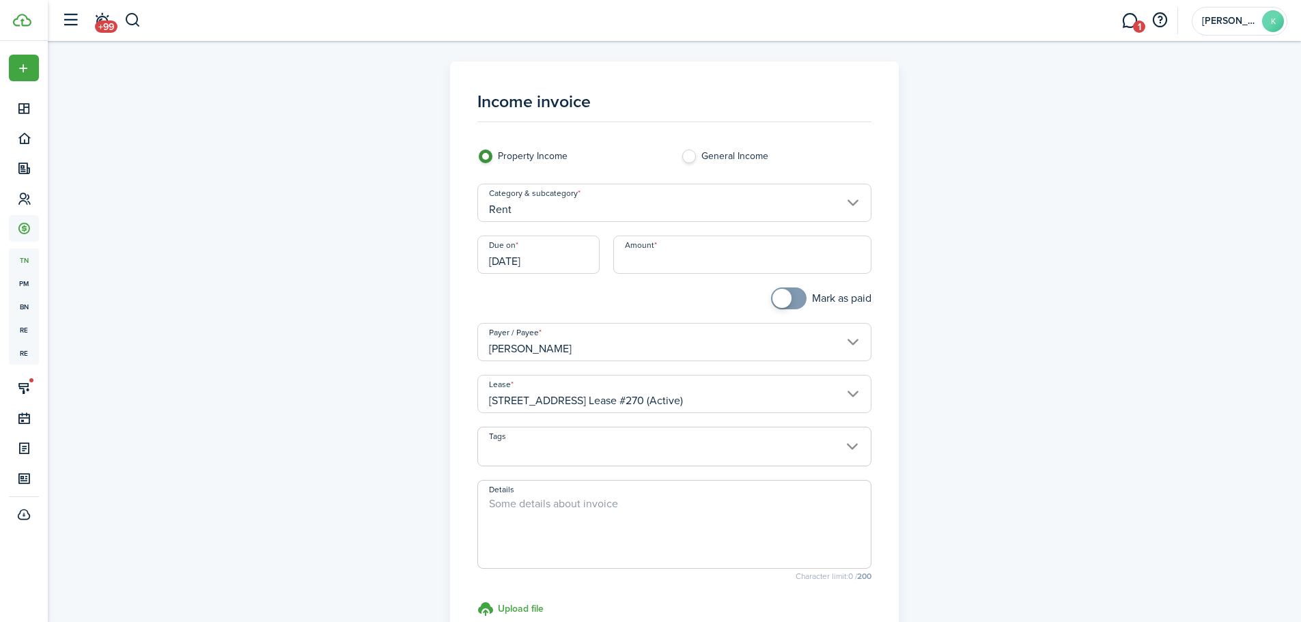
click at [530, 264] on input "[DATE]" at bounding box center [538, 255] width 122 height 38
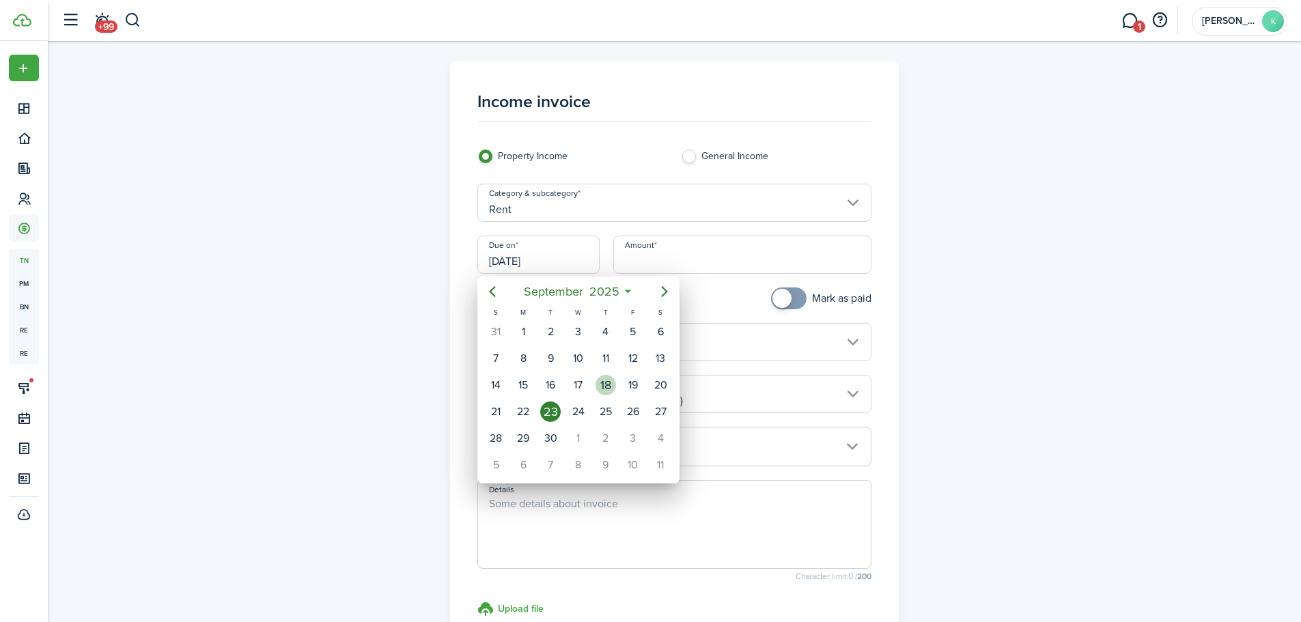
click at [609, 385] on div "18" at bounding box center [605, 385] width 20 height 20
type input "[DATE]"
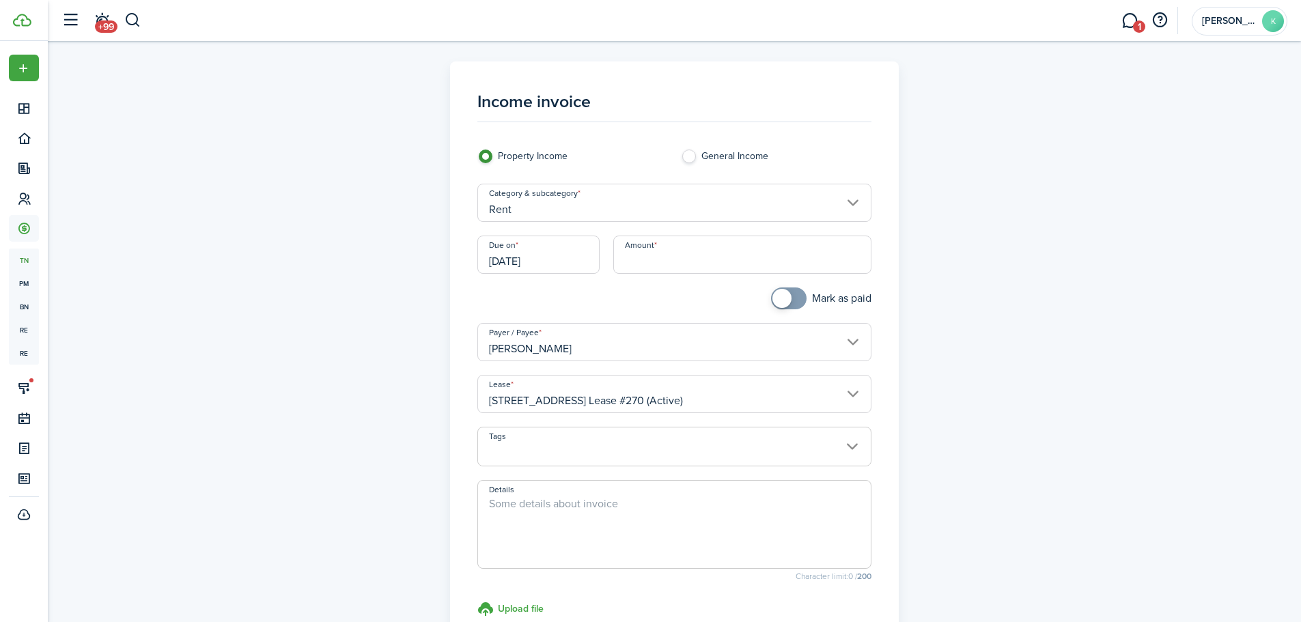
drag, startPoint x: 642, startPoint y: 268, endPoint x: 528, endPoint y: 223, distance: 122.6
click at [641, 266] on input "Amount" at bounding box center [742, 255] width 258 height 38
paste input "$394.33"
type input "$394.33"
click at [546, 509] on textarea "Details" at bounding box center [674, 529] width 393 height 66
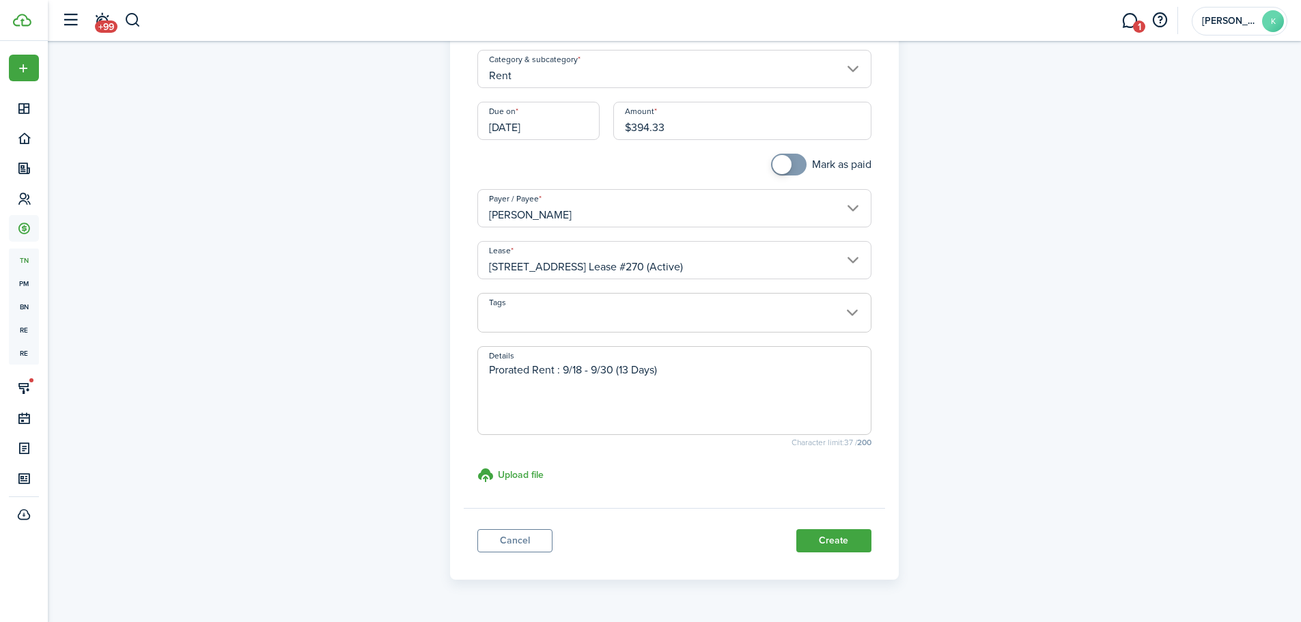
scroll to position [170, 0]
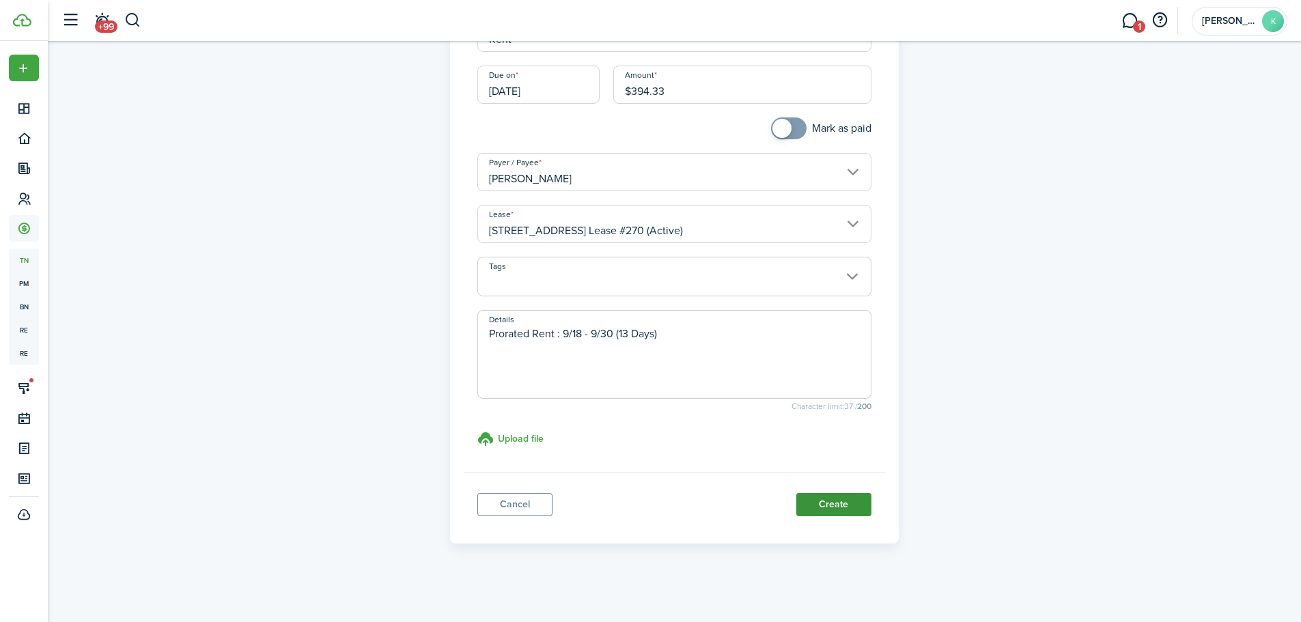
type textarea "Prorated Rent : 9/18 - 9/30 (13 Days)"
click at [836, 508] on button "Create" at bounding box center [833, 504] width 75 height 23
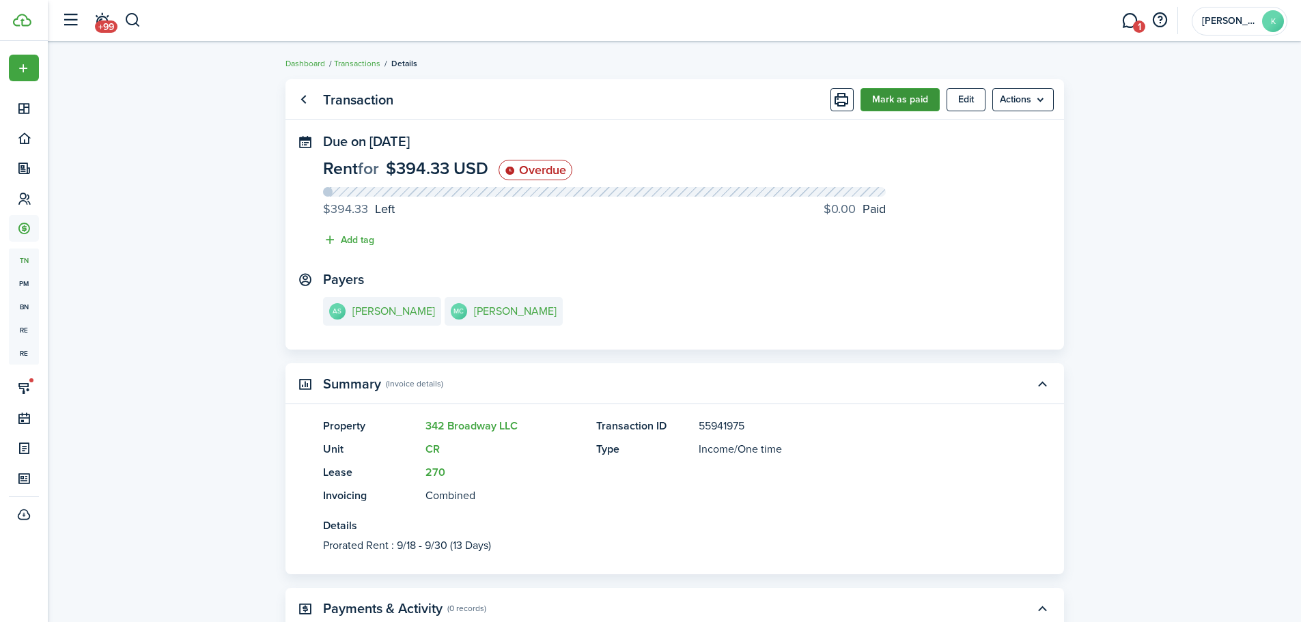
click at [901, 105] on button "Mark as paid" at bounding box center [899, 99] width 79 height 23
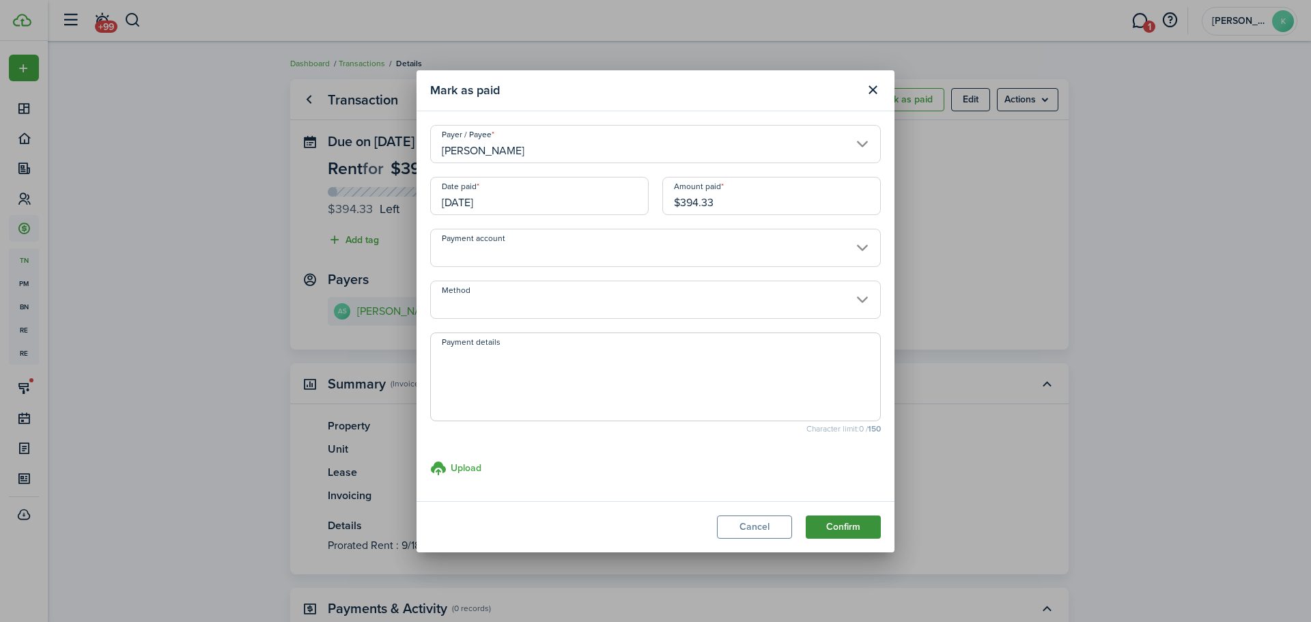
click at [856, 528] on button "Confirm" at bounding box center [843, 526] width 75 height 23
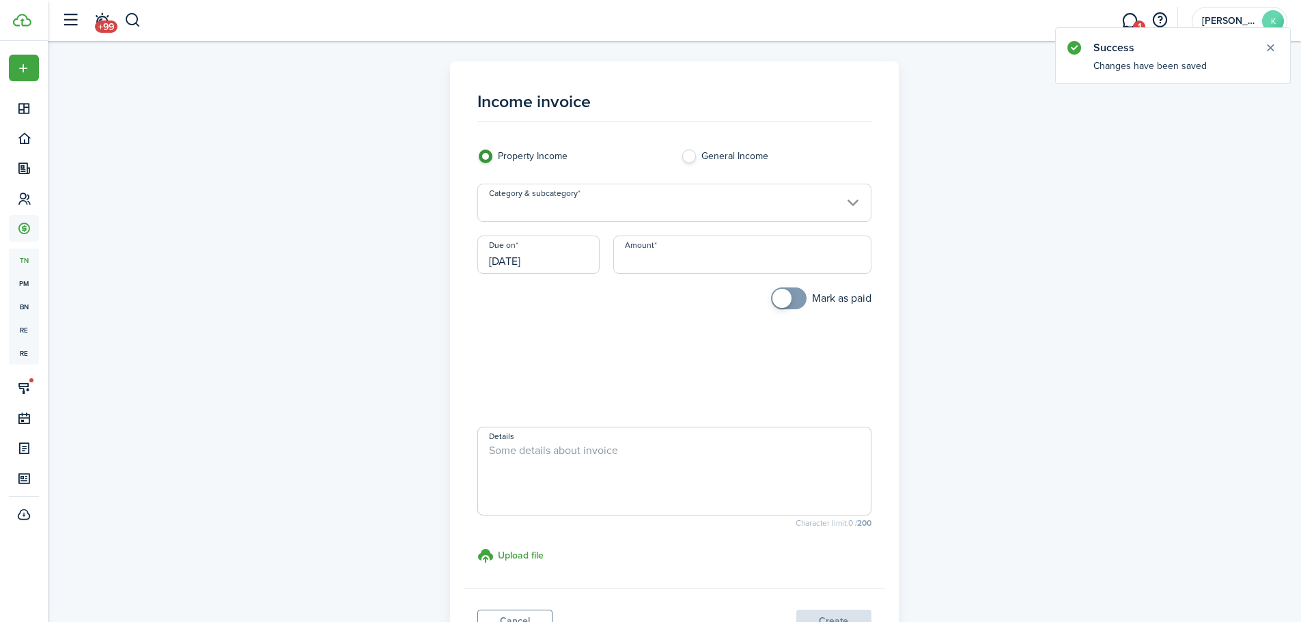
scroll to position [117, 0]
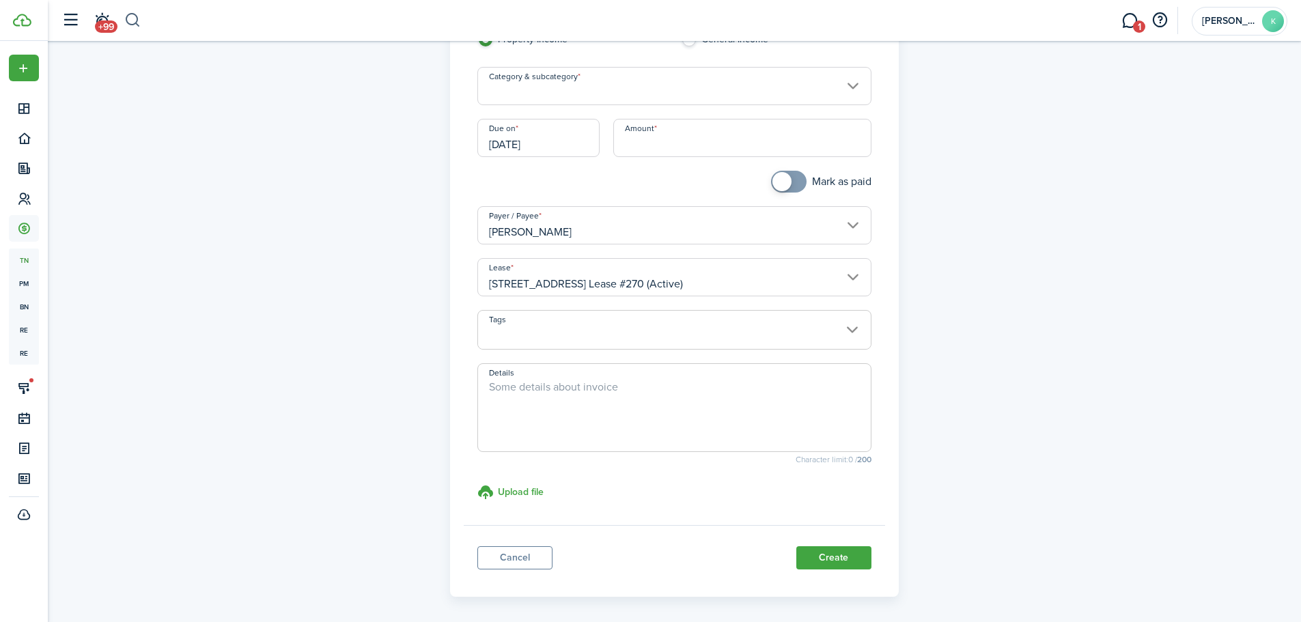
click at [137, 20] on button "button" at bounding box center [132, 20] width 17 height 23
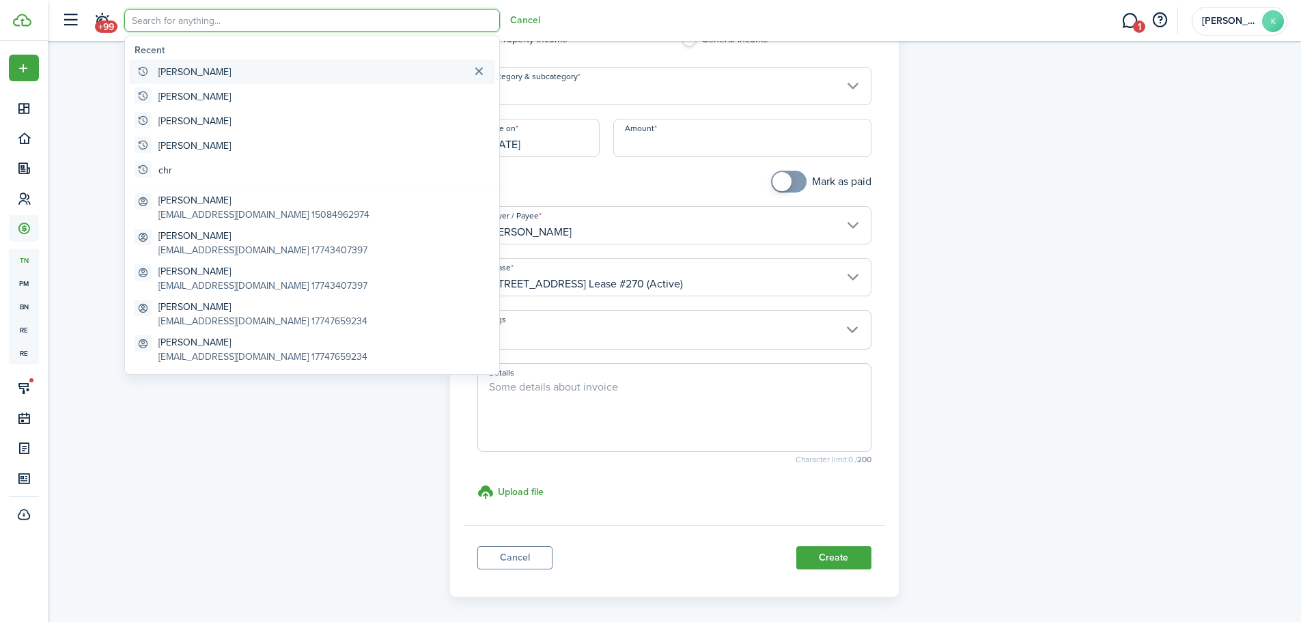
click at [175, 77] on global-search-item-title "[PERSON_NAME]" at bounding box center [194, 72] width 72 height 14
type input "[PERSON_NAME]"
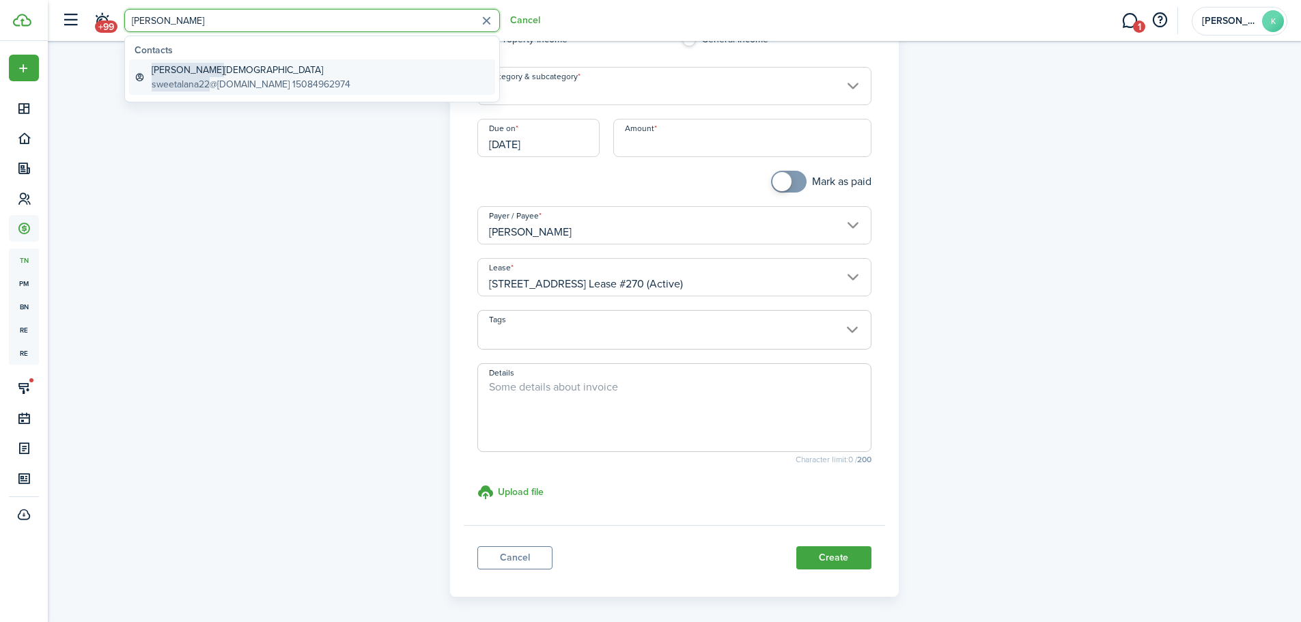
click at [193, 74] on global-search-item-title "[PERSON_NAME]" at bounding box center [251, 70] width 199 height 14
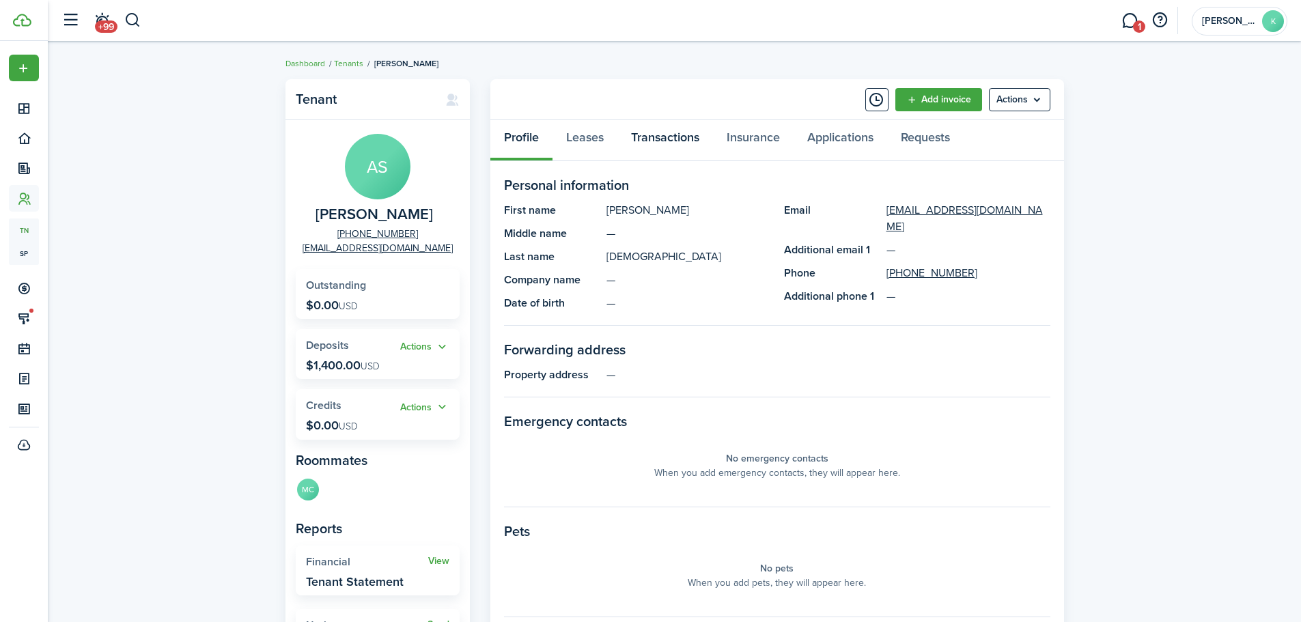
click at [664, 143] on link "Transactions" at bounding box center [665, 140] width 96 height 41
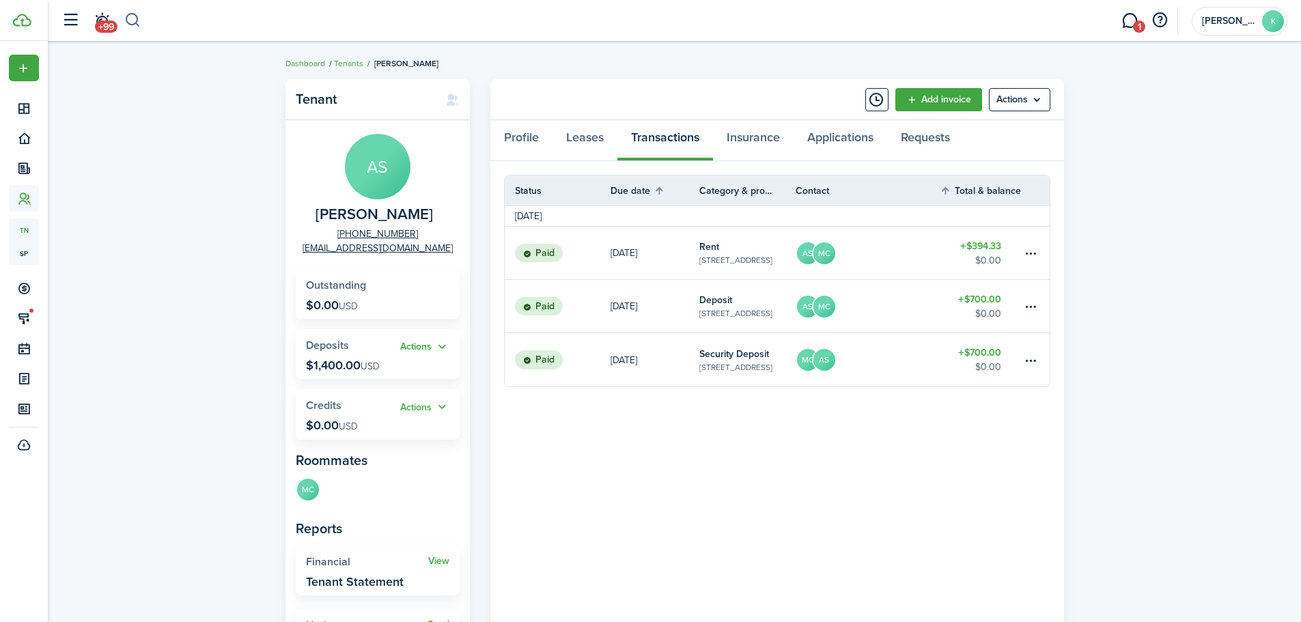
click at [130, 16] on button "button" at bounding box center [132, 20] width 17 height 23
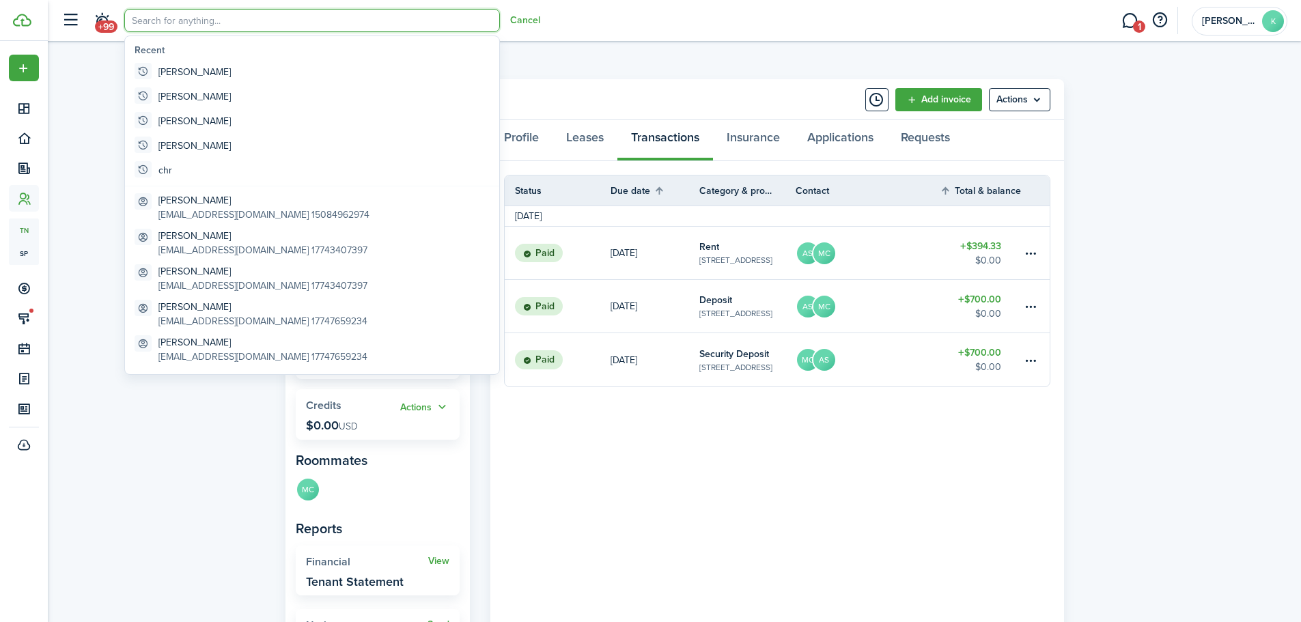
click at [130, 17] on input "search" at bounding box center [312, 20] width 376 height 23
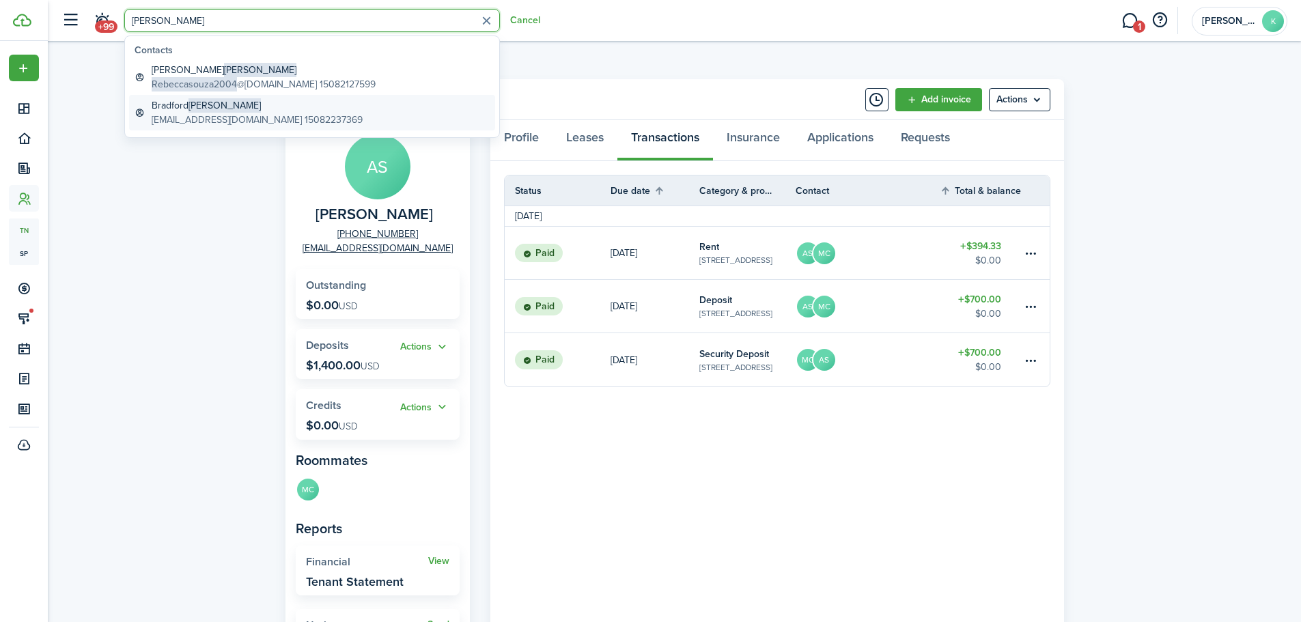
type input "[PERSON_NAME]"
click at [226, 111] on global-search-item-title "[PERSON_NAME]" at bounding box center [257, 105] width 211 height 14
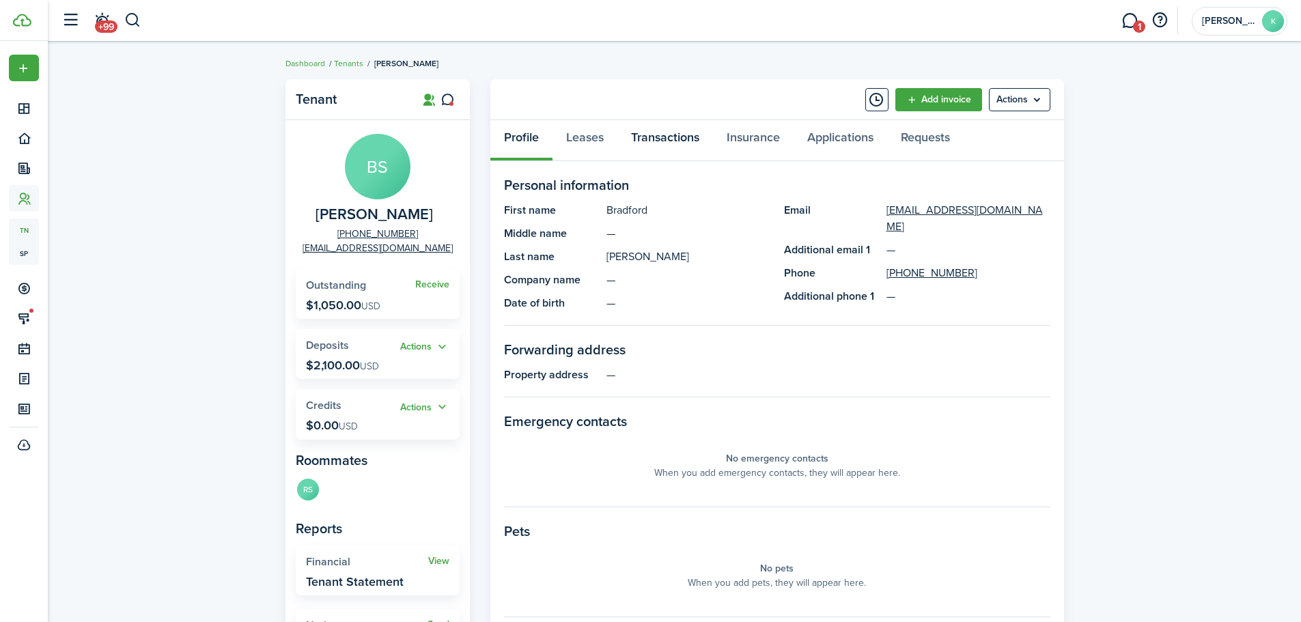
click at [675, 141] on link "Transactions" at bounding box center [665, 140] width 96 height 41
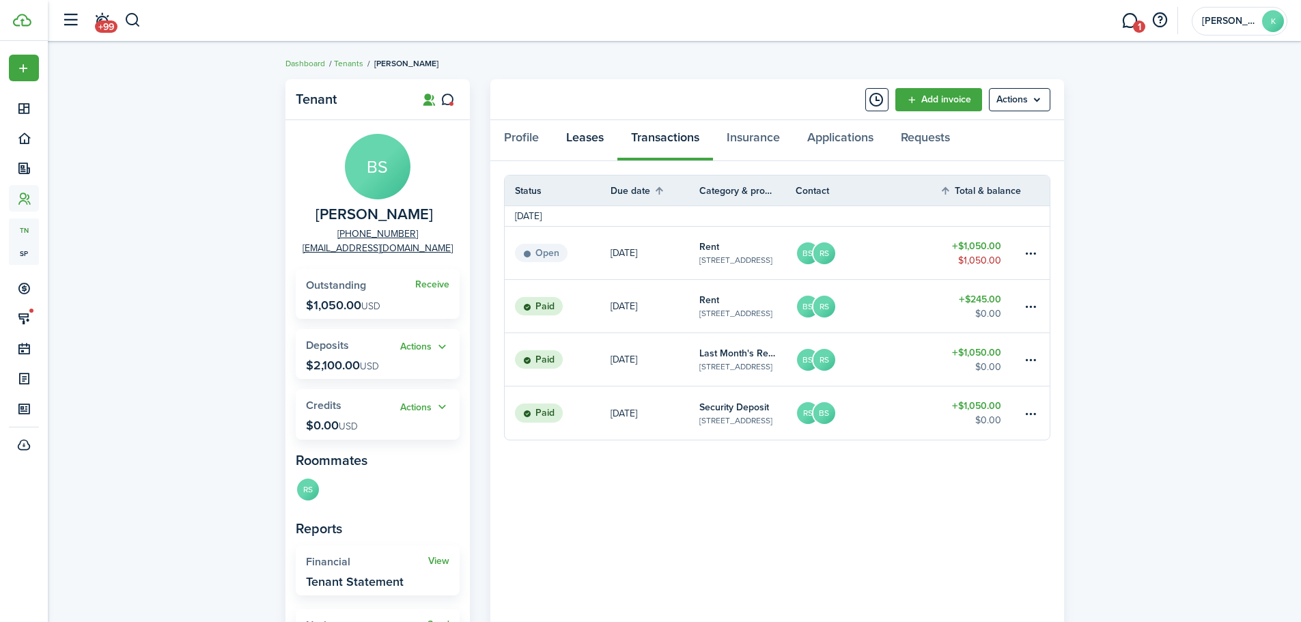
click at [594, 132] on link "Leases" at bounding box center [584, 140] width 65 height 41
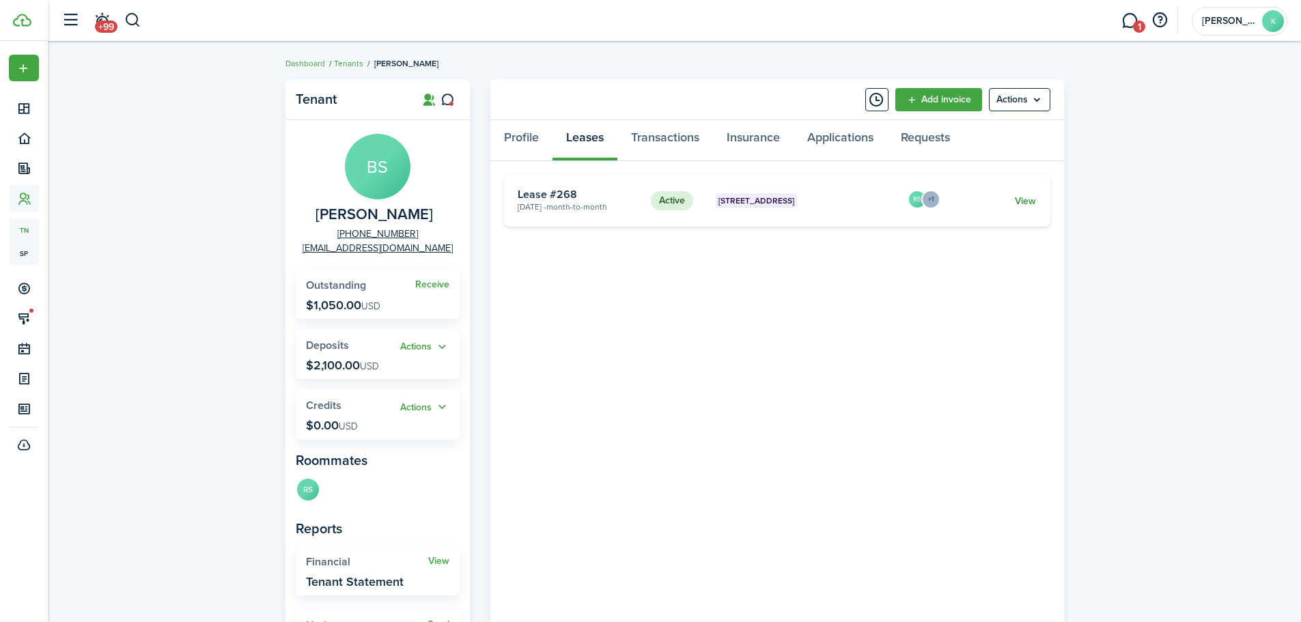
click at [1033, 197] on link "View" at bounding box center [1025, 201] width 21 height 14
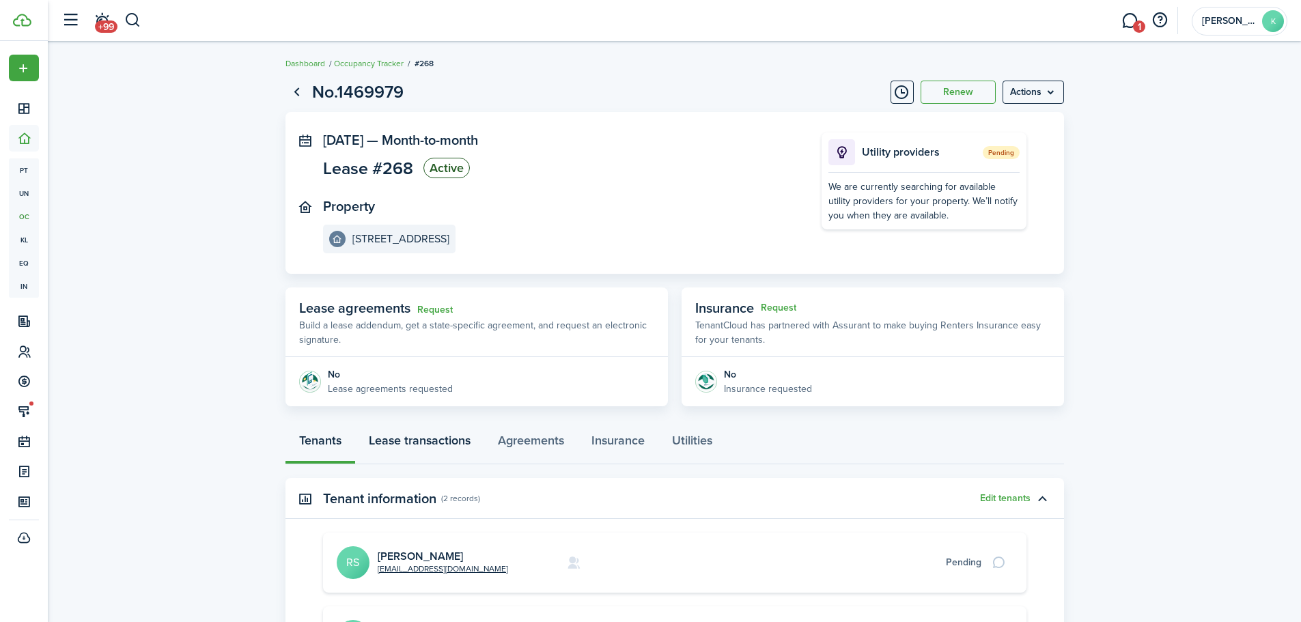
click at [421, 445] on link "Lease transactions" at bounding box center [419, 443] width 129 height 41
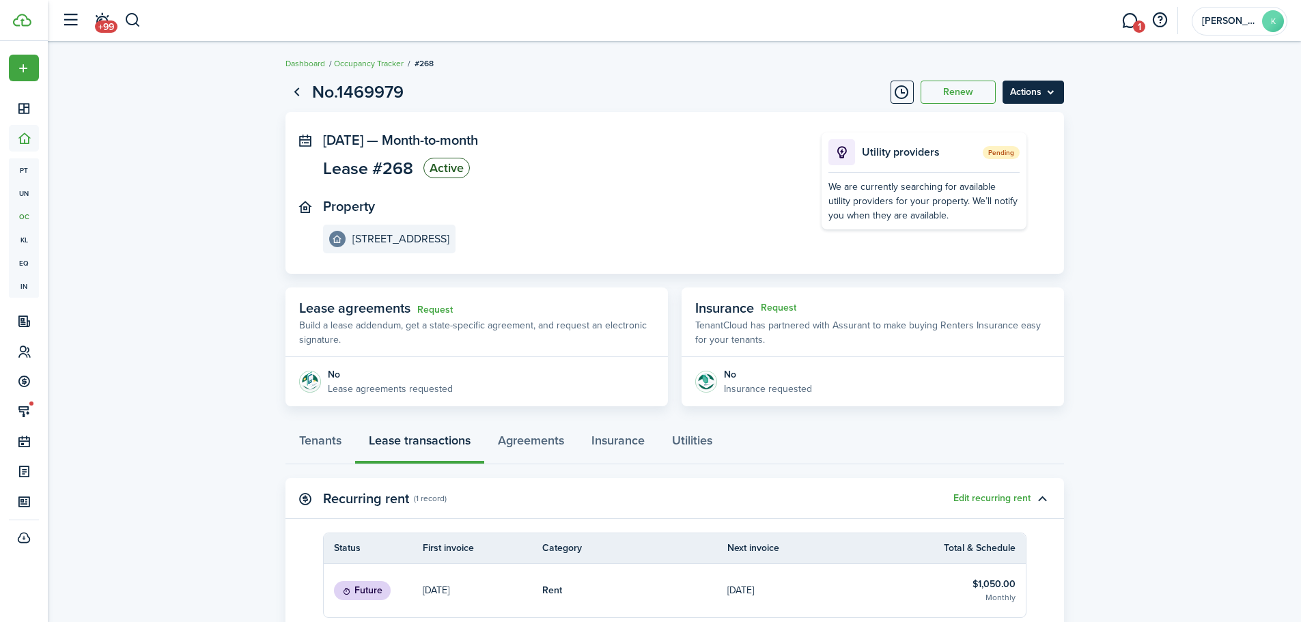
click at [1052, 100] on menu-btn "Actions" at bounding box center [1032, 92] width 61 height 23
click at [624, 122] on panel-main-body "[DATE] — Month-to-month Lease #268 Active Property 342 Broadway LLC, Unit E Uti…" at bounding box center [674, 193] width 778 height 162
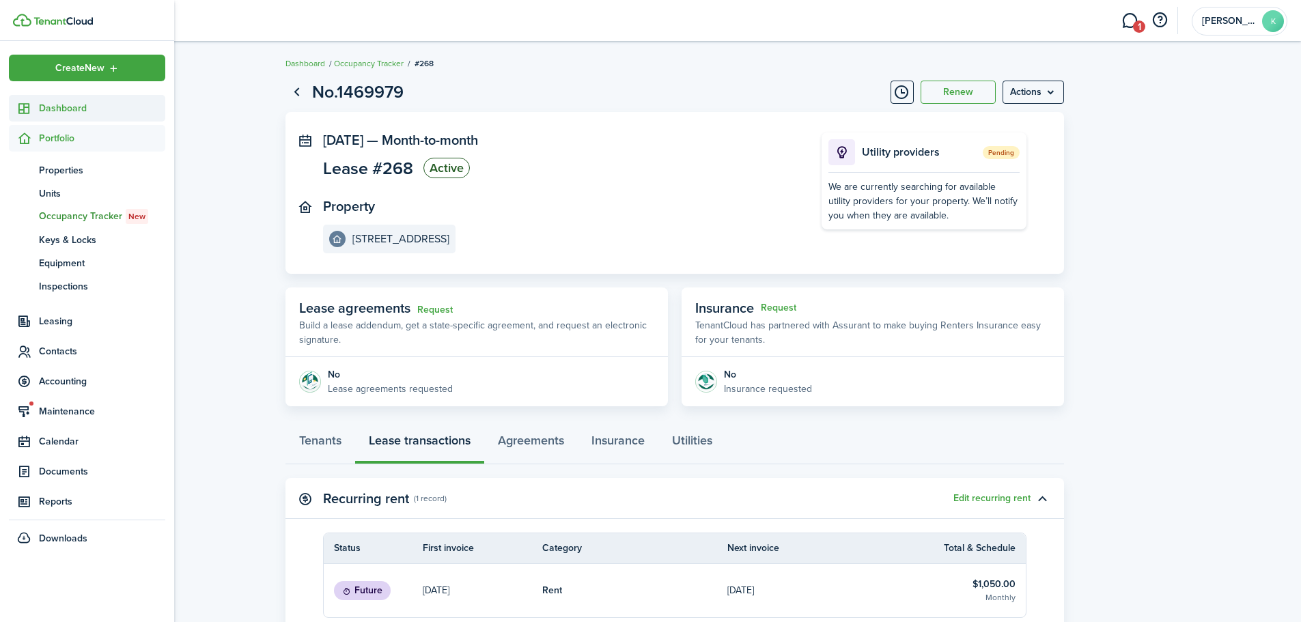
click at [68, 106] on span "Dashboard" at bounding box center [102, 108] width 126 height 14
